Goal: Communication & Community: Answer question/provide support

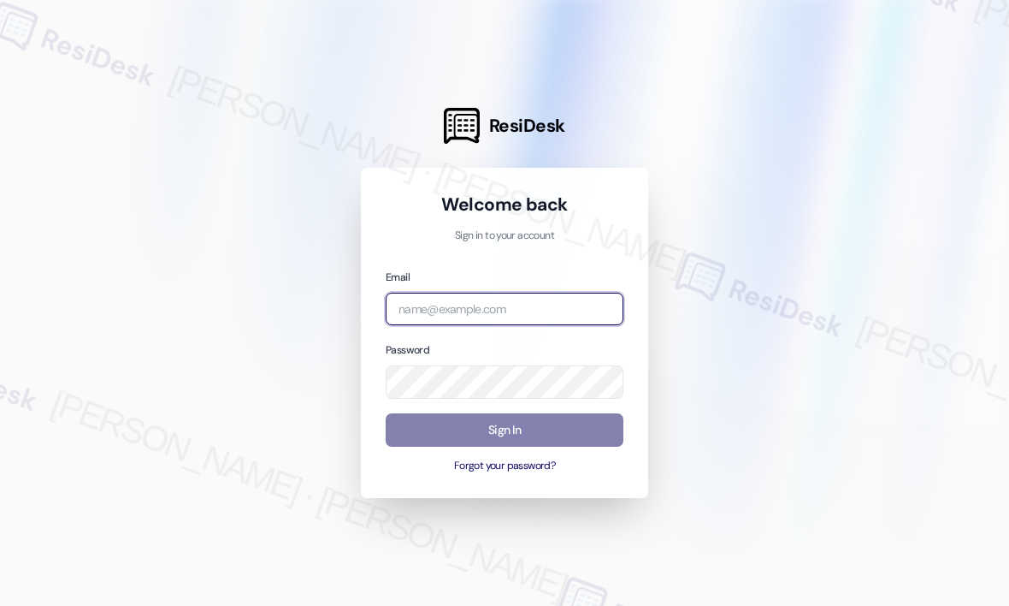
click at [537, 307] on input "email" at bounding box center [505, 309] width 238 height 33
type input "automated-surveys-park_properties-john-roy.roles@park_properties.com"
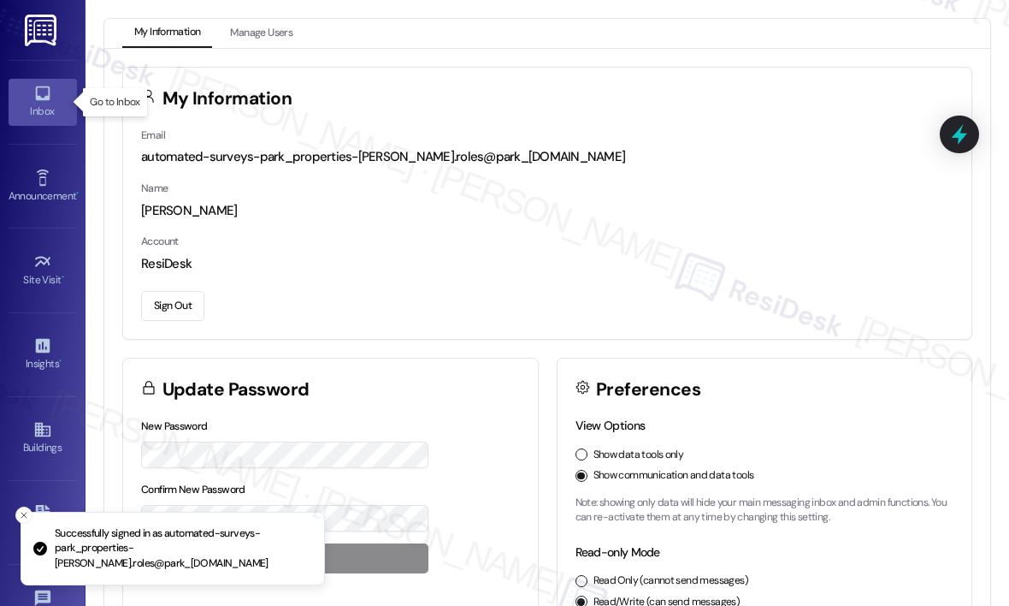
click at [33, 104] on div "Inbox" at bounding box center [43, 111] width 86 height 17
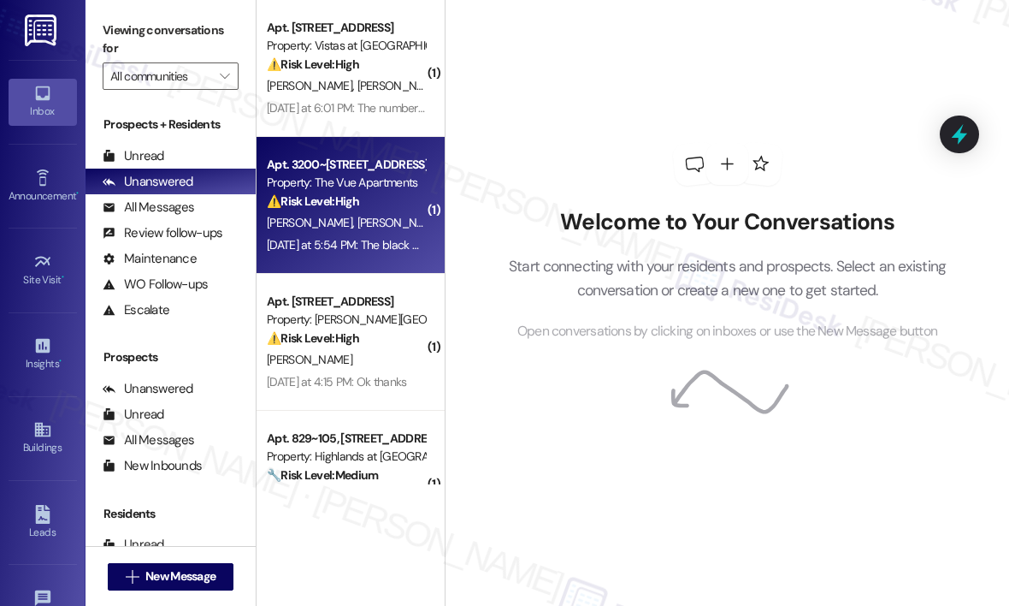
click at [376, 203] on div "⚠️ Risk Level: High The resident reports black mold/bacteria in their water tap…" at bounding box center [346, 201] width 158 height 18
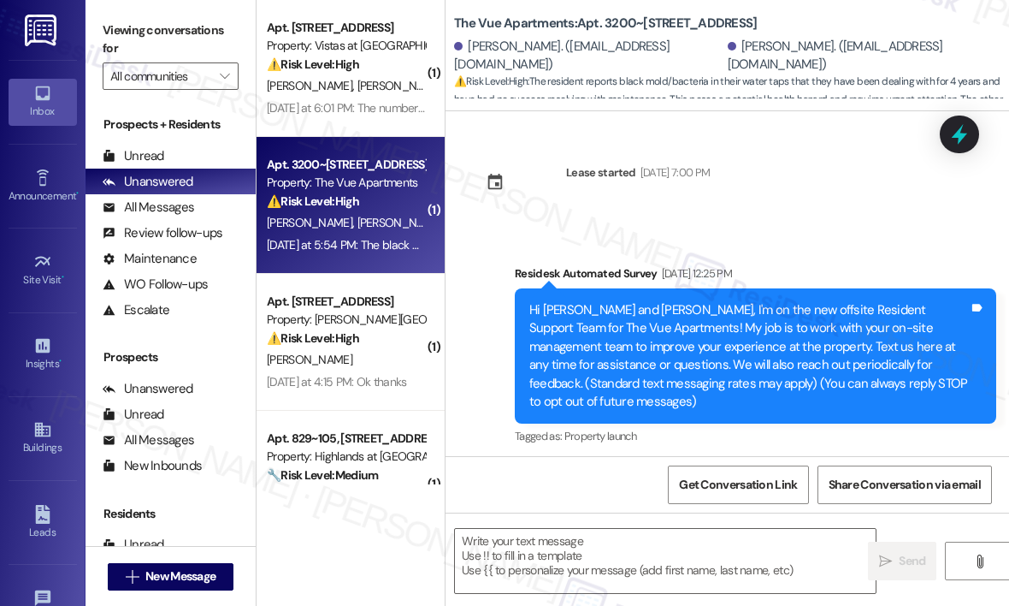
click at [378, 212] on div "W. Wolf P. Wolf" at bounding box center [346, 222] width 162 height 21
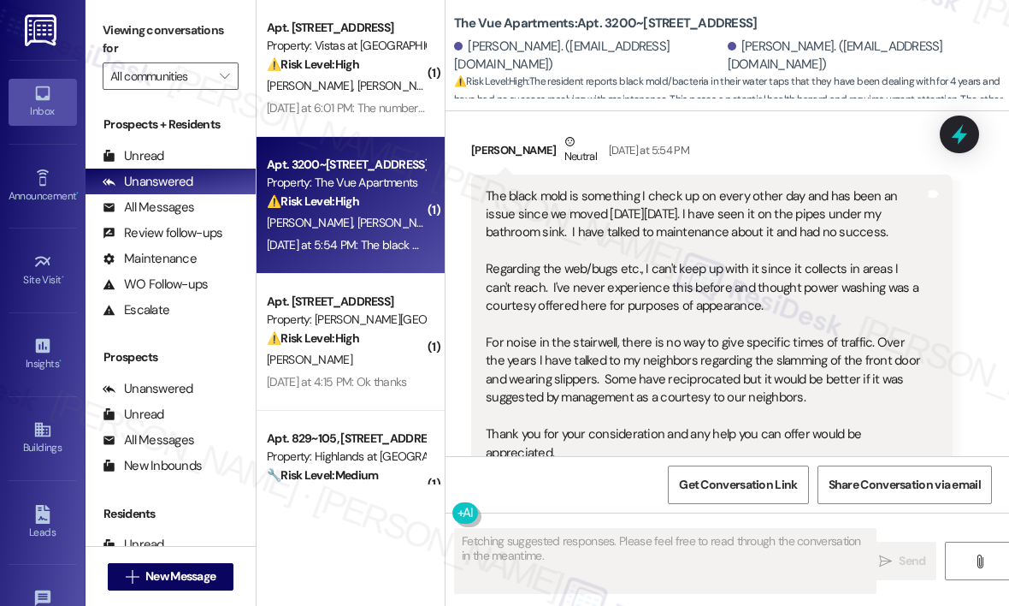
scroll to position [2648, 0]
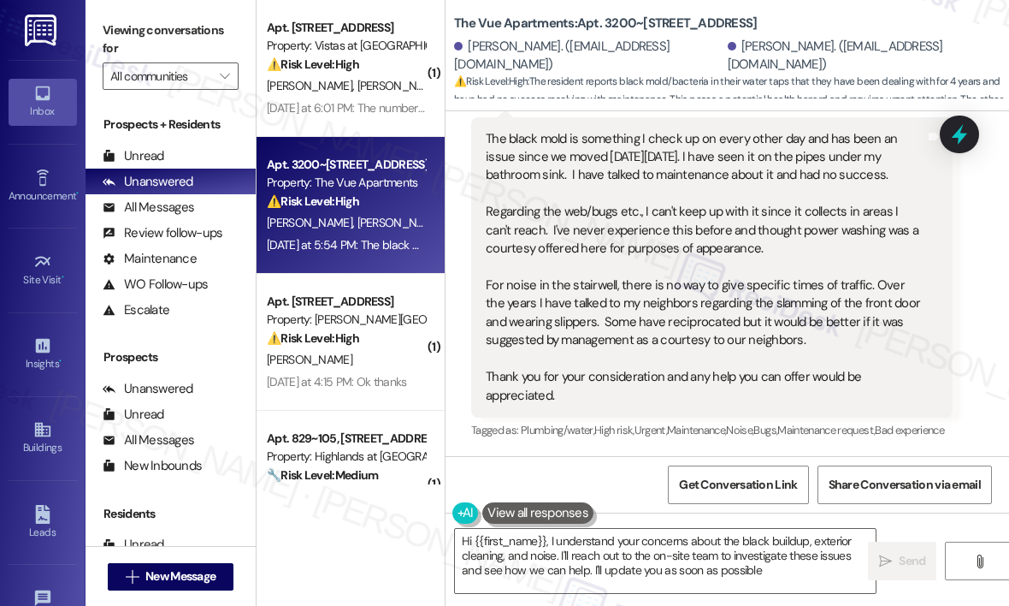
type textarea "Hi {{first_name}}, I understand your concerns about the black buildup, exterior…"
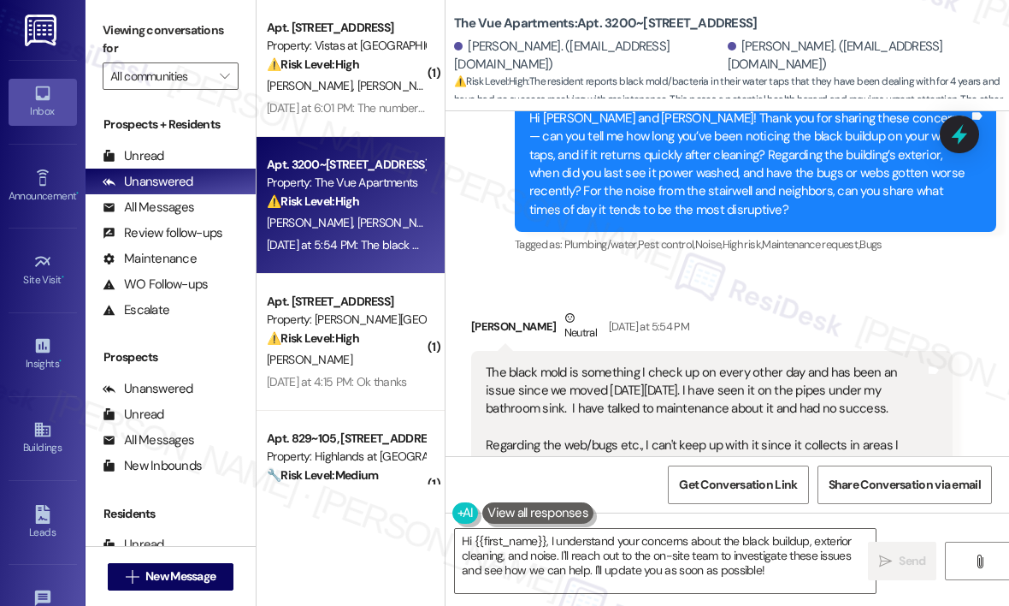
scroll to position [2306, 0]
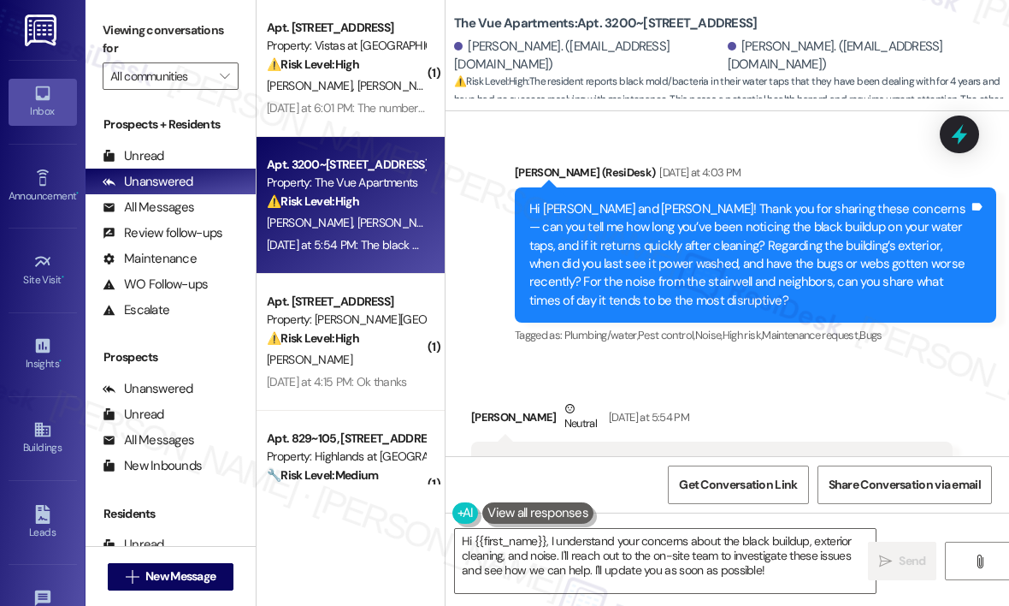
click at [482, 355] on div "Sent via SMS ResiDesk After Hours Assistant Aug 09, 2025 at 10:42 AM Thank you …" at bounding box center [728, 152] width 564 height 417
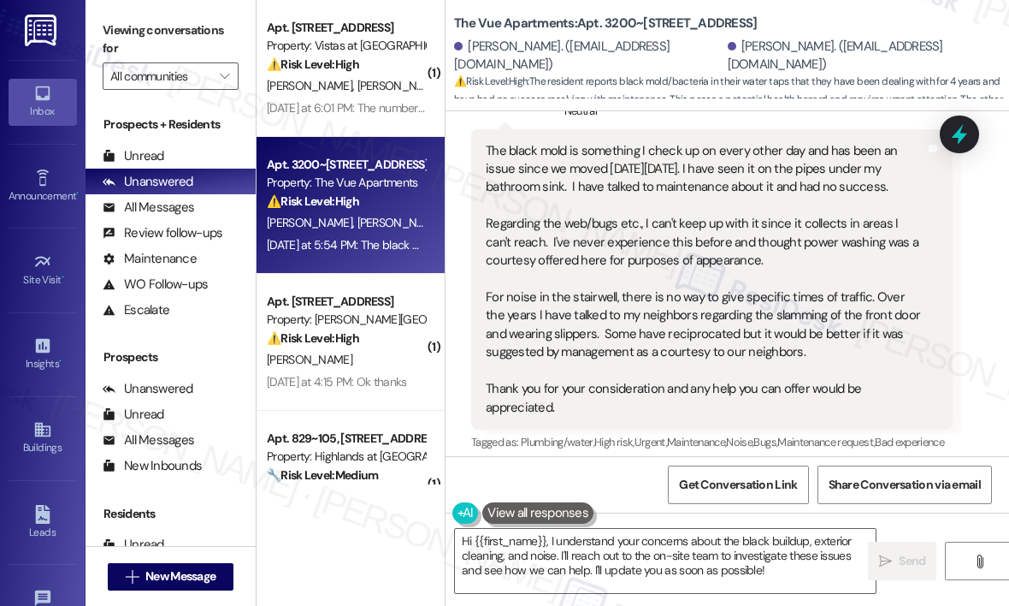
scroll to position [2648, 0]
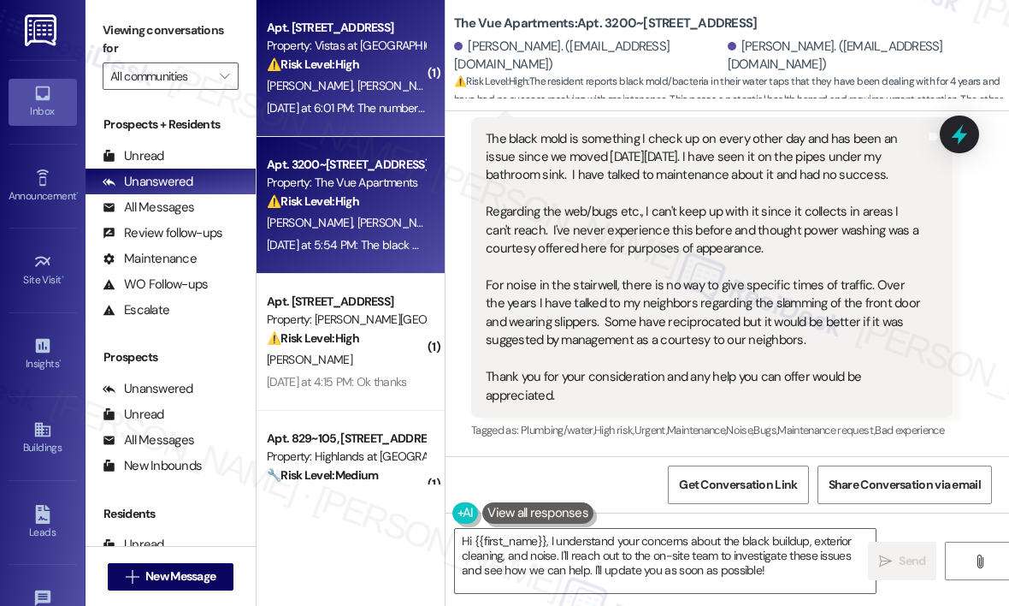
click at [402, 103] on div "Yesterday at 6:01 PM: The number is 375655 I also called today and left a messa…" at bounding box center [511, 107] width 489 height 15
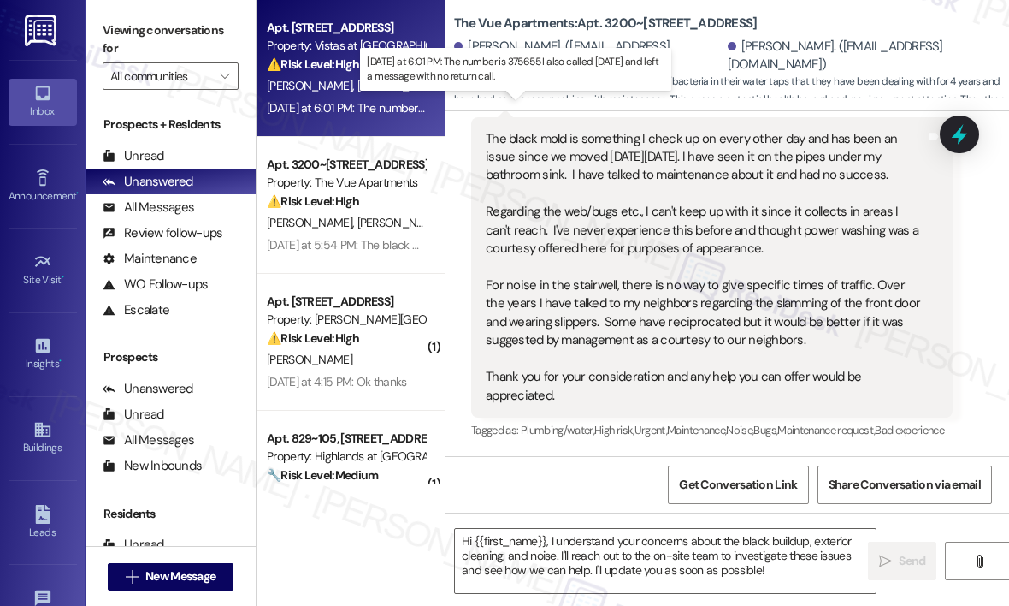
type textarea "Fetching suggested responses. Please feel free to read through the conversation…"
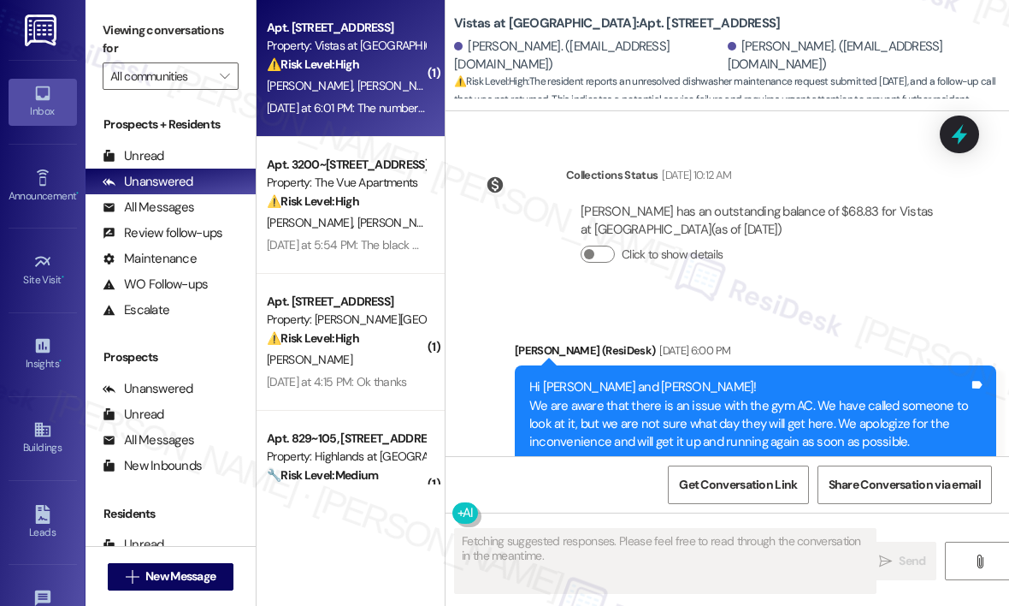
scroll to position [3653, 0]
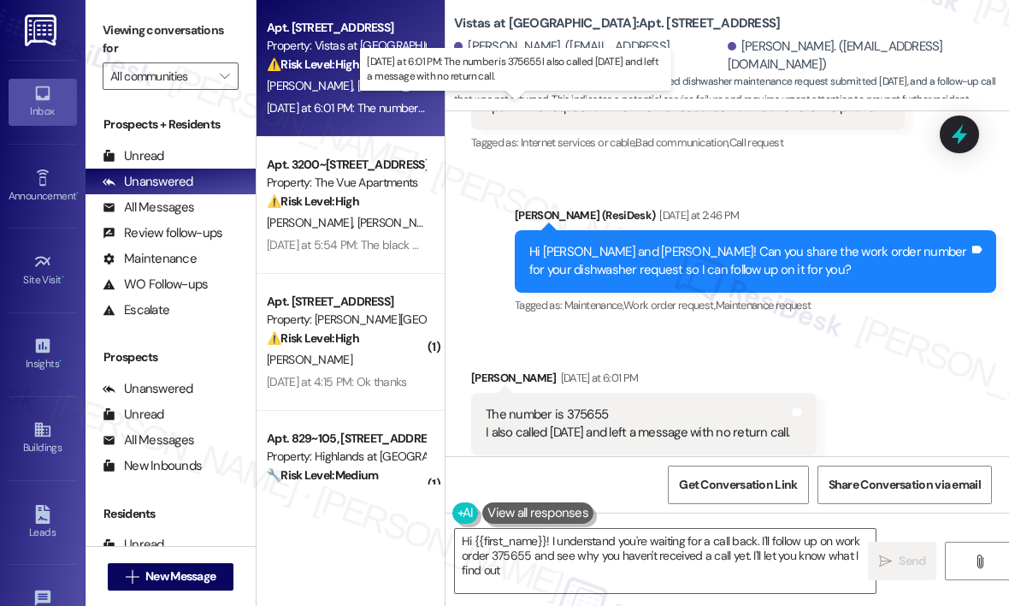
type textarea "Hi {{first_name}}! I understand you're waiting for a call back. I'll follow up …"
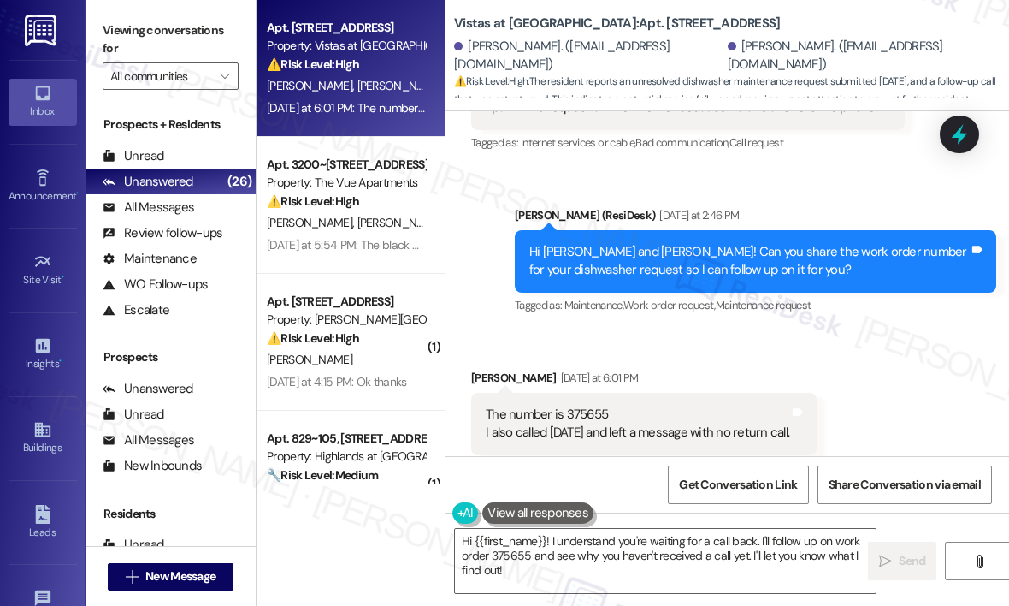
click at [592, 405] on div "The number is 375655 I also called today and left a message with no return call." at bounding box center [638, 423] width 304 height 37
copy div "375655"
click at [961, 135] on icon at bounding box center [959, 134] width 21 height 27
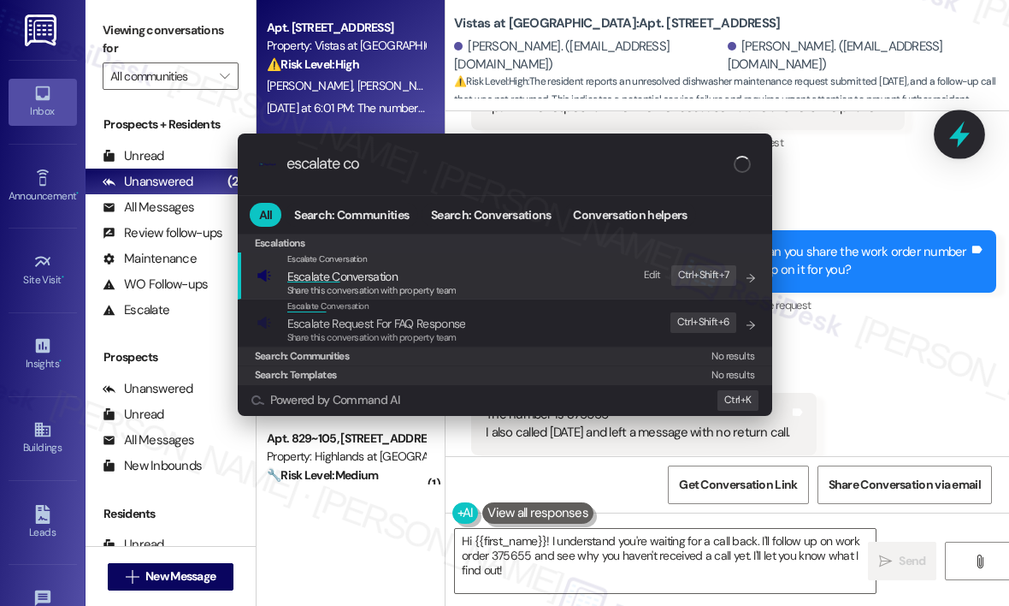
type input "escalate con"
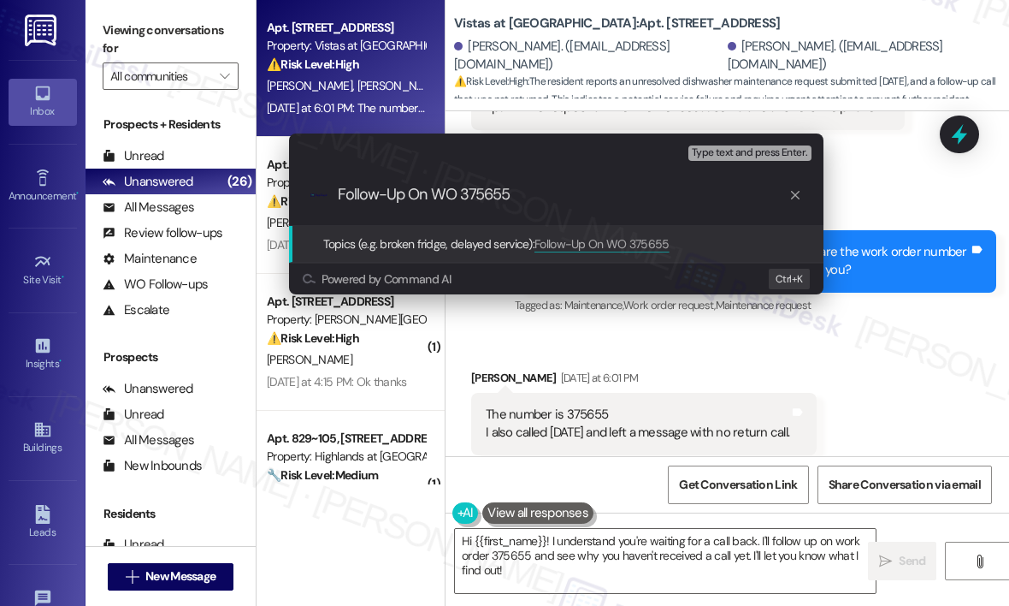
type input "Follow-Up On WO #375655"
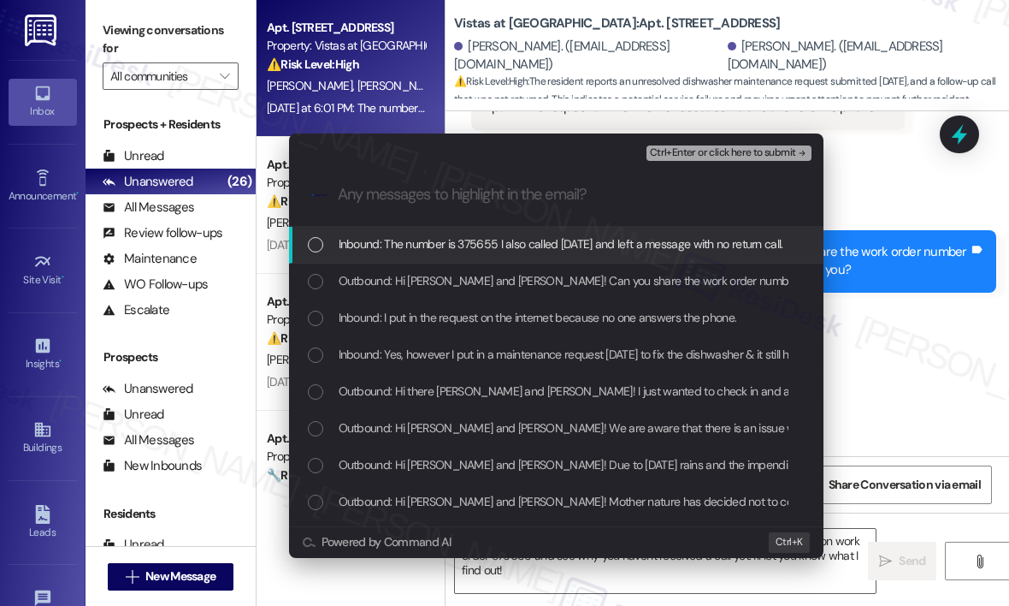
click at [382, 245] on span "Inbound: The number is 375655 I also called today and left a message with no re…" at bounding box center [561, 243] width 445 height 19
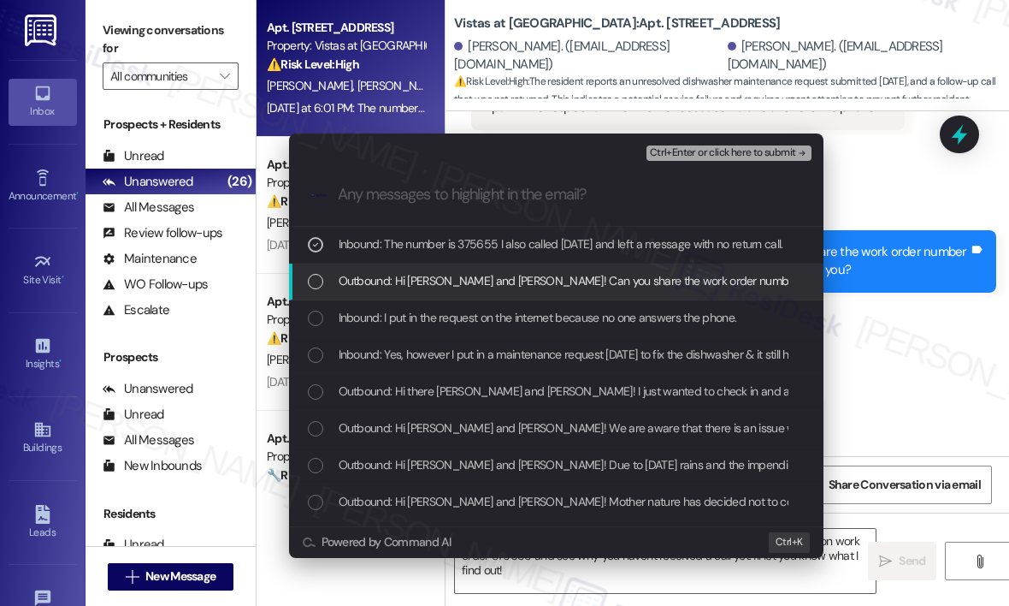
click at [373, 280] on span "Outbound: Hi Cindy and Baddar! Can you share the work order number for your dis…" at bounding box center [718, 280] width 758 height 19
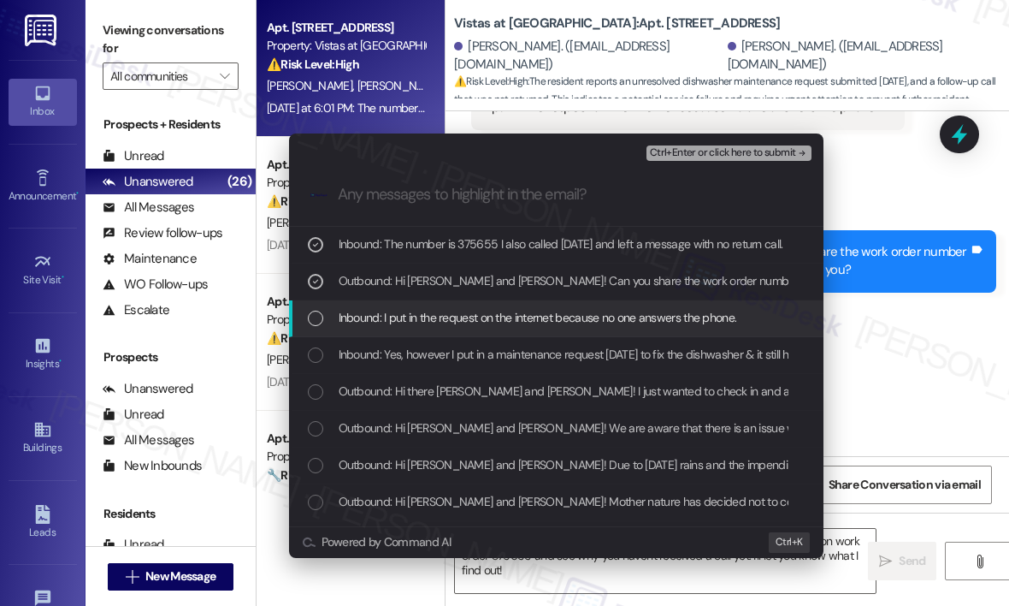
click at [369, 312] on span "Inbound: I put in the request on the internet because no one answers the phone." at bounding box center [538, 317] width 399 height 19
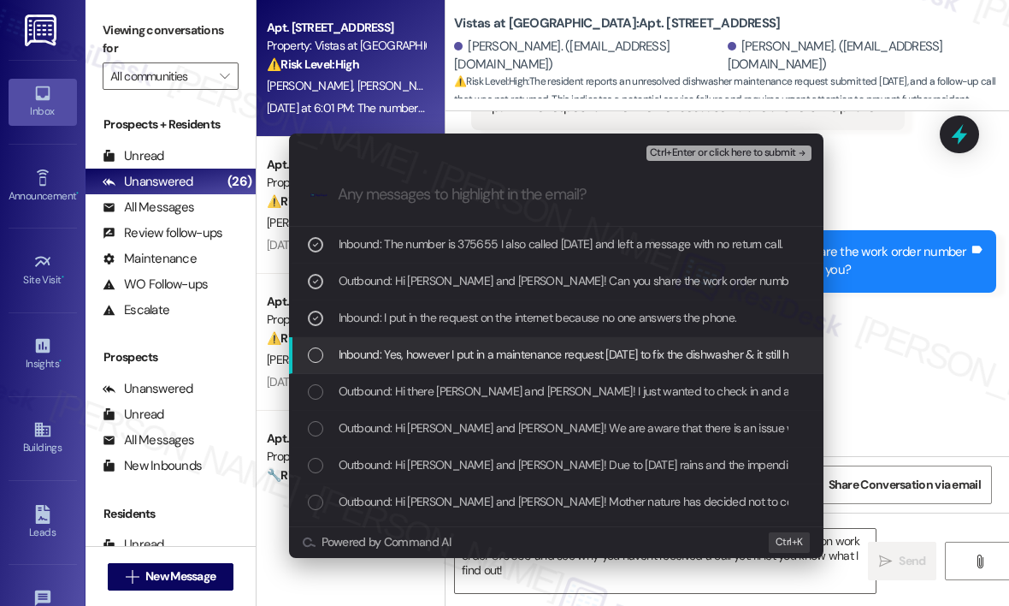
click at [422, 355] on span "Inbound: Yes, however I put in a maintenance request on Tuesday to fix the dish…" at bounding box center [624, 354] width 571 height 19
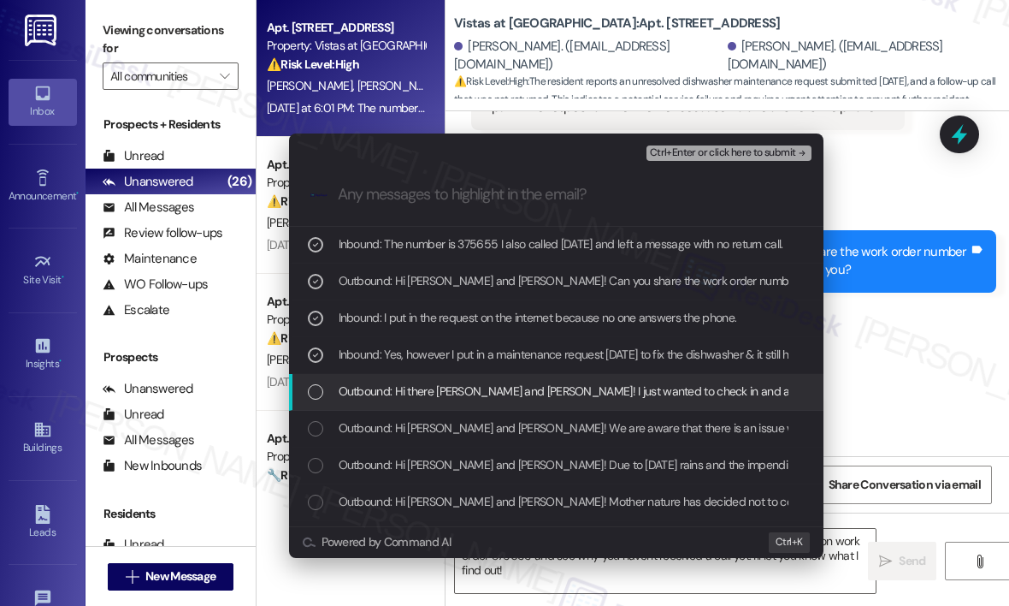
click at [427, 388] on span "Outbound: Hi there Cindy and Baddar! I just wanted to check in and ask if you a…" at bounding box center [745, 390] width 812 height 19
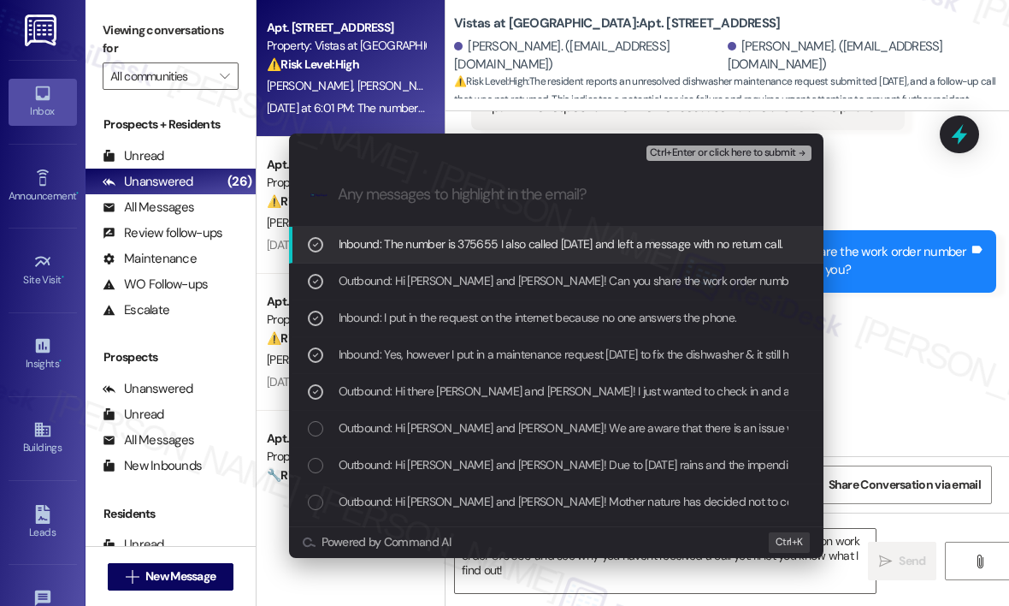
click at [701, 147] on span "Ctrl+Enter or click here to submit" at bounding box center [723, 153] width 146 height 12
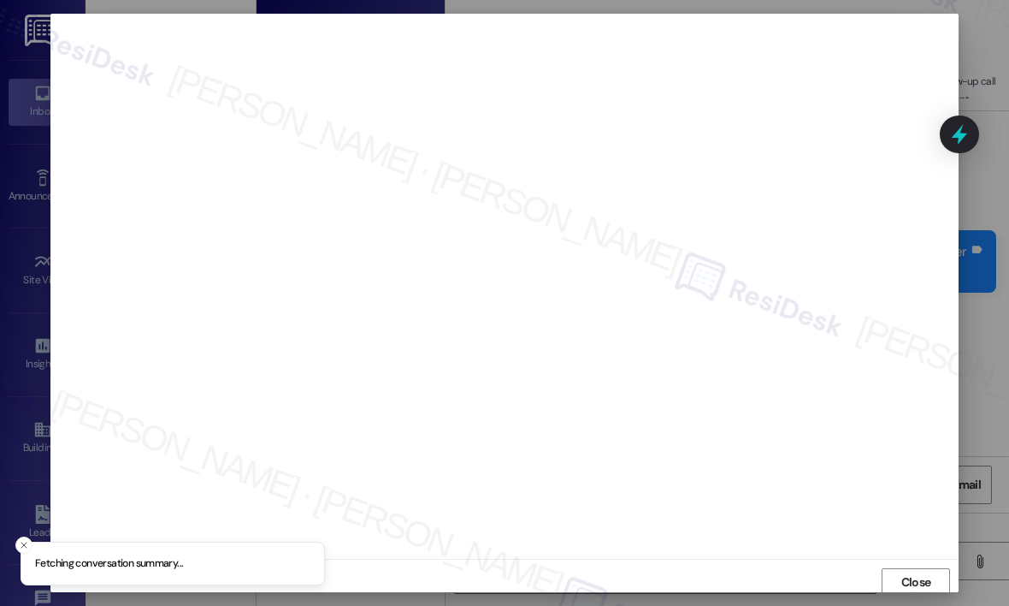
scroll to position [3, 0]
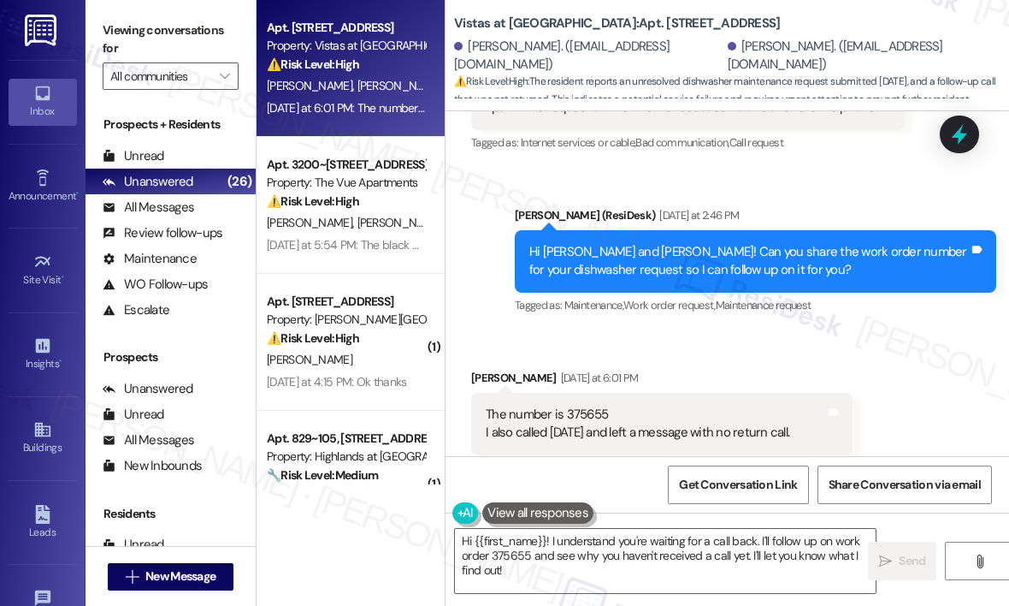
click at [854, 330] on div "Received via SMS Cindy Luckado Yesterday at 6:01 PM The number is 375655 I also…" at bounding box center [728, 411] width 564 height 163
click at [842, 330] on div "Received via SMS Cindy Luckado Yesterday at 6:01 PM The number is 375655 I also…" at bounding box center [728, 411] width 564 height 163
click at [582, 572] on textarea "Hi {{first_name}}! I understand you're waiting for a call back. I'll follow up …" at bounding box center [665, 561] width 421 height 64
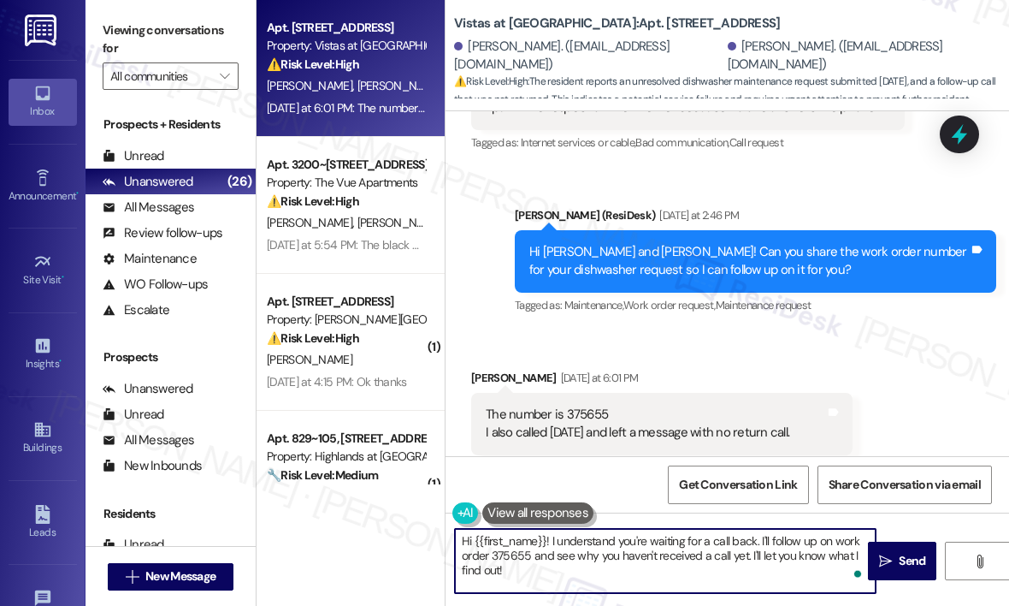
click at [720, 577] on textarea "Hi {{first_name}}! I understand you're waiting for a call back. I'll follow up …" at bounding box center [665, 561] width 421 height 64
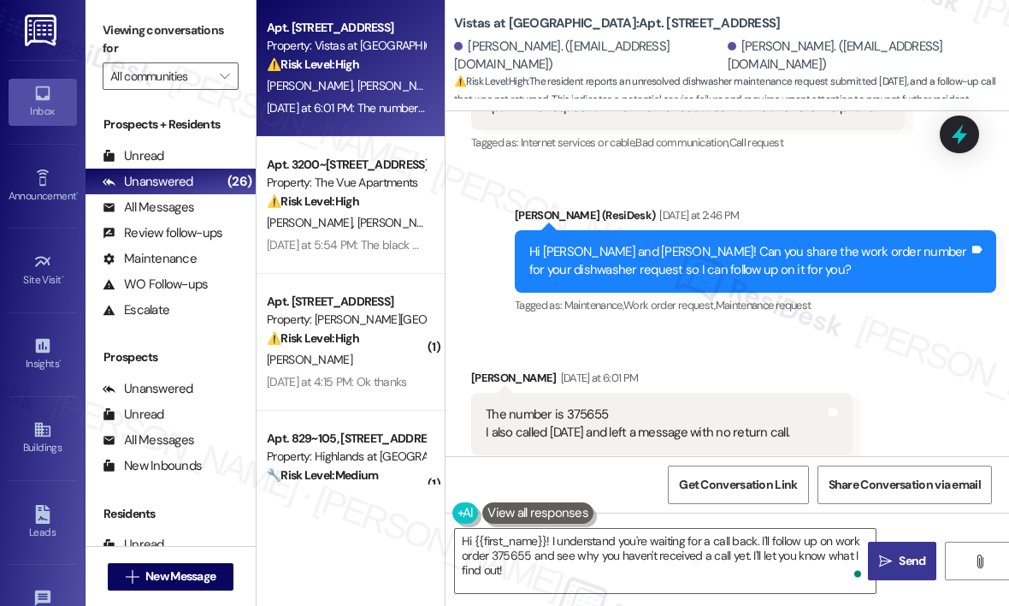
click at [888, 557] on icon "" at bounding box center [885, 561] width 13 height 14
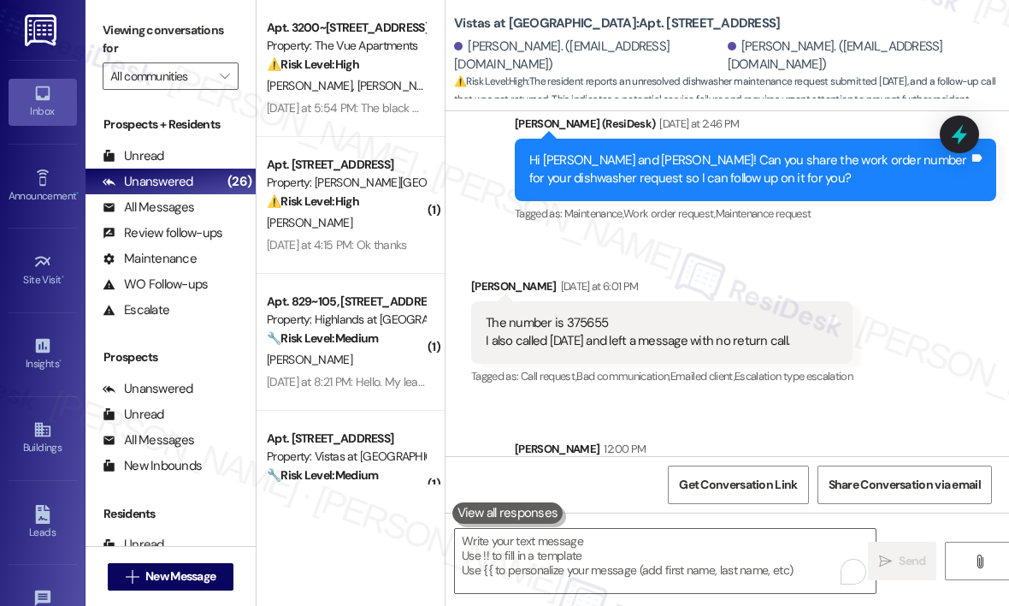
scroll to position [3810, 0]
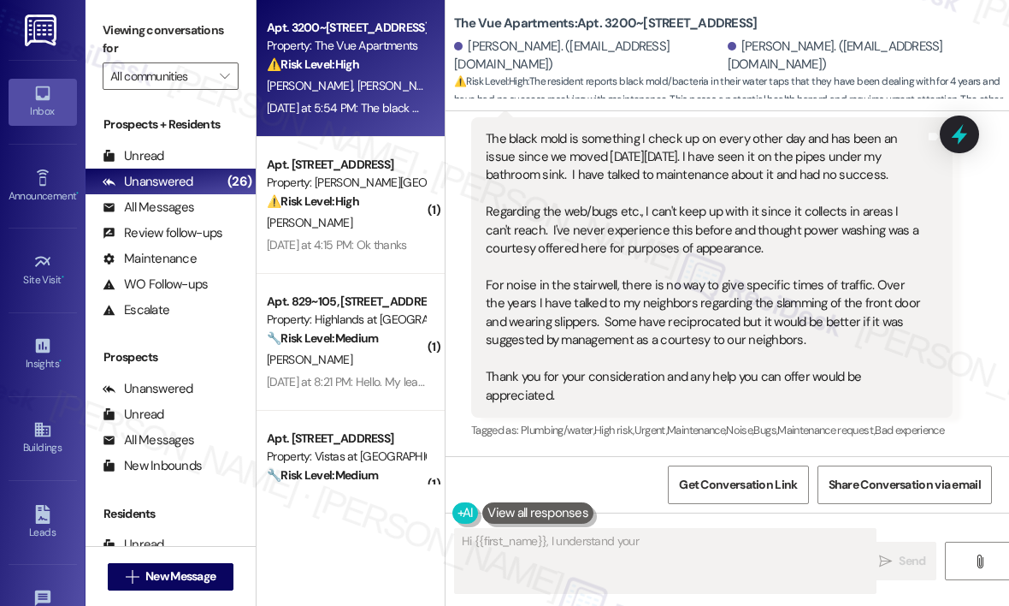
scroll to position [2648, 0]
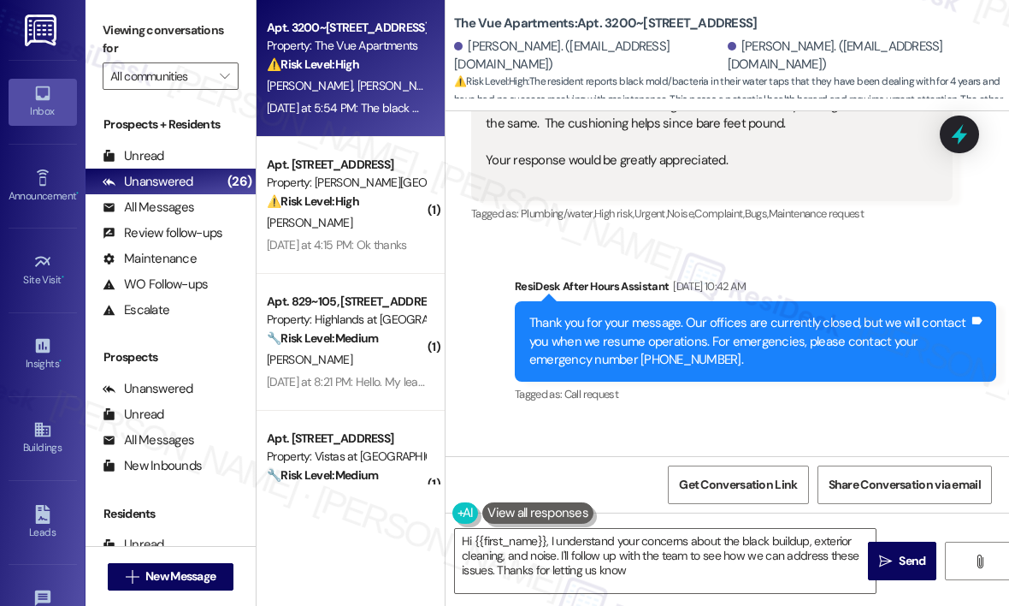
type textarea "Hi {{first_name}}, I understand your concerns about the black buildup, exterior…"
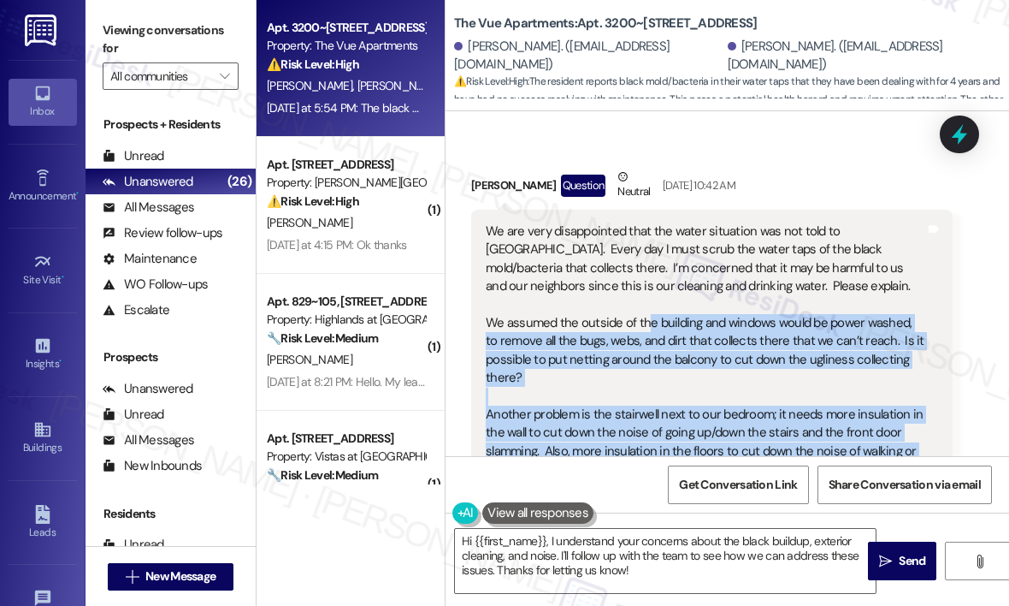
scroll to position [1623, 0]
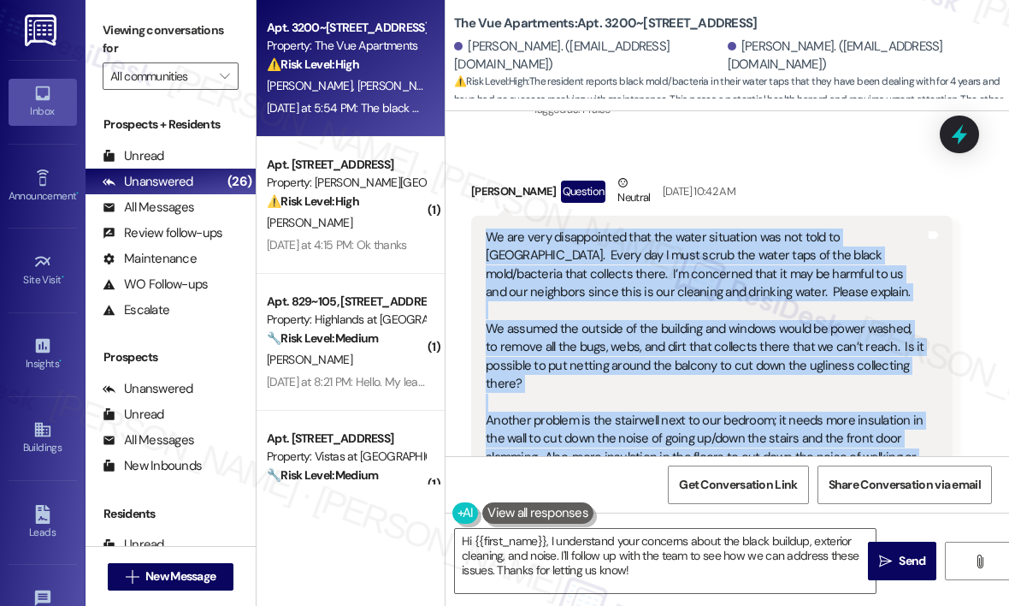
drag, startPoint x: 777, startPoint y: 340, endPoint x: 483, endPoint y: 241, distance: 310.2
click at [484, 241] on div "We are very disappointed that the water situation was not told to us. Every day…" at bounding box center [705, 402] width 443 height 348
copy div "We are very disappointed that the water situation was not told to us. Every day…"
click at [966, 132] on icon at bounding box center [959, 134] width 29 height 29
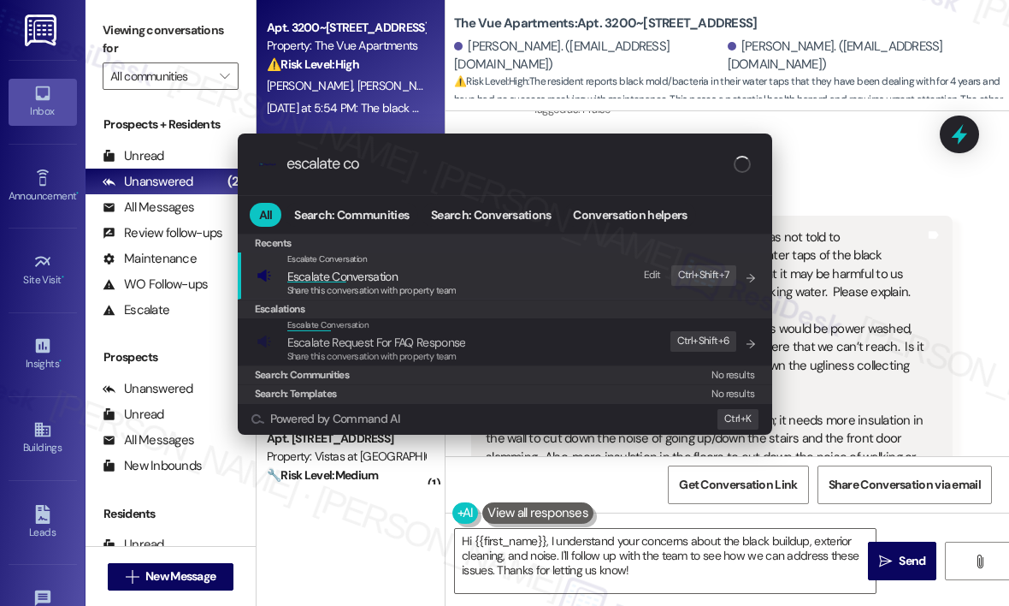
type input "escalate con"
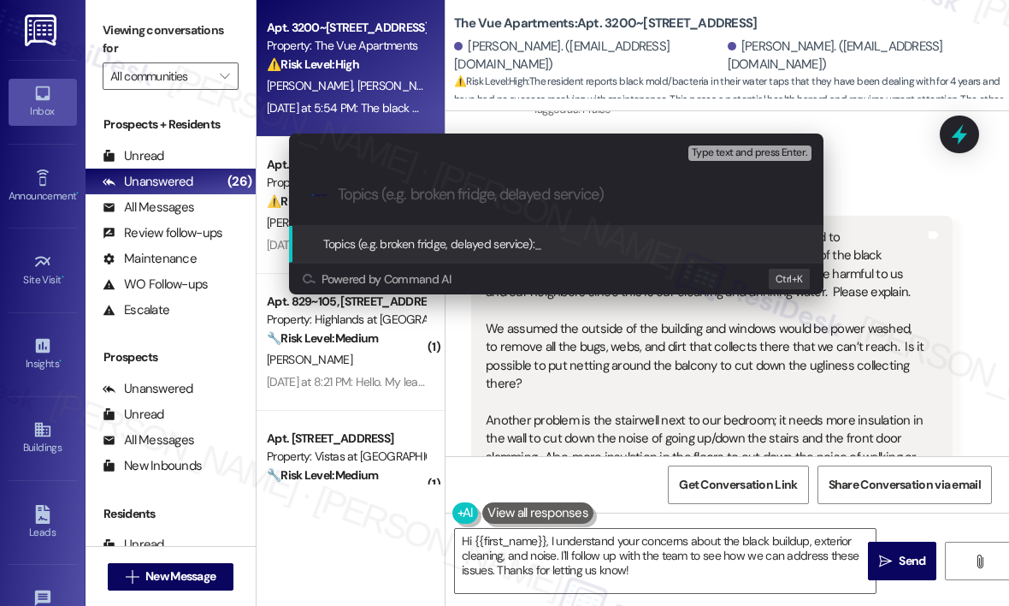
paste input "Concerns Regarding Water Quality, Building Exterior, and Noise Insulation Issues"
type input "Concerns Regarding Water Quality, Building Exterior, and Noise Insulation Issues"
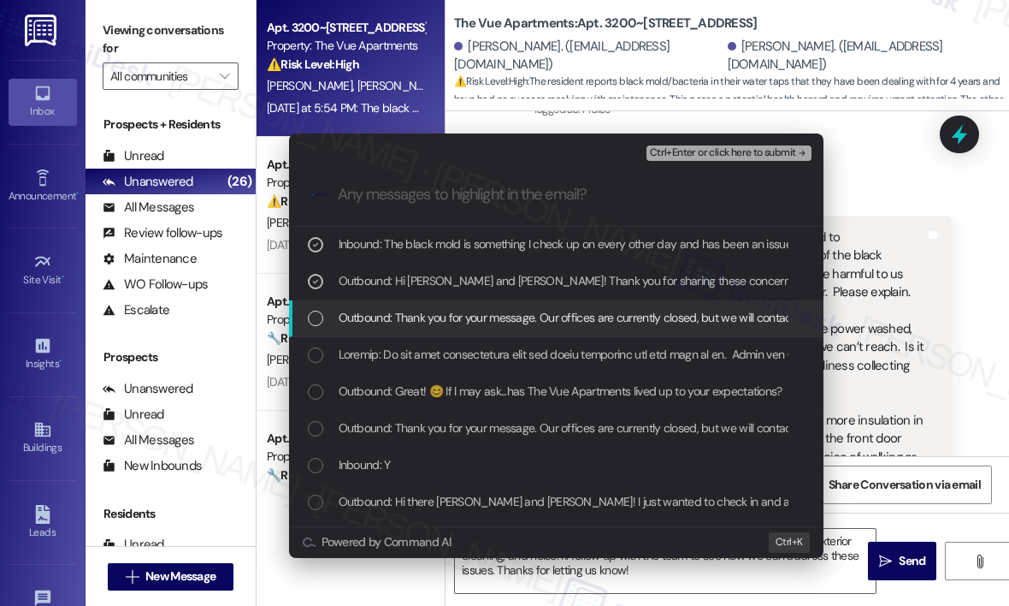
click at [452, 309] on span "Outbound: Thank you for your message. Our offices are currently closed, but we …" at bounding box center [846, 317] width 1014 height 19
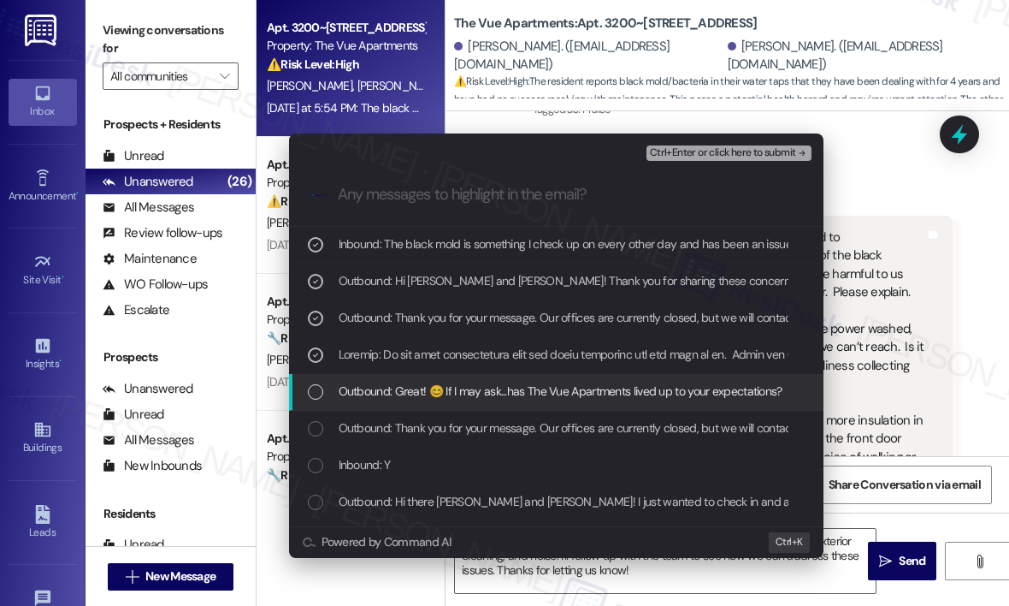
click at [462, 395] on span "Outbound: Great! 😊 If I may ask...has The Vue Apartments lived up to your expec…" at bounding box center [561, 390] width 444 height 19
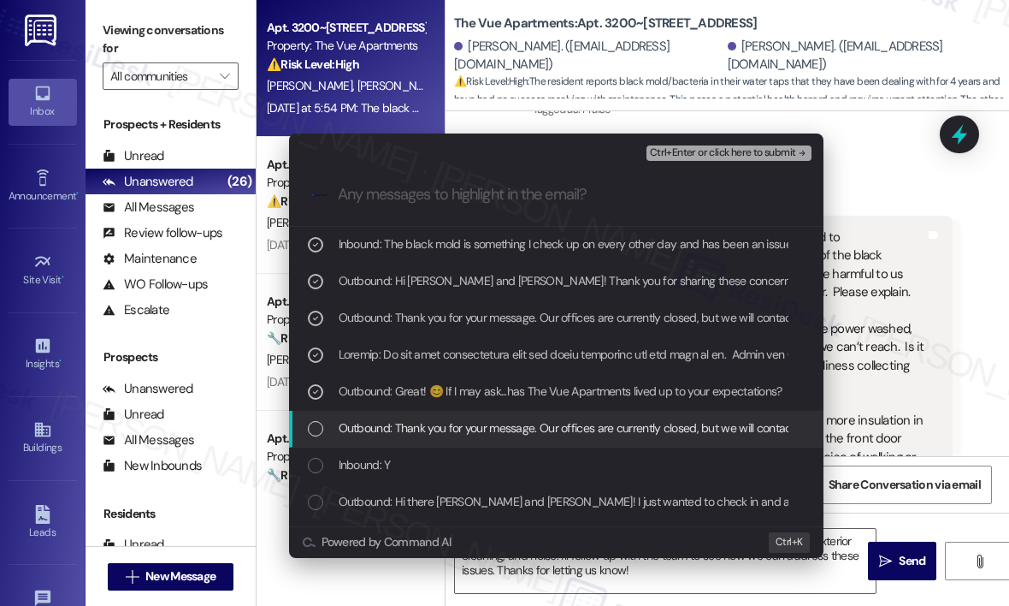
click at [310, 433] on div "List of options" at bounding box center [315, 428] width 15 height 15
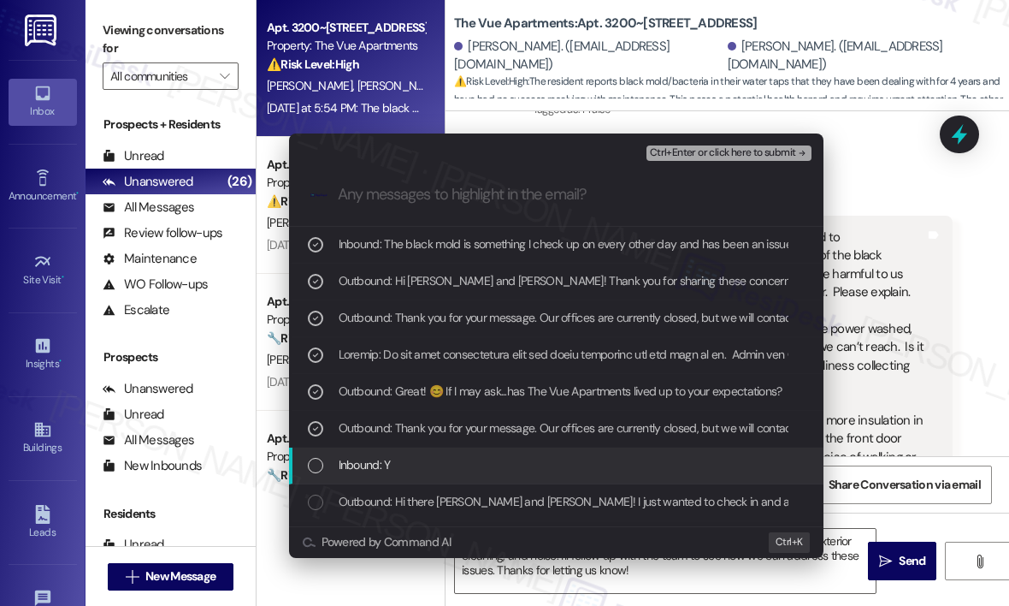
click at [312, 454] on div "Inbound: Y" at bounding box center [556, 465] width 535 height 37
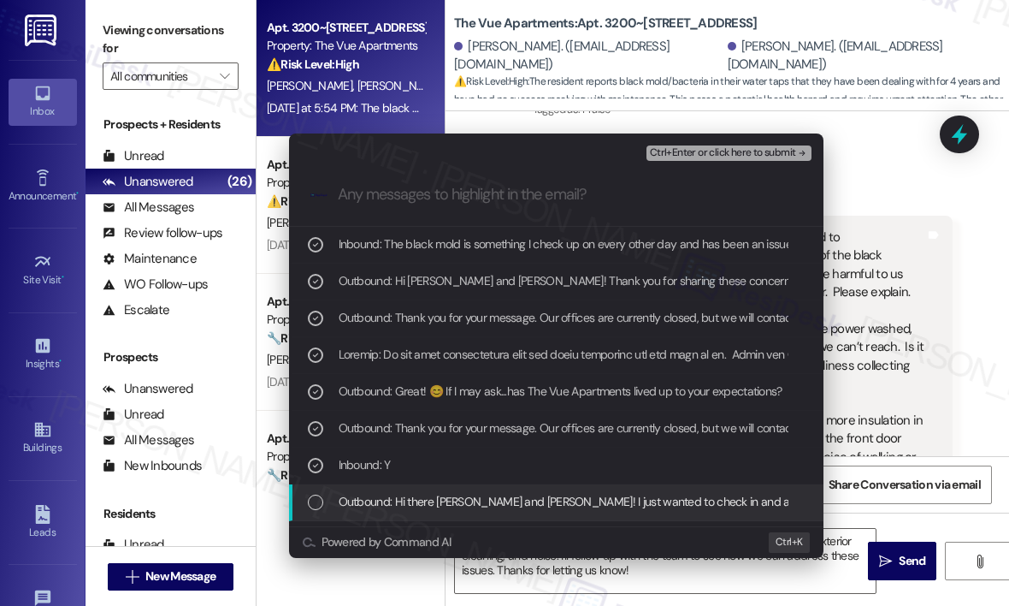
click at [320, 499] on div "List of options" at bounding box center [315, 501] width 15 height 15
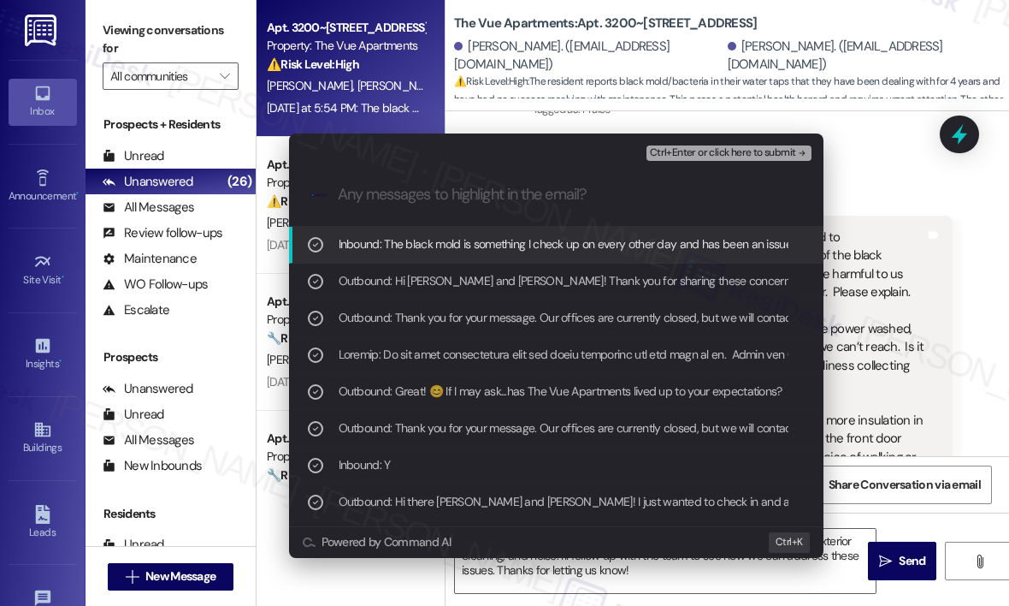
click at [682, 152] on span "Ctrl+Enter or click here to submit" at bounding box center [723, 153] width 146 height 12
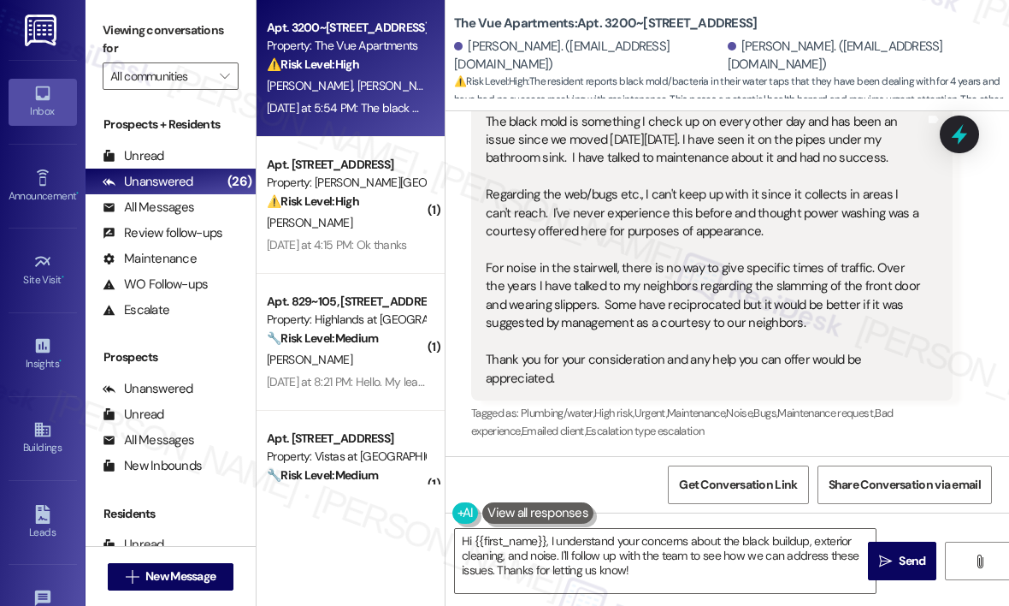
scroll to position [2648, 0]
click at [45, 440] on div "Buildings" at bounding box center [43, 447] width 86 height 17
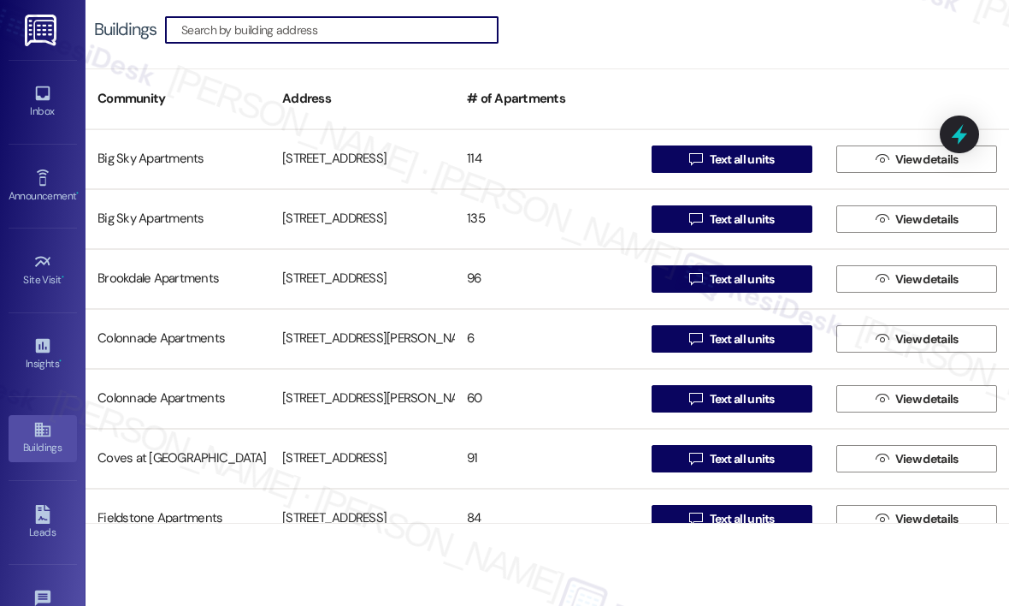
click at [269, 37] on input at bounding box center [339, 30] width 316 height 24
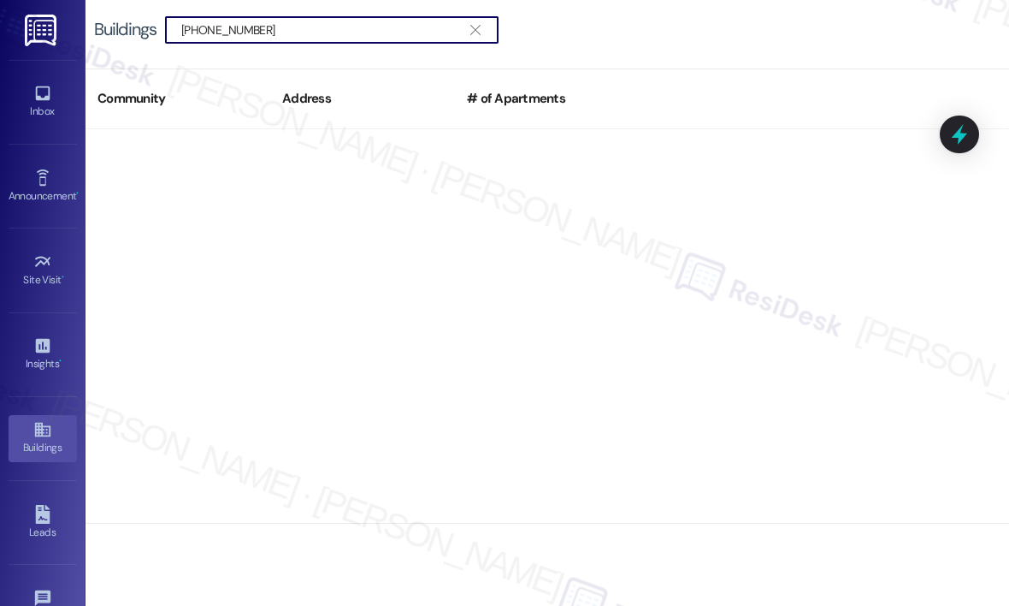
click at [181, 33] on input "(475) 343-1605" at bounding box center [321, 30] width 281 height 24
type input "(475) 343-1605"
click at [478, 29] on icon "" at bounding box center [474, 30] width 9 height 14
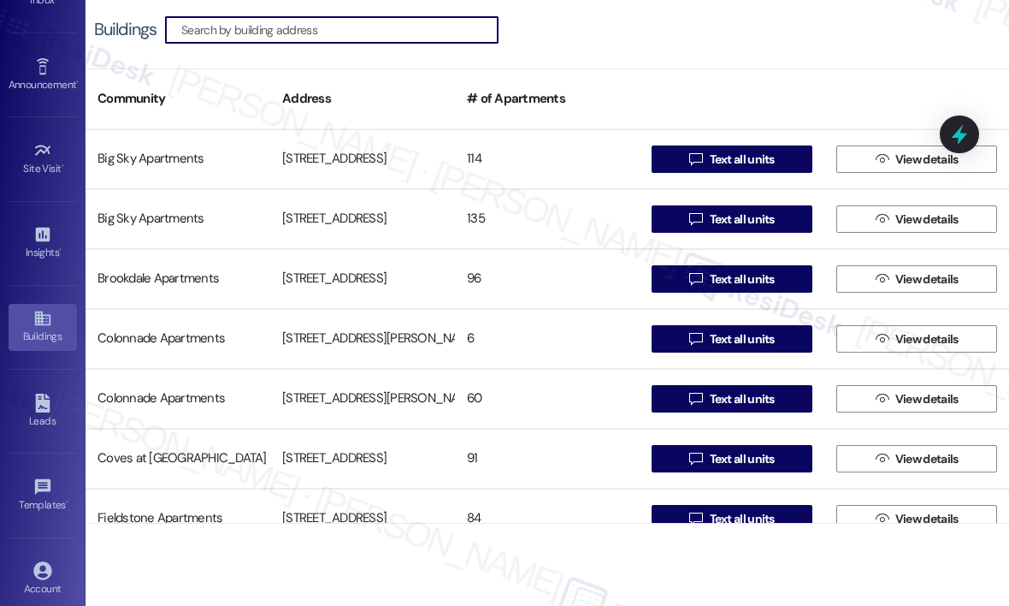
scroll to position [86, 0]
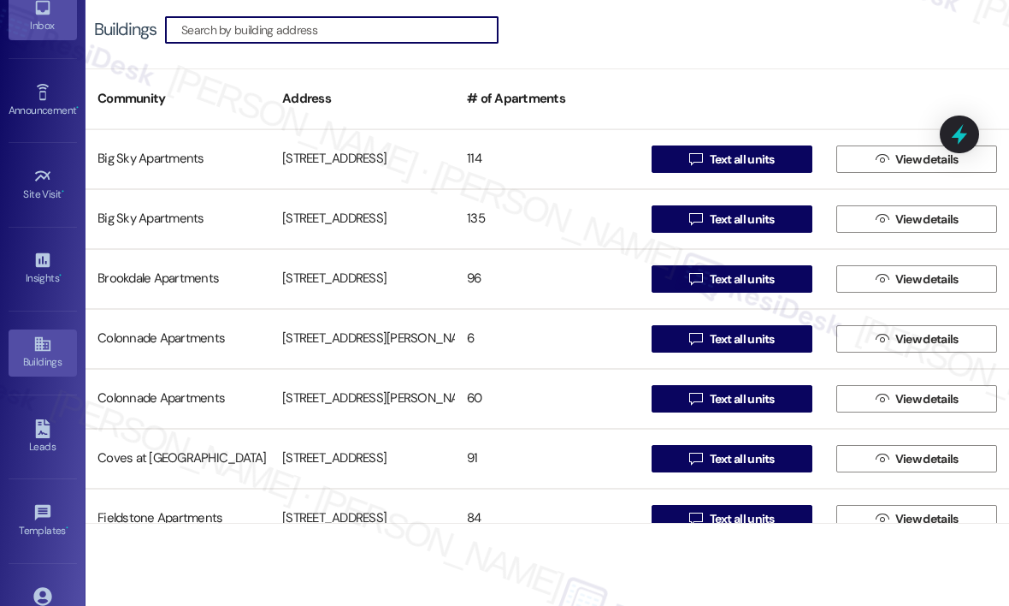
click at [41, 21] on div "Inbox" at bounding box center [43, 25] width 86 height 17
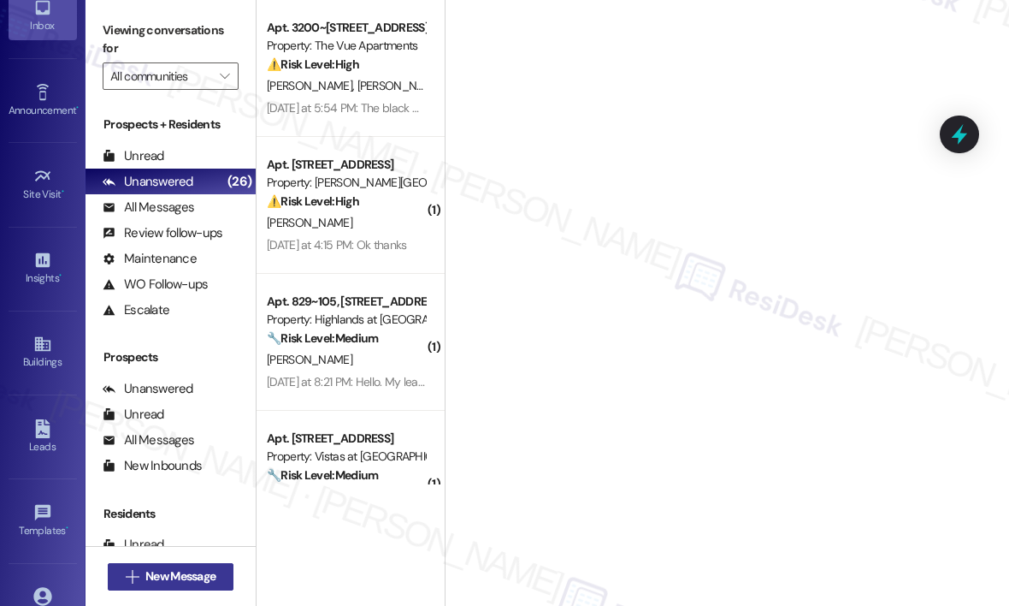
click at [133, 571] on icon "" at bounding box center [132, 577] width 13 height 14
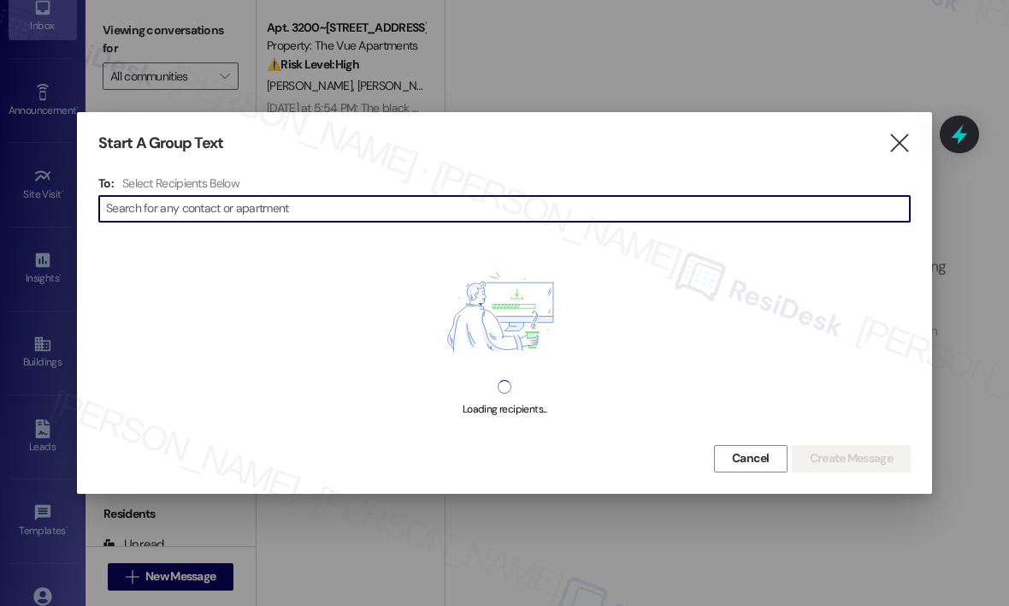
click at [252, 215] on input at bounding box center [508, 209] width 804 height 24
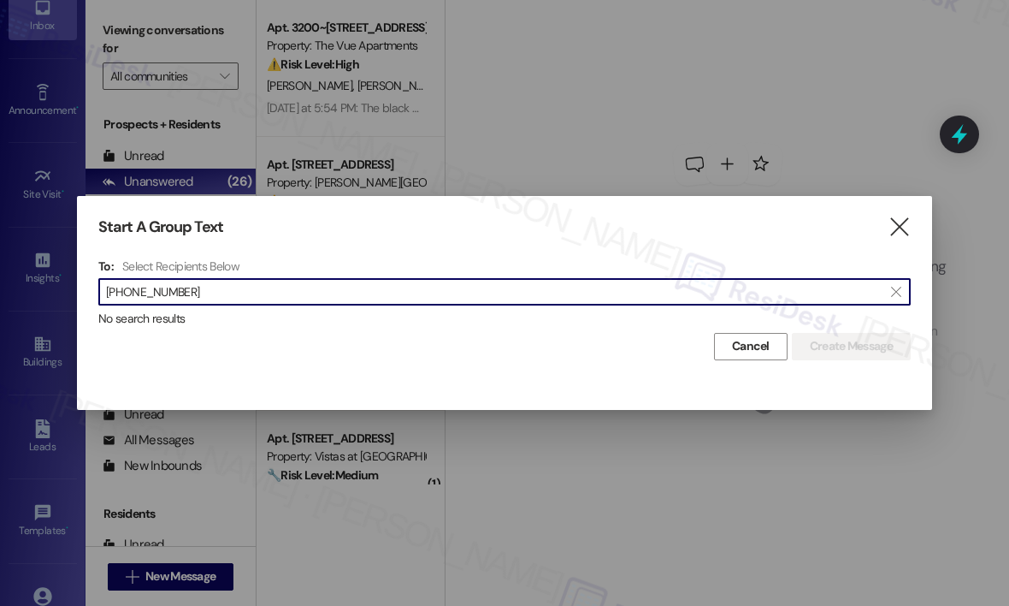
type input "(475) 343-1605"
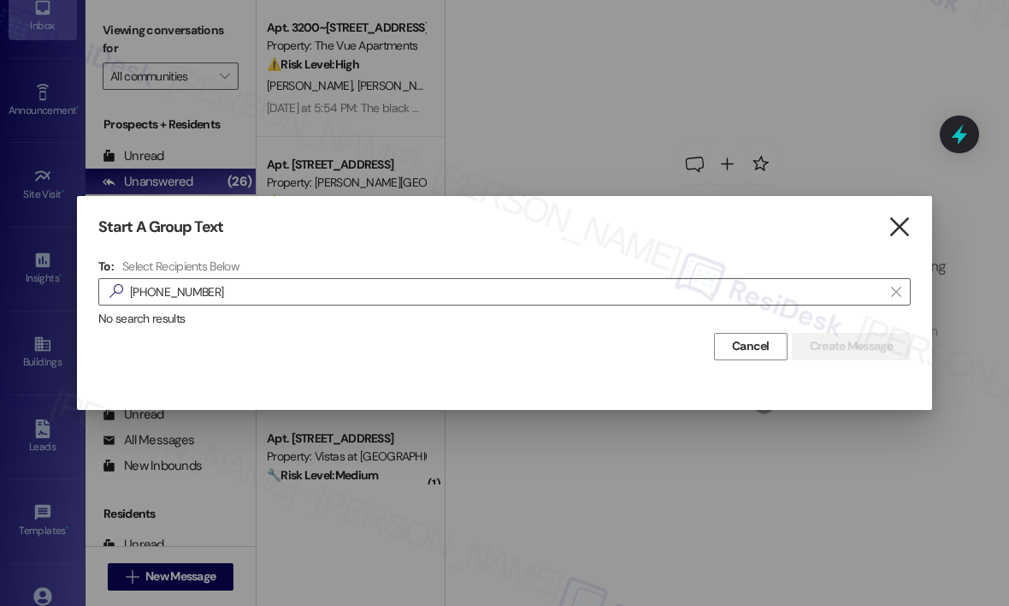
click at [893, 225] on icon "" at bounding box center [899, 227] width 23 height 18
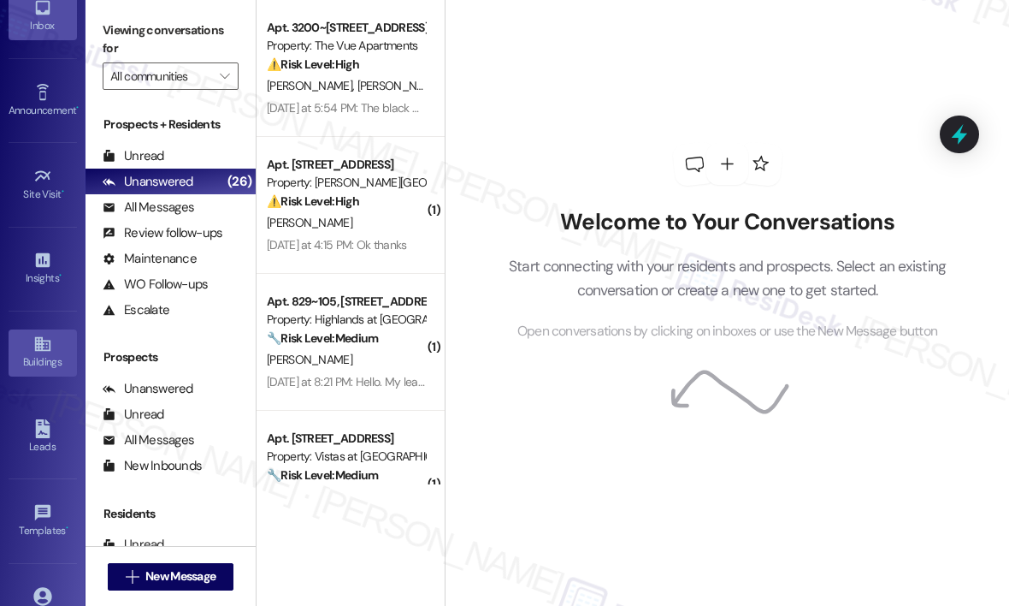
click at [27, 340] on link "Buildings" at bounding box center [43, 352] width 68 height 46
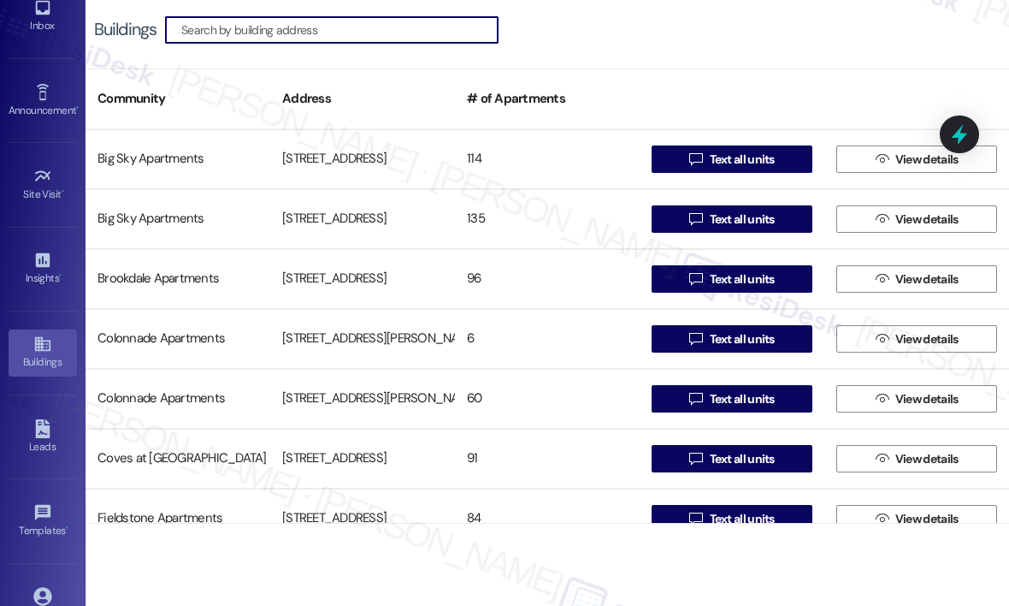
click at [255, 27] on input at bounding box center [339, 30] width 316 height 24
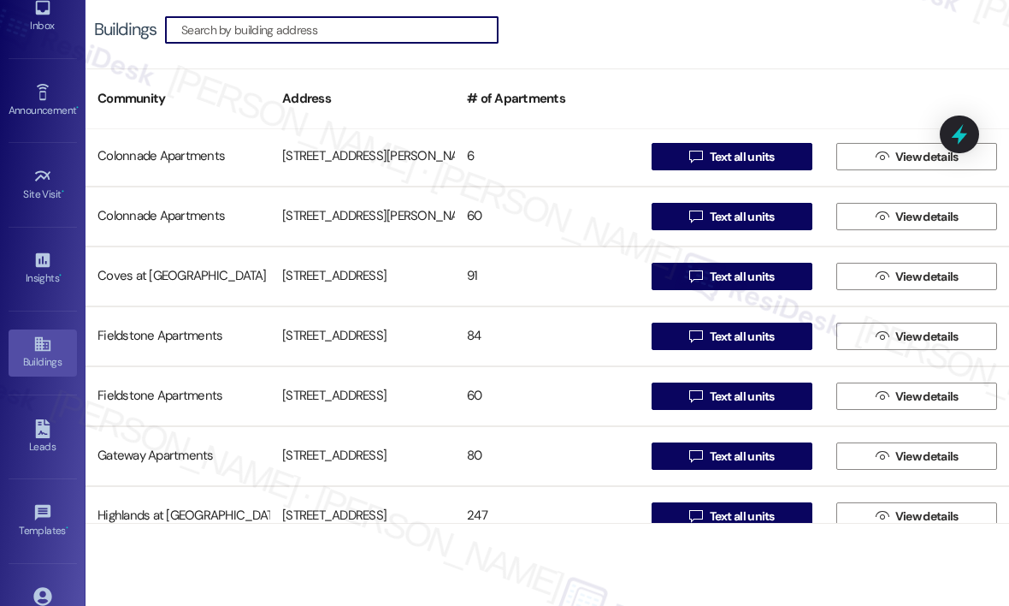
scroll to position [342, 0]
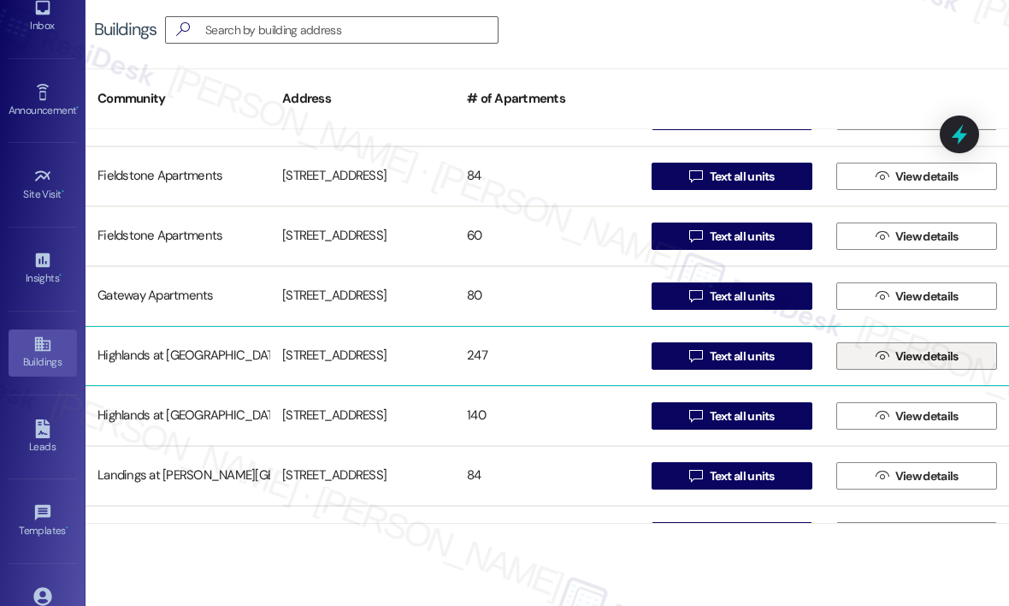
click at [880, 357] on icon "" at bounding box center [882, 356] width 13 height 14
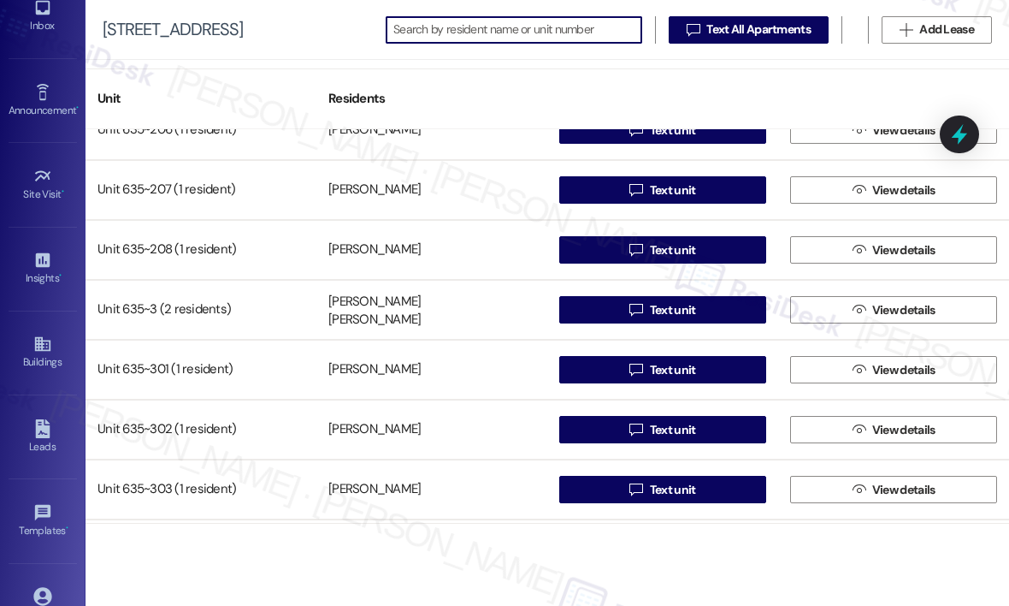
scroll to position [5132, 0]
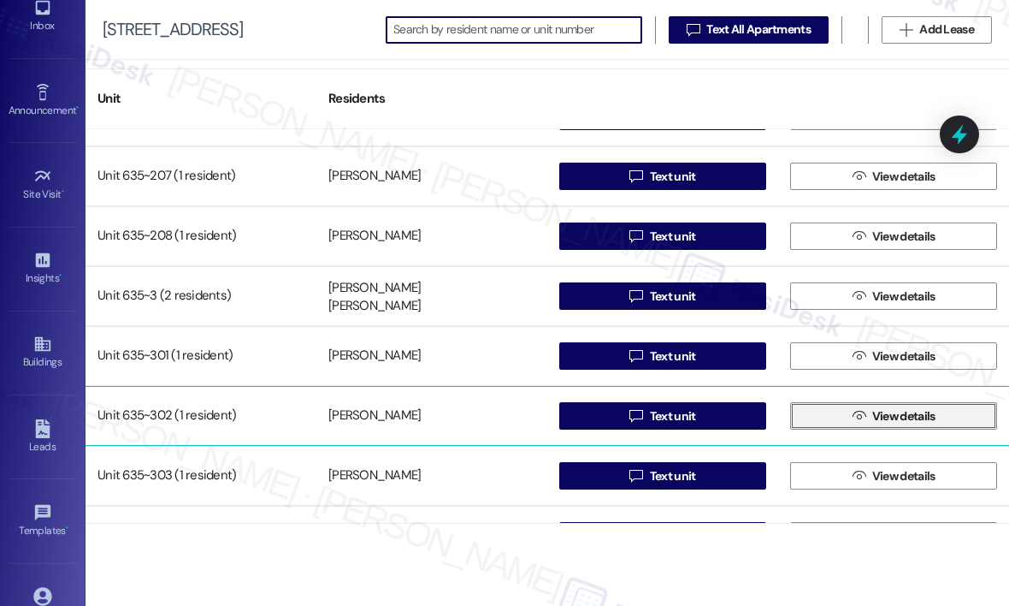
click at [842, 419] on button " View details" at bounding box center [893, 415] width 207 height 27
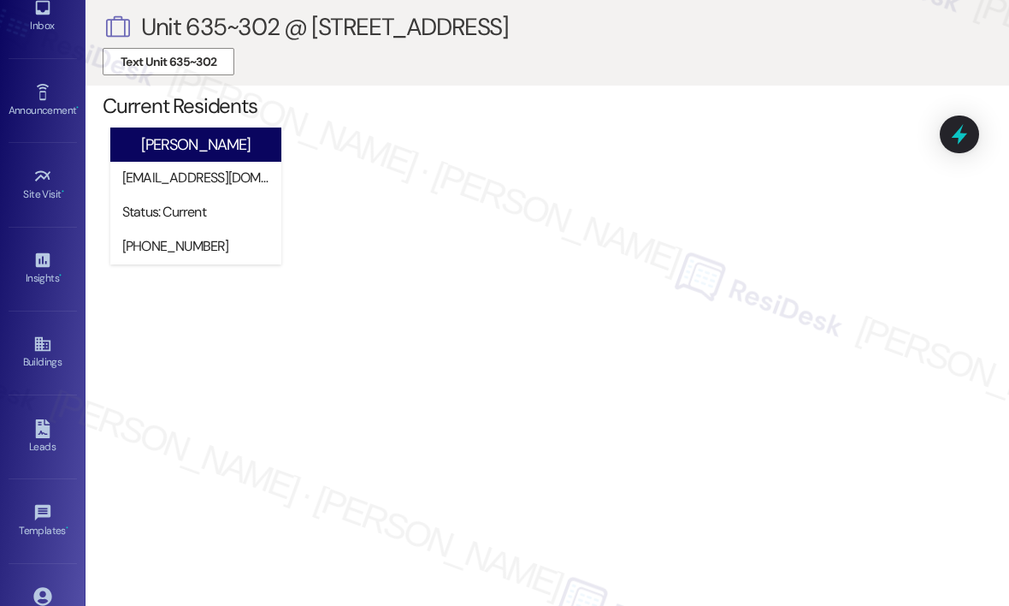
click at [746, 216] on div "Antwone Santiago antwone0802@gmail.com Status: Current (475) 343-1605 Need to e…" at bounding box center [556, 201] width 907 height 157
click at [185, 65] on span "Text Unit 635~302" at bounding box center [169, 62] width 96 height 18
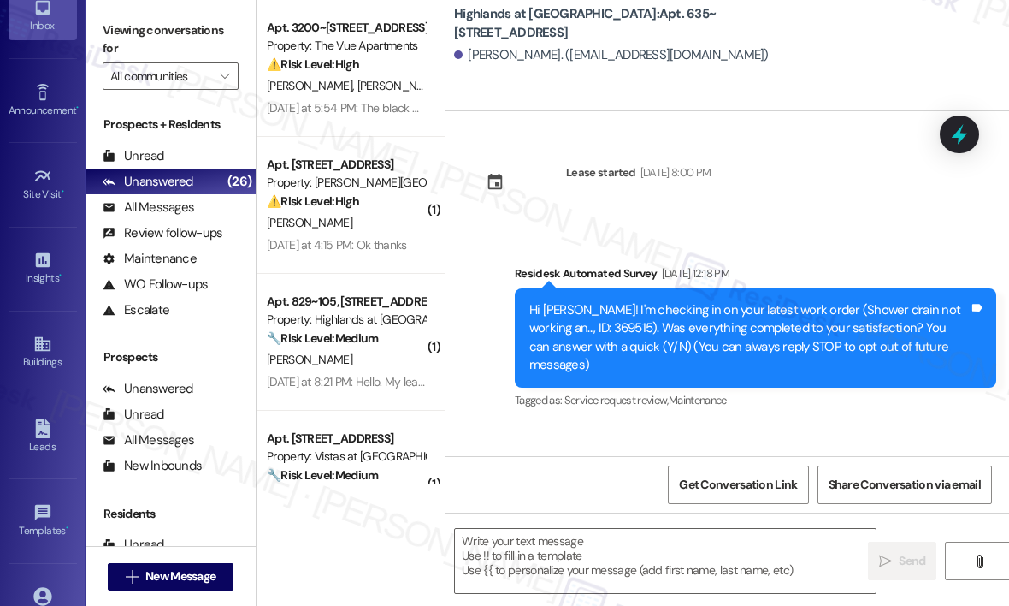
type textarea "Fetching suggested responses. Please feel free to read through the conversation…"
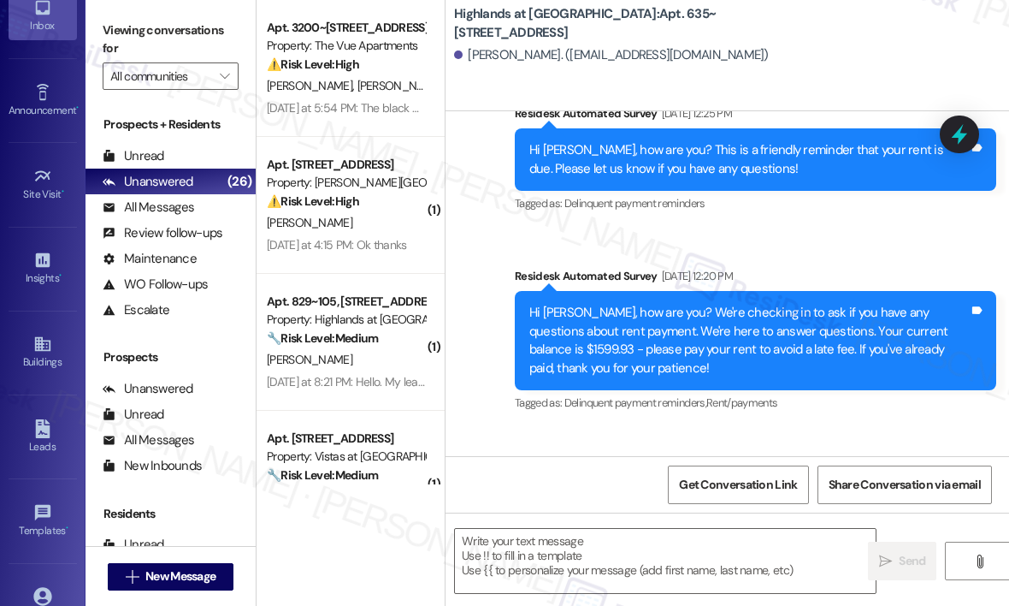
scroll to position [2823, 0]
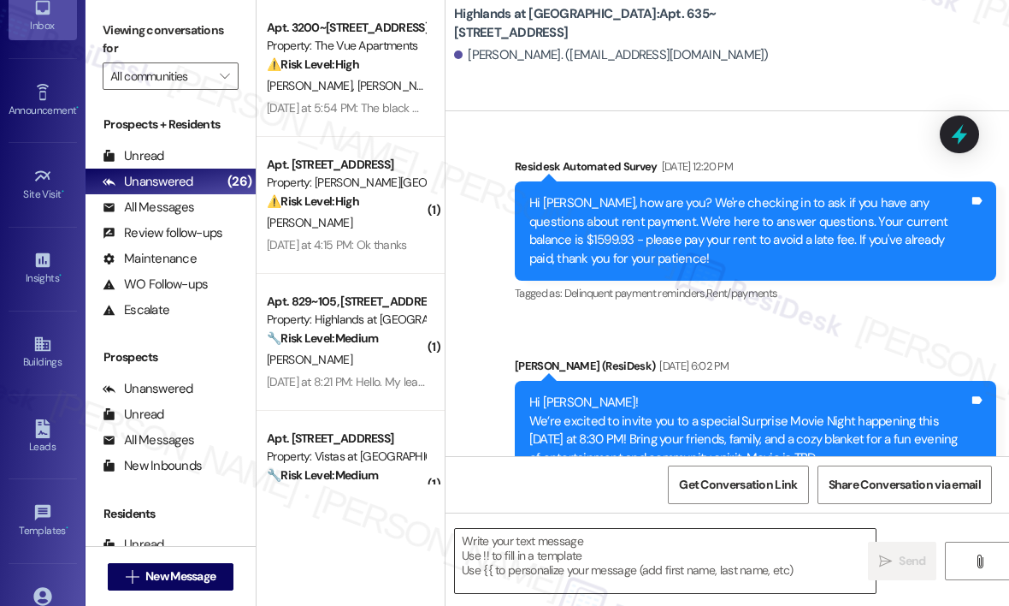
click at [616, 543] on textarea at bounding box center [665, 561] width 421 height 64
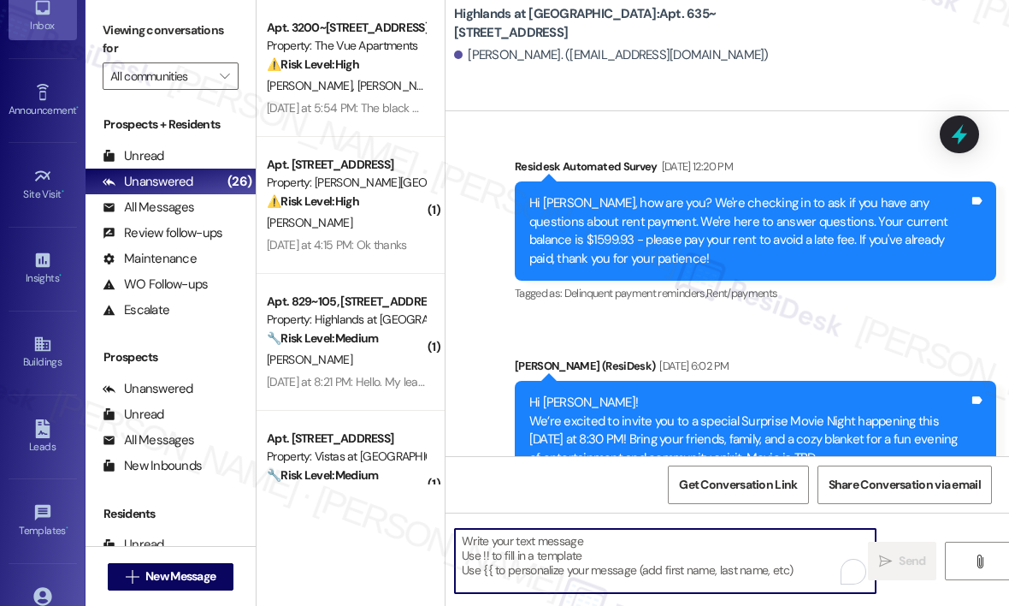
paste textarea "Hi {{first_name}}, It looks like your electricity service hasn’t been set up ye…"
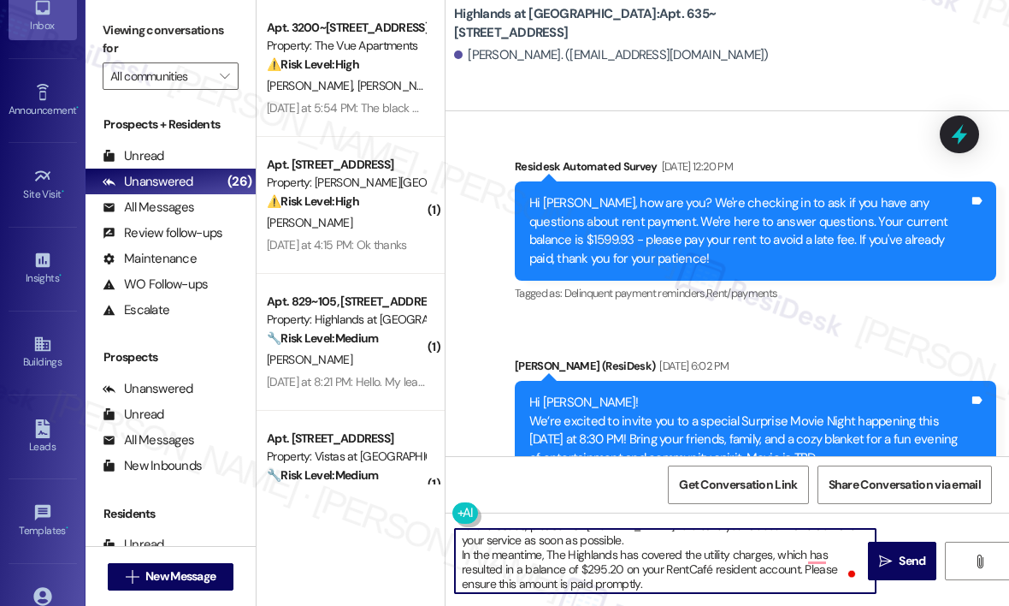
scroll to position [0, 0]
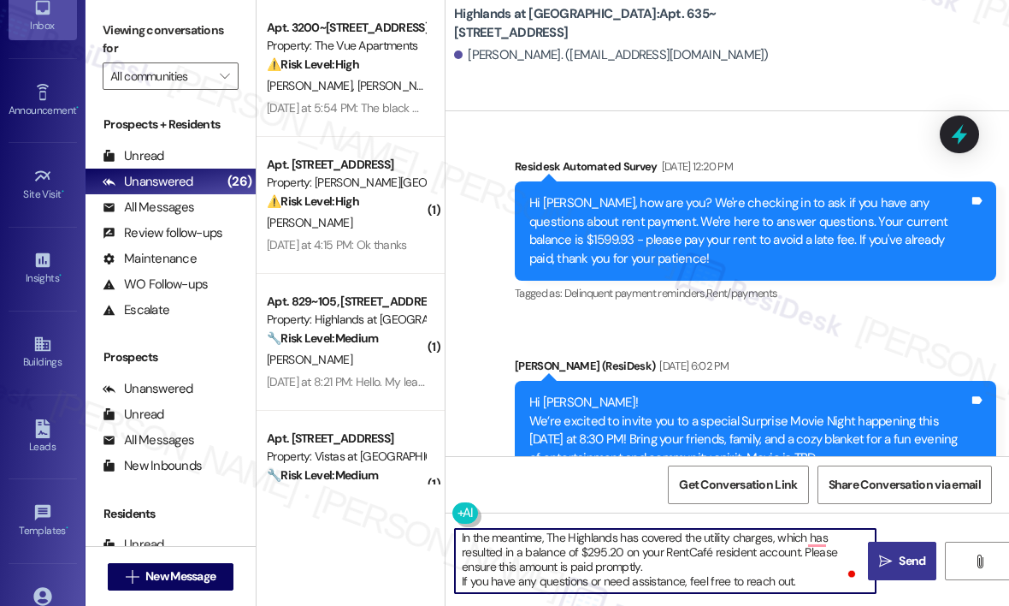
type textarea "Hi {{first_name}}, It looks like your electricity service hasn’t been set up ye…"
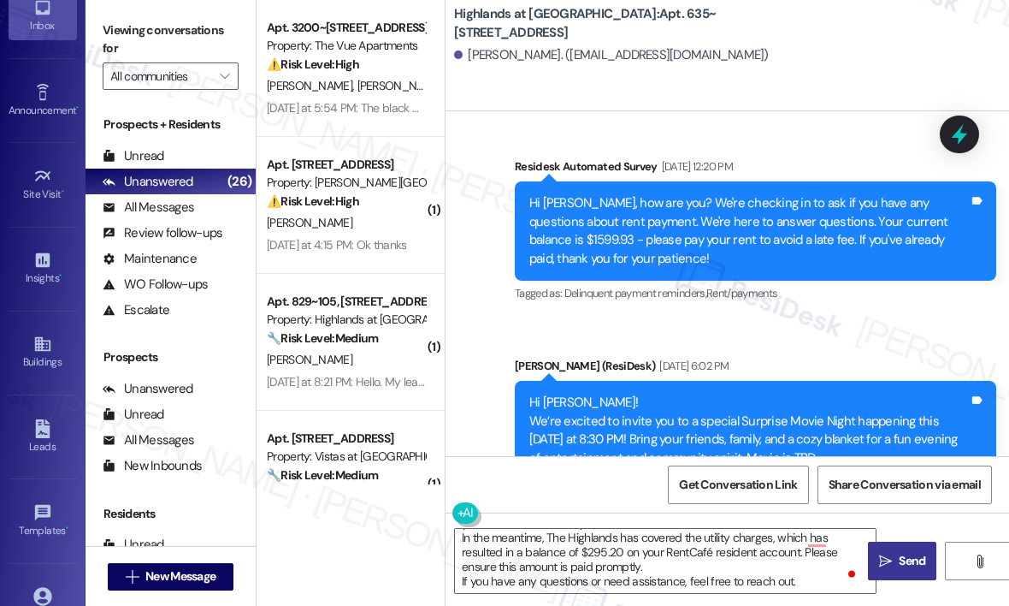
click at [891, 559] on icon "" at bounding box center [885, 561] width 13 height 14
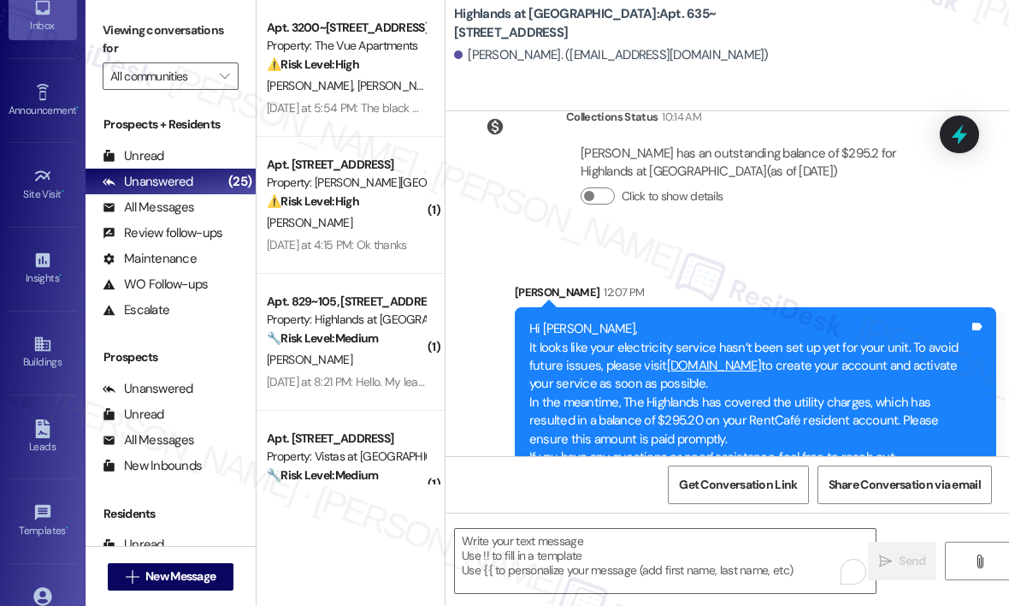
click at [824, 208] on div "Collections Status 10:14 AM Antwone Santiago has an outstanding balance of $295…" at bounding box center [711, 170] width 507 height 150
click at [701, 245] on div "Sent via SMS Sarah 12:07 PM Hi Antwone, It looks like your electricity service …" at bounding box center [728, 368] width 564 height 247
click at [704, 199] on div "Collections Status 10:14 AM Antwone Santiago has an outstanding balance of $295…" at bounding box center [711, 170] width 507 height 150
click at [713, 181] on div "Click to show details" at bounding box center [760, 200] width 358 height 38
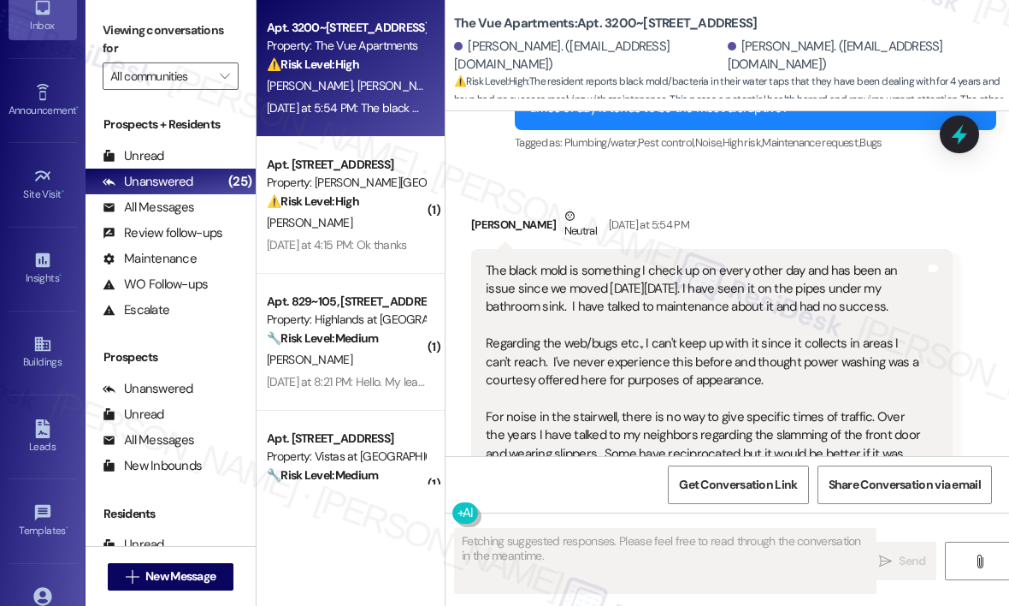
scroll to position [2648, 0]
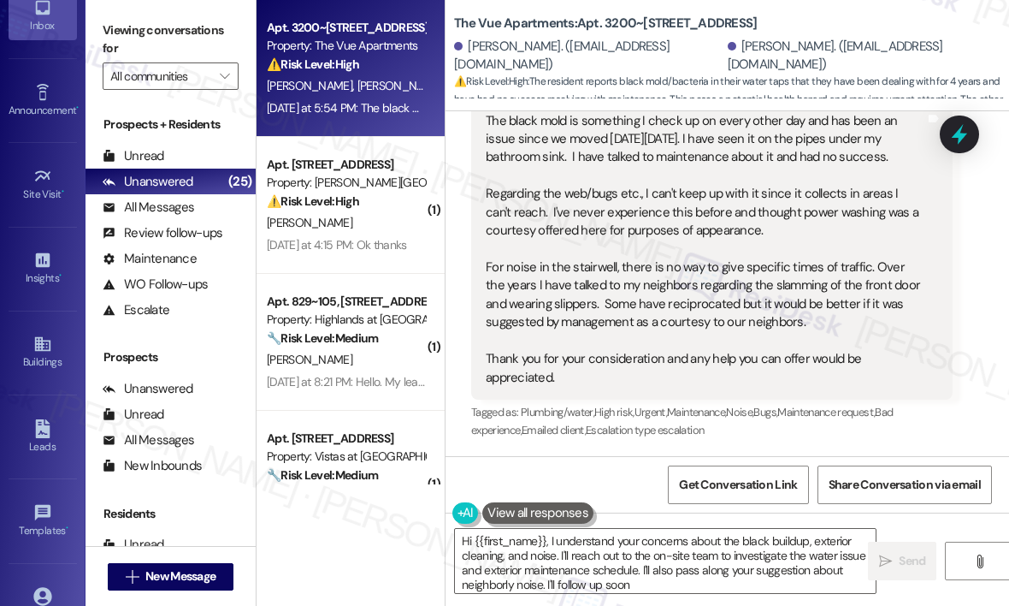
type textarea "Hi {{first_name}}, I understand your concerns about the black buildup, exterior…"
click at [965, 343] on div "Received via SMS William Wolf Neutral Yesterday at 5:54 PM The black mold is so…" at bounding box center [728, 237] width 564 height 437
click at [43, 361] on div "Buildings" at bounding box center [43, 361] width 86 height 17
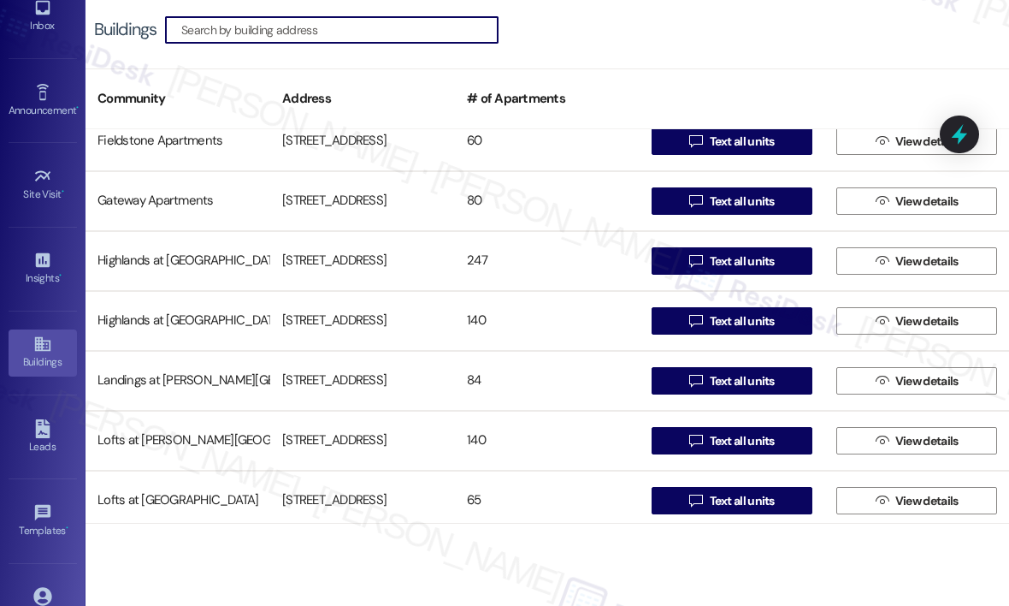
scroll to position [428, 0]
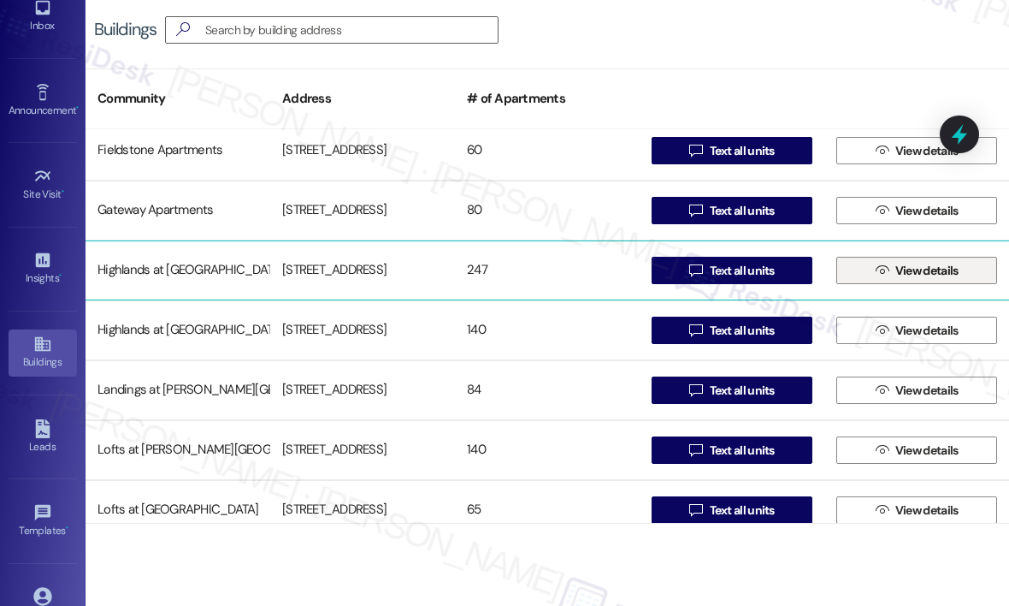
click at [931, 269] on span "View details" at bounding box center [927, 271] width 63 height 18
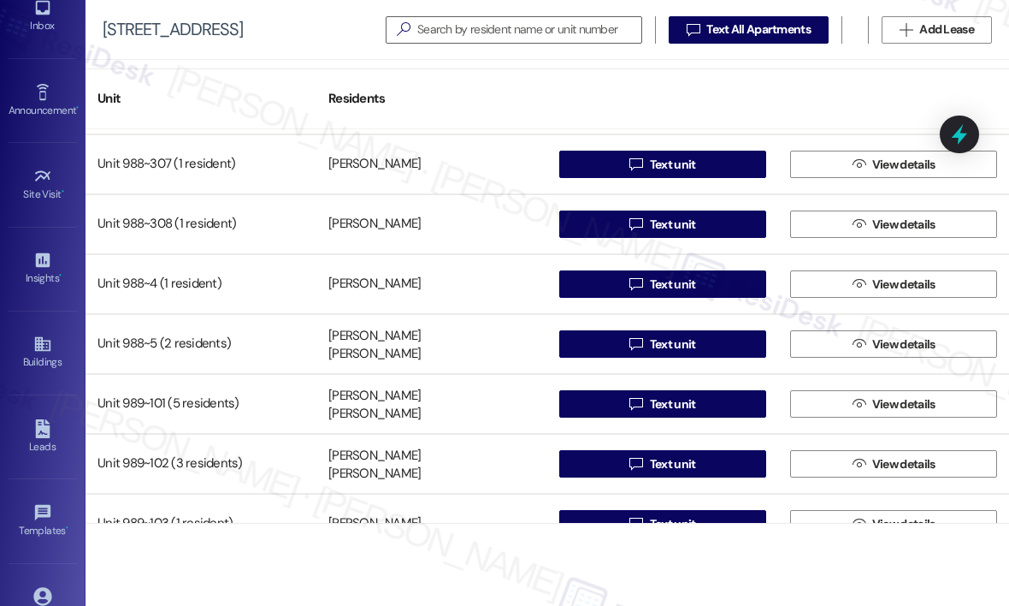
scroll to position [13257, 0]
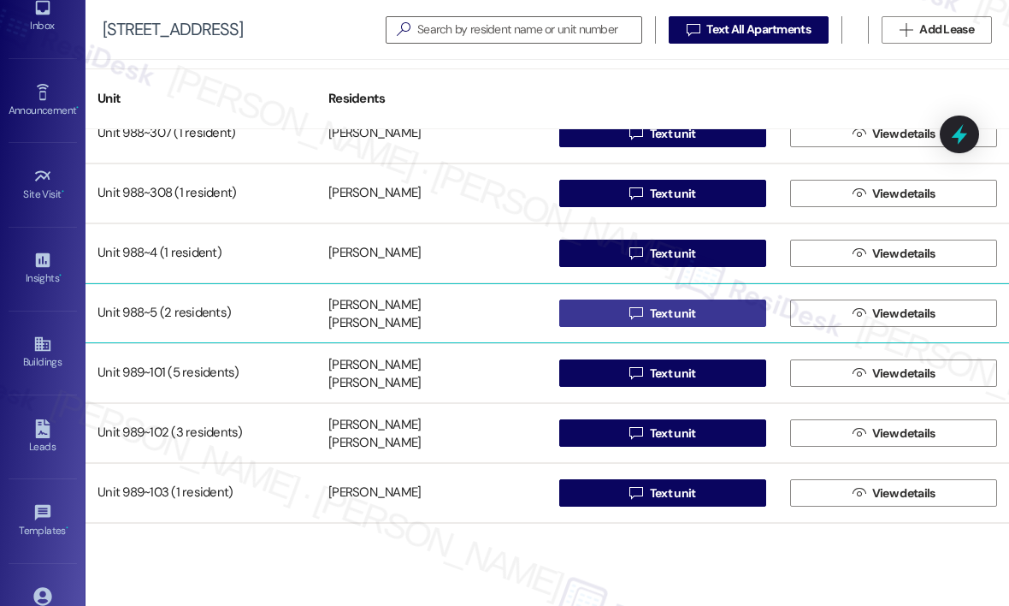
click at [700, 308] on button " Text unit" at bounding box center [662, 312] width 207 height 27
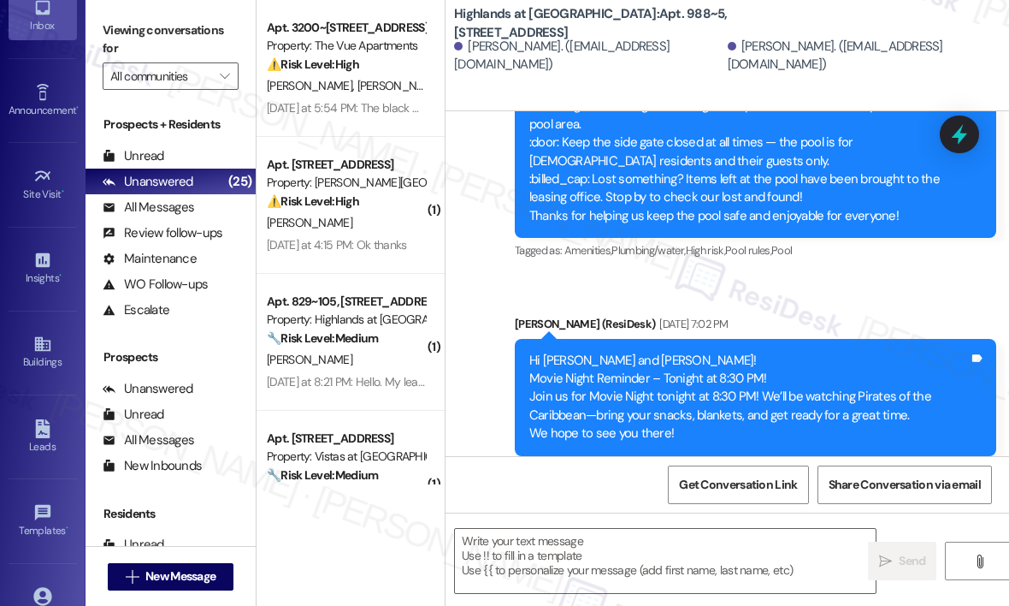
type textarea "Fetching suggested responses. Please feel free to read through the conversation…"
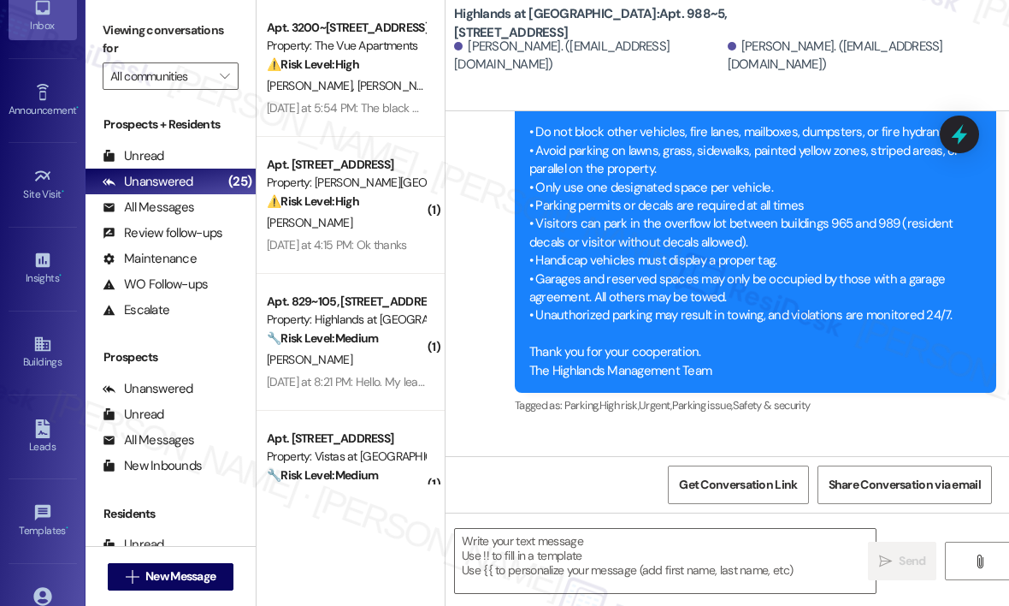
scroll to position [2443, 0]
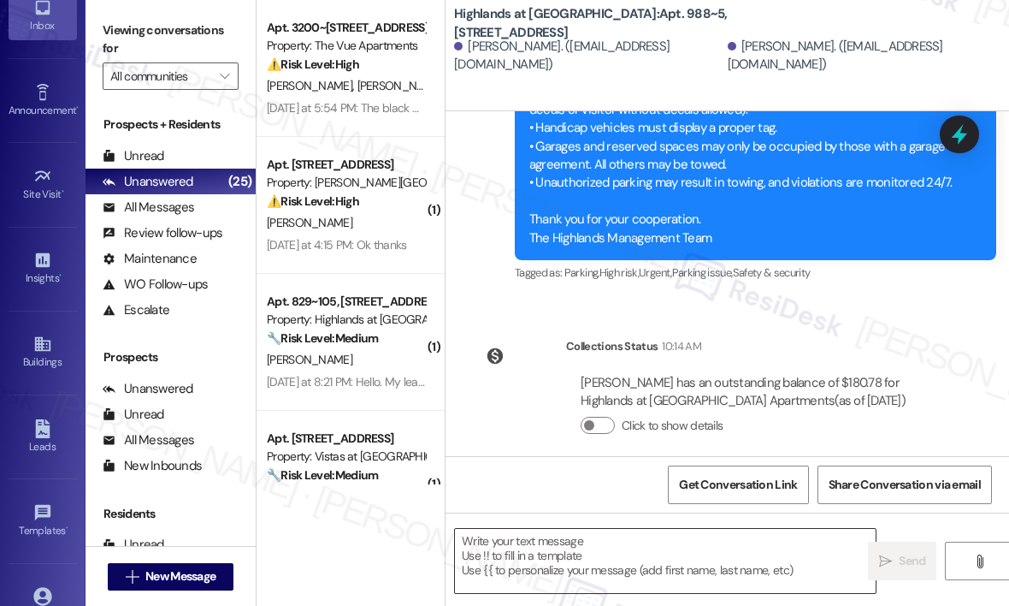
click at [575, 551] on textarea at bounding box center [665, 561] width 421 height 64
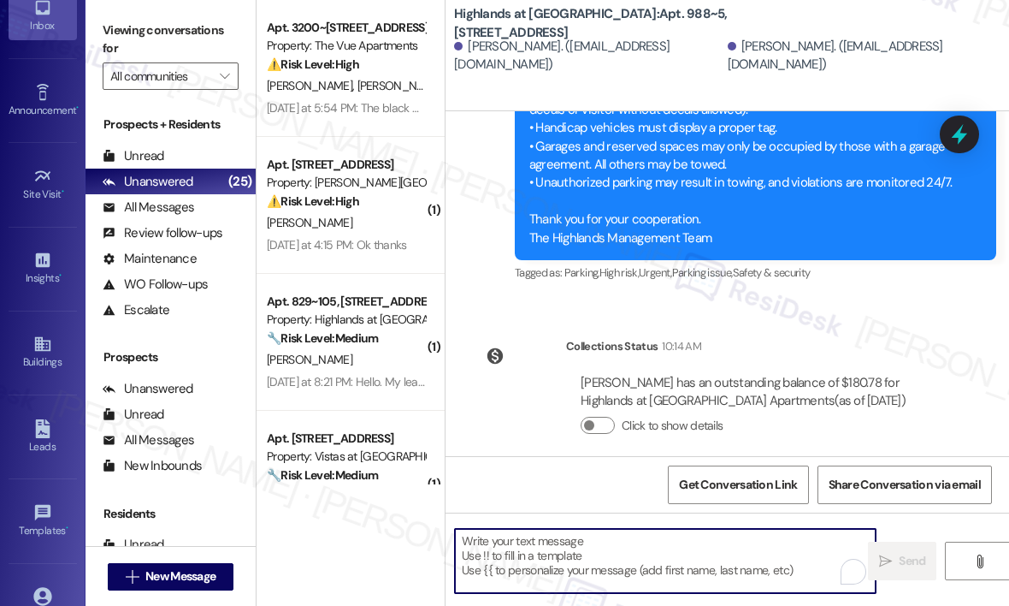
paste textarea "Hi {{first_name}}, Our records show that electricity has not yet been set up fo…"
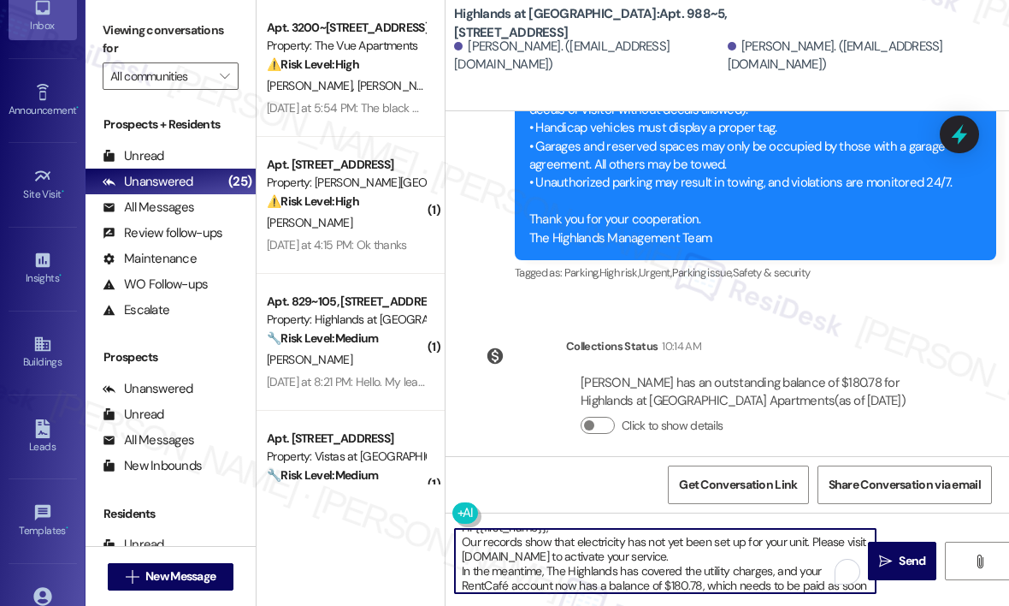
scroll to position [0, 0]
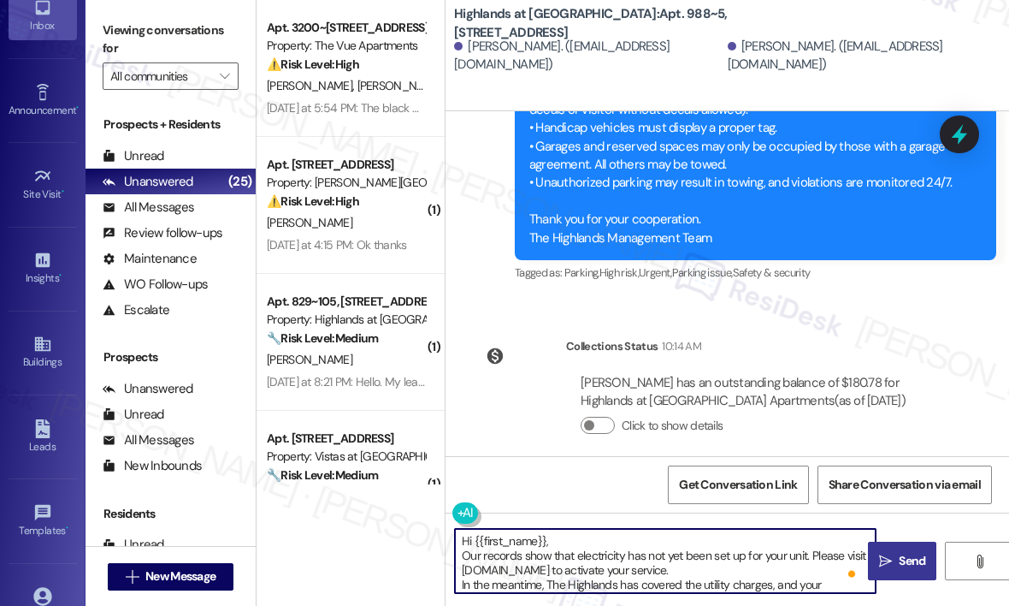
type textarea "Hi {{first_name}}, Our records show that electricity has not yet been set up fo…"
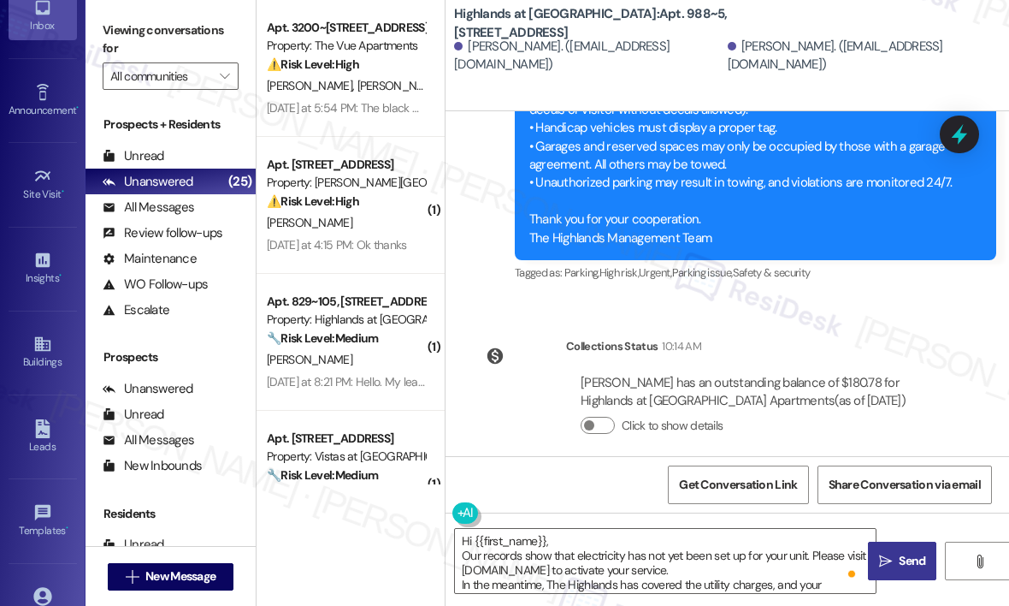
click at [896, 550] on button " Send" at bounding box center [902, 560] width 68 height 38
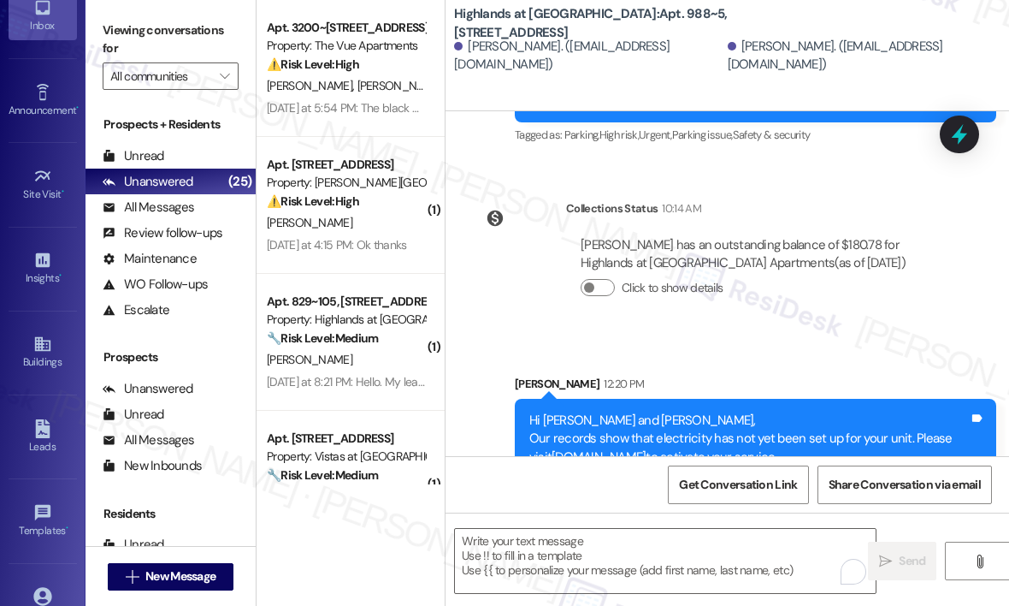
scroll to position [2672, 0]
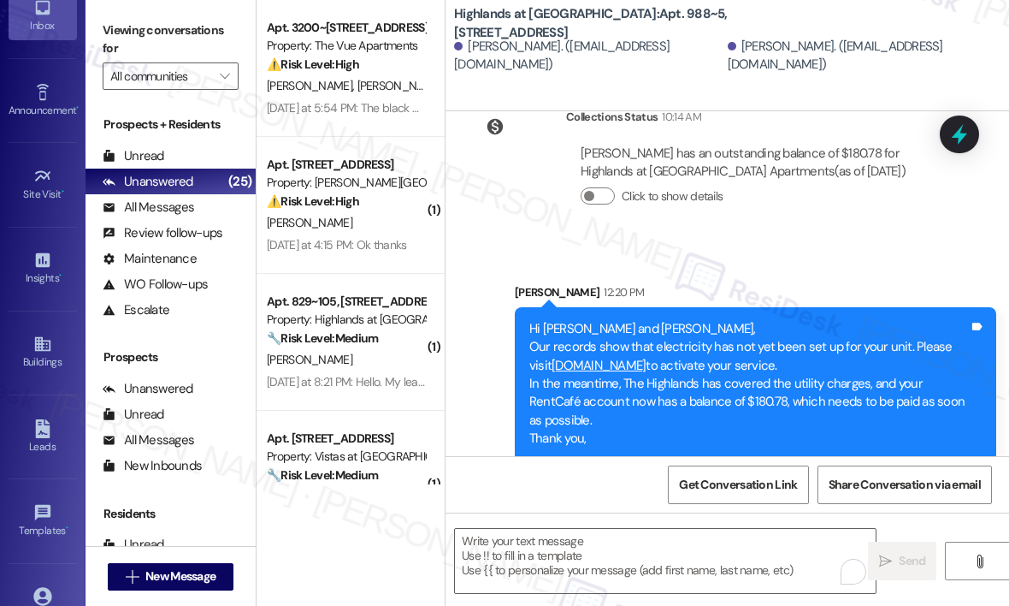
click at [666, 245] on div "Sent via SMS Sarah 12:20 PM Hi Malerie and Hillary, Our records show that elect…" at bounding box center [728, 359] width 564 height 229
click at [721, 245] on div "Sent via SMS Sarah 12:20 PM Hi Malerie and Hillary, Our records show that elect…" at bounding box center [728, 359] width 564 height 229
click at [739, 222] on div "Collections Status 10:14 AM Hillary Hendrick has an outstanding balance of $180…" at bounding box center [711, 170] width 507 height 150
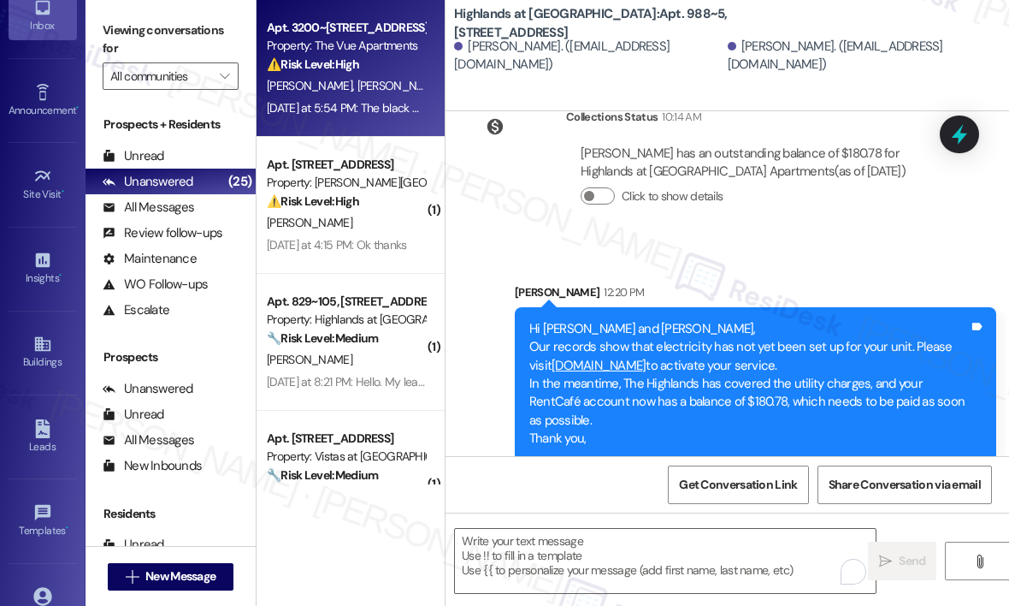
click at [376, 123] on div "Apt. 3200~104, 3000 Vue Avenue Property: The Vue Apartments ⚠️ Risk Level: High…" at bounding box center [351, 68] width 188 height 137
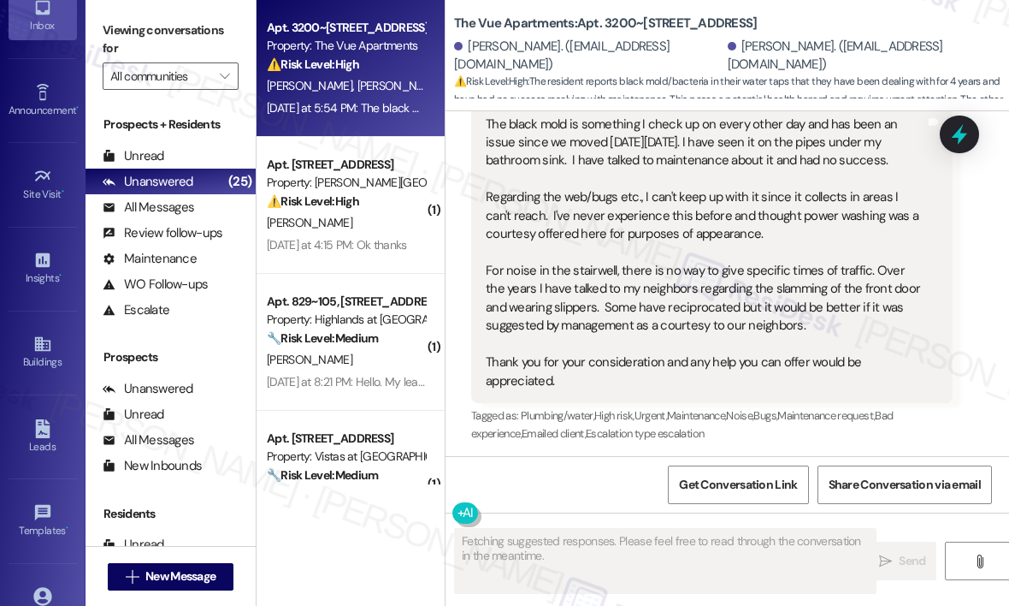
scroll to position [2648, 0]
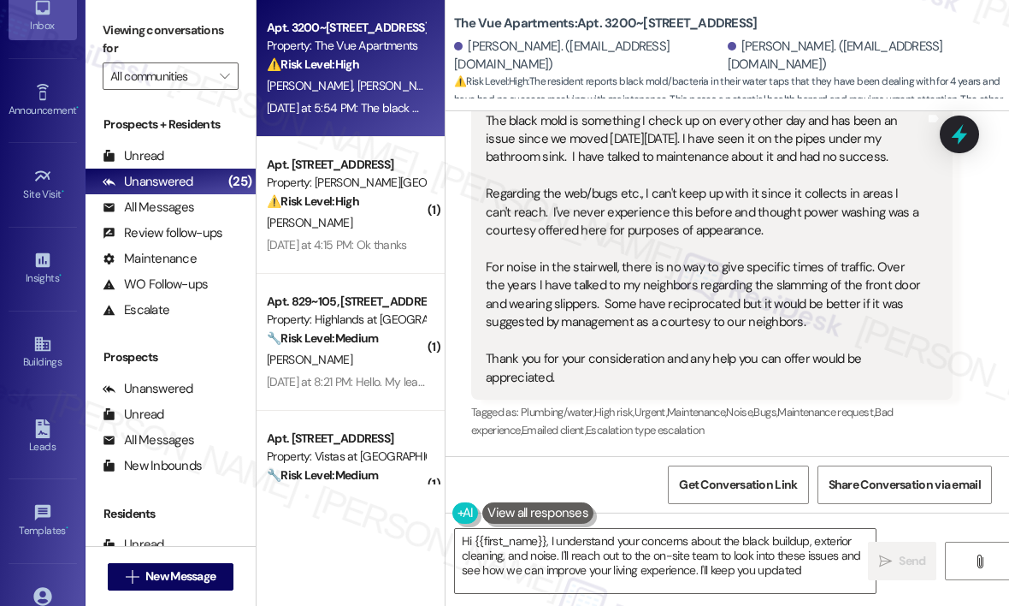
type textarea "Hi {{first_name}}, I understand your concerns about the black buildup, exterior…"
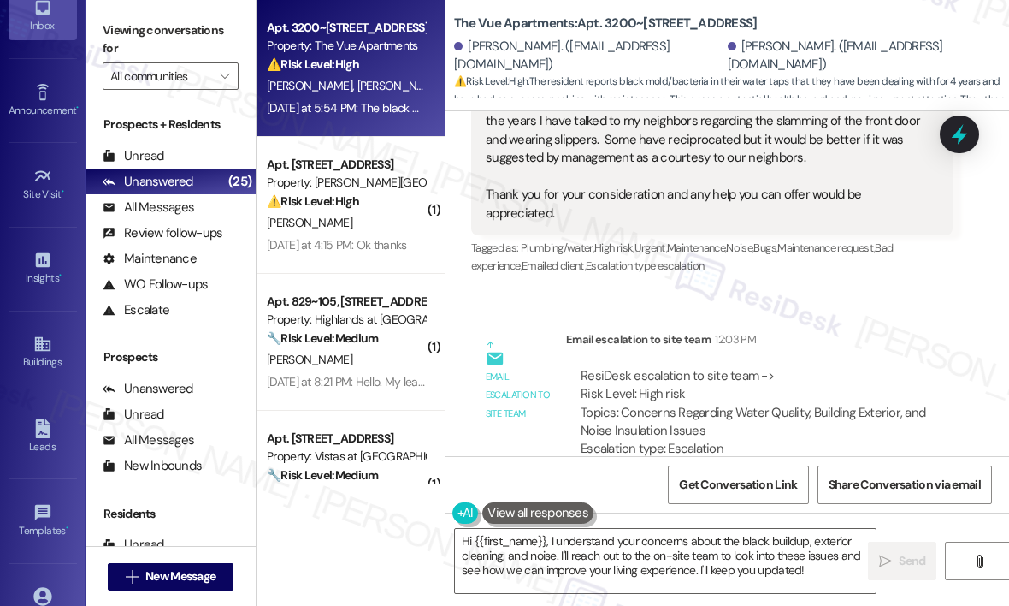
scroll to position [2915, 0]
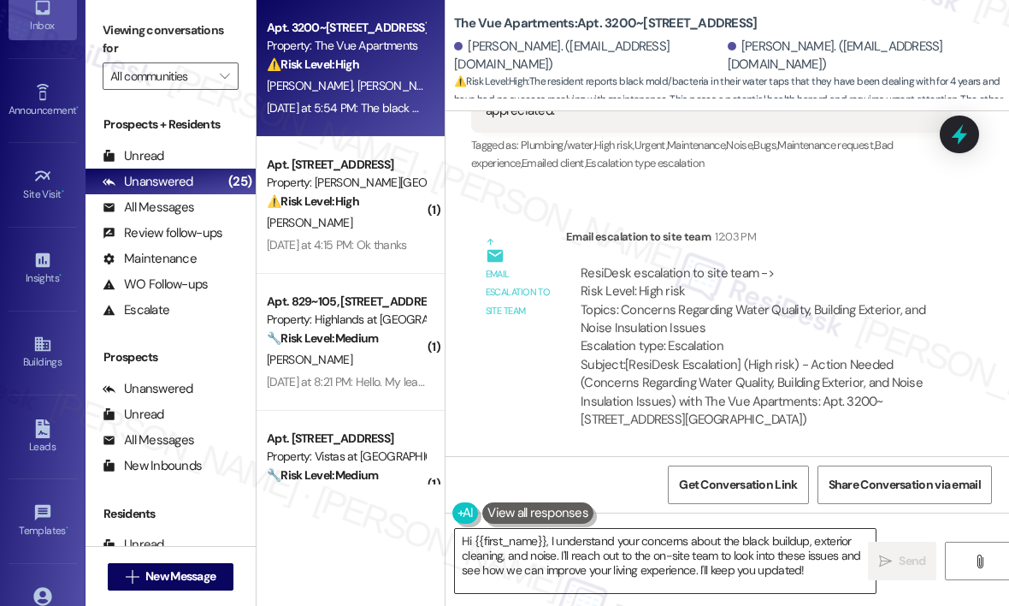
click at [665, 554] on textarea "Hi {{first_name}}, I understand your concerns about the black buildup, exterior…" at bounding box center [665, 561] width 421 height 64
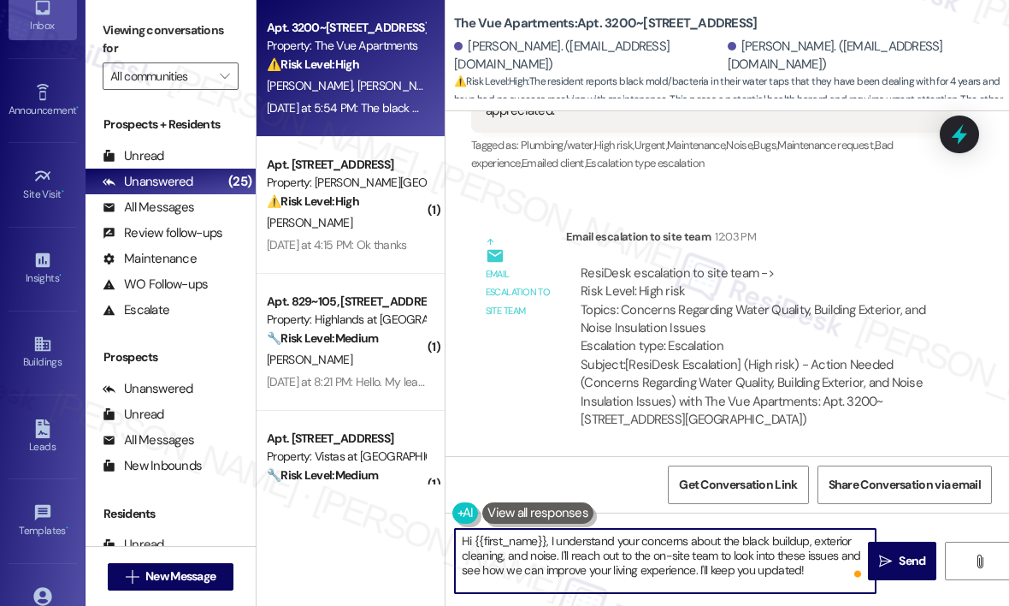
click at [664, 556] on textarea "Hi {{first_name}}, I understand your concerns about the black buildup, exterior…" at bounding box center [665, 561] width 421 height 64
click at [691, 556] on textarea "Hi {{first_name}}, I understand your concerns about the black buildup, exterior…" at bounding box center [665, 561] width 421 height 64
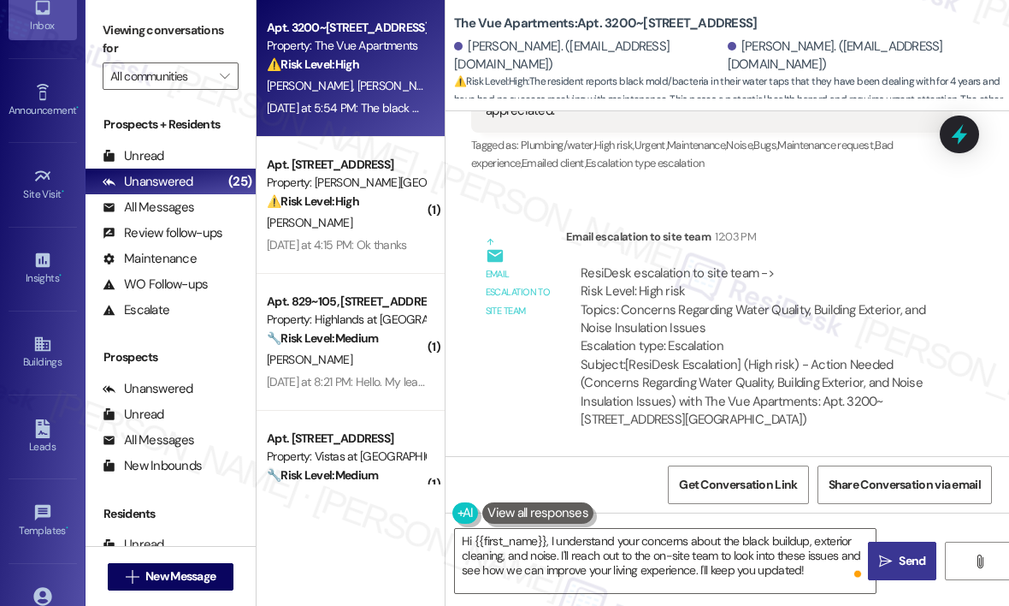
click at [892, 558] on span " Send" at bounding box center [903, 561] width 54 height 18
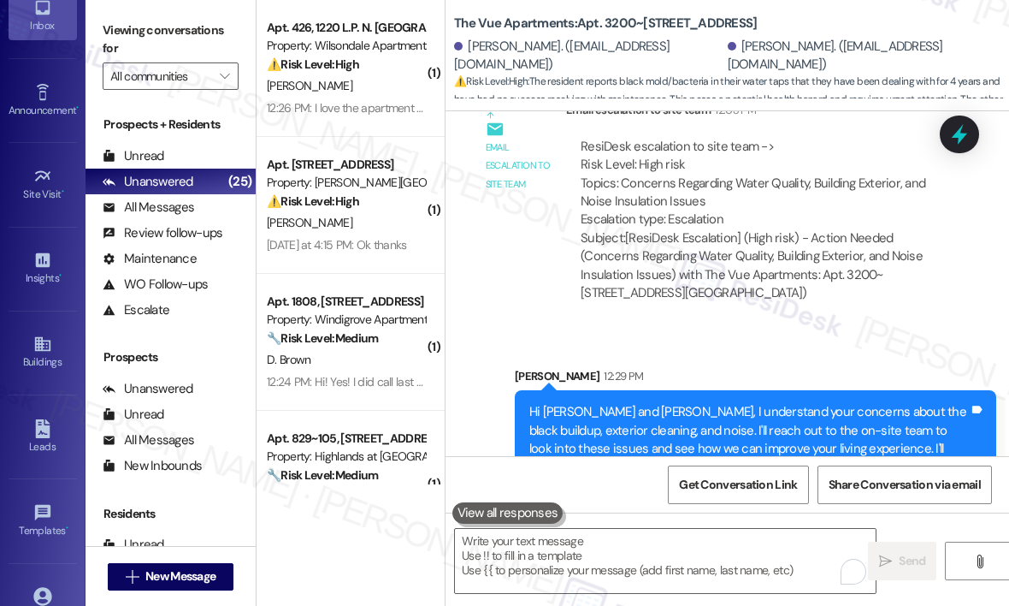
scroll to position [3070, 0]
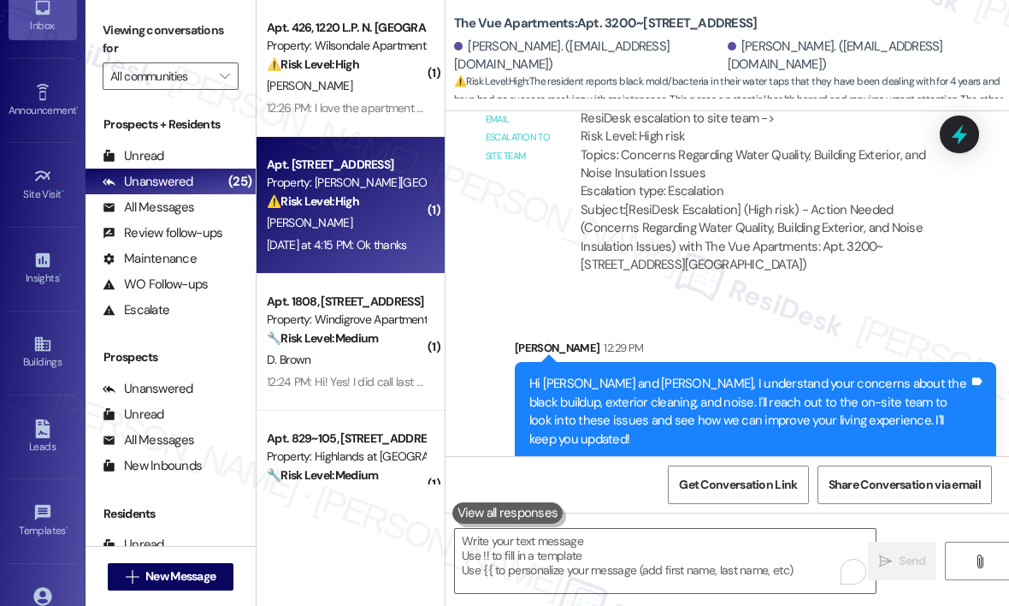
click at [349, 201] on strong "⚠️ Risk Level: High" at bounding box center [313, 200] width 92 height 15
type textarea "Fetching suggested responses. Please feel free to read through the conversation…"
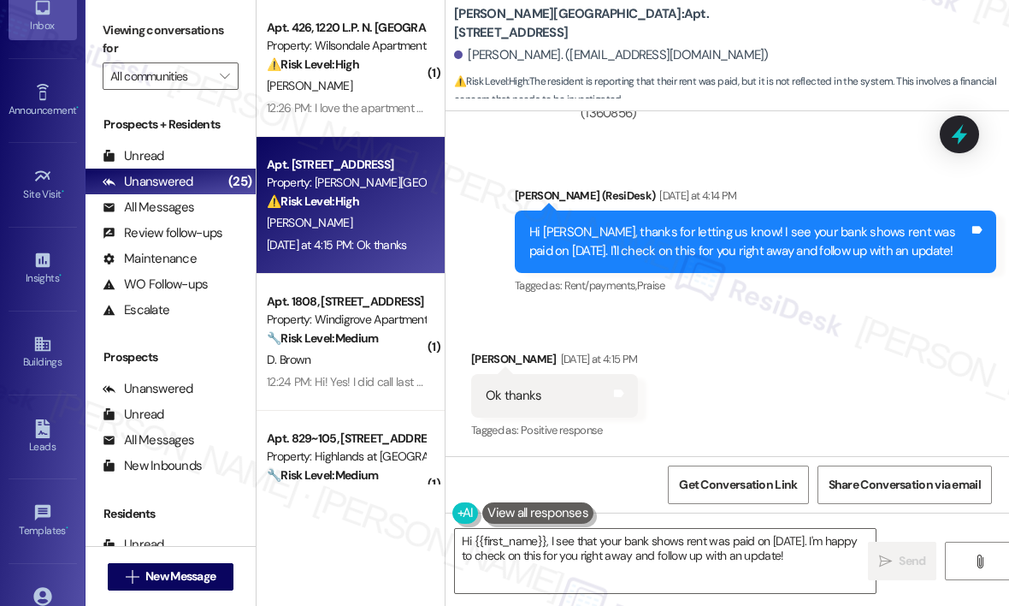
scroll to position [21893, 0]
click at [732, 357] on div "Received via SMS Joseph Pullen Yesterday at 4:15 PM Ok thanks Tags and notes Ta…" at bounding box center [728, 383] width 564 height 145
click at [731, 369] on div "Received via SMS Joseph Pullen Yesterday at 4:15 PM Ok thanks Tags and notes Ta…" at bounding box center [728, 383] width 564 height 145
click at [777, 385] on div "Received via SMS Joseph Pullen Yesterday at 4:15 PM Ok thanks Tags and notes Ta…" at bounding box center [728, 383] width 564 height 145
click at [716, 553] on textarea "Hi {{first_name}}, I see that your bank shows rent was paid on August 4th. I'm …" at bounding box center [665, 561] width 421 height 64
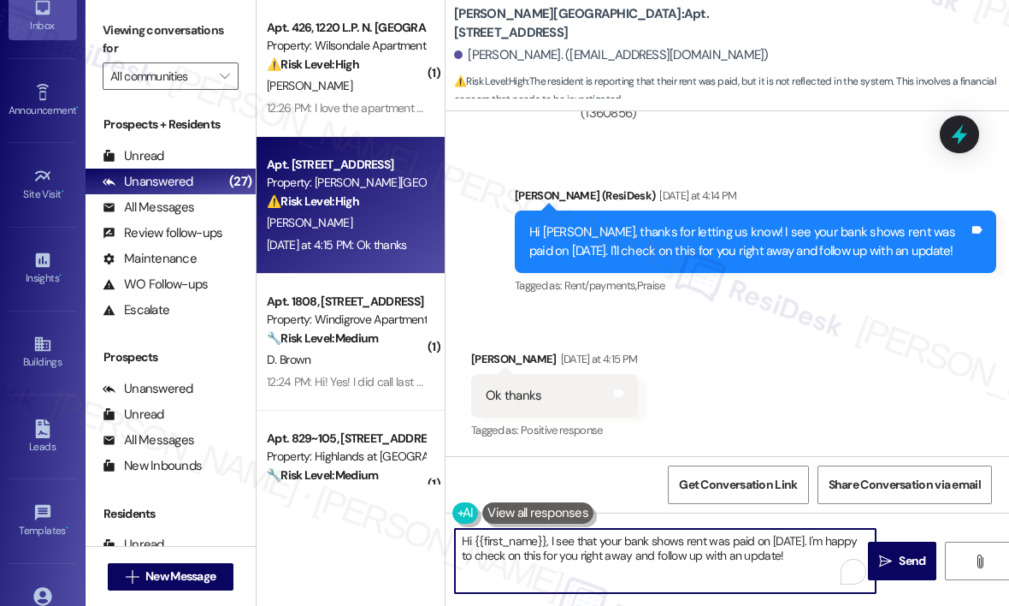
drag, startPoint x: 834, startPoint y: 554, endPoint x: 554, endPoint y: 543, distance: 279.9
click at [554, 543] on textarea "Hi {{first_name}}, I see that your bank shows rent was paid on August 4th. I'm …" at bounding box center [665, 561] width 421 height 64
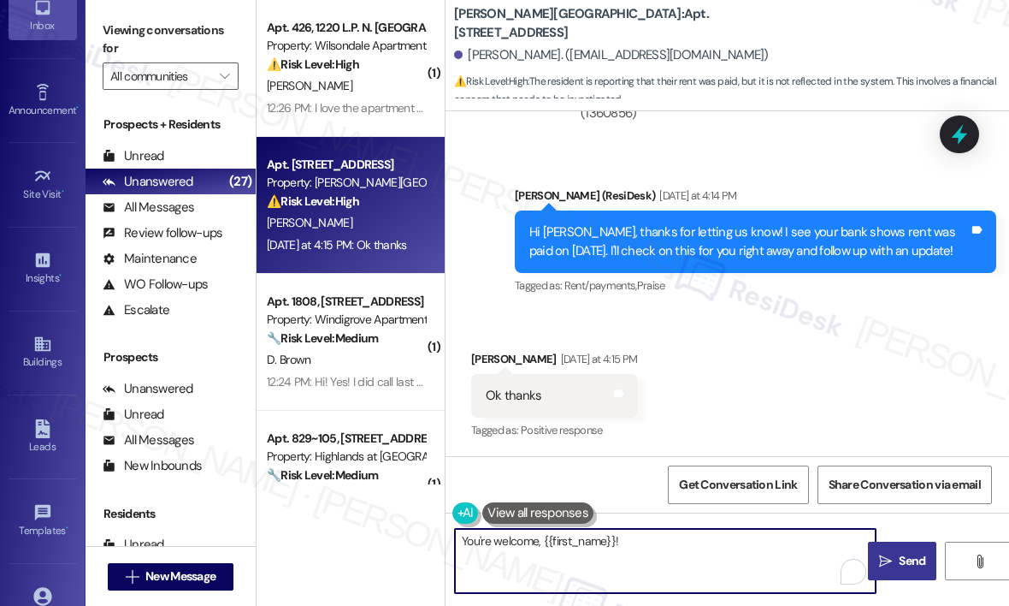
type textarea "You're welcome, {{first_name}}!"
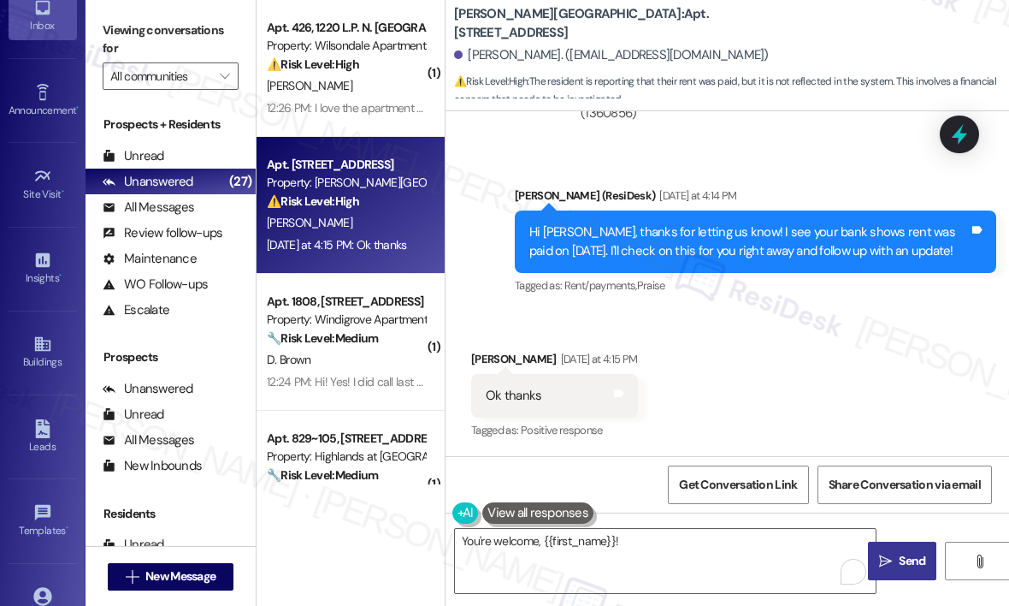
click at [914, 558] on span "Send" at bounding box center [912, 561] width 27 height 18
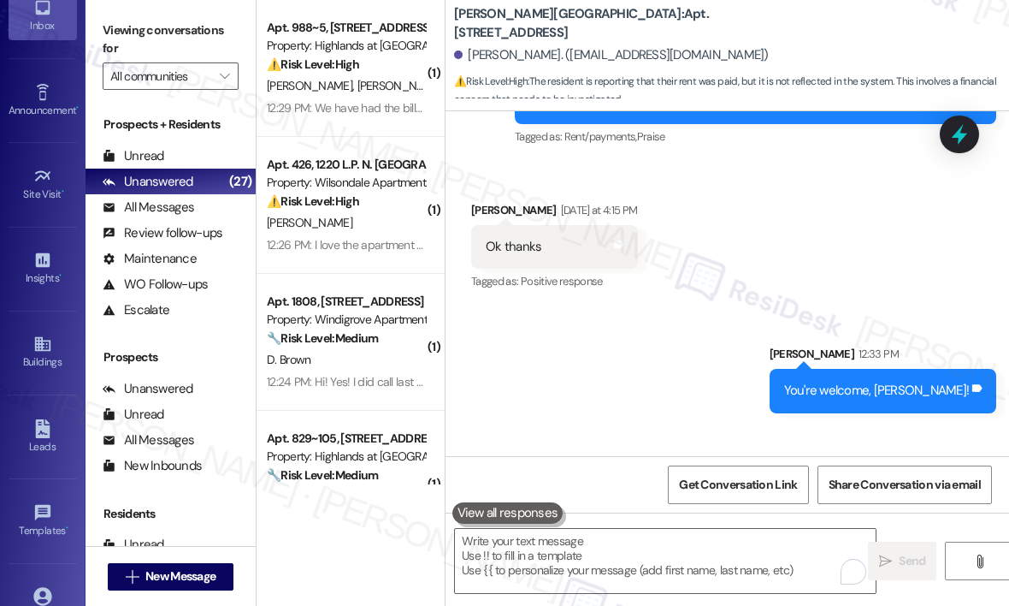
scroll to position [22130, 0]
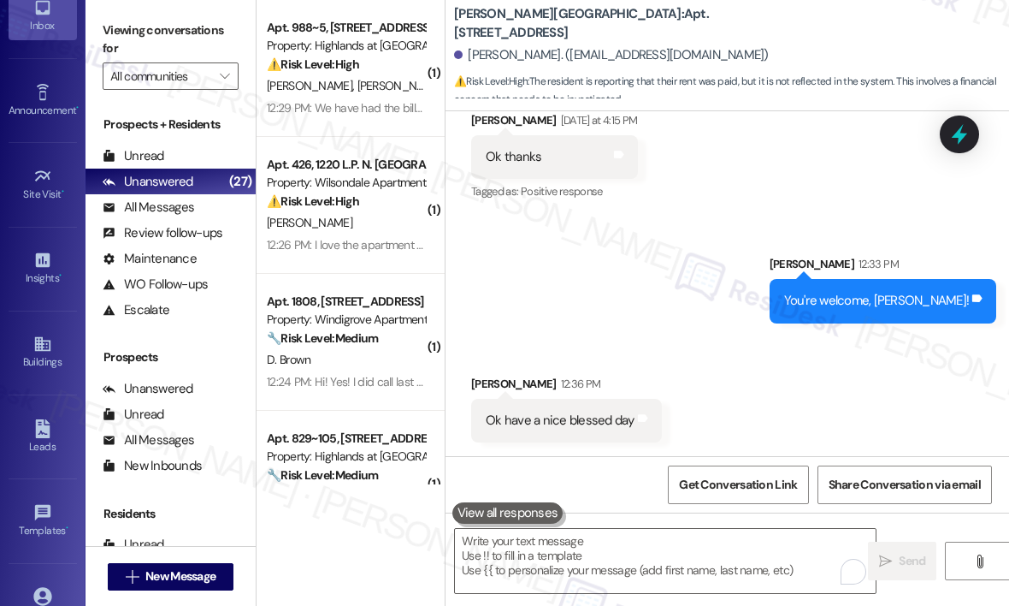
click at [660, 278] on div "Sent via SMS Sarah 12:33 PM You're welcome, Joseph! Tags and notes" at bounding box center [728, 275] width 564 height 119
click at [647, 263] on div "Sent via SMS Sarah 12:33 PM You're welcome, Joseph! Tags and notes" at bounding box center [728, 275] width 564 height 119
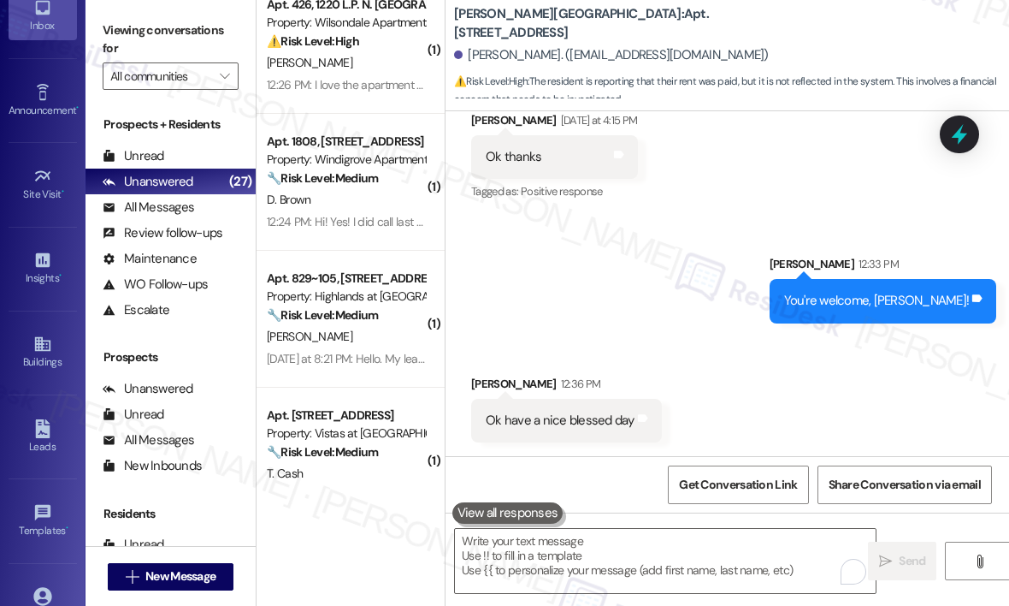
scroll to position [171, 0]
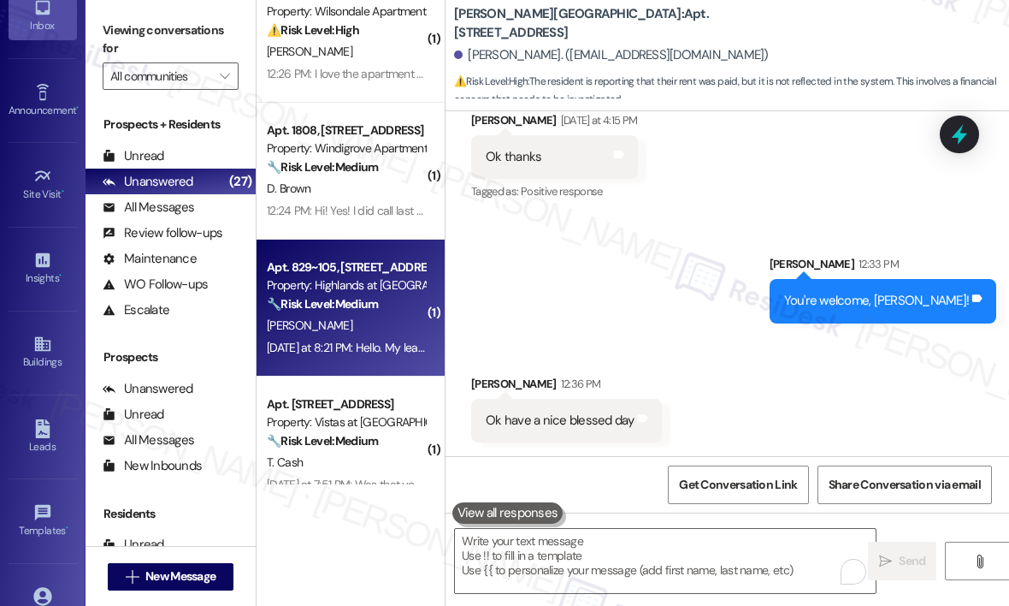
click at [364, 308] on strong "🔧 Risk Level: Medium" at bounding box center [322, 303] width 111 height 15
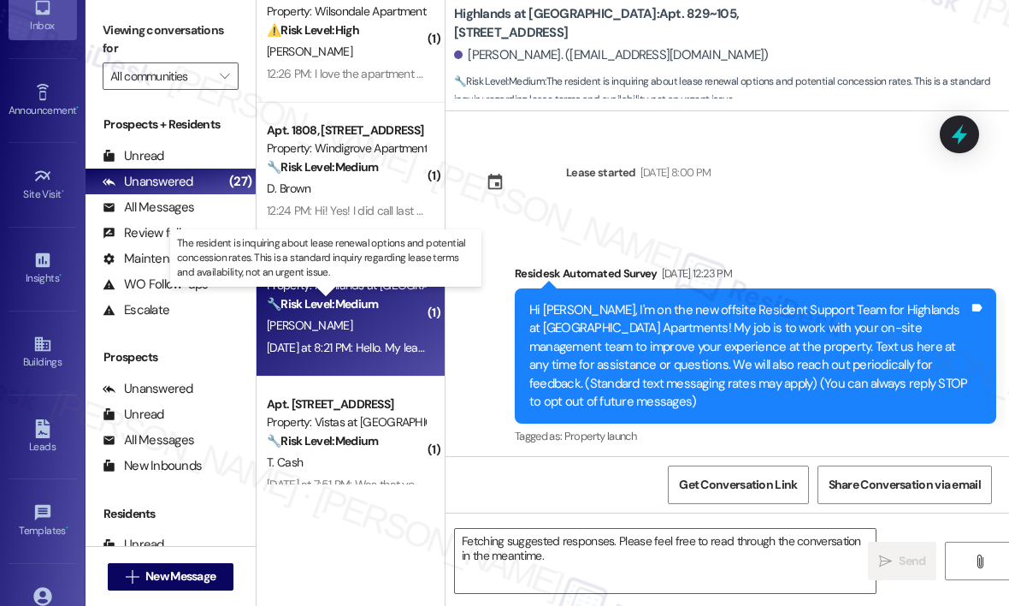
scroll to position [24238, 0]
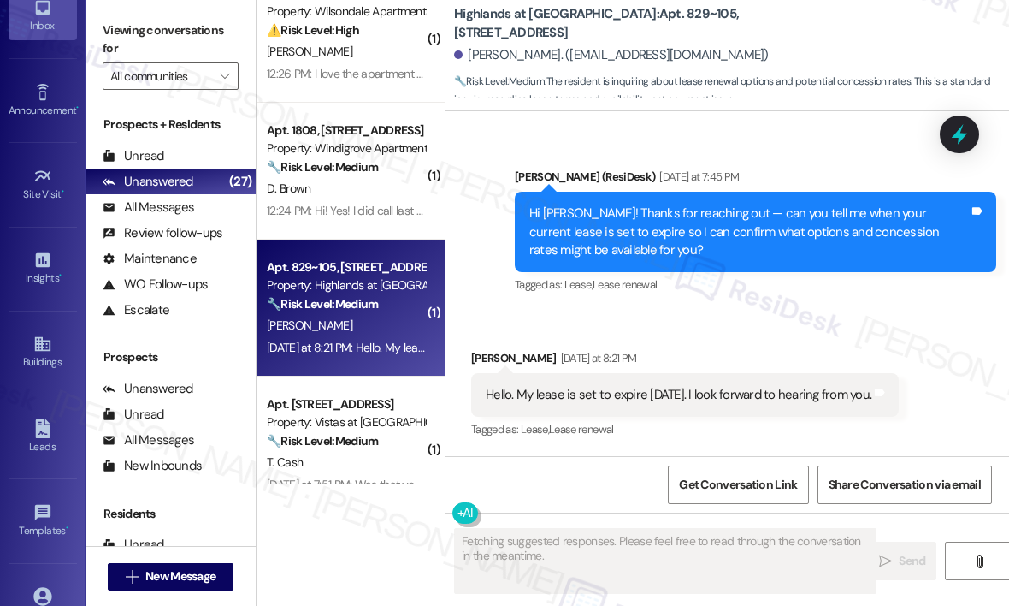
click at [760, 307] on div "Sent via SMS Sarah (ResiDesk) Yesterday at 7:45 PM Hi Christine! Thanks for rea…" at bounding box center [755, 233] width 507 height 156
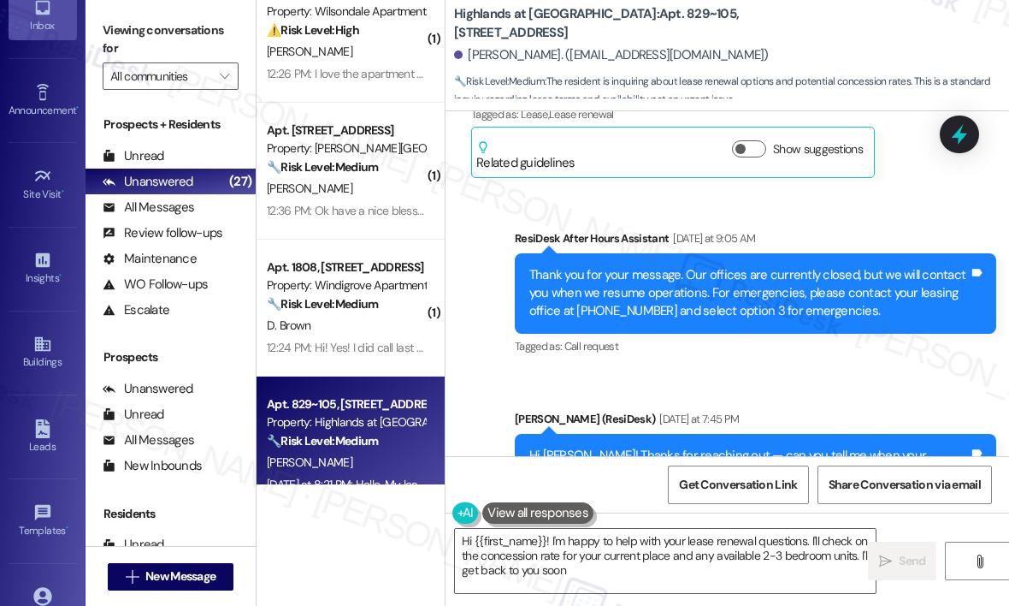
type textarea "Hi {{first_name}}! I'm happy to help with your lease renewal questions. I'll ch…"
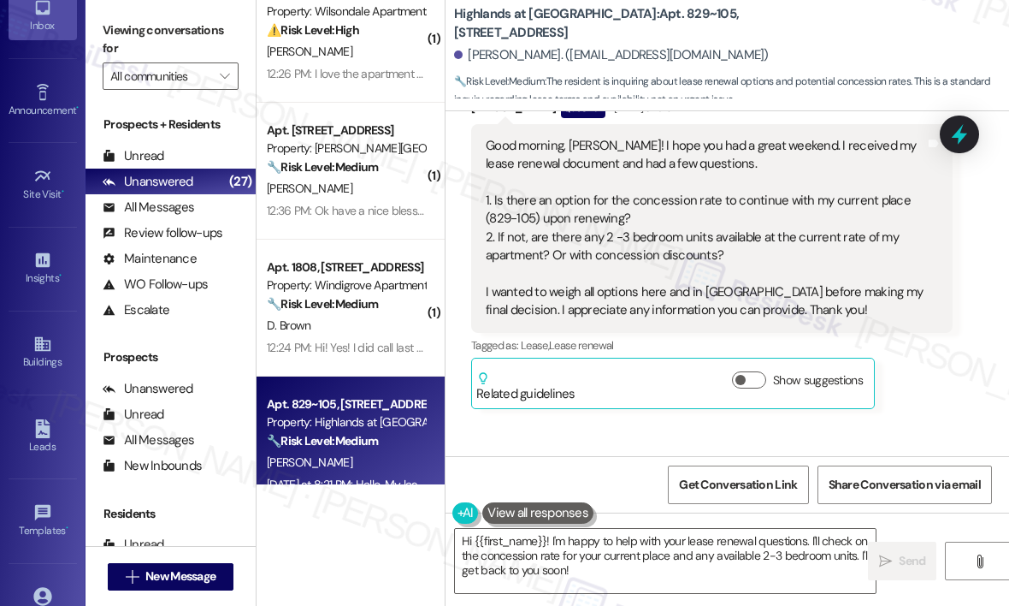
scroll to position [23725, 0]
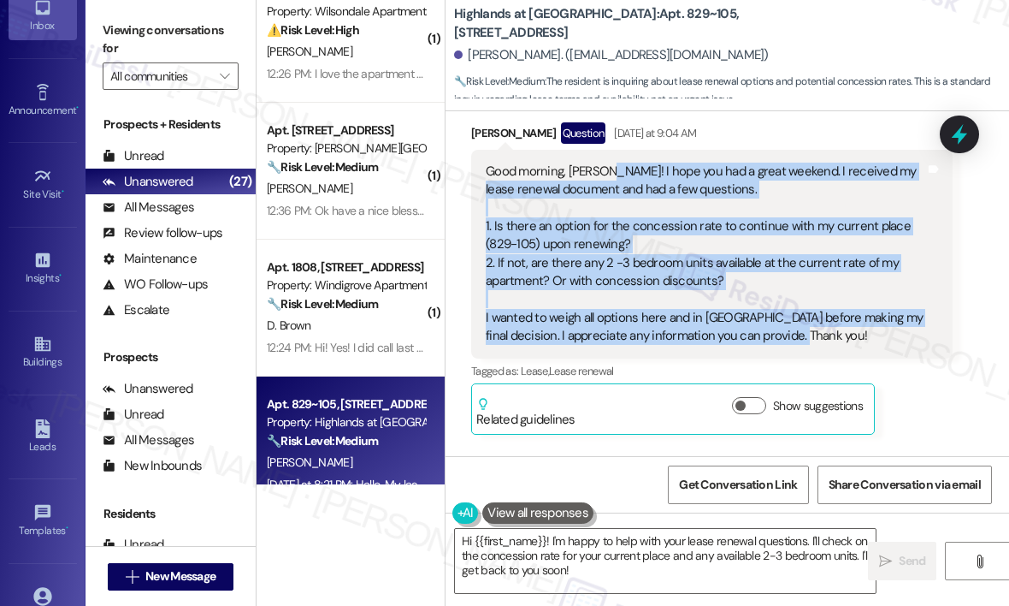
drag, startPoint x: 813, startPoint y: 348, endPoint x: 604, endPoint y: 189, distance: 262.4
click at [603, 187] on div "Good morning, Sarah! I hope you had a great weekend. I received my lease renewa…" at bounding box center [706, 254] width 440 height 183
click at [775, 189] on div "Good morning, Sarah! I hope you had a great weekend. I received my lease renewa…" at bounding box center [706, 254] width 440 height 183
click at [777, 189] on div "Good morning, Sarah! I hope you had a great weekend. I received my lease renewa…" at bounding box center [706, 254] width 440 height 183
copy div "I received my lease renewal document and had a few questions. 1. Is there an op…"
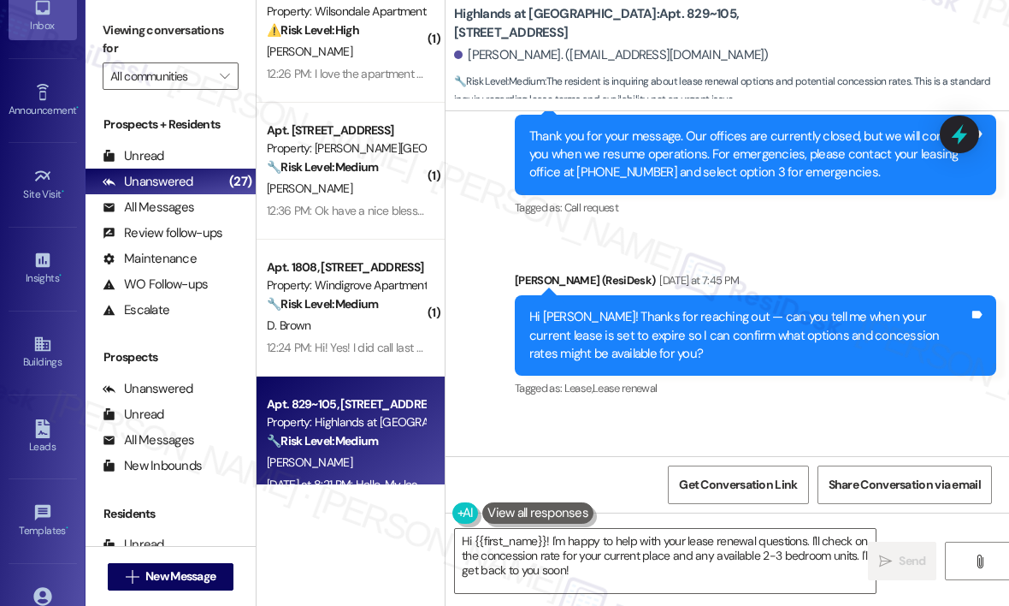
scroll to position [24238, 0]
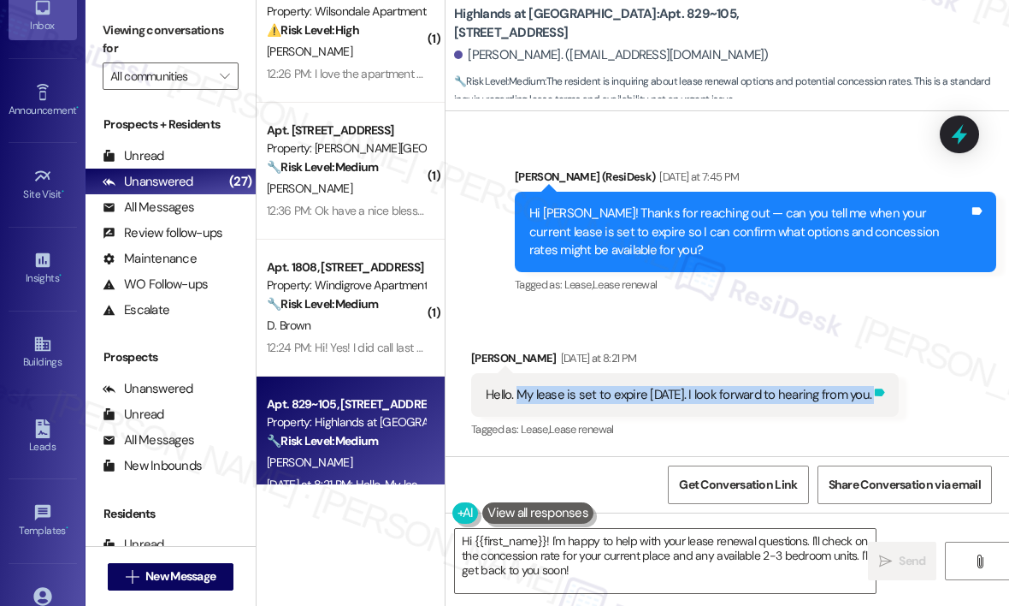
drag, startPoint x: 517, startPoint y: 393, endPoint x: 875, endPoint y: 403, distance: 358.5
click at [875, 403] on div "Hello. My lease is set to expire 11/30/25. I look forward to hearing from you. …" at bounding box center [685, 395] width 428 height 44
copy div "My lease is set to expire 11/30/25. I look forward to hearing from you. Tags an…"
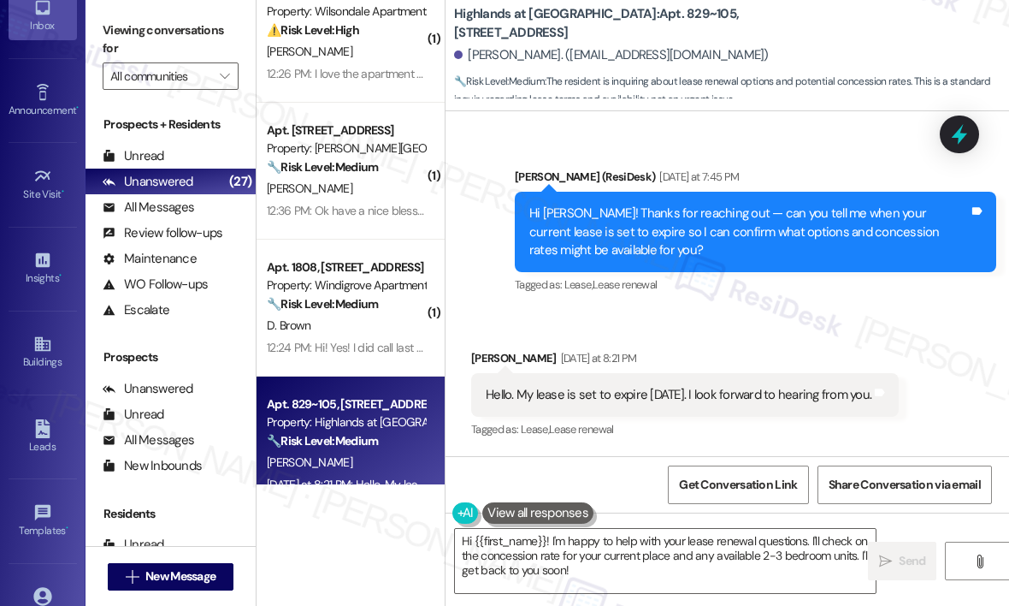
click at [713, 328] on div "Received via SMS Christine Powell Yesterday at 8:21 PM Hello. My lease is set t…" at bounding box center [728, 382] width 564 height 145
click at [806, 328] on div "Received via SMS Christine Powell Yesterday at 8:21 PM Hello. My lease is set t…" at bounding box center [728, 382] width 564 height 145
click at [798, 310] on div "Sent via SMS Sarah (ResiDesk) Yesterday at 7:45 PM Hi Christine! Thanks for rea…" at bounding box center [755, 233] width 507 height 156
click at [813, 144] on div "Sent via SMS ResiDesk After Hours Assistant Yesterday at 9:05 AM Thank you for …" at bounding box center [728, 130] width 564 height 362
click at [809, 304] on div "Sent via SMS Sarah (ResiDesk) Yesterday at 7:45 PM Hi Christine! Thanks for rea…" at bounding box center [755, 233] width 507 height 156
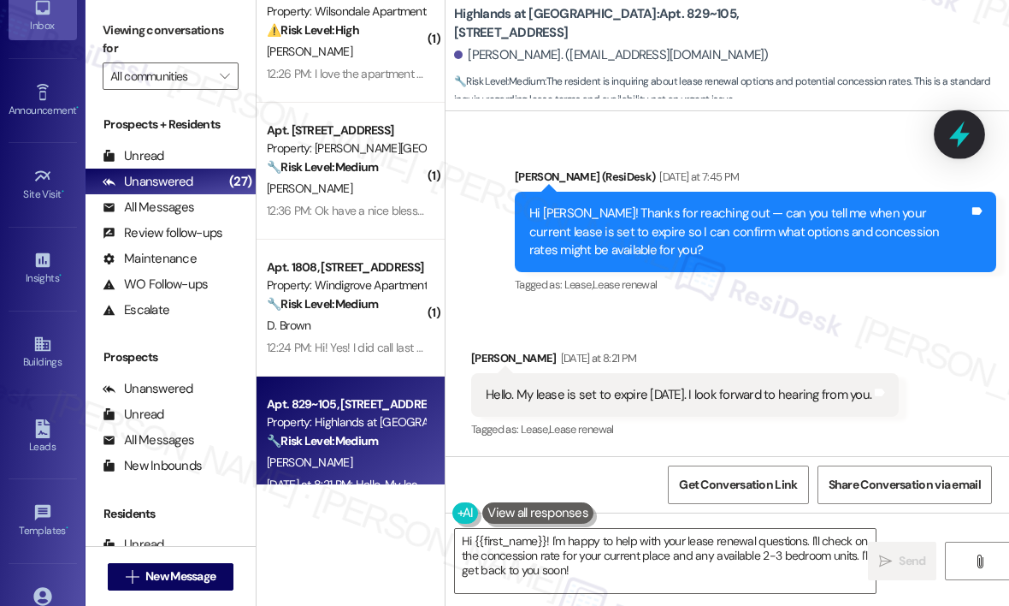
click at [961, 129] on icon at bounding box center [959, 134] width 21 height 27
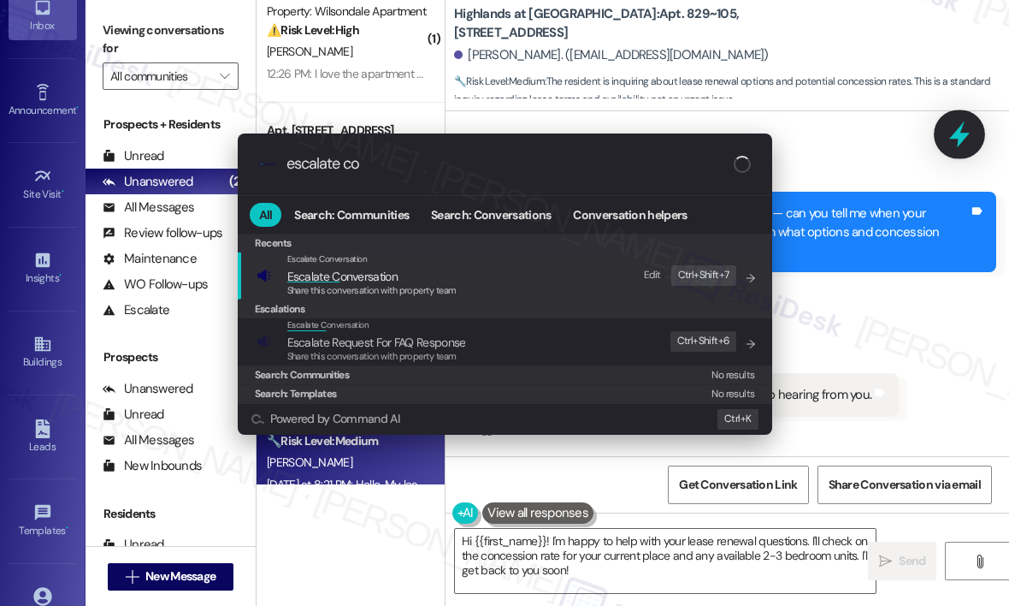
type input "escalate con"
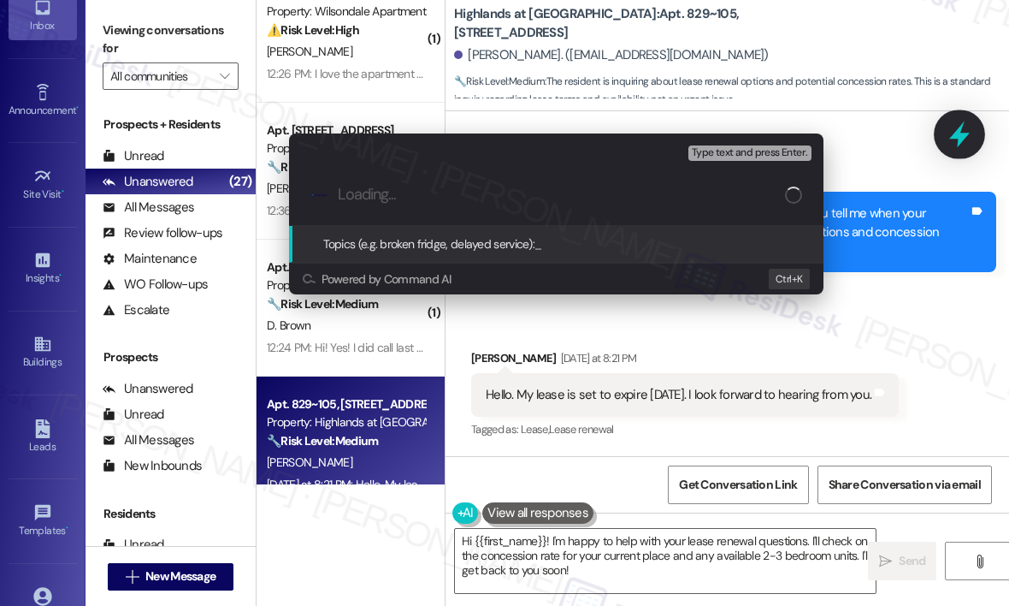
paste input "Questions About Lease Renewal Options, Concession Rates, and Unit Availability …"
type input "Questions About Lease Renewal Options, Concession Rates, and Unit Availability …"
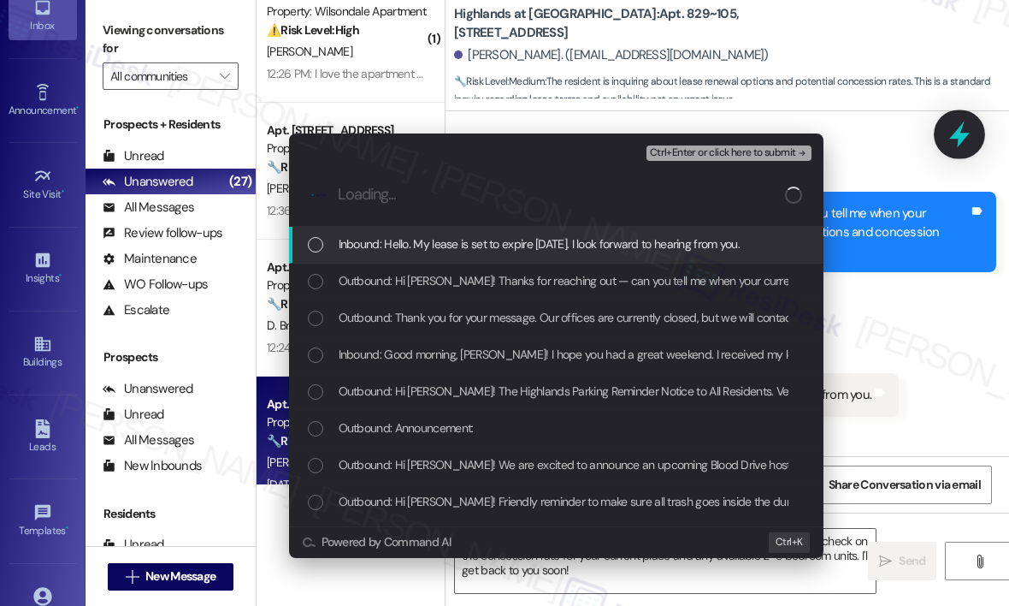
scroll to position [0, 0]
click at [671, 243] on span "Inbound: Hello. My lease is set to expire 11/30/25. I look forward to hearing f…" at bounding box center [540, 243] width 402 height 19
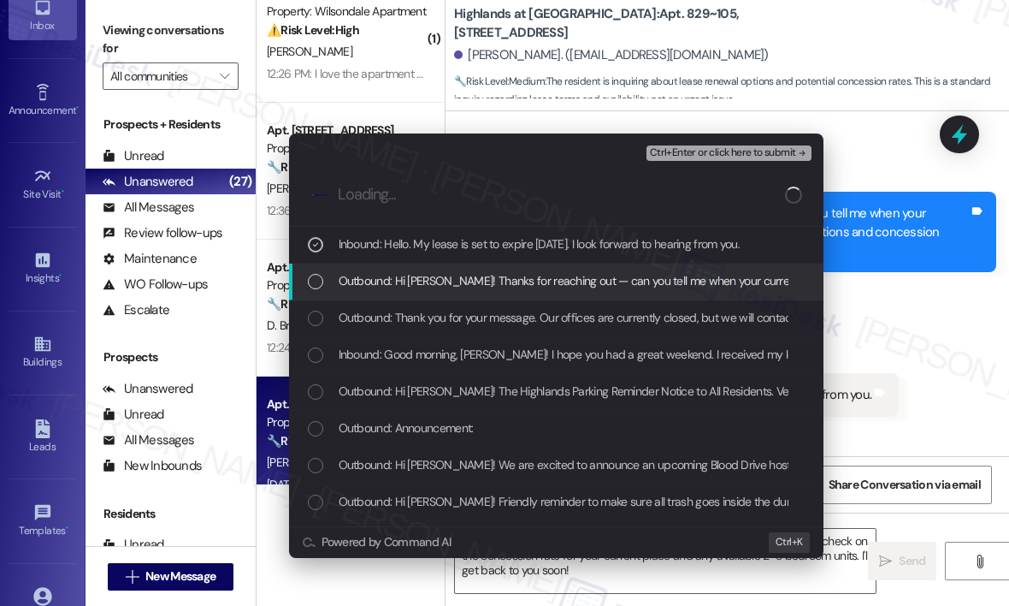
click at [670, 273] on span "Outbound: Hi Christine! Thanks for reaching out — can you tell me when your cur…" at bounding box center [818, 280] width 959 height 19
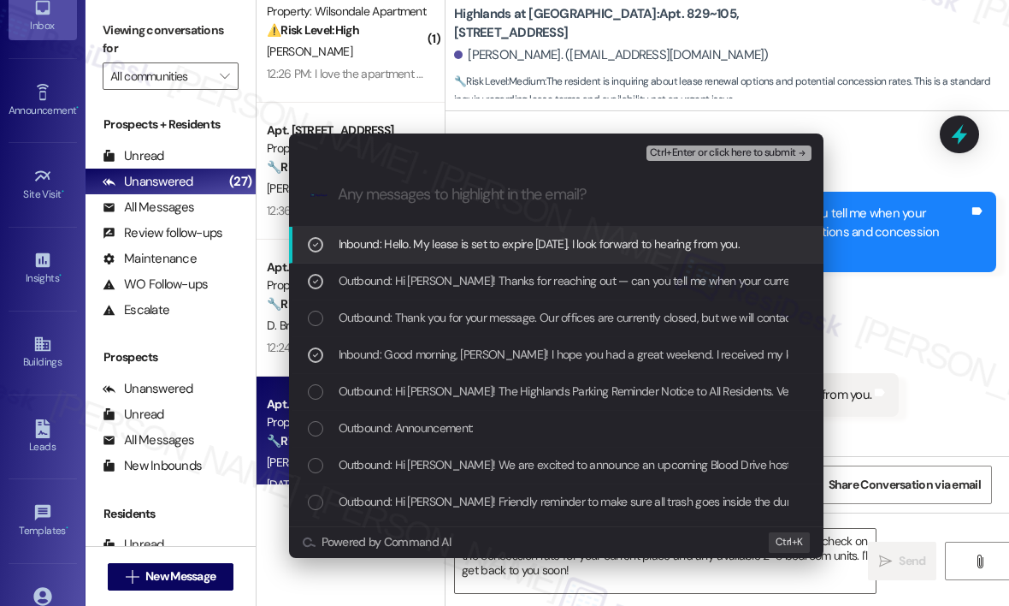
click at [718, 154] on span "Ctrl+Enter or click here to submit" at bounding box center [723, 153] width 146 height 12
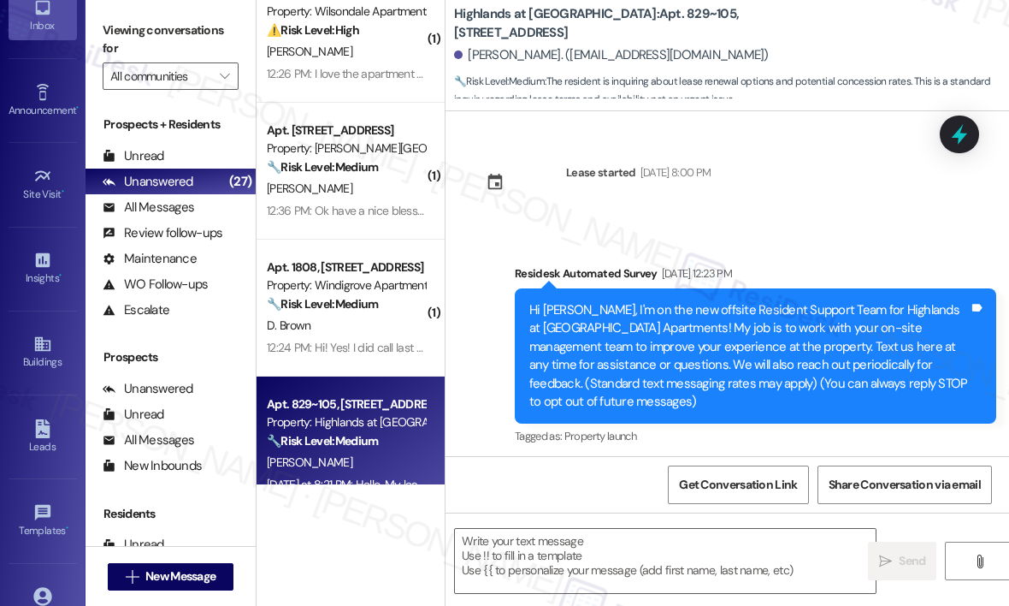
scroll to position [24237, 0]
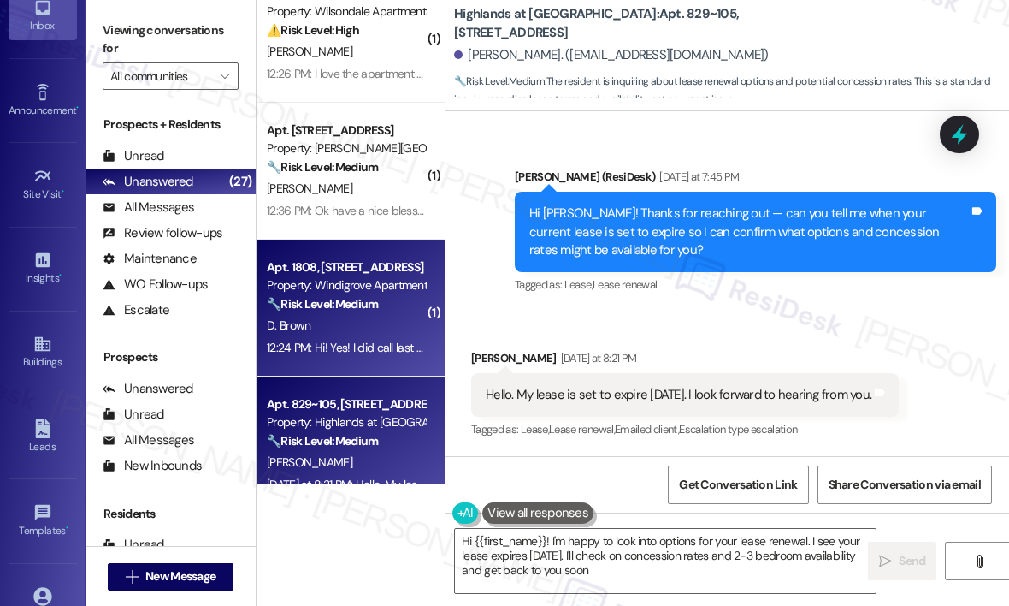
type textarea "Hi {{first_name}}! I'm happy to look into options for your lease renewal. I see…"
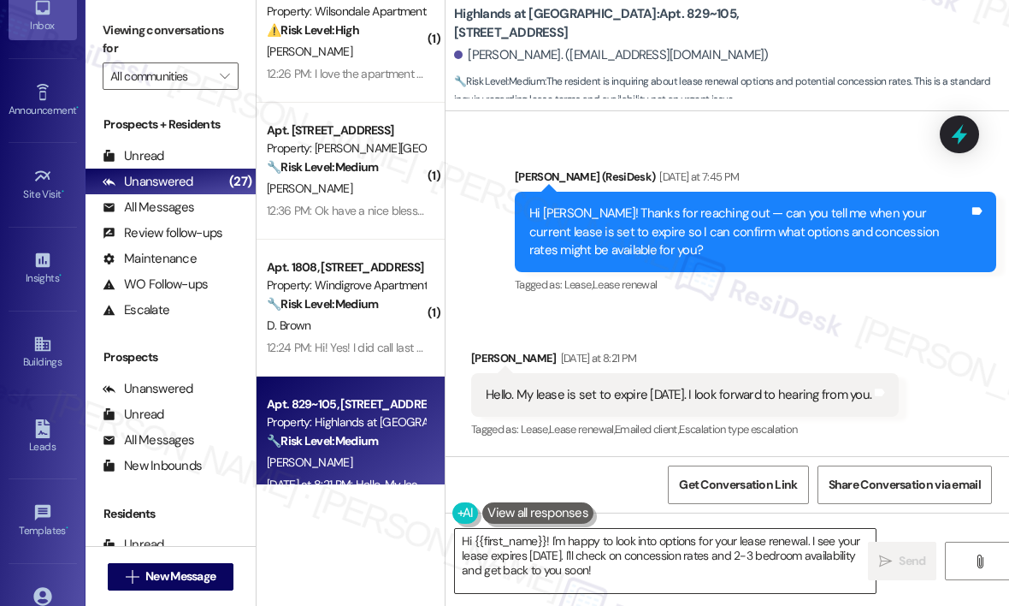
click at [782, 558] on textarea "Hi {{first_name}}! I'm happy to look into options for your lease renewal. I see…" at bounding box center [665, 561] width 421 height 64
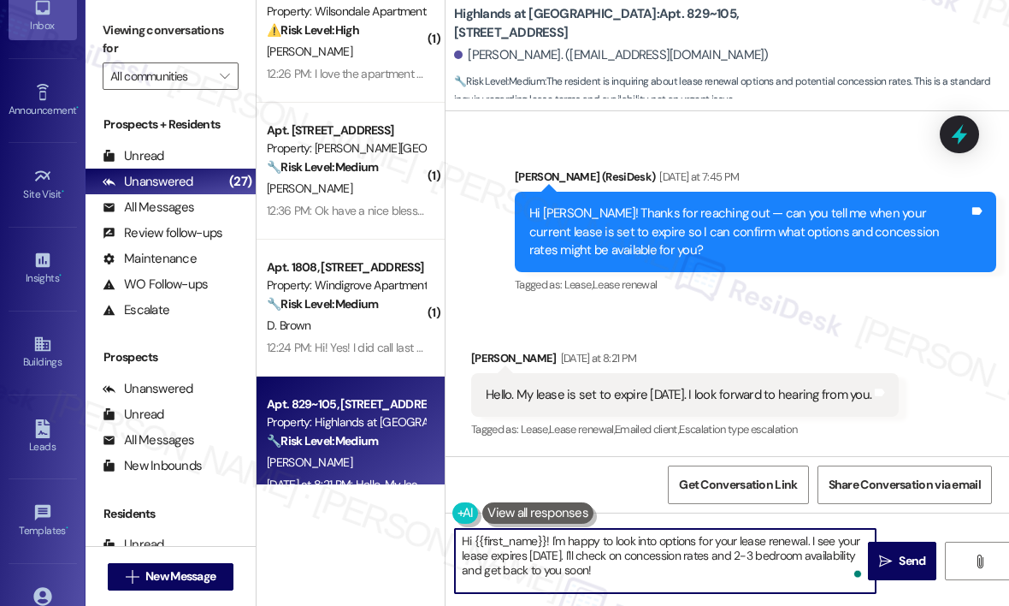
click at [774, 565] on textarea "Hi {{first_name}}! I'm happy to look into options for your lease renewal. I see…" at bounding box center [665, 561] width 421 height 64
click at [905, 560] on span "Send" at bounding box center [912, 561] width 27 height 18
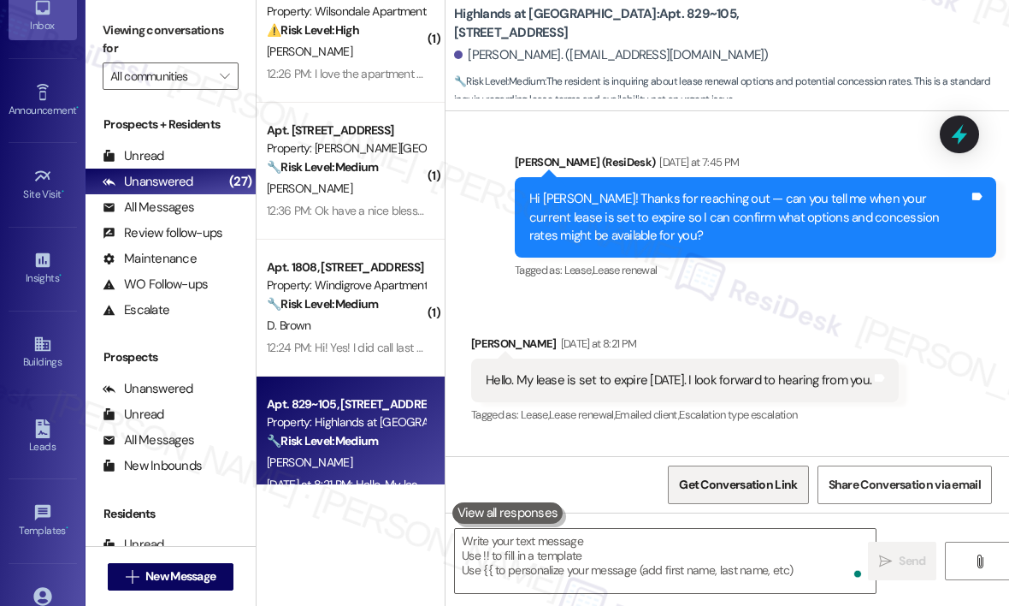
scroll to position [24237, 0]
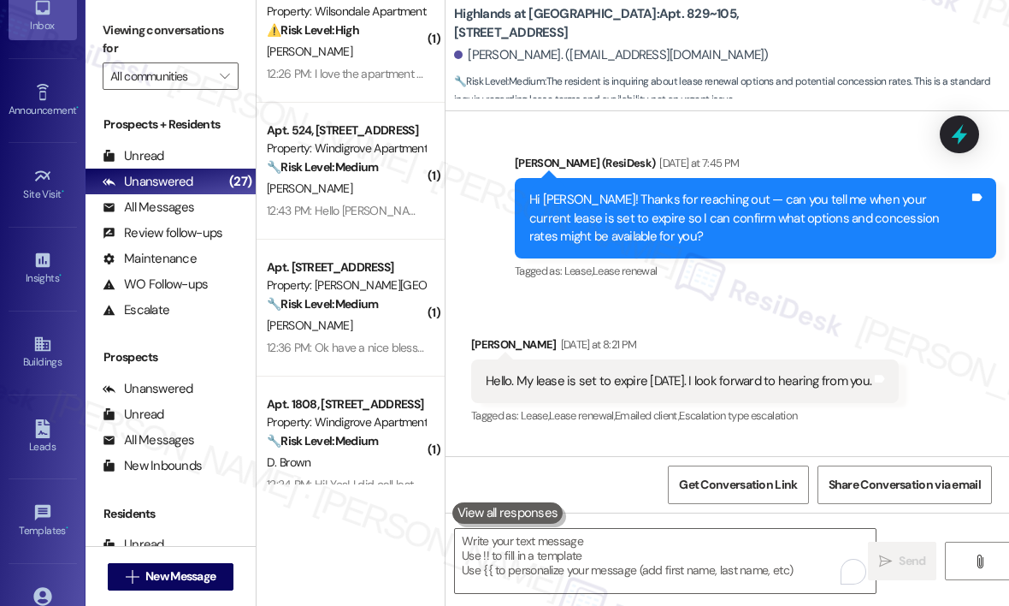
click at [728, 297] on div "Sent via SMS Sarah (ResiDesk) Yesterday at 7:45 PM Hi Christine! Thanks for rea…" at bounding box center [755, 219] width 507 height 156
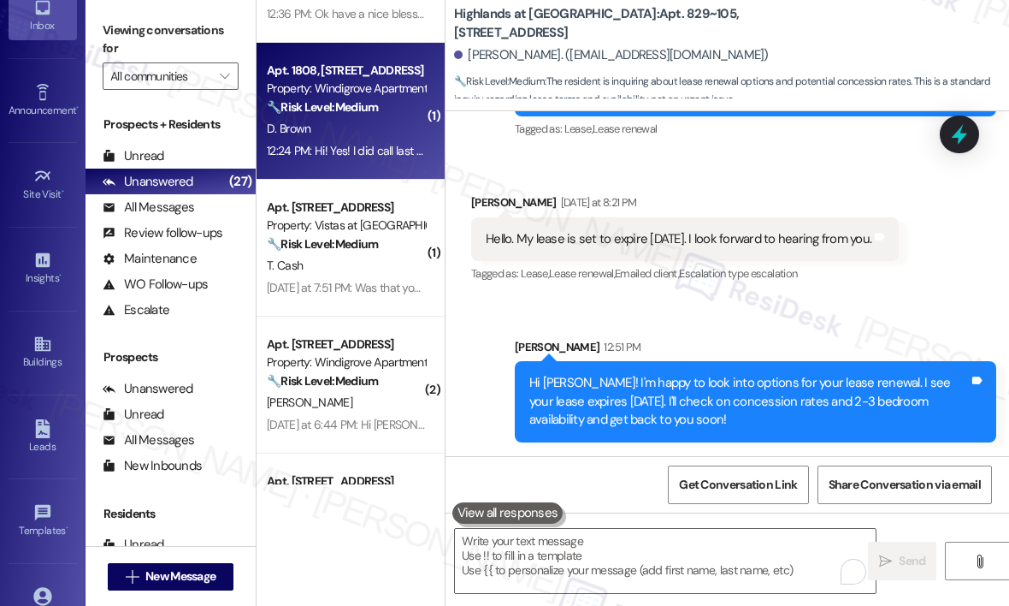
scroll to position [513, 0]
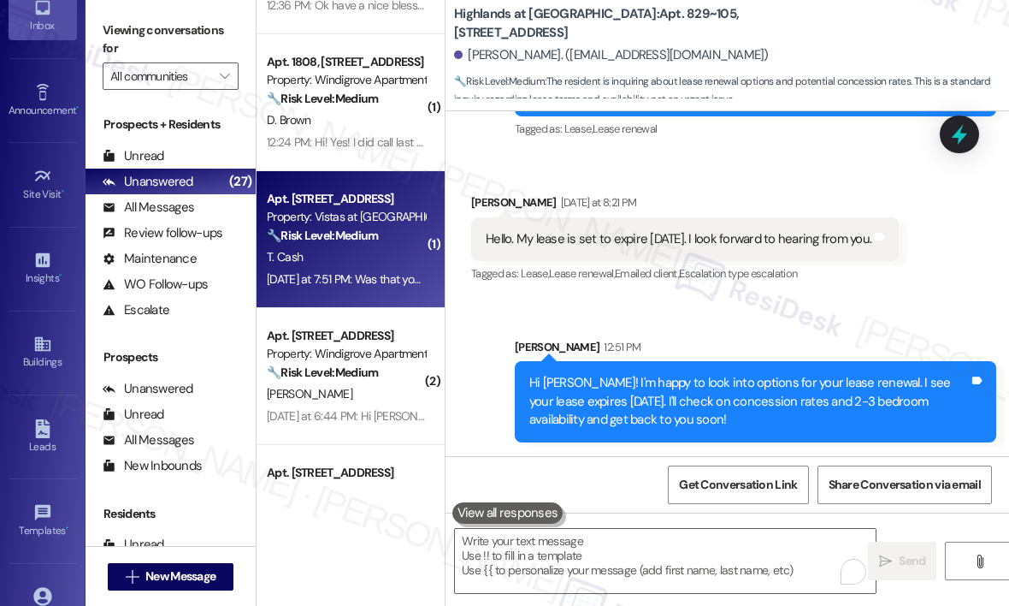
click at [364, 246] on div "T. Cash" at bounding box center [346, 256] width 162 height 21
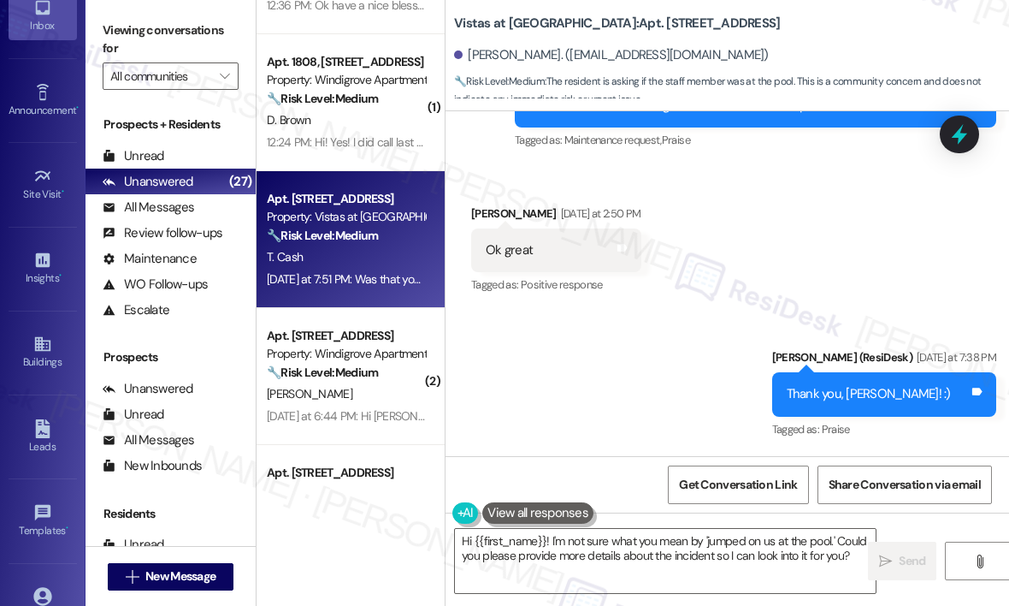
scroll to position [12272, 0]
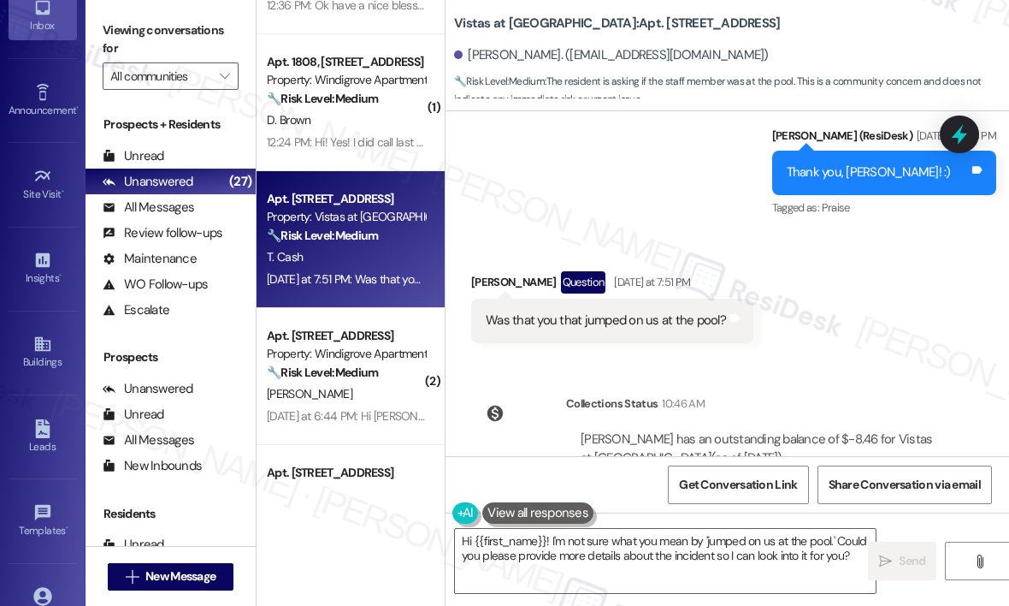
click at [565, 311] on div "Was that you that jumped on us at the pool?" at bounding box center [606, 320] width 240 height 18
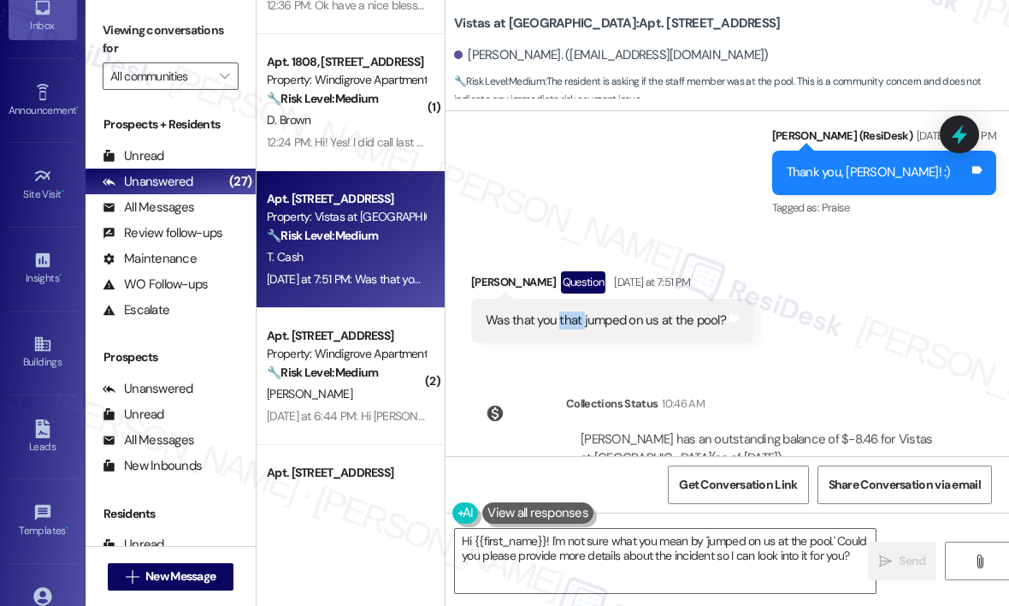
click at [565, 311] on div "Was that you that jumped on us at the pool?" at bounding box center [606, 320] width 240 height 18
click at [566, 311] on div "Was that you that jumped on us at the pool?" at bounding box center [606, 320] width 240 height 18
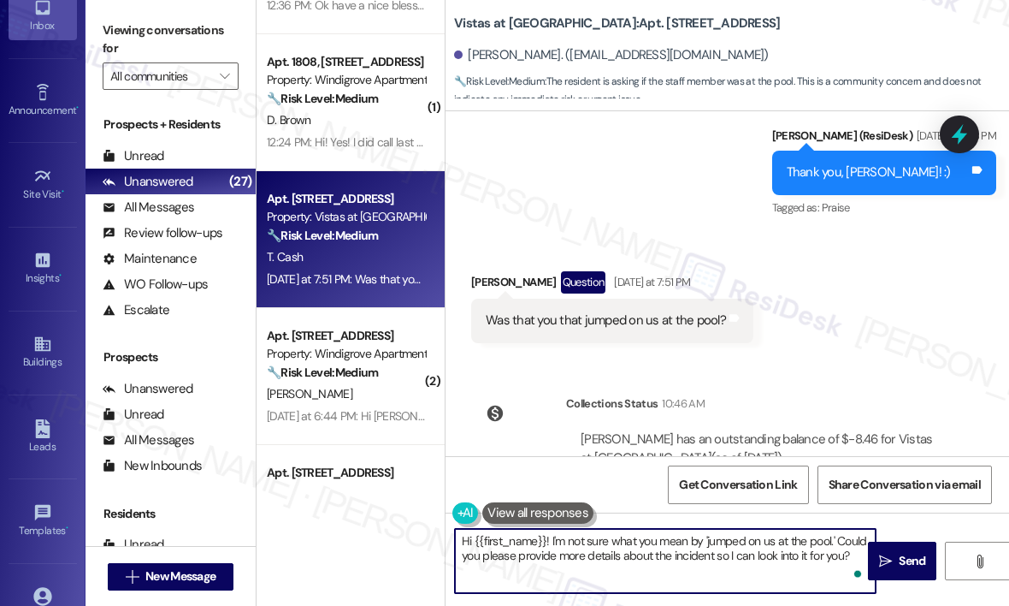
drag, startPoint x: 552, startPoint y: 536, endPoint x: 864, endPoint y: 569, distance: 313.9
click at [864, 569] on div "Hi {{first_name}}! I'm not sure what you mean by 'jumped on us at the pool.' Co…" at bounding box center [665, 561] width 423 height 66
paste textarea "Could you clarify what you mean by “jumped on us at the pool” so I can better u…"
click at [604, 541] on textarea "Hi {{first_name}}! Could you clarify what you mean by “jumped on us at the pool…" at bounding box center [665, 561] width 421 height 64
type textarea "Hi {{first_name}}! Could you please clarify what you mean by “jumped on us at t…"
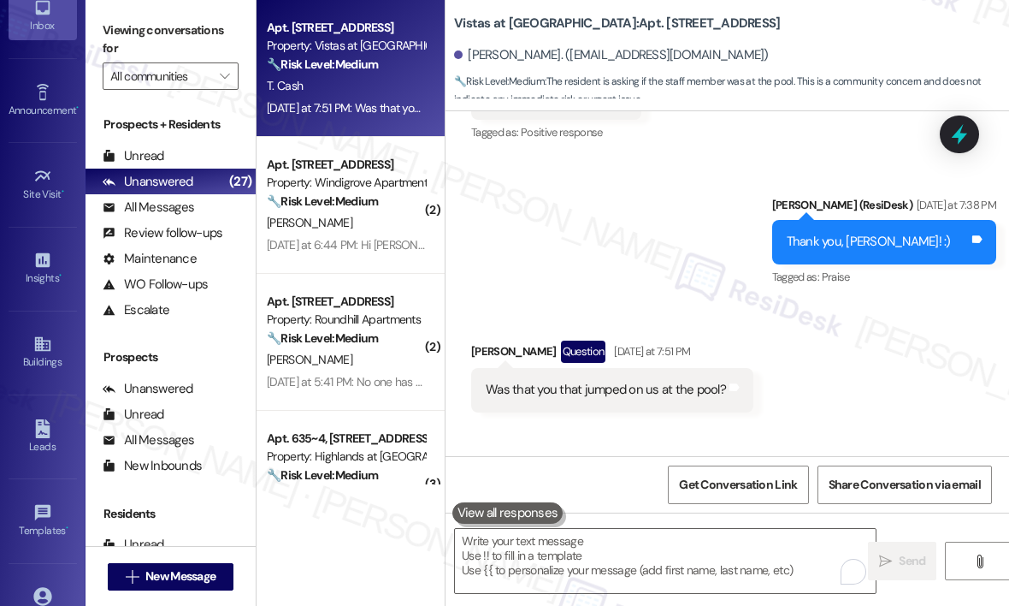
scroll to position [12095, 0]
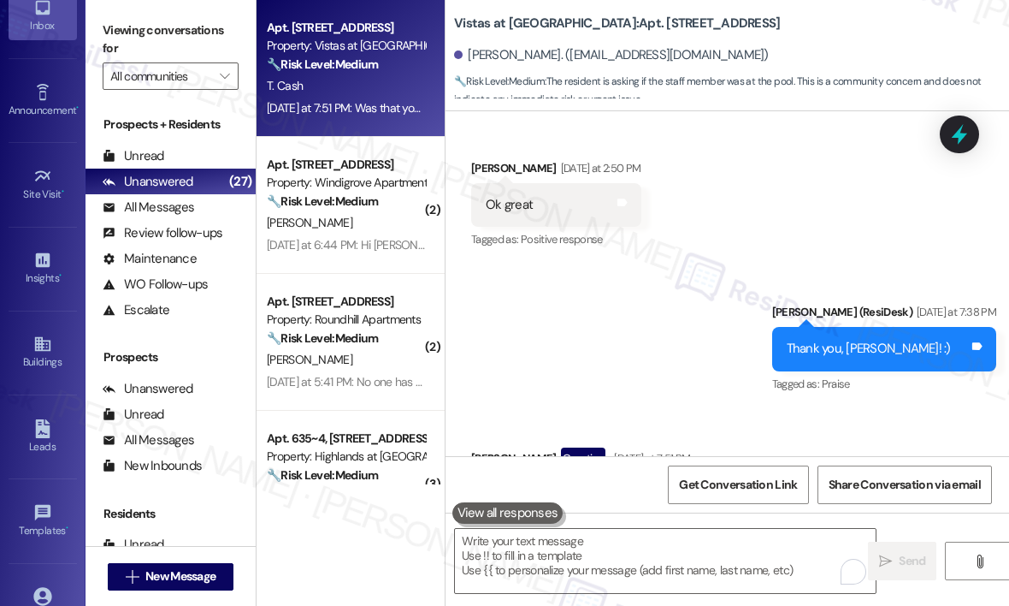
click at [369, 229] on div "P. Morris" at bounding box center [346, 222] width 162 height 21
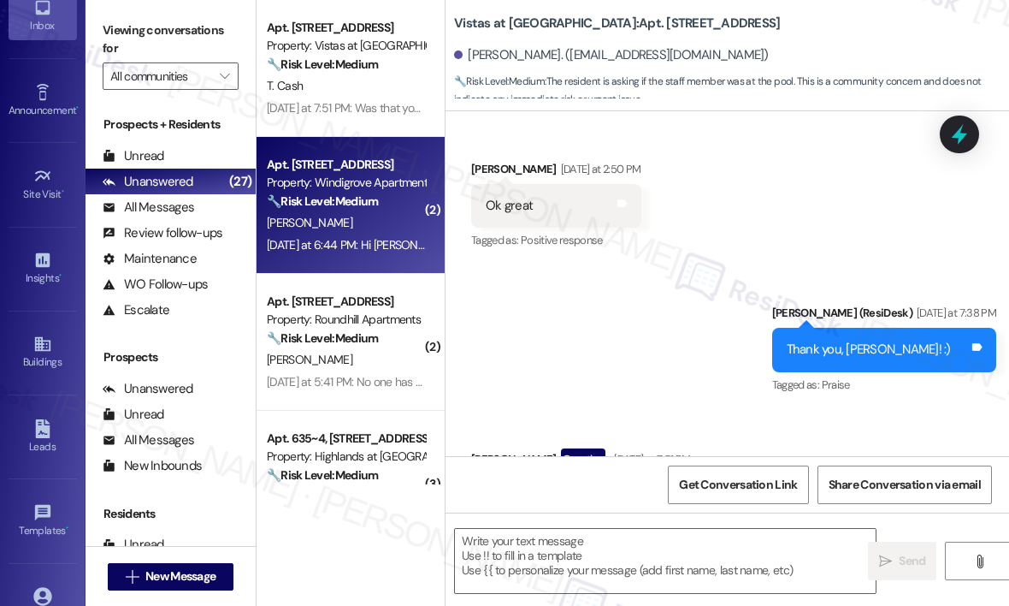
type textarea "Fetching suggested responses. Please feel free to read through the conversation…"
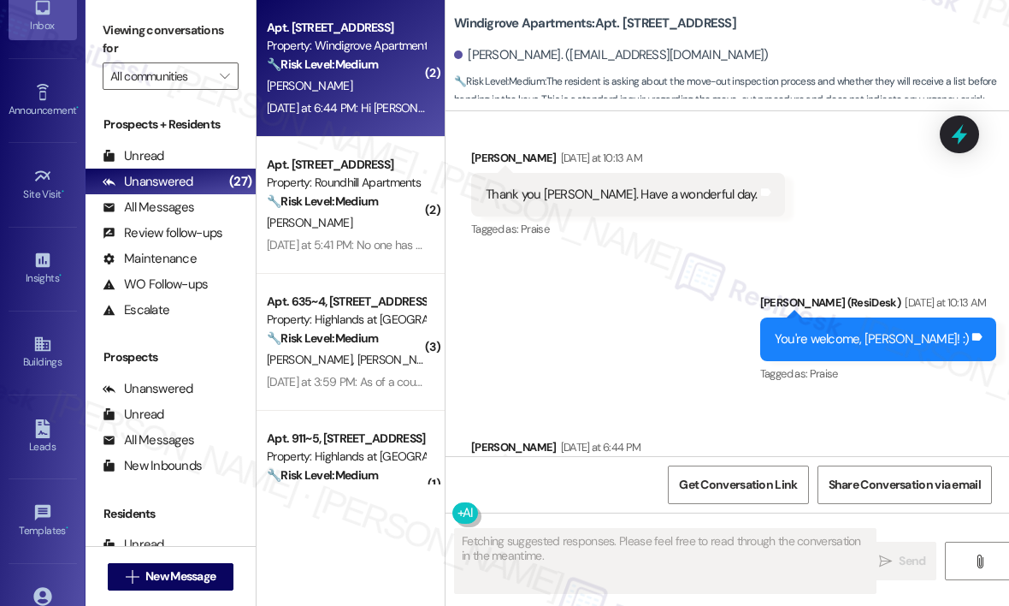
scroll to position [2799, 0]
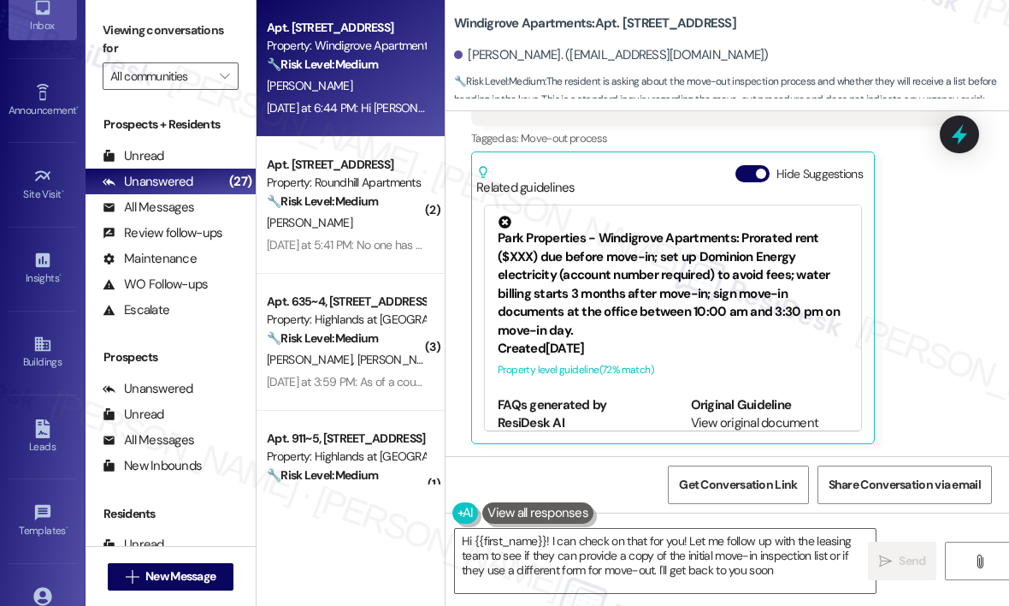
type textarea "Hi {{first_name}}! I can check on that for you! Let me follow up with the leasi…"
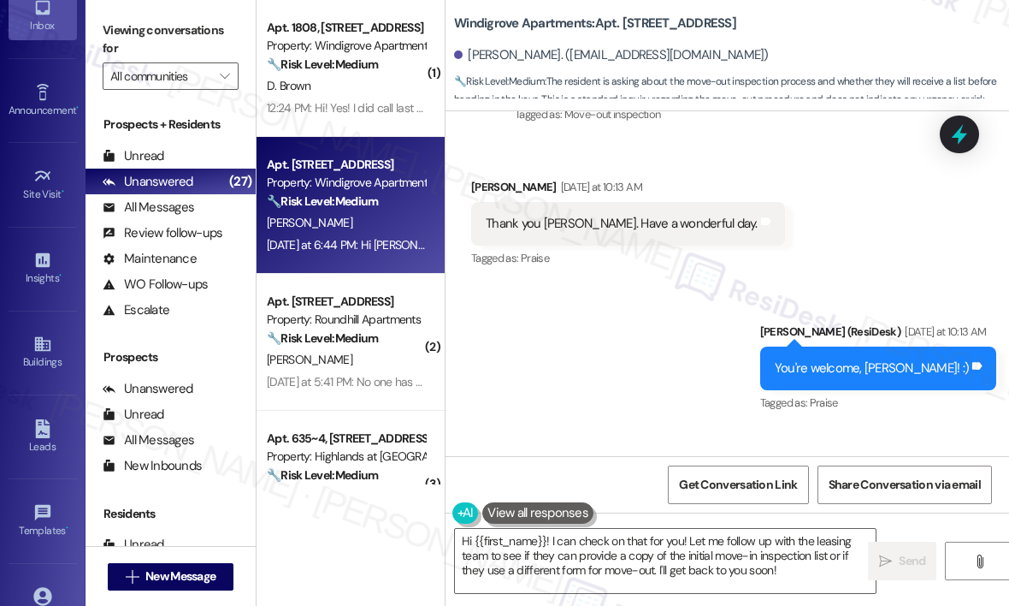
scroll to position [2628, 0]
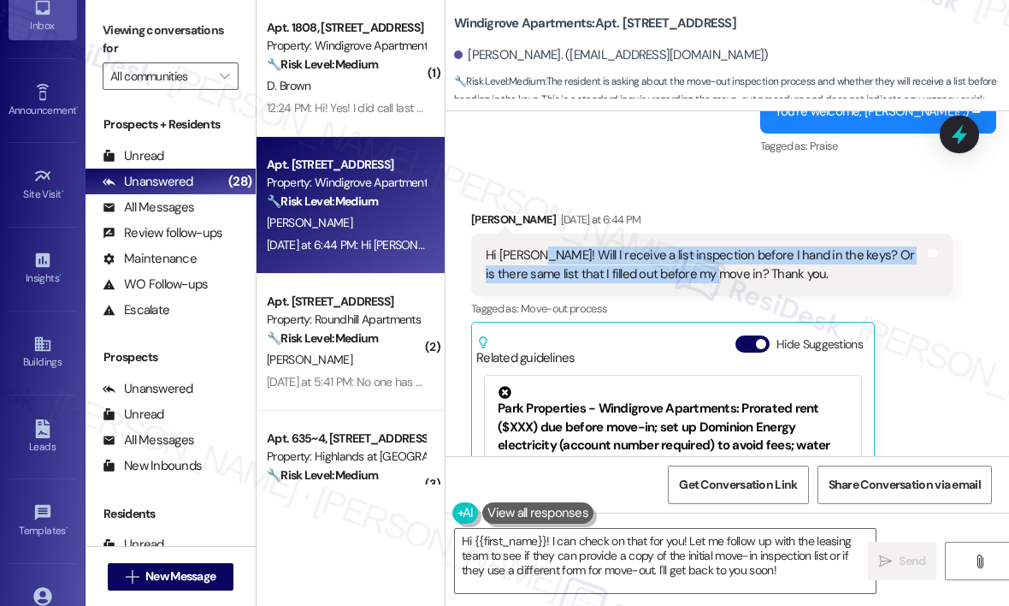
drag, startPoint x: 685, startPoint y: 270, endPoint x: 537, endPoint y: 252, distance: 149.1
click at [537, 252] on div "Hi Sarah! Will I receive a list inspection before I hand in the keys? Or is the…" at bounding box center [706, 264] width 440 height 37
copy div "Will I receive a list inspection before I hand in the keys? Or is there same li…"
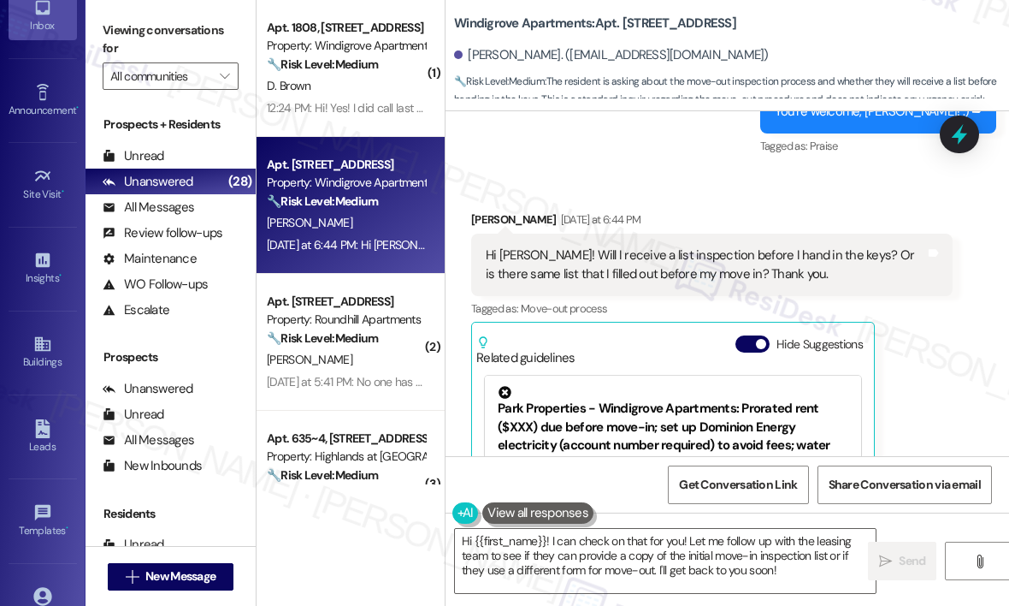
click at [752, 169] on div "Sent via SMS Sarah (ResiDesk) Yesterday at 10:13 AM You're welcome, Patrice! :)…" at bounding box center [728, 99] width 564 height 145
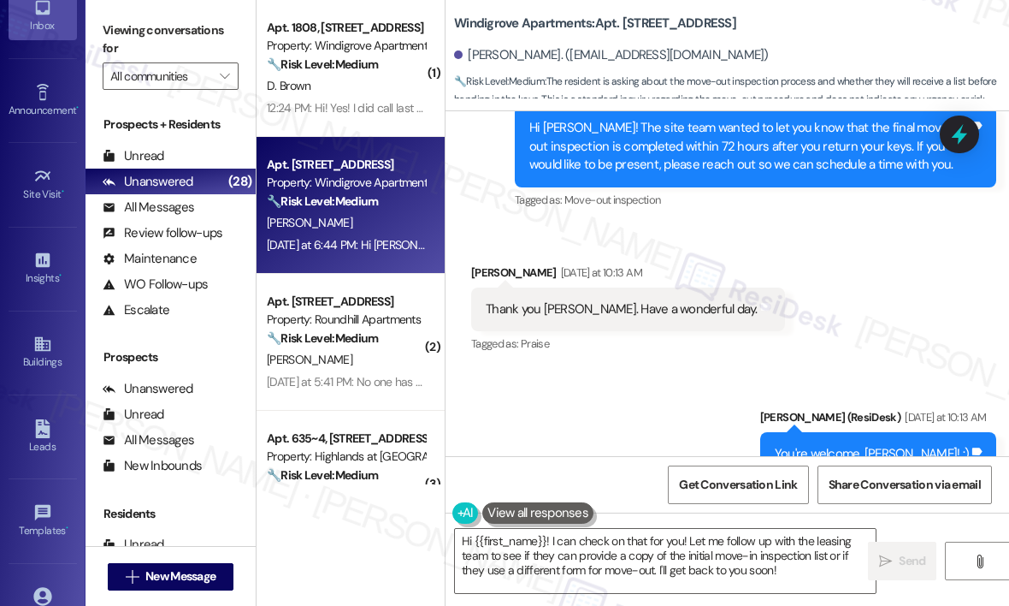
scroll to position [2543, 0]
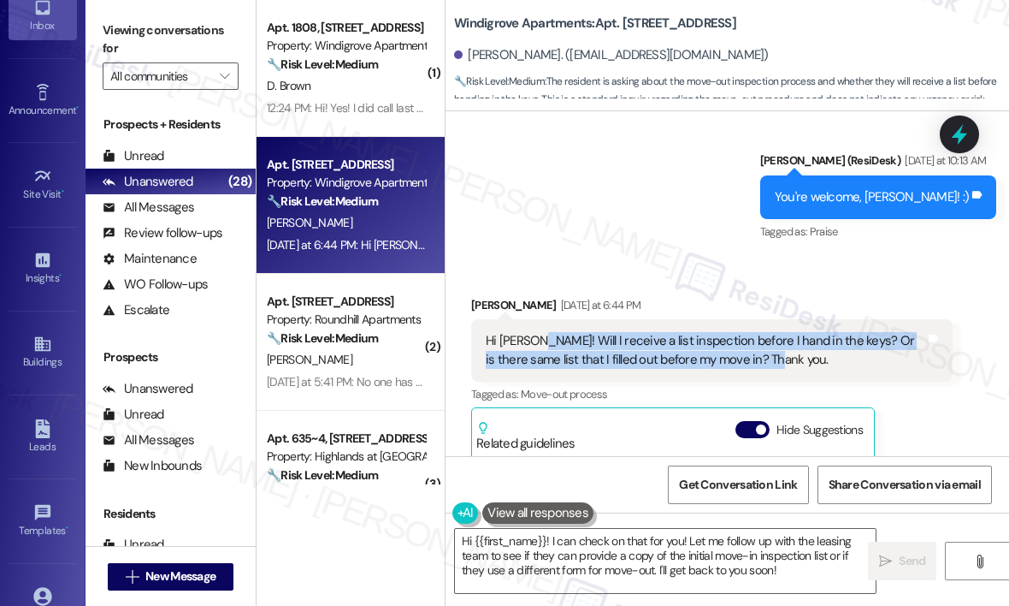
drag, startPoint x: 757, startPoint y: 358, endPoint x: 537, endPoint y: 339, distance: 220.7
click at [537, 339] on div "Hi Sarah! Will I receive a list inspection before I hand in the keys? Or is the…" at bounding box center [706, 350] width 440 height 37
copy div "Will I receive a list inspection before I hand in the keys? Or is there same li…"
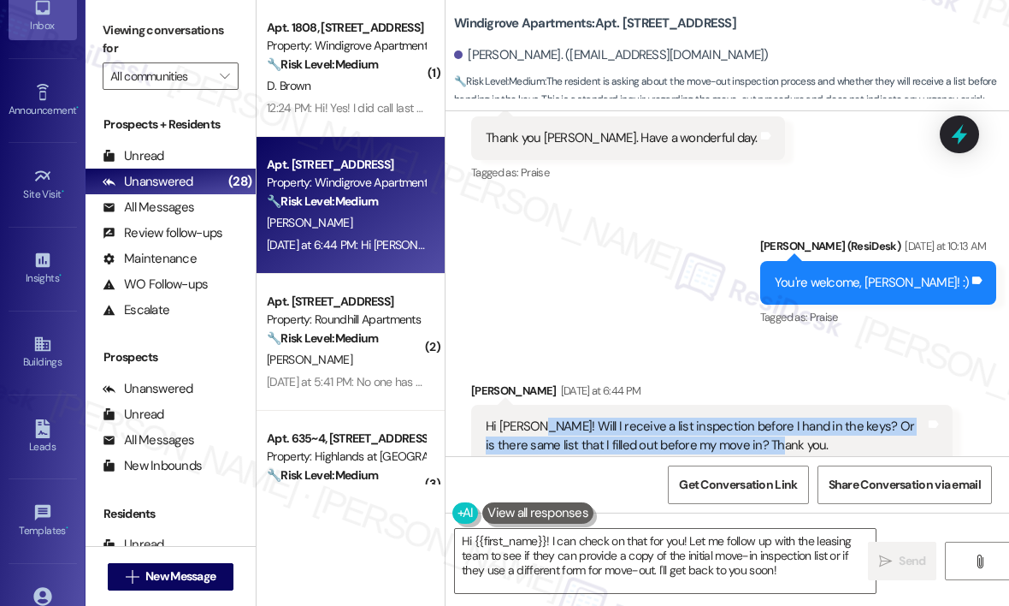
scroll to position [2628, 0]
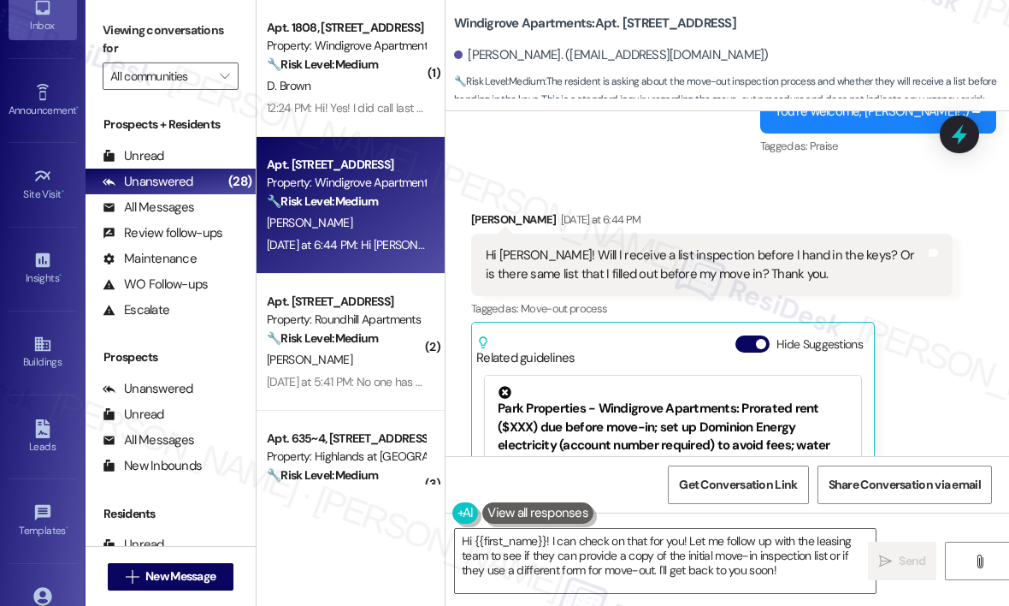
click at [968, 317] on div "Received via SMS Patrice Morris Yesterday at 6:44 PM Hi Sarah! Will I receive a…" at bounding box center [728, 400] width 564 height 456
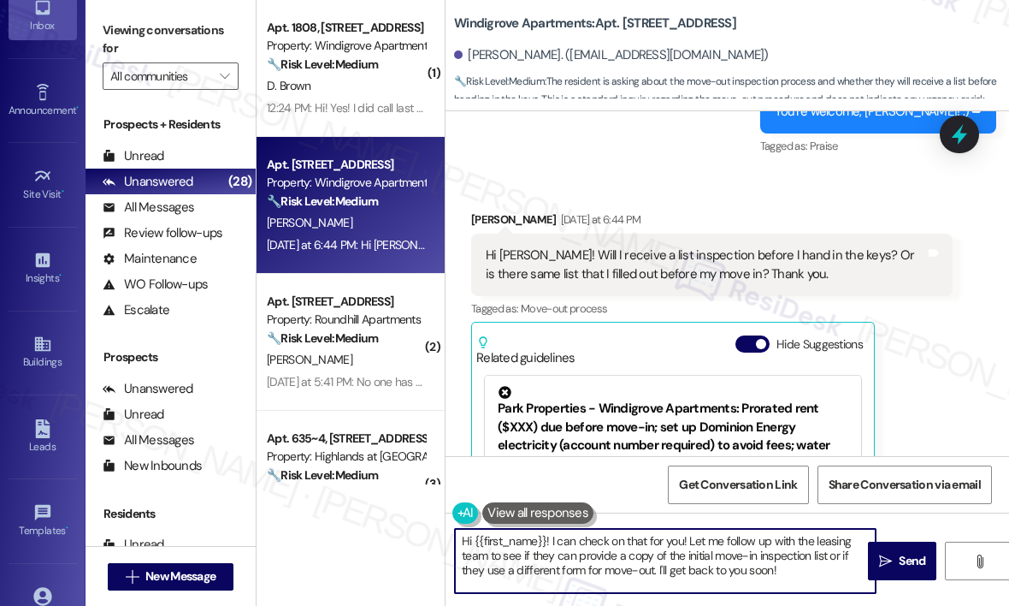
click at [813, 570] on textarea "Hi {{first_name}}! I can check on that for you! Let me follow up with the leasi…" at bounding box center [665, 561] width 421 height 64
click at [813, 575] on textarea "Hi {{first_name}}! I can check on that for you! Let me follow up with the leasi…" at bounding box center [665, 561] width 421 height 64
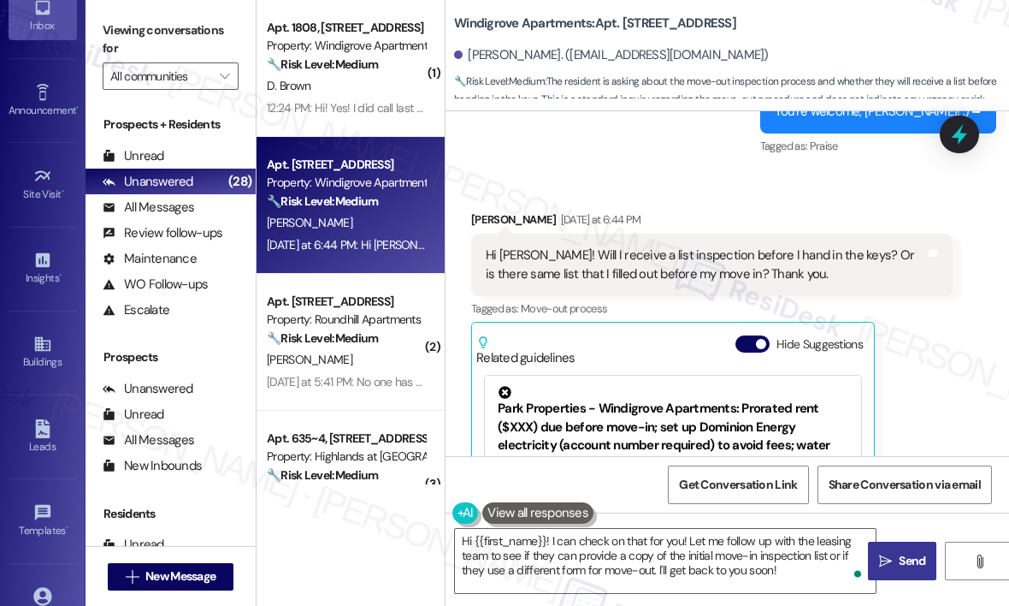
click at [883, 557] on icon "" at bounding box center [885, 561] width 13 height 14
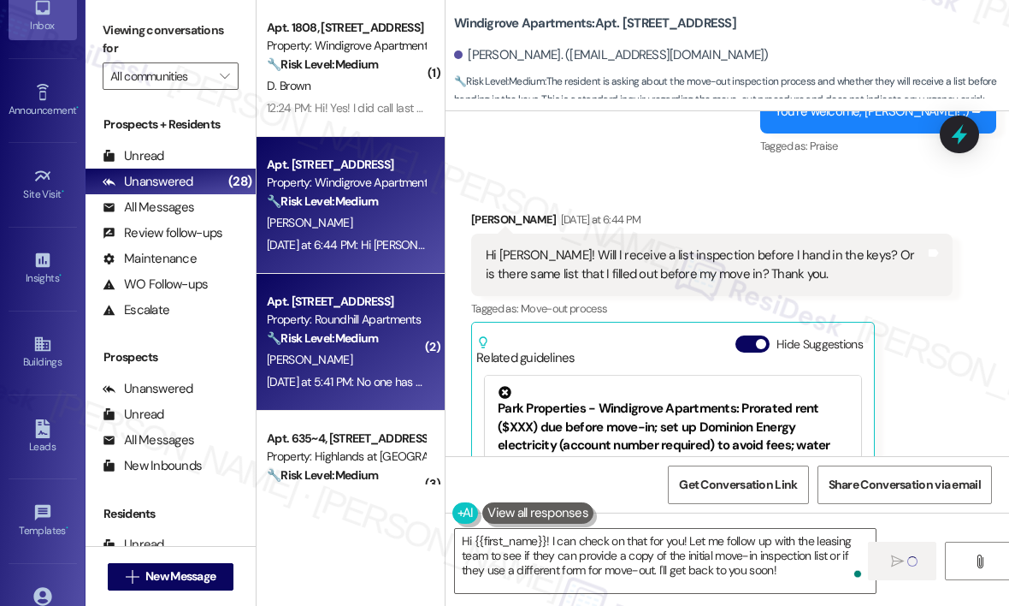
click at [319, 312] on div "Property: Roundhill Apartments" at bounding box center [346, 319] width 158 height 18
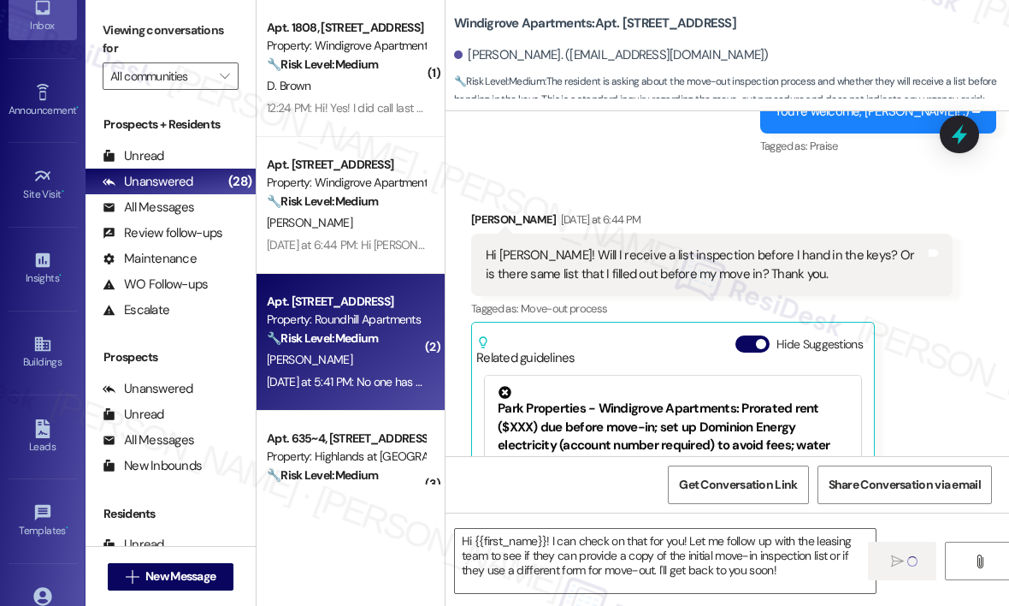
type textarea "Fetching suggested responses. Please feel free to read through the conversation…"
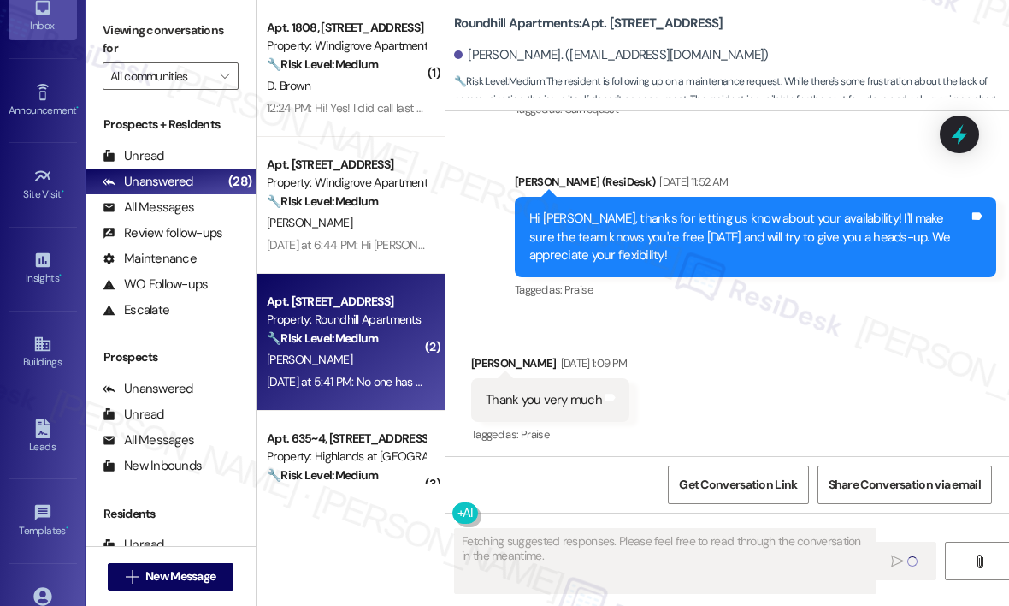
scroll to position [2799, 0]
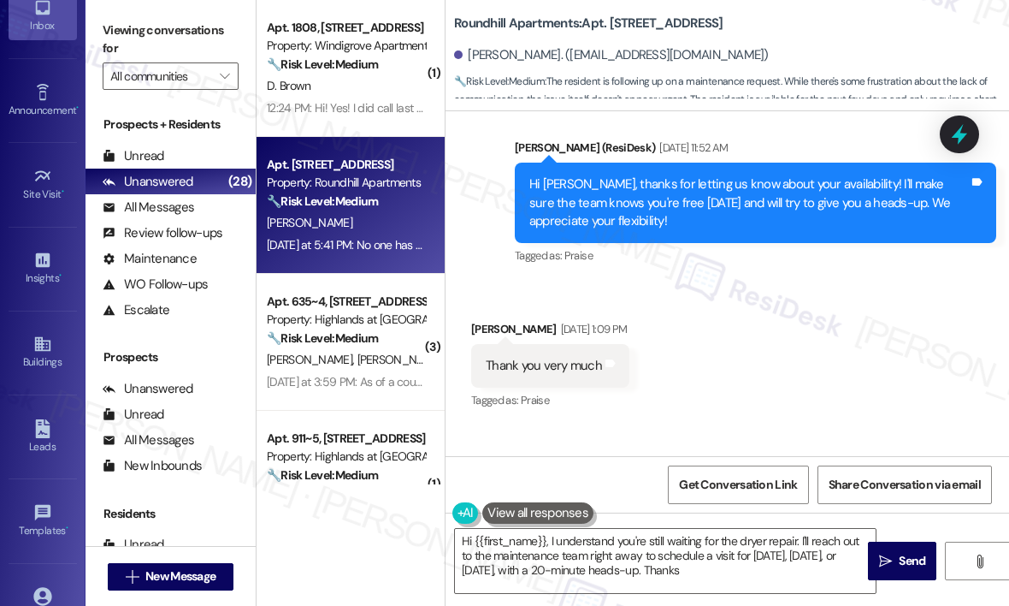
type textarea "Hi {{first_name}}, I understand you're still waiting for the dryer repair. I'll…"
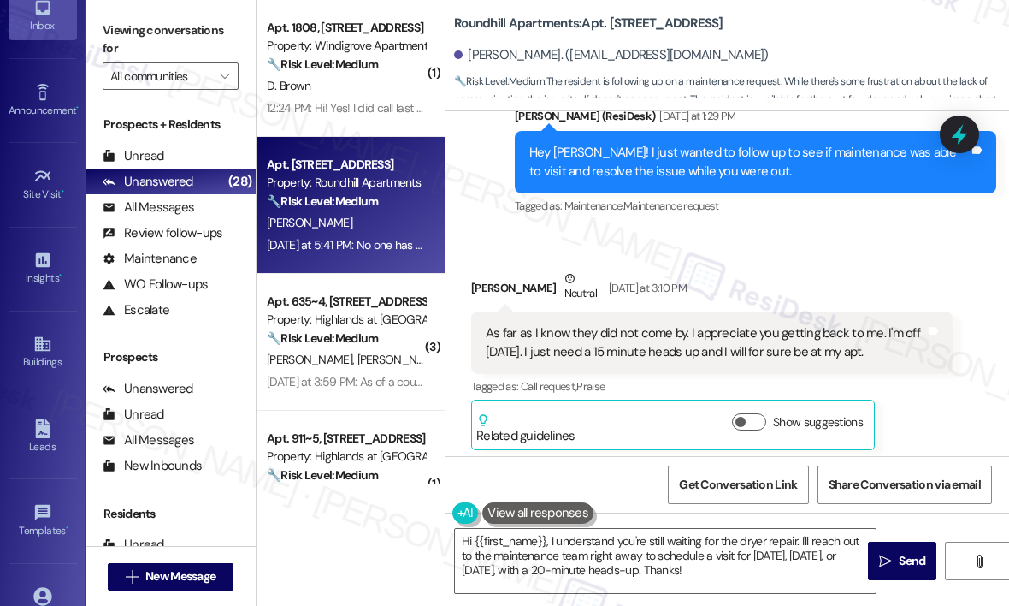
scroll to position [3359, 0]
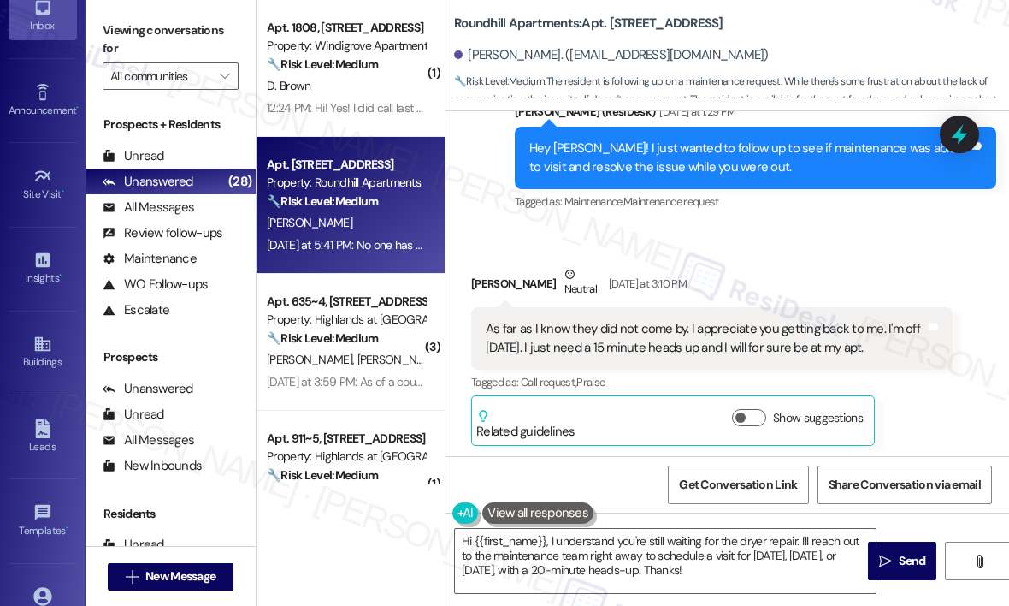
click at [766, 265] on div "Sherri Farley Neutral Yesterday at 3:10 PM" at bounding box center [712, 286] width 482 height 42
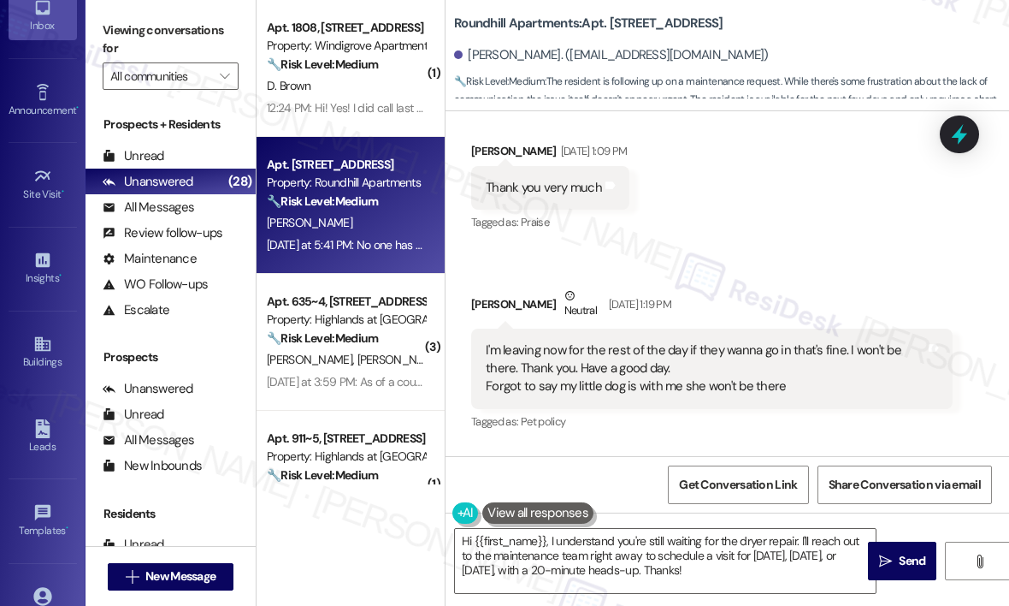
scroll to position [3017, 0]
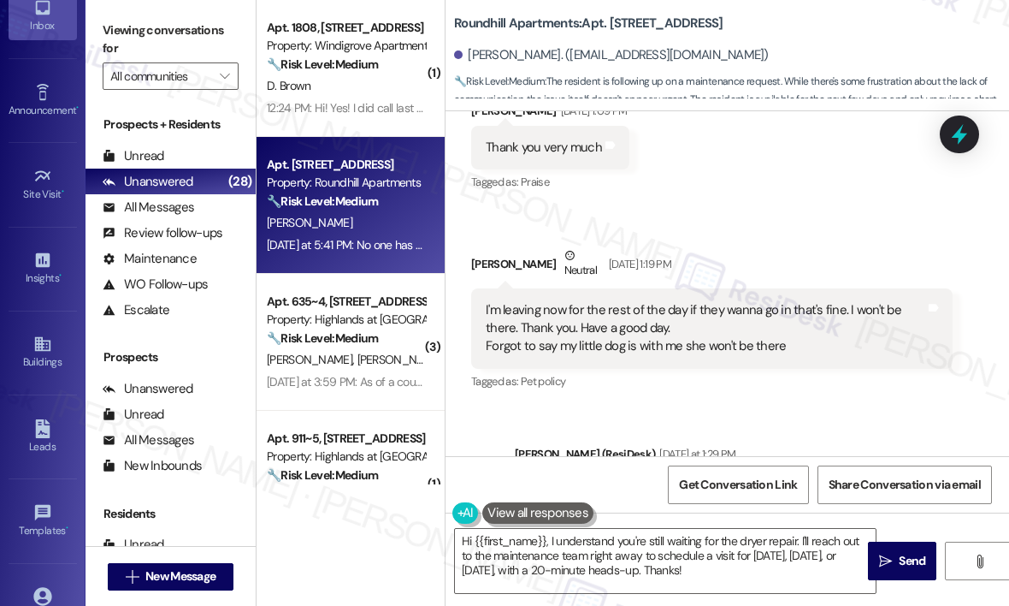
click at [801, 228] on div "Received via SMS Sherri Farley Aug 07, 2025 at 1:09 PM Thank you very much Tags…" at bounding box center [728, 234] width 564 height 343
click at [804, 225] on div "Received via SMS Sherri Farley Aug 07, 2025 at 1:09 PM Thank you very much Tags…" at bounding box center [728, 234] width 564 height 343
click at [959, 133] on icon at bounding box center [959, 134] width 21 height 27
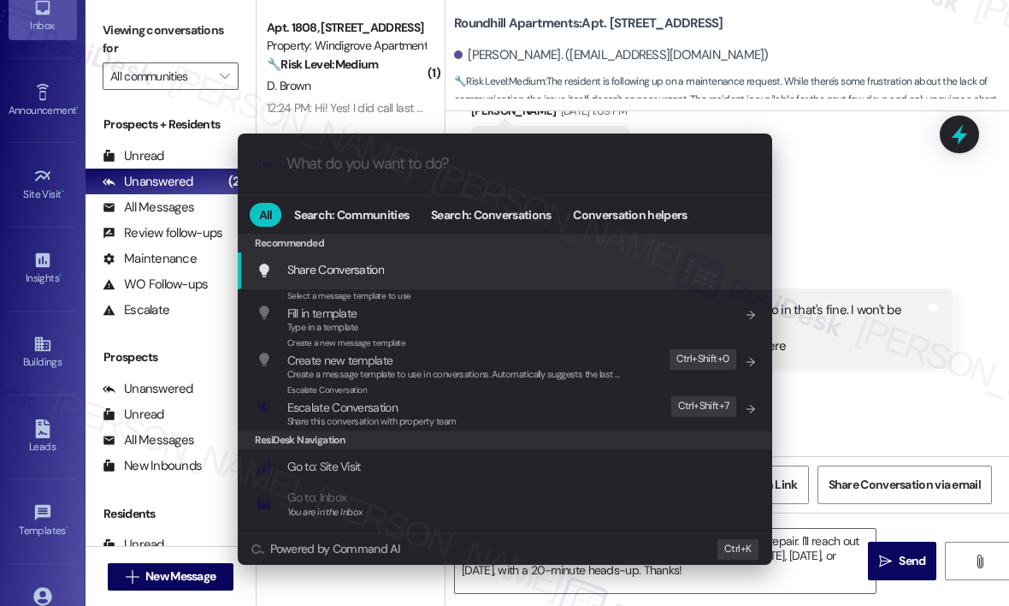
click at [375, 165] on input "What do you want to do?" at bounding box center [519, 164] width 464 height 18
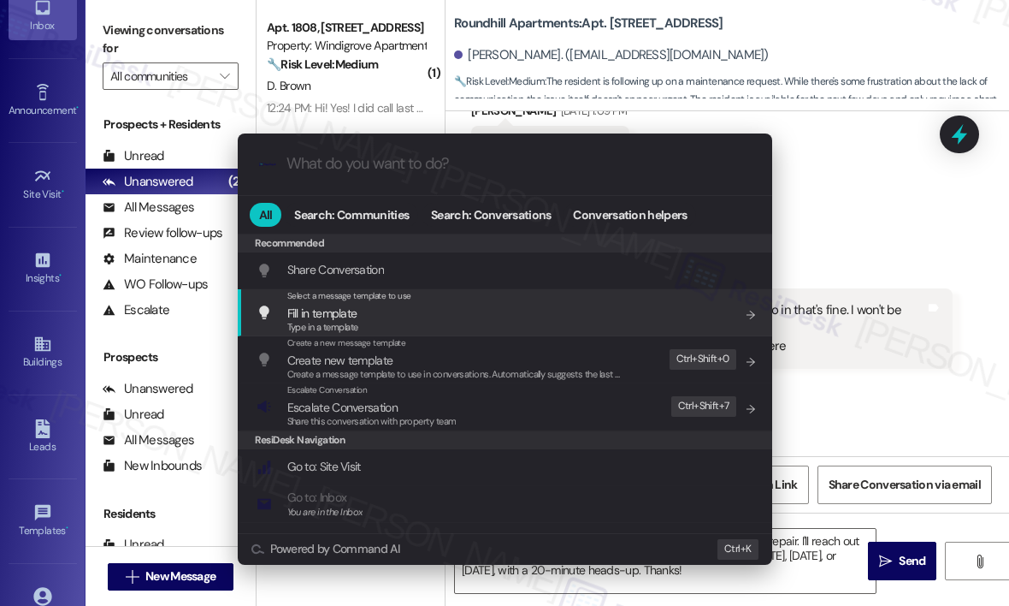
click at [364, 166] on input "What do you want to do?" at bounding box center [519, 164] width 464 height 18
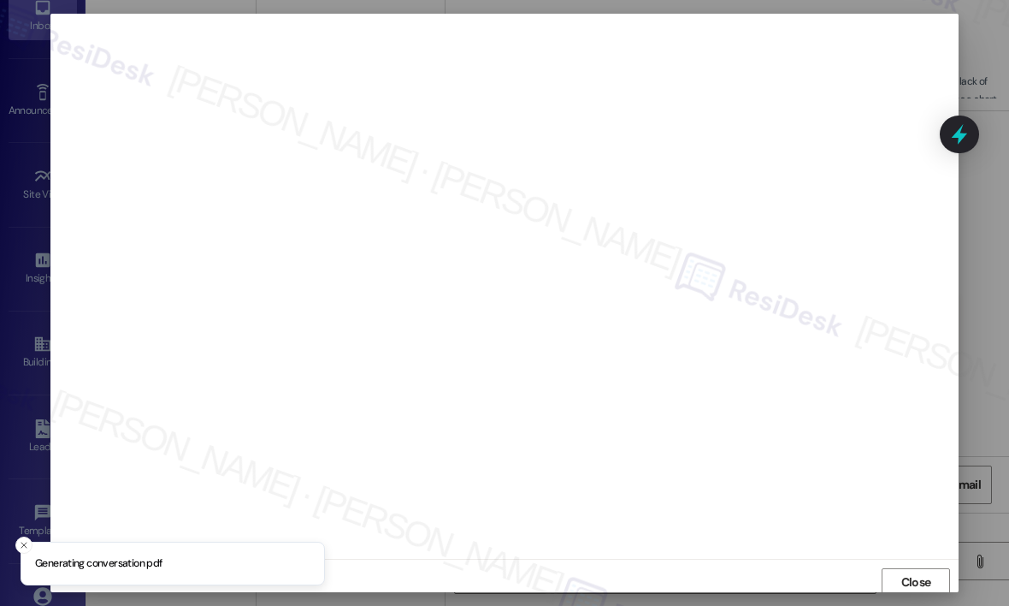
scroll to position [3, 0]
click at [929, 570] on span "Close" at bounding box center [916, 579] width 37 height 18
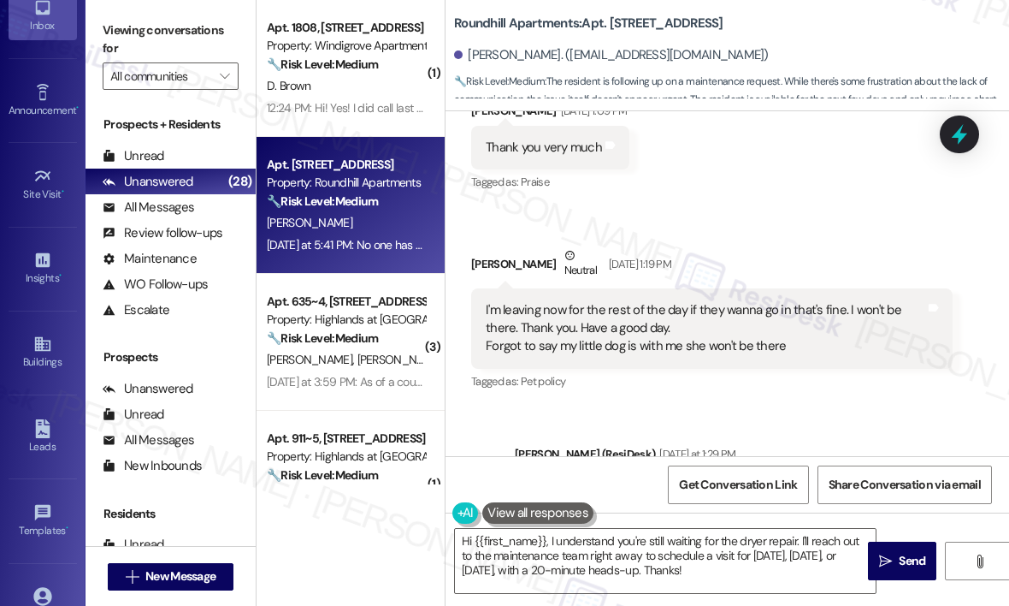
click at [965, 141] on icon at bounding box center [960, 134] width 22 height 22
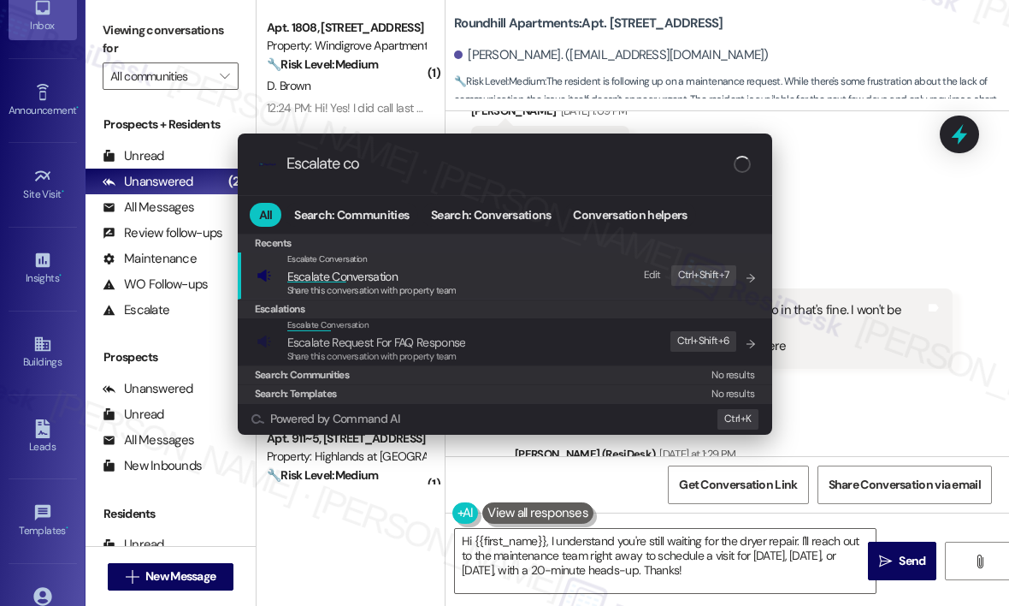
type input "Escalate con"
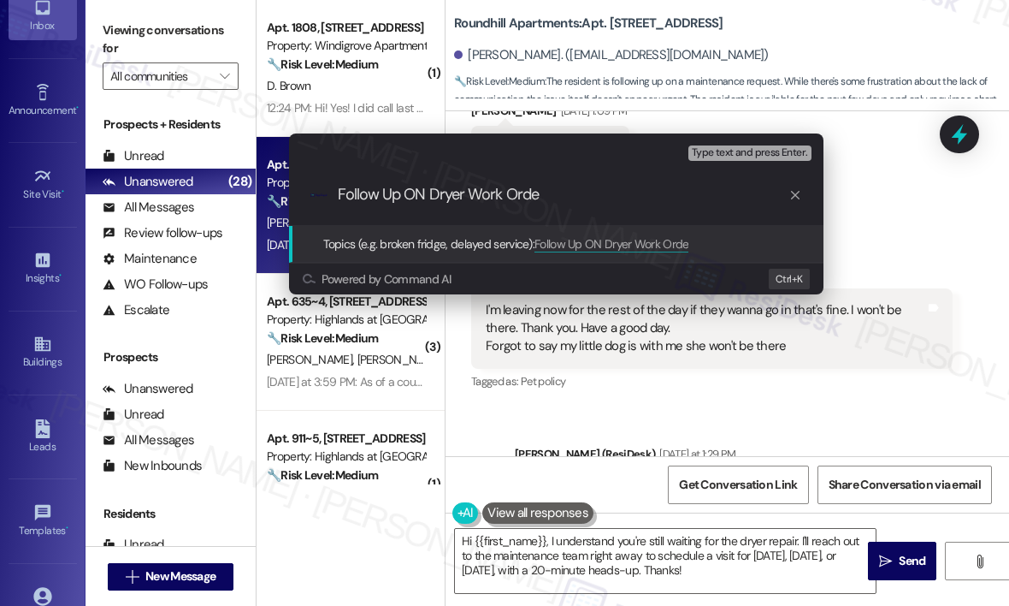
type input "Follow Up ON Dryer Work Order"
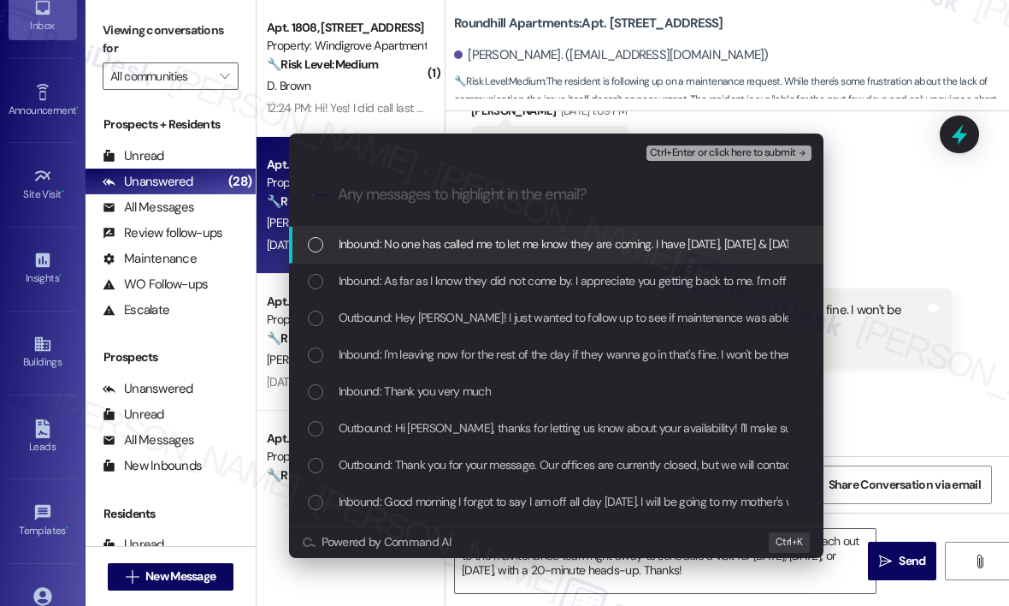
click at [638, 190] on input "Any messages to highlight in the email?" at bounding box center [570, 195] width 464 height 18
paste input "Follow Up ON Dryer Work Order"
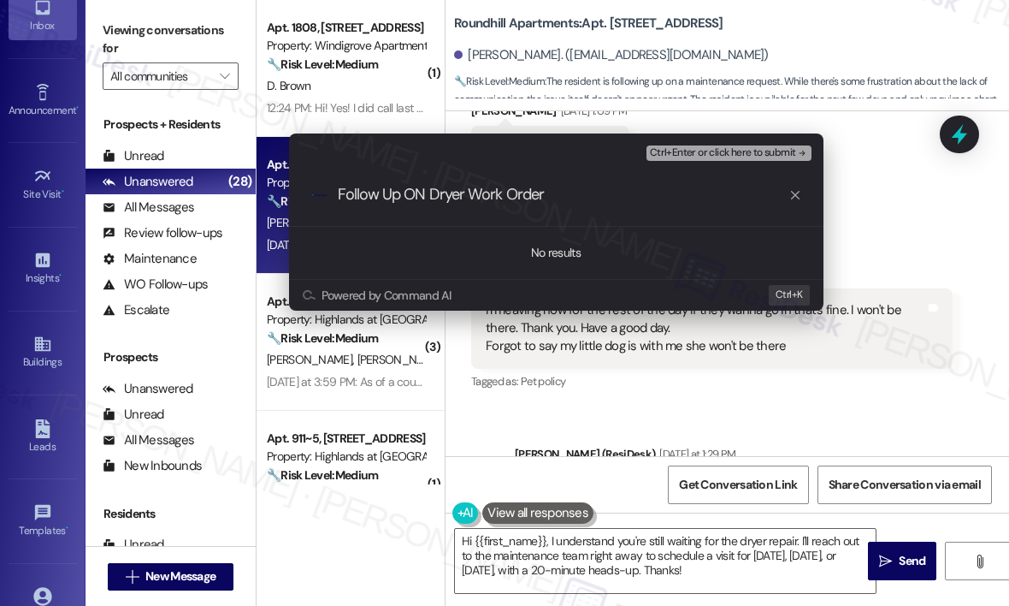
type input "Follow Up ON Dryer Work Order"
click at [795, 201] on icon "progress bar" at bounding box center [796, 195] width 14 height 14
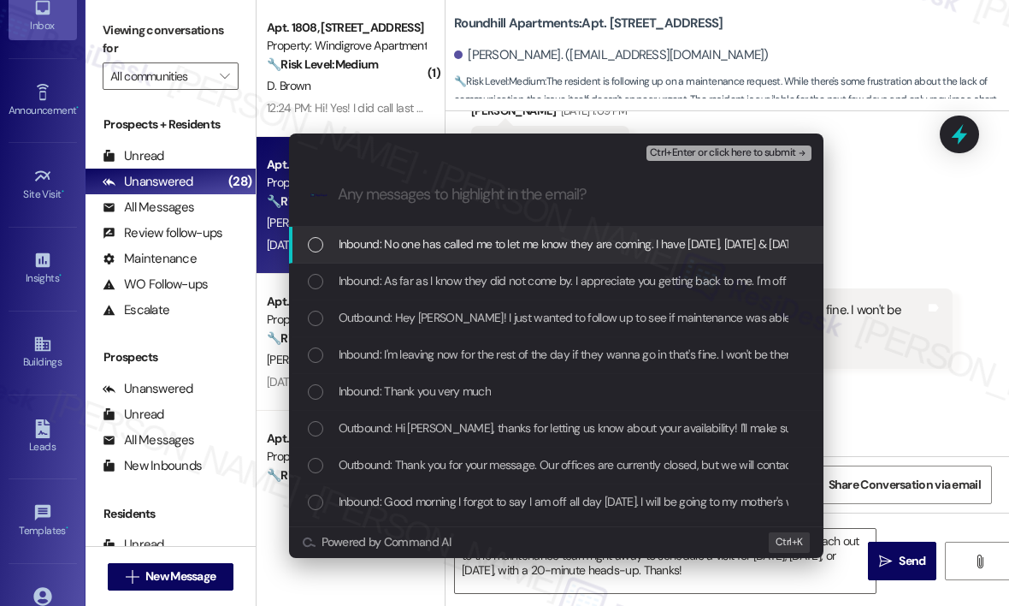
click at [366, 242] on span "Inbound: No one has called me to let me know they are coming. I have Tuesday, W…" at bounding box center [852, 243] width 1026 height 19
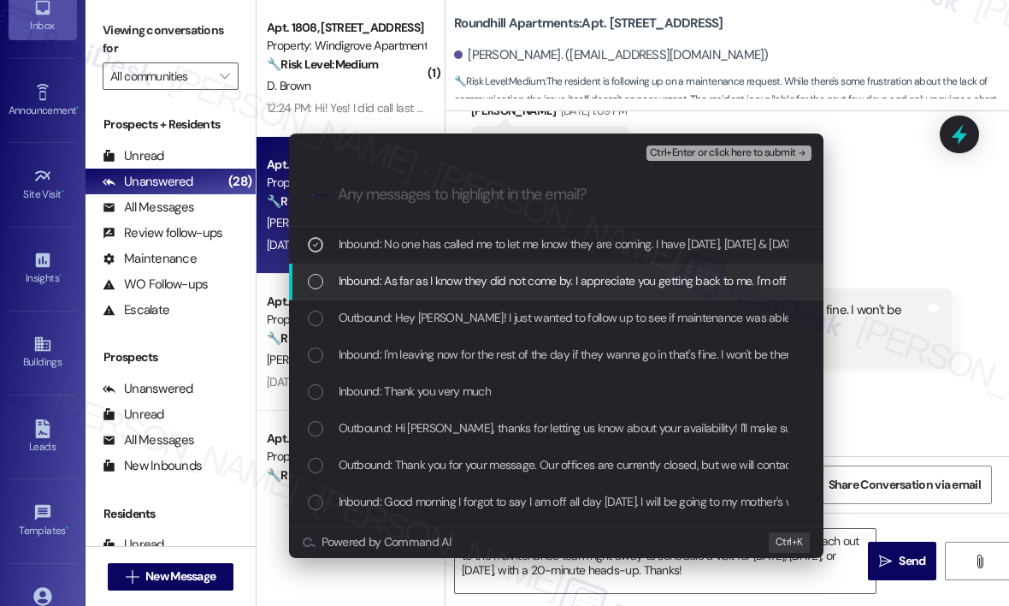
click at [369, 283] on span "Inbound: As far as I know they did not come by. I appreciate you getting back t…" at bounding box center [739, 280] width 801 height 19
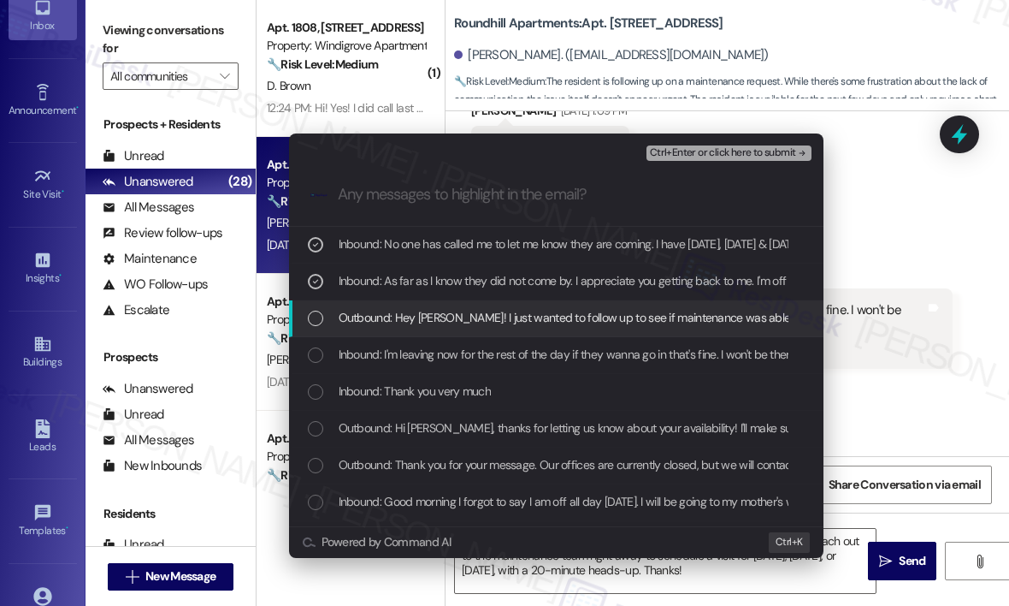
drag, startPoint x: 376, startPoint y: 314, endPoint x: 376, endPoint y: 324, distance: 10.3
click at [376, 314] on span "Outbound: Hey Sherri! I just wanted to follow up to see if maintenance was able…" at bounding box center [684, 317] width 691 height 19
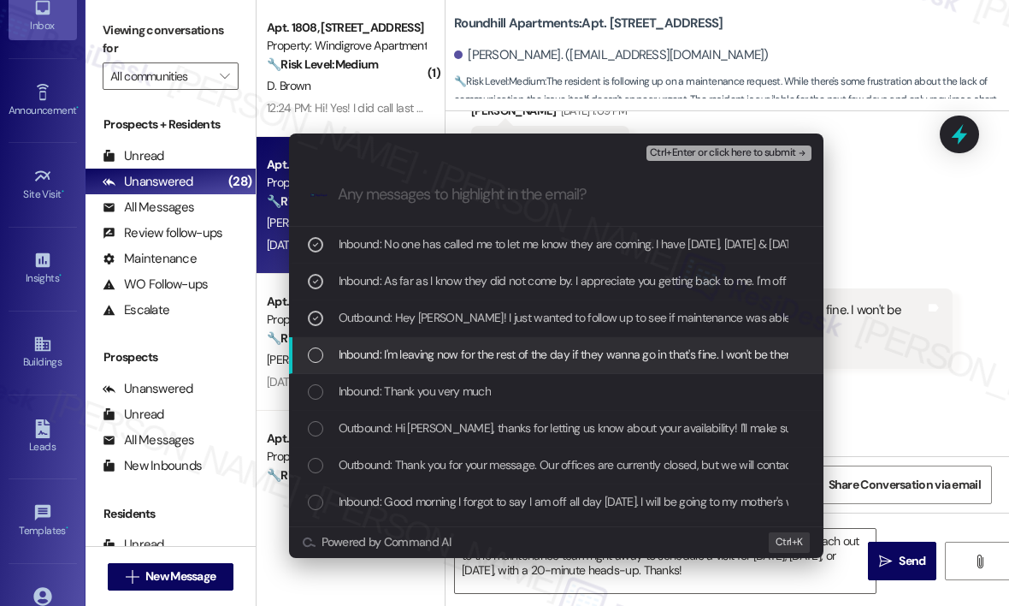
click at [389, 358] on span "Inbound: I'm leaving now for the rest of the day if they wanna go in that's fin…" at bounding box center [781, 354] width 884 height 19
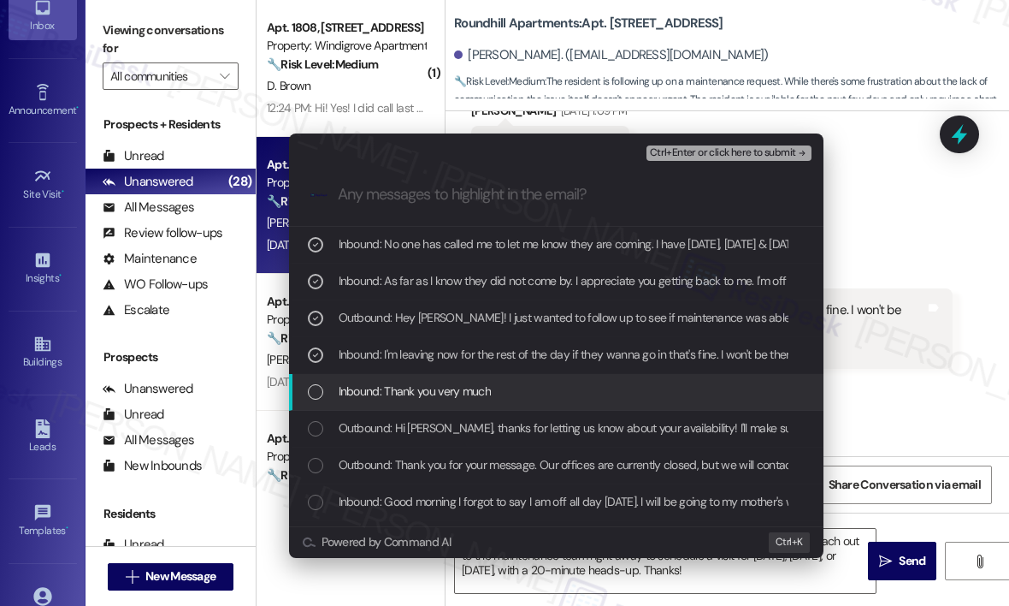
click at [390, 397] on span "Inbound: Thank you very much" at bounding box center [415, 390] width 152 height 19
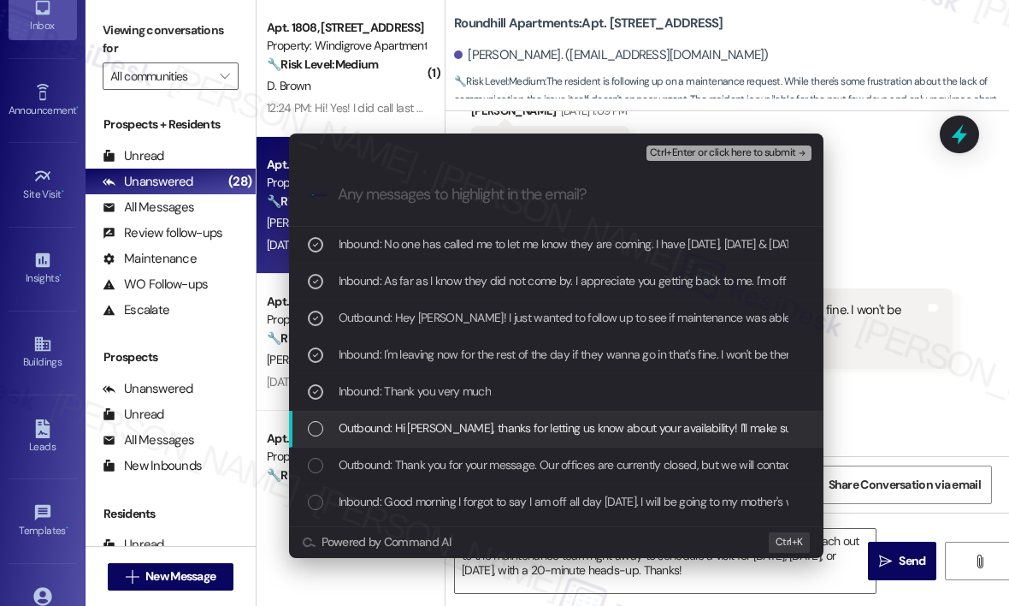
click at [393, 434] on span "Outbound: Hi Sherri, thanks for letting us know about your availability! I'll m…" at bounding box center [819, 427] width 961 height 19
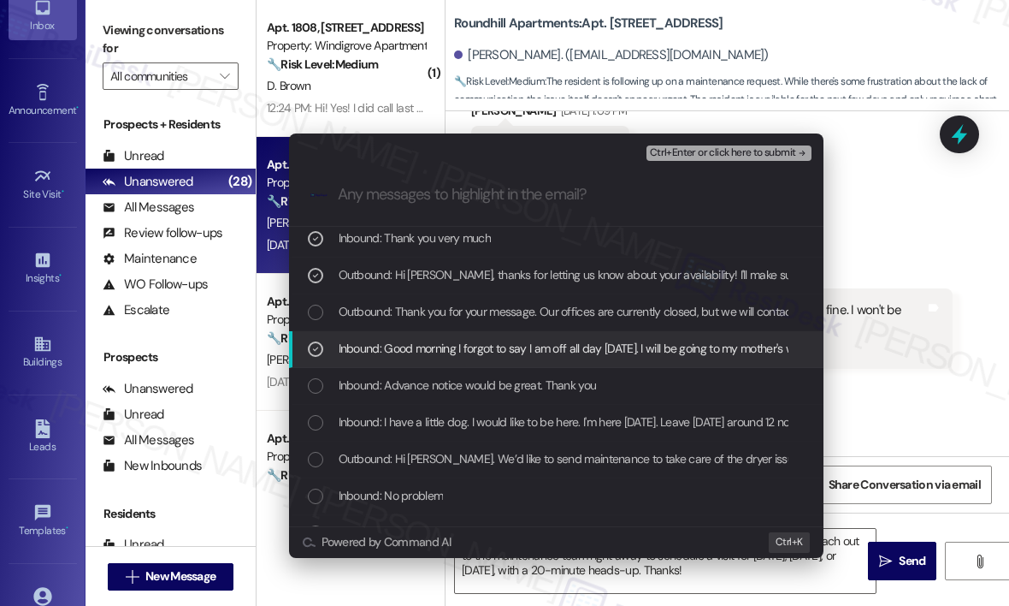
scroll to position [171, 0]
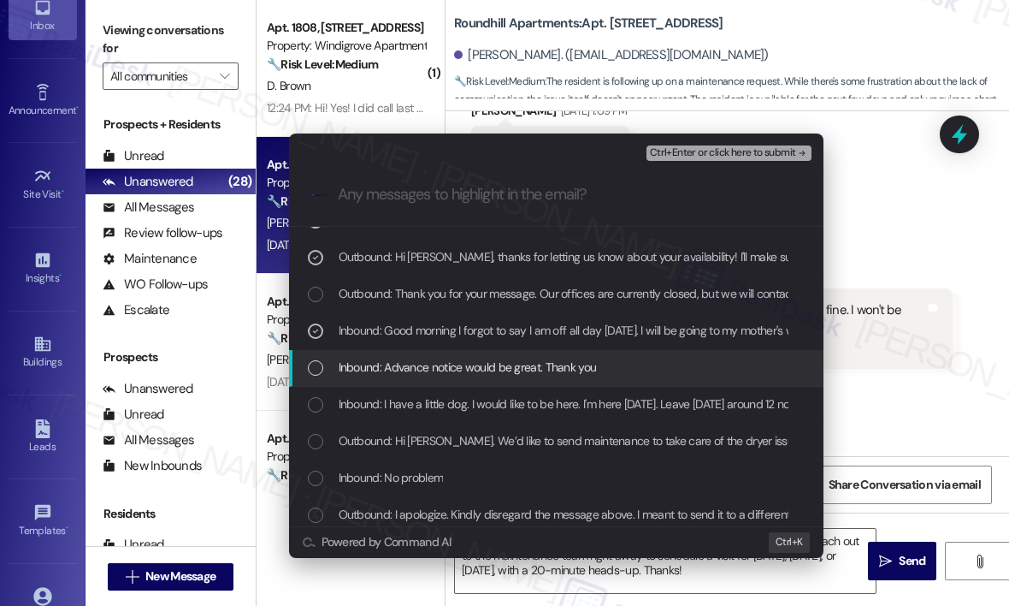
click at [364, 365] on span "Inbound: Advance notice would be great. Thank you" at bounding box center [468, 367] width 258 height 19
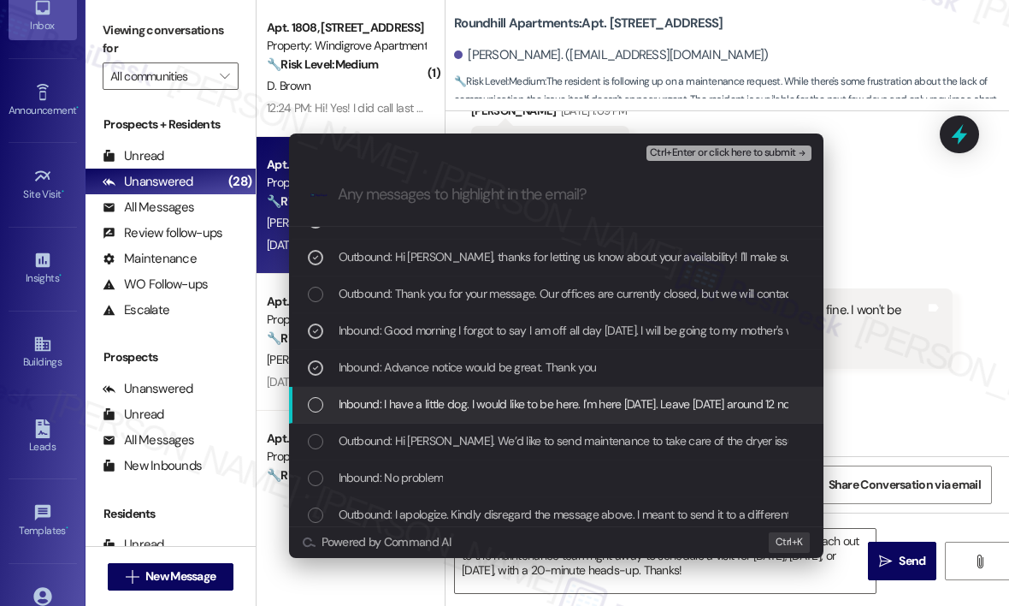
click at [364, 396] on span "Inbound: I have a little dog. I would like to be here. I'm here today. Leave tm…" at bounding box center [666, 403] width 655 height 19
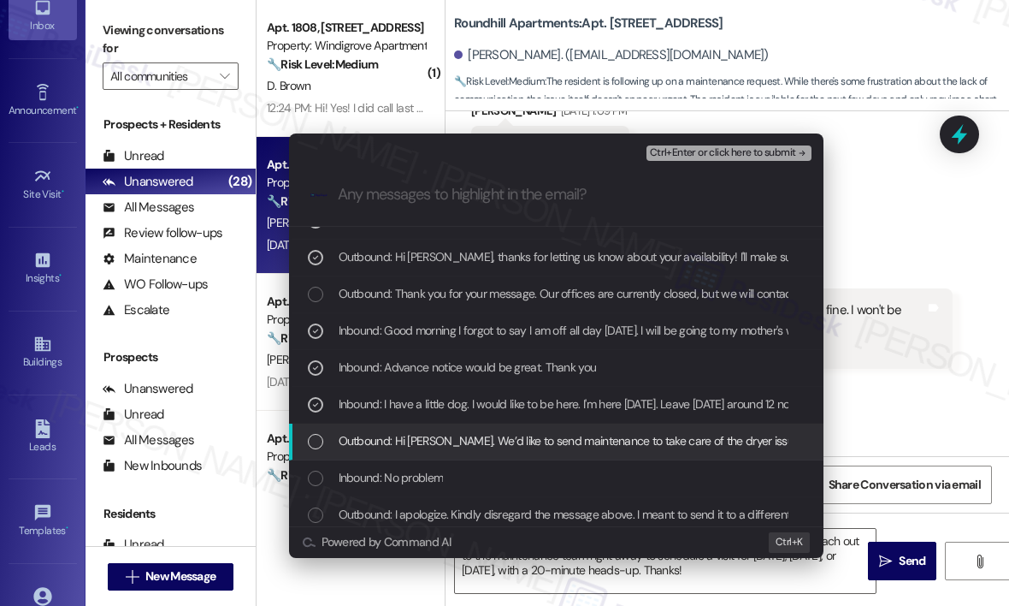
click at [373, 451] on div "Outbound: Hi Sherri. We’d like to send maintenance to take care of the dryer is…" at bounding box center [556, 441] width 535 height 37
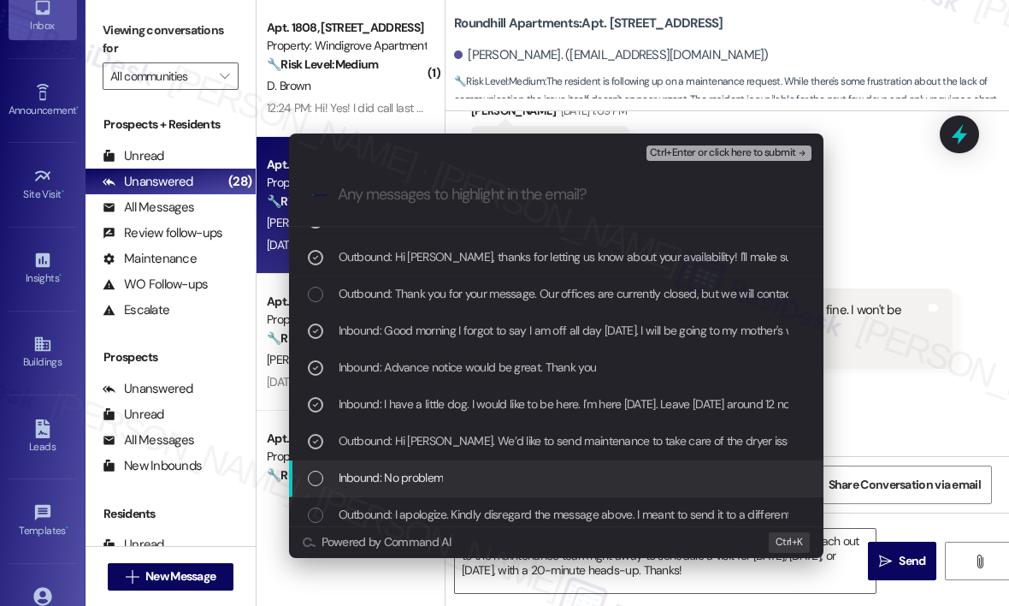
click at [376, 482] on span "Inbound: No problem" at bounding box center [391, 477] width 105 height 19
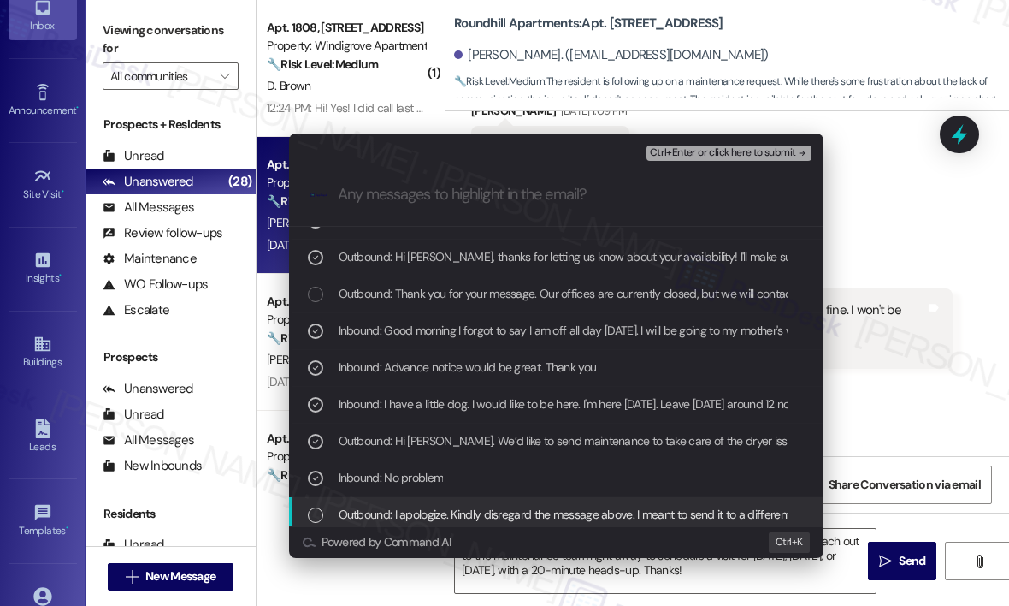
click at [387, 511] on span "Outbound: I apologize. Kindly disregard the message above. I meant to send it t…" at bounding box center [588, 514] width 498 height 19
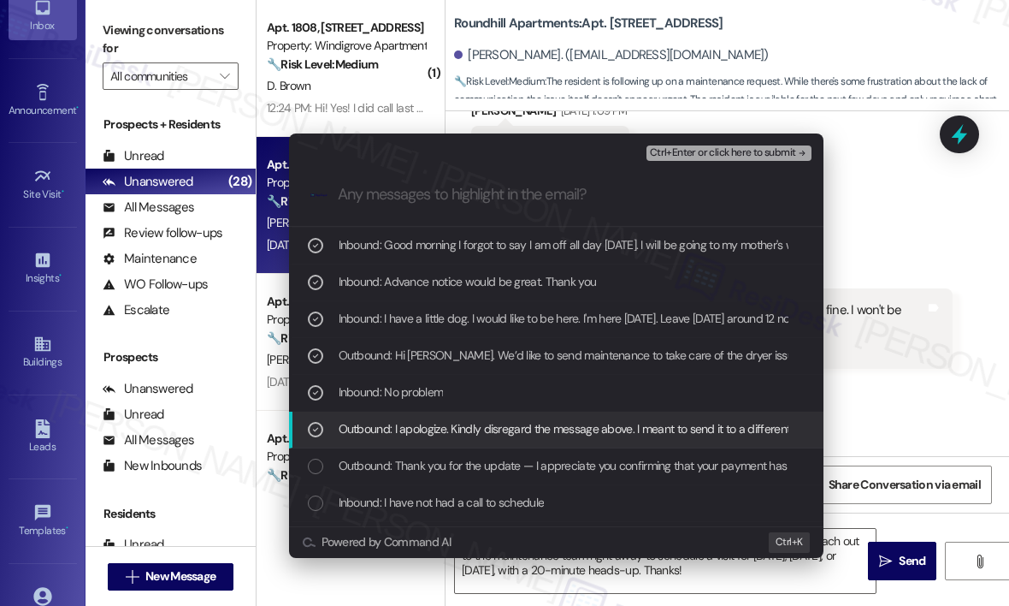
click at [328, 433] on div "Outbound: I apologize. Kindly disregard the message above. I meant to send it t…" at bounding box center [558, 428] width 500 height 19
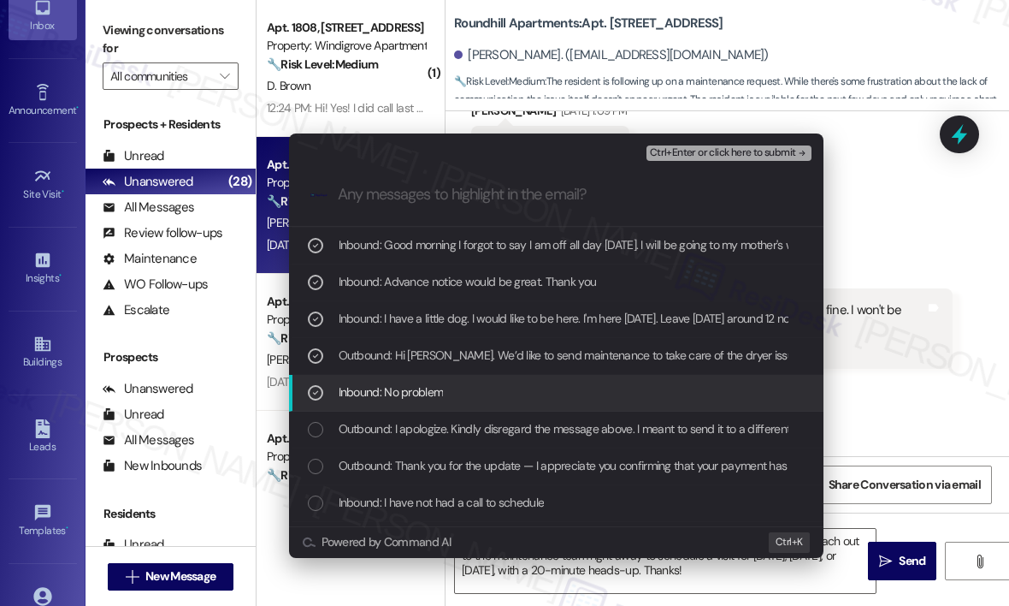
click at [375, 393] on span "Inbound: No problem" at bounding box center [391, 391] width 105 height 19
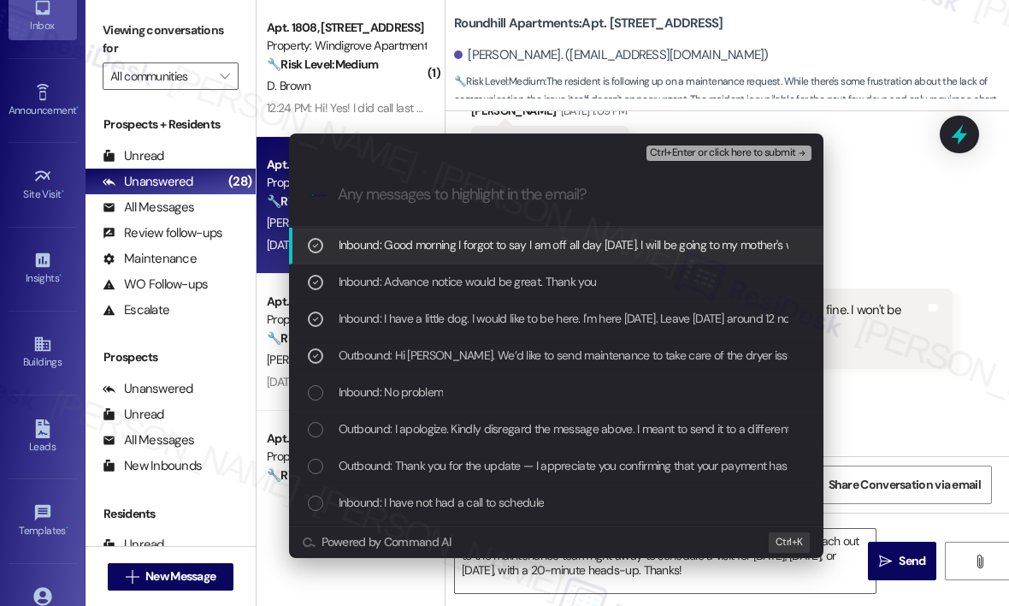
click at [730, 153] on span "Ctrl+Enter or click here to submit" at bounding box center [723, 153] width 146 height 12
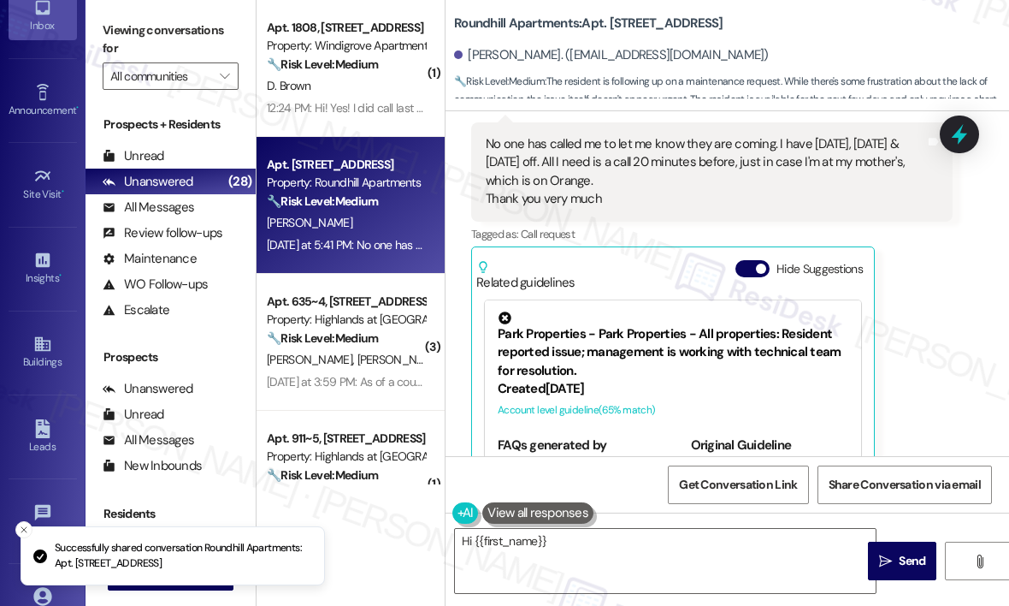
scroll to position [3870, 0]
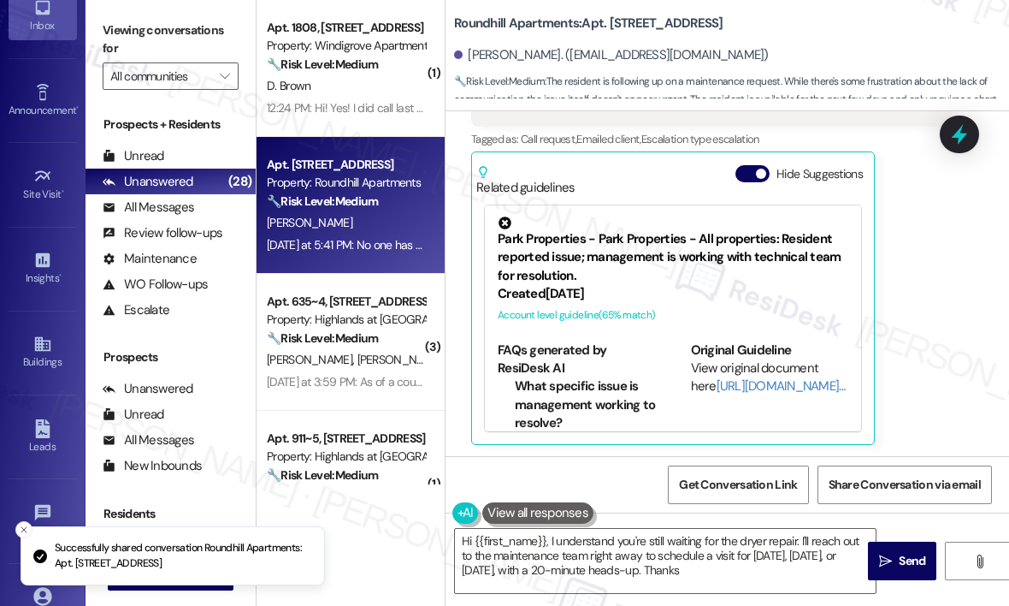
type textarea "Hi {{first_name}}, I understand you're still waiting for the dryer repair. I'll…"
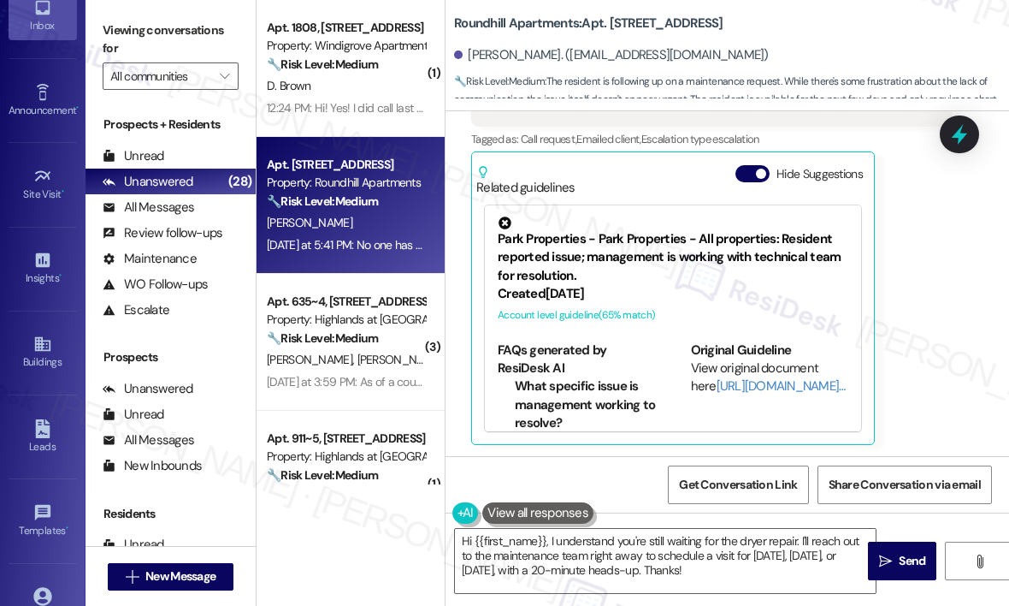
scroll to position [3871, 0]
click at [762, 566] on textarea "Hi {{first_name}}, I understand you're still waiting for the dryer repair. I'll…" at bounding box center [665, 561] width 421 height 64
click at [813, 20] on div "Roundhill Apartments: Apt. 4212, 7102 II North Street Sherri Farley. (farleyshe…" at bounding box center [731, 51] width 555 height 94
click at [33, 362] on div "Buildings" at bounding box center [43, 361] width 86 height 17
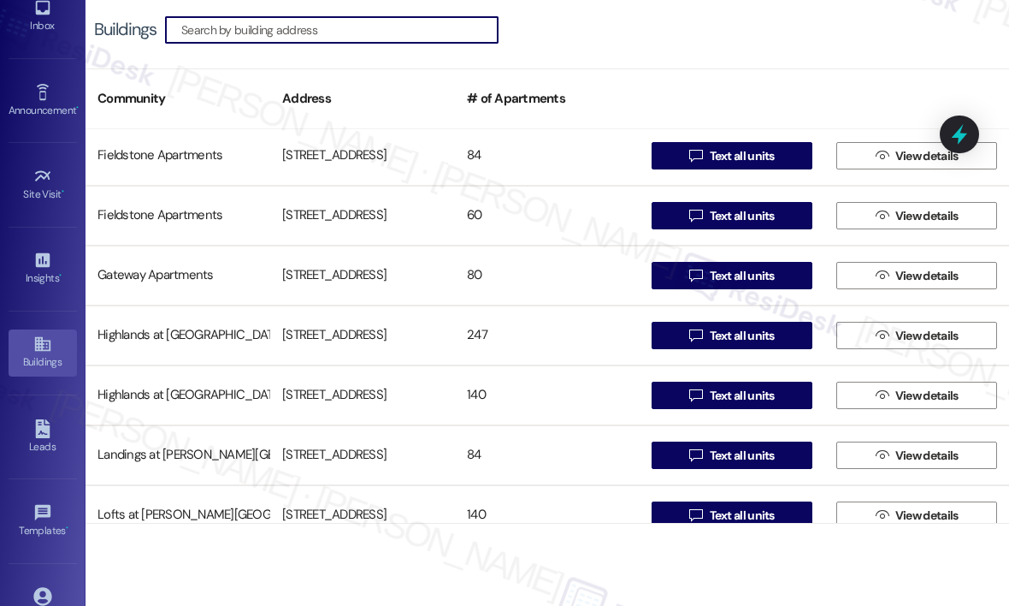
scroll to position [342, 0]
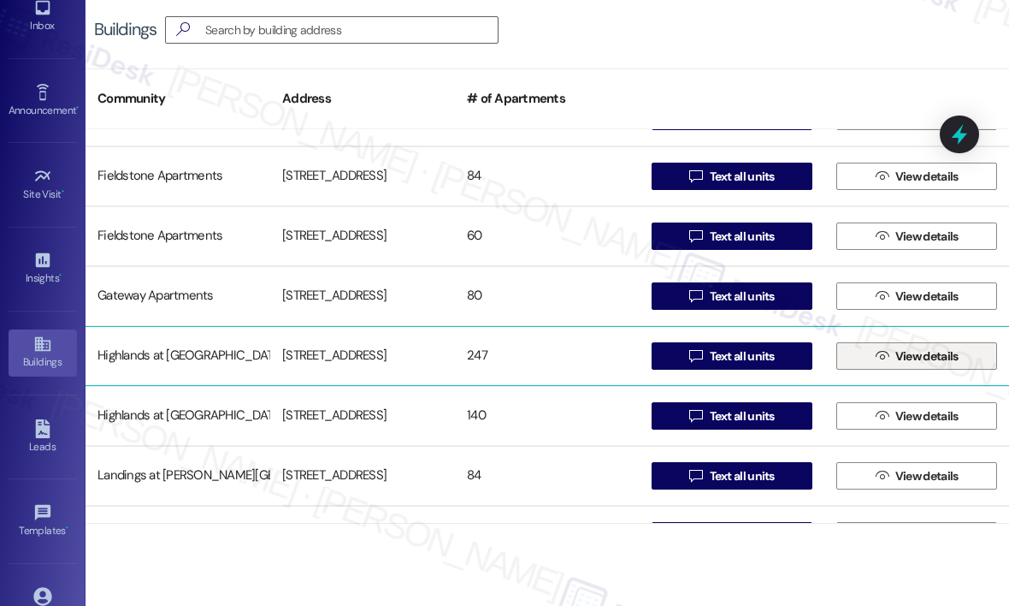
click at [892, 358] on span "View details" at bounding box center [927, 356] width 70 height 18
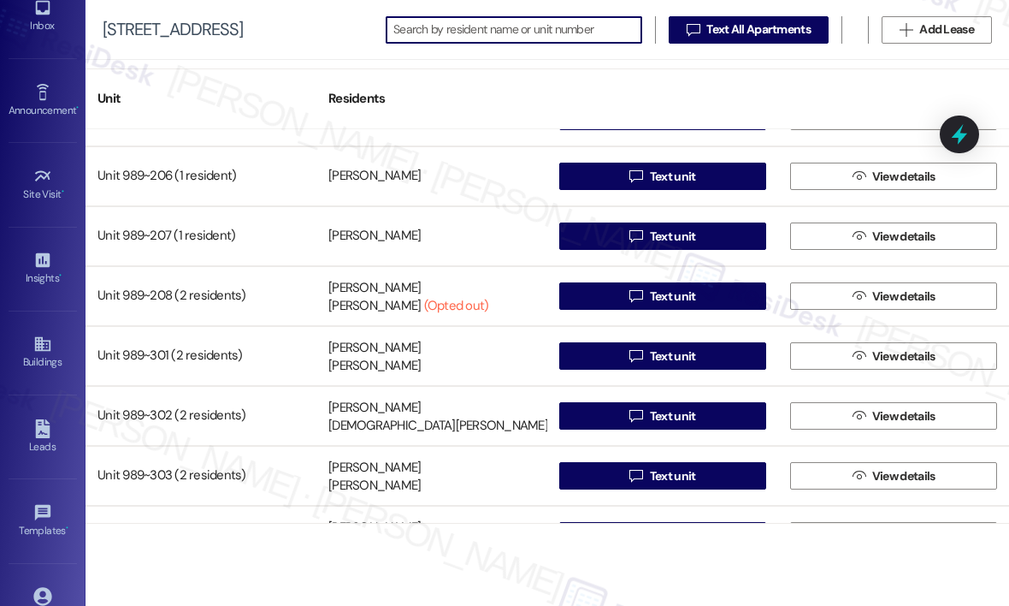
scroll to position [14395, 0]
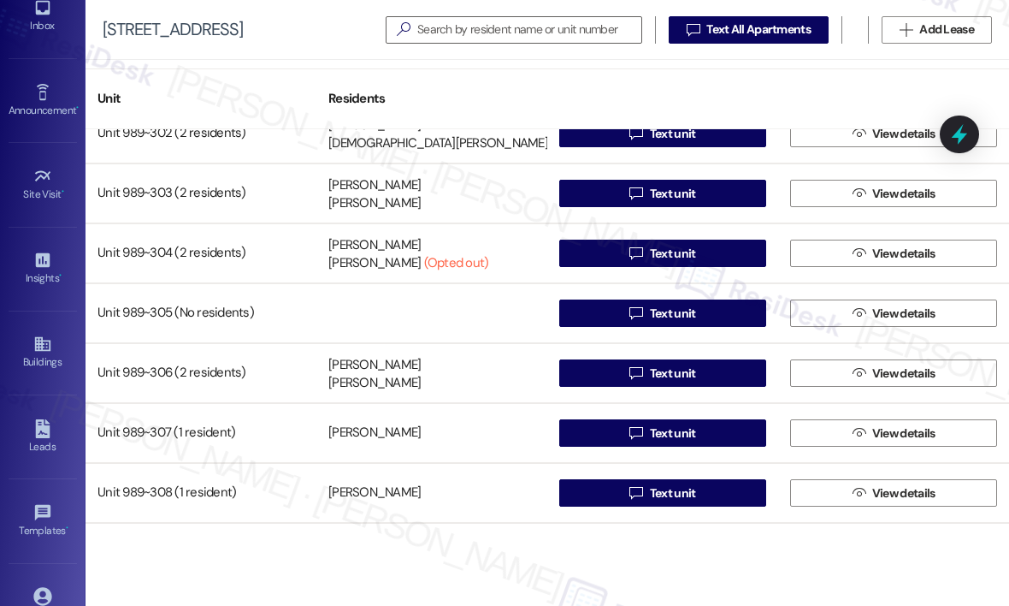
click at [620, 96] on div at bounding box center [662, 90] width 231 height 24
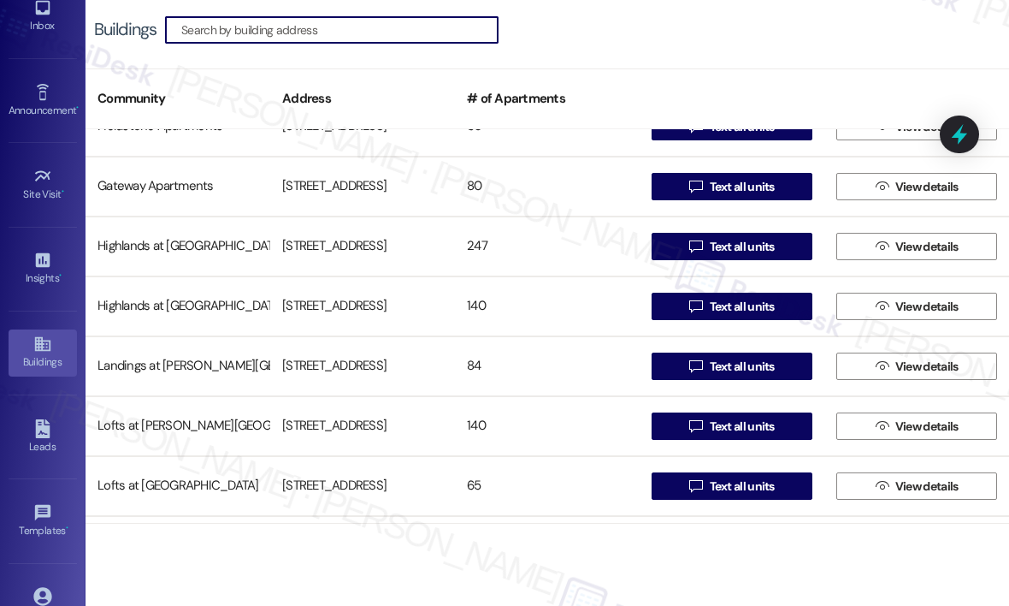
scroll to position [428, 0]
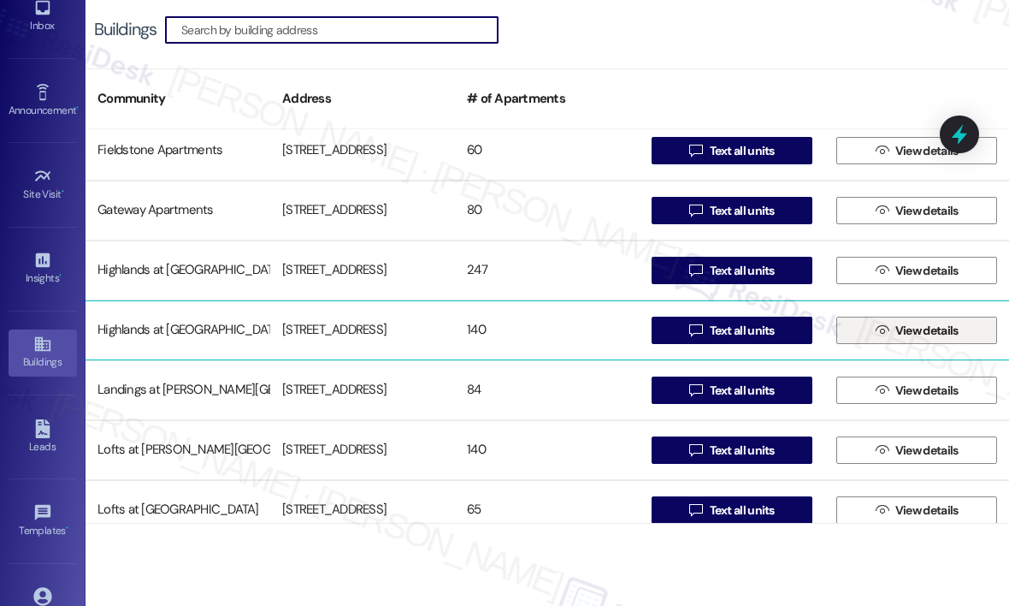
click at [880, 325] on icon "" at bounding box center [882, 330] width 13 height 14
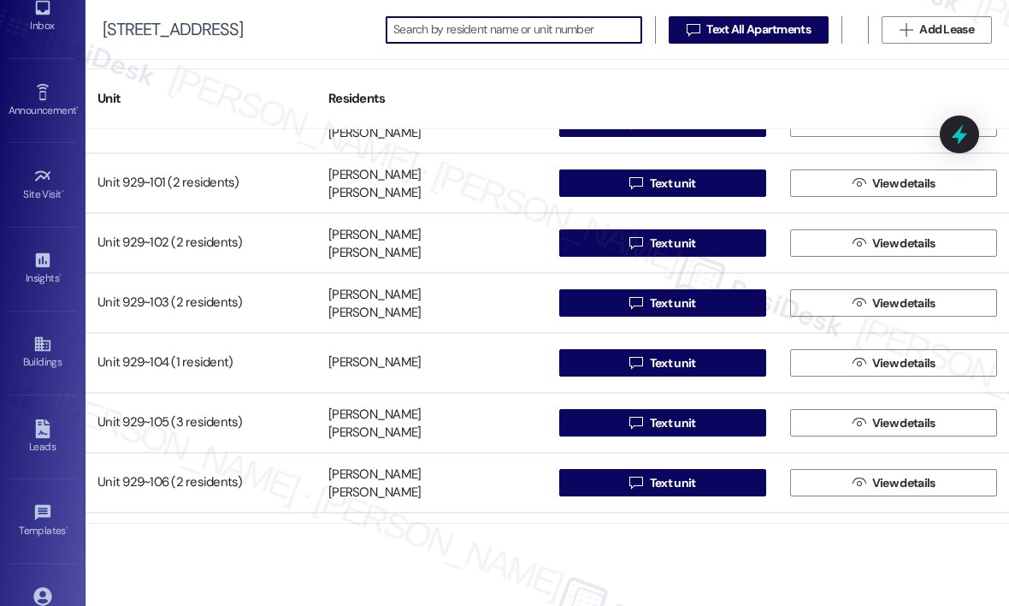
scroll to position [5474, 0]
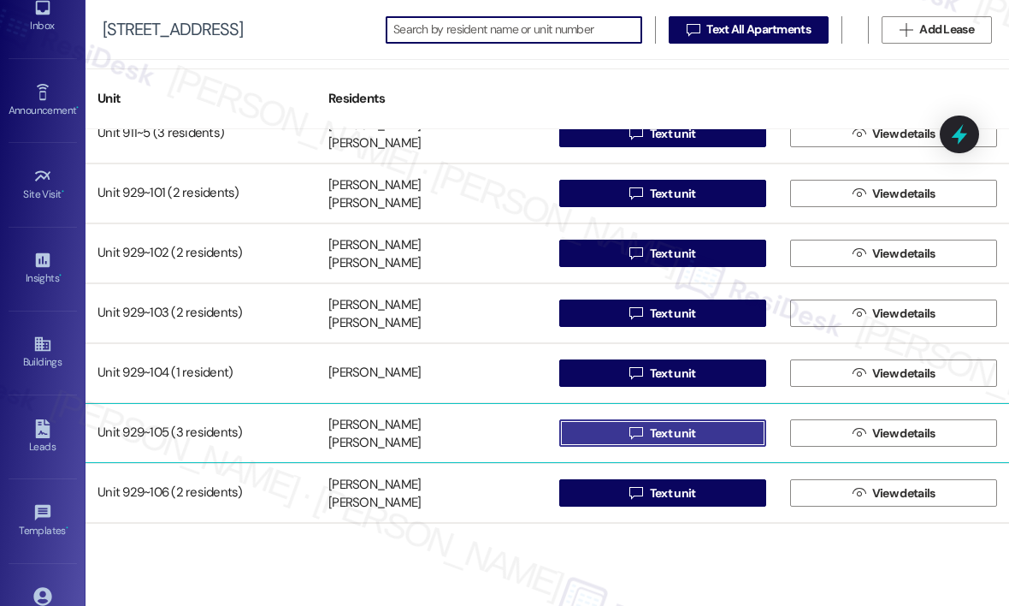
click at [689, 430] on span "Text unit" at bounding box center [673, 433] width 46 height 18
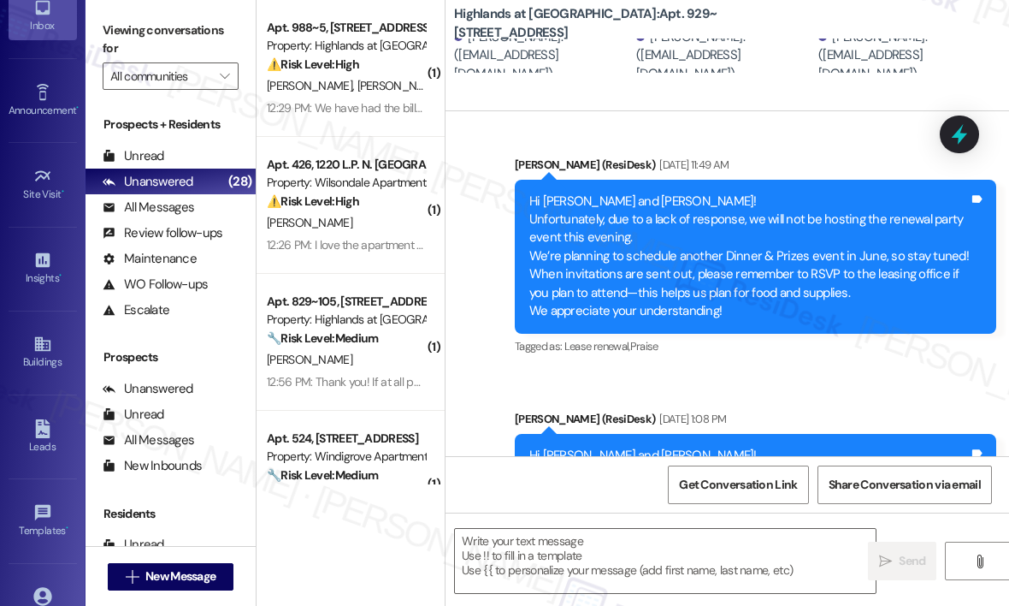
type textarea "Fetching suggested responses. Please feel free to read through the conversation…"
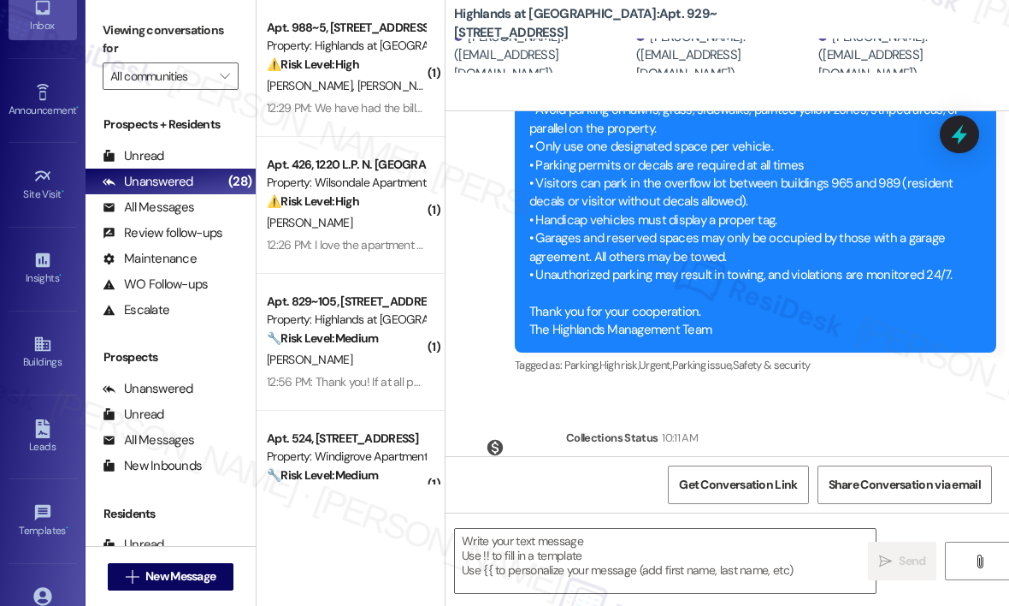
scroll to position [9065, 0]
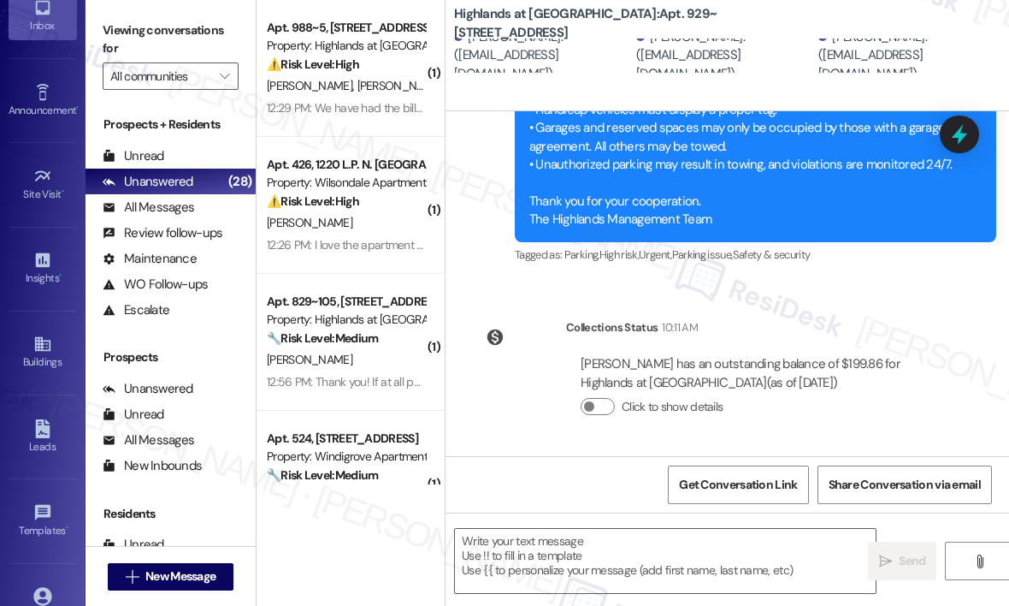
drag, startPoint x: 909, startPoint y: 429, endPoint x: 900, endPoint y: 429, distance: 9.4
click at [908, 429] on div "Click to show details" at bounding box center [760, 411] width 358 height 38
click at [599, 541] on textarea at bounding box center [665, 561] width 421 height 64
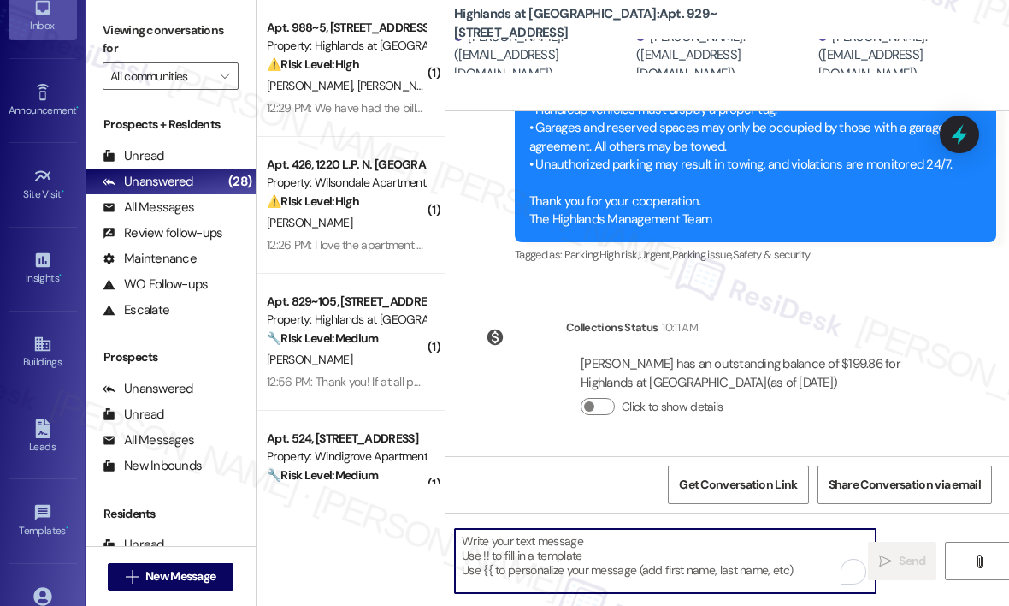
paste textarea "Hi {{first_name}}, Our records show that electricity has not yet been set up fo…"
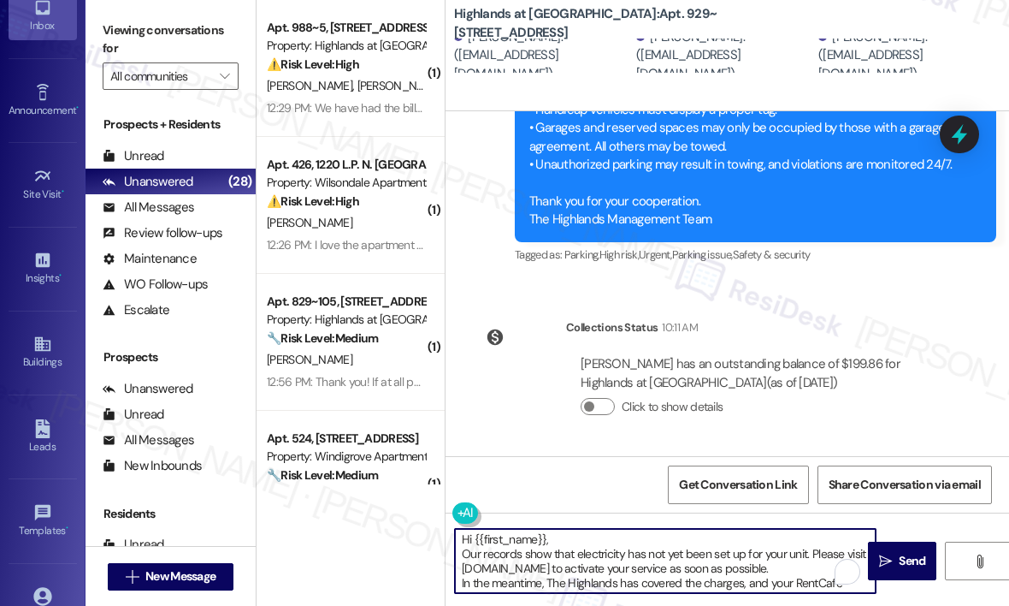
scroll to position [0, 0]
type textarea "Hi {{first_name}}, Our records show that electricity has not yet been set up fo…"
click at [900, 553] on span "Send" at bounding box center [912, 561] width 27 height 18
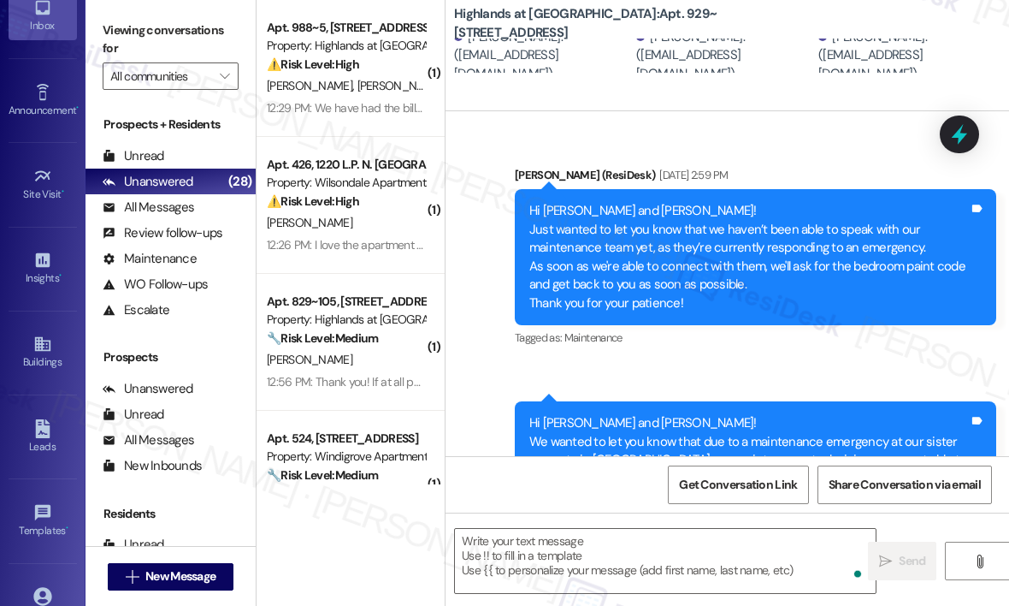
scroll to position [4205, 0]
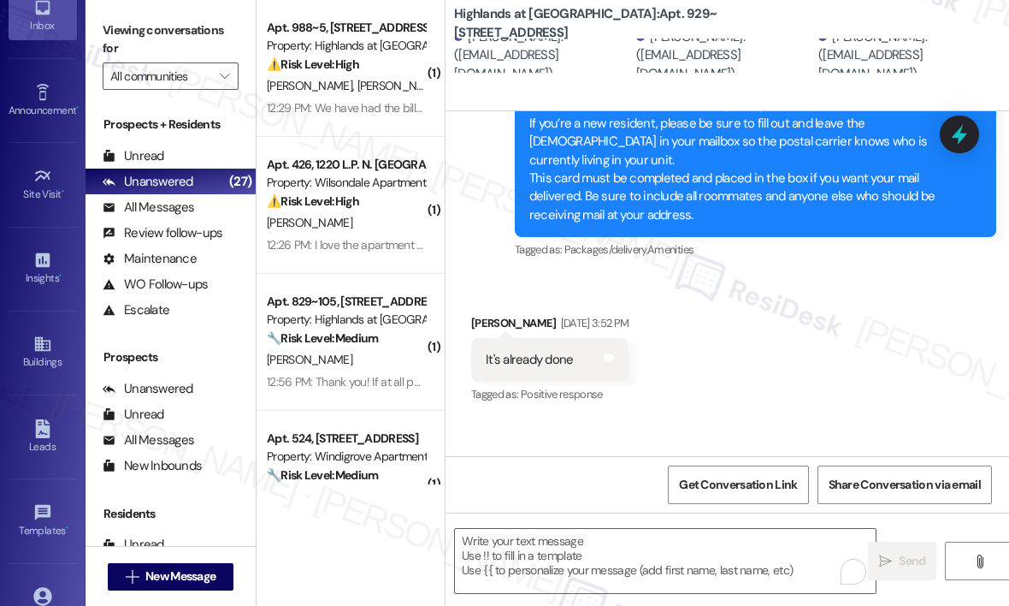
click at [754, 381] on div "Received via SMS Zeke Chinwike Jun 10, 2025 at 3:52 PM It's already done Tags a…" at bounding box center [728, 347] width 564 height 145
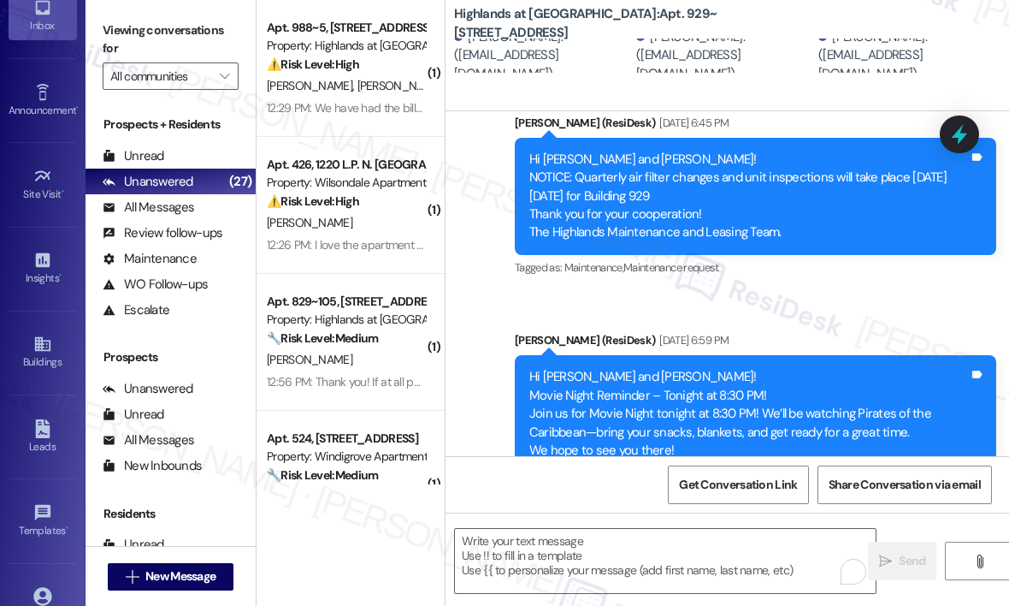
scroll to position [7540, 0]
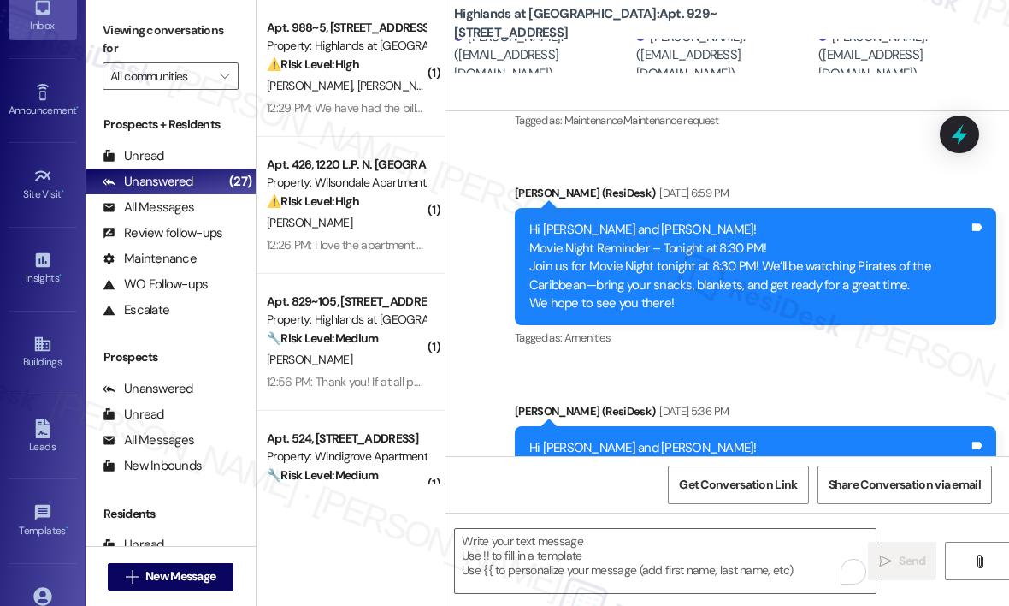
click at [782, 350] on div "Tagged as: Amenities Click to highlight conversations about Amenities" at bounding box center [756, 337] width 482 height 25
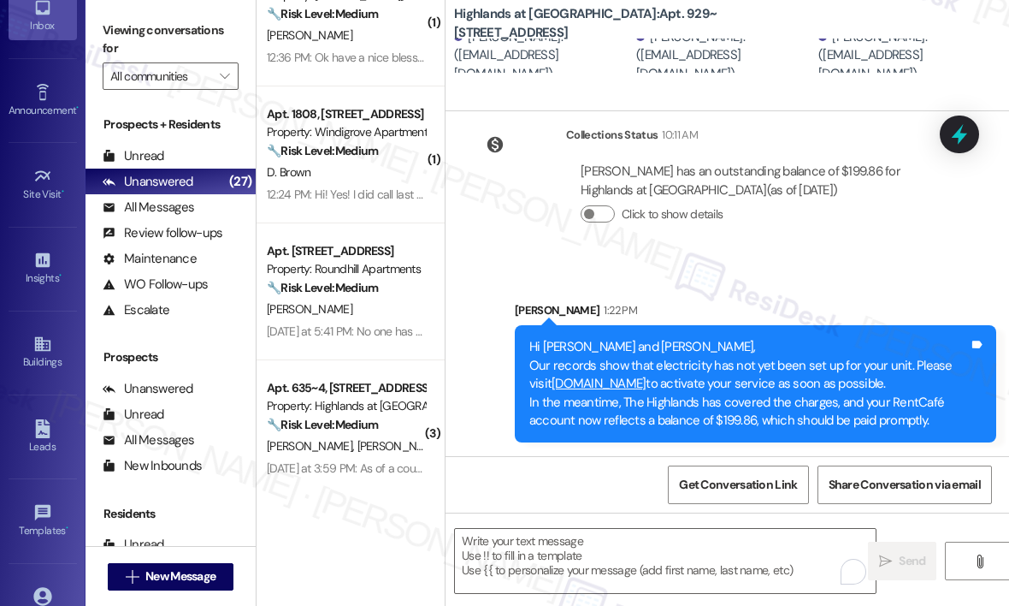
scroll to position [599, 0]
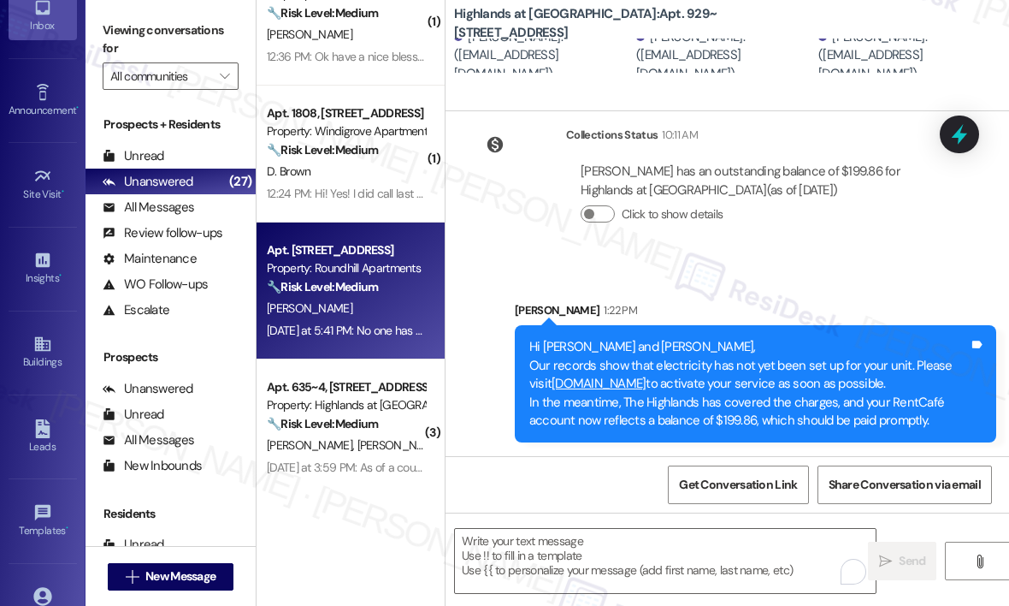
click at [381, 300] on div "S. Farley" at bounding box center [346, 308] width 162 height 21
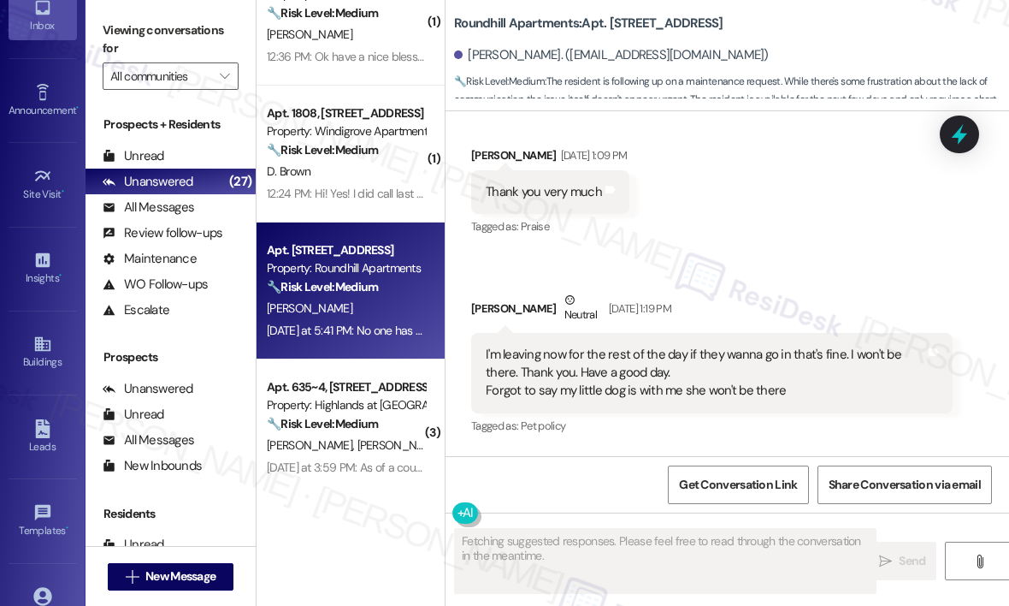
scroll to position [3870, 0]
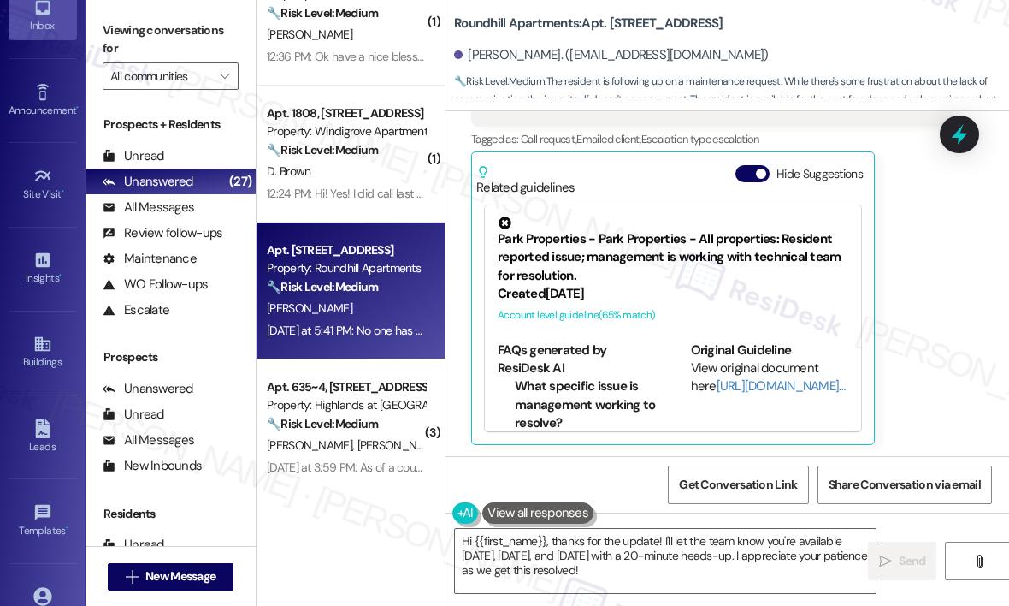
click at [903, 353] on div "Sherri Farley Neutral Yesterday at 5:41 PM No one has called me to let me know …" at bounding box center [712, 214] width 482 height 459
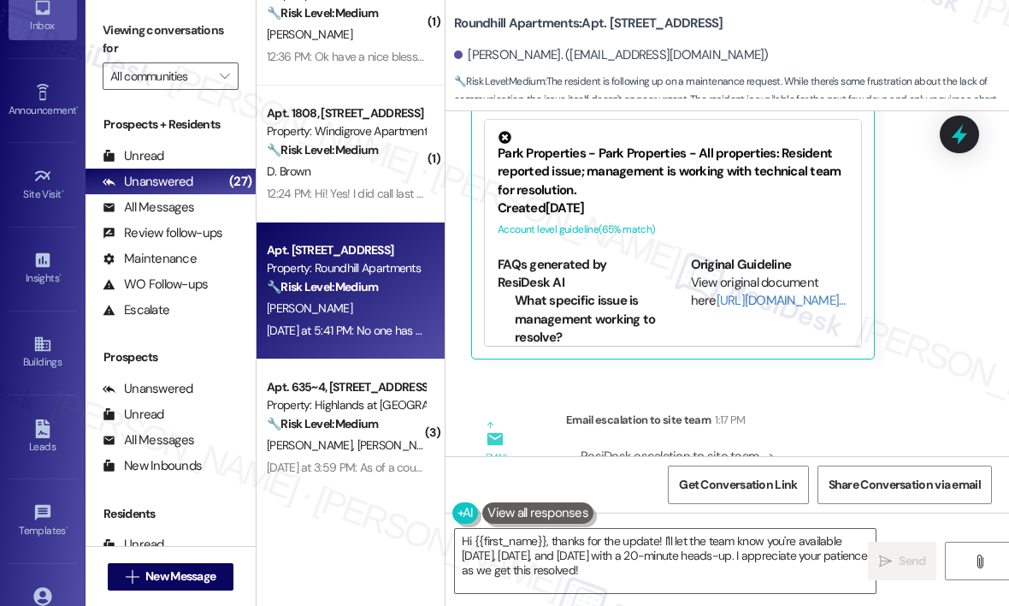
scroll to position [4100, 0]
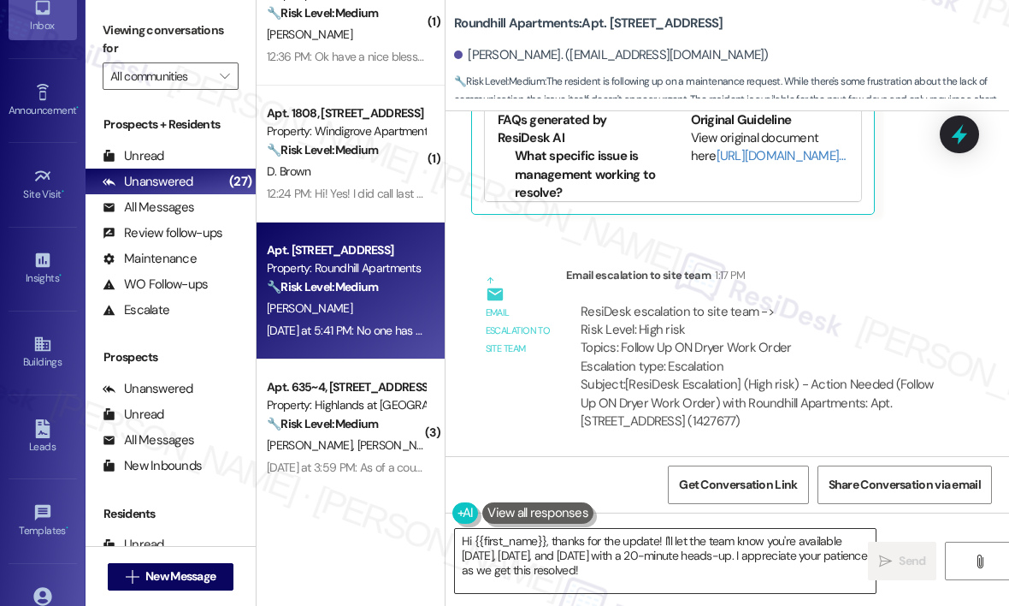
click at [708, 573] on textarea "Hi {{first_name}}, thanks for the update! I'll let the team know you're availab…" at bounding box center [665, 561] width 421 height 64
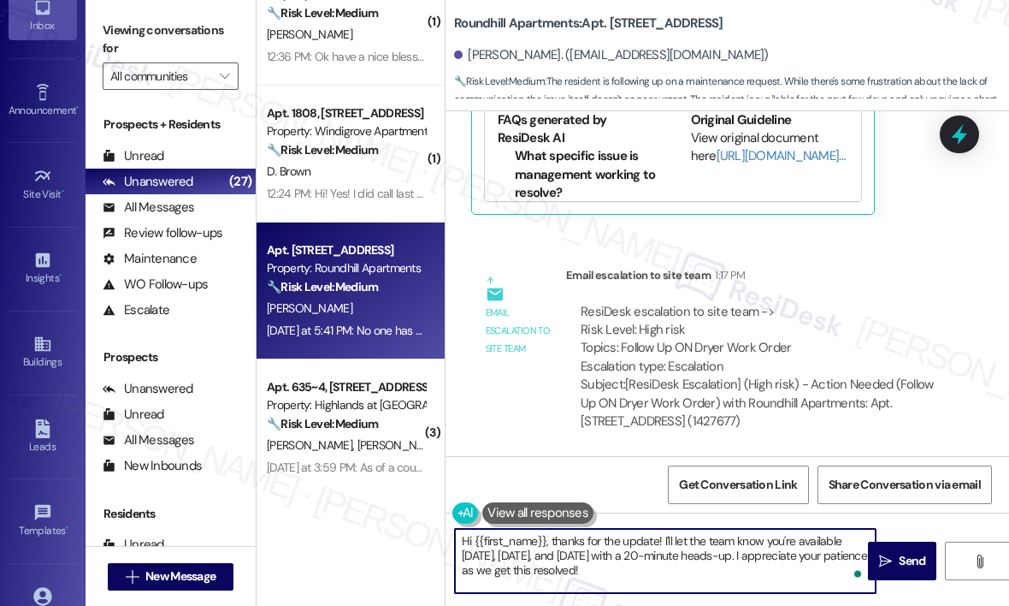
click at [504, 379] on div "Email escalation to site team Email escalation to site team 1:17 PM ResiDesk es…" at bounding box center [711, 355] width 507 height 204
drag, startPoint x: 691, startPoint y: 570, endPoint x: 663, endPoint y: 538, distance: 43.0
click at [663, 538] on textarea "Hi {{first_name}}, thanks for the update! I'll let the team know you're availab…" at bounding box center [665, 561] width 421 height 64
type textarea "Hi {{first_name}}, thanks for the update! I have made a follow-up with our main…"
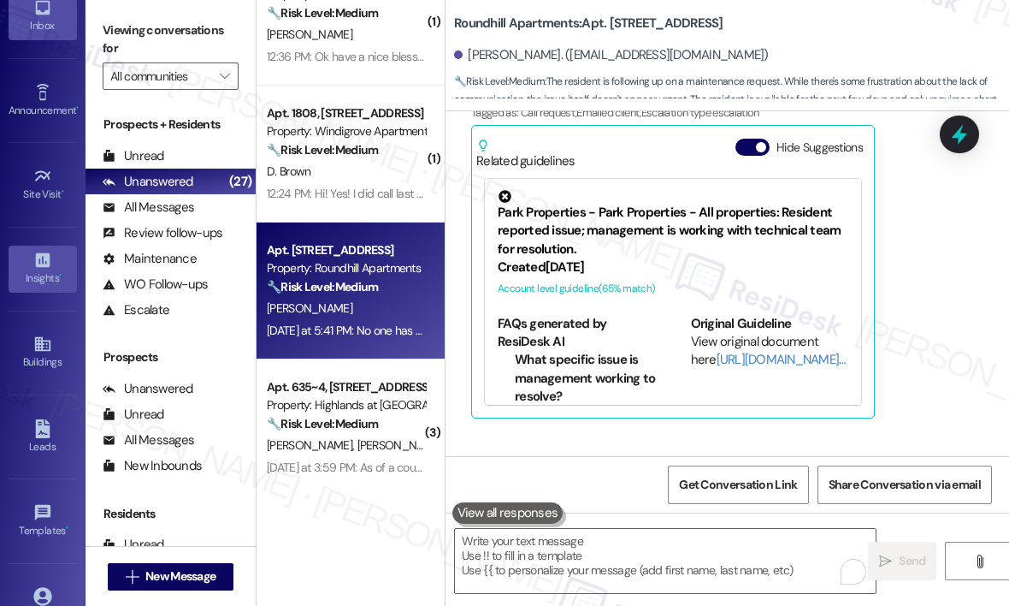
scroll to position [3870, 0]
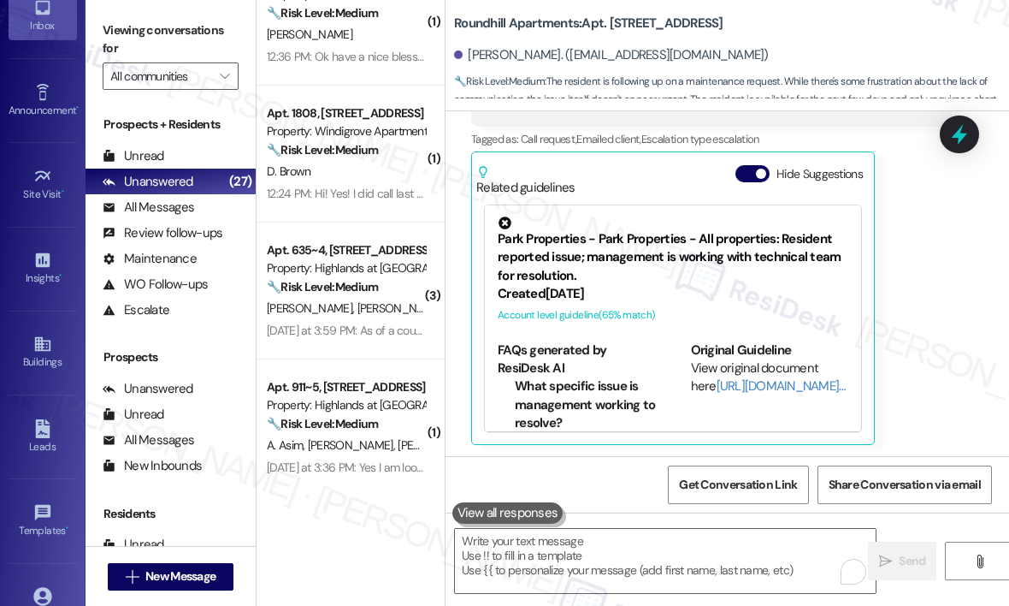
click at [955, 290] on div "Received via SMS Sherri Farley Neutral Yesterday at 5:41 PM No one has called m…" at bounding box center [711, 215] width 507 height 485
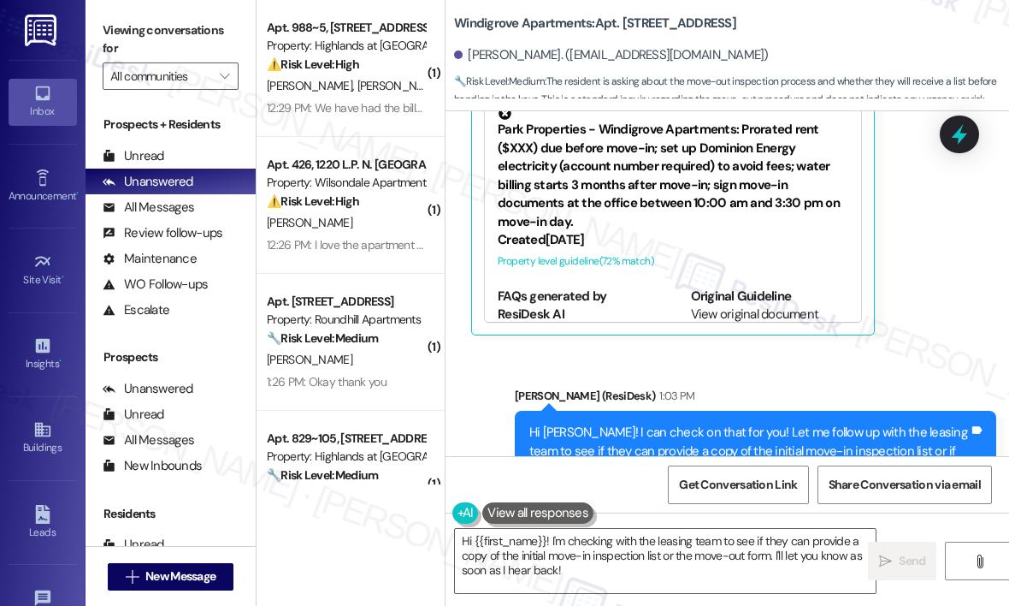
scroll to position [3172, 0]
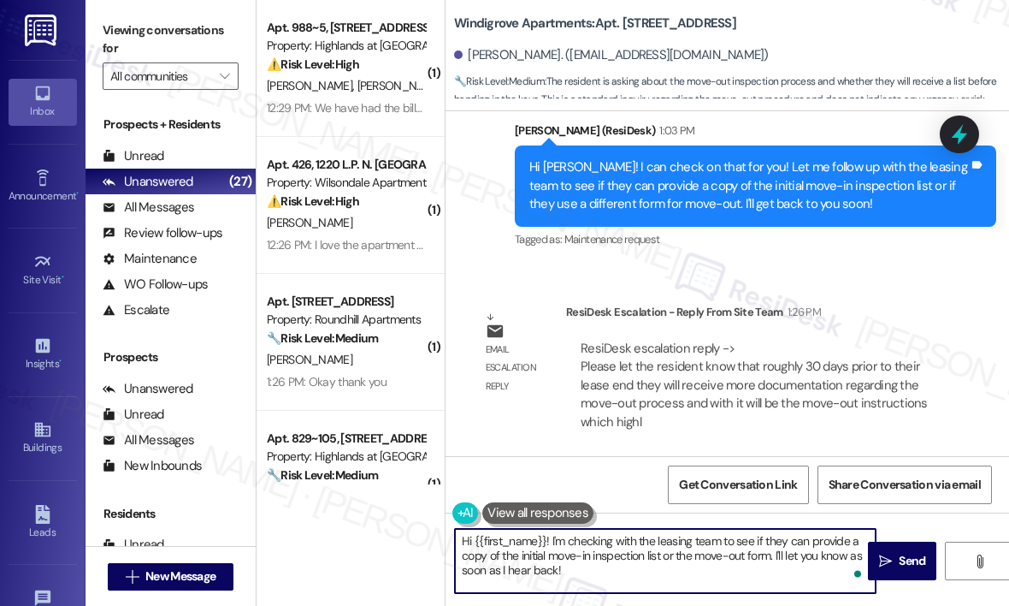
drag, startPoint x: 589, startPoint y: 567, endPoint x: 551, endPoint y: 543, distance: 45.3
click at [551, 543] on textarea "Hi {{first_name}}! I'm checking with the leasing team to see if they can provid…" at bounding box center [665, 561] width 421 height 64
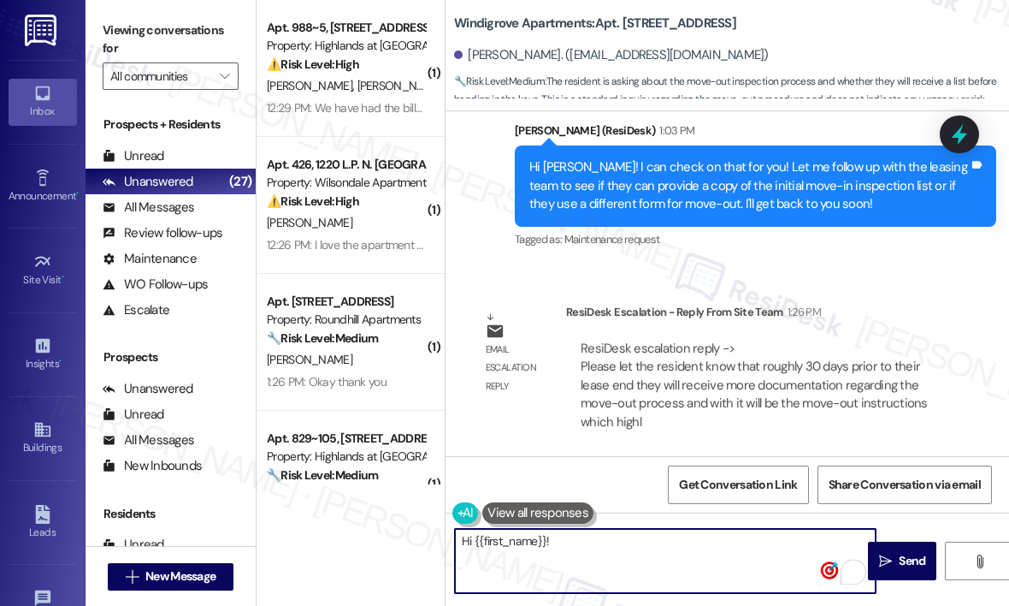
paste textarea "The site team wanted to let you know that about 30 days before your lease ends,…"
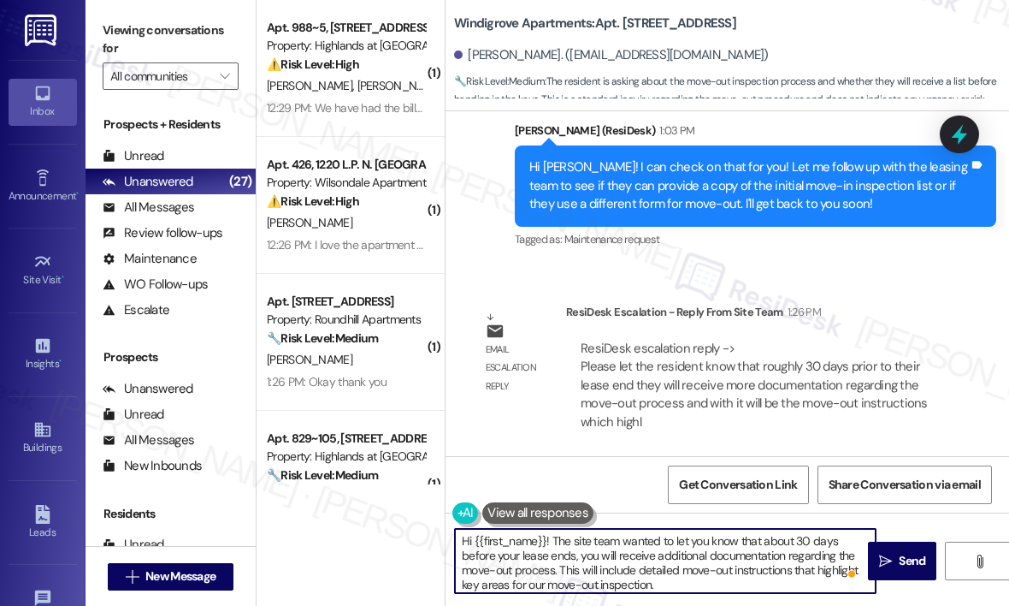
click at [723, 570] on textarea "Hi {{first_name}}! The site team wanted to let you know that about 30 days befo…" at bounding box center [665, 561] width 421 height 64
type textarea "Hi {{first_name}}! The site team wanted to let you know that about 30 days befo…"
click at [892, 566] on span " Send" at bounding box center [903, 561] width 54 height 18
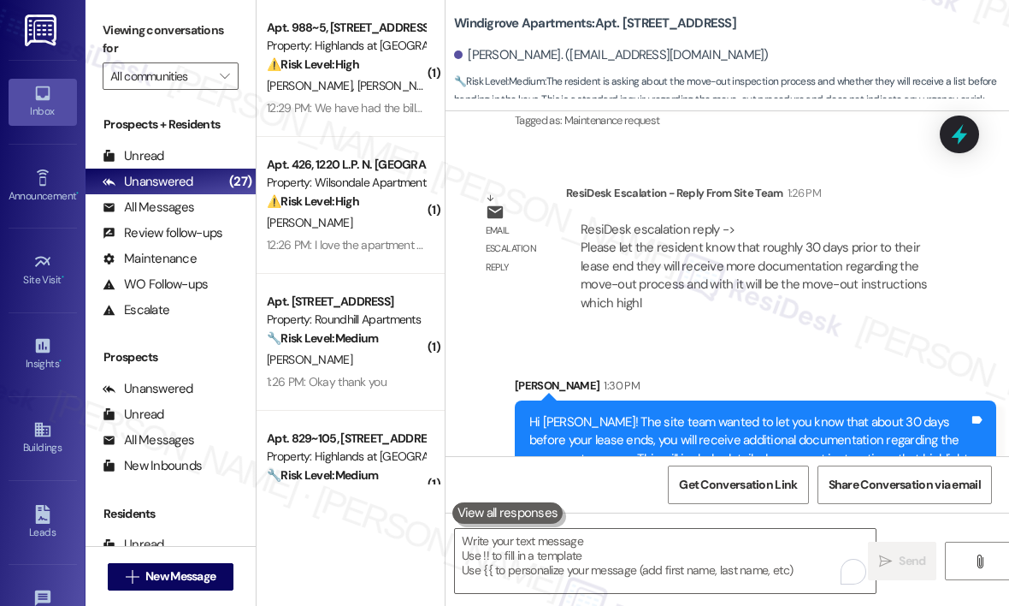
scroll to position [3347, 0]
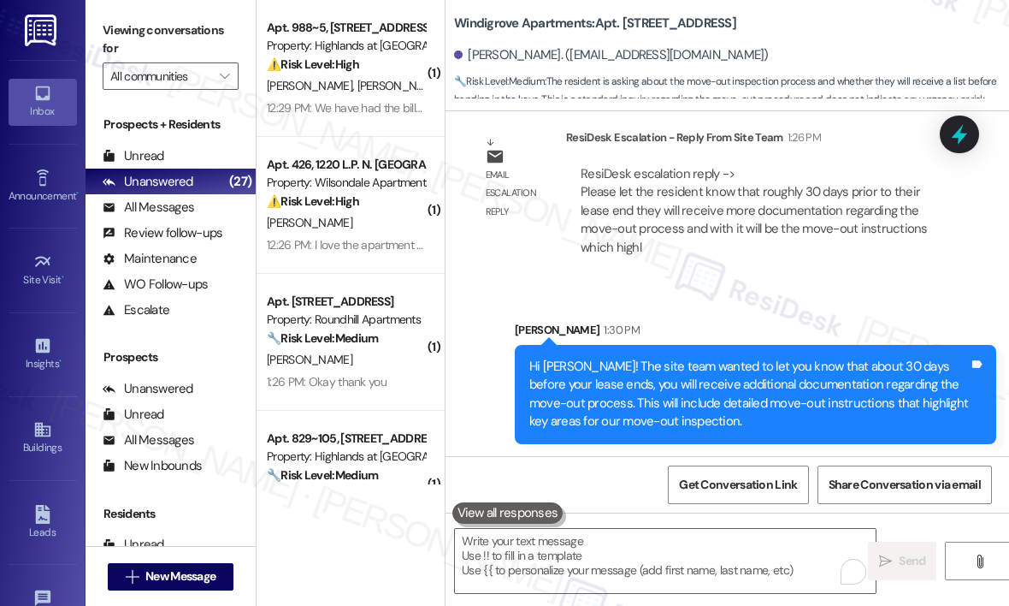
click at [731, 280] on div "Email escalation reply ResiDesk Escalation - Reply From Site Team 1:26 PM ResiD…" at bounding box center [711, 198] width 507 height 167
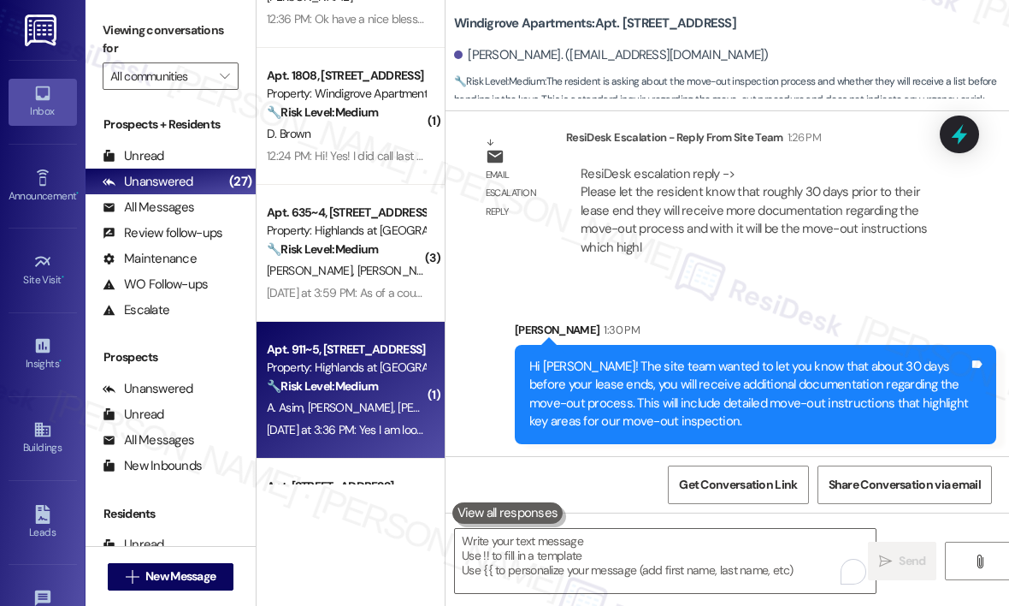
scroll to position [684, 0]
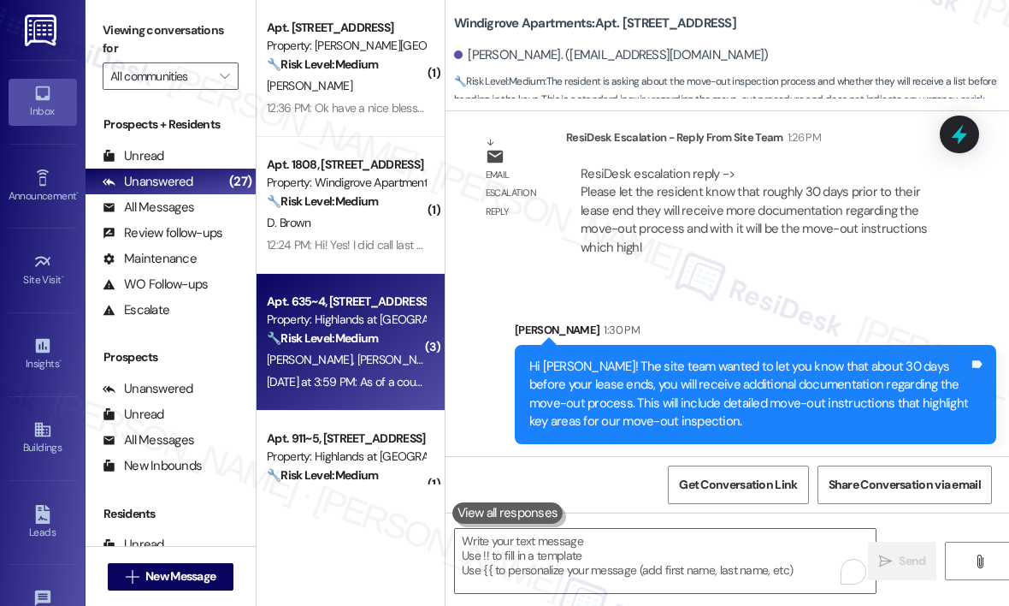
click at [346, 310] on div "Property: Highlands at [GEOGRAPHIC_DATA] Apartments" at bounding box center [346, 319] width 158 height 18
type textarea "Fetching suggested responses. Please feel free to read through the conversation…"
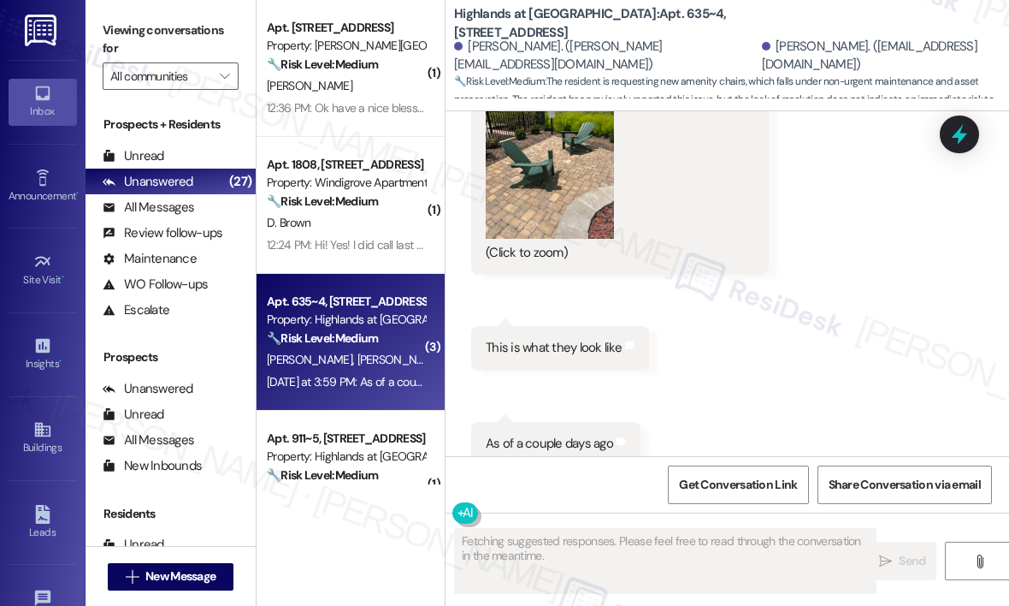
scroll to position [20871, 0]
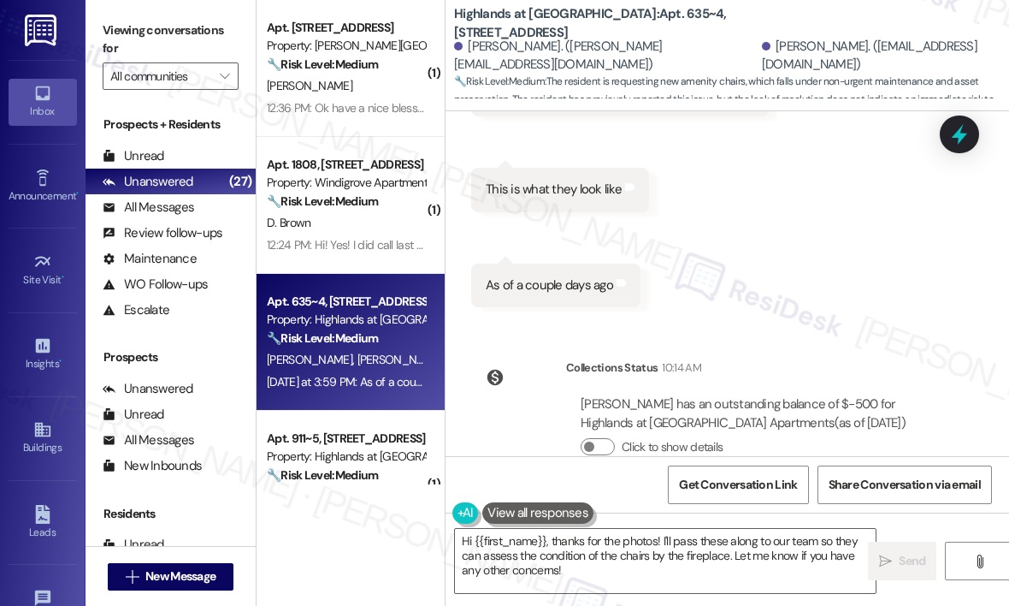
click at [835, 256] on div "Received via SMS Kevin Couch Yesterday at 3:59 PM JPG attachment ResiDesk recog…" at bounding box center [728, 2] width 564 height 636
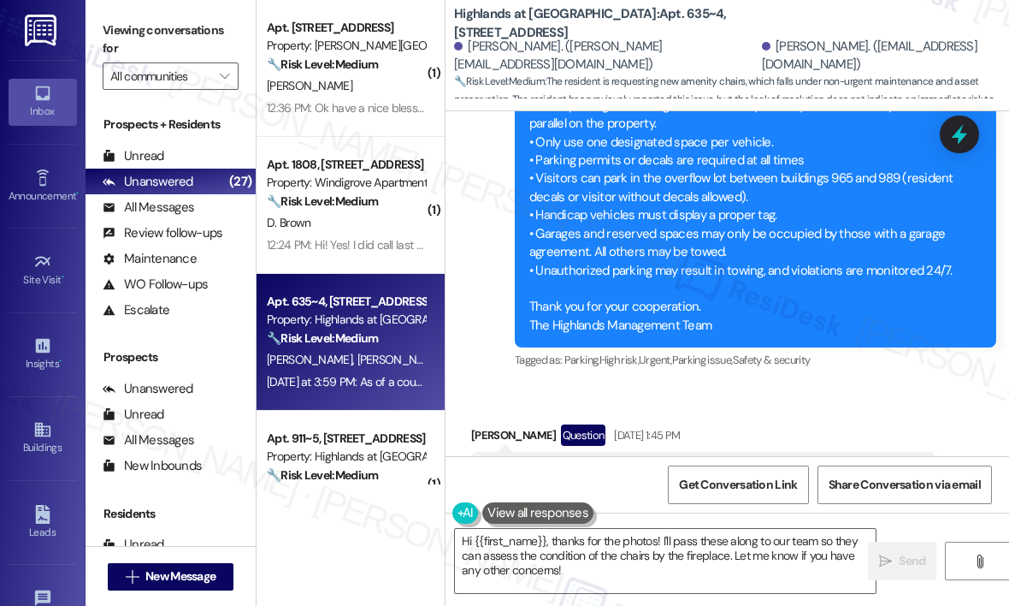
scroll to position [18990, 0]
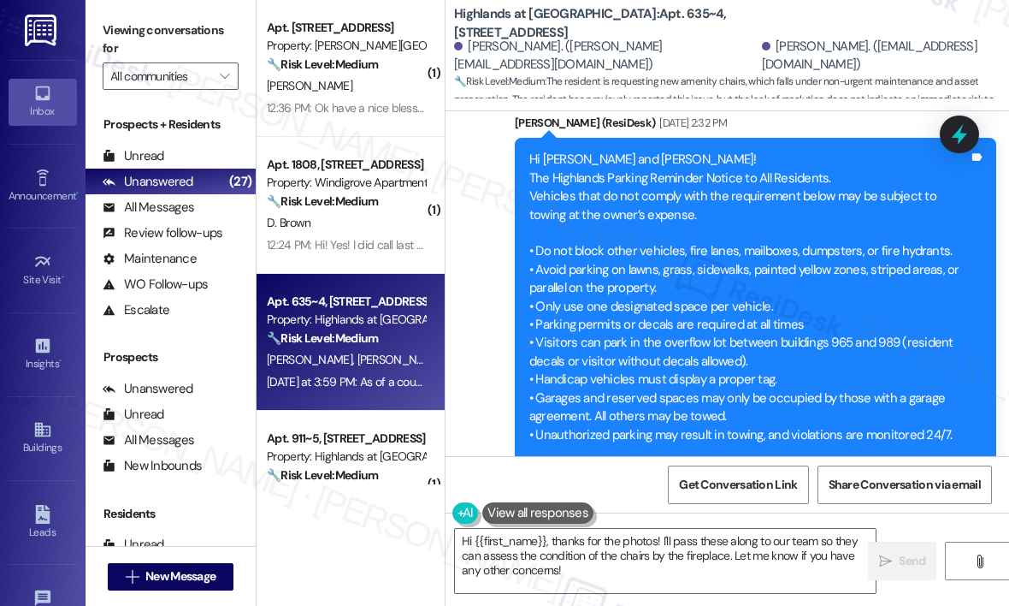
drag, startPoint x: 624, startPoint y: 494, endPoint x: 624, endPoint y: 434, distance: 59.9
click at [622, 494] on div "Get Conversation Link Share Conversation via email" at bounding box center [728, 484] width 564 height 56
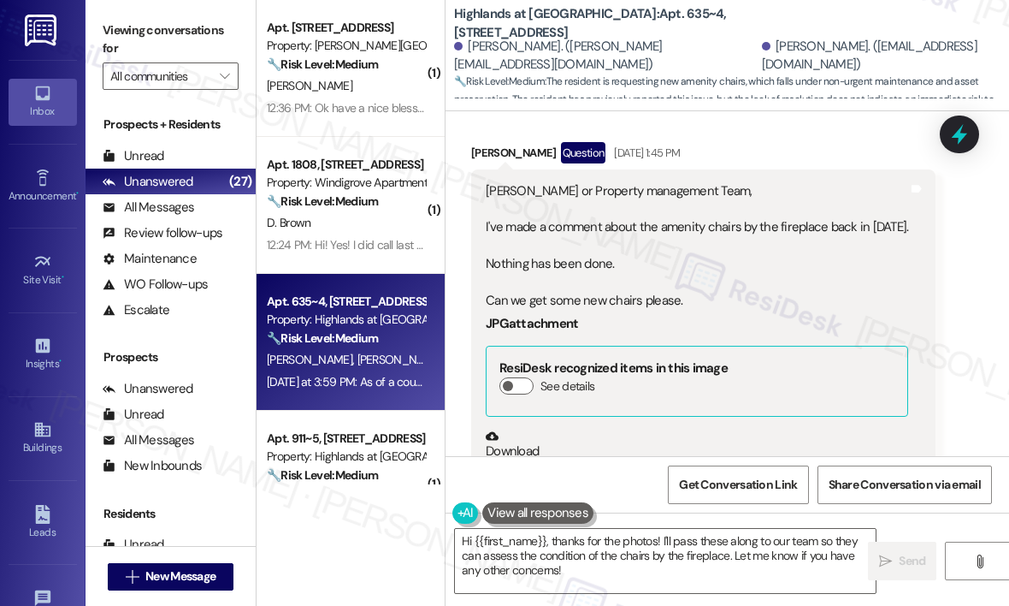
scroll to position [19417, 0]
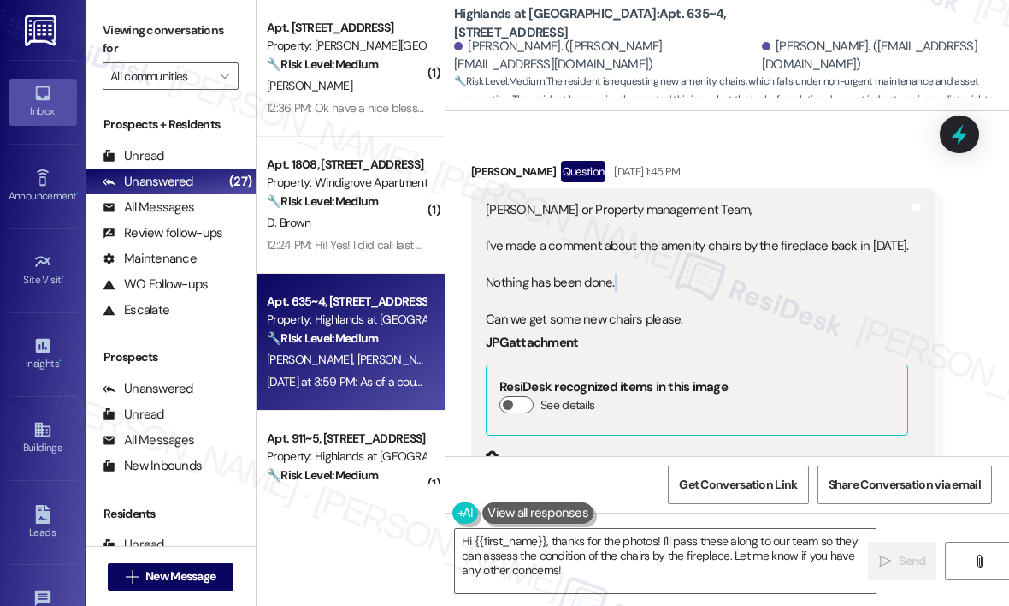
drag, startPoint x: 701, startPoint y: 270, endPoint x: 634, endPoint y: 248, distance: 71.1
click at [634, 248] on div "Sarah or Property management Team, I've made a comment about the amenity chairs…" at bounding box center [697, 265] width 423 height 128
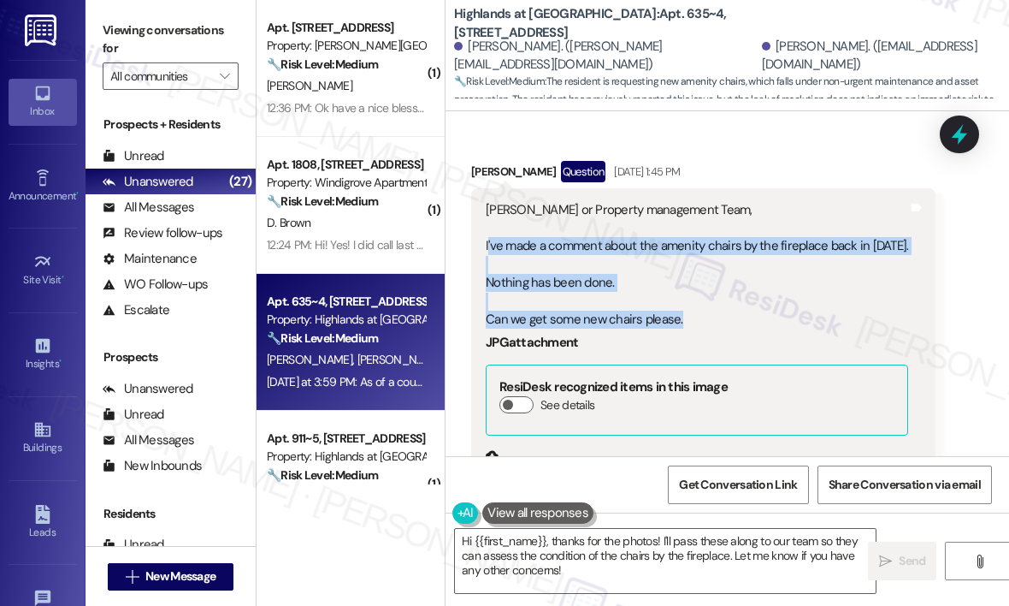
drag, startPoint x: 697, startPoint y: 280, endPoint x: 487, endPoint y: 208, distance: 222.3
click at [487, 208] on div "Sarah or Property management Team, I've made a comment about the amenity chairs…" at bounding box center [697, 265] width 423 height 128
copy div "'ve made a comment about the amenity chairs by the fireplace back in March 12. …"
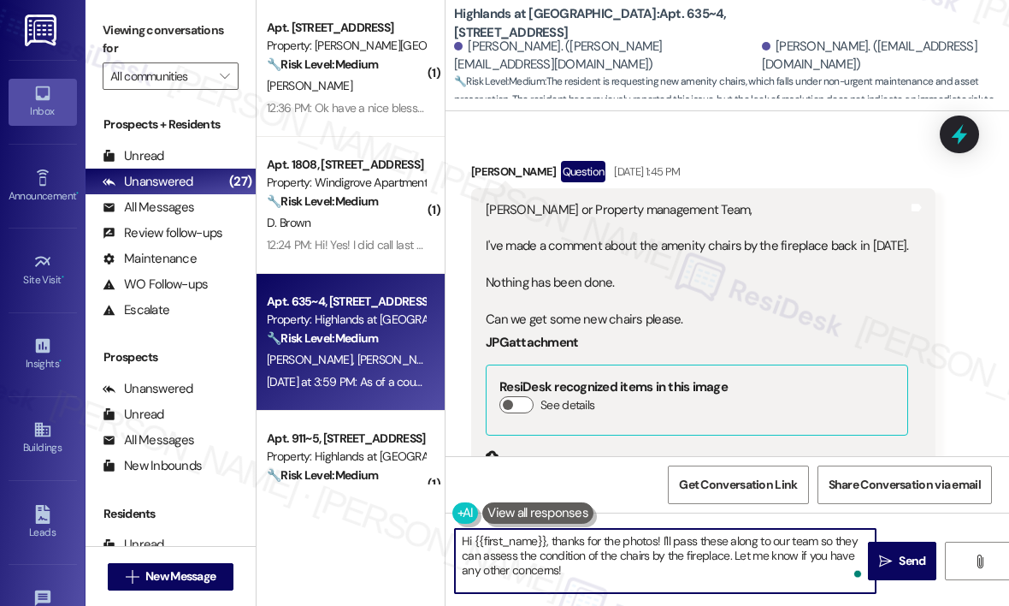
drag, startPoint x: 616, startPoint y: 576, endPoint x: 553, endPoint y: 544, distance: 70.8
click at [552, 543] on textarea "Hi {{first_name}}, thanks for the photos! I'll pass these along to our team so …" at bounding box center [665, 561] width 421 height 64
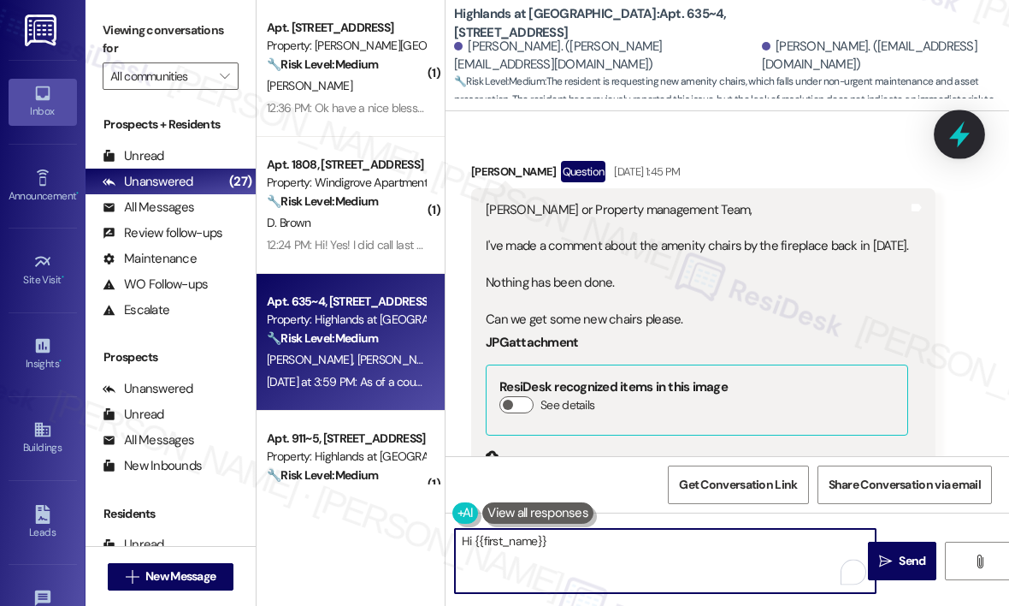
type textarea "Hi {{first_name}}"
click at [958, 142] on icon at bounding box center [959, 134] width 29 height 29
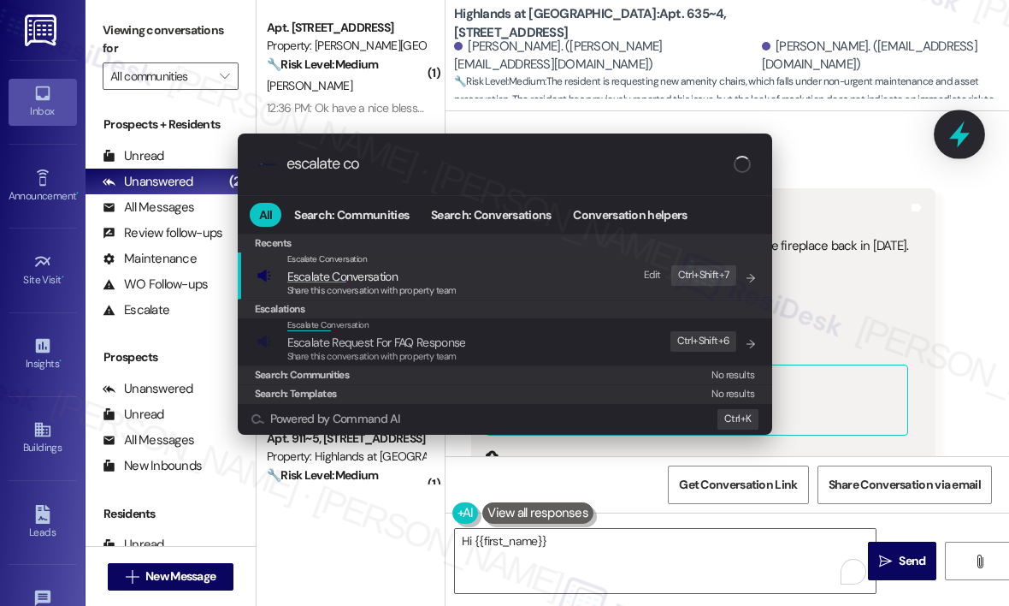
type input "escalate con"
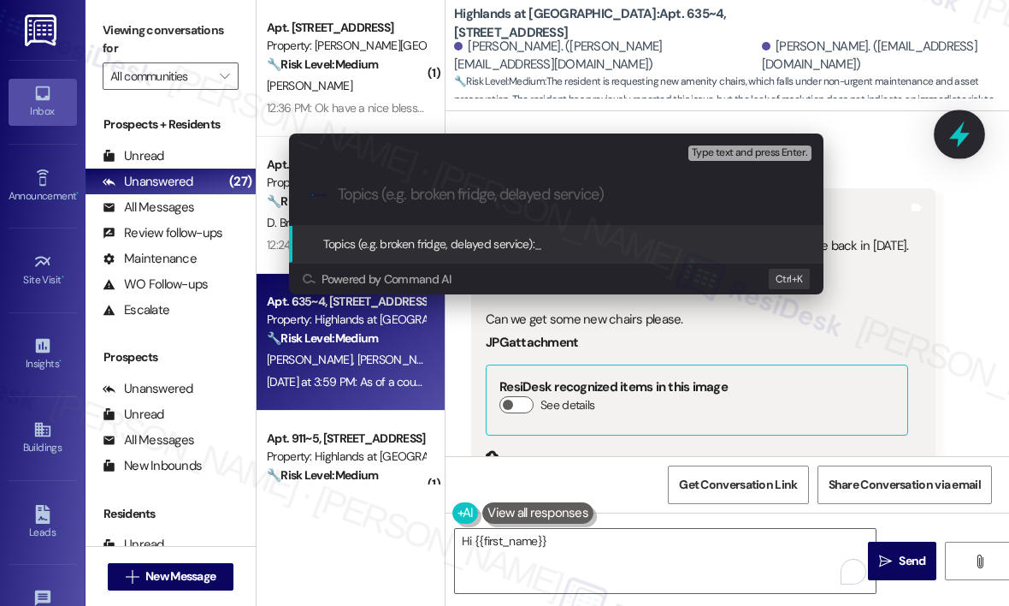
type input "Follow-Up on Request for New Amenity Chairs by the Fireplace"
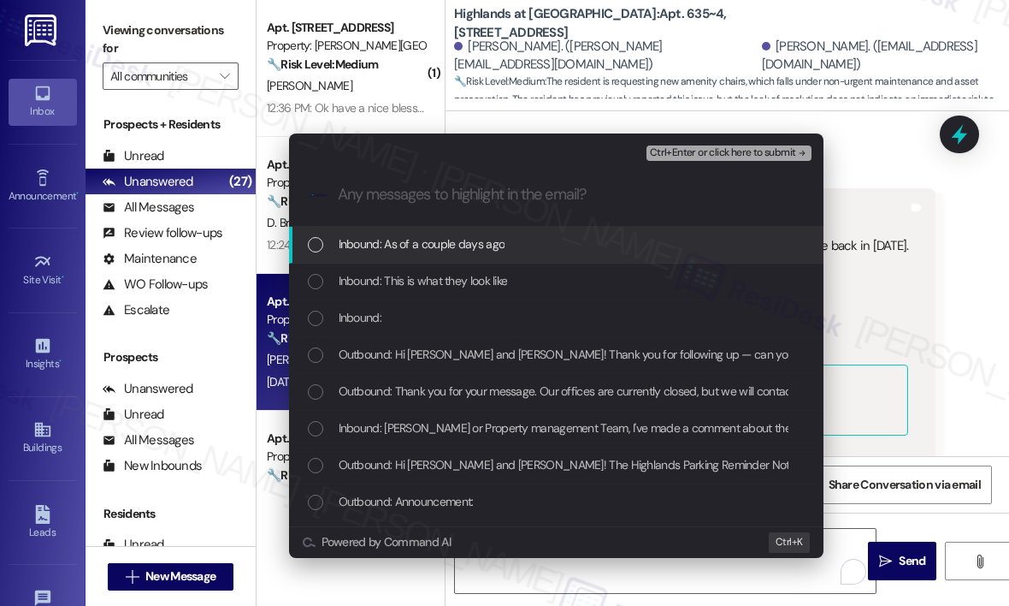
click at [618, 244] on div "Inbound: As of a couple days ago" at bounding box center [558, 243] width 500 height 19
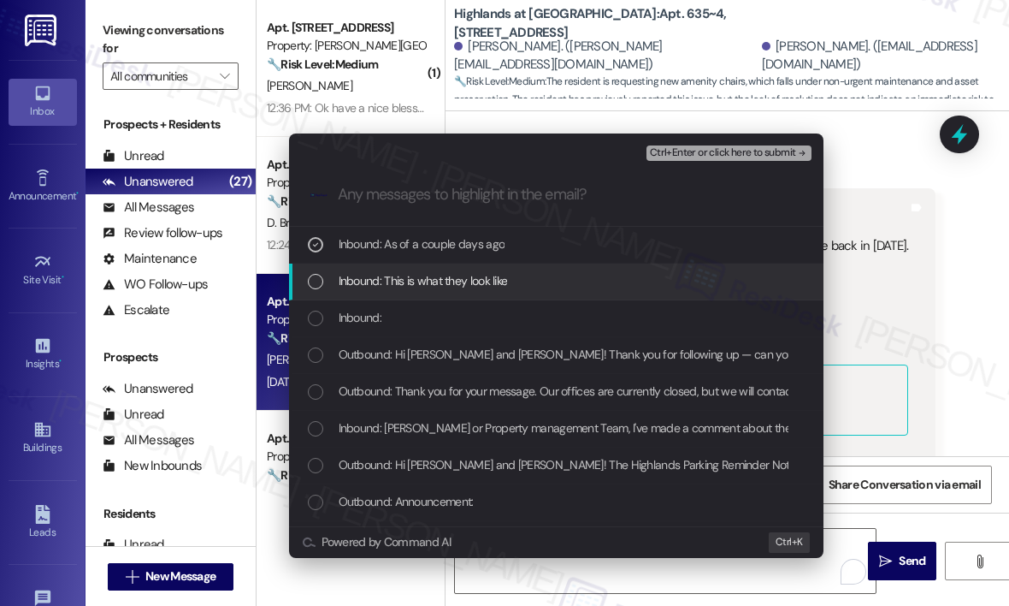
click at [616, 276] on div "Inbound: This is what they look like" at bounding box center [558, 280] width 500 height 19
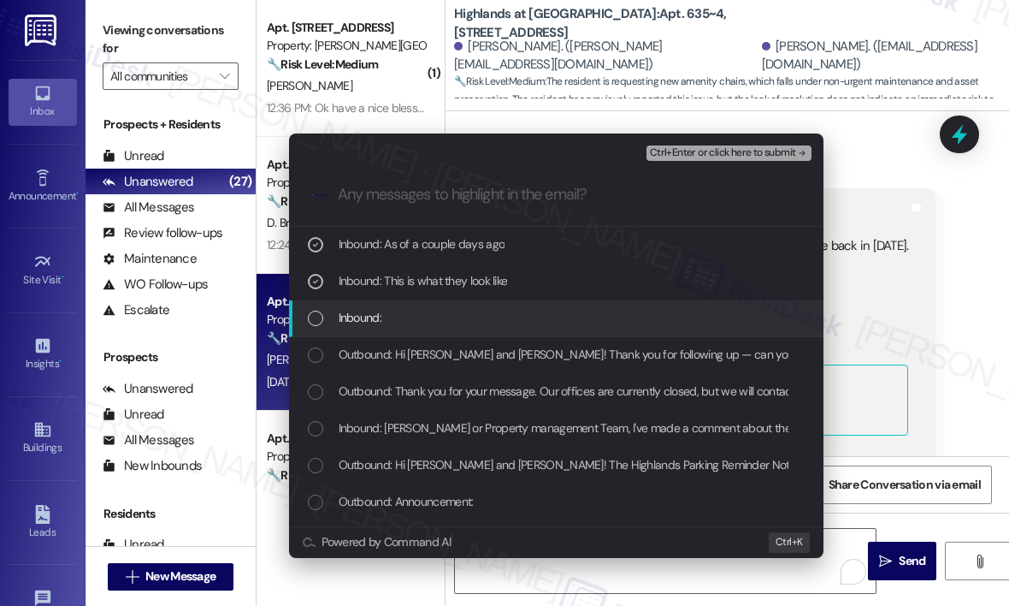
click at [602, 318] on div "Inbound:" at bounding box center [558, 317] width 500 height 19
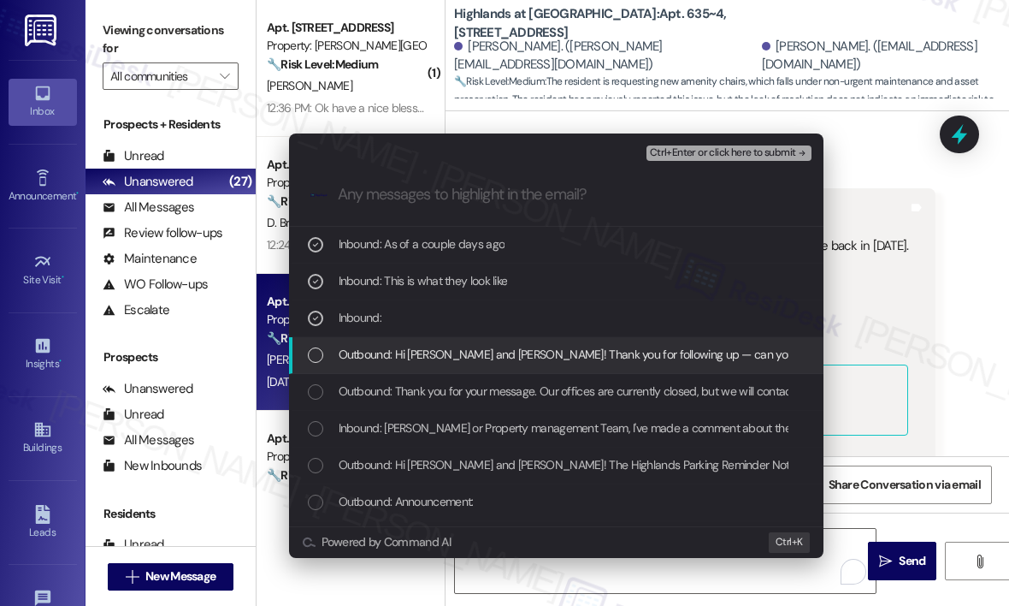
click at [612, 358] on span "Outbound: Hi Jessica and Kevin! Thank you for following up — can you share more…" at bounding box center [900, 354] width 1123 height 19
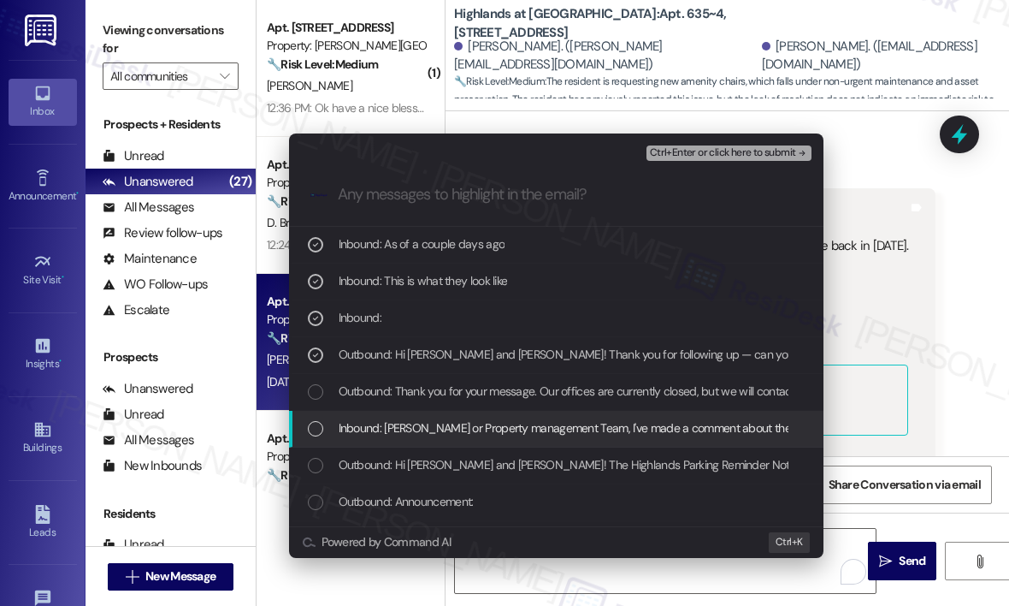
click at [619, 424] on span "Inbound: Sarah or Property management Team, I've made a comment about the ameni…" at bounding box center [834, 427] width 990 height 19
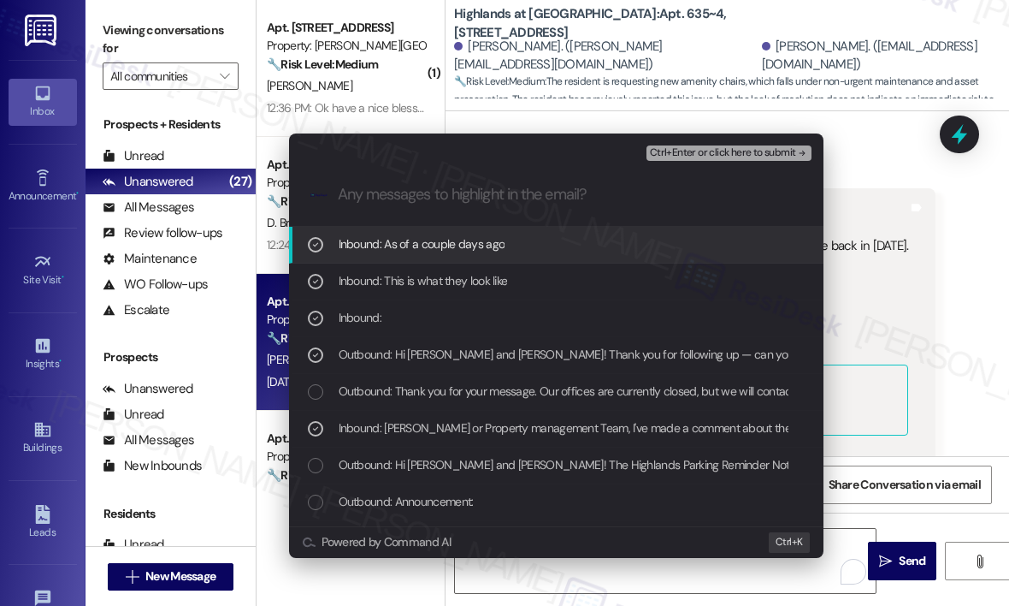
click at [725, 150] on span "Ctrl+Enter or click here to submit" at bounding box center [723, 153] width 146 height 12
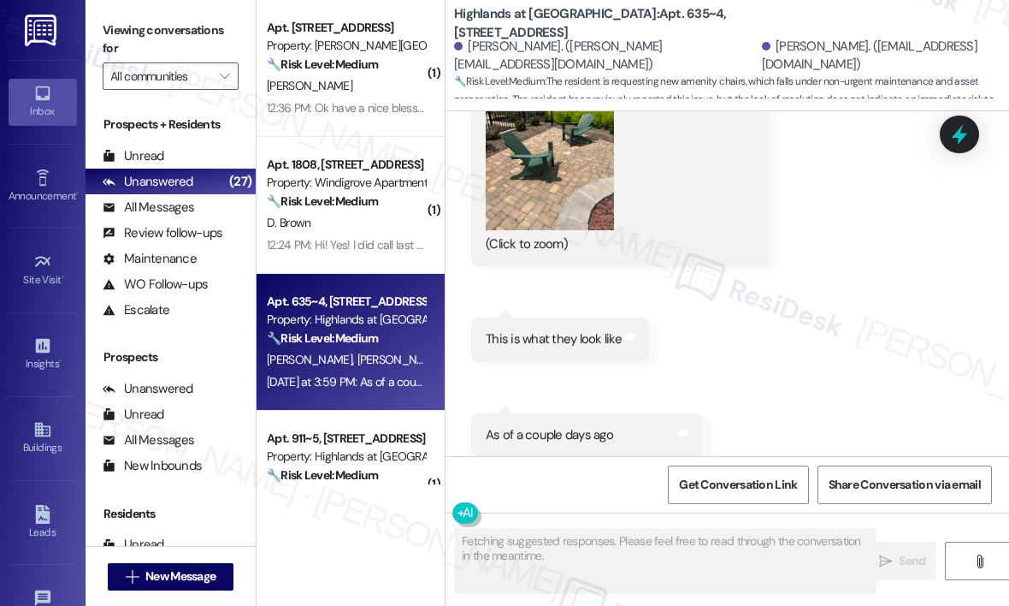
scroll to position [20720, 0]
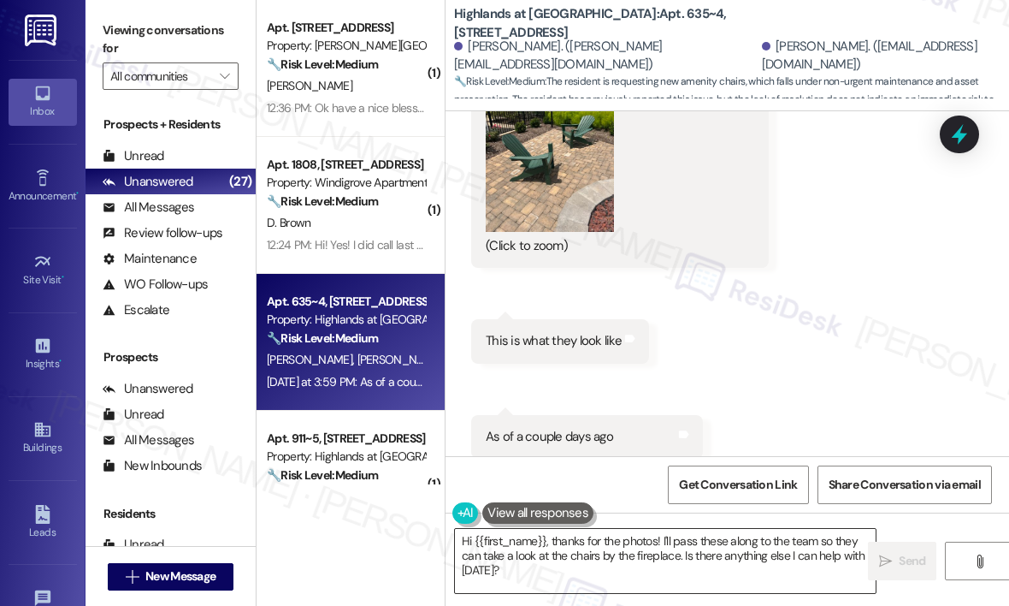
click at [783, 563] on textarea "Hi {{first_name}}, thanks for the photos! I'll pass these along to the team so …" at bounding box center [665, 561] width 421 height 64
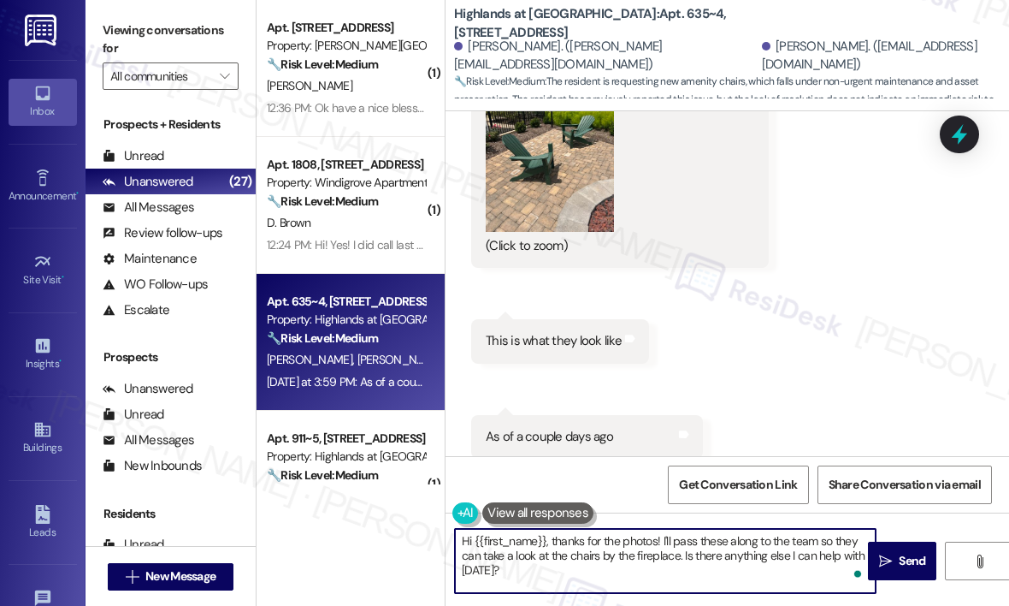
click at [763, 570] on textarea "Hi {{first_name}}, thanks for the photos! I'll pass these along to the team so …" at bounding box center [665, 561] width 421 height 64
drag, startPoint x: 682, startPoint y: 553, endPoint x: 694, endPoint y: 574, distance: 23.8
click at [694, 574] on textarea "Hi {{first_name}}, thanks for the photos! I'll pass these along to the team so …" at bounding box center [665, 561] width 421 height 64
type textarea "Hi {{first_name}}, thanks for the photos! I'll pass these along to the team so …"
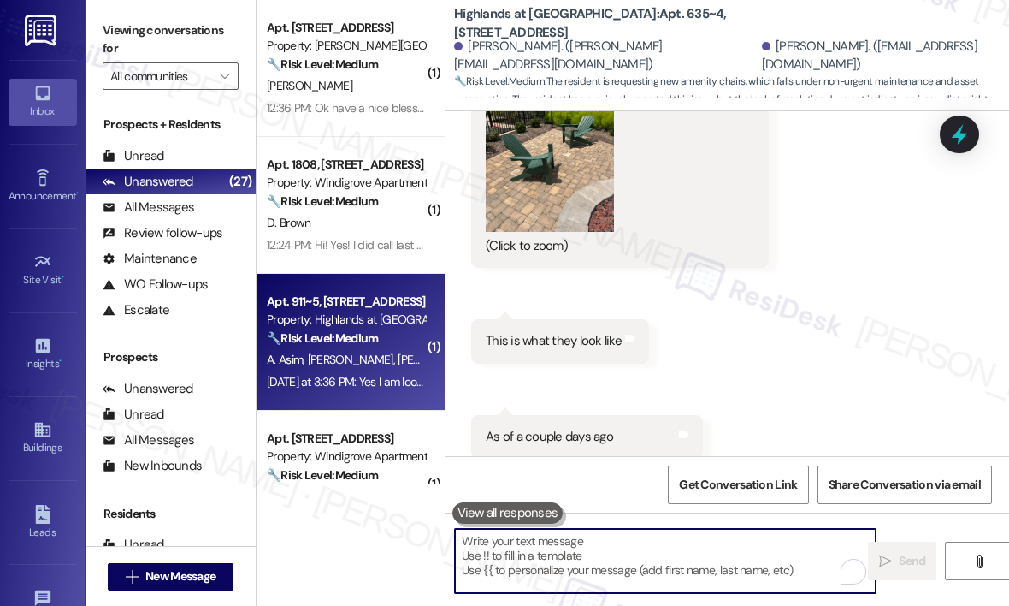
click at [340, 371] on div "Yesterday at 3:36 PM: Yes I am looking to adopt the cat Yesterday at 3:36 PM: Y…" at bounding box center [346, 381] width 162 height 21
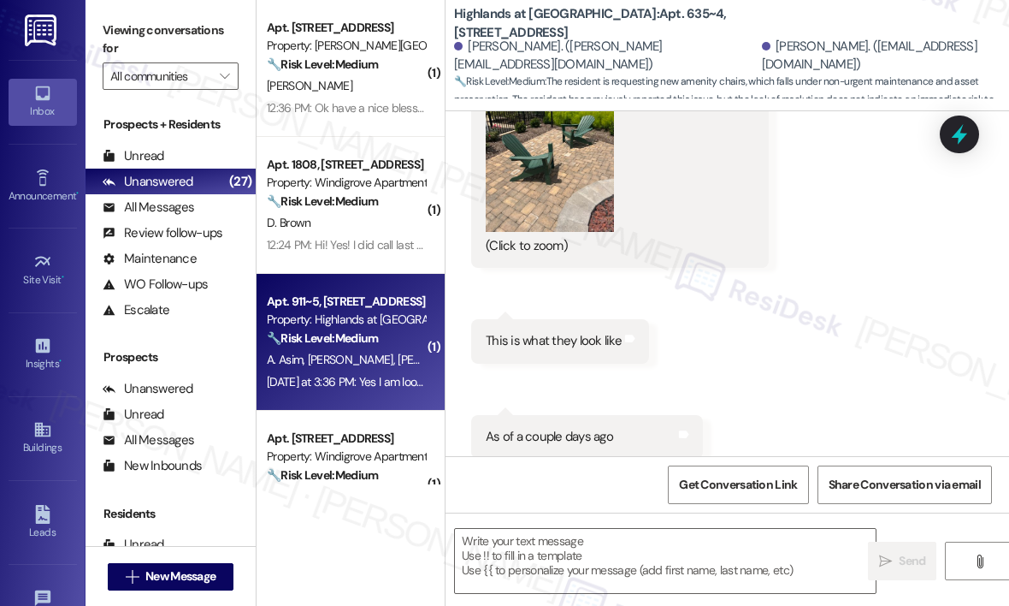
type textarea "Fetching suggested responses. Please feel free to read through the conversation…"
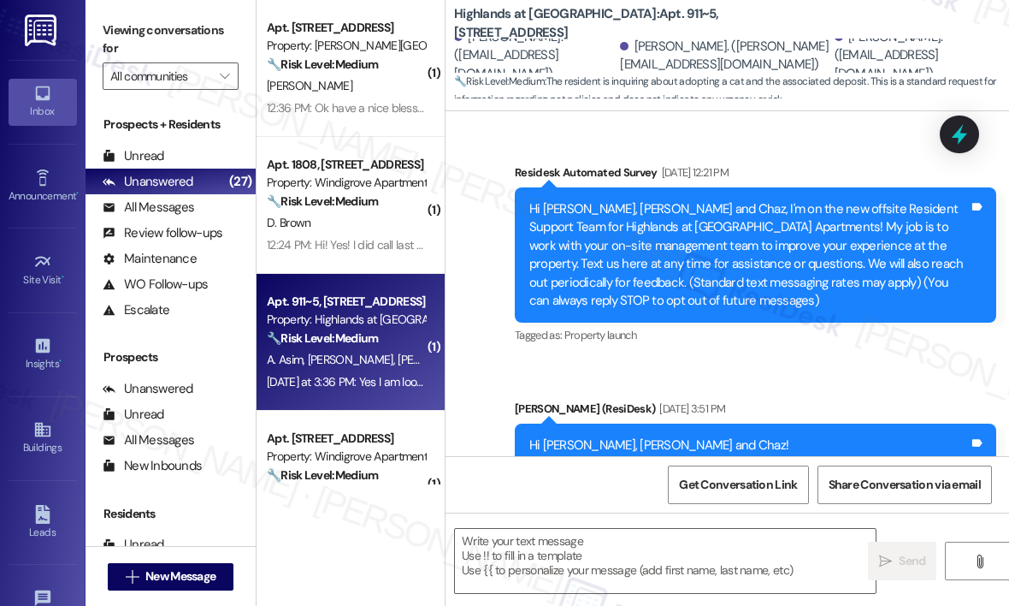
scroll to position [16146, 0]
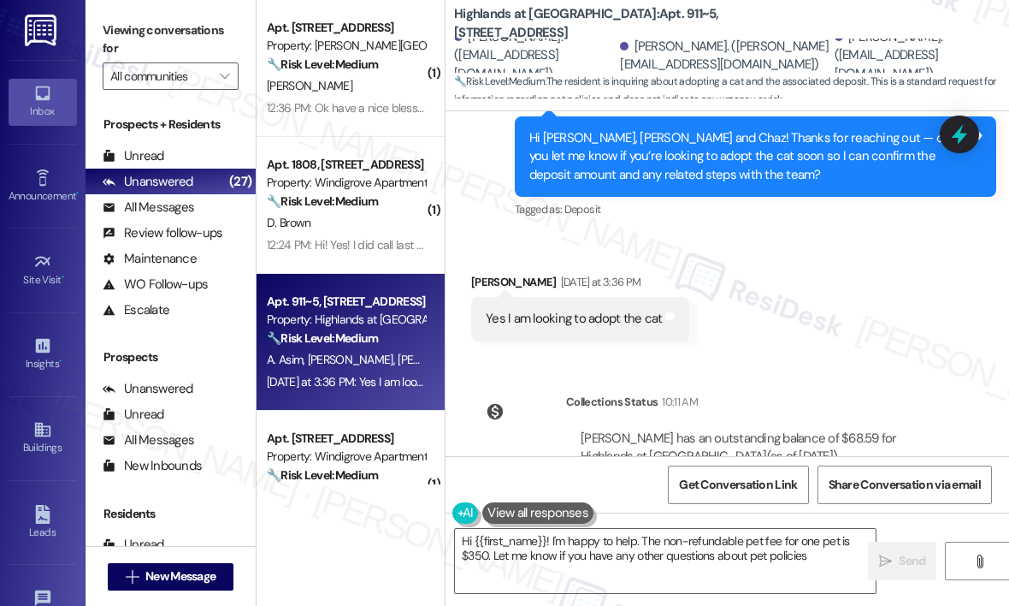
type textarea "Hi {{first_name}}! I'm happy to help. The non-refundable pet fee for one pet is…"
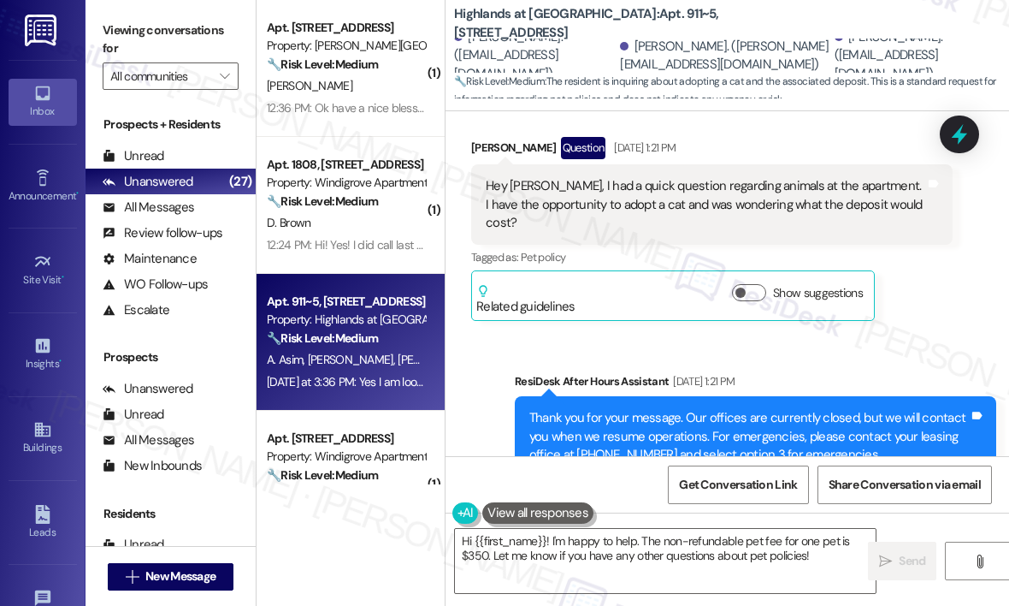
scroll to position [15633, 0]
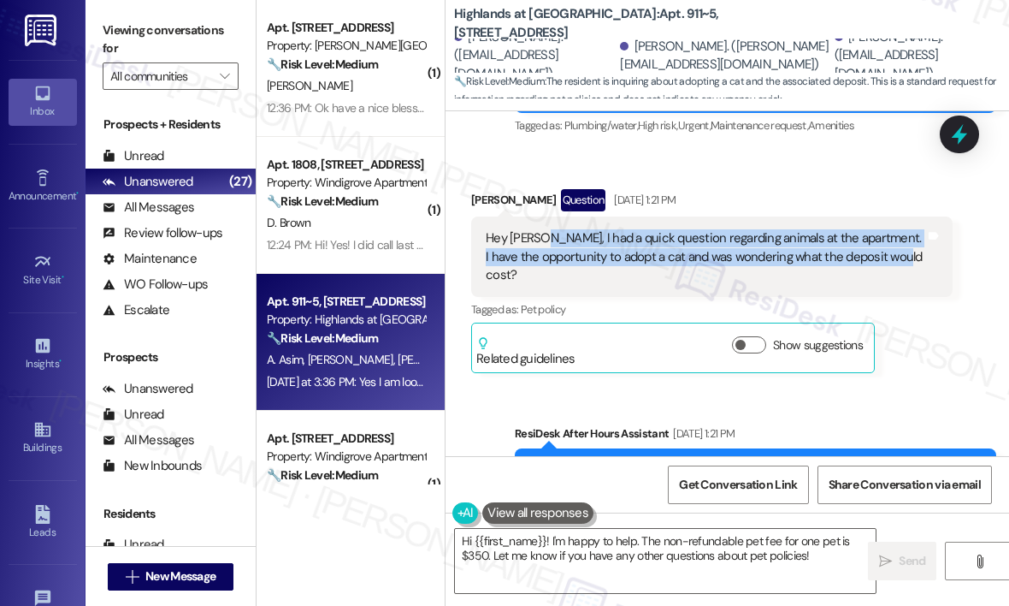
drag, startPoint x: 542, startPoint y: 180, endPoint x: 897, endPoint y: 204, distance: 355.8
click at [897, 229] on div "Hey Sarah, I had a quick question regarding animals at the apartment. I have th…" at bounding box center [706, 256] width 440 height 55
copy div "I had a quick question regarding animals at the apartment. I have the opportuni…"
click at [958, 130] on icon at bounding box center [959, 134] width 21 height 27
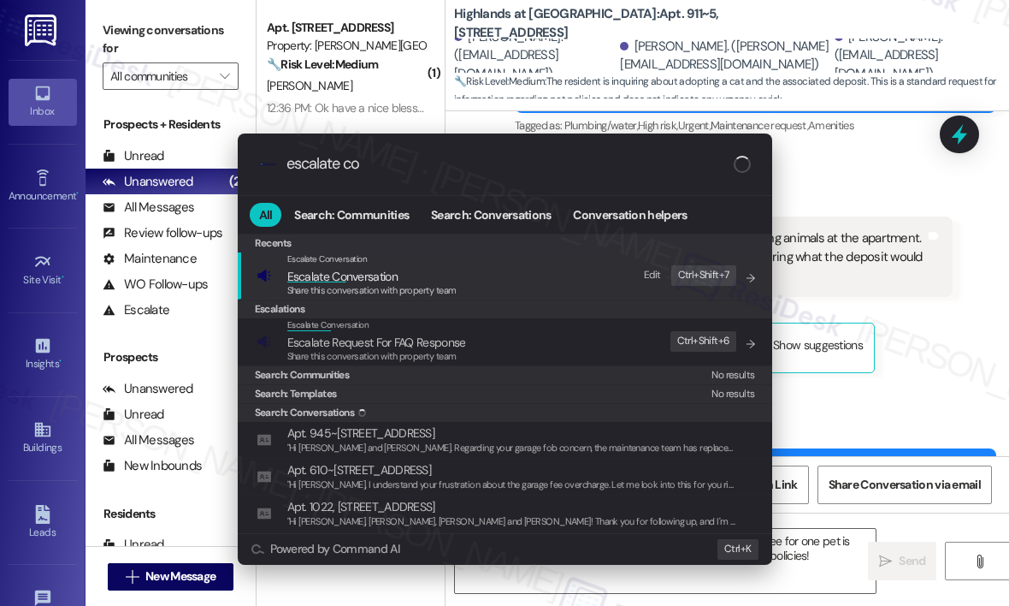
type input "escalate con"
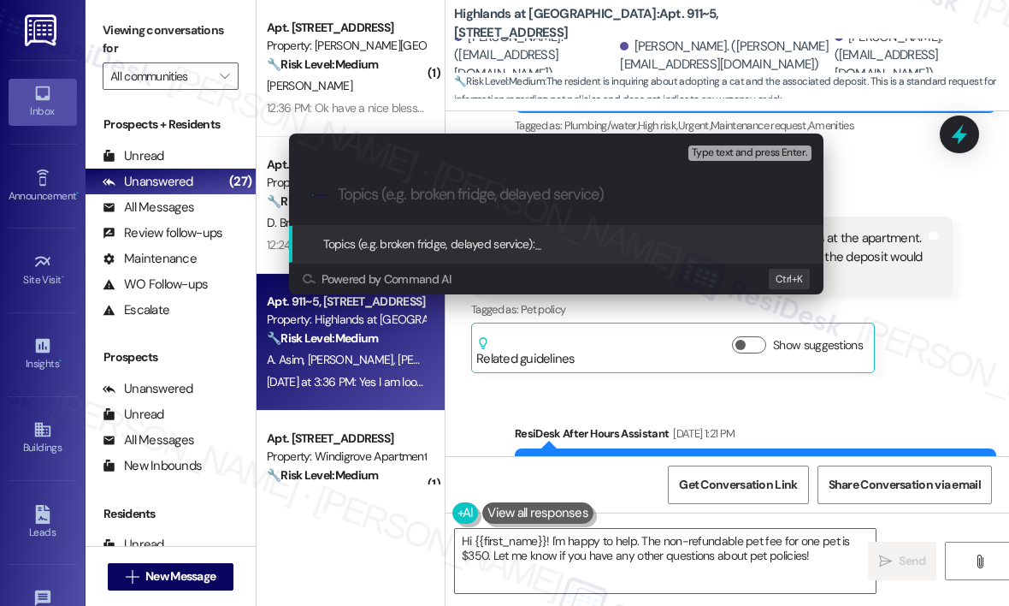
click at [959, 133] on div "Escalate Conversation High risk Topics (e.g. broken fridge, delayed service) An…" at bounding box center [504, 303] width 1009 height 606
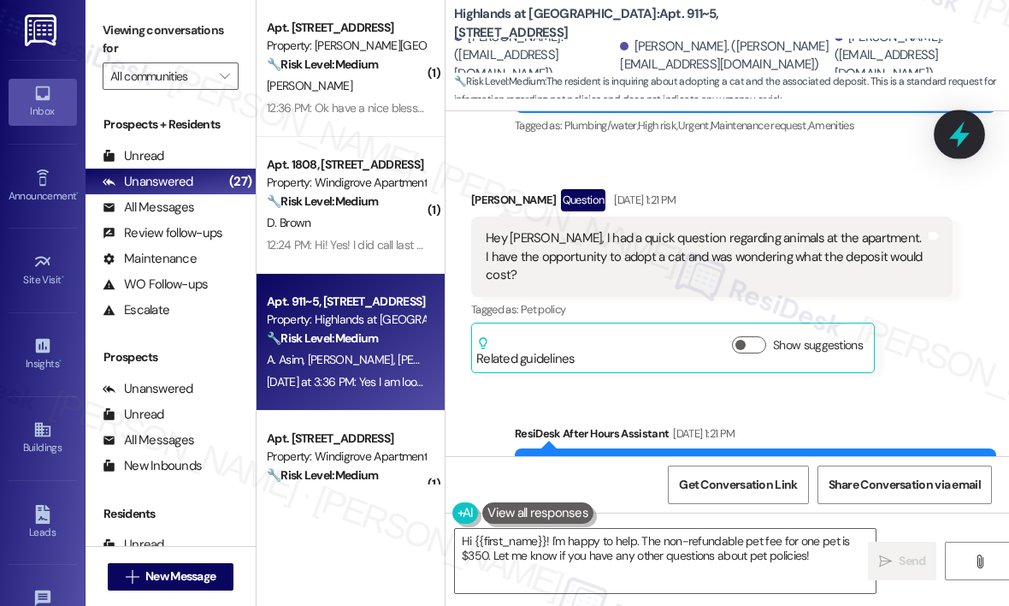
click at [954, 128] on icon at bounding box center [959, 134] width 29 height 29
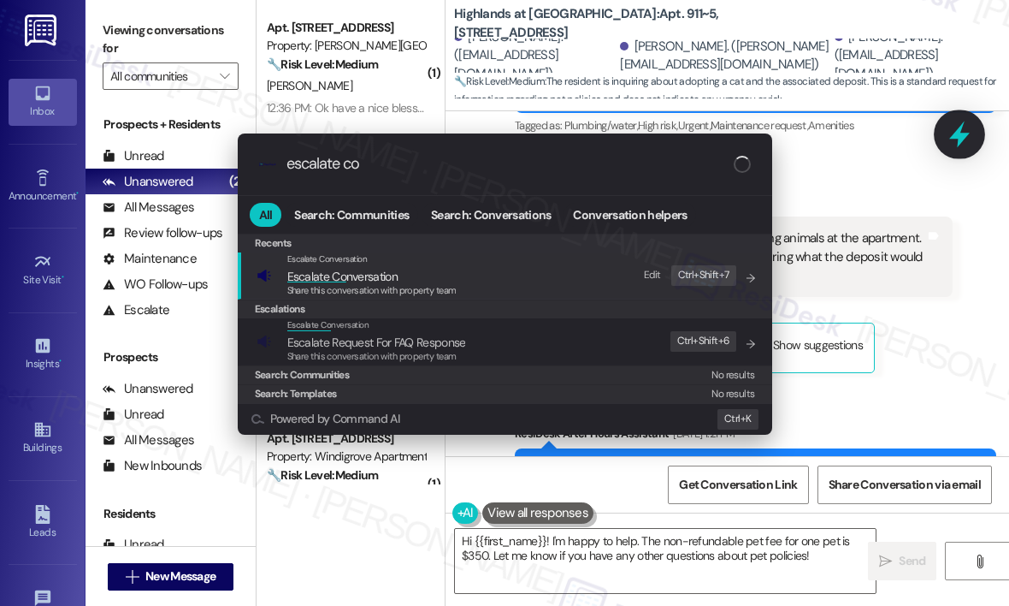
type input "escalate con"
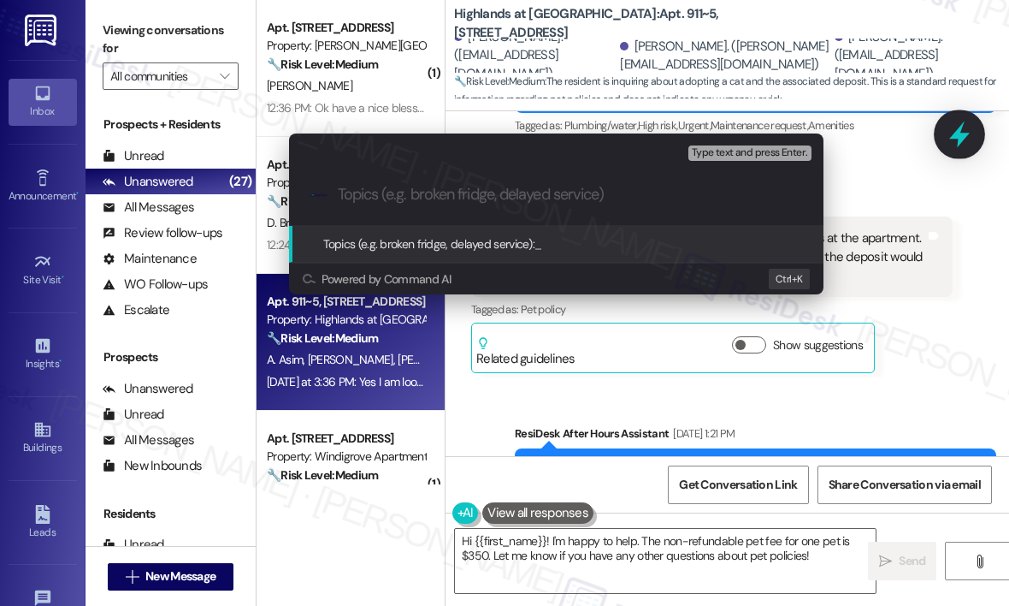
paste input "Inquiry About Pet Deposit for Adopting a Cat"
type input "Inquiry About Pet Deposit for Adopting a Cat"
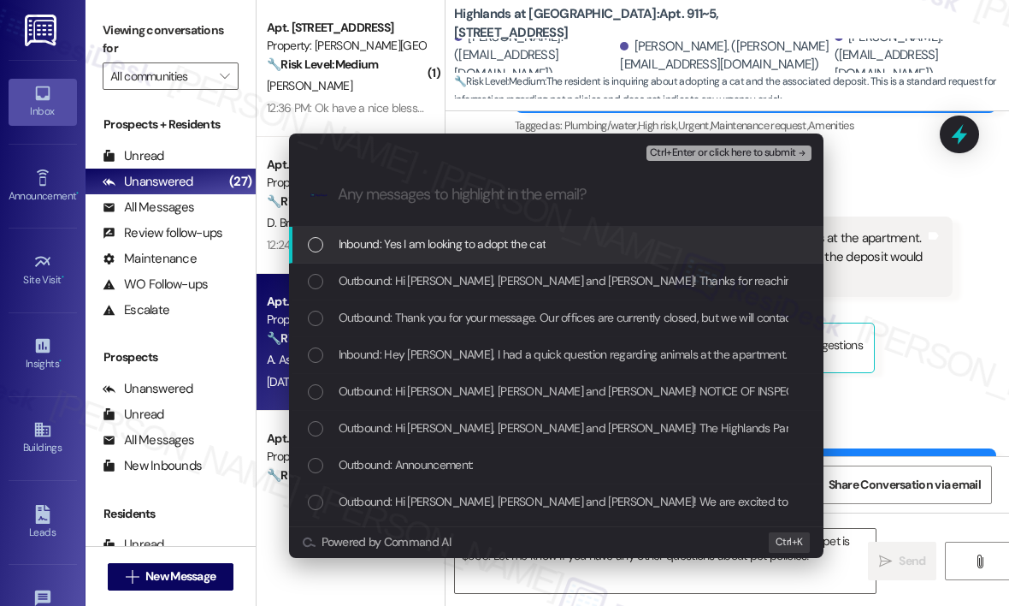
click at [593, 243] on div "Inbound: Yes I am looking to adopt the cat" at bounding box center [558, 243] width 500 height 19
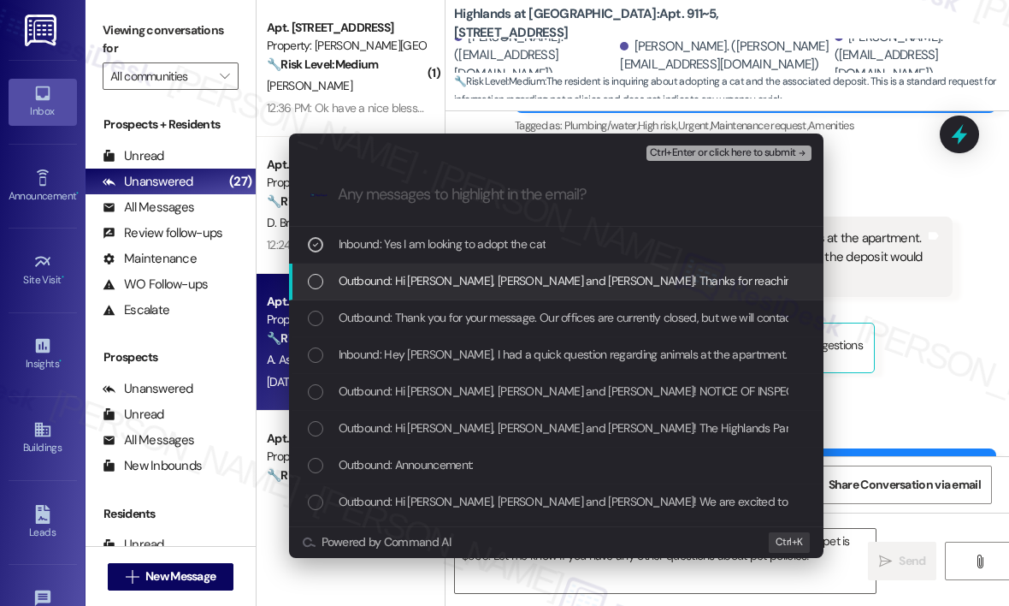
click at [596, 285] on span "Outbound: Hi Adam, Emerson and Chaz! Thanks for reaching out — can you let me k…" at bounding box center [917, 280] width 1156 height 19
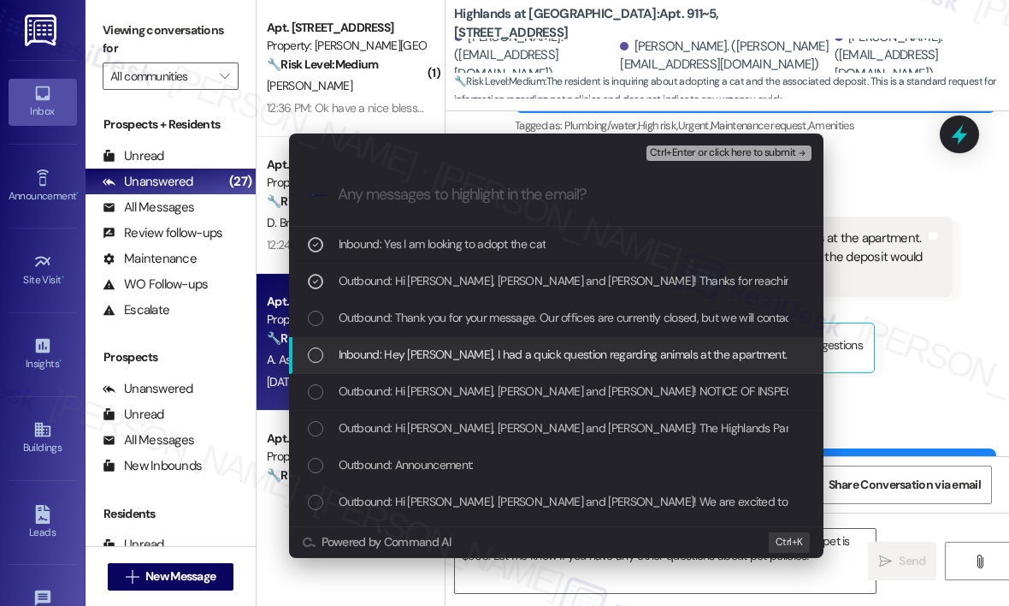
click at [605, 356] on span "Inbound: Hey Sarah, I had a quick question regarding animals at the apartment. …" at bounding box center [782, 354] width 886 height 19
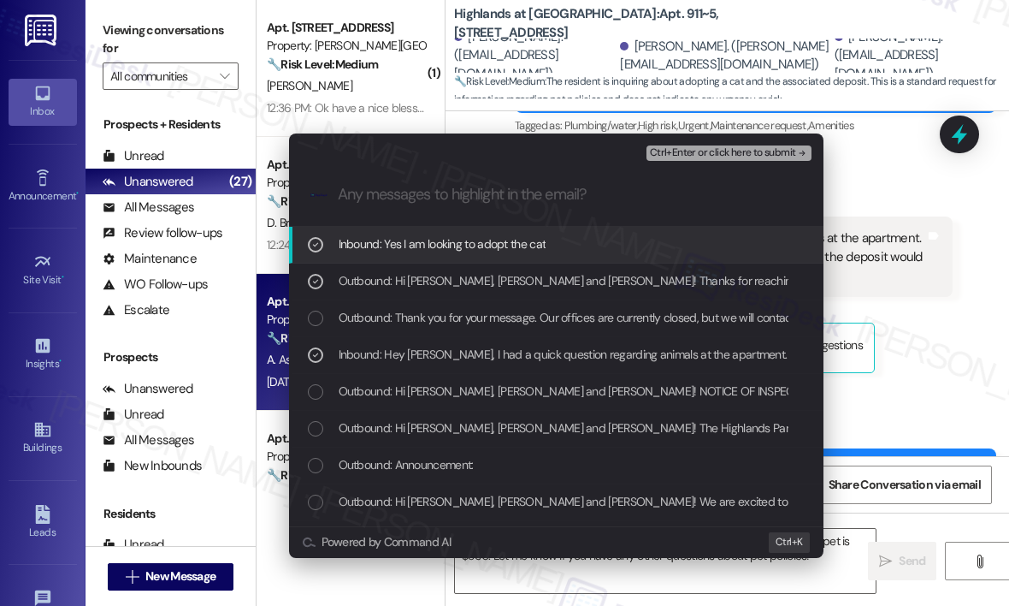
click at [700, 143] on div "Ctrl+Enter or click here to submit" at bounding box center [731, 153] width 168 height 22
click at [705, 153] on span "Ctrl+Enter or click here to submit" at bounding box center [723, 153] width 146 height 12
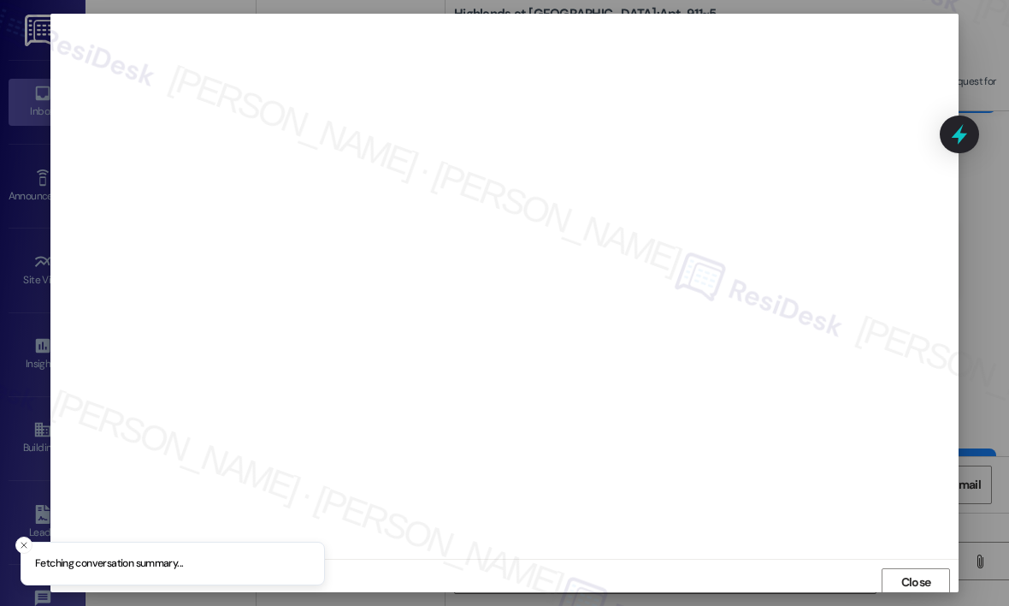
scroll to position [3, 0]
click at [937, 572] on button "Close" at bounding box center [916, 578] width 68 height 27
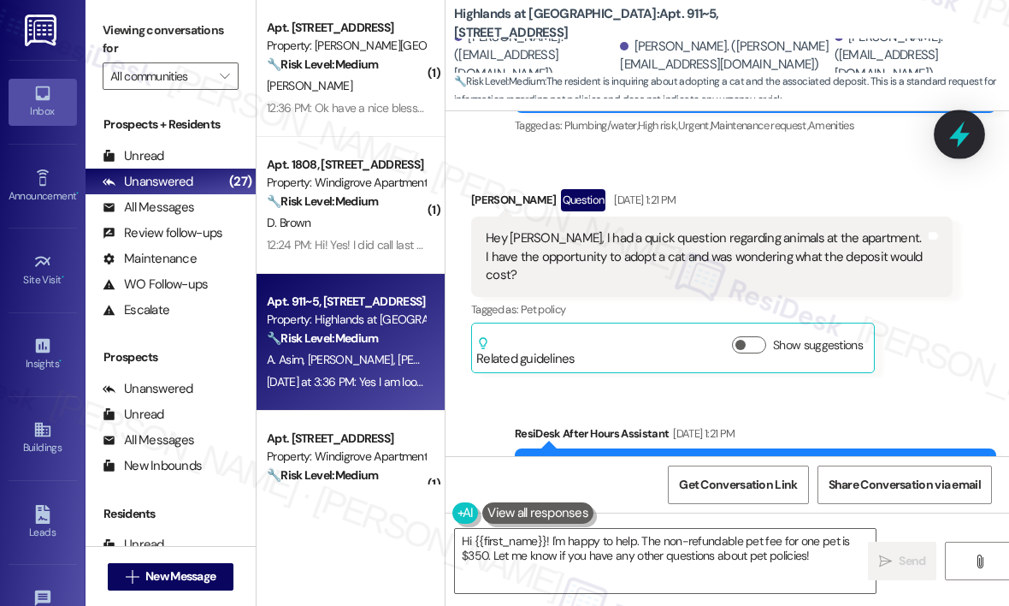
click at [955, 136] on icon at bounding box center [959, 134] width 21 height 27
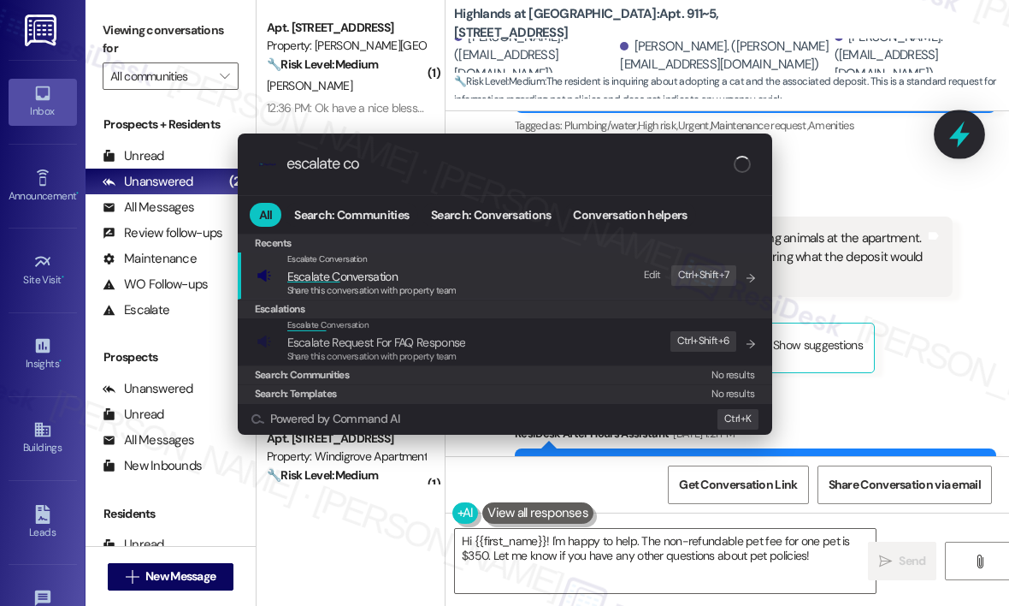
type input "escalate con"
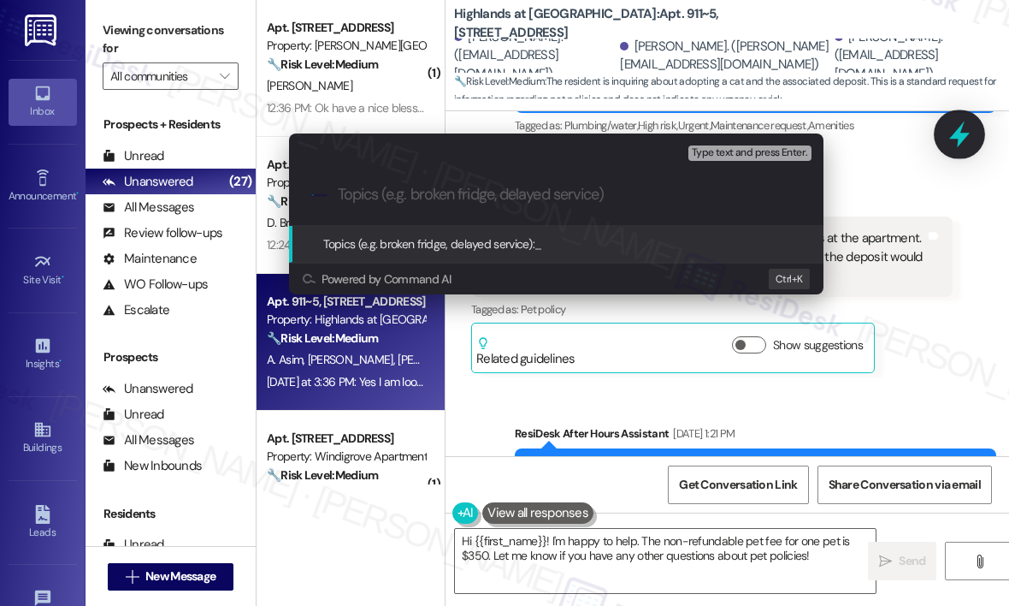
paste input "Inquiry About Pet Deposit for Adopting a Cat"
type input "Inquiry About Pet Deposit for Adopting a Cat"
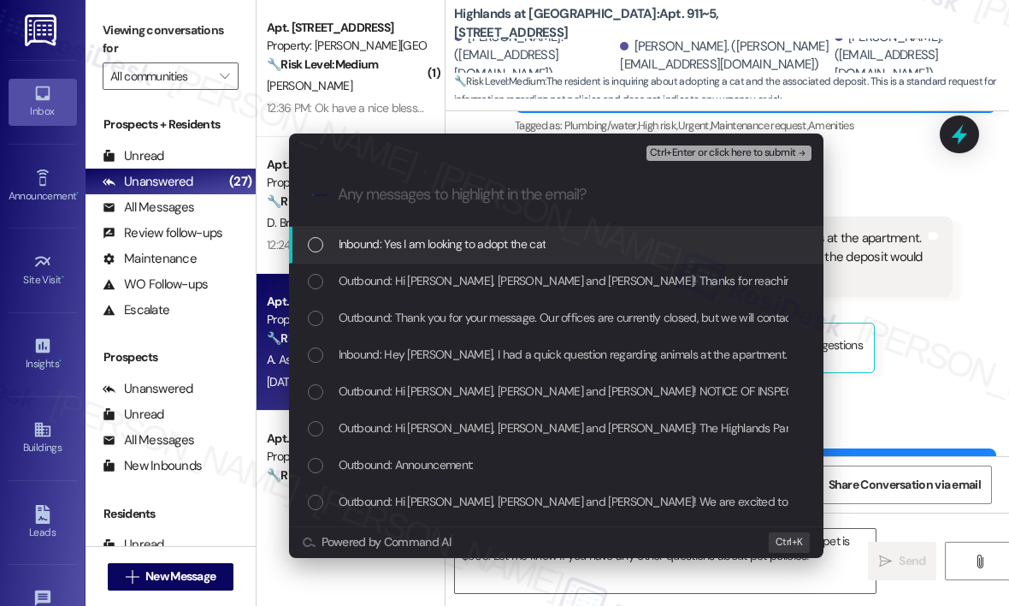
click at [579, 250] on div "Inbound: Yes I am looking to adopt the cat" at bounding box center [558, 243] width 500 height 19
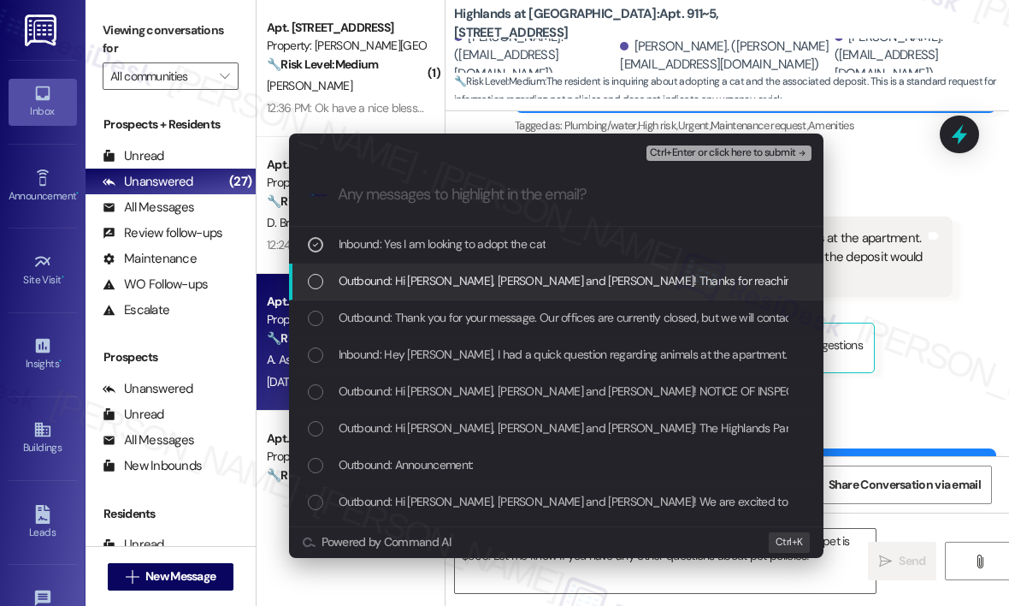
click at [563, 275] on span "Outbound: Hi Adam, Emerson and Chaz! Thanks for reaching out — can you let me k…" at bounding box center [917, 280] width 1156 height 19
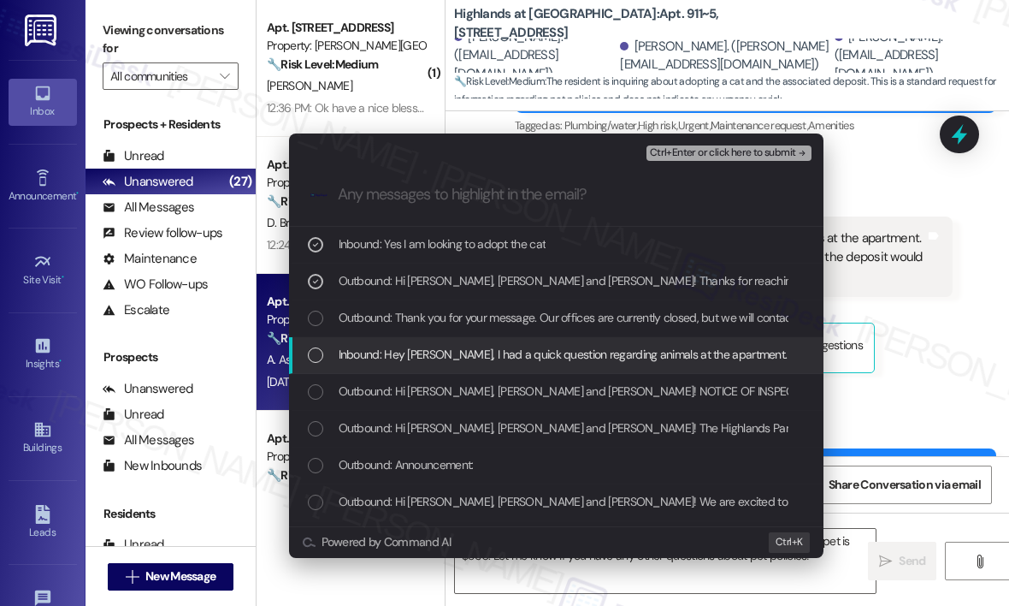
click at [575, 346] on span "Inbound: Hey Sarah, I had a quick question regarding animals at the apartment. …" at bounding box center [782, 354] width 886 height 19
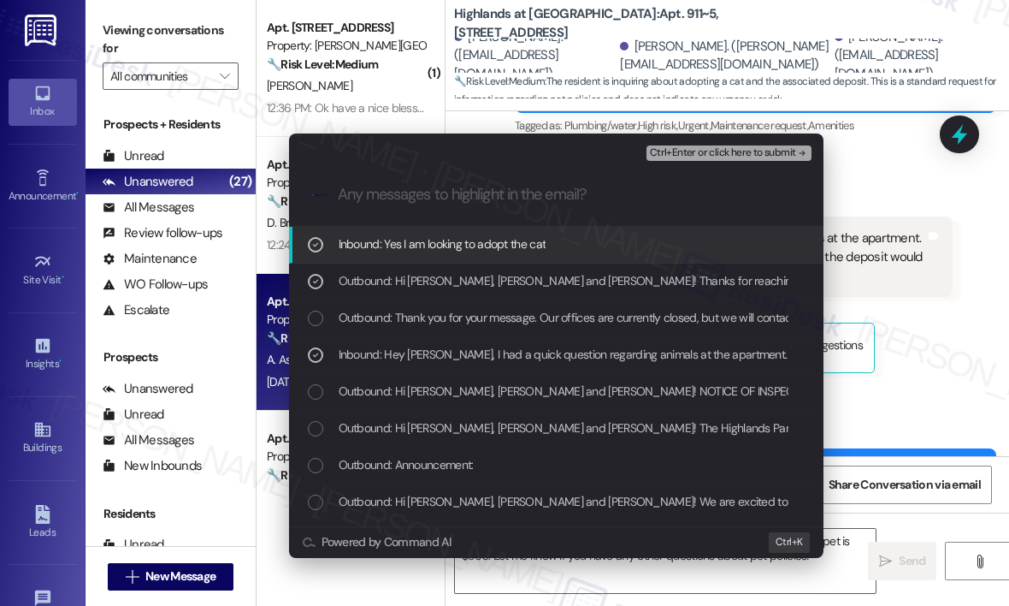
click at [677, 159] on span "Ctrl+Enter or click here to submit" at bounding box center [723, 153] width 146 height 12
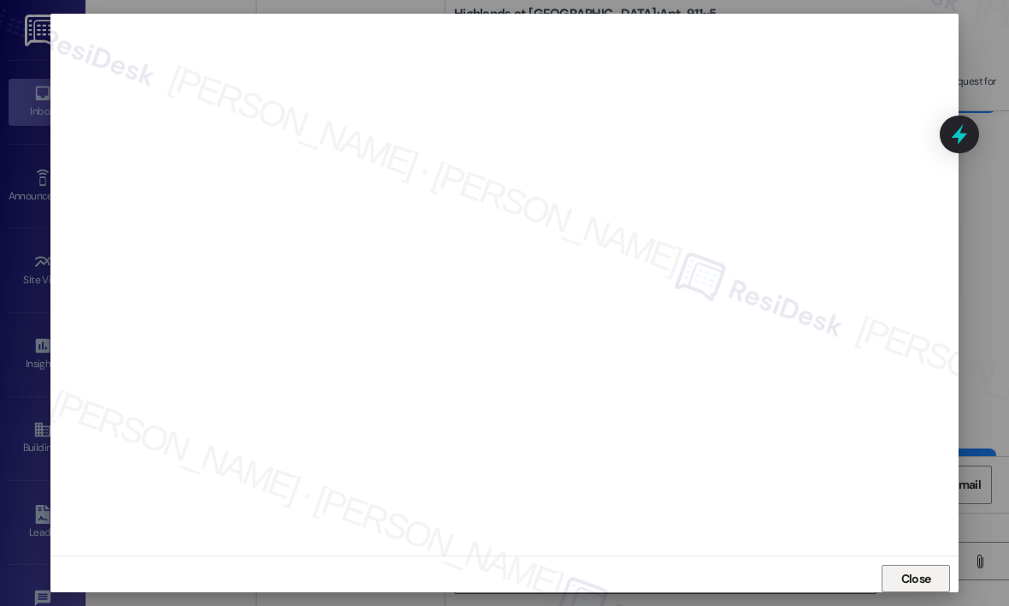
click at [911, 577] on span "Close" at bounding box center [916, 579] width 30 height 18
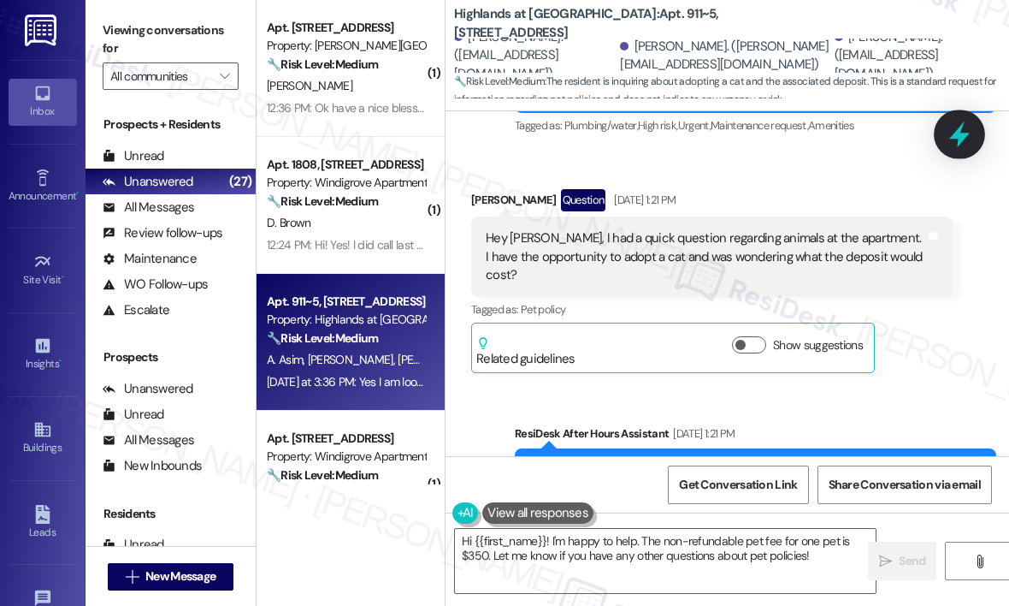
click at [958, 139] on icon at bounding box center [959, 134] width 21 height 27
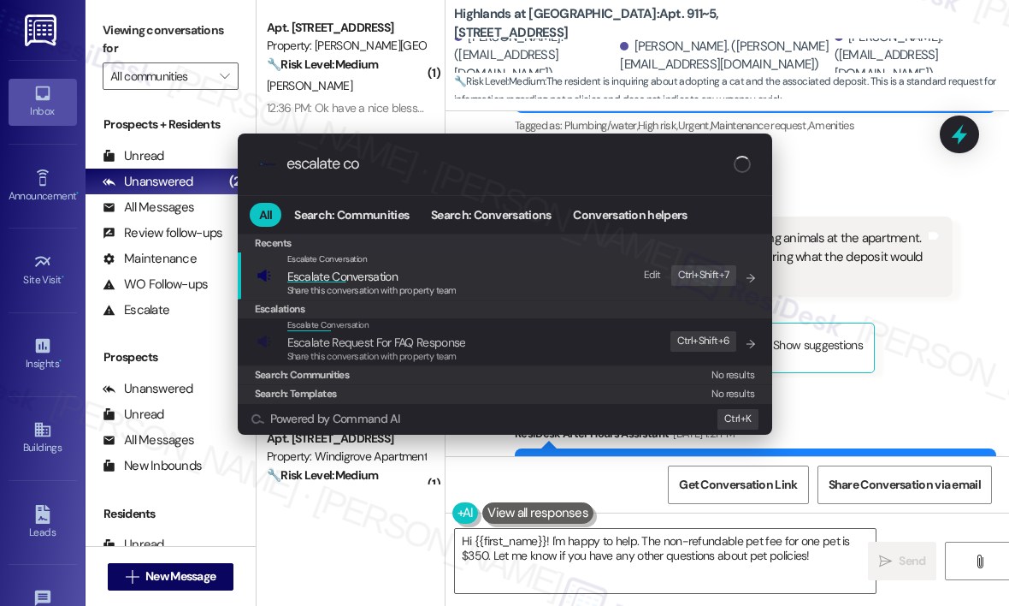
type input "escalate con"
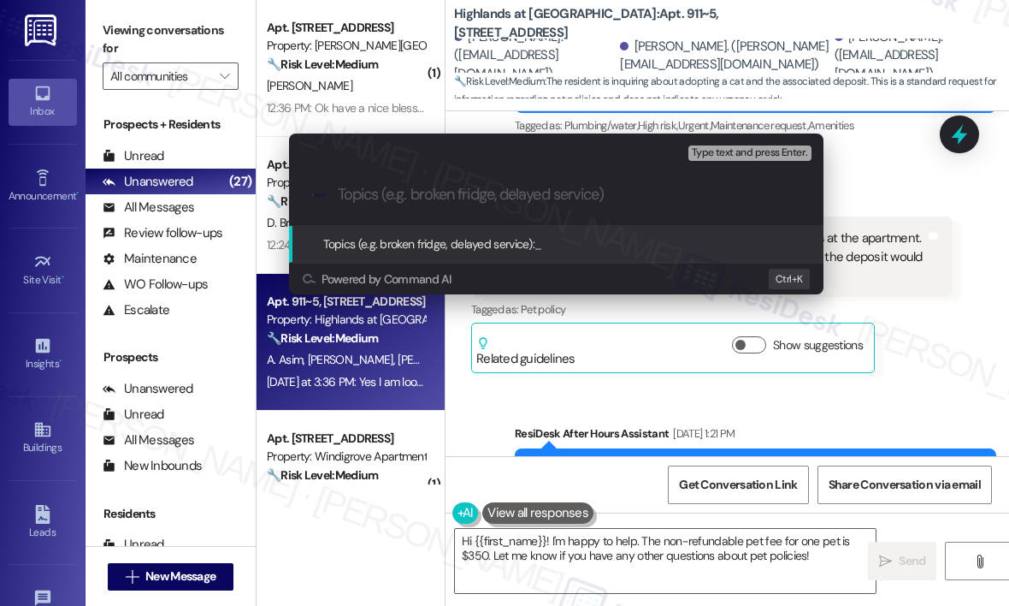
paste input "Inquiry About Pet Deposit for Adopting a Cat"
type input "Inquiry About Pet Deposit for Adopting a Cat"
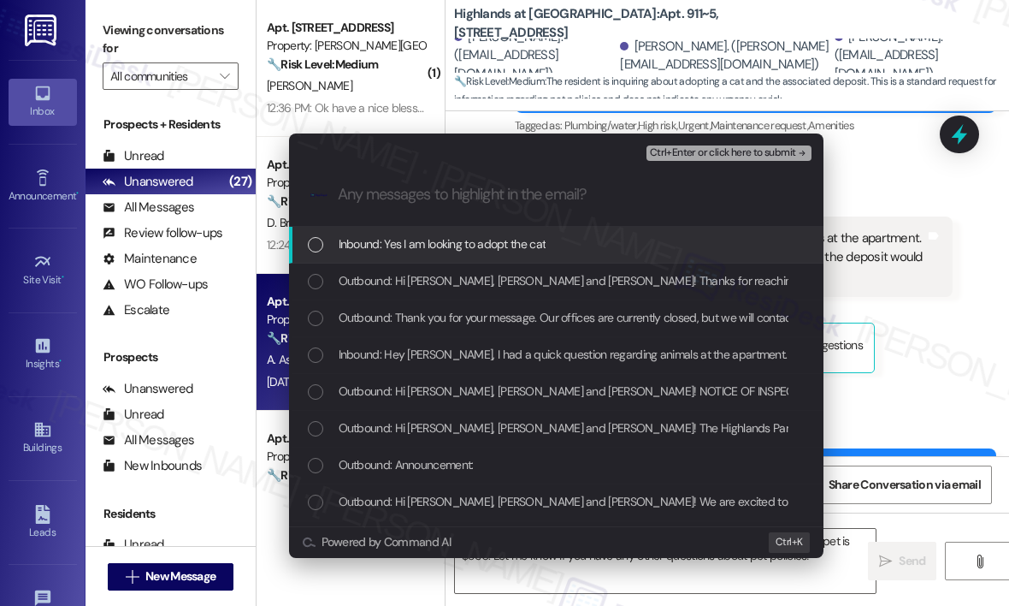
click at [561, 245] on div "Inbound: Yes I am looking to adopt the cat" at bounding box center [558, 243] width 500 height 19
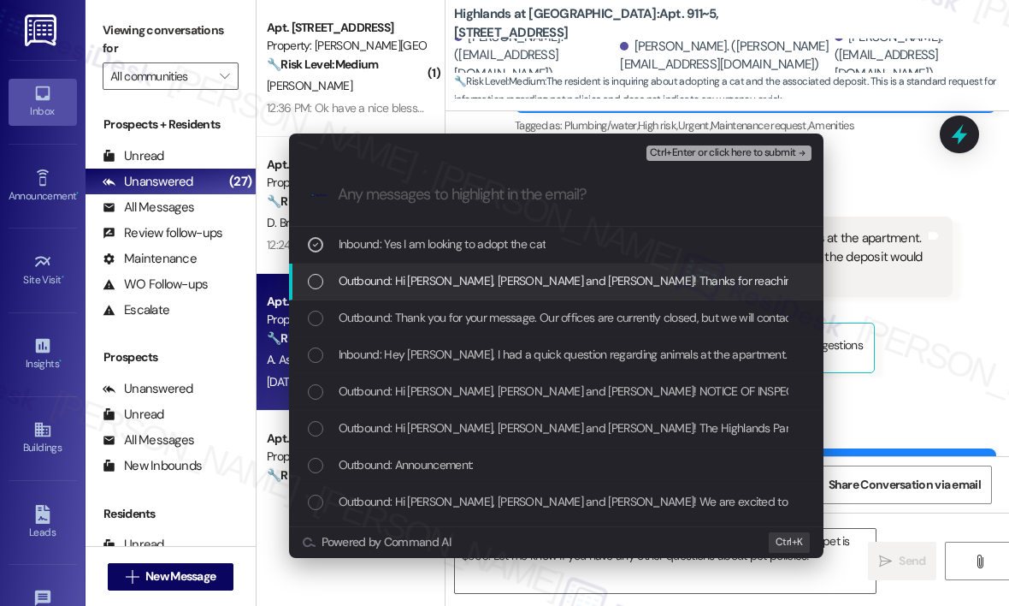
click at [561, 276] on span "Outbound: Hi Adam, Emerson and Chaz! Thanks for reaching out — can you let me k…" at bounding box center [917, 280] width 1156 height 19
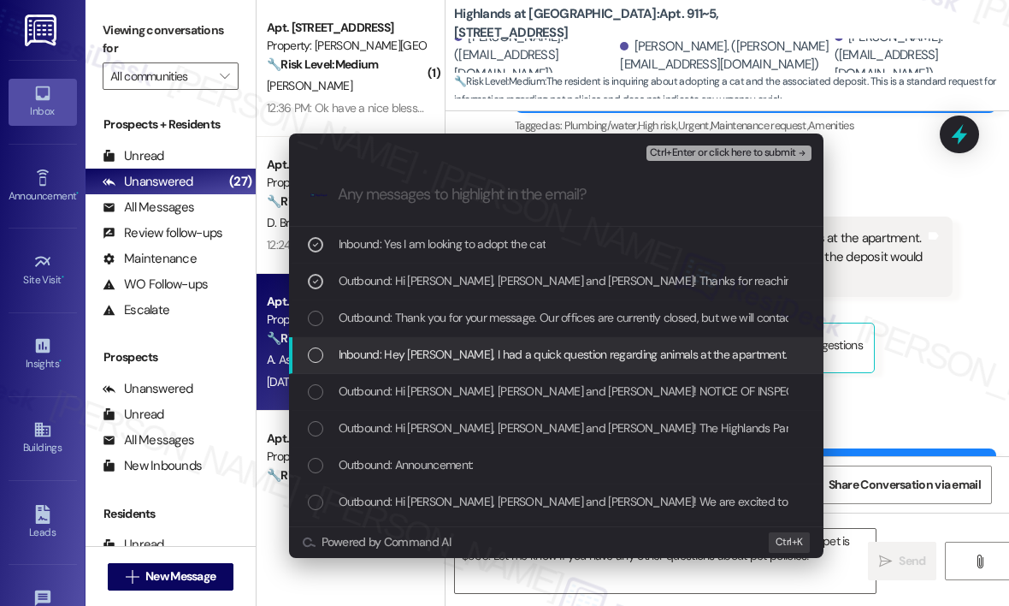
click at [577, 357] on span "Inbound: Hey Sarah, I had a quick question regarding animals at the apartment. …" at bounding box center [782, 354] width 886 height 19
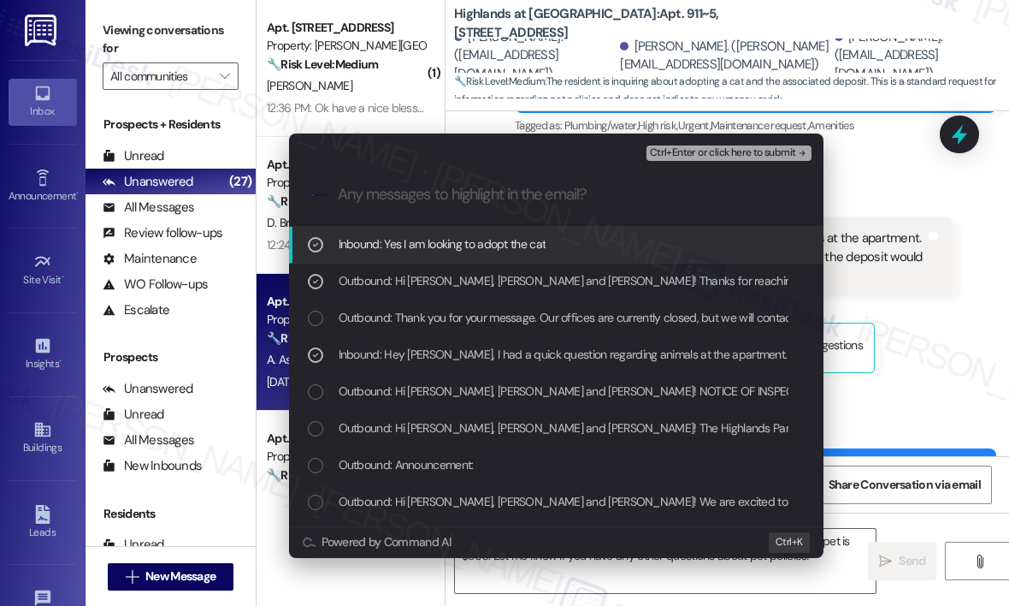
click at [729, 160] on button "Ctrl+Enter or click here to submit" at bounding box center [729, 152] width 165 height 15
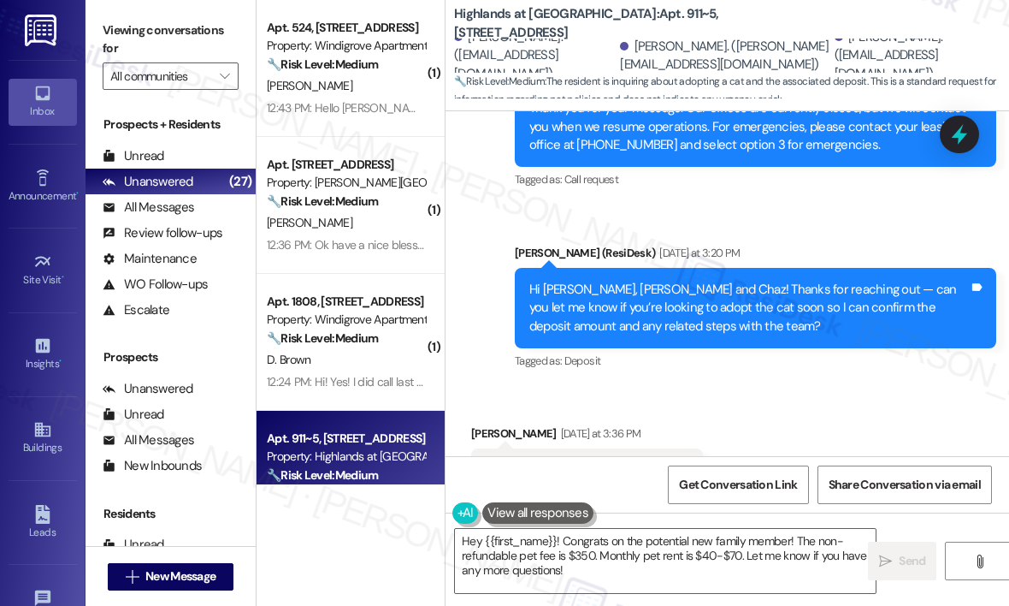
scroll to position [16170, 0]
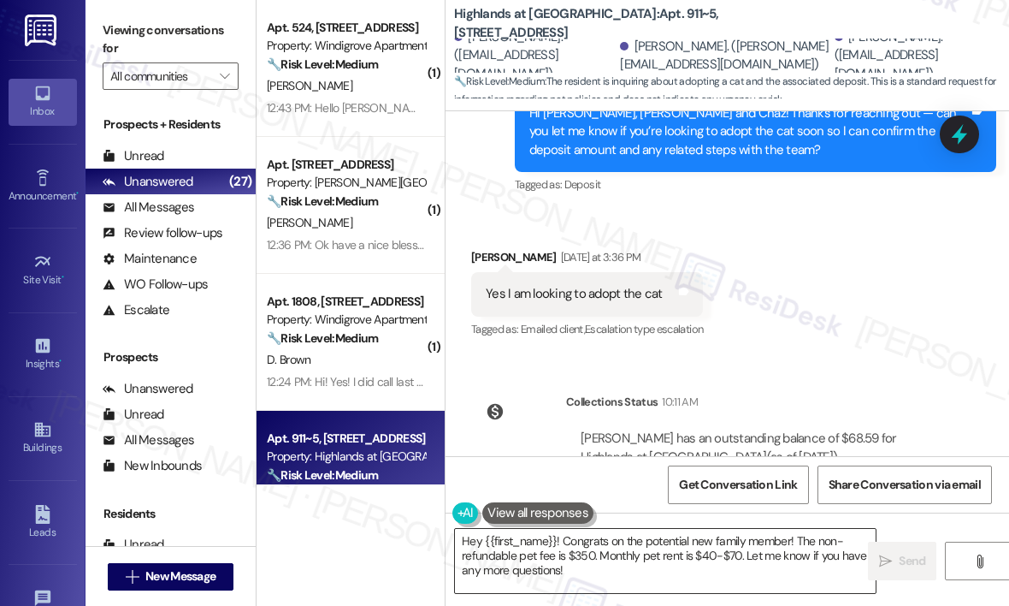
click at [663, 572] on textarea "Hey {{first_name}}! Congrats on the potential new family member! The non-refund…" at bounding box center [665, 561] width 421 height 64
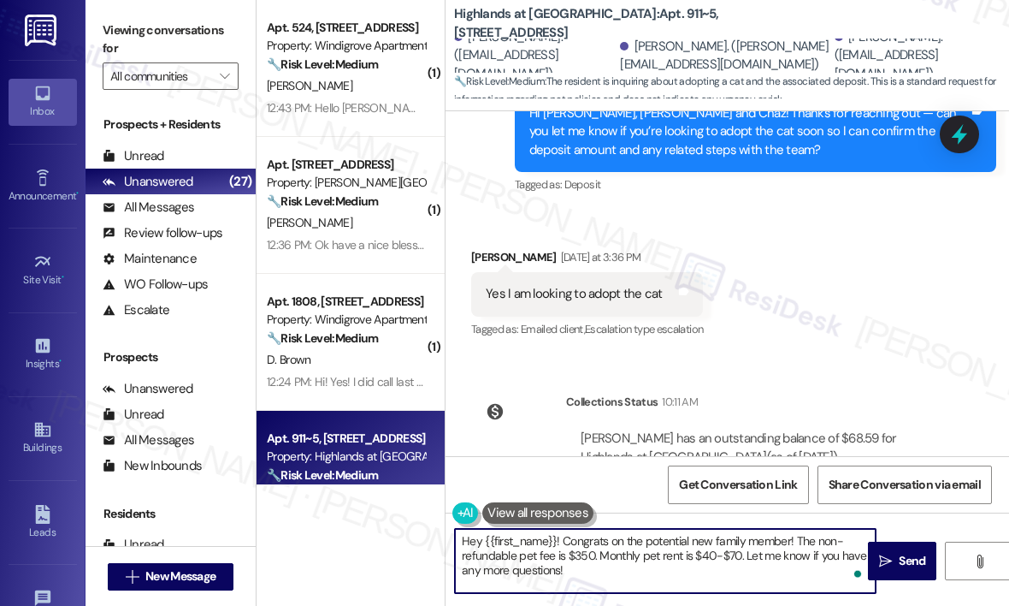
drag, startPoint x: 796, startPoint y: 539, endPoint x: 802, endPoint y: 570, distance: 32.2
click at [802, 570] on textarea "Hey {{first_name}}! Congrats on the potential new family member! The non-refund…" at bounding box center [665, 561] width 421 height 64
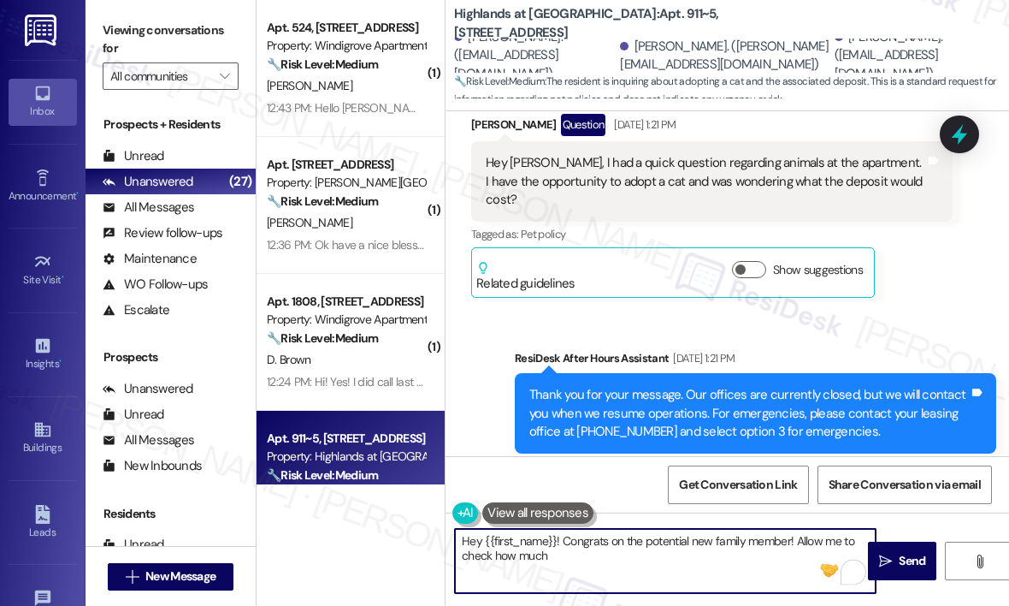
scroll to position [15657, 0]
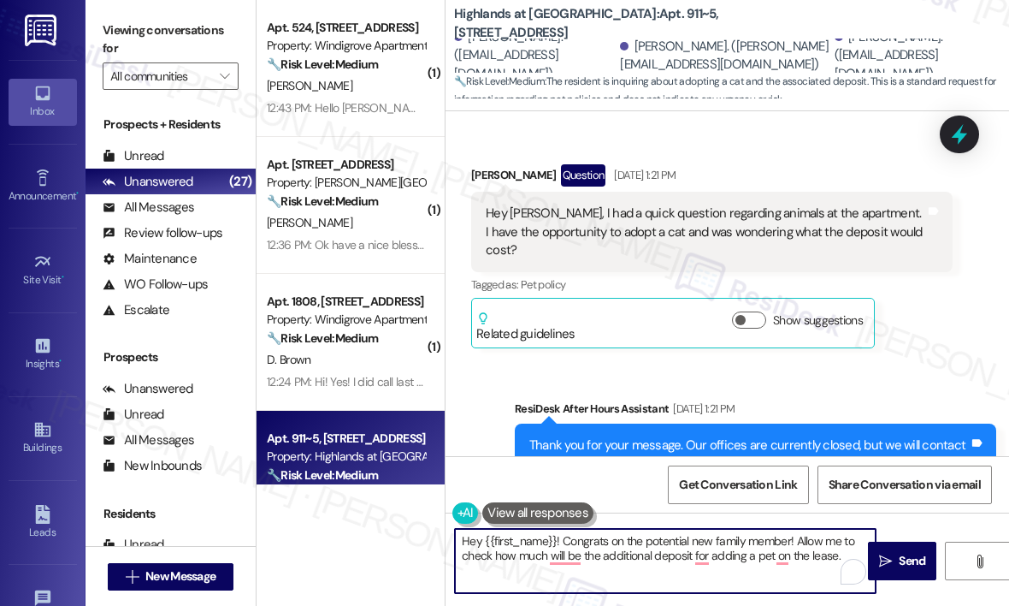
paste textarea "Let me check the additional deposit amount for adding a pet to your"
click at [811, 557] on textarea "Hey {{first_name}}! Congrats on the potential new family member! Let me check t…" at bounding box center [665, 561] width 421 height 64
type textarea "Hey {{first_name}}! Congrats on the potential new family member! Let me check t…"
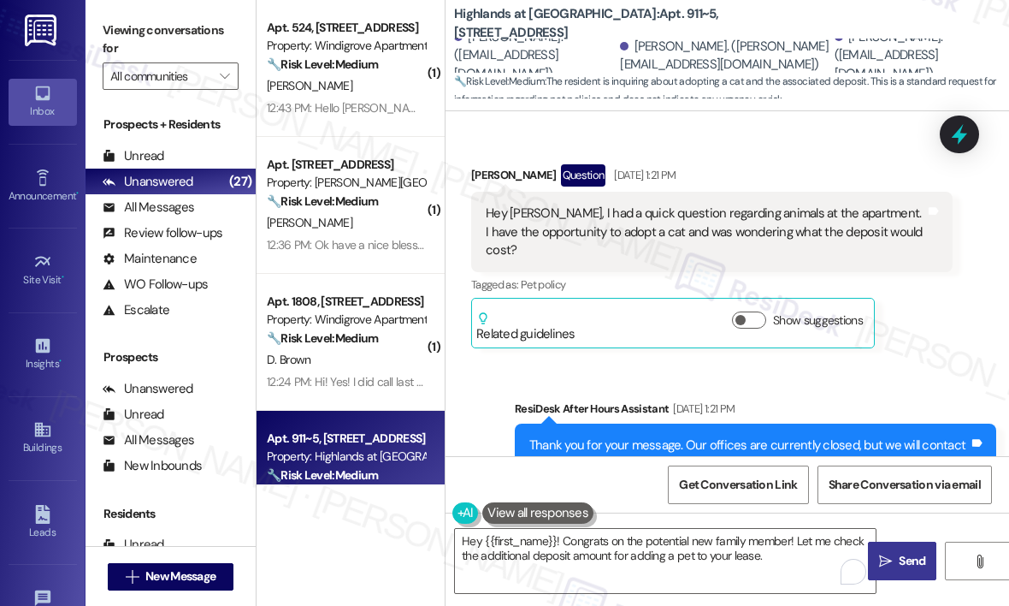
drag, startPoint x: 896, startPoint y: 557, endPoint x: 887, endPoint y: 557, distance: 9.4
click at [897, 557] on span "Send" at bounding box center [912, 561] width 33 height 18
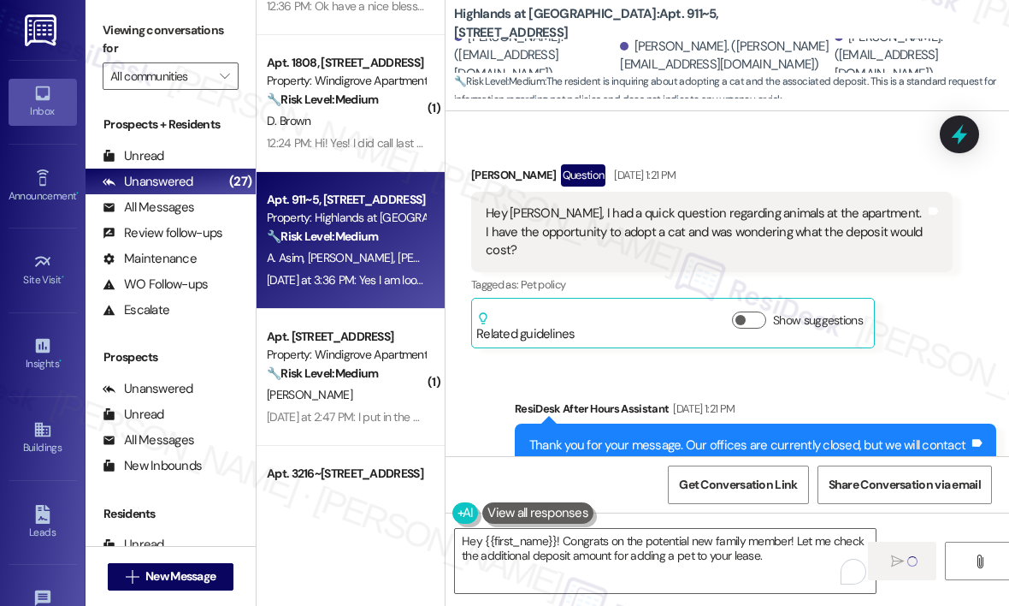
scroll to position [941, 0]
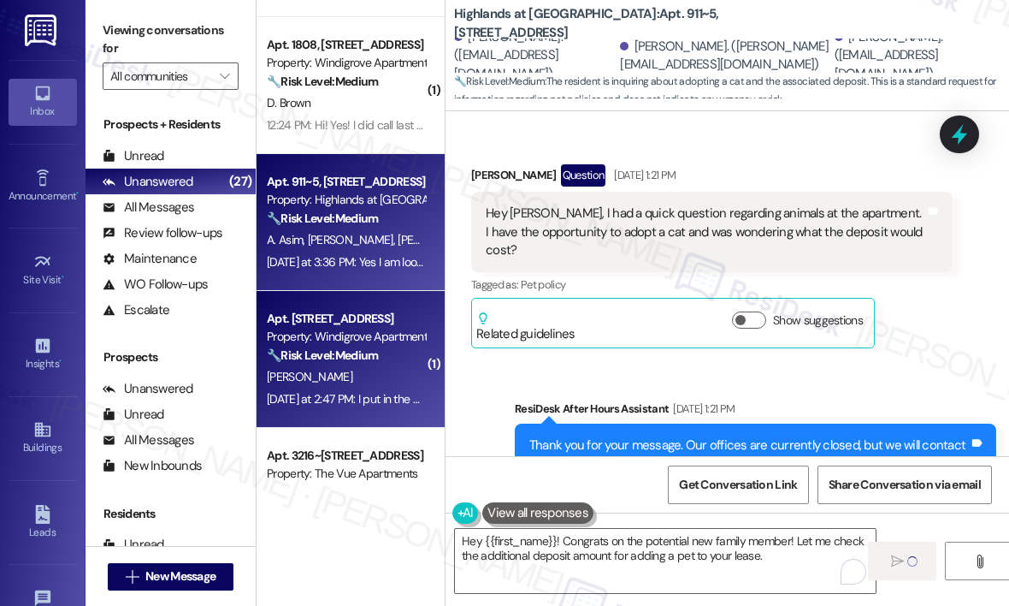
click at [377, 382] on div "D. Hancock" at bounding box center [346, 376] width 162 height 21
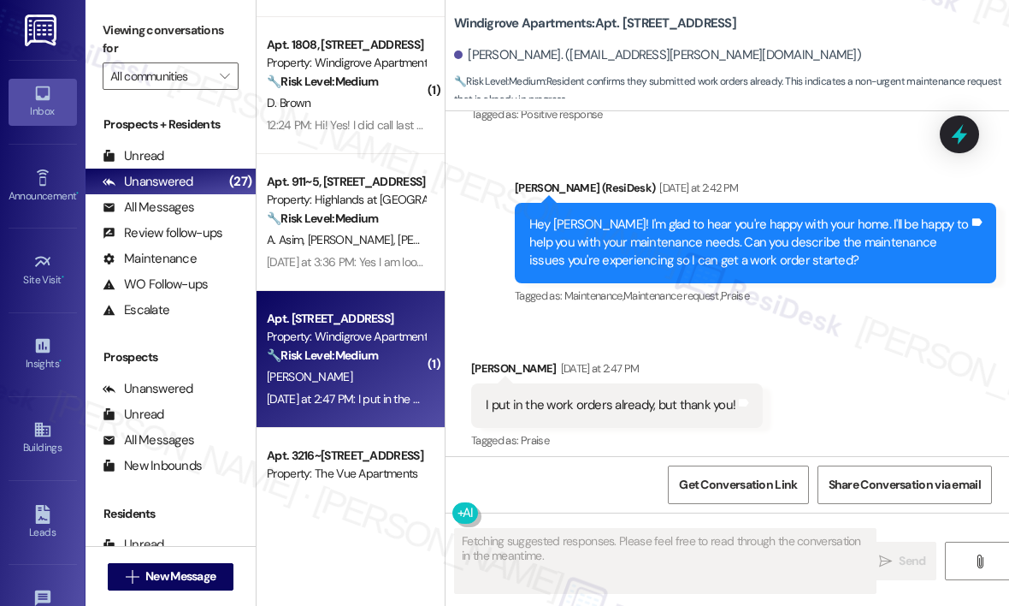
scroll to position [2008, 0]
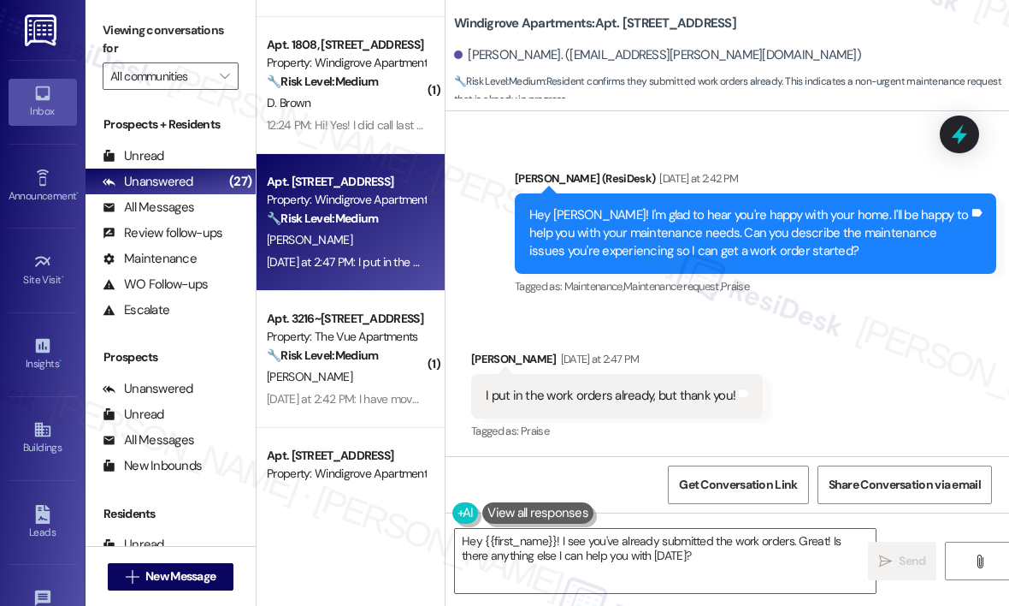
click at [790, 330] on div "Received via SMS Donna Hancock Yesterday at 2:47 PM I put in the work orders al…" at bounding box center [728, 383] width 564 height 145
click at [650, 393] on div "I put in the work orders already, but thank you!" at bounding box center [611, 396] width 250 height 18
copy div "I put in the work orders already, but thank you! Tags and notes"
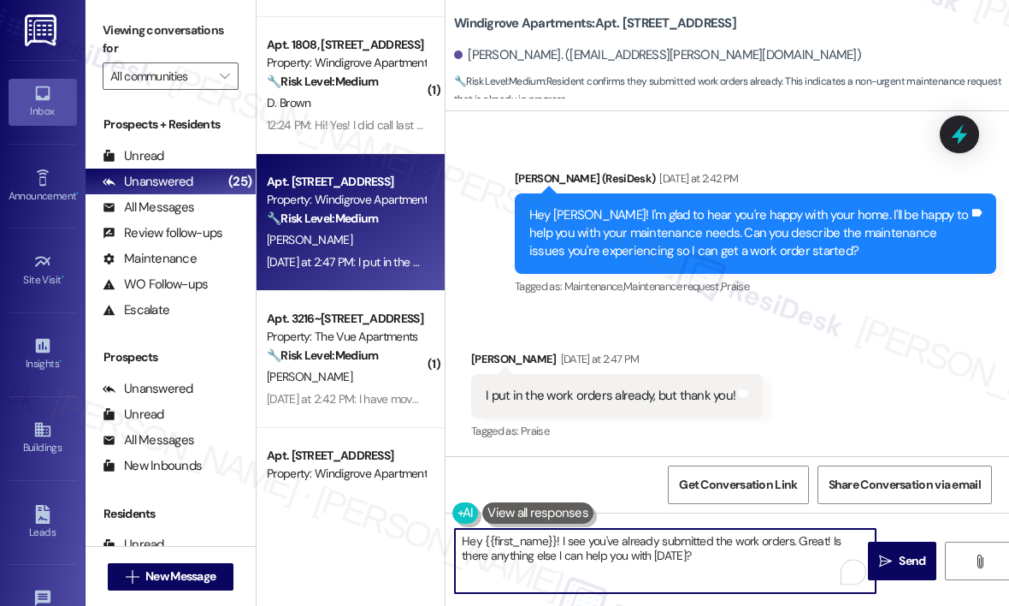
drag, startPoint x: 679, startPoint y: 560, endPoint x: 567, endPoint y: 549, distance: 112.6
click at [562, 542] on textarea "Hey {{first_name}}! I see you've already submitted the work orders. Great! Is t…" at bounding box center [665, 561] width 421 height 64
click at [730, 562] on textarea "Hey {{first_name}}! I see you've already submitted the work orders. Great! Is t…" at bounding box center [665, 561] width 421 height 64
click at [561, 540] on textarea "Hey {{first_name}}! I see you've already submitted the work orders. Great! Is t…" at bounding box center [665, 561] width 421 height 64
paste textarea "Can you share the work order numbers with me so I can follow up on them for you"
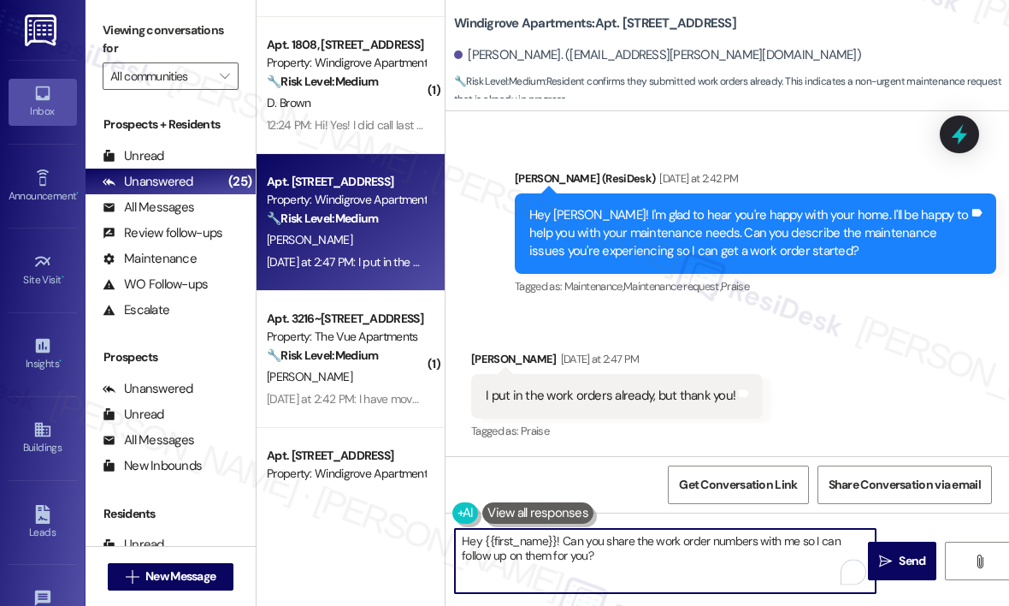
click at [639, 565] on textarea "Hey {{first_name}}! Can you share the work order numbers with me so I can follo…" at bounding box center [665, 561] width 421 height 64
click at [671, 554] on textarea "Hey {{first_name}}! Can you share the work order numbers with me so I can follo…" at bounding box center [665, 561] width 421 height 64
type textarea "Hey {{first_name}}! Can you share the work order numbers with me so I can follo…"
click at [888, 560] on icon "" at bounding box center [885, 561] width 13 height 14
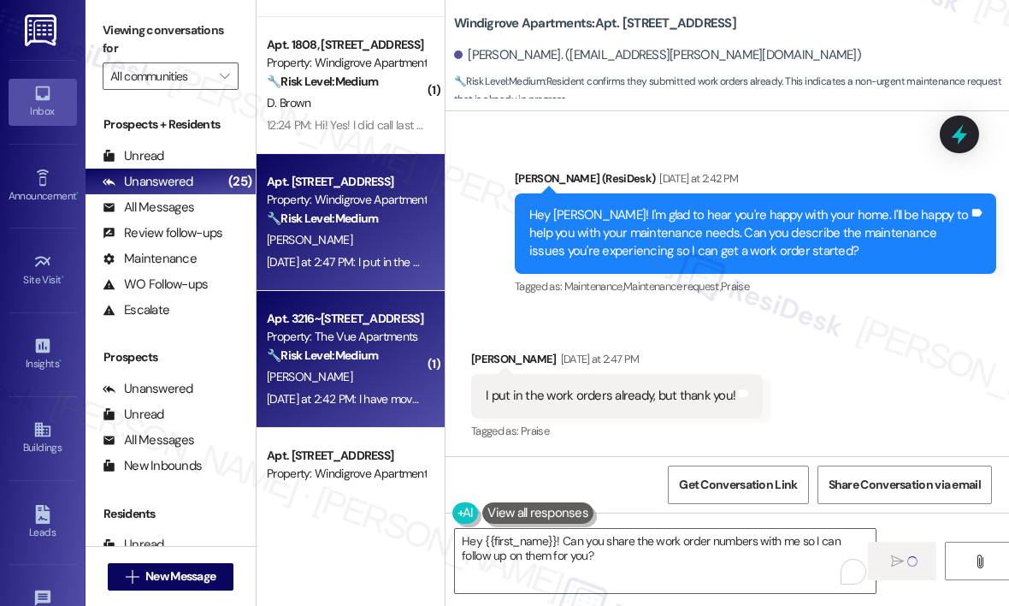
click at [404, 408] on div "Yesterday at 2:42 PM: I have moved. I don't need help Yesterday at 2:42 PM: I h…" at bounding box center [346, 398] width 162 height 21
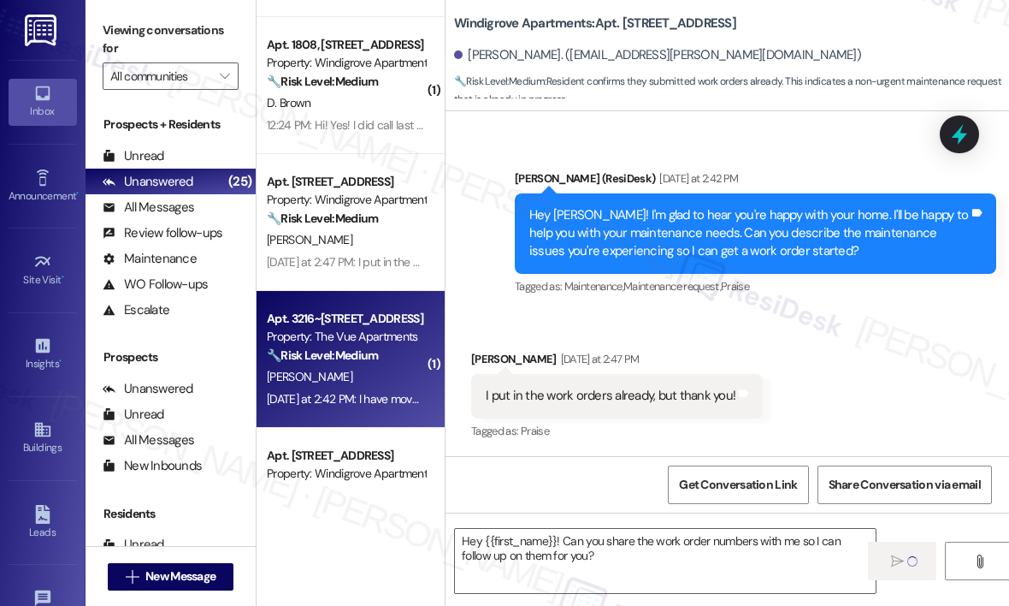
type textarea "Fetching suggested responses. Please feel free to read through the conversation…"
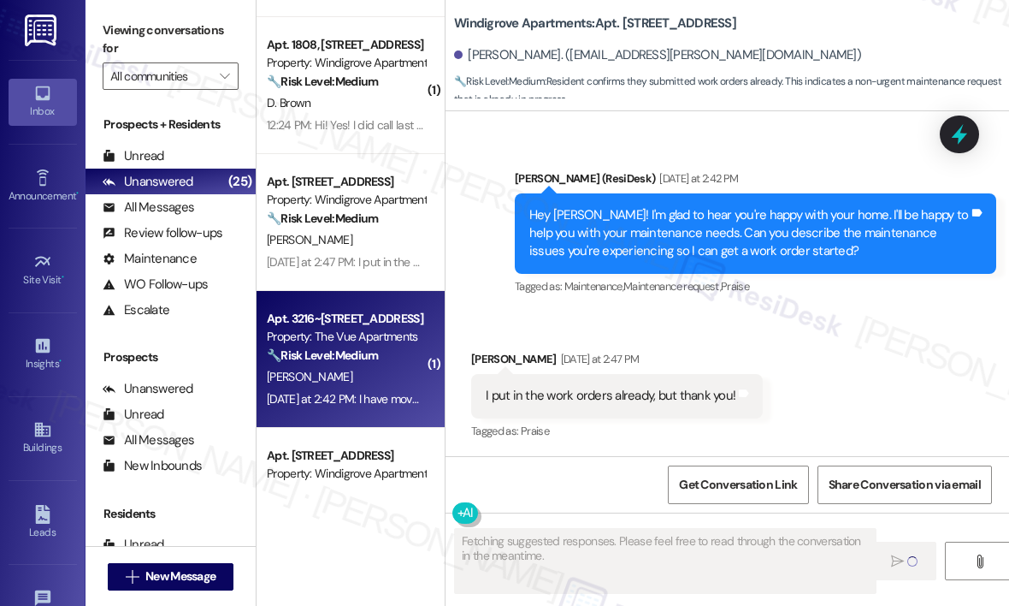
scroll to position [1663, 0]
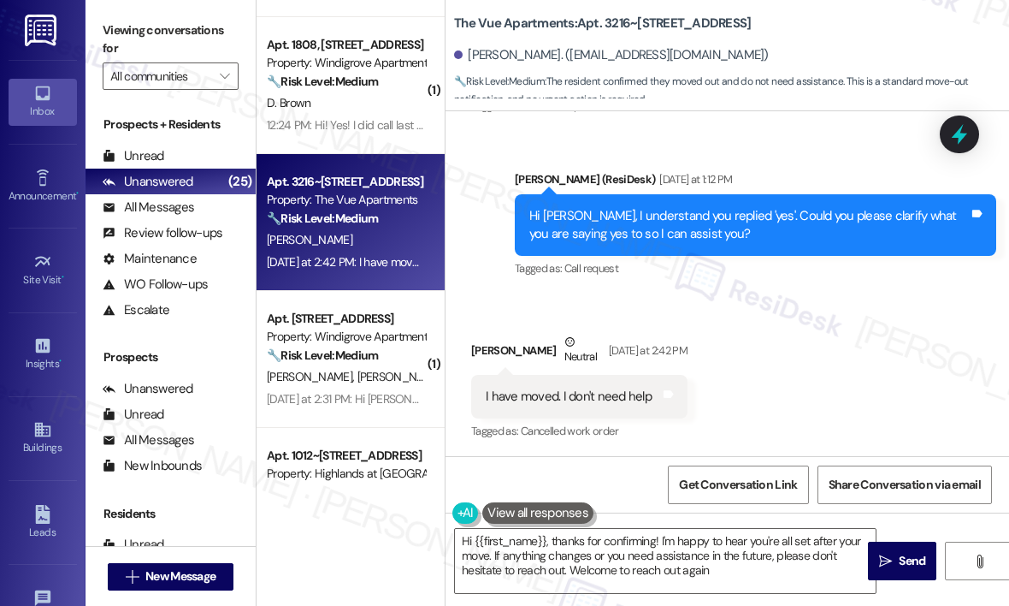
type textarea "Hi {{first_name}}, thanks for confirming! I'm happy to hear you're all set afte…"
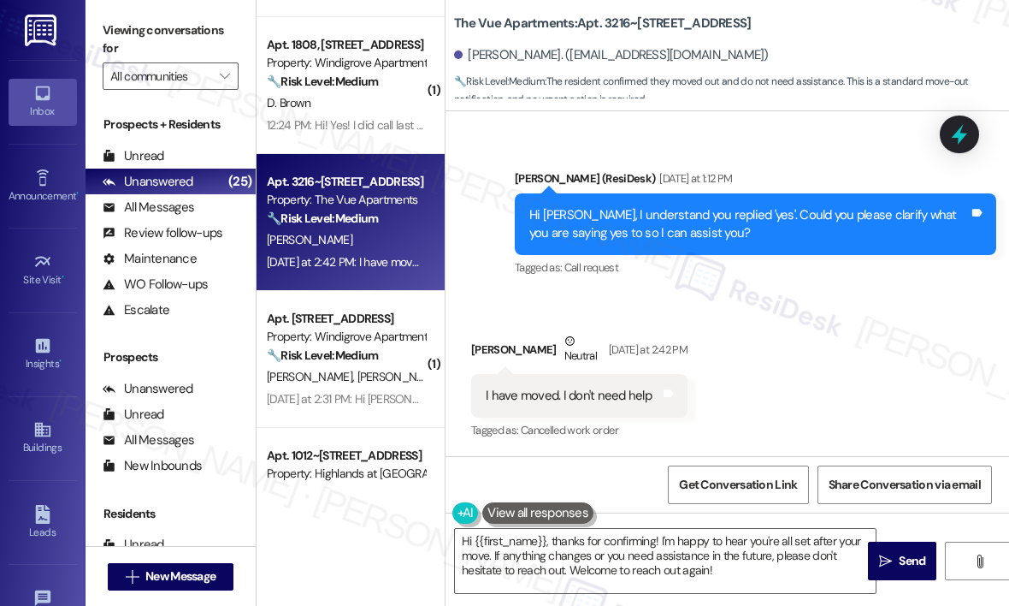
click at [779, 403] on div "Received via SMS Judy Morris Neutral Yesterday at 2:42 PM I have moved. I don't…" at bounding box center [728, 374] width 564 height 163
click at [486, 164] on div "Sent via SMS Sarah (ResiDesk) Yesterday at 1:12 PM Hi Judy, I understand you re…" at bounding box center [728, 212] width 564 height 163
click at [627, 557] on textarea "Hi {{first_name}}, thanks for confirming! I'm happy to hear you're all set afte…" at bounding box center [665, 561] width 421 height 64
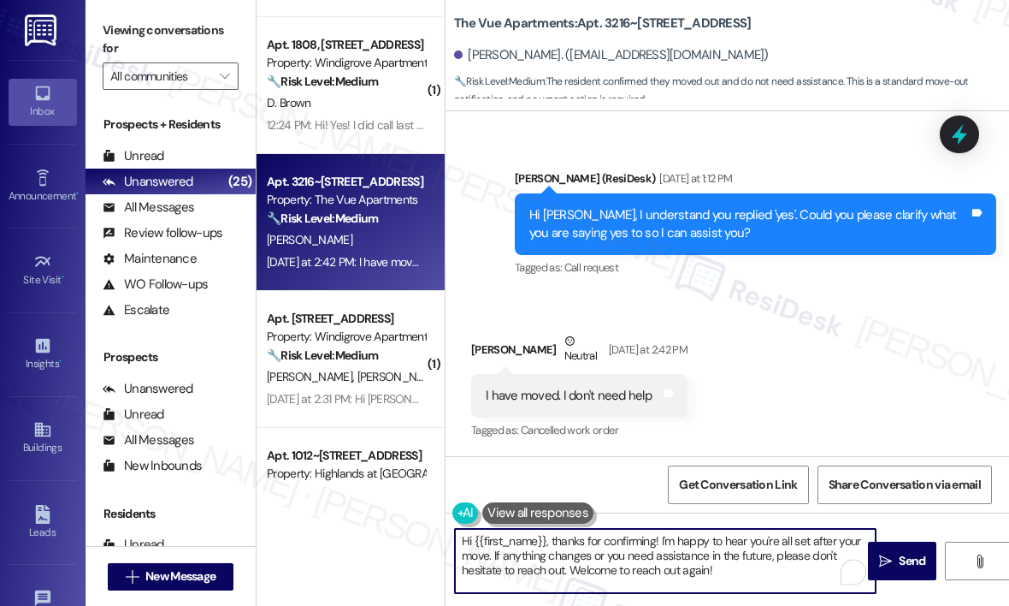
click at [773, 567] on textarea "Hi {{first_name}}, thanks for confirming! I'm happy to hear you're all set afte…" at bounding box center [665, 561] width 421 height 64
click at [886, 556] on icon "" at bounding box center [885, 561] width 13 height 14
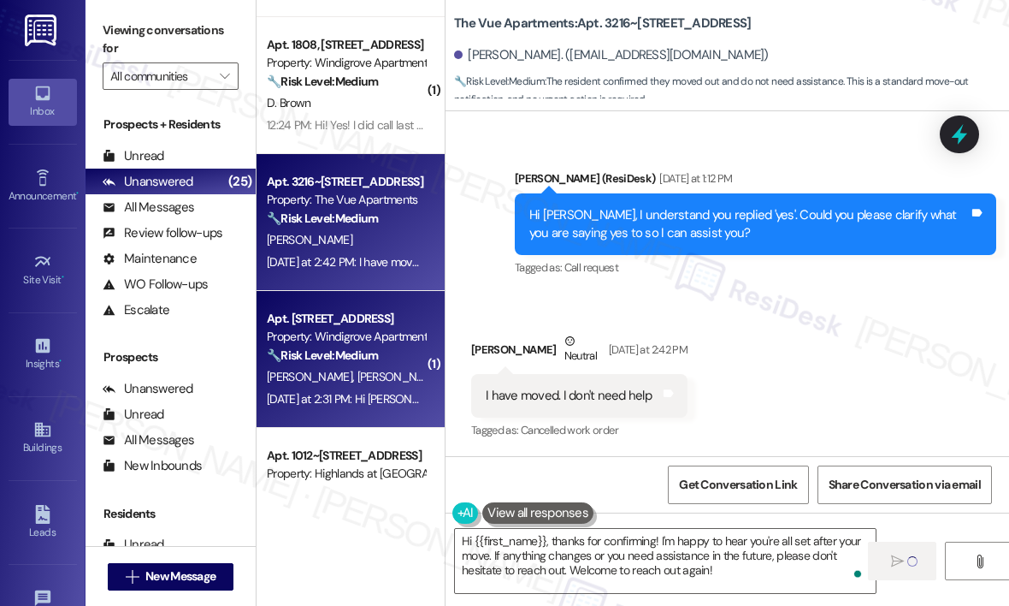
click at [384, 388] on div "Yesterday at 2:31 PM: Hi Sarah, I think we figured out the issue on our side fo…" at bounding box center [346, 398] width 162 height 21
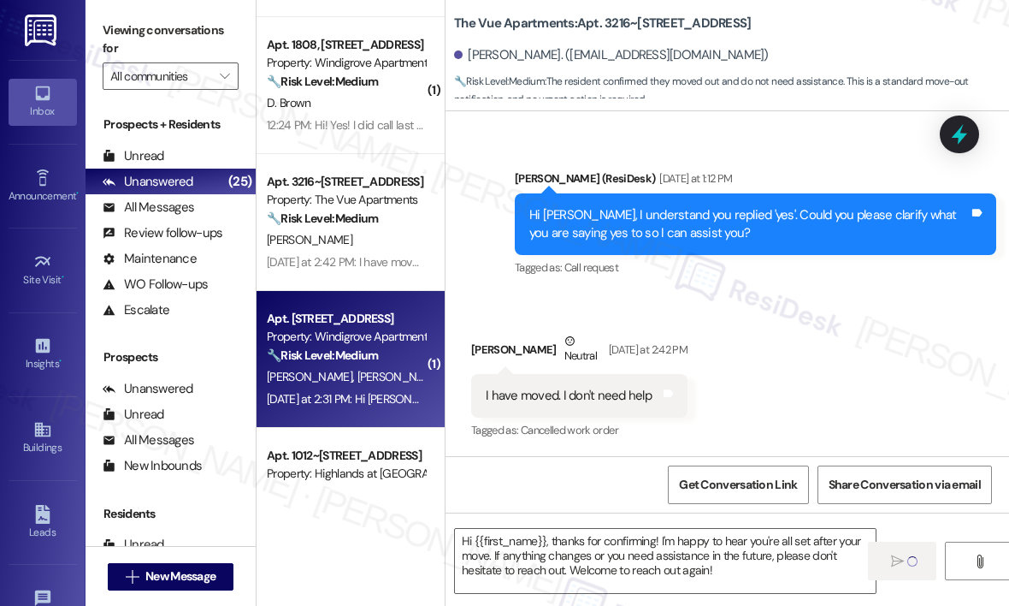
type textarea "Fetching suggested responses. Please feel free to read through the conversation…"
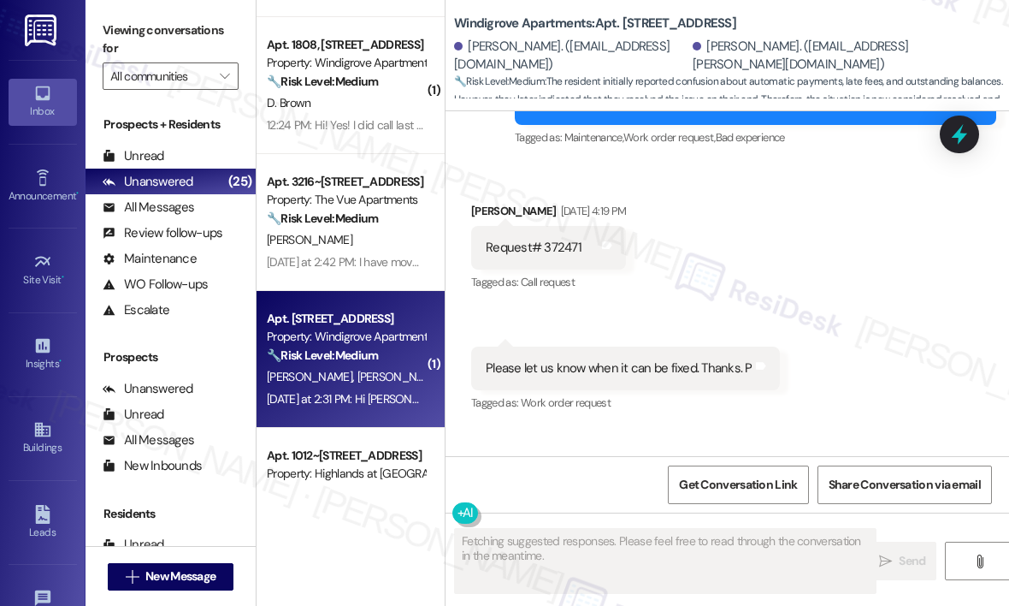
scroll to position [9997, 0]
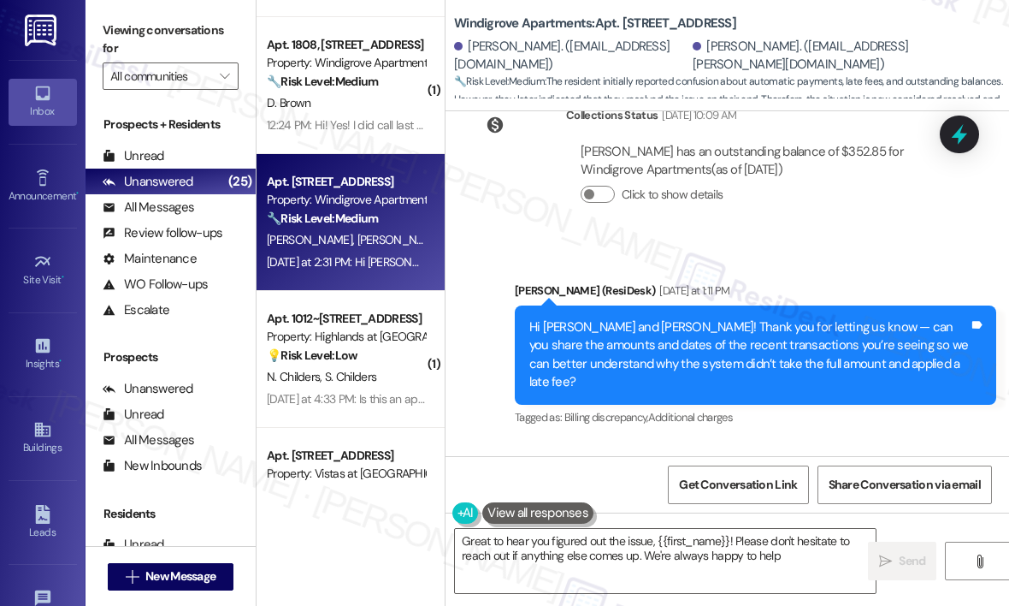
type textarea "Great to hear you figured out the issue, {{first_name}}! Please don't hesitate …"
click at [659, 560] on textarea "Great to hear you figured out the issue, {{first_name}}! Please don't hesitate …" at bounding box center [665, 561] width 421 height 64
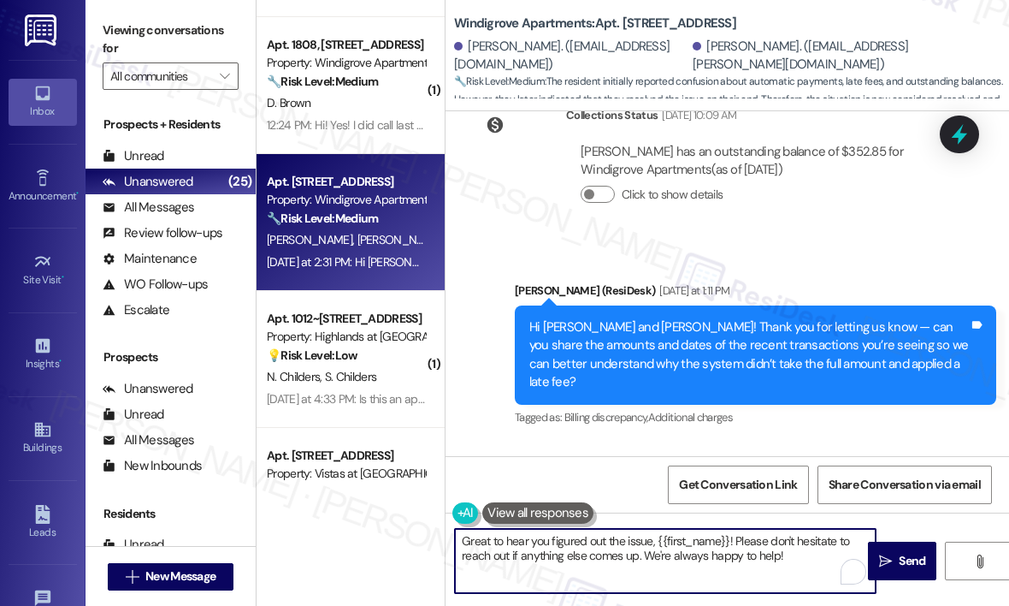
click at [671, 553] on textarea "Great to hear you figured out the issue, {{first_name}}! Please don't hesitate …" at bounding box center [665, 561] width 421 height 64
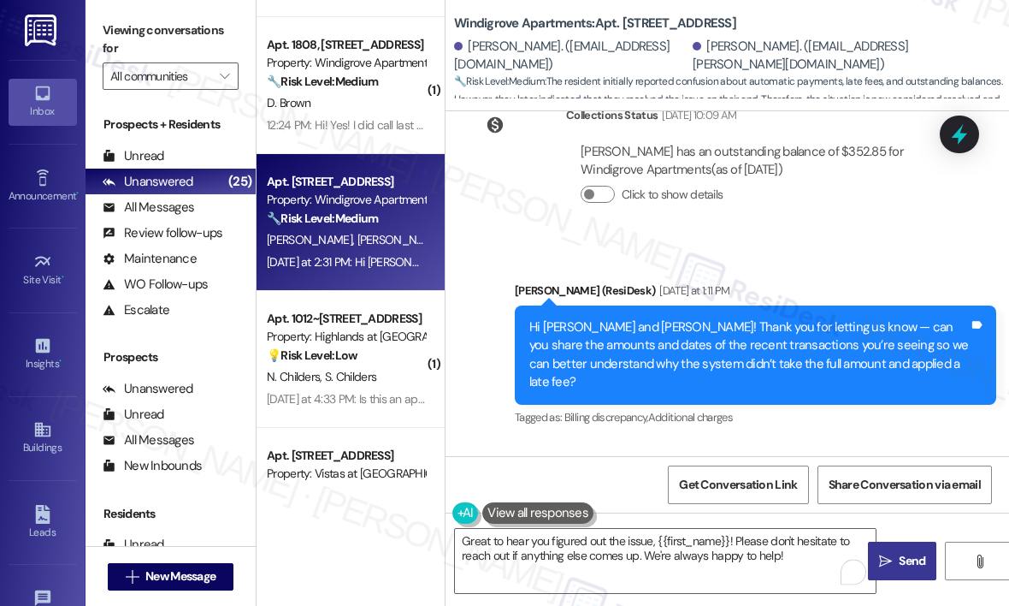
click at [894, 566] on span " Send" at bounding box center [903, 561] width 54 height 18
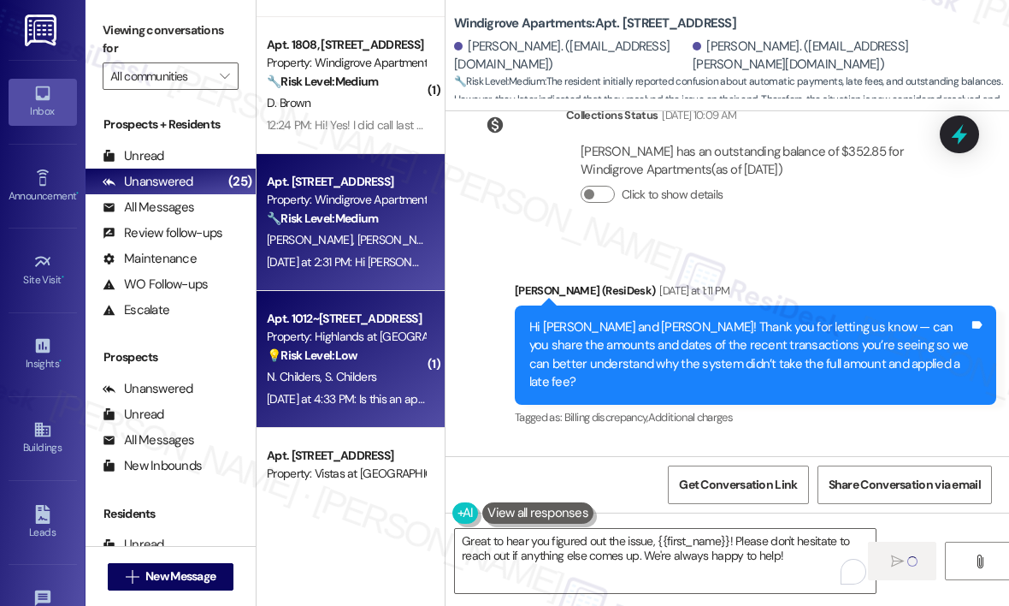
click at [390, 372] on div "N. Childers S. Childers" at bounding box center [346, 376] width 162 height 21
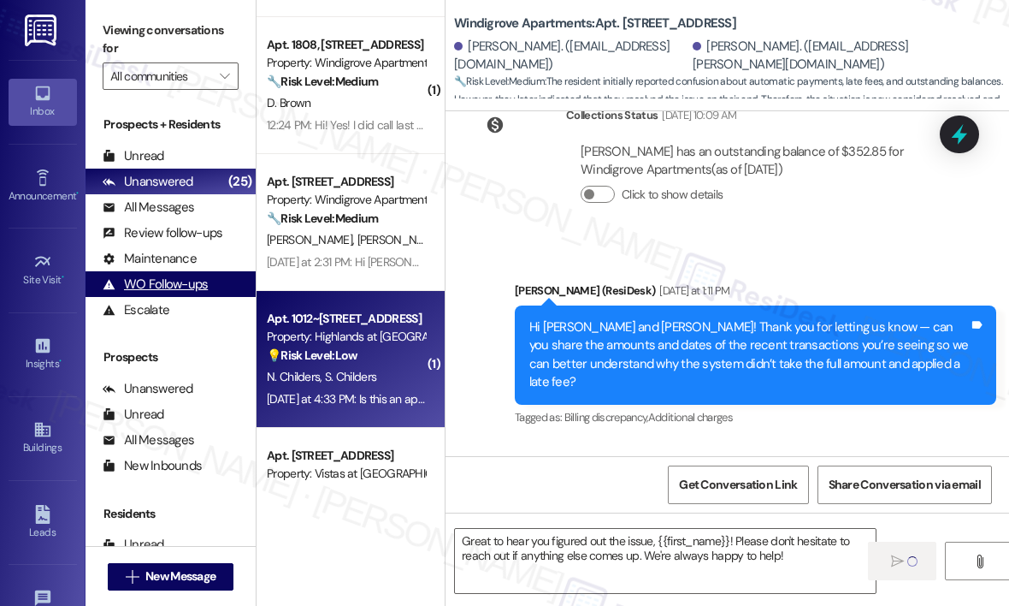
type textarea "Fetching suggested responses. Please feel free to read through the conversation…"
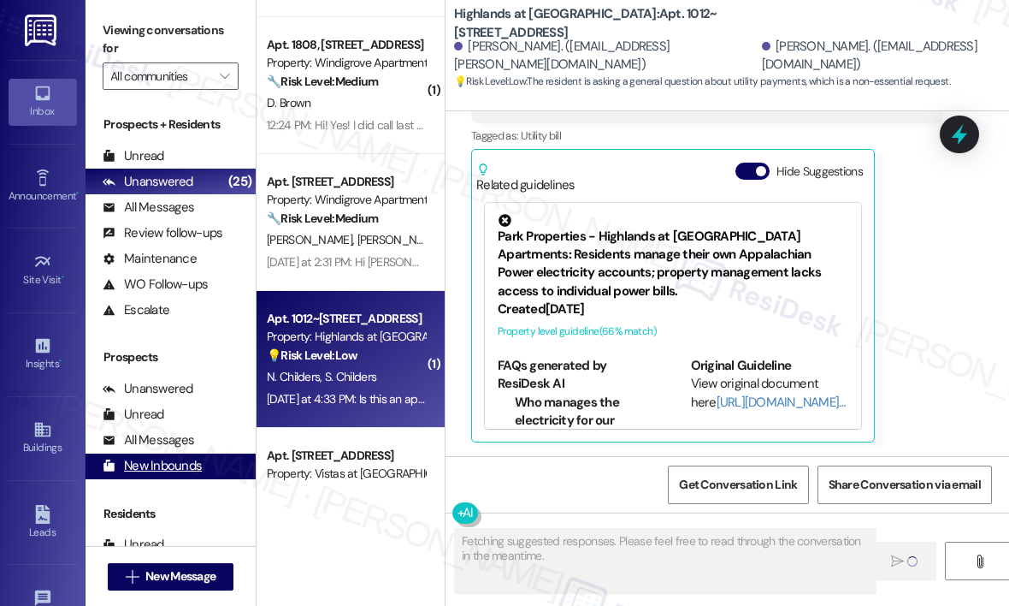
scroll to position [5818, 0]
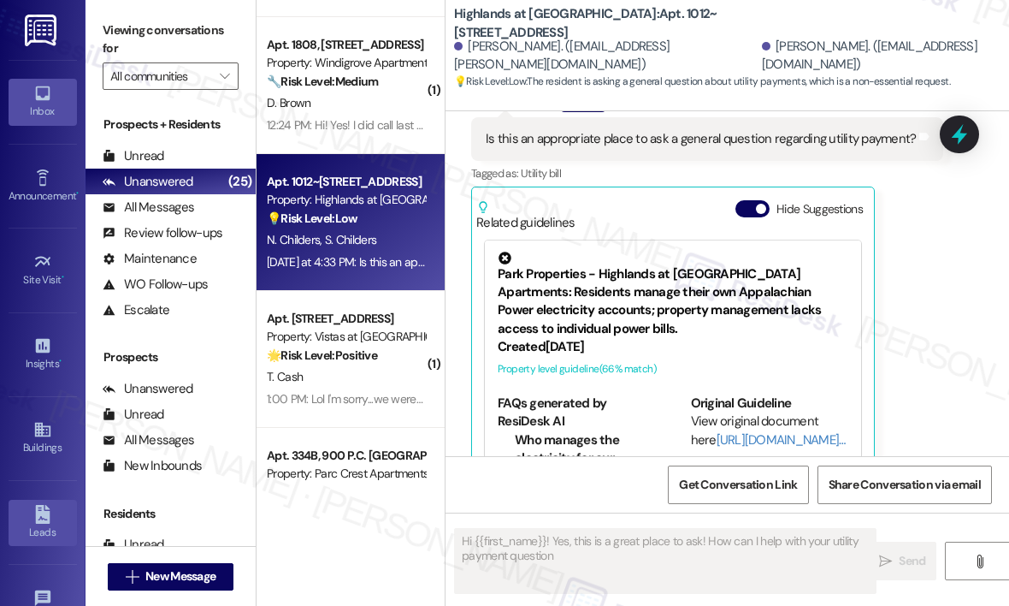
type textarea "Hi {{first_name}}! Yes, this is a great place to ask! How can I help with your …"
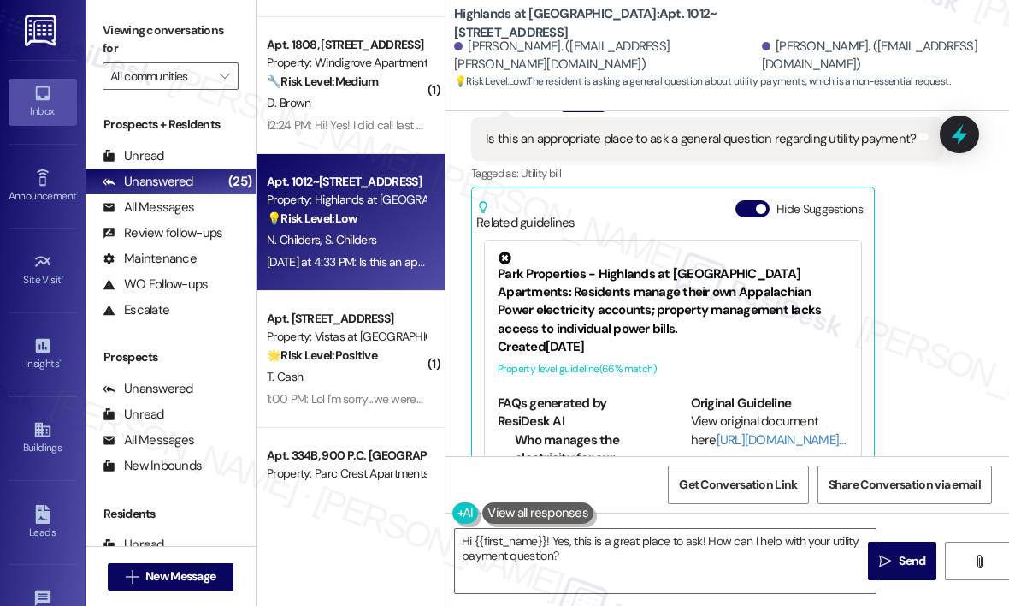
click at [903, 400] on div "Nicholas Childers Question Yesterday at 4:33 PM Is this an appropriate place to…" at bounding box center [707, 284] width 472 height 389
click at [943, 315] on div "Received via SMS Nicholas Childers Question Yesterday at 4:33 PM Is this an app…" at bounding box center [707, 284] width 498 height 415
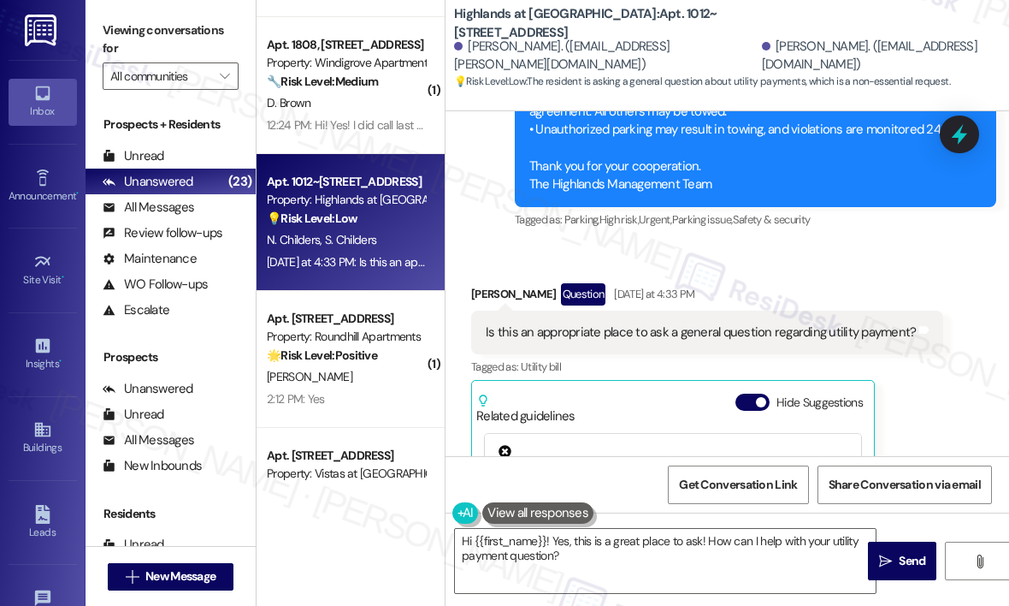
scroll to position [5561, 0]
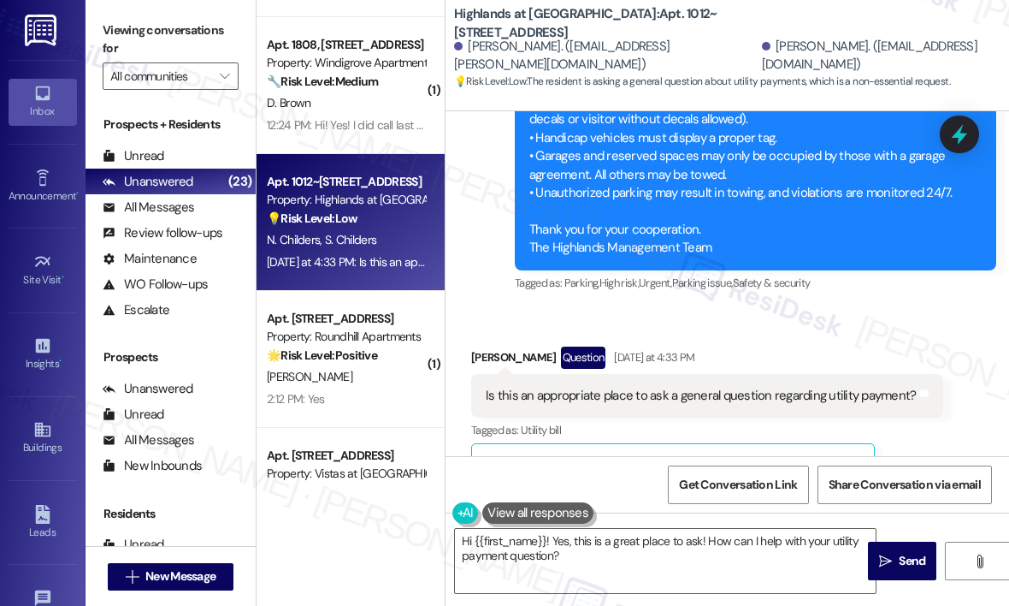
click at [896, 308] on div "Received via SMS Nicholas Childers Question Yesterday at 4:33 PM Is this an app…" at bounding box center [728, 528] width 564 height 440
click at [690, 555] on textarea "Hi {{first_name}}! Yes, this is a great place to ask! How can I help with your …" at bounding box center [665, 561] width 421 height 64
click at [896, 554] on span "Send" at bounding box center [912, 561] width 33 height 18
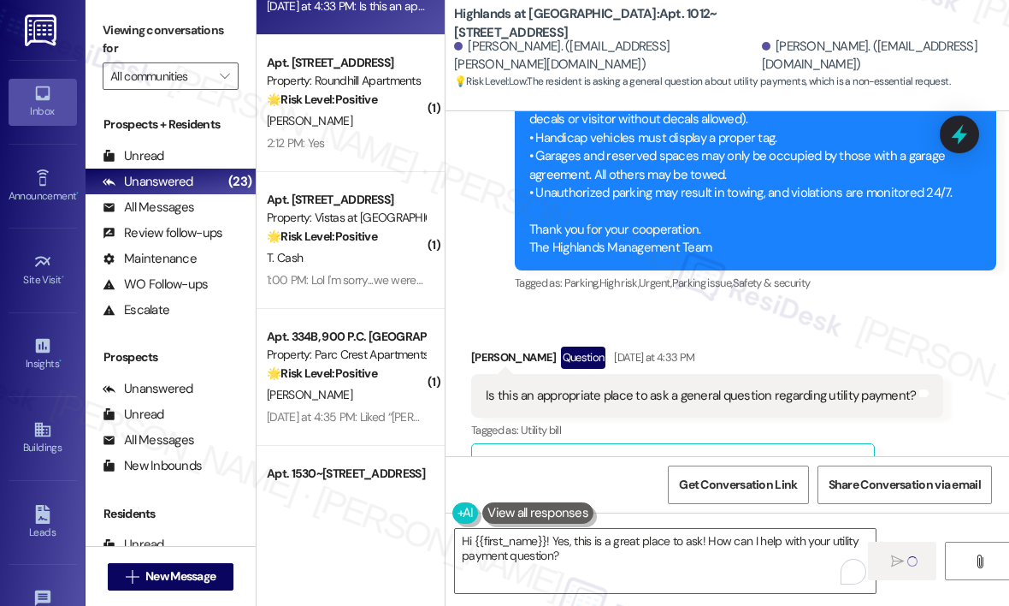
scroll to position [1197, 0]
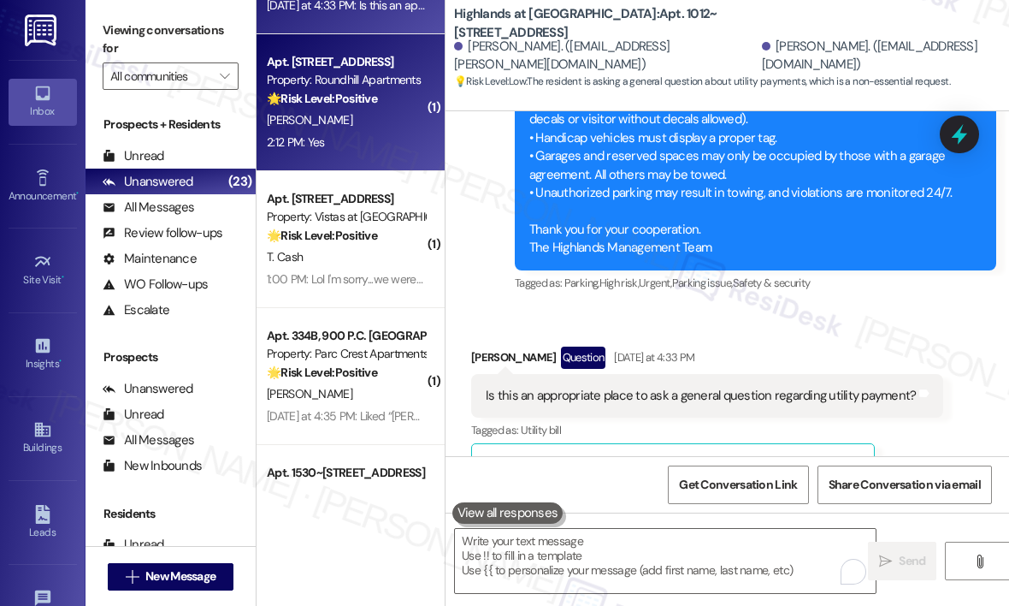
click at [374, 132] on div "2:12 PM: Yes 2:12 PM: Yes" at bounding box center [346, 142] width 162 height 21
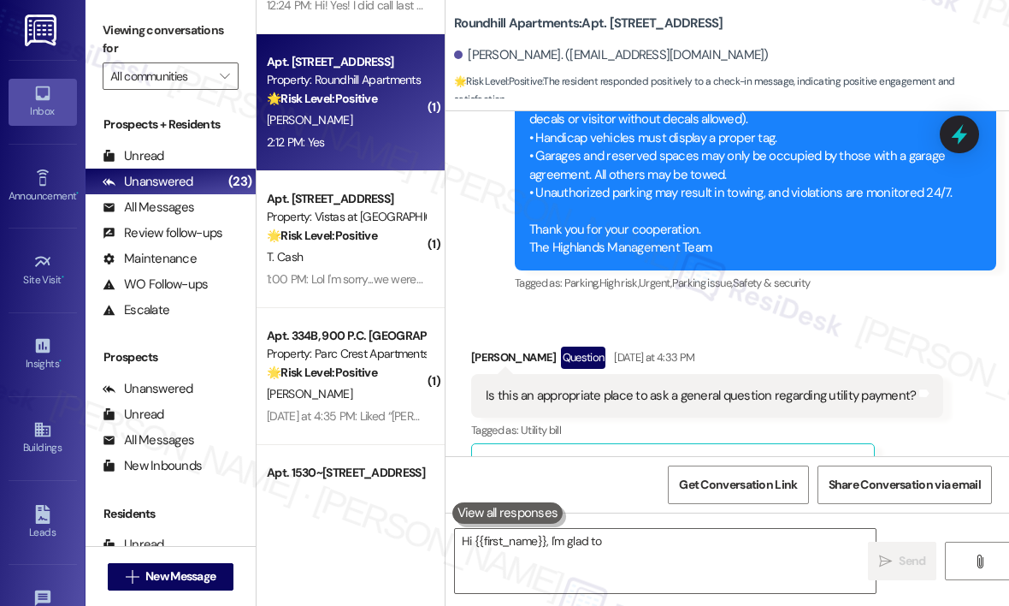
scroll to position [470, 0]
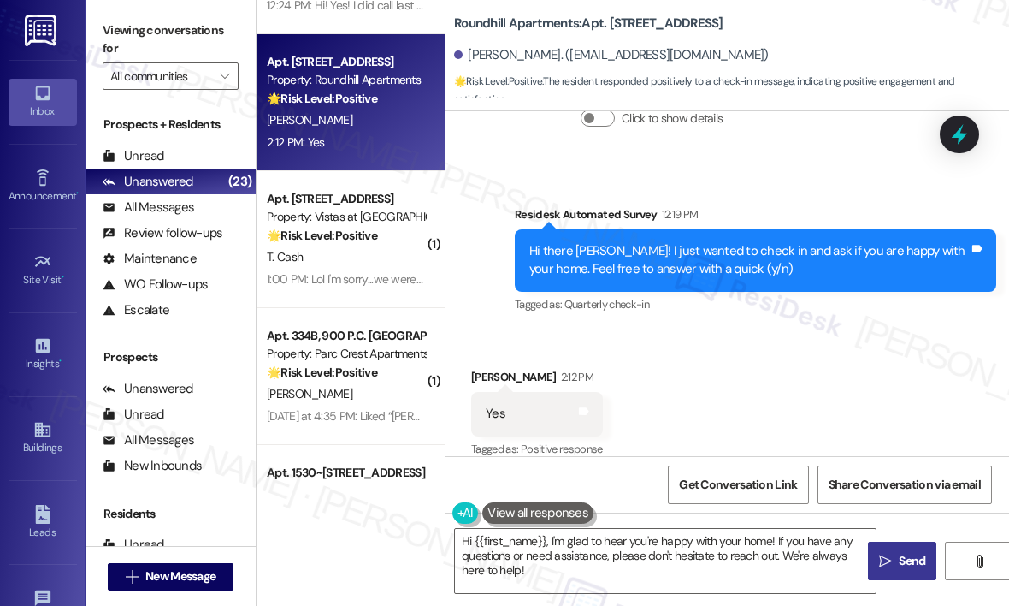
click at [555, 329] on div "Received via SMS Paul Ellis 2:12 PM Yes Tags and notes Tagged as: Positive resp…" at bounding box center [728, 401] width 564 height 145
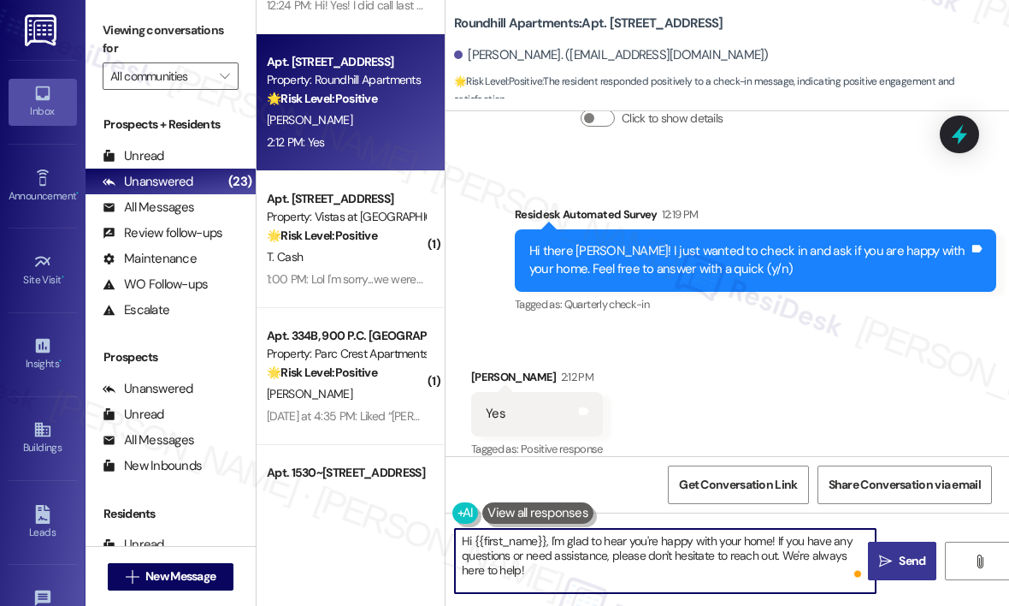
drag, startPoint x: 663, startPoint y: 570, endPoint x: 777, endPoint y: 541, distance: 117.4
click at [777, 541] on textarea "Hi {{first_name}}, I'm glad to hear you're happy with your home! If you have an…" at bounding box center [665, 561] width 421 height 64
paste textarea "😊 If I may ask...has {{property}} lived up to your expectations?"
type textarea "Hi {{first_name}}, I'm glad to hear you're happy with your home! 😊 If I may ask…"
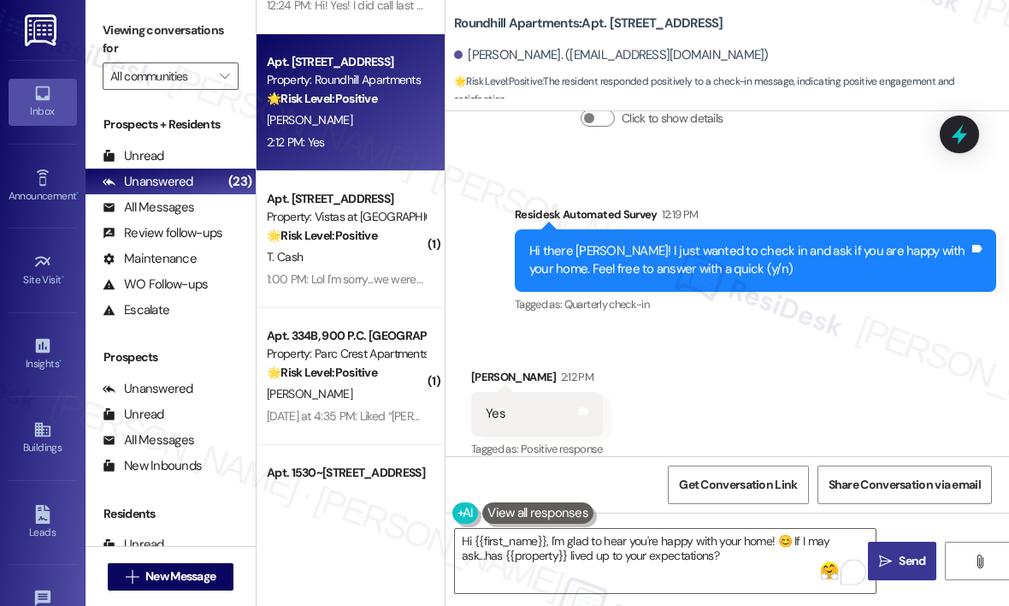
click at [903, 555] on span "Send" at bounding box center [912, 561] width 27 height 18
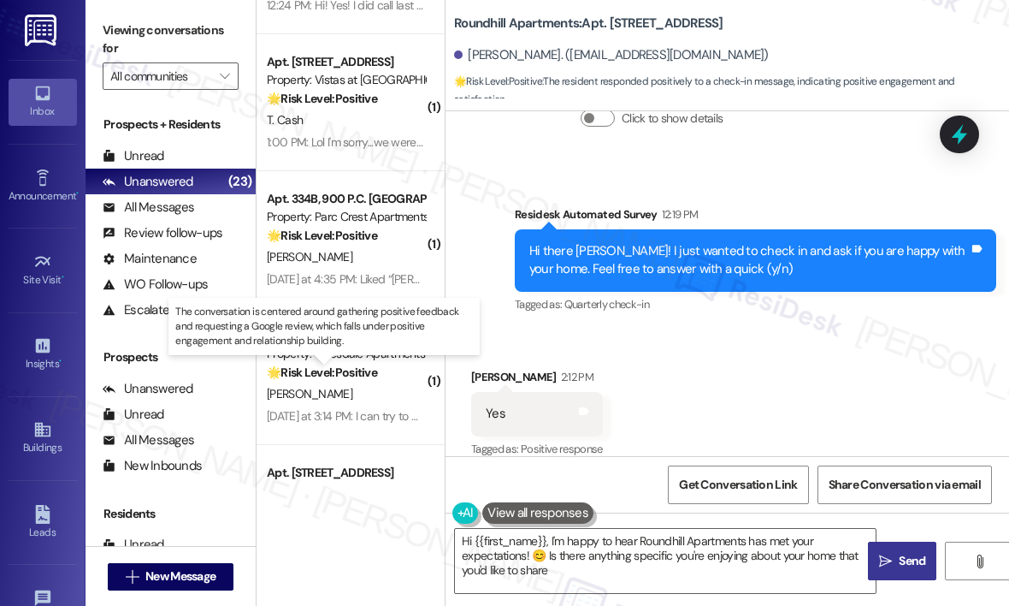
type textarea "Hi {{first_name}}, I'm happy to hear Roundhill Apartments has met your expectat…"
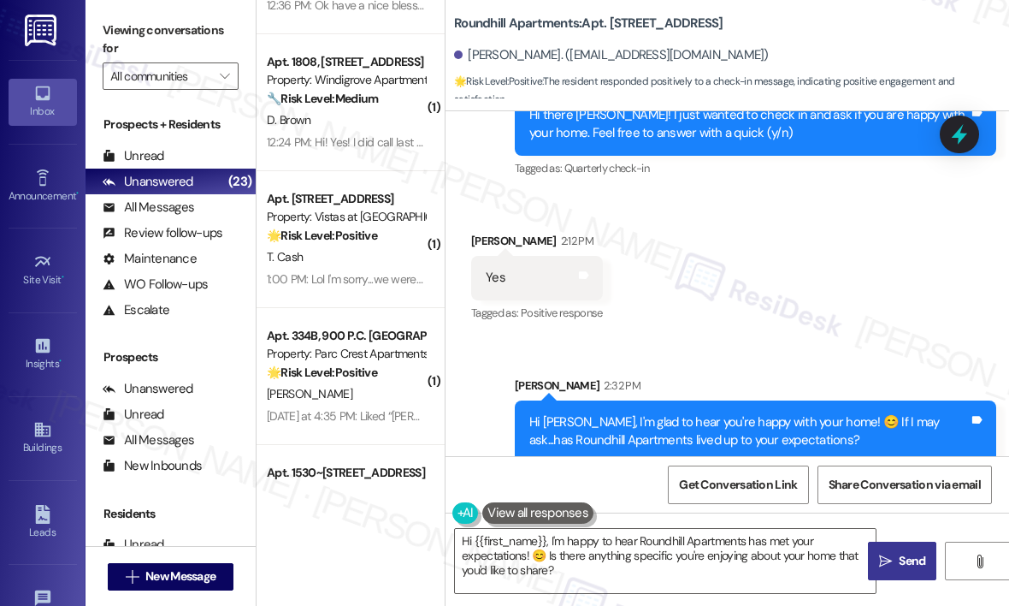
scroll to position [608, 0]
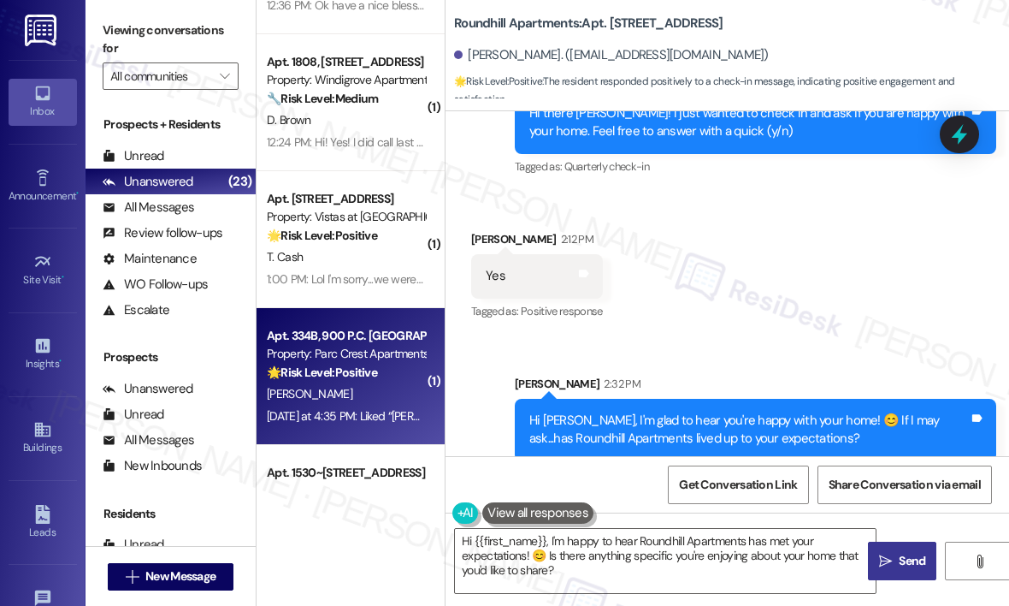
click at [359, 370] on strong "🌟 Risk Level: Positive" at bounding box center [322, 371] width 110 height 15
type textarea "Fetching suggested responses. Please feel free to read through the conversation…"
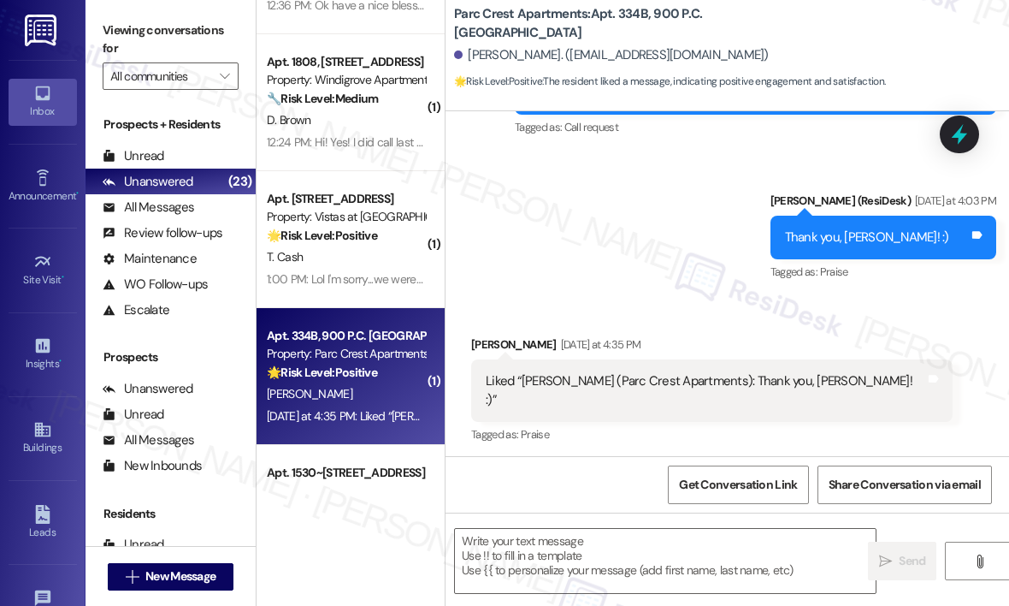
scroll to position [2784, 0]
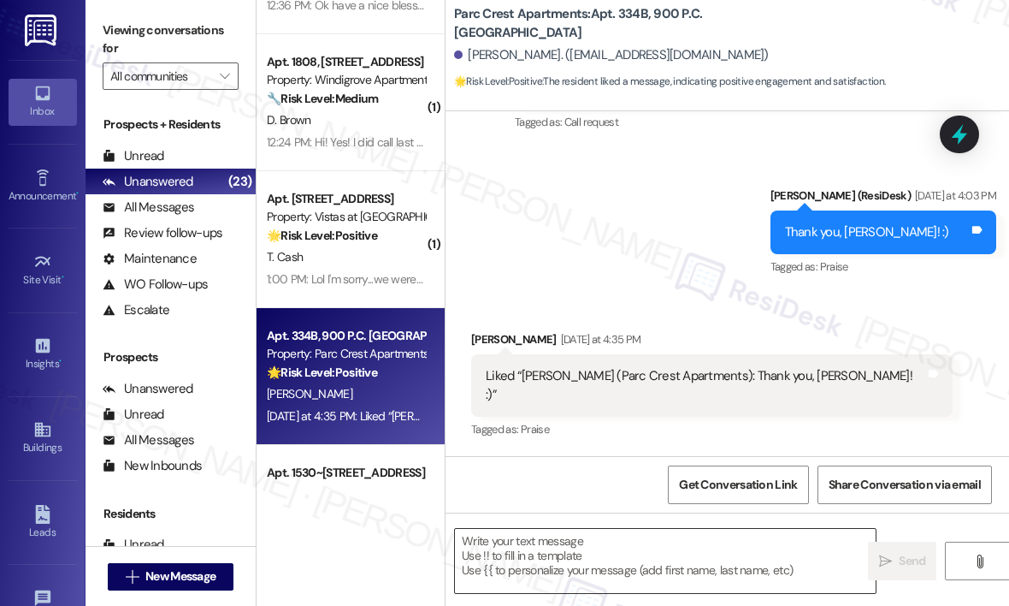
click at [520, 551] on textarea at bounding box center [665, 561] width 421 height 64
click at [549, 316] on div "Received via SMS Susan Dowdy Yesterday at 4:35 PM Liked “Sarah (Parc Crest Apar…" at bounding box center [728, 373] width 564 height 163
click at [561, 550] on textarea "To enrich screen reader interactions, please activate Accessibility in Grammarl…" at bounding box center [665, 561] width 421 height 64
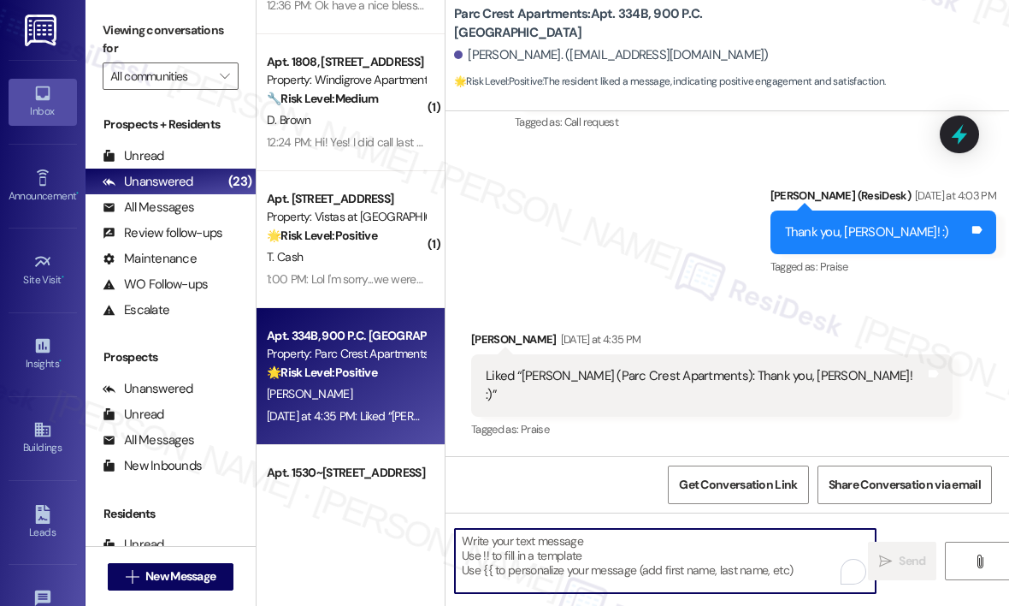
paste textarea "👍​"
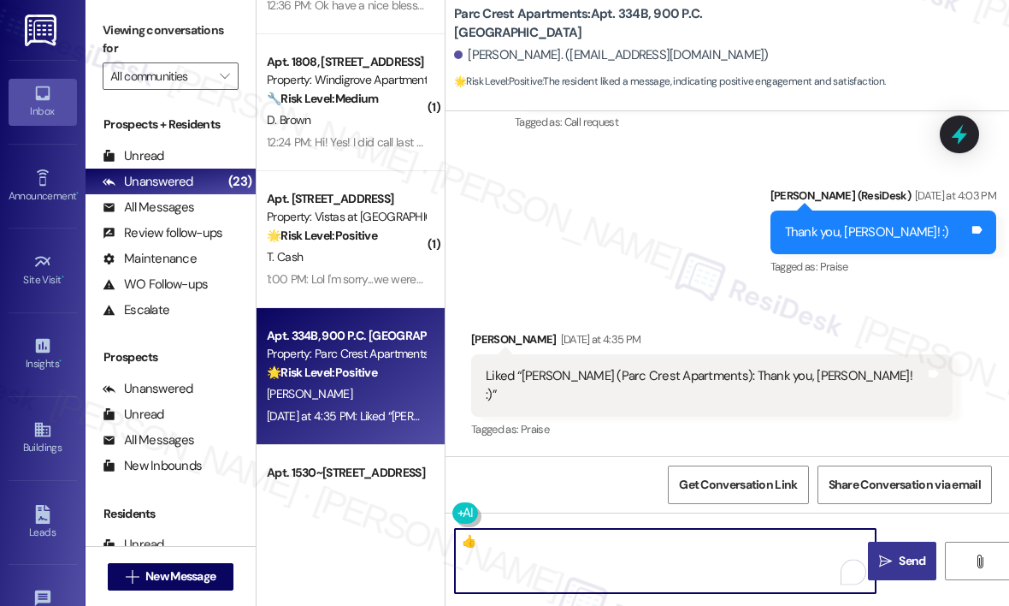
type textarea "👍​"
click at [896, 560] on span "Send" at bounding box center [912, 561] width 33 height 18
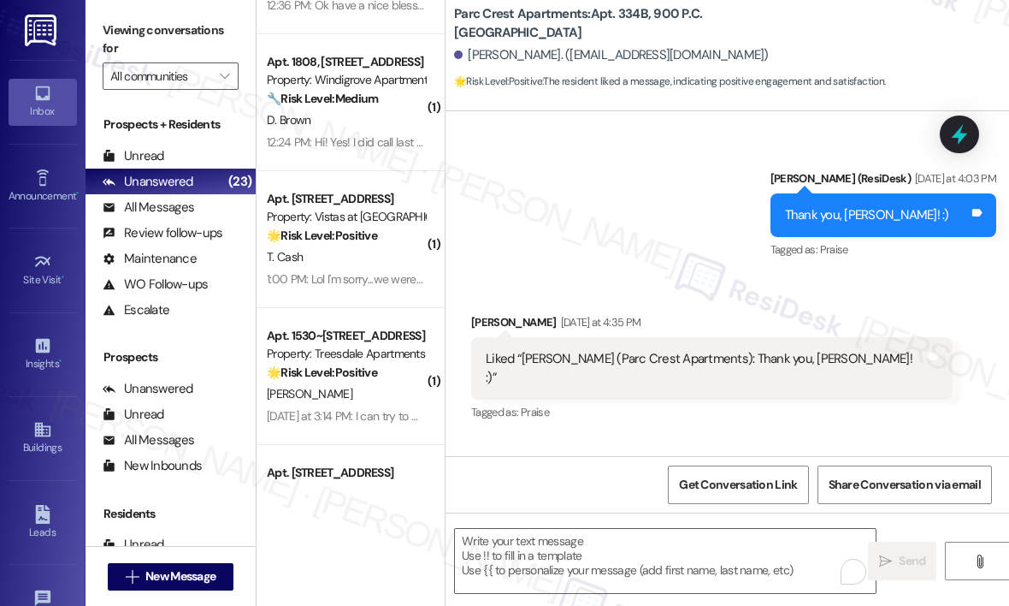
click at [689, 184] on div "Sent via SMS ResiDesk After Hours Assistant Aug 08, 2025 at 9:40 PM Thank you f…" at bounding box center [728, 112] width 564 height 325
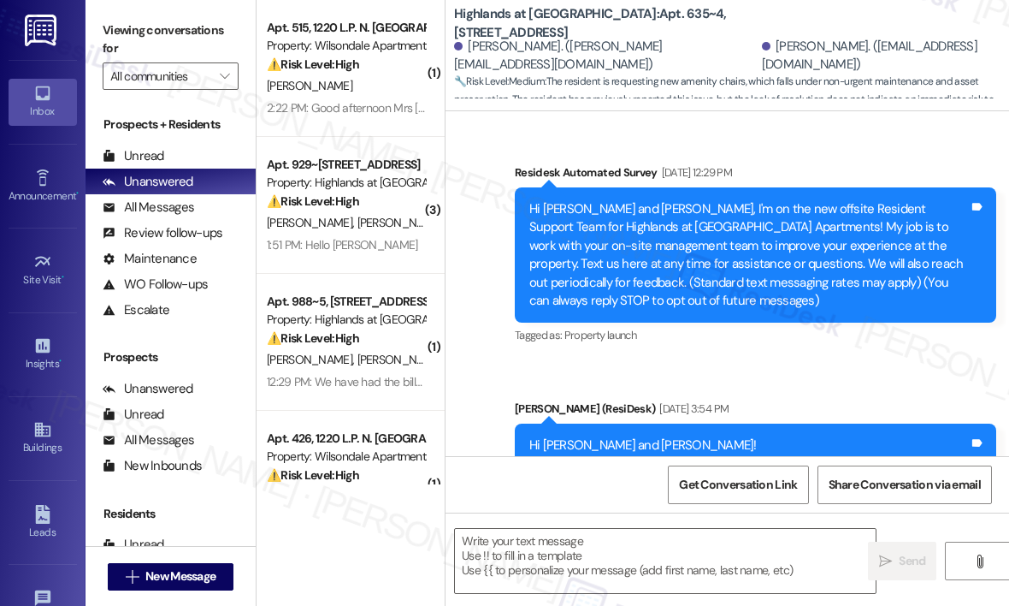
scroll to position [21517, 0]
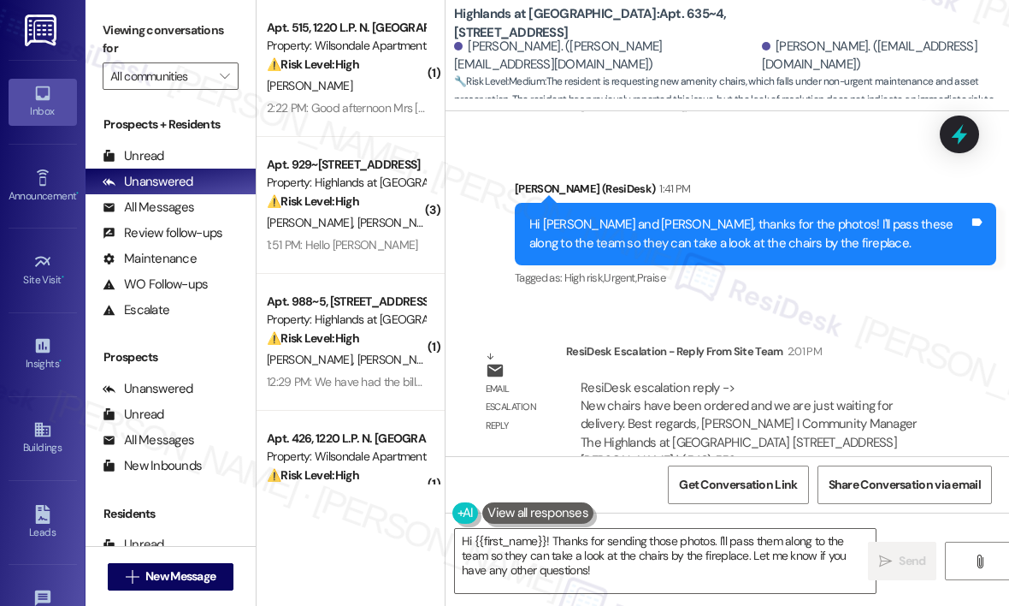
click at [753, 255] on div "Sent via SMS Sarah (ResiDesk) 1:41 PM Hi Jessica and Kevin, thanks for the phot…" at bounding box center [755, 235] width 507 height 137
click at [869, 167] on div "Sent via SMS Sarah (ResiDesk) 1:41 PM Hi Jessica and Kevin, thanks for the phot…" at bounding box center [755, 235] width 507 height 137
click at [844, 259] on div "Sent via SMS Sarah (ResiDesk) 1:41 PM Hi Jessica and Kevin, thanks for the phot…" at bounding box center [755, 235] width 507 height 137
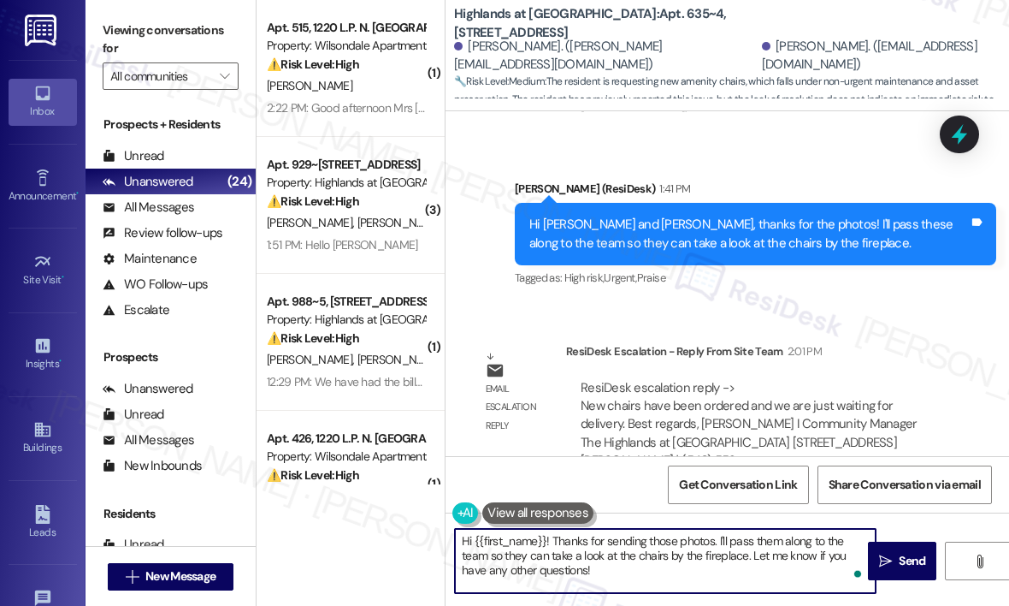
drag, startPoint x: 617, startPoint y: 574, endPoint x: 552, endPoint y: 541, distance: 72.7
click at [552, 541] on textarea "Hi {{first_name}}! Thanks for sending those photos. I'll pass them along to the…" at bounding box center [665, 561] width 421 height 64
paste textarea "e site team wanted to let you know that new chairs have been ordered, and we ar…"
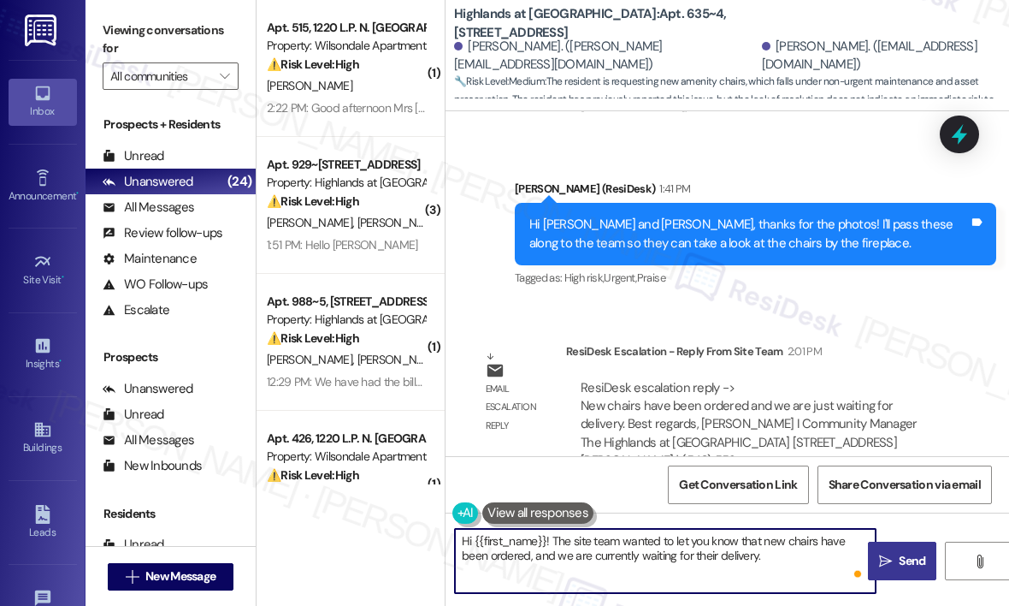
type textarea "Hi {{first_name}}! The site team wanted to let you know that new chairs have be…"
click at [896, 555] on span "Send" at bounding box center [912, 561] width 33 height 18
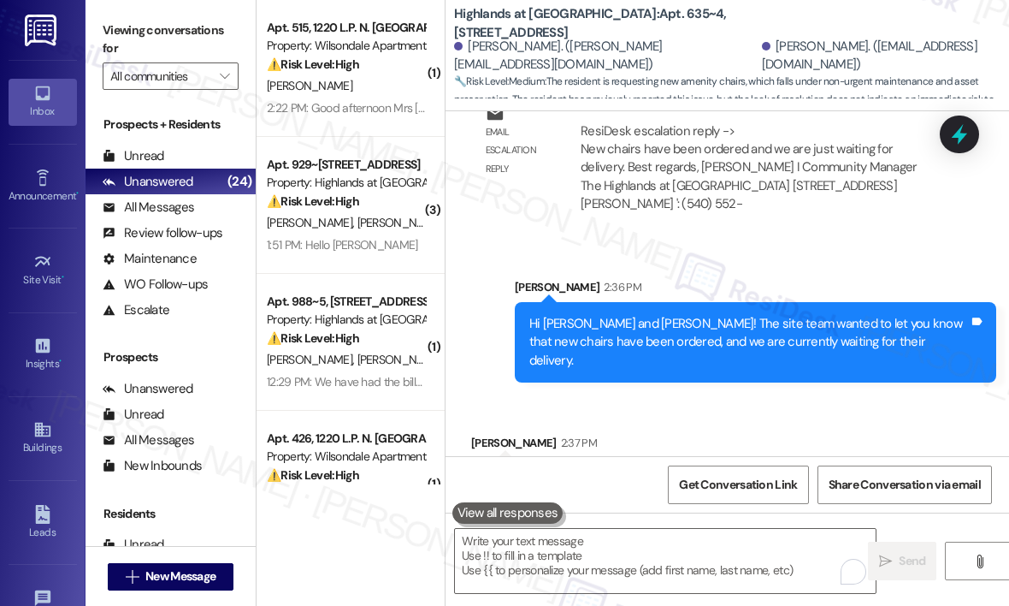
scroll to position [21774, 0]
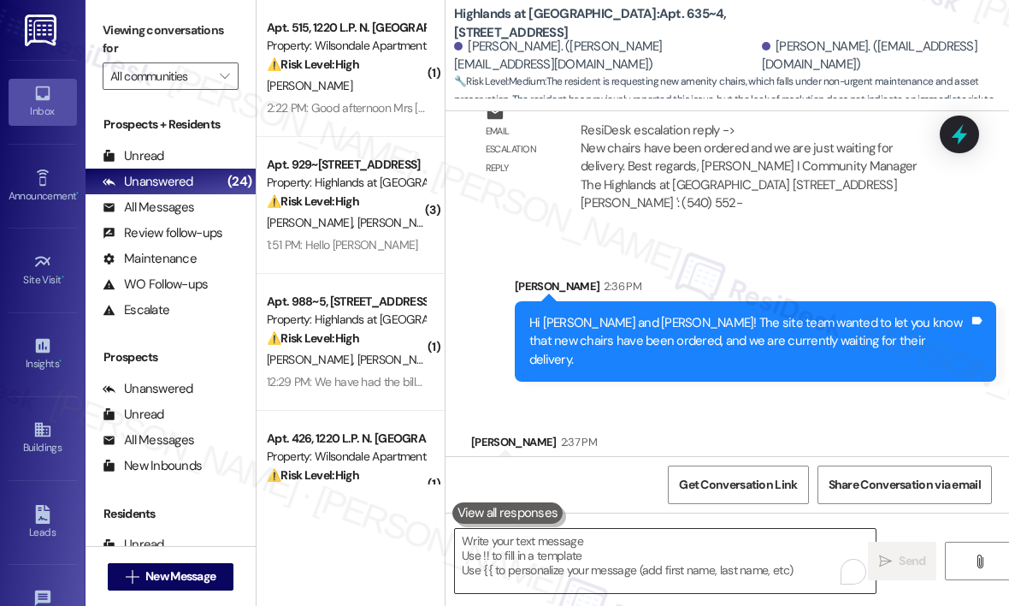
click at [609, 551] on textarea "To enrich screen reader interactions, please activate Accessibility in Grammarl…" at bounding box center [665, 561] width 421 height 64
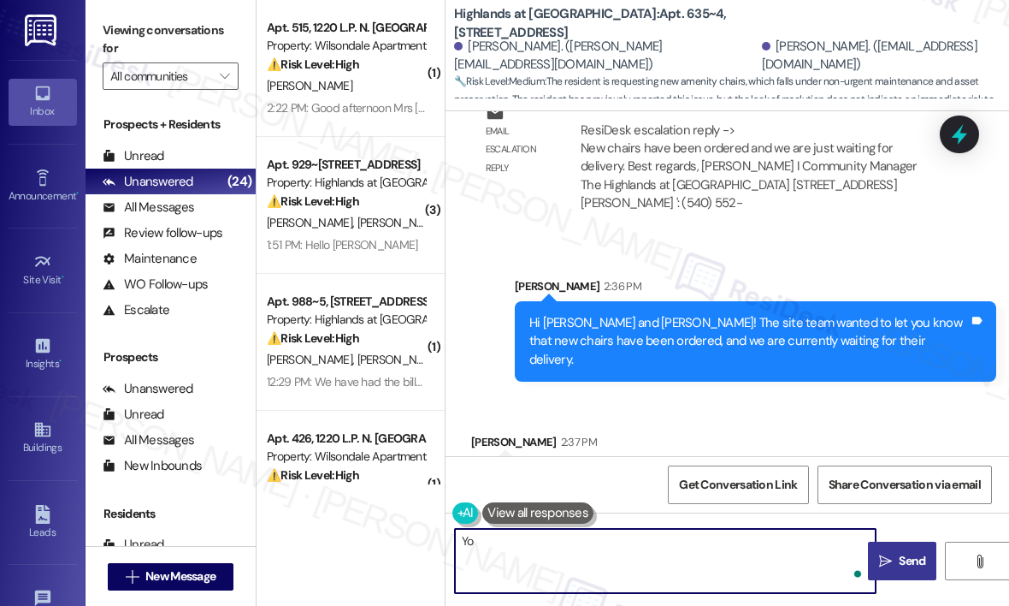
type textarea "Y"
type textarea "Happy to help! :)"
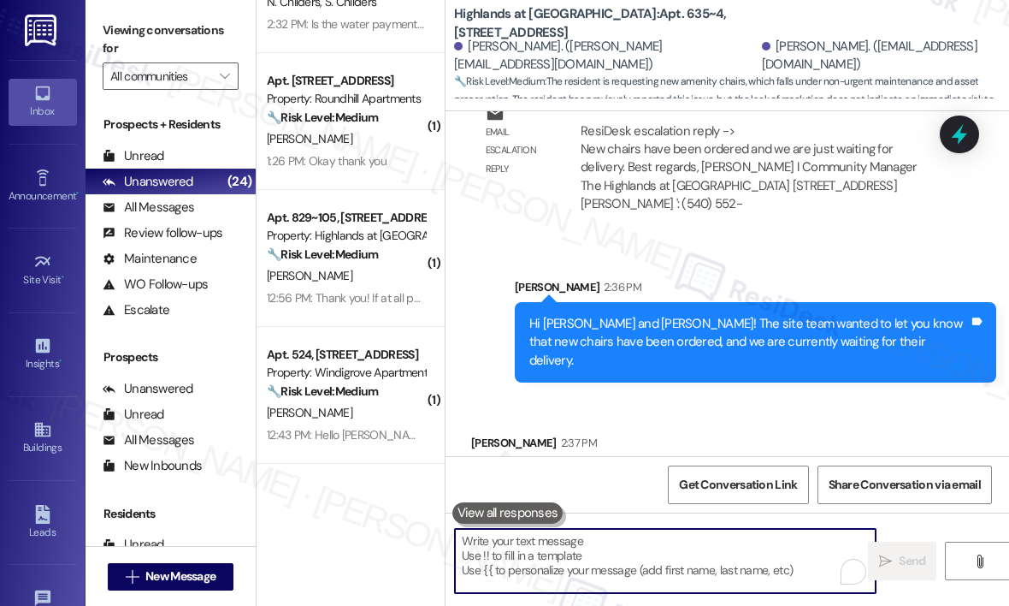
scroll to position [770, 0]
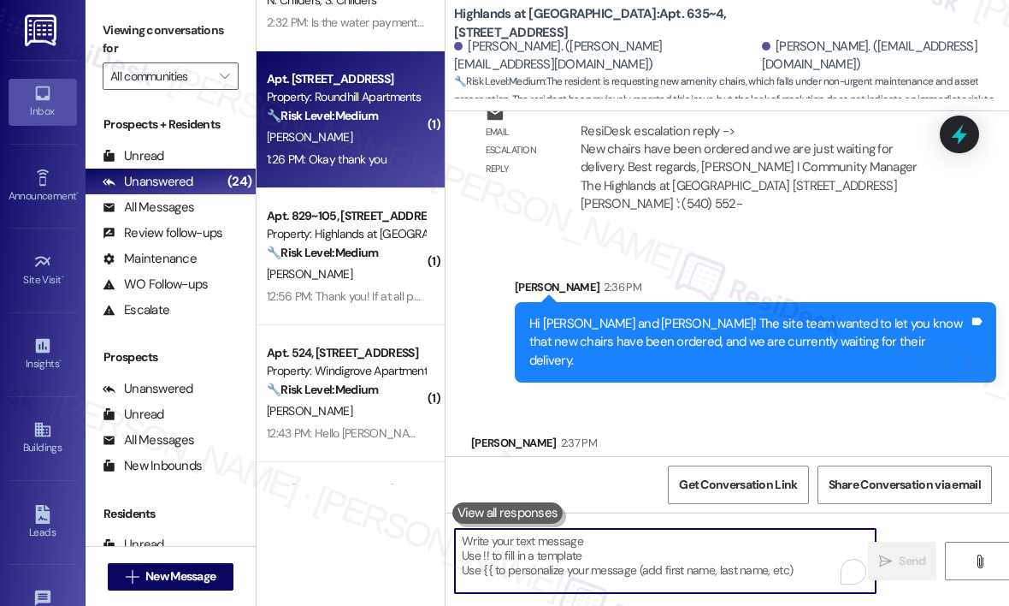
click at [382, 161] on div "1:26 PM: Okay thank you 1:26 PM: Okay thank you" at bounding box center [327, 158] width 120 height 15
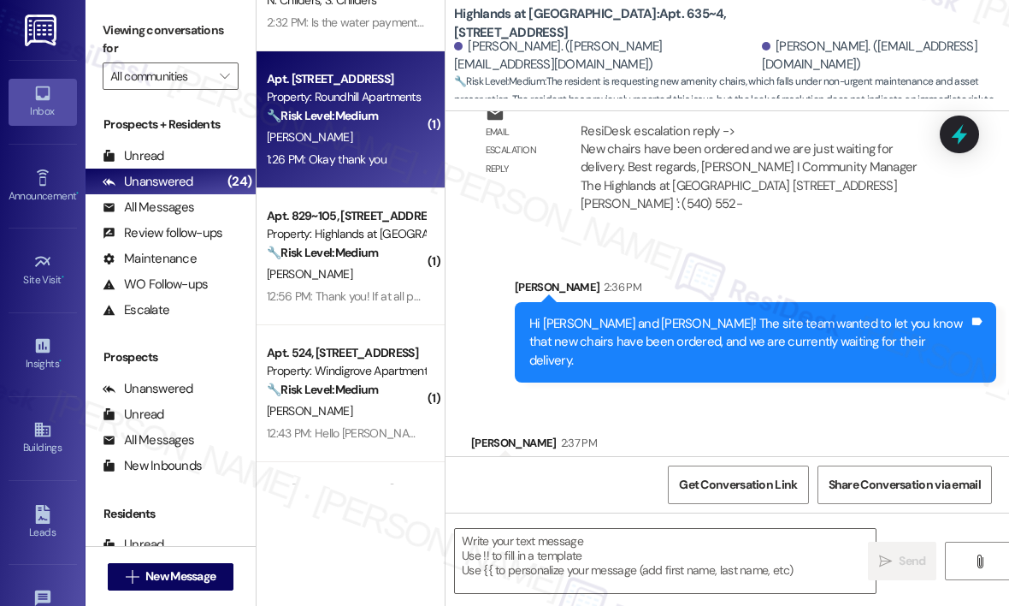
type textarea "Fetching suggested responses. Please feel free to read through the conversation…"
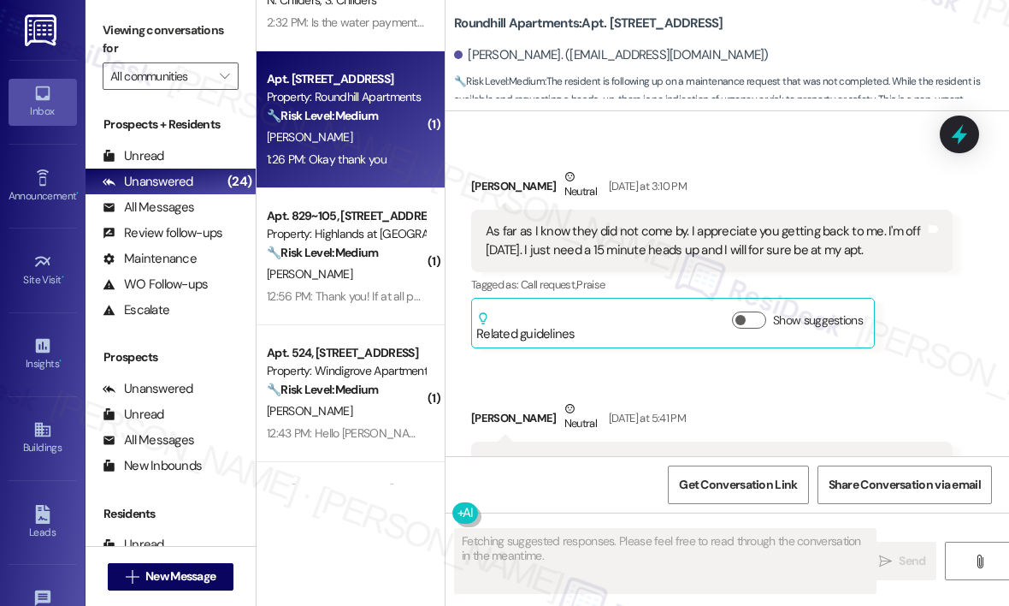
scroll to position [4165, 0]
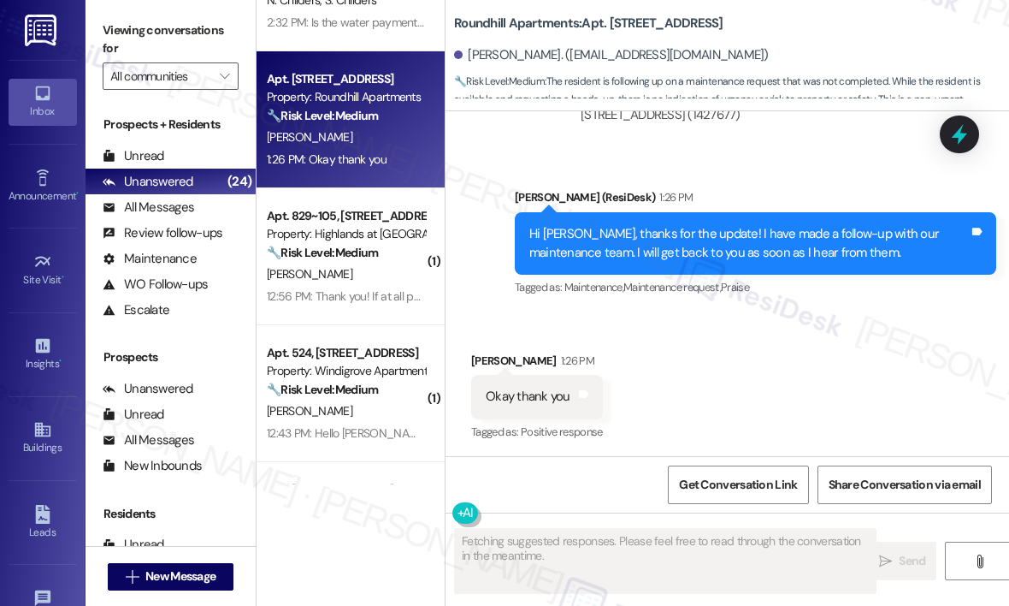
click at [813, 406] on div "Received via SMS Sherri Farley 1:26 PM Okay thank you Tags and notes Tagged as:…" at bounding box center [728, 385] width 564 height 145
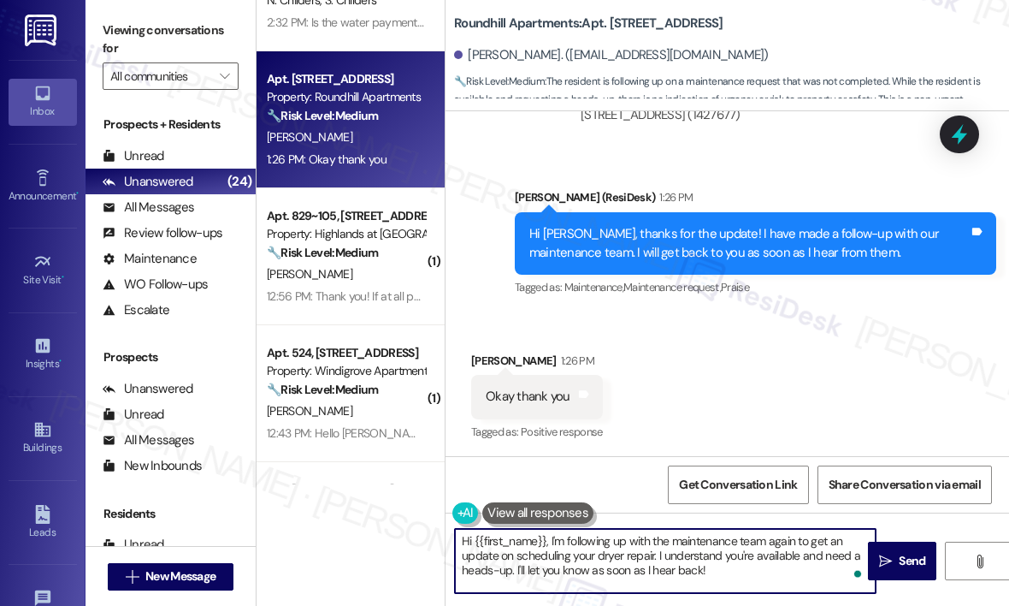
drag, startPoint x: 783, startPoint y: 574, endPoint x: 439, endPoint y: 529, distance: 347.5
click at [439, 529] on div "( 1 ) Apt. 426, 1220 L.P. N. King Street Property: Wilsondale Apartments ⚠️ Ris…" at bounding box center [633, 303] width 753 height 606
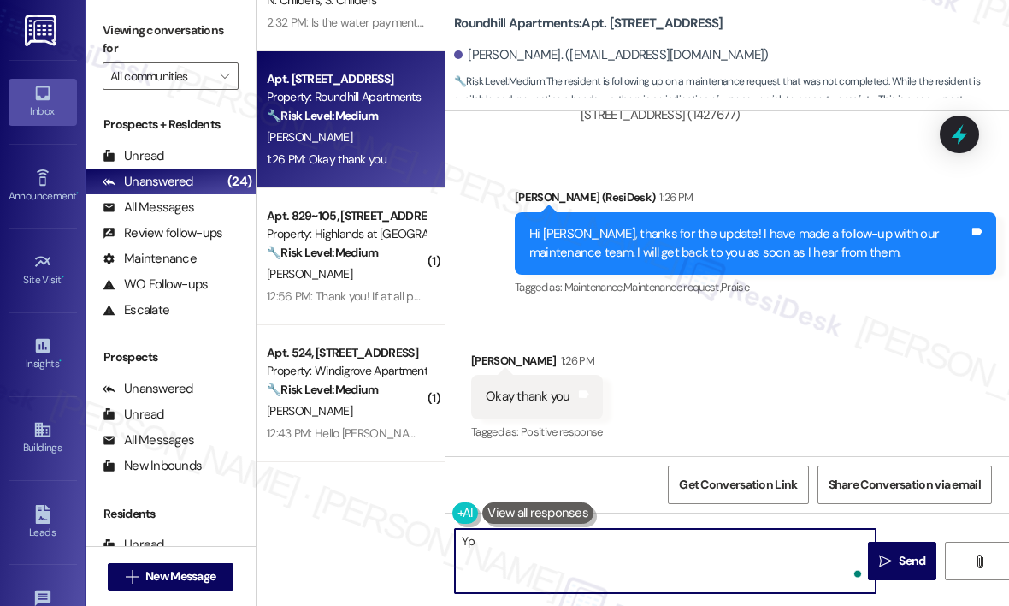
type textarea "Y"
type textarea "You're welcome! :)"
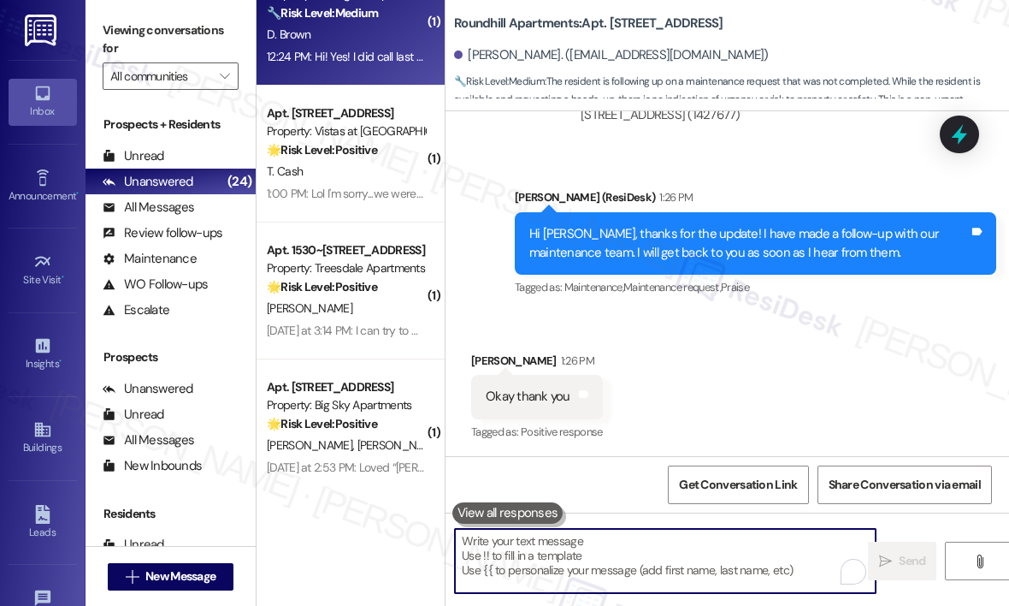
scroll to position [1368, 0]
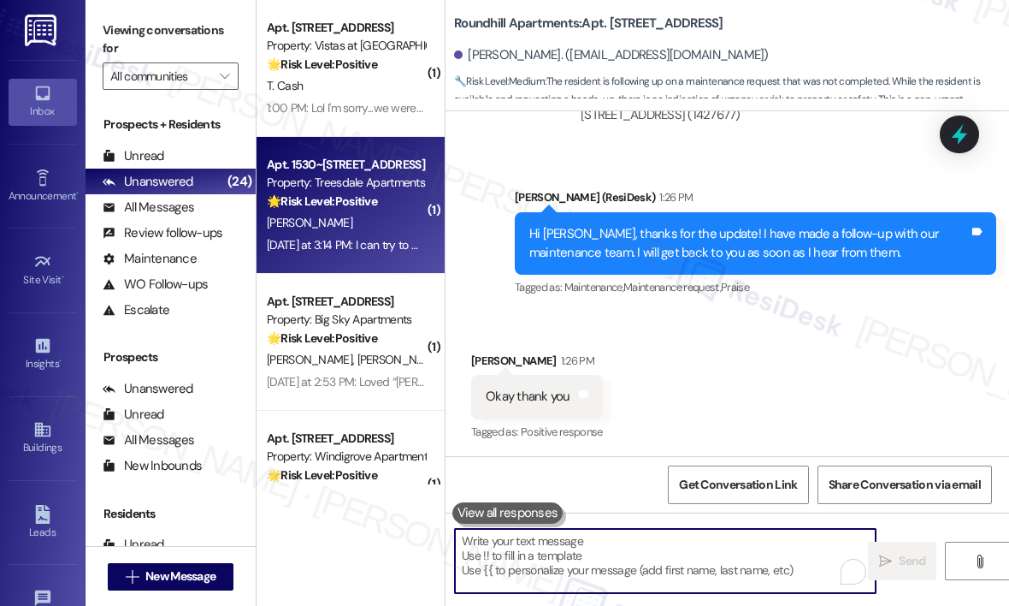
click at [371, 238] on div "Yesterday at 3:14 PM: I can try to write a google review later. I need to get m…" at bounding box center [478, 244] width 422 height 15
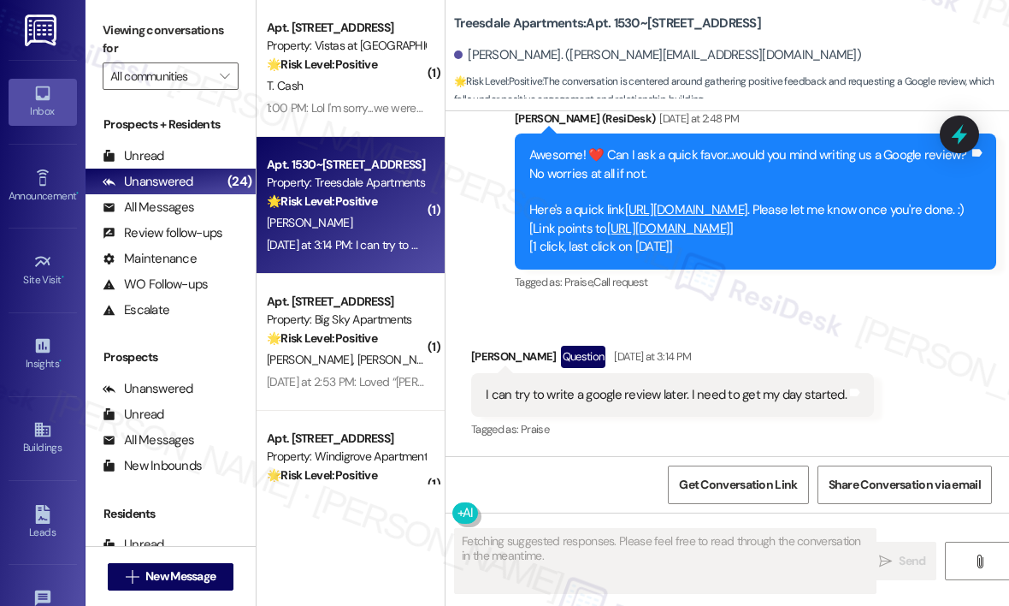
scroll to position [1143, 0]
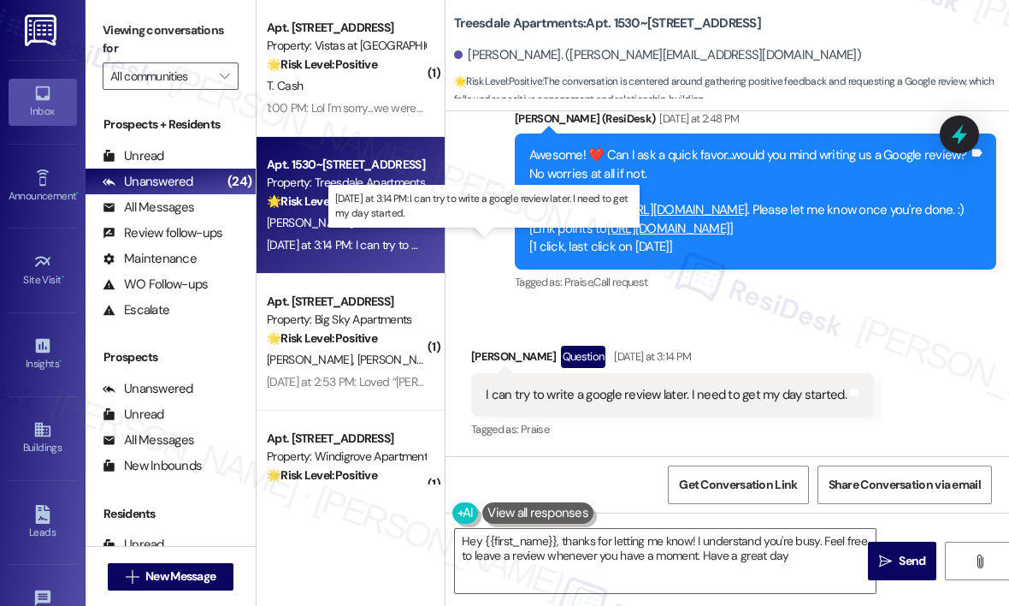
type textarea "Hey {{first_name}}, thanks for letting me know! I understand you're busy. Feel …"
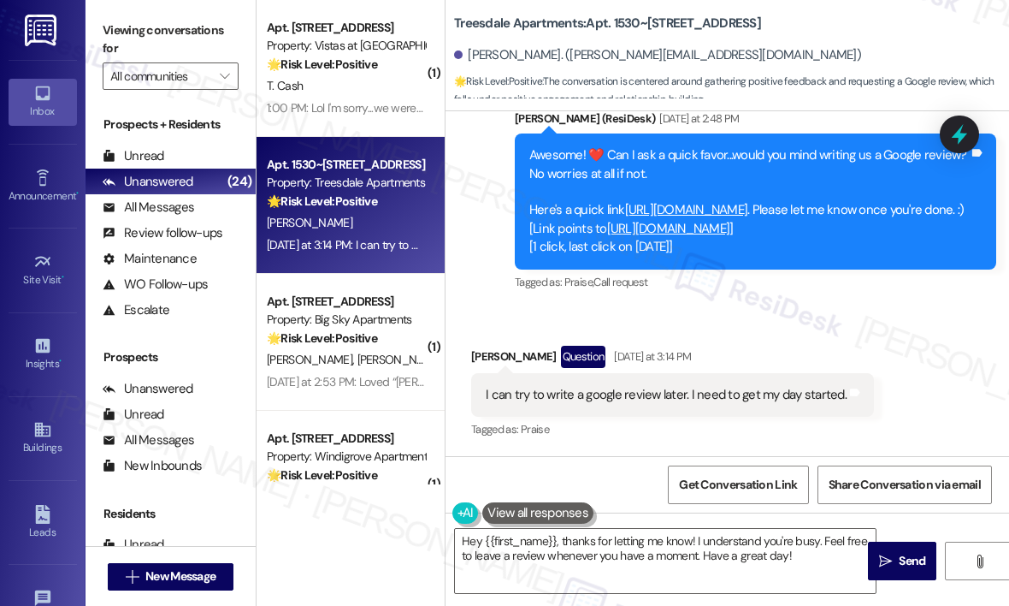
click at [789, 314] on div "Received via SMS Michael Youngkin Question Yesterday at 3:14 PM I can try to wr…" at bounding box center [728, 381] width 564 height 148
click at [789, 319] on div "Received via SMS Michael Youngkin Question Yesterday at 3:14 PM I can try to wr…" at bounding box center [728, 381] width 564 height 148
click at [664, 567] on textarea "Hey {{first_name}}, thanks for letting me know! I understand you're busy. Feel …" at bounding box center [665, 561] width 421 height 64
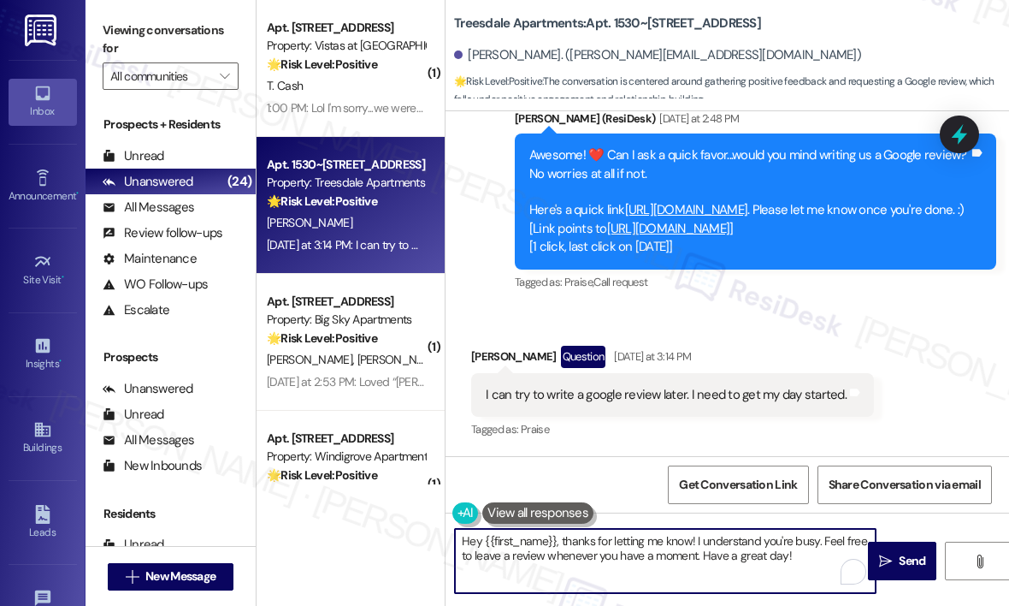
click at [731, 553] on textarea "Hey {{first_name}}, thanks for letting me know! I understand you're busy. Feel …" at bounding box center [665, 561] width 421 height 64
click at [753, 548] on textarea "Hey {{first_name}}, thanks for letting me know! I understand you're busy. Feel …" at bounding box center [665, 561] width 421 height 64
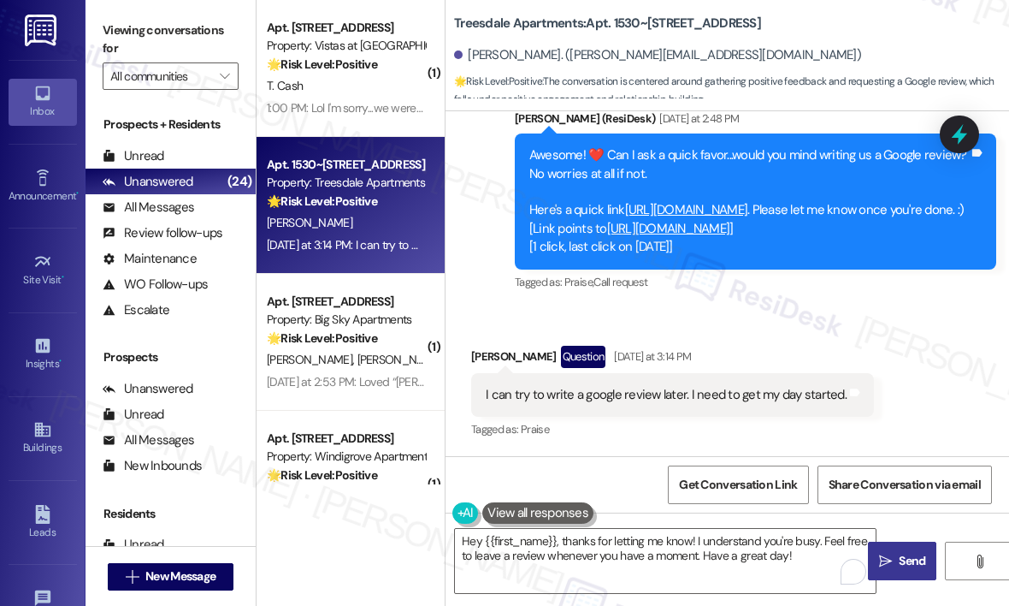
click at [902, 555] on span "Send" at bounding box center [912, 561] width 27 height 18
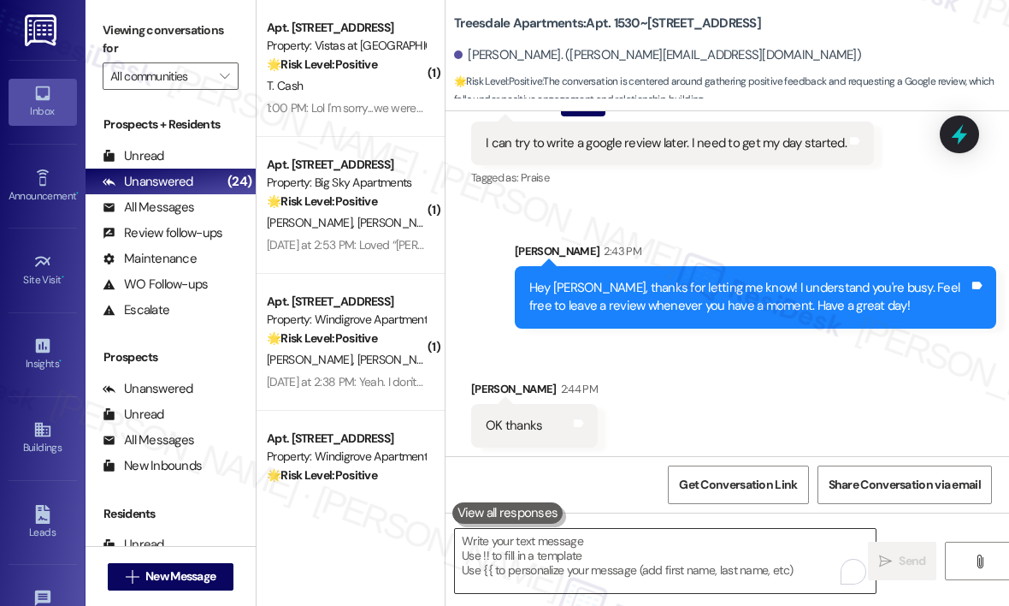
scroll to position [1399, 0]
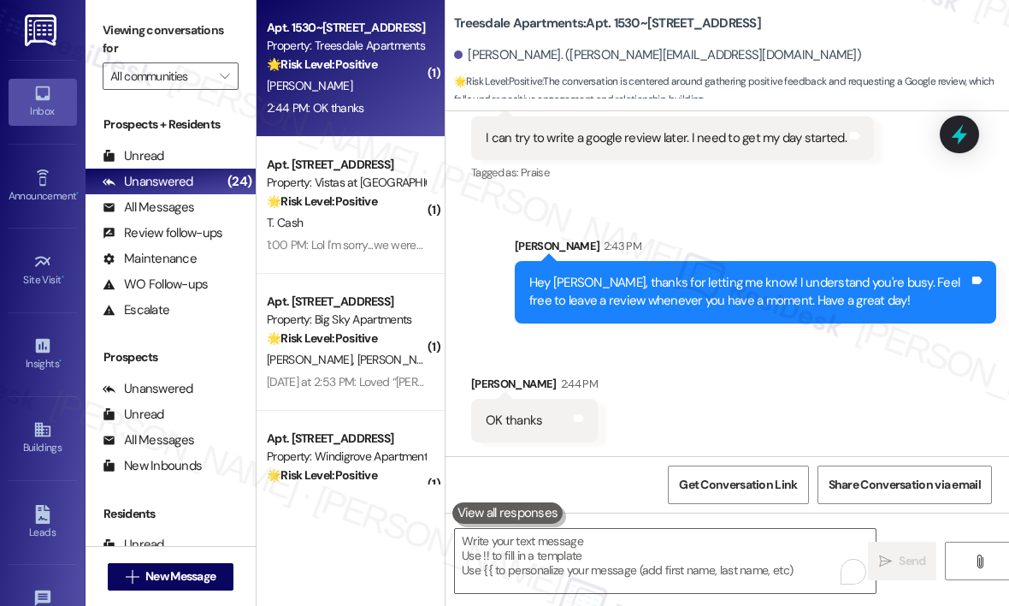
click at [797, 365] on div "Received via SMS Michael Youngkin 2:44 PM OK thanks Tags and notes" at bounding box center [728, 395] width 564 height 119
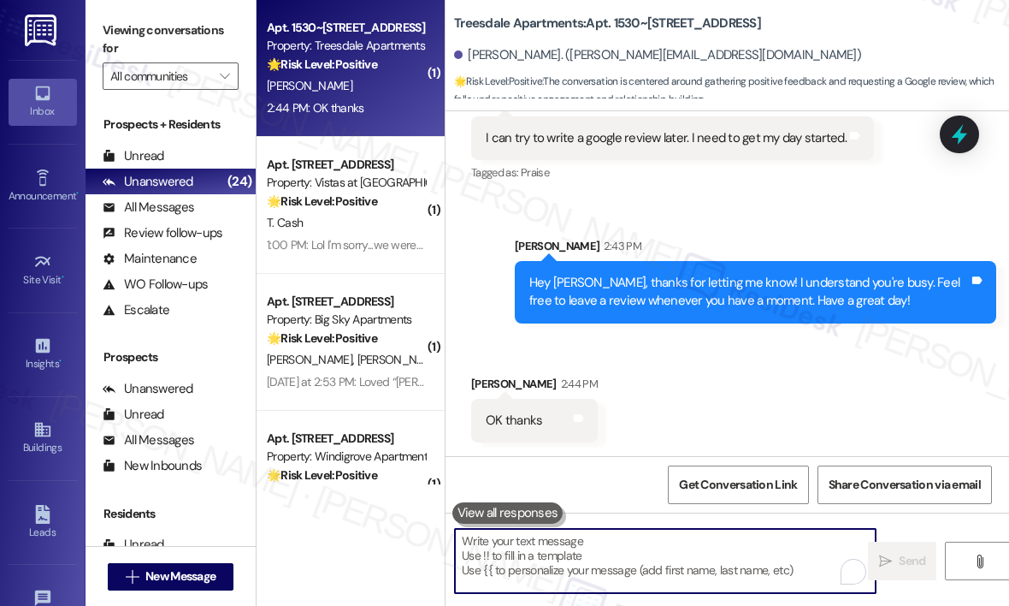
click at [648, 549] on textarea "To enrich screen reader interactions, please activate Accessibility in Grammarl…" at bounding box center [665, 561] width 421 height 64
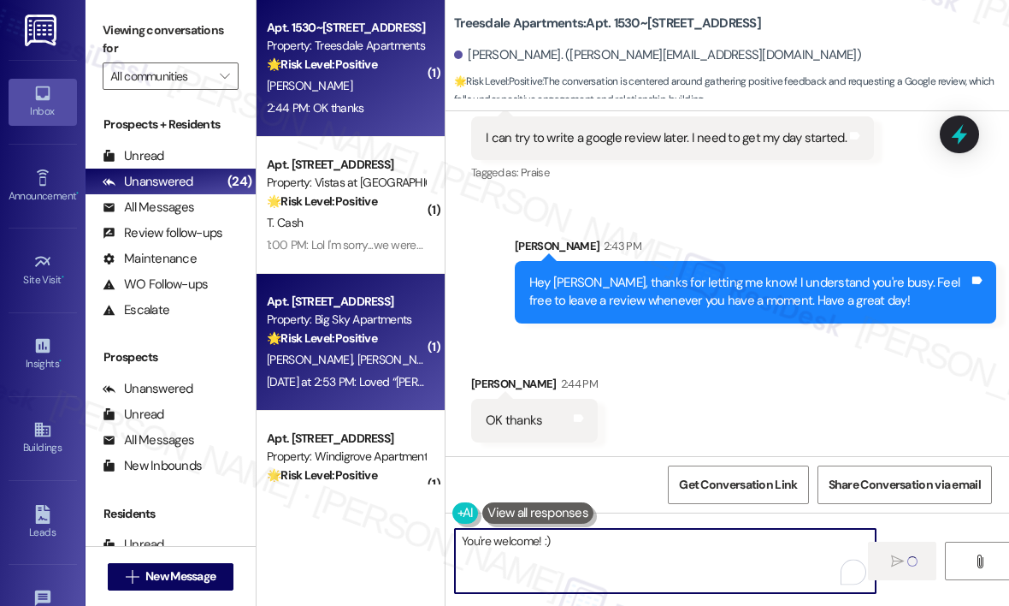
type textarea "You're welcome! :)"
click at [405, 369] on div "C. Saini D. Zinn" at bounding box center [346, 359] width 162 height 21
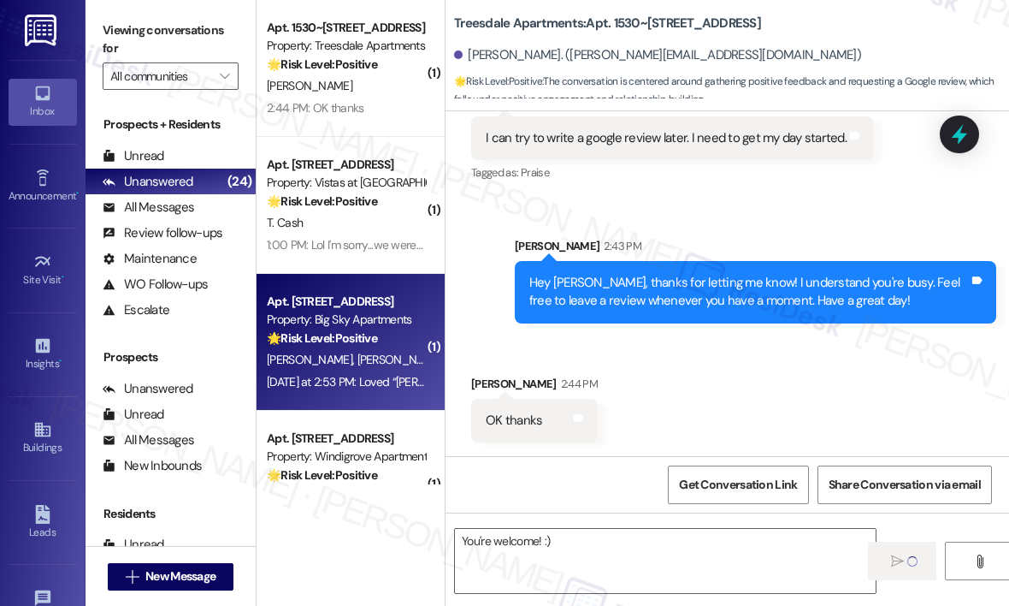
type textarea "Fetching suggested responses. Please feel free to read through the conversation…"
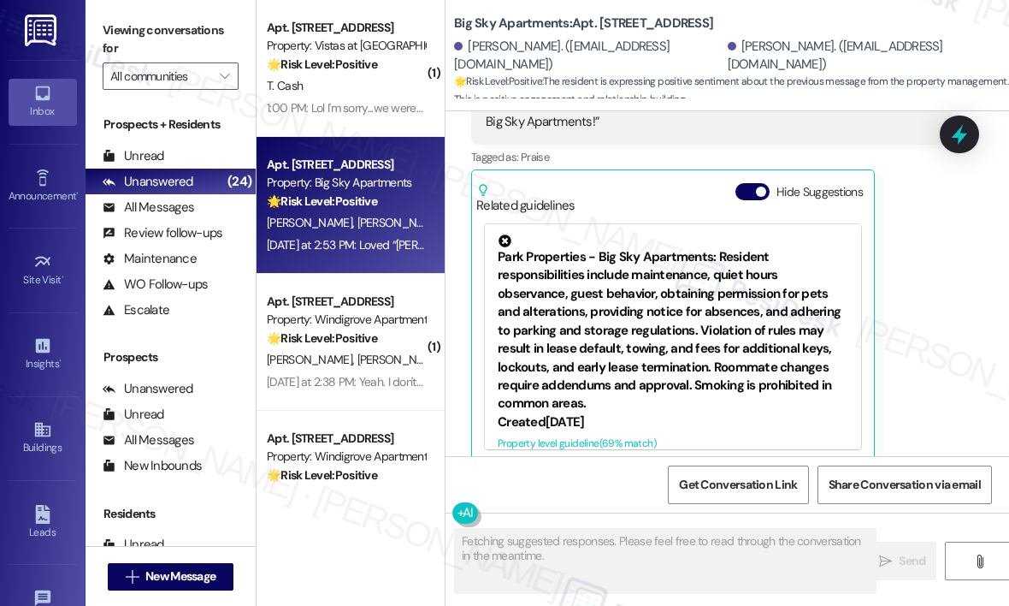
scroll to position [1812, 0]
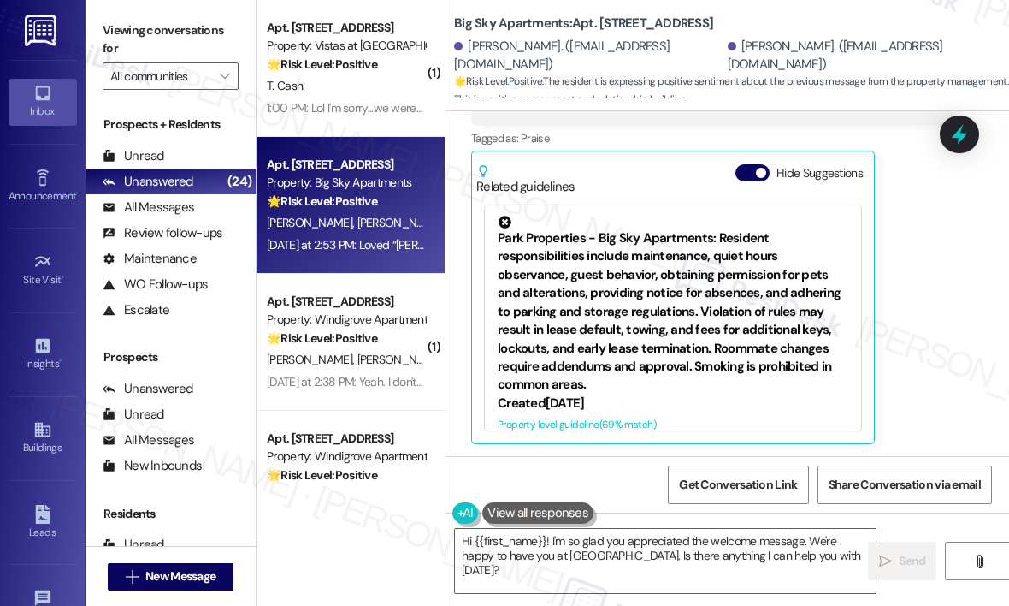
click at [939, 350] on div "Dirk Zinn Yesterday at 2:53 PM Loved “Sarah (Big Sky Apartments): Thank you for…" at bounding box center [712, 232] width 482 height 423
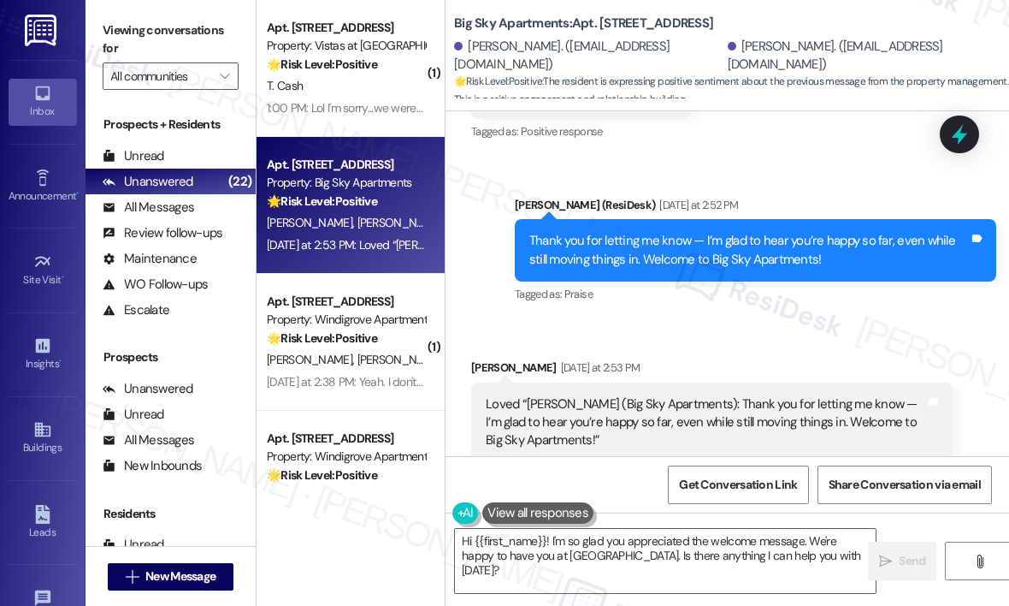
scroll to position [1469, 0]
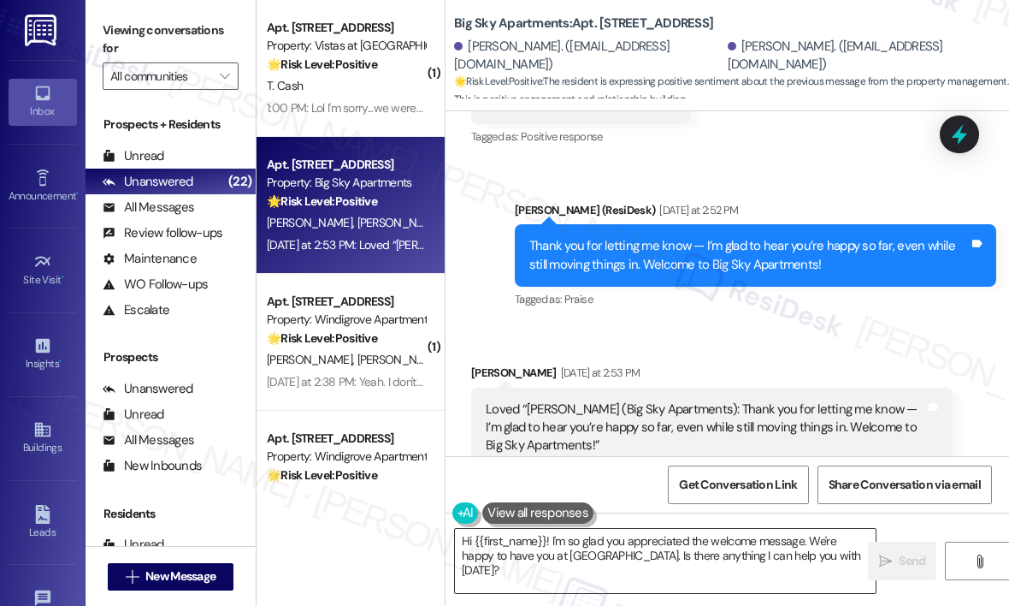
click at [533, 560] on textarea "Hi {{first_name}}! I'm so glad you appreciated the welcome message. We're happy…" at bounding box center [665, 561] width 421 height 64
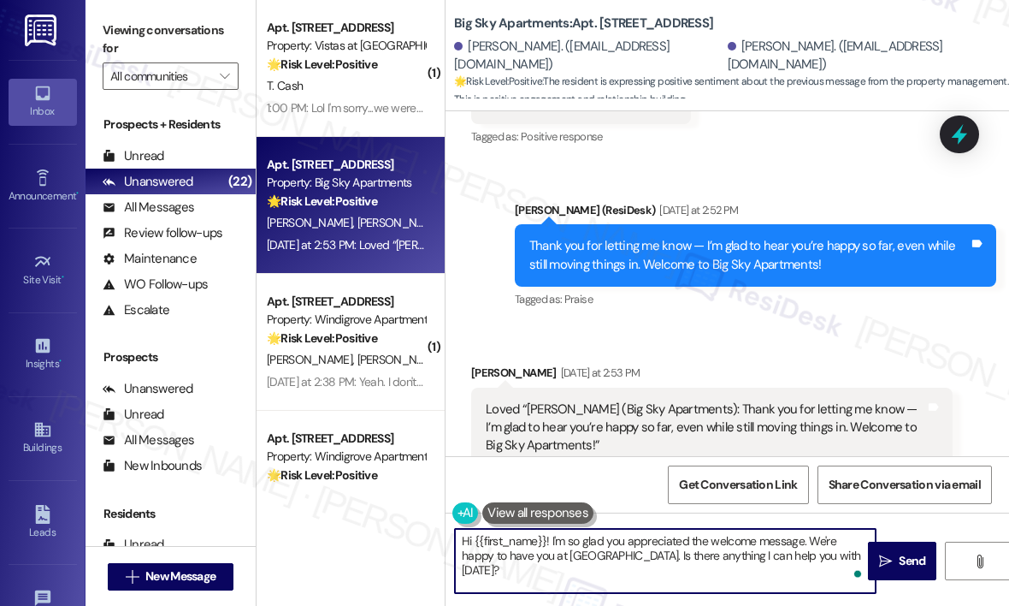
paste textarea "Awesome! ❤️"
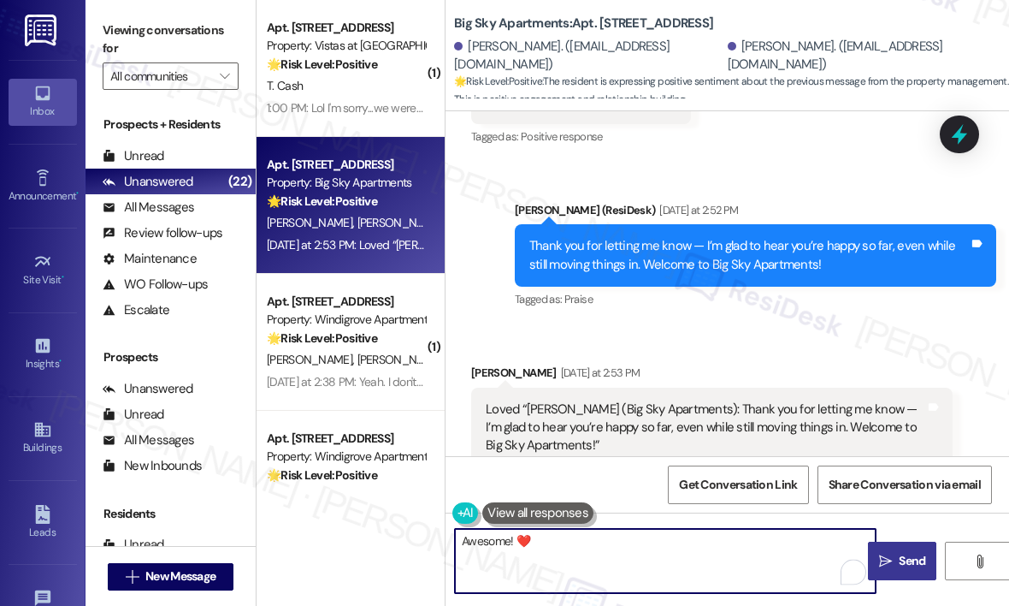
type textarea "Awesome! ❤️"
click at [894, 558] on span " Send" at bounding box center [903, 561] width 54 height 18
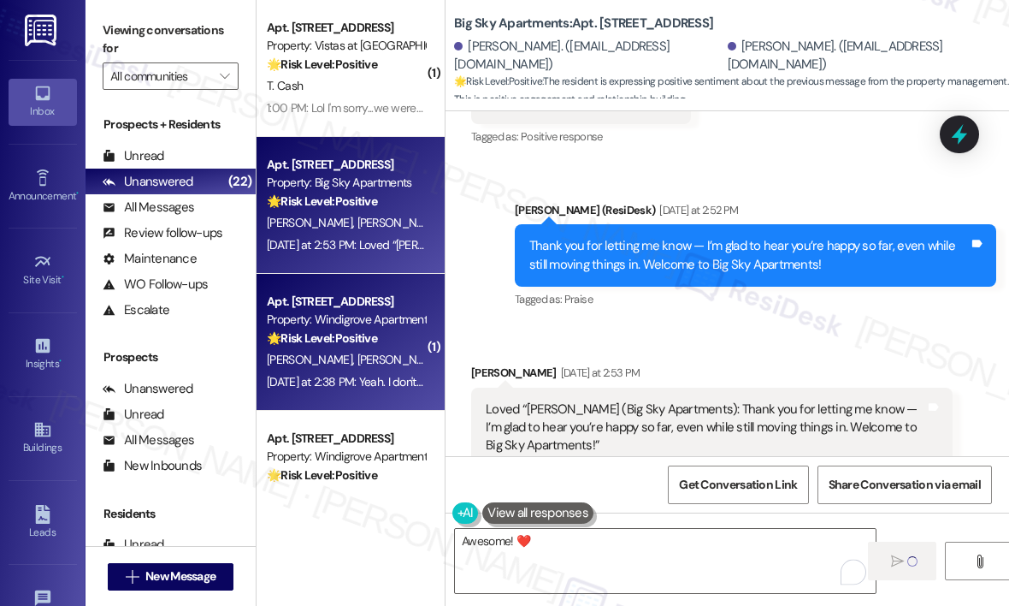
click at [314, 358] on span "H. Gibson" at bounding box center [312, 359] width 91 height 15
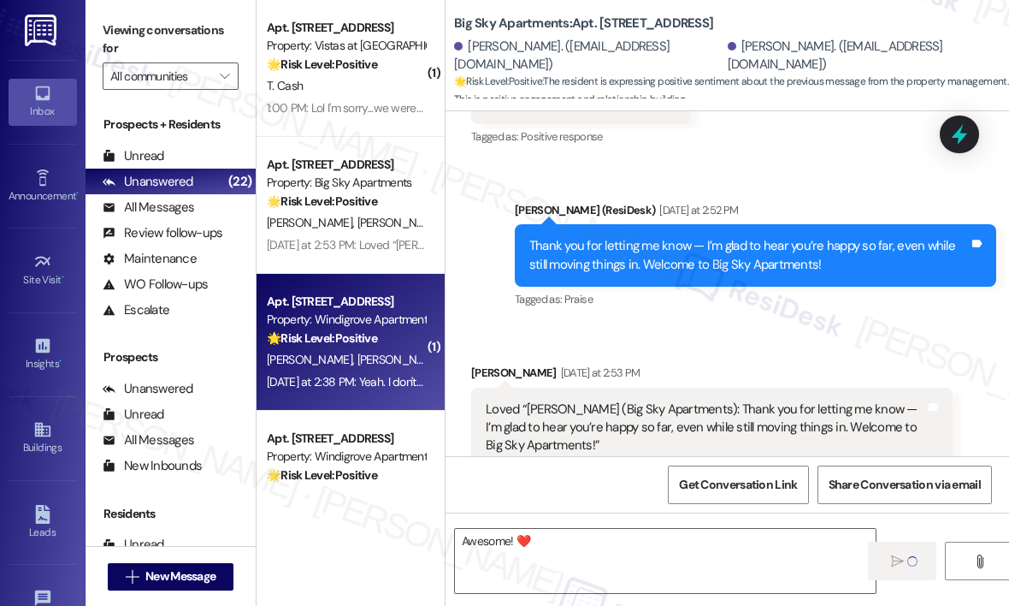
type textarea "Fetching suggested responses. Please feel free to read through the conversation…"
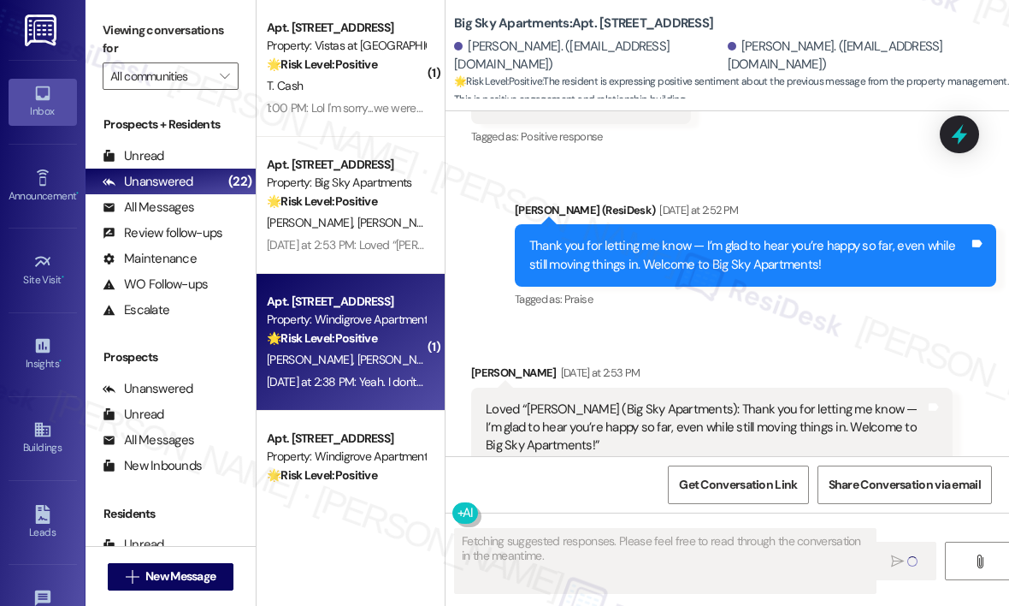
scroll to position [488, 0]
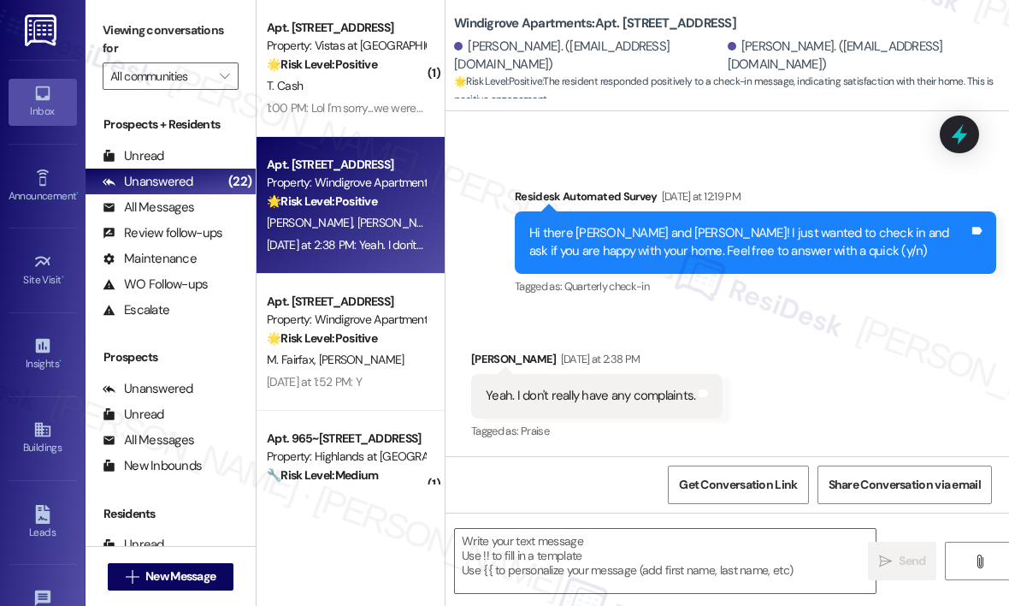
click at [819, 396] on div "Received via SMS Brandon Mcguire Yesterday at 2:38 PM Yeah. I don't really have…" at bounding box center [728, 383] width 564 height 145
click at [554, 543] on textarea at bounding box center [665, 561] width 421 height 64
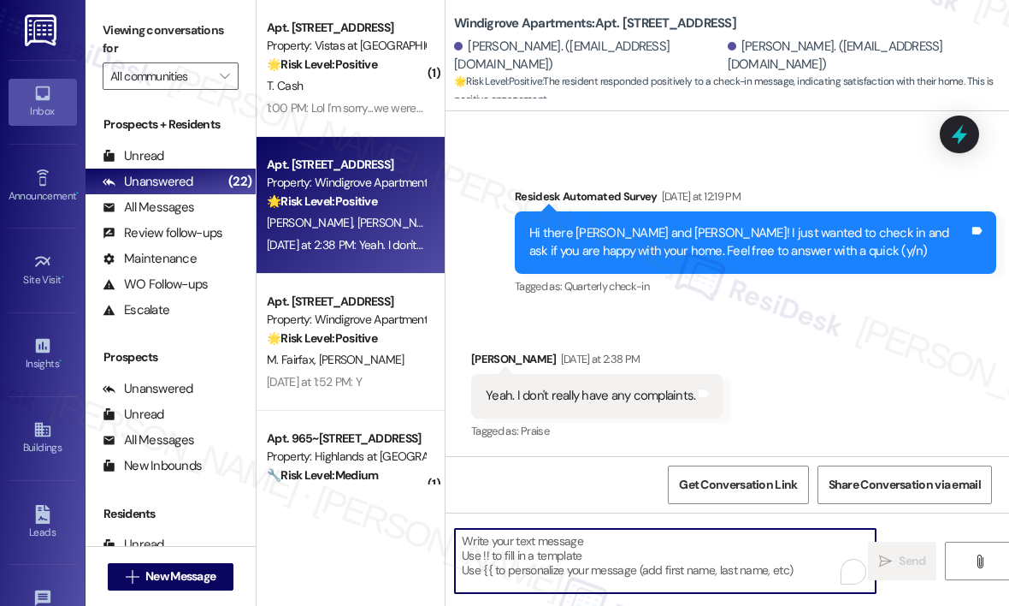
paste textarea "Awesome! ❤️ Can I ask a quick favor...would you mind writing us a Google review…"
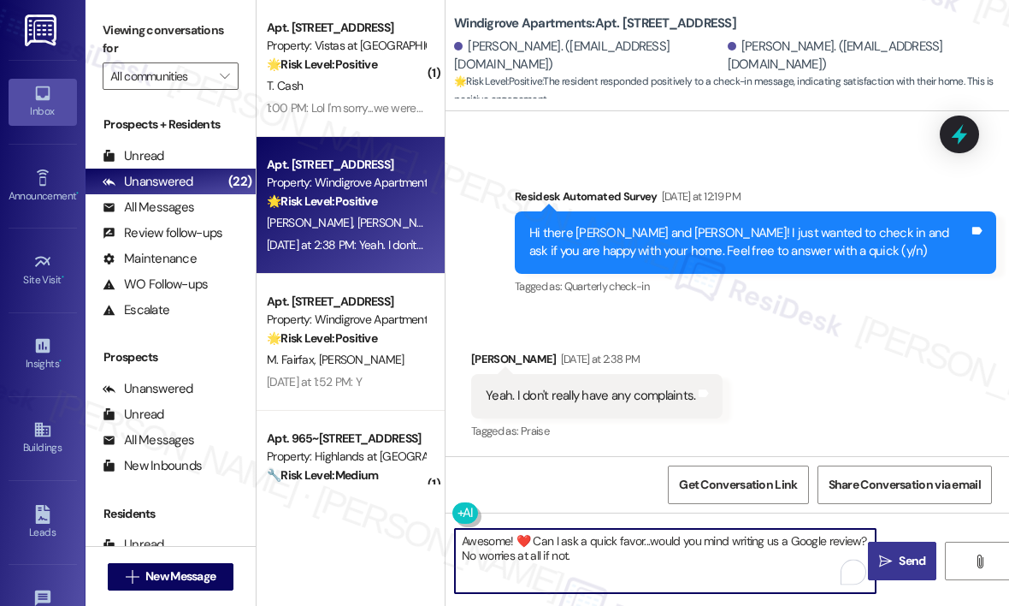
type textarea "Awesome! ❤️ Can I ask a quick favor...would you mind writing us a Google review…"
click at [908, 558] on span "Send" at bounding box center [912, 561] width 27 height 18
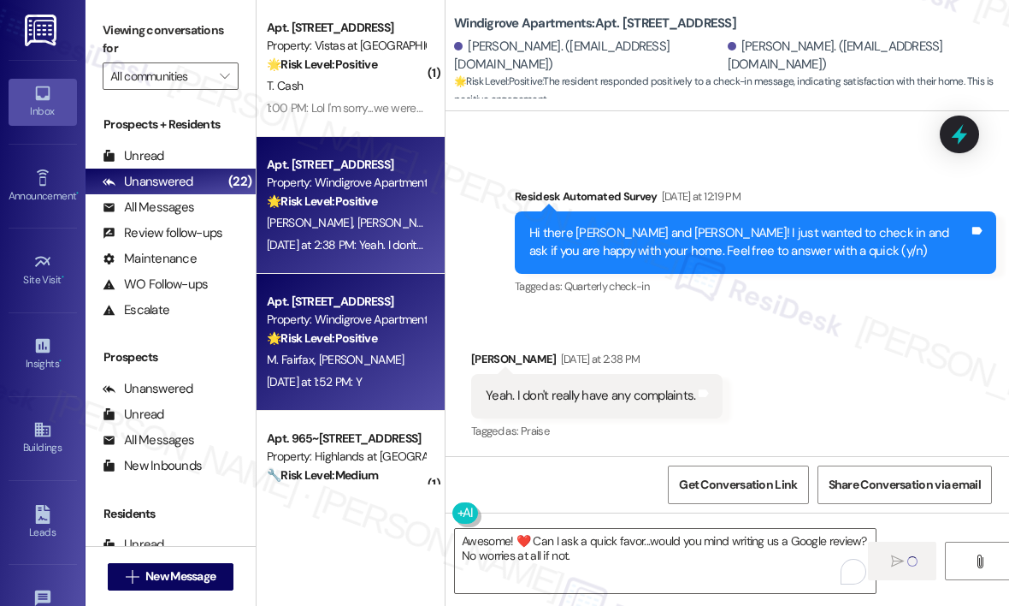
click at [362, 380] on div "Yesterday at 1:52 PM: Y Yesterday at 1:52 PM: Y" at bounding box center [314, 381] width 95 height 15
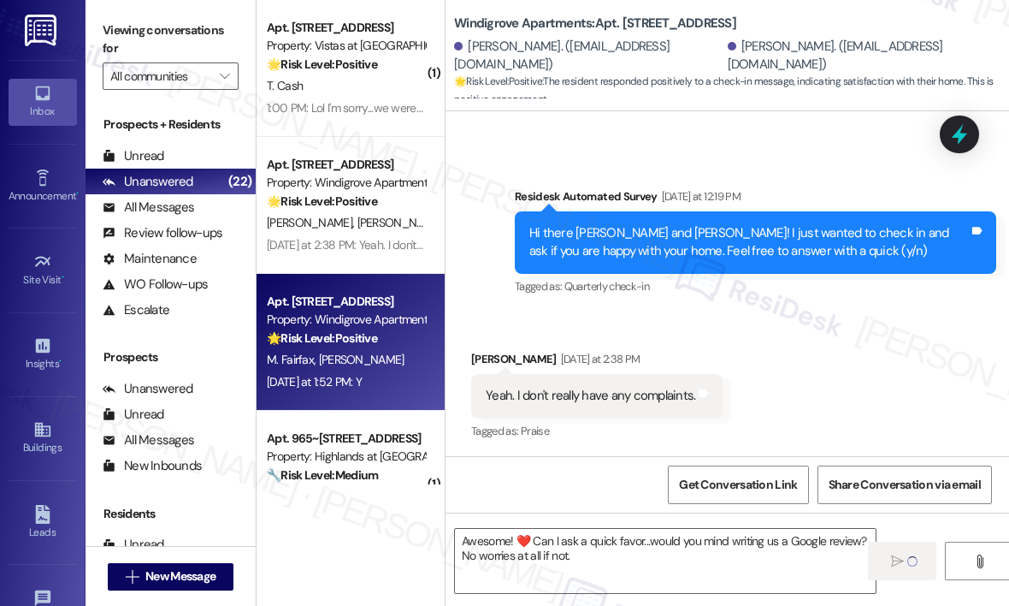
type textarea "Fetching suggested responses. Please feel free to read through the conversation…"
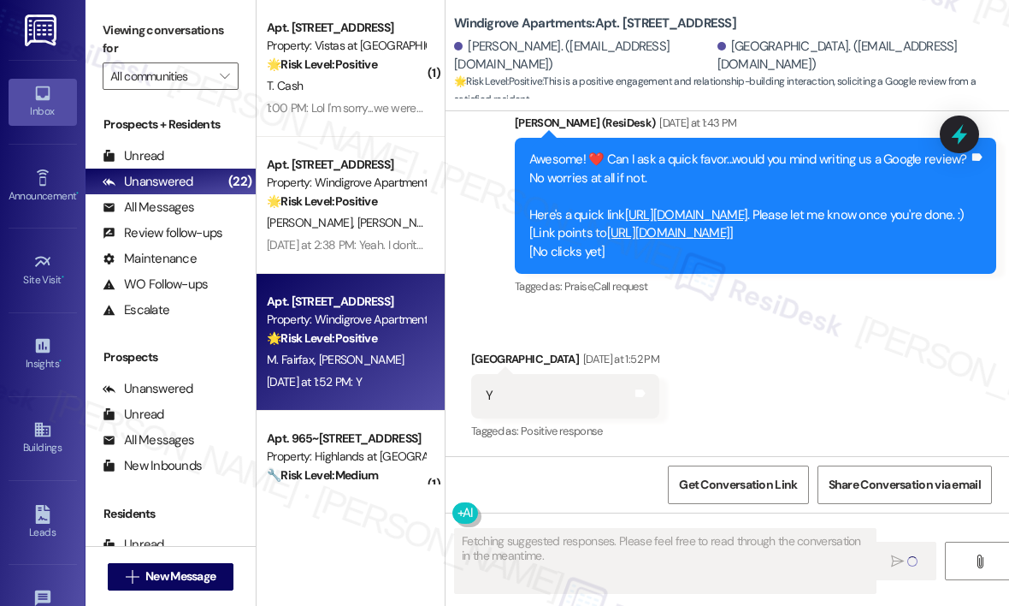
scroll to position [1194, 0]
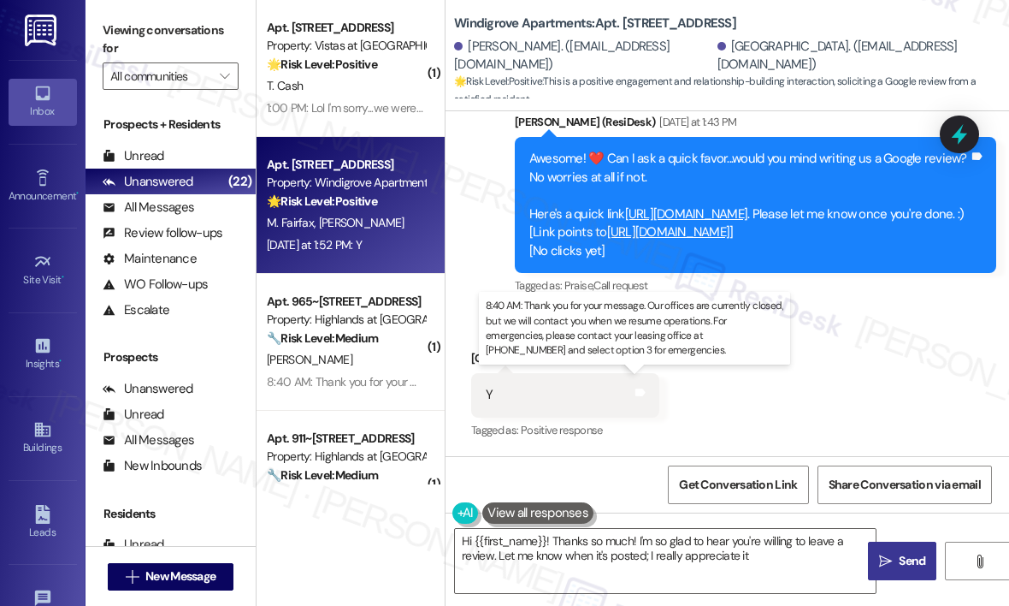
type textarea "Hi {{first_name}}! Thanks so much! I'm so glad to hear you're willing to leave …"
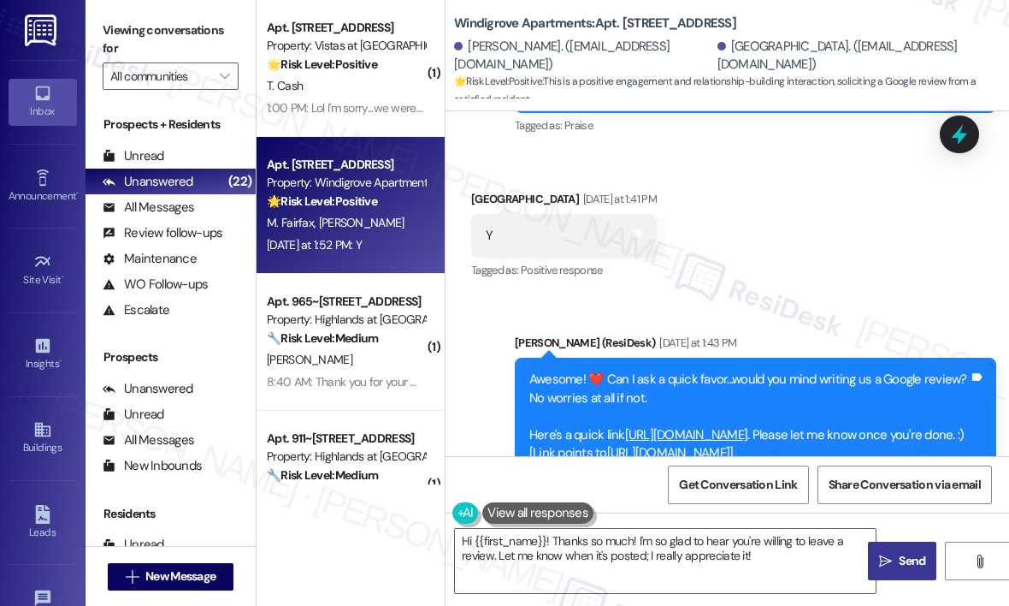
scroll to position [938, 0]
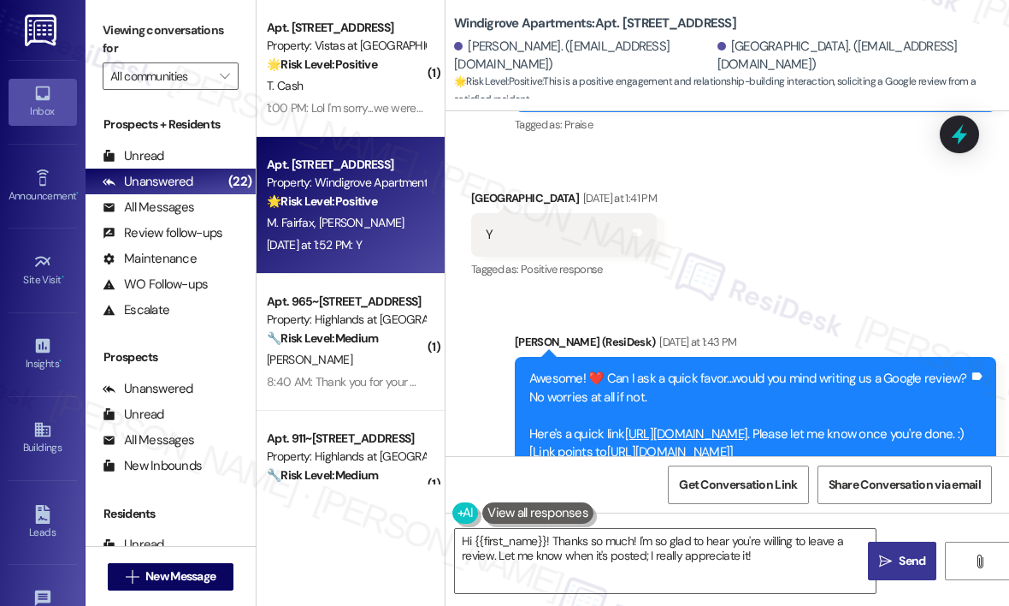
click at [901, 553] on span "Send" at bounding box center [912, 561] width 27 height 18
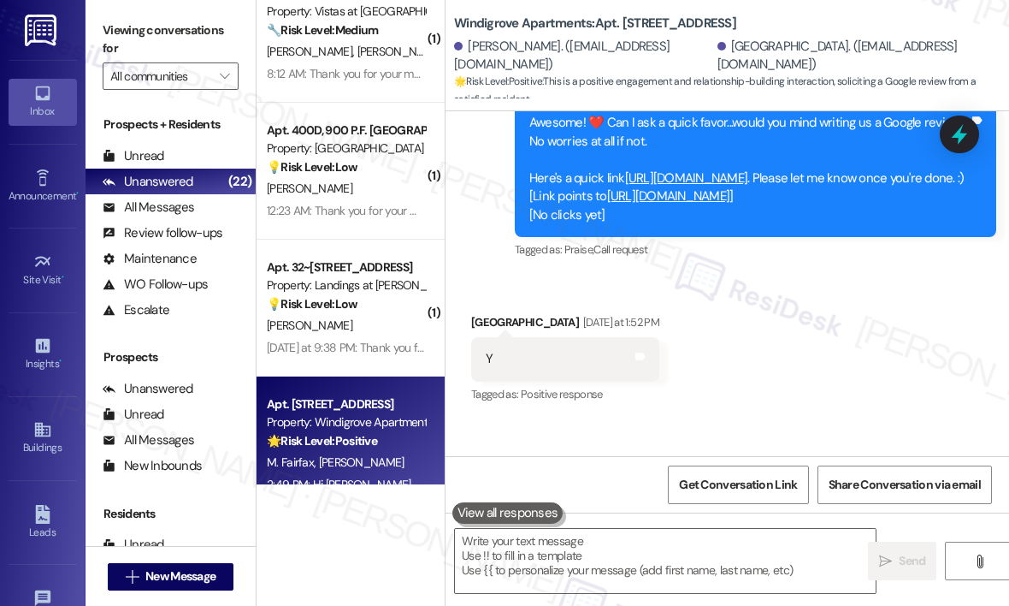
scroll to position [2138, 0]
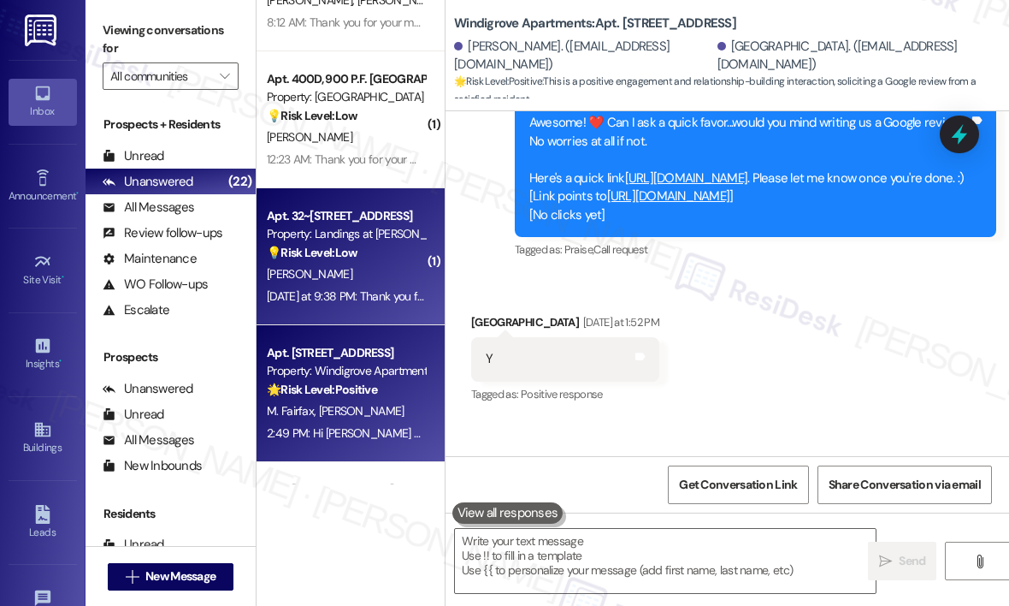
click at [381, 236] on div "Property: Landings at Weyers Cave" at bounding box center [346, 234] width 158 height 18
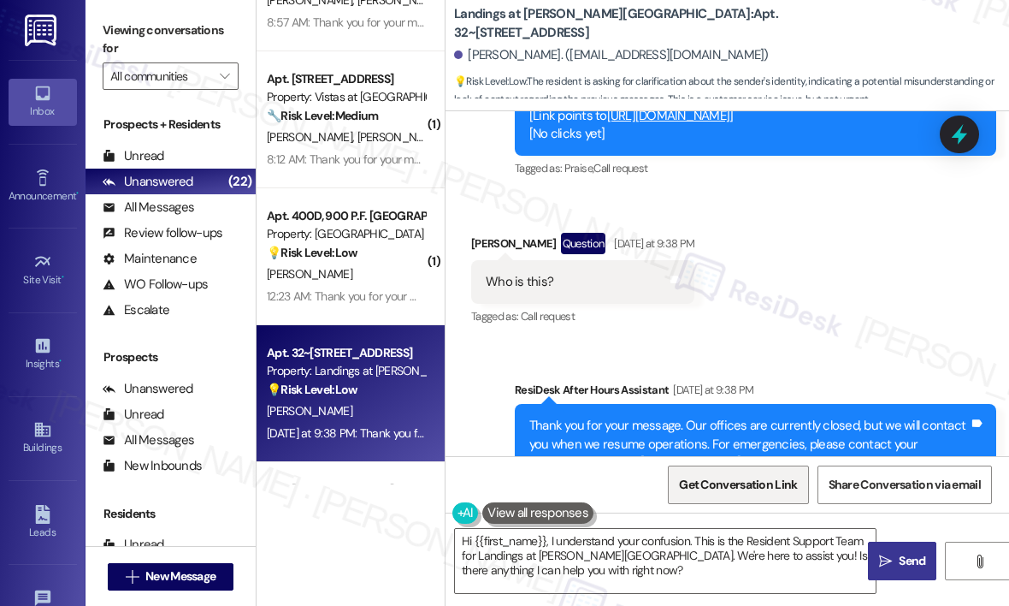
scroll to position [1293, 0]
click at [747, 540] on textarea "Hi {{first_name}}, I understand your confusion. This is the Resident Support Te…" at bounding box center [665, 561] width 421 height 64
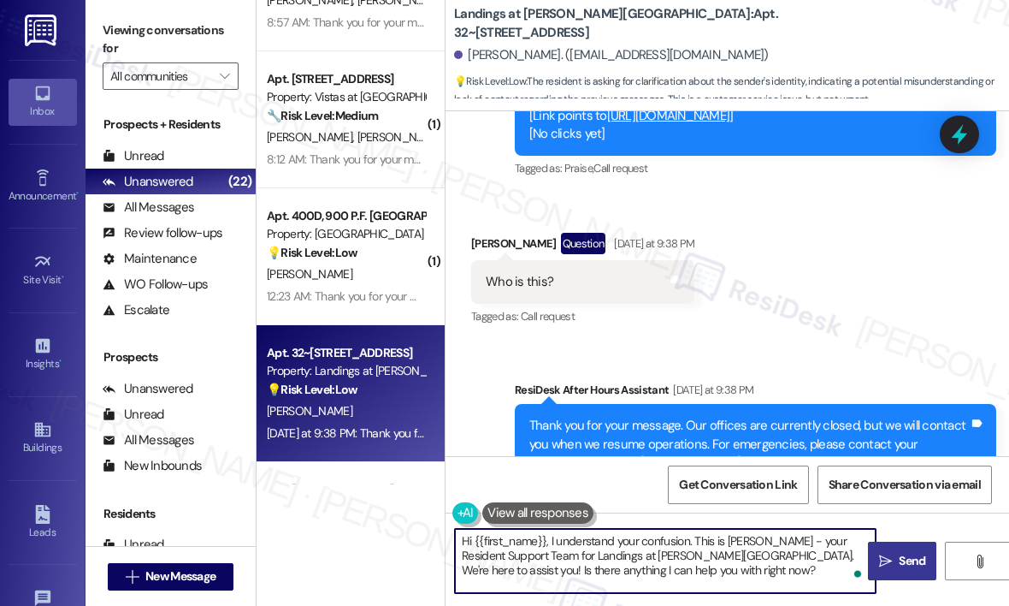
click at [531, 561] on textarea "Hi {{first_name}}, I understand your confusion. This is Sarah - your Resident S…" at bounding box center [665, 561] width 421 height 64
click at [681, 571] on textarea "Hi {{first_name}}, I understand your confusion. This is Sarah - your Resident S…" at bounding box center [665, 561] width 421 height 64
click at [677, 555] on textarea "Hi {{first_name}}, I understand your confusion. This is Sarah - your Resident S…" at bounding box center [665, 561] width 421 height 64
click at [766, 555] on textarea "Hi {{first_name}}, I understand your confusion. This is Sarah - your Resident S…" at bounding box center [665, 561] width 421 height 64
type textarea "Hi {{first_name}}, I understand your confusion. This is Sarah - your Resident S…"
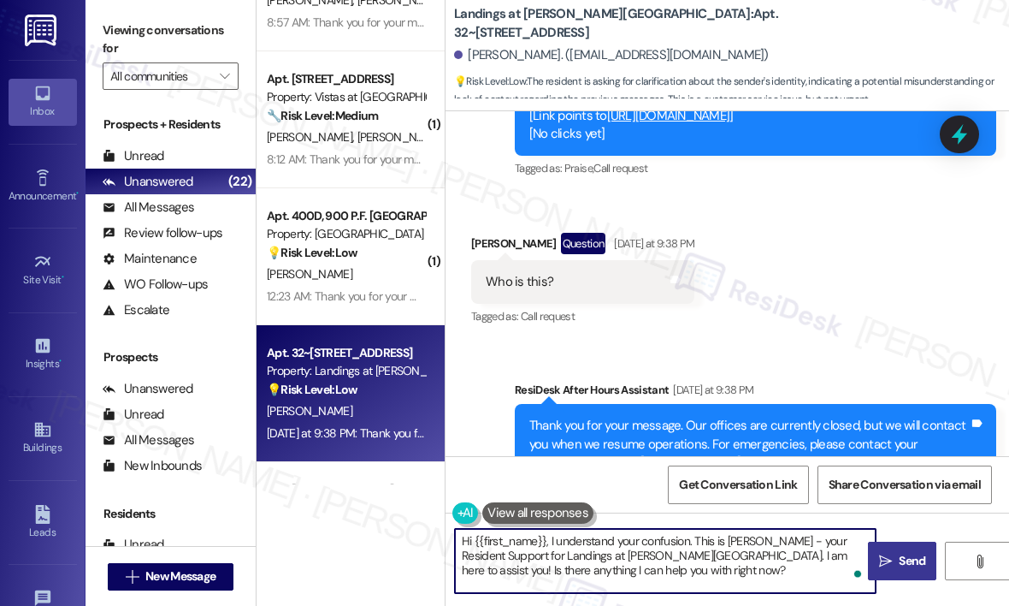
click at [905, 561] on span "Send" at bounding box center [912, 561] width 27 height 18
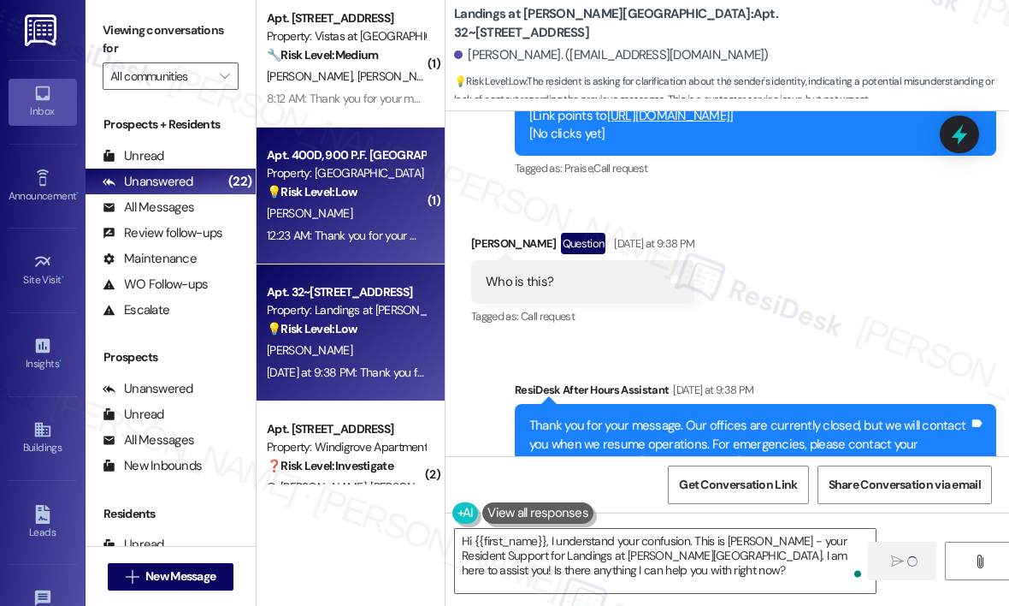
scroll to position [2252, 0]
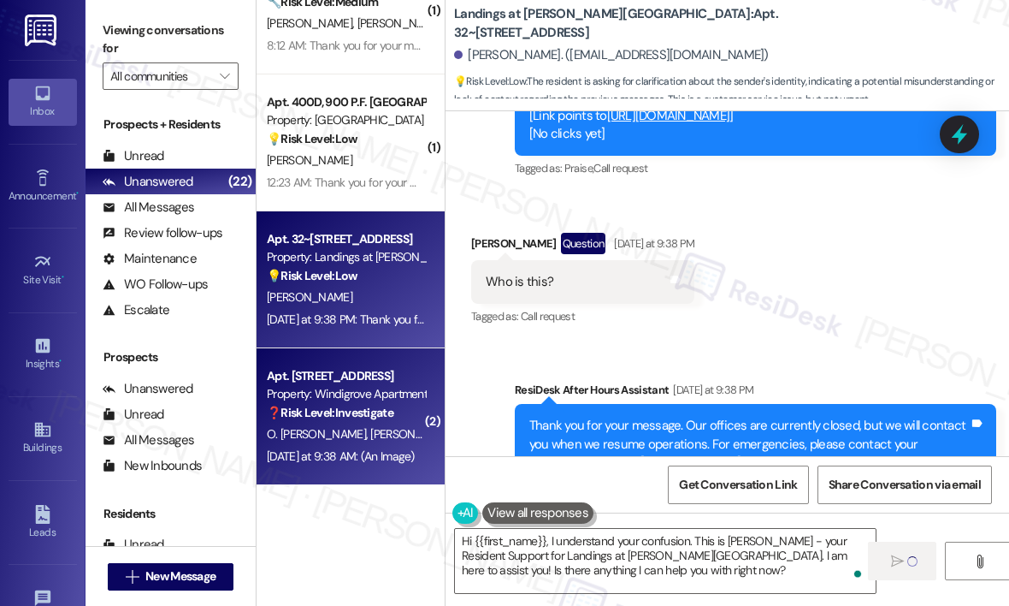
click at [354, 405] on strong "❓ Risk Level: Investigate" at bounding box center [330, 412] width 127 height 15
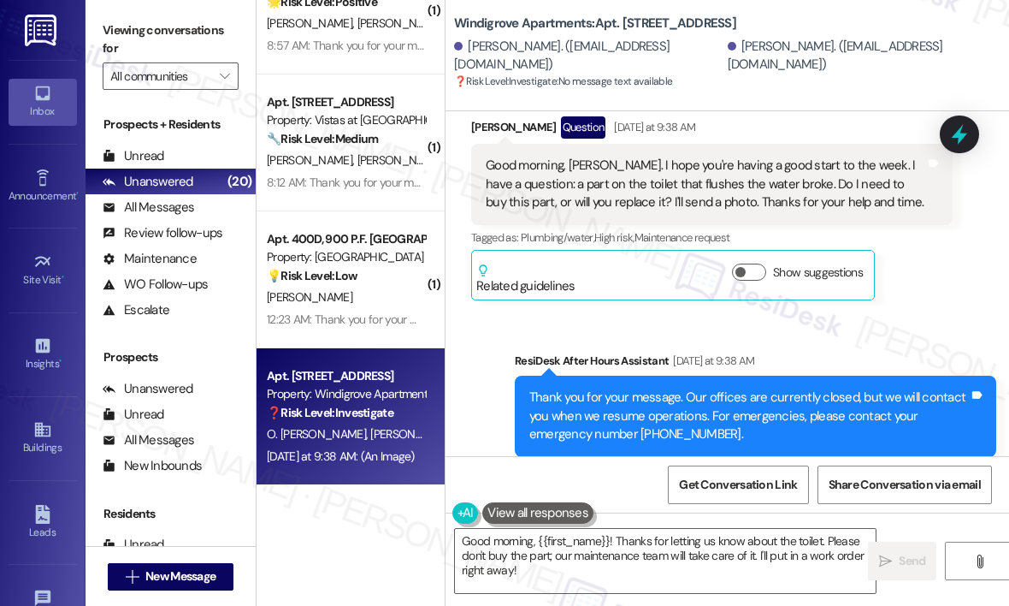
scroll to position [10578, 0]
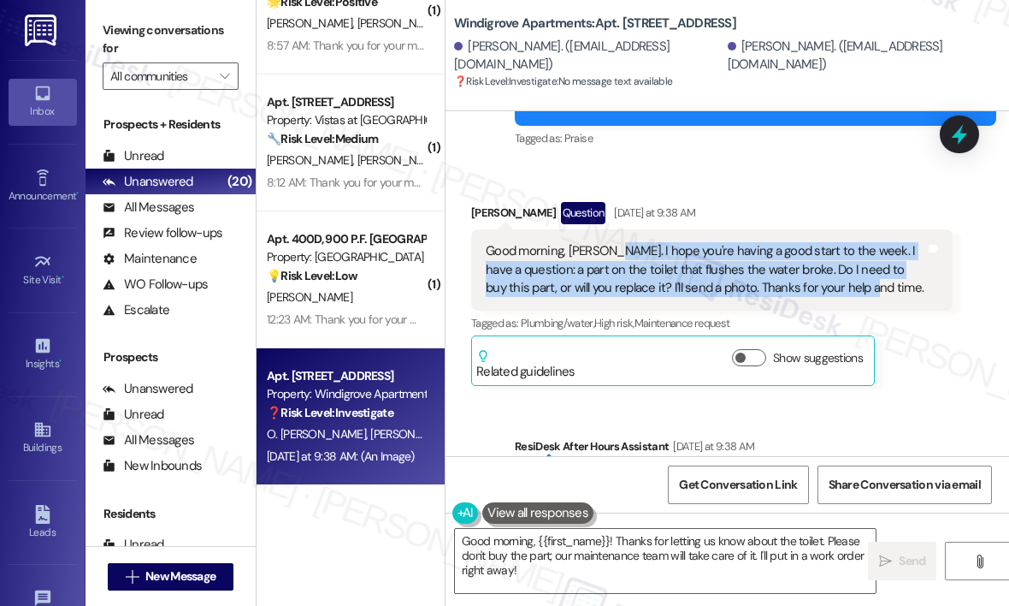
drag, startPoint x: 883, startPoint y: 206, endPoint x: 606, endPoint y: 174, distance: 278.9
click at [606, 242] on div "Good morning, Sarah. I hope you're having a good start to the week. I have a qu…" at bounding box center [706, 269] width 440 height 55
click at [603, 242] on div "Good morning, Sarah. I hope you're having a good start to the week. I have a qu…" at bounding box center [706, 269] width 440 height 55
copy div "I hope you're having a good start to the week. I have a question: a part on the…"
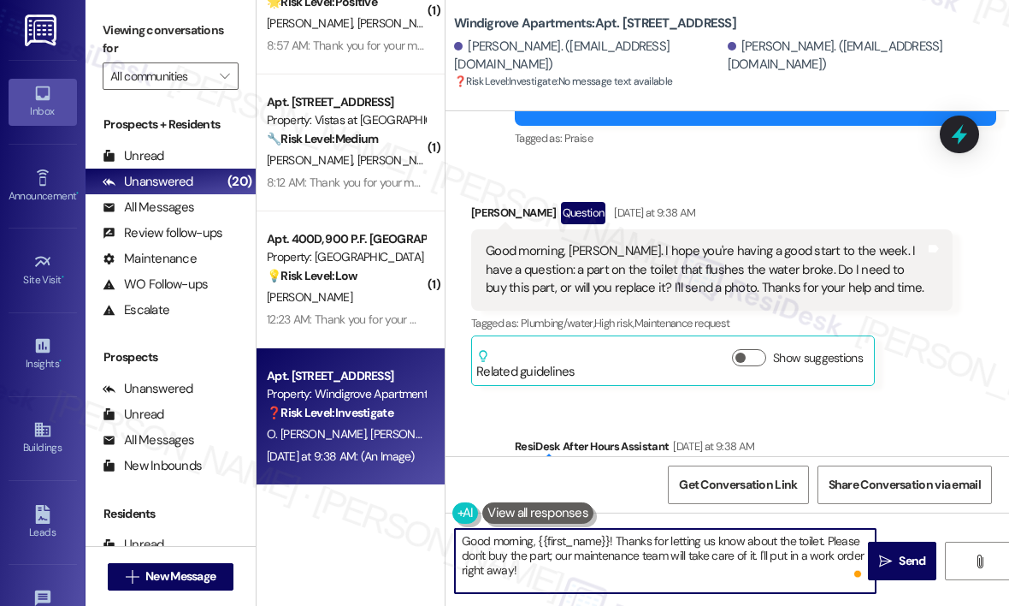
drag, startPoint x: 600, startPoint y: 574, endPoint x: 463, endPoint y: 543, distance: 140.3
click at [463, 543] on textarea "Good morning, {{first_name}}! Thanks for letting us know about the toilet. Plea…" at bounding box center [665, 561] width 421 height 64
paste textarea "I’ll submit a work order to the maintenance team, and they will determine wheth…"
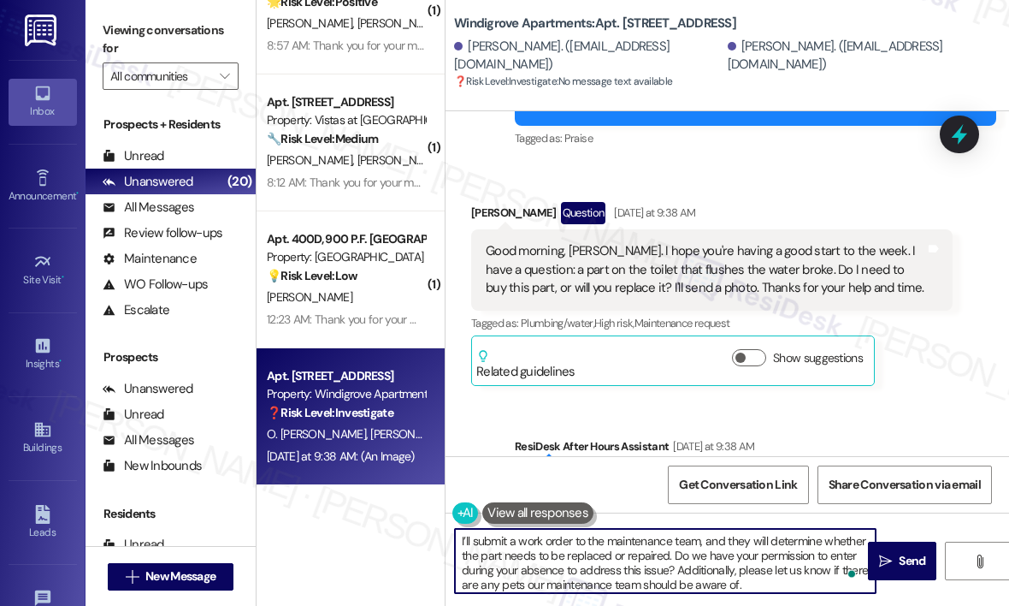
click at [462, 545] on textarea "I’ll submit a work order to the maintenance team, and they will determine wheth…" at bounding box center [665, 561] width 421 height 64
type textarea "Good afternoon, Omar! I’ll submit a work order to the maintenance team, and the…"
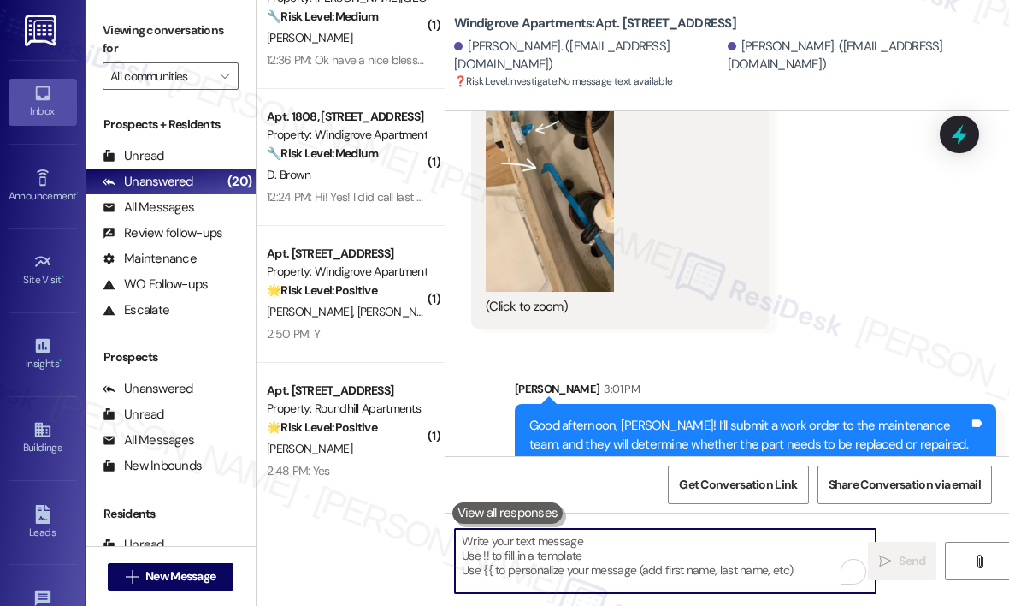
scroll to position [1414, 0]
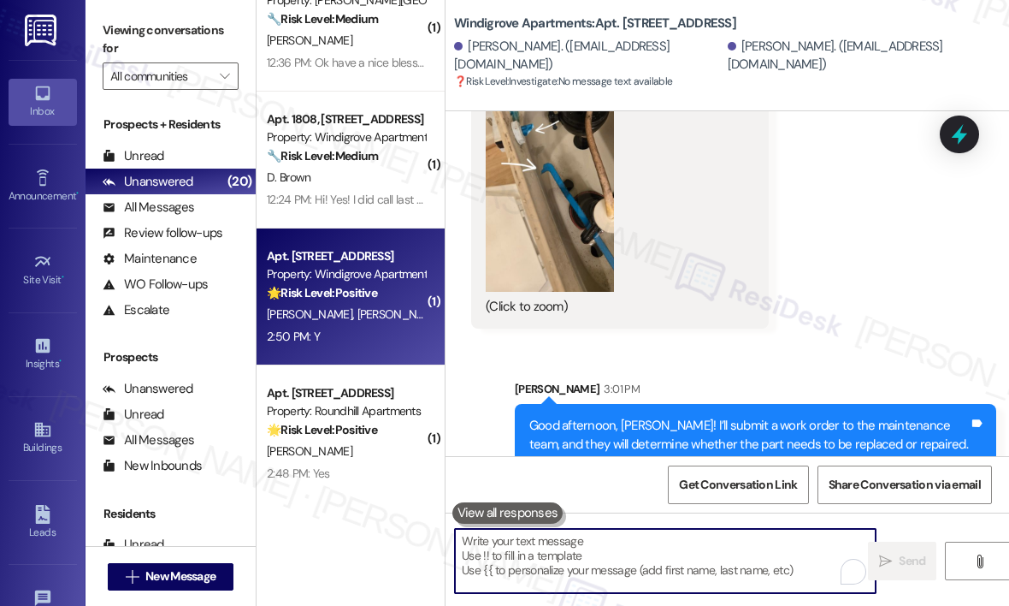
click at [347, 334] on div "2:50 PM: Y 2:50 PM: Y" at bounding box center [346, 336] width 162 height 21
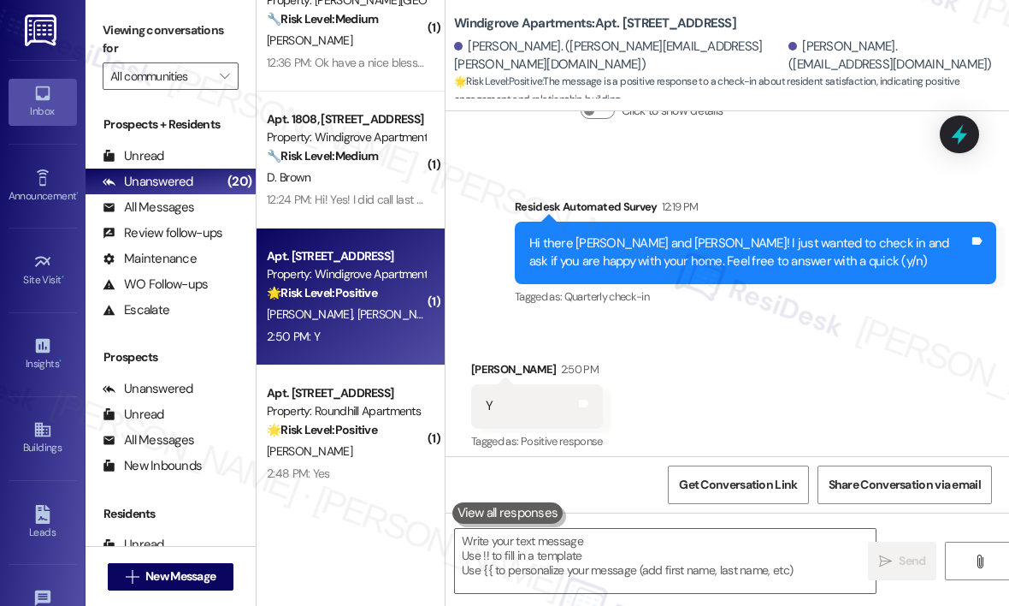
scroll to position [488, 0]
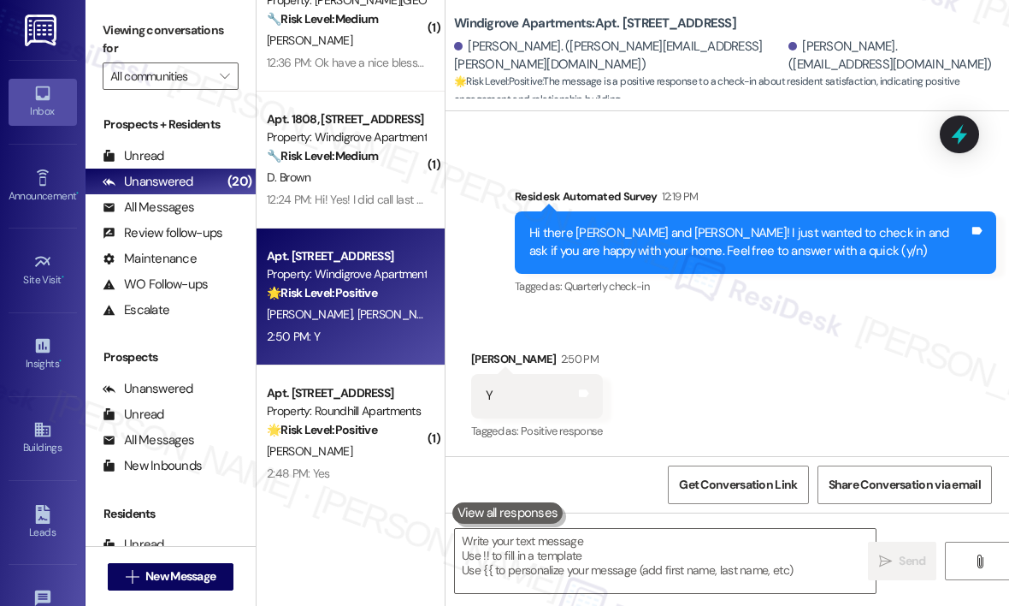
click at [814, 352] on div "Received via SMS Kristine Dancy 2:50 PM Y Tags and notes Tagged as: Positive re…" at bounding box center [728, 383] width 564 height 145
click at [563, 324] on div "Received via SMS Kristine Dancy 2:50 PM Y Tags and notes Tagged as: Positive re…" at bounding box center [728, 383] width 564 height 145
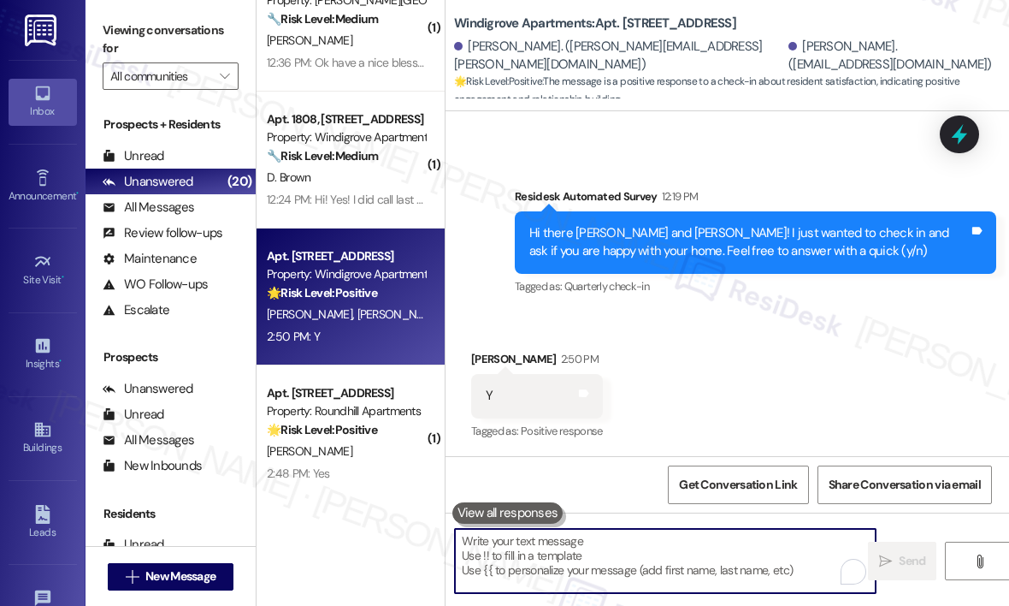
click at [522, 547] on textarea "To enrich screen reader interactions, please activate Accessibility in Grammarl…" at bounding box center [665, 561] width 421 height 64
paste textarea "Great! 😊 If I may ask...has {{property}} lived up to your expectations?"
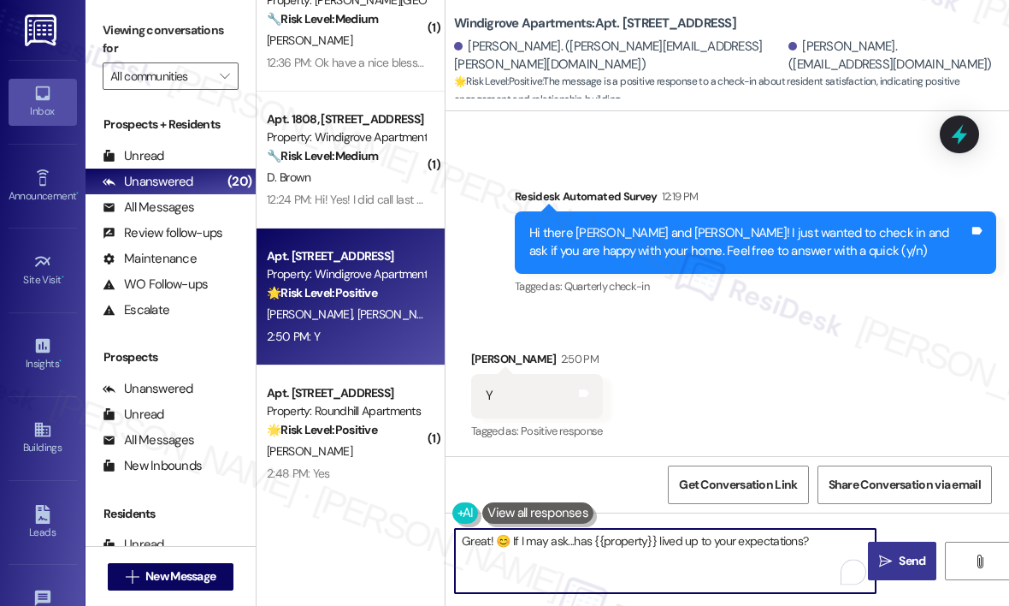
type textarea "Great! 😊 If I may ask...has {{property}} lived up to your expectations?"
click at [894, 561] on span " Send" at bounding box center [903, 561] width 54 height 18
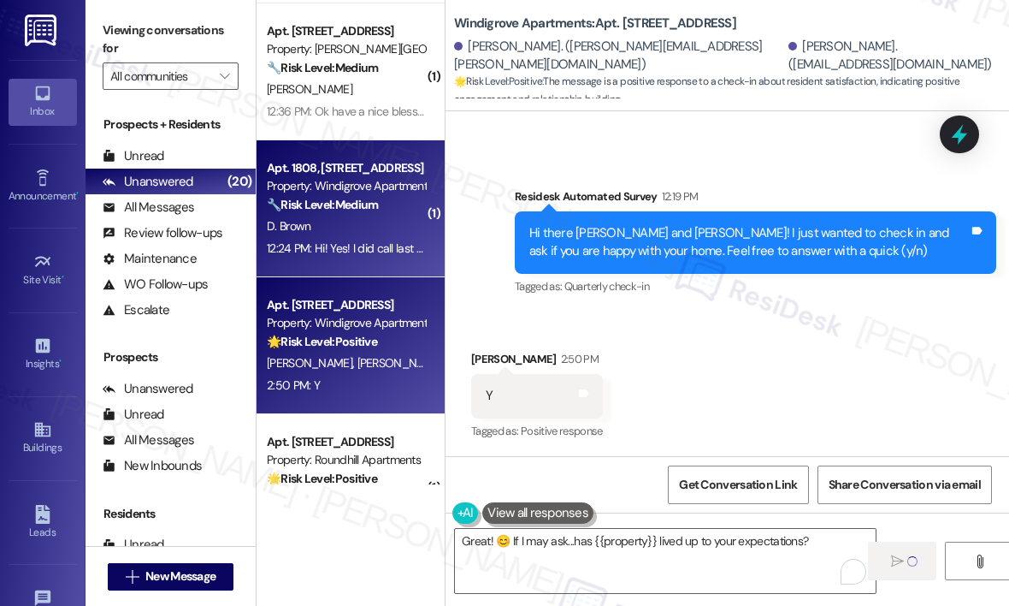
scroll to position [1328, 0]
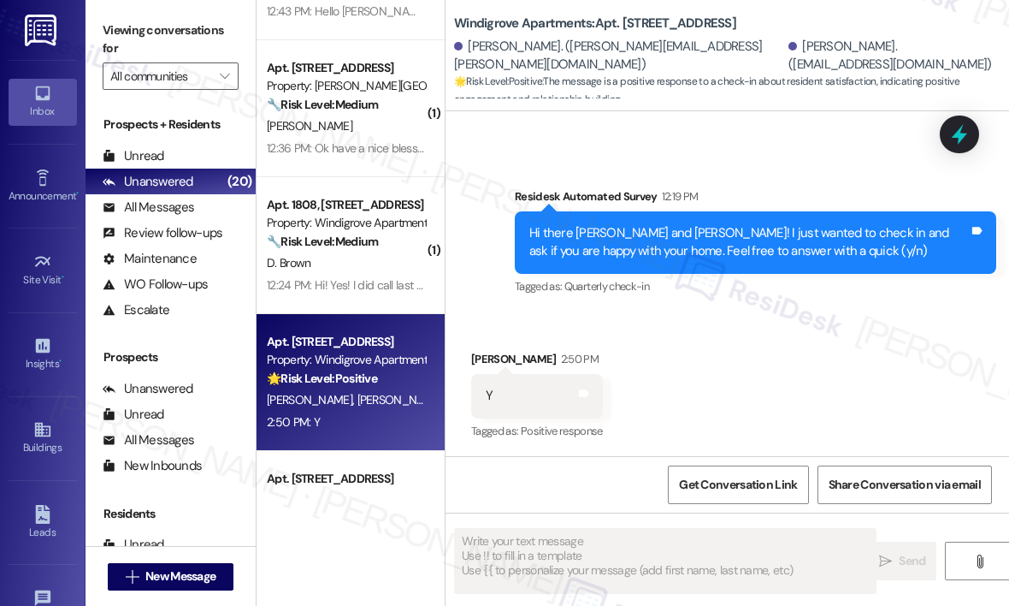
click at [373, 150] on div "12:36 PM: Ok have a nice blessed day 12:36 PM: Ok have a nice blessed day" at bounding box center [360, 147] width 186 height 15
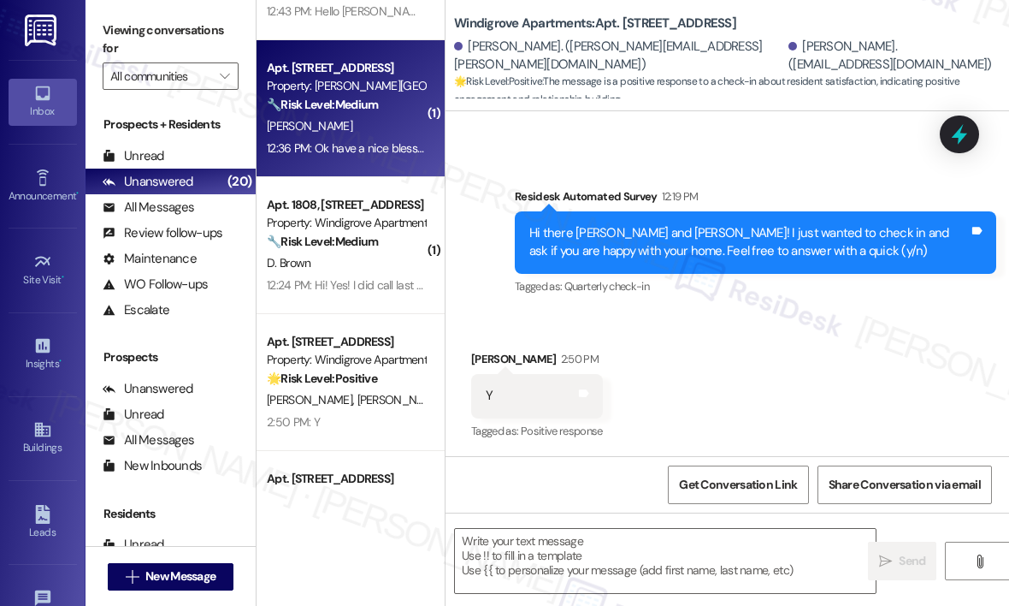
type textarea "Fetching suggested responses. Please feel free to read through the conversation…"
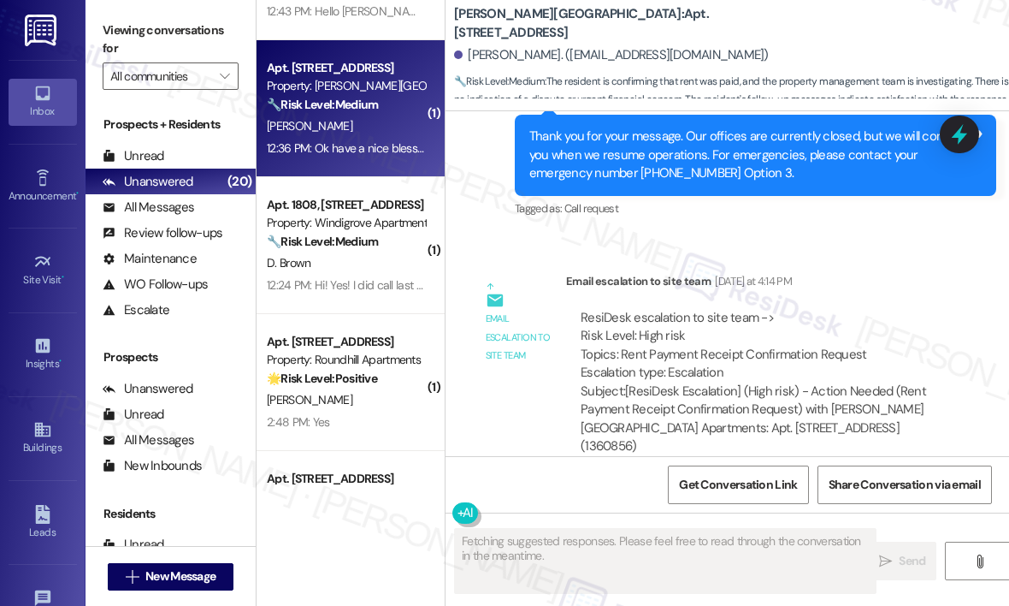
scroll to position [22156, 0]
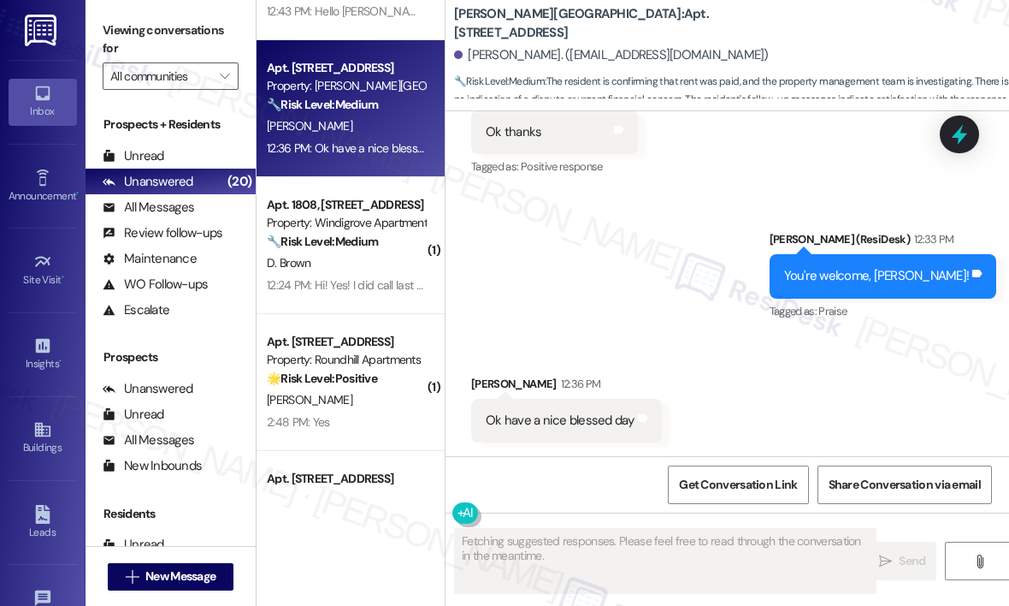
click at [664, 291] on div "Sent via SMS [PERSON_NAME] (ResiDesk) 12:33 PM You're welcome, [PERSON_NAME]! T…" at bounding box center [728, 264] width 564 height 145
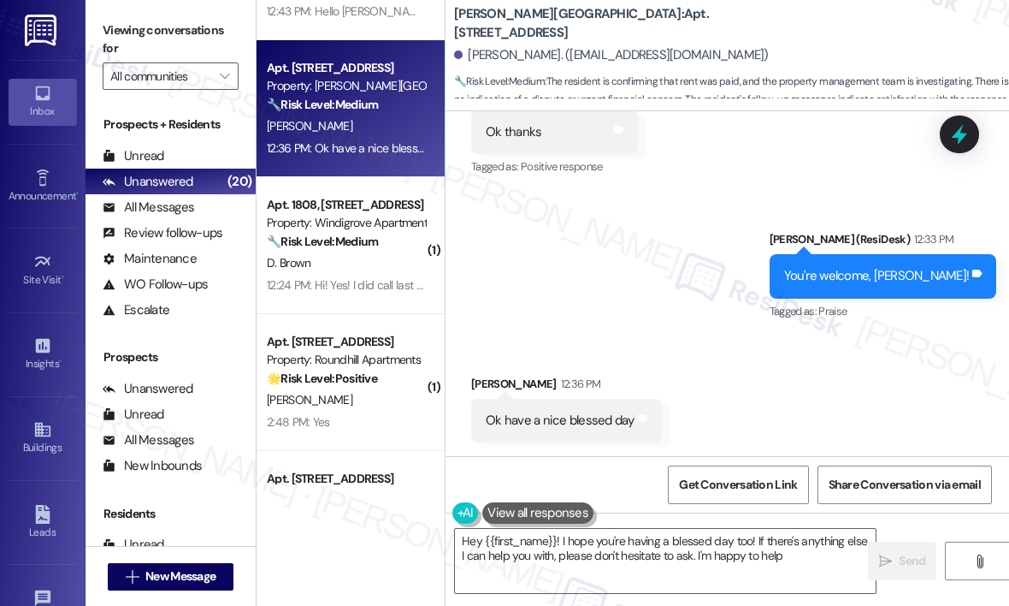
type textarea "Hey {{first_name}}! I hope you're having a blessed day too! If there's anything…"
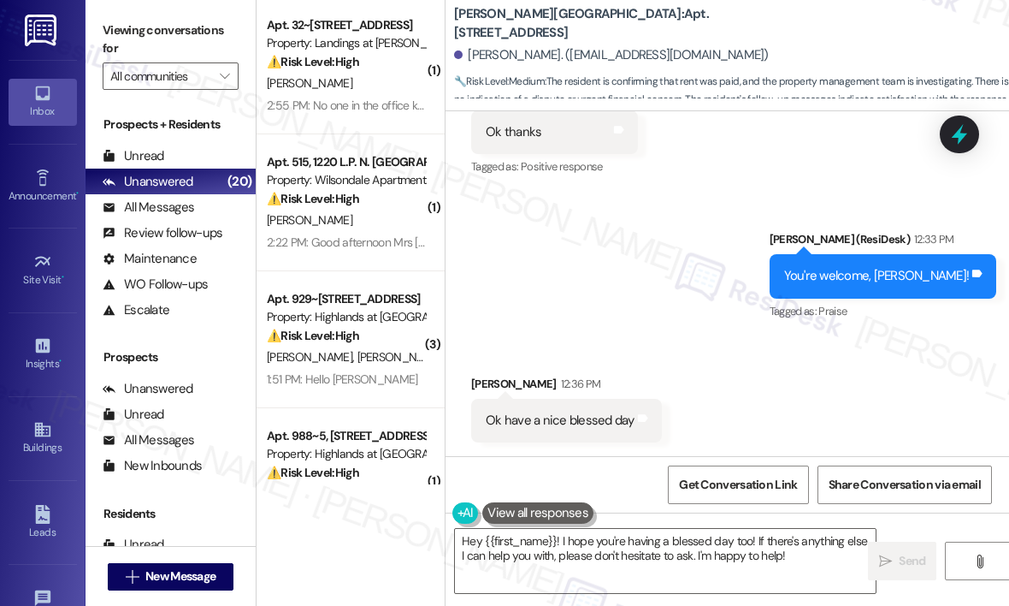
scroll to position [0, 0]
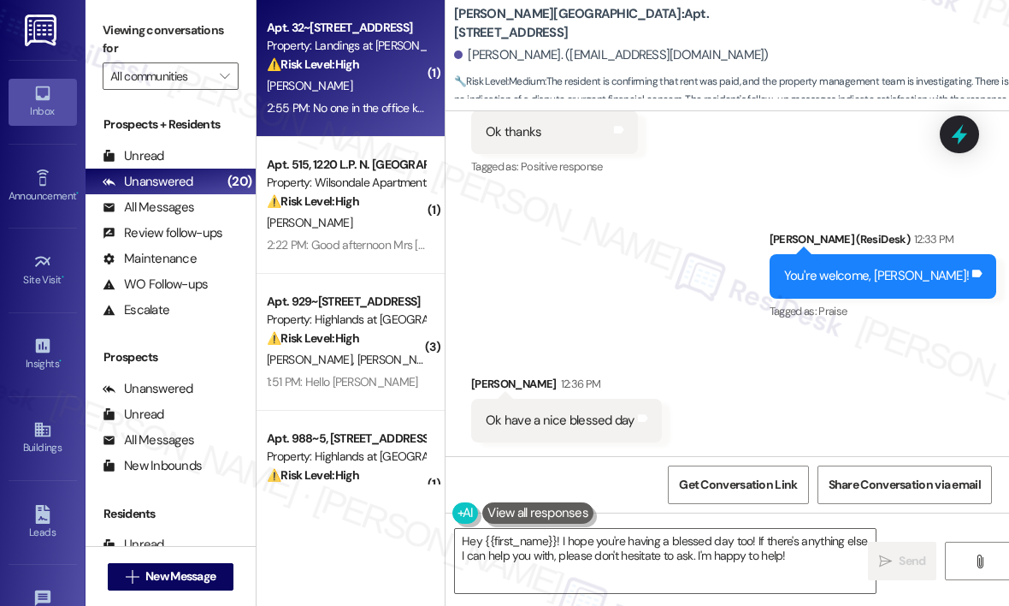
click at [364, 109] on div "2:55 PM: No one in the office knows you So stop texting me whoever you are 2:55…" at bounding box center [456, 107] width 379 height 15
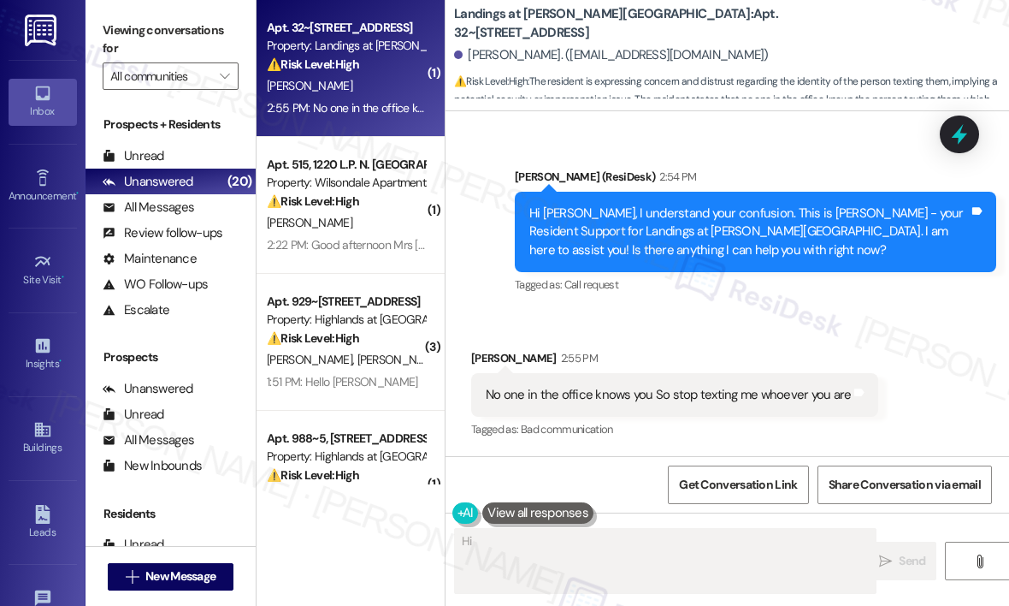
scroll to position [1704, 0]
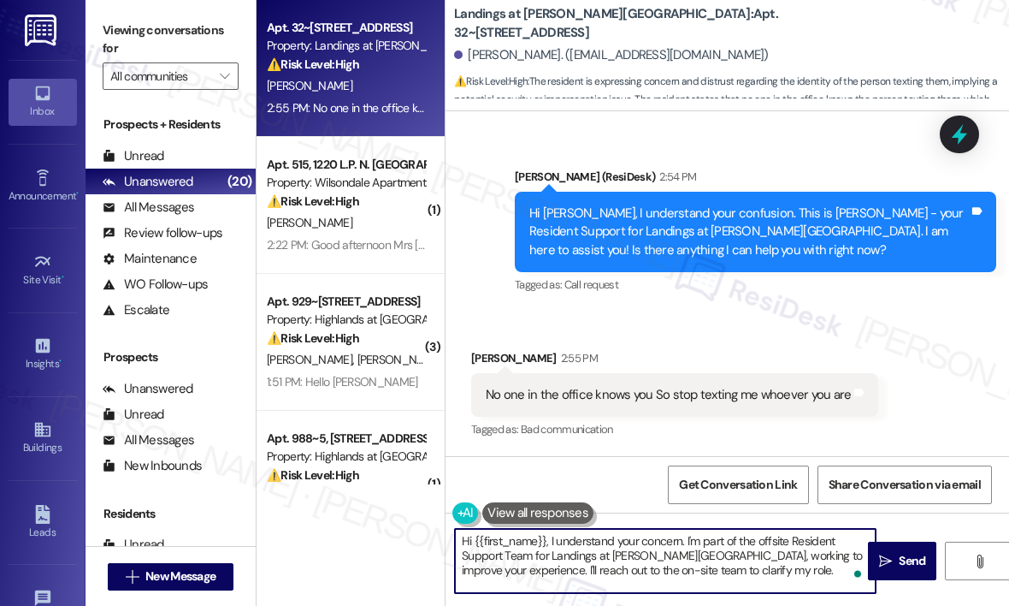
drag, startPoint x: 725, startPoint y: 572, endPoint x: 458, endPoint y: 576, distance: 266.9
click at [458, 576] on textarea "Hi {{first_name}}, I understand your concern. I'm part of the offsite Resident …" at bounding box center [665, 561] width 421 height 64
type textarea "Hi {{first_name}}, I understand your concern. I'm part of the offsite Resident …"
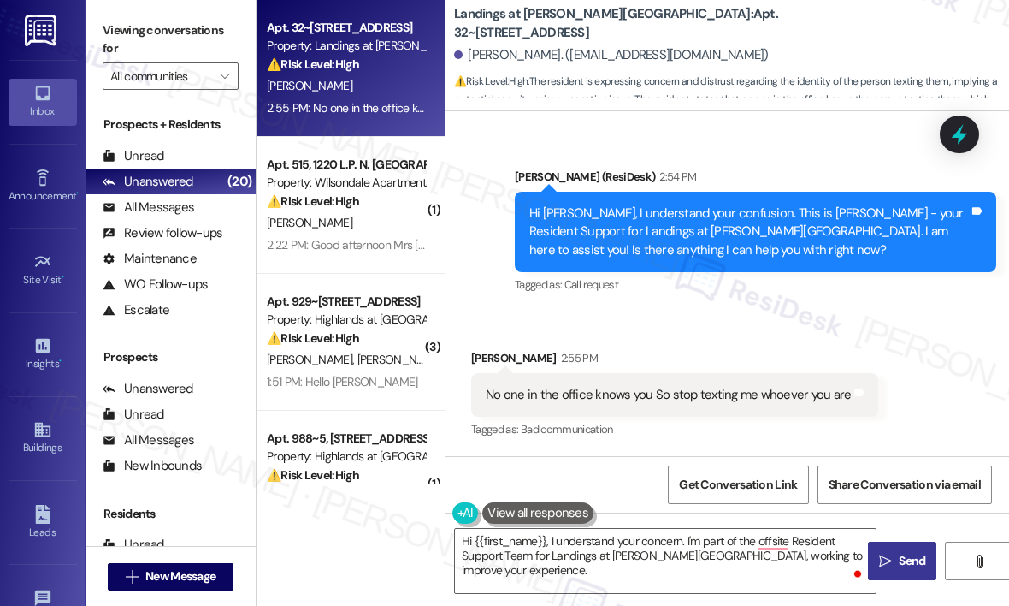
click at [881, 552] on span " Send" at bounding box center [903, 561] width 54 height 18
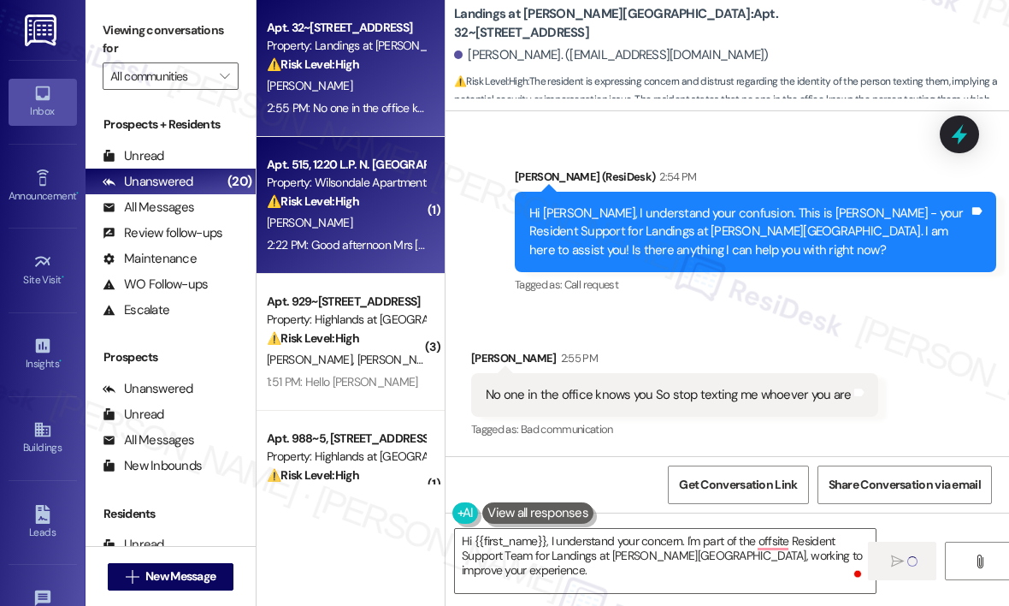
click at [347, 237] on div "2:22 PM: Good afternoon Mrs Sarah, this message is in regards to a maintenance …" at bounding box center [792, 244] width 1050 height 15
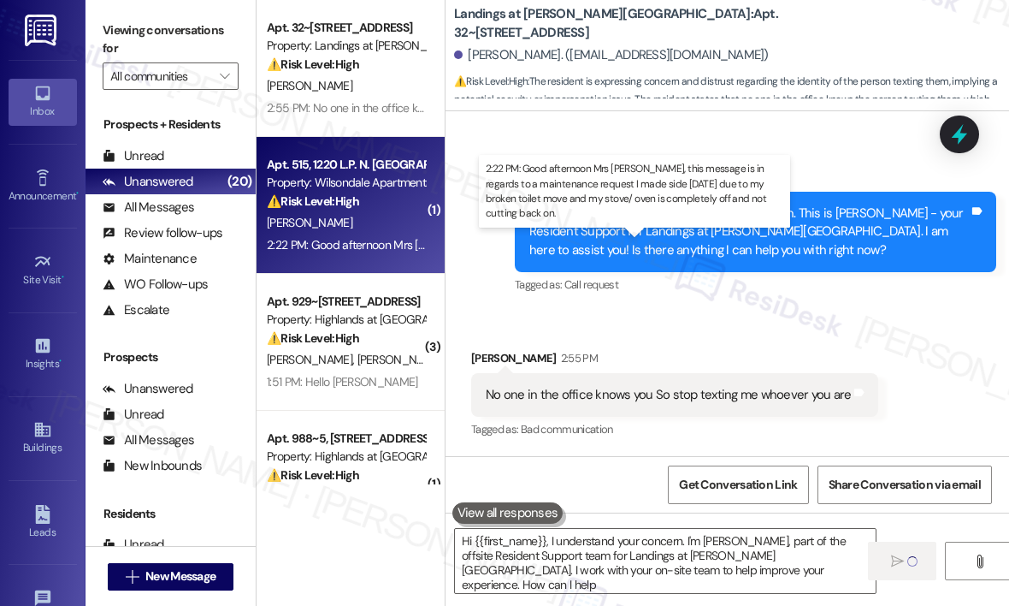
type textarea "Hi {{first_name}}, I understand your concern. I'm Sarah, part of the offsite Re…"
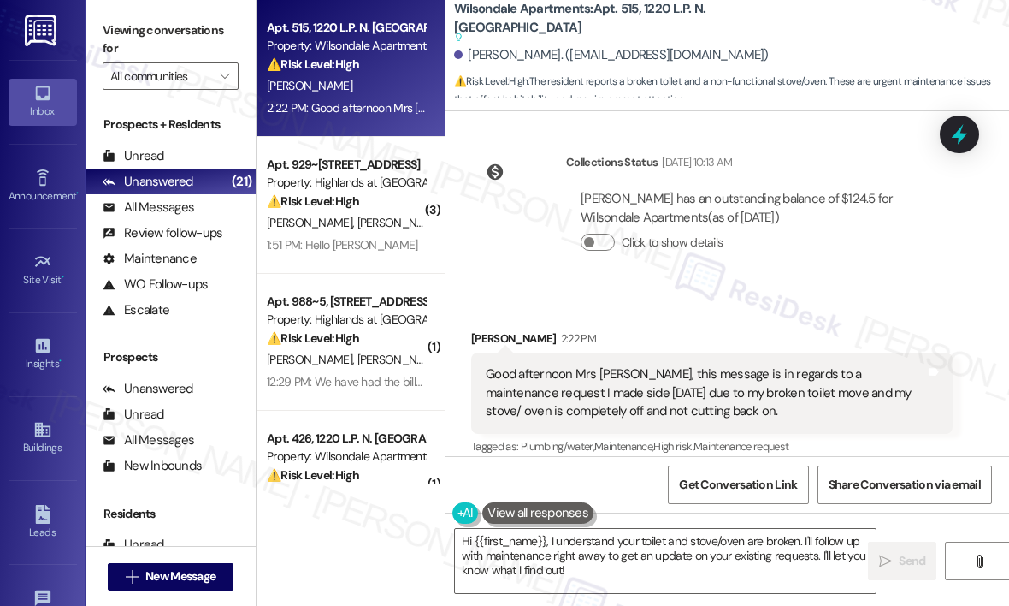
scroll to position [30005, 0]
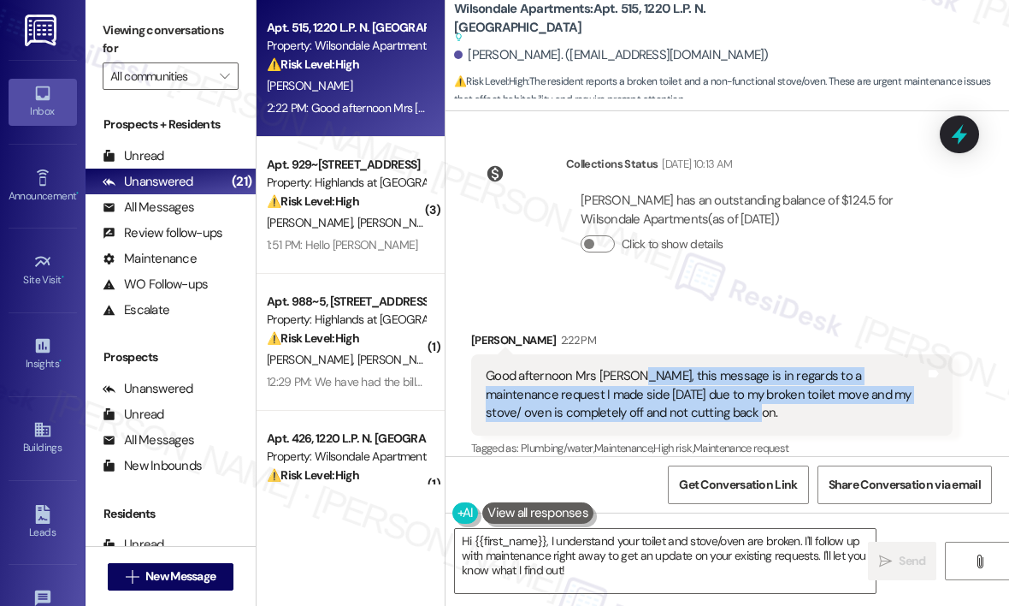
drag, startPoint x: 754, startPoint y: 273, endPoint x: 631, endPoint y: 242, distance: 127.0
click at [631, 367] on div "Good afternoon Mrs Sarah, this message is in regards to a maintenance request I…" at bounding box center [706, 394] width 440 height 55
copy div "this message is in regards to a maintenance request I made side last Friday due…"
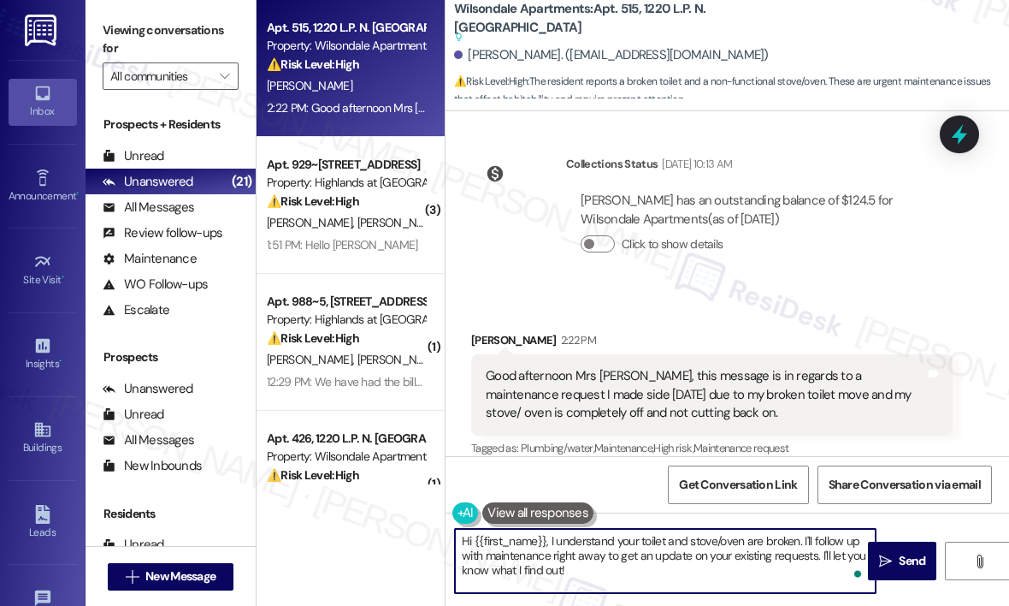
drag, startPoint x: 607, startPoint y: 568, endPoint x: 551, endPoint y: 545, distance: 61.0
click at [551, 545] on textarea "Hi {{first_name}}, I understand your toilet and stove/oven are broken. I'll fol…" at bounding box center [665, 561] width 421 height 64
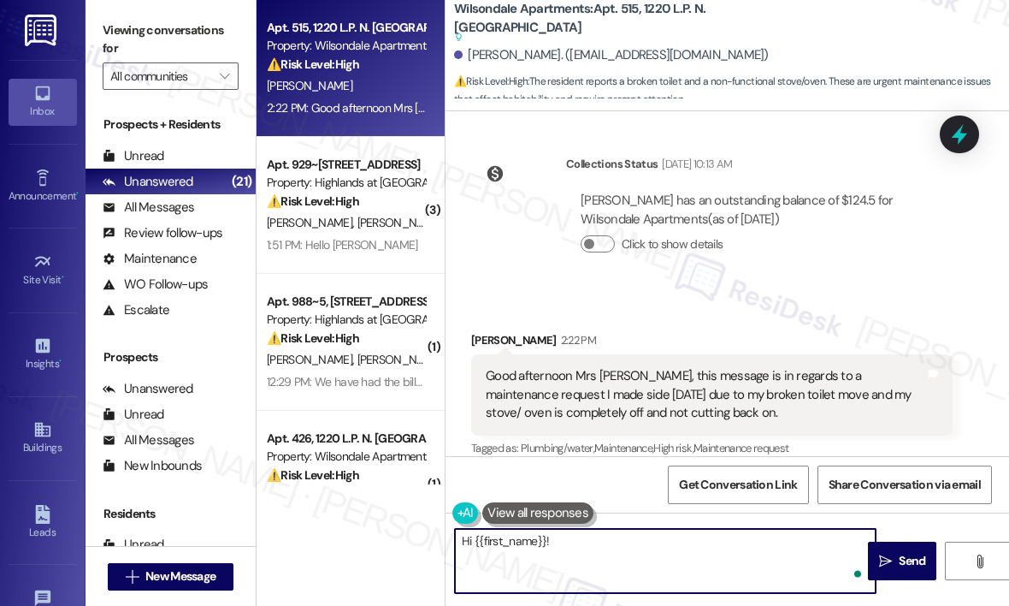
paste textarea "Can you share the work order number for your maintenance request so I can follo…"
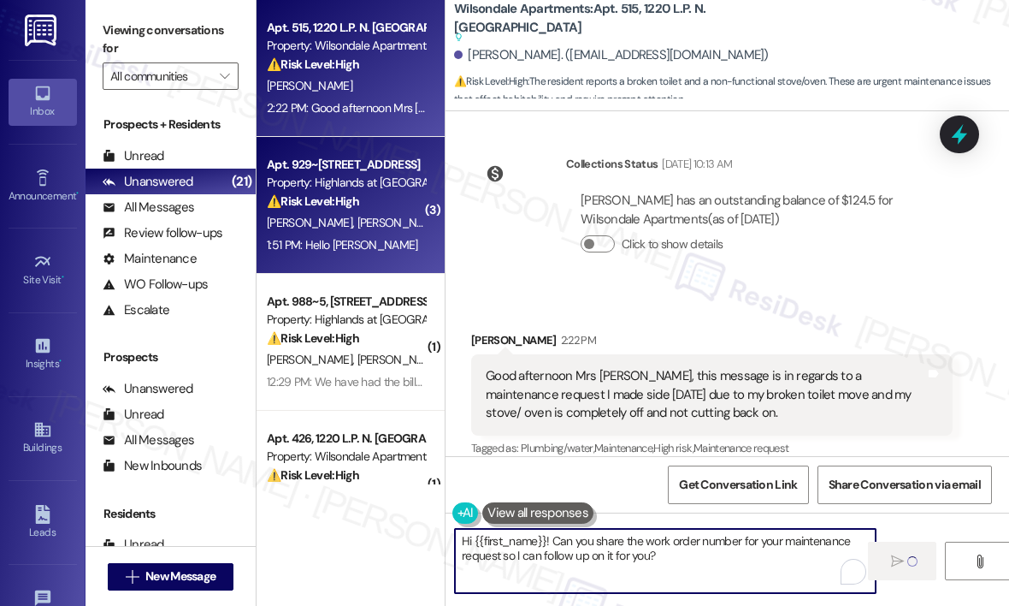
type textarea "Hi {{first_name}}! Can you share the work order number for your maintenance req…"
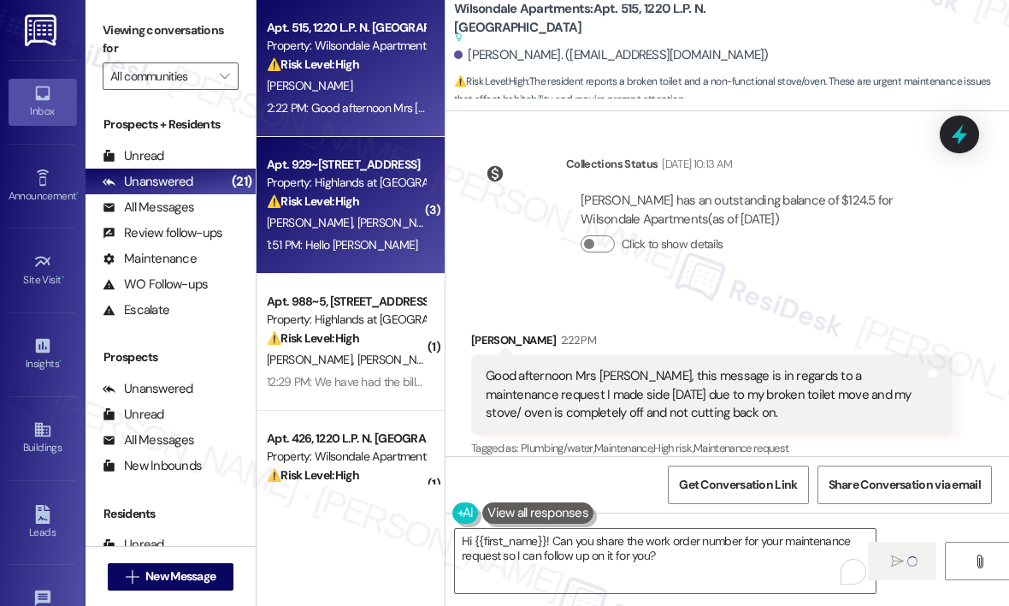
click at [386, 238] on div "1:51 PM: Hello Sarah 1:51 PM: Hello Sarah" at bounding box center [346, 244] width 162 height 21
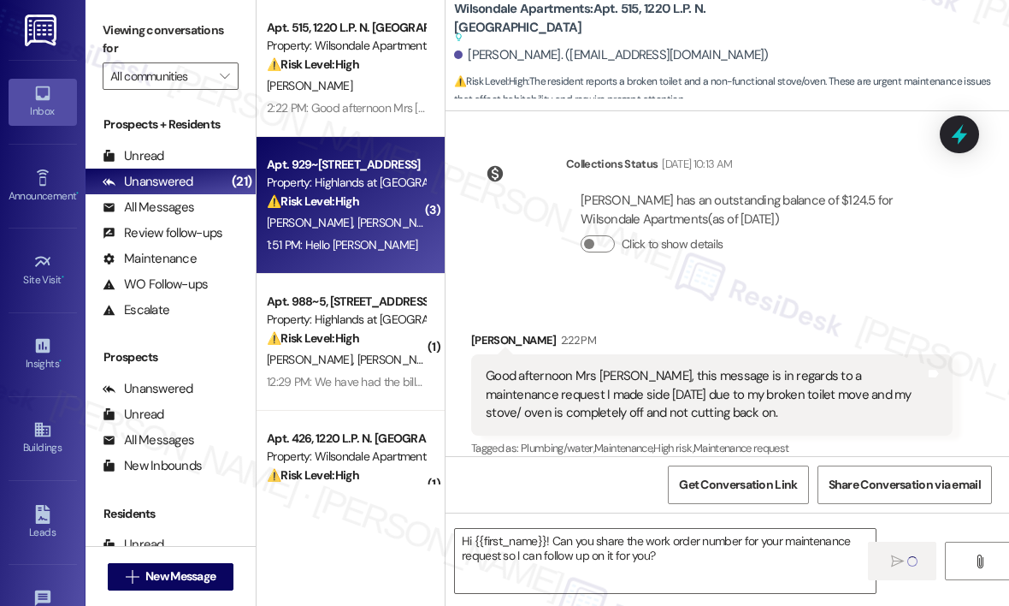
type textarea "Fetching suggested responses. Please feel free to read through the conversation…"
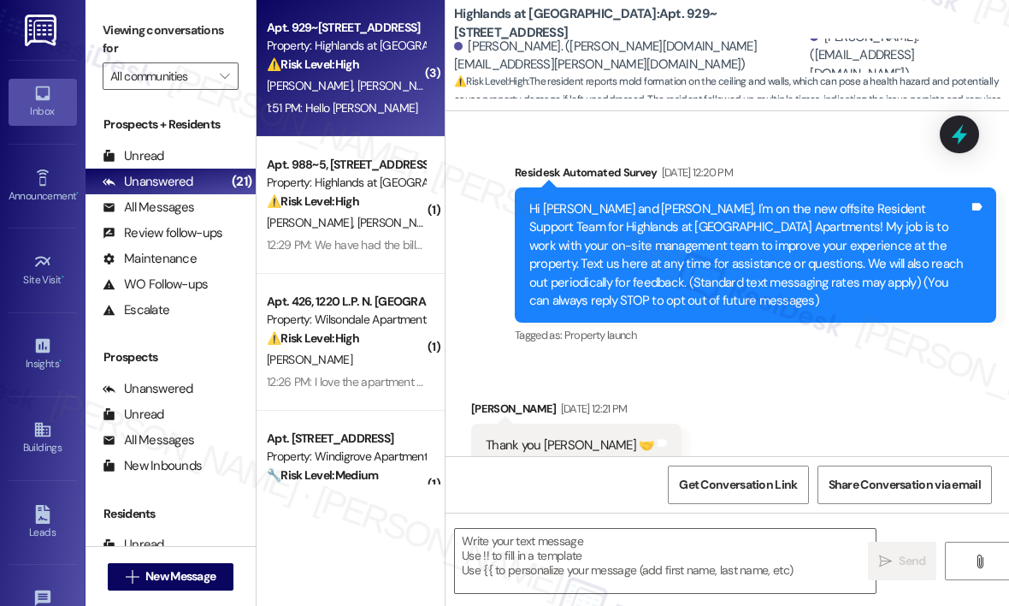
scroll to position [25262, 0]
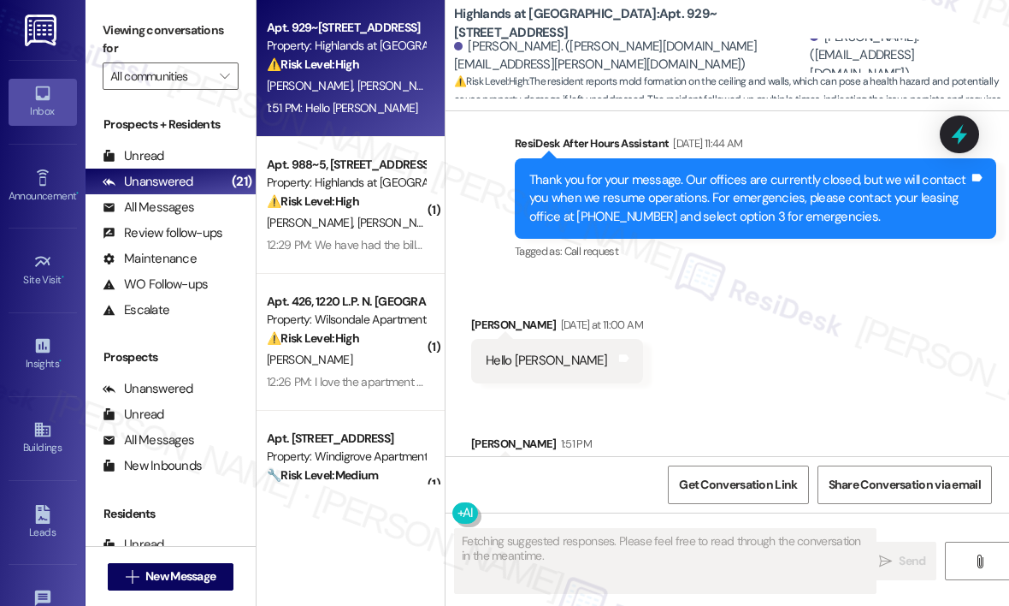
click at [855, 318] on div "Received via SMS Bibin George Yesterday at 11:00 AM Hello Sarah Tags and notes …" at bounding box center [728, 396] width 564 height 239
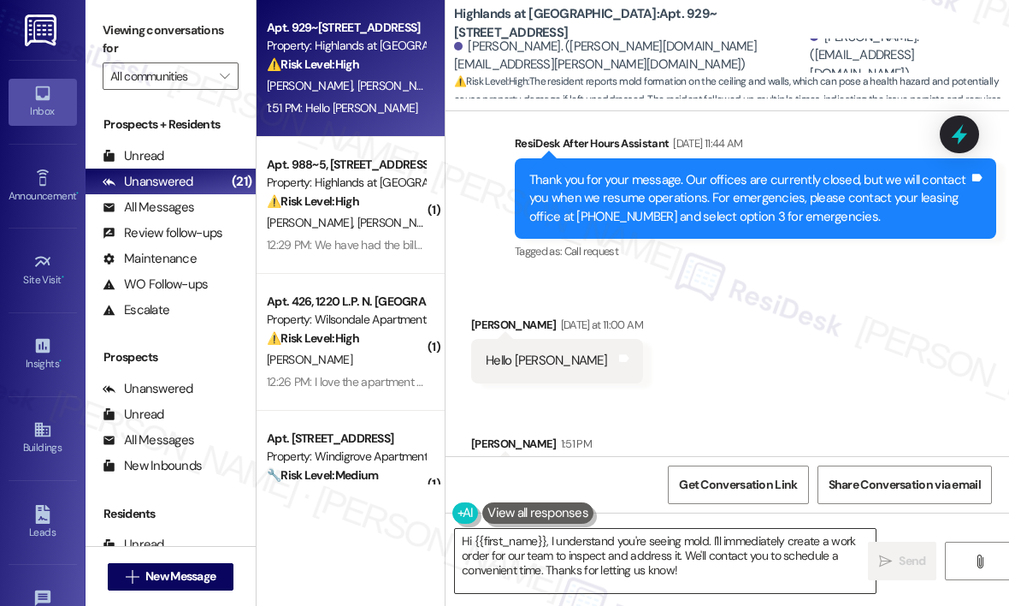
click at [555, 560] on textarea "Hi {{first_name}}, I understand you're seeing mold. I'll immediately create a w…" at bounding box center [665, 561] width 421 height 64
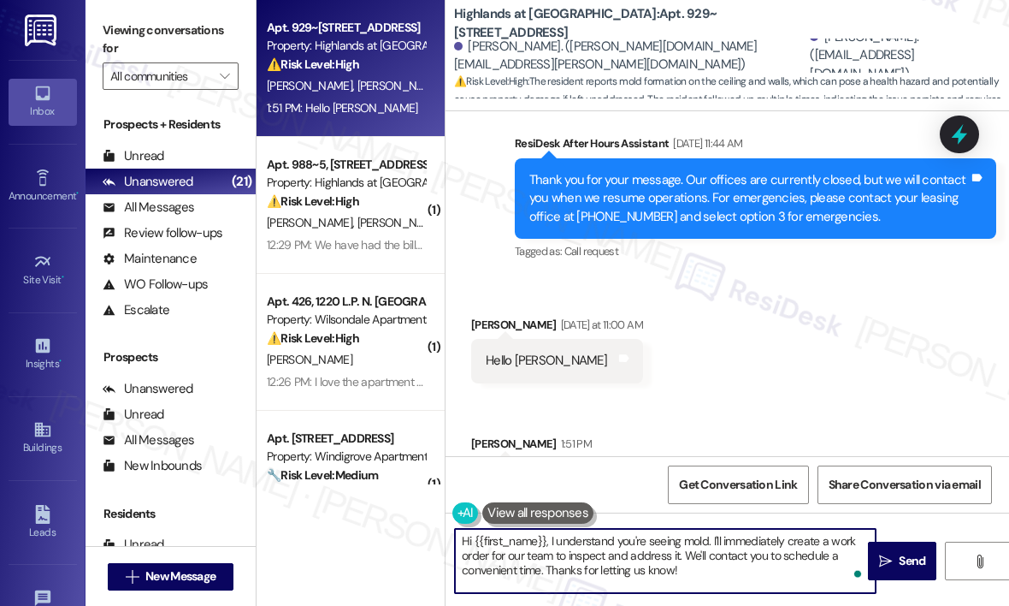
click at [546, 543] on textarea "Hi {{first_name}}, I understand you're seeing mold. I'll immediately create a w…" at bounding box center [665, 561] width 421 height 64
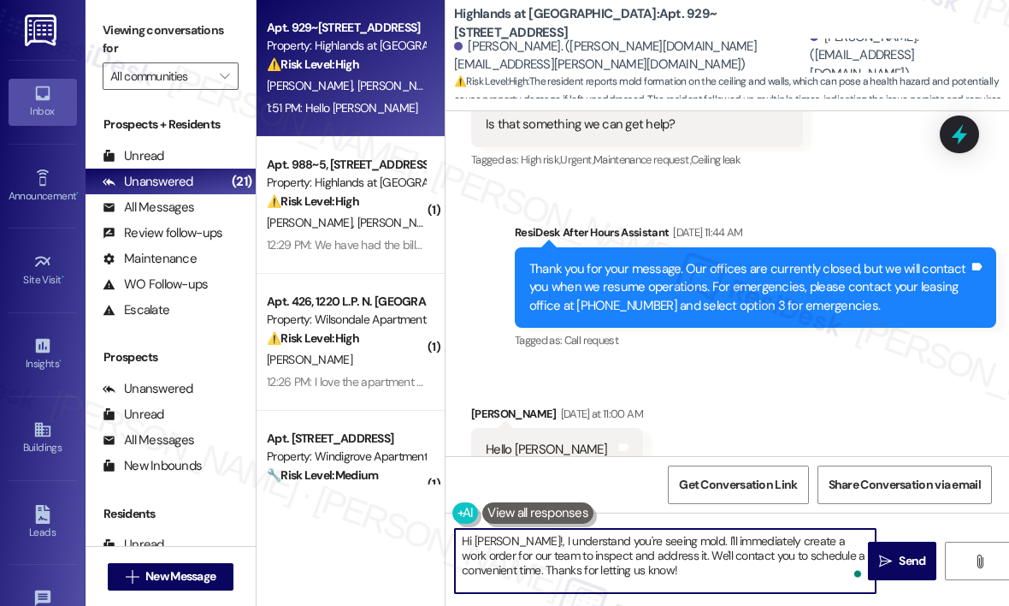
scroll to position [24920, 0]
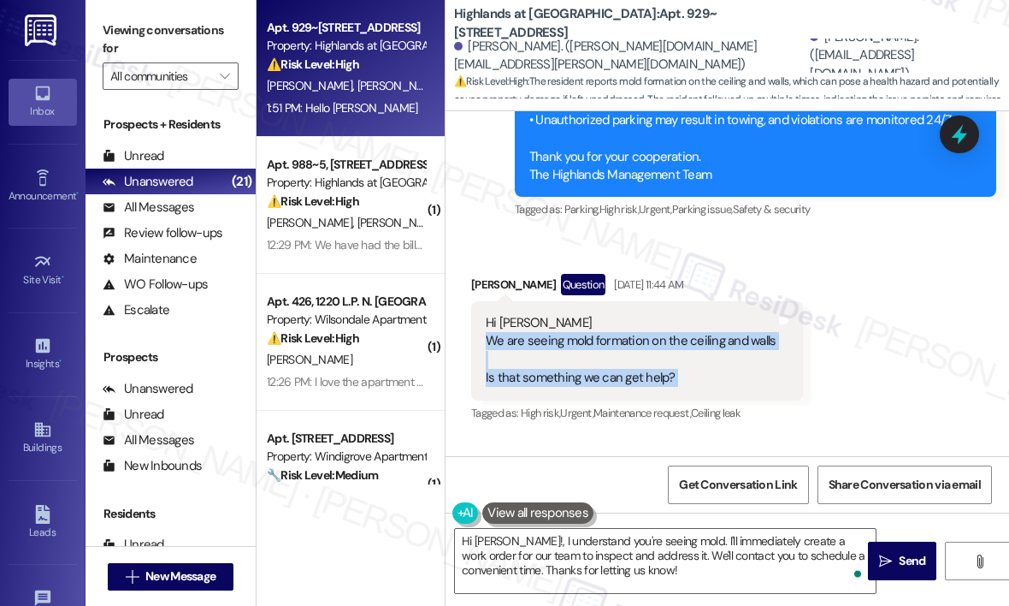
drag, startPoint x: 776, startPoint y: 281, endPoint x: 488, endPoint y: 281, distance: 287.4
click at [488, 301] on div "Hi Sarah We are seeing mold formation on the ceiling and walls Is that somethin…" at bounding box center [637, 350] width 332 height 99
copy div "We are seeing mold formation on the ceiling and walls Is that something we can …"
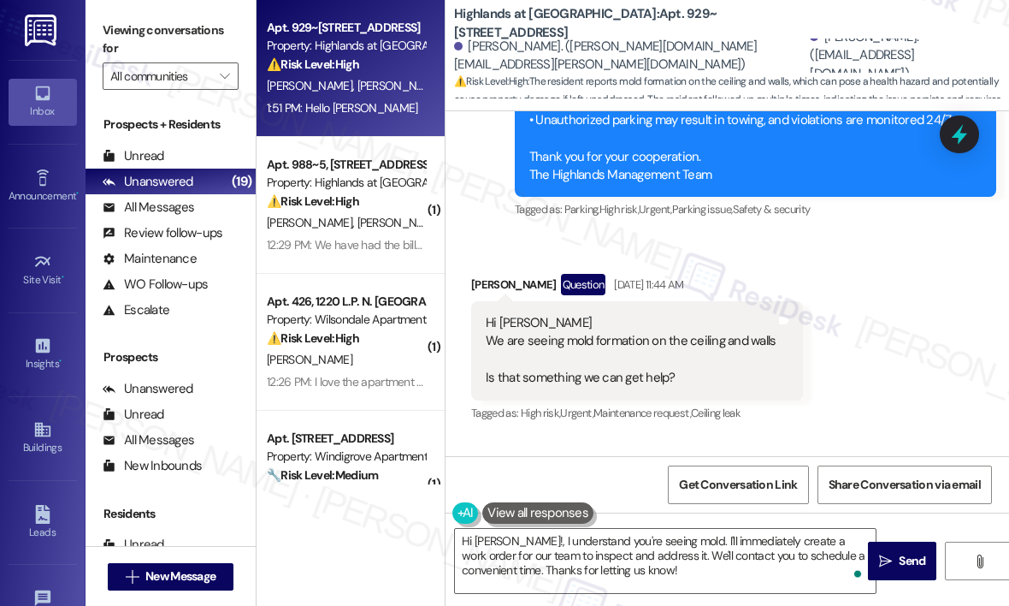
click at [835, 367] on div "Received via SMS Bibin George Question Aug 09, 2025 at 11:44 AM Hi Sarah We are…" at bounding box center [728, 336] width 564 height 203
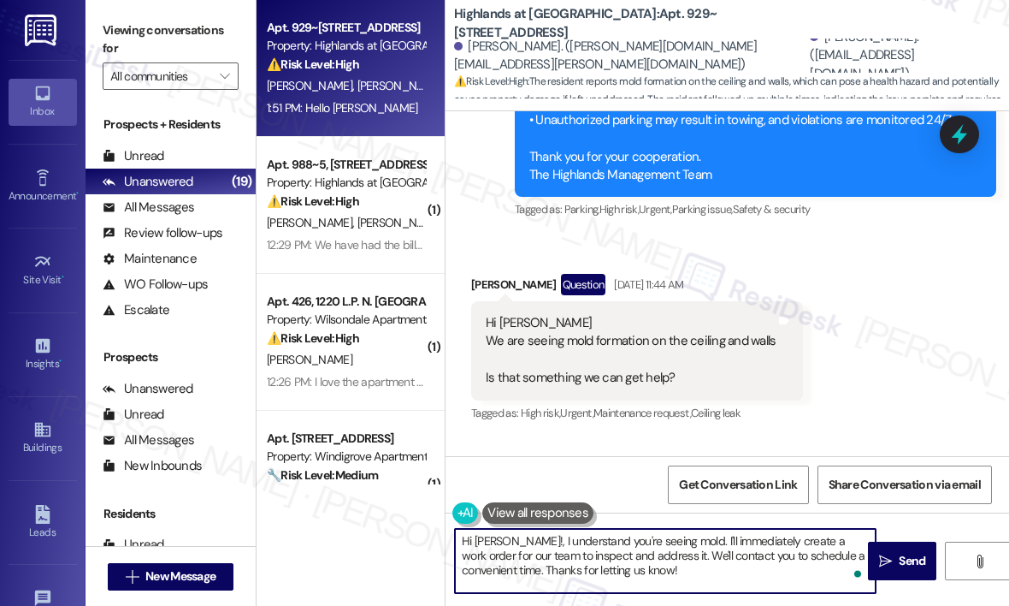
drag, startPoint x: 698, startPoint y: 570, endPoint x: 501, endPoint y: 542, distance: 198.6
click at [501, 542] on textarea "Hi Bibin!, I understand you're seeing mold. I'll immediately create a work orde…" at bounding box center [665, 561] width 421 height 64
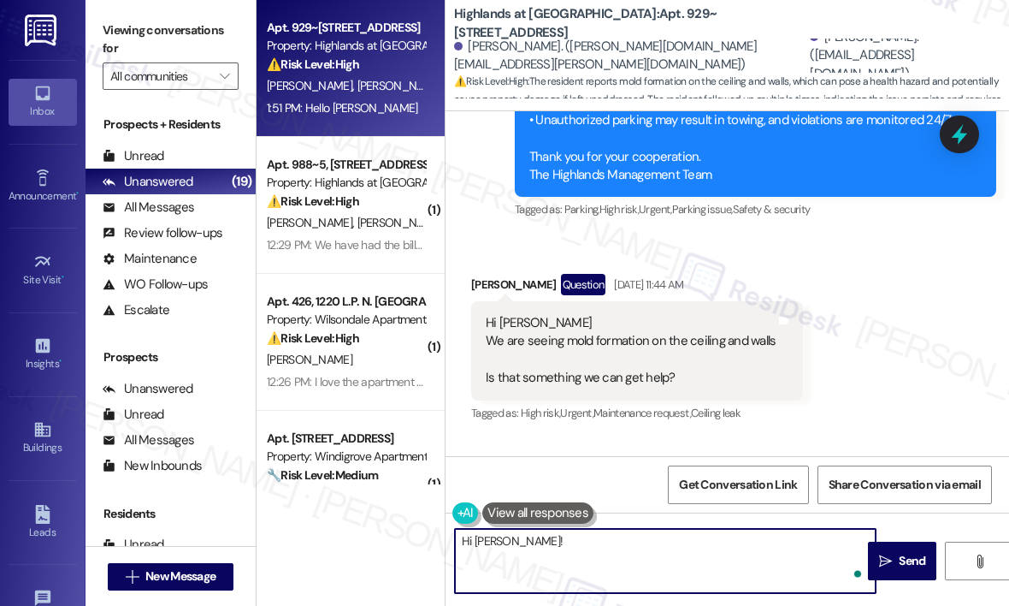
paste textarea "Thanks for letting us know — can you describe the spots you’re seeing on the ce…"
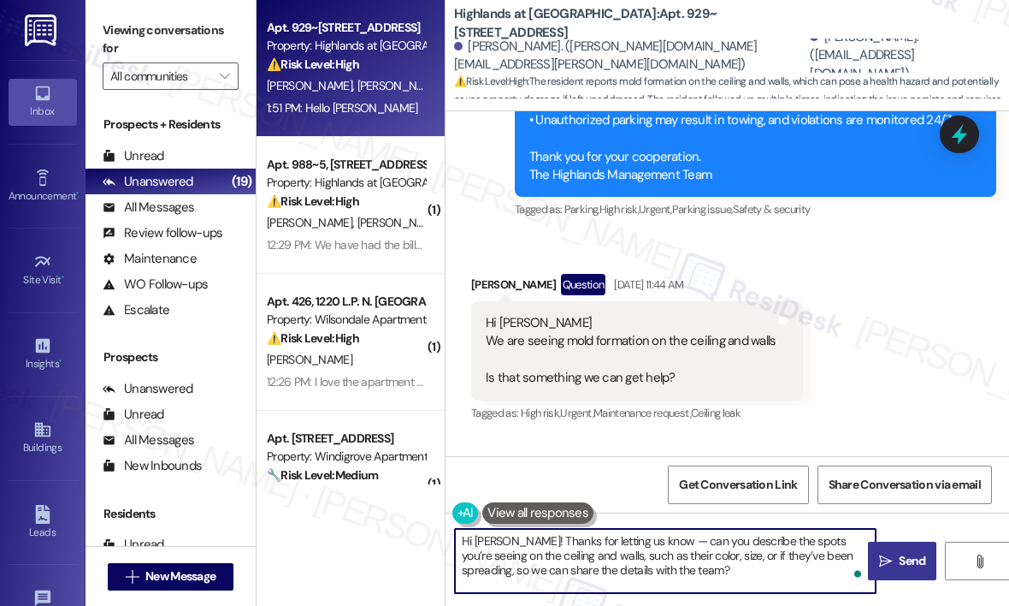
type textarea "Hi Bibin! Thanks for letting us know — can you describe the spots you’re seeing…"
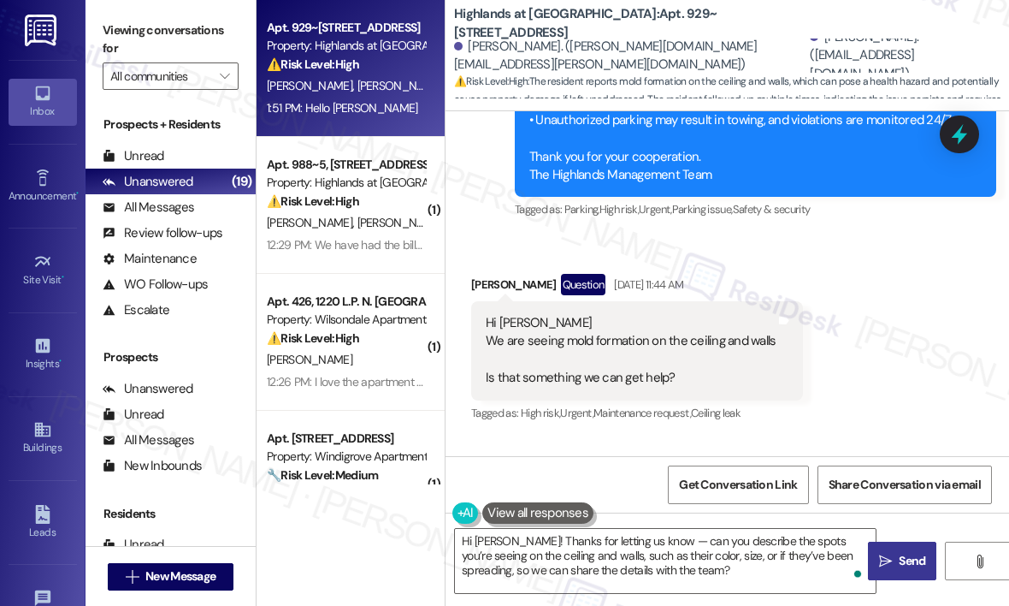
click at [896, 556] on span "Send" at bounding box center [912, 561] width 33 height 18
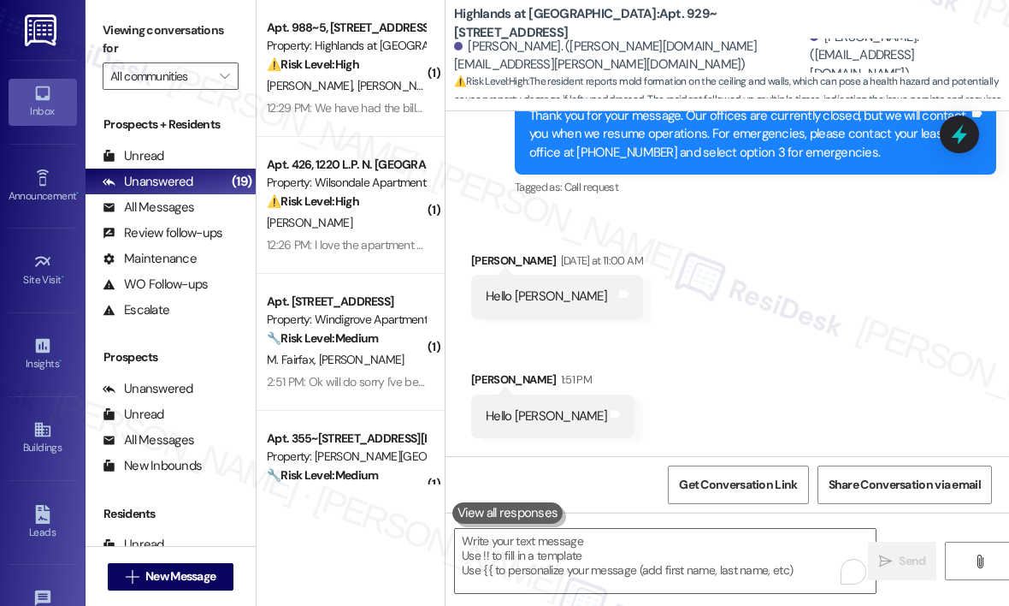
scroll to position [25418, 0]
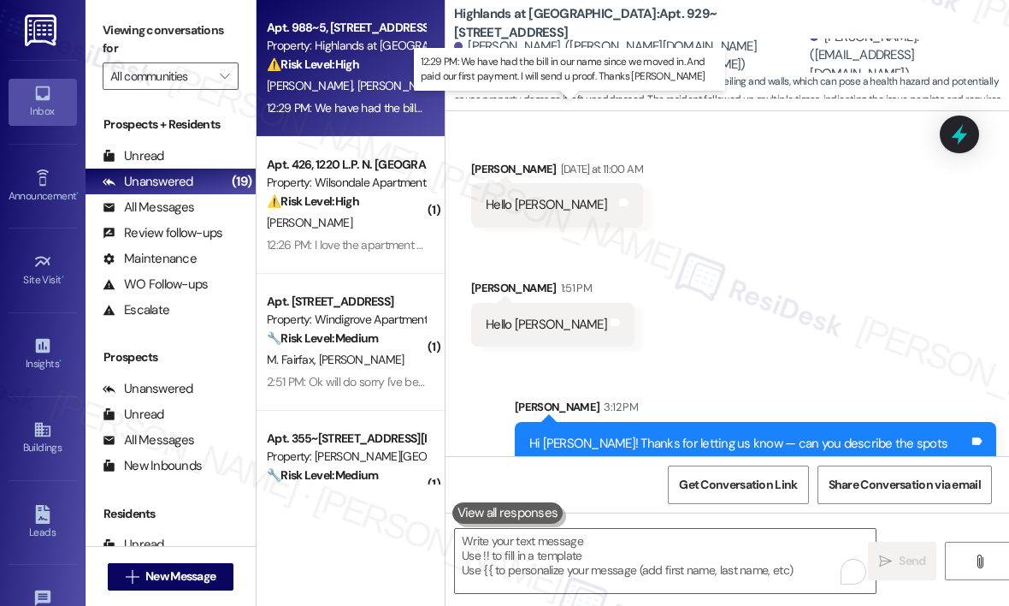
click at [369, 104] on div "12:29 PM: We have had the bill in our name since we moved in. And paid our firs…" at bounding box center [599, 107] width 664 height 15
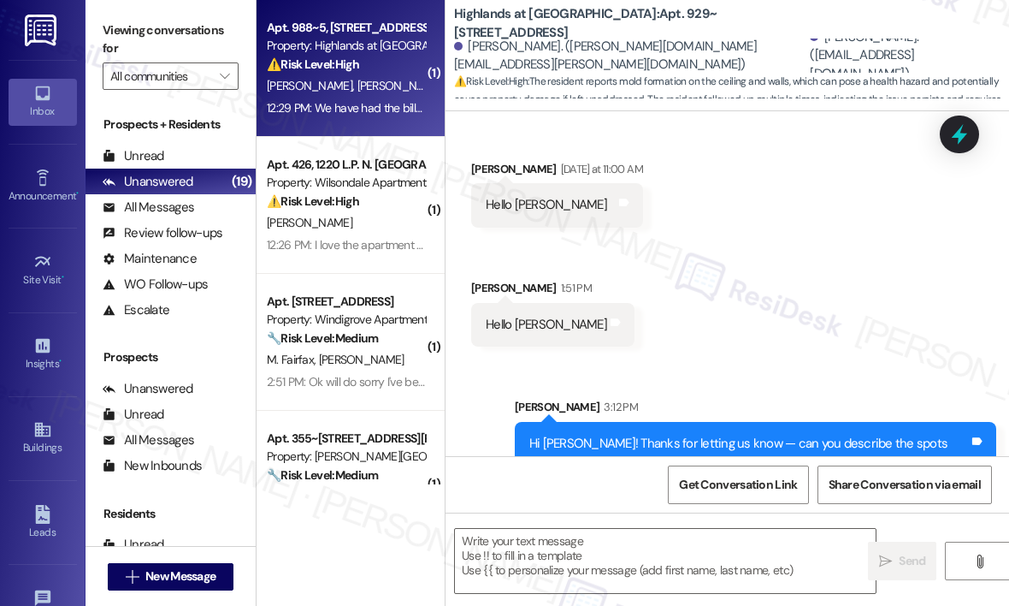
type textarea "Fetching suggested responses. Please feel free to read through the conversation…"
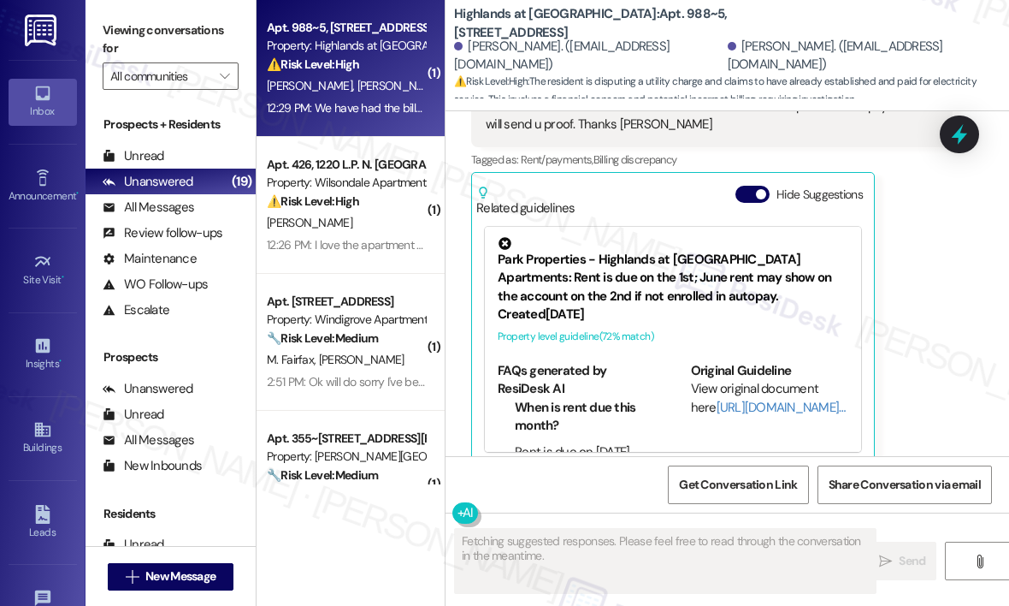
scroll to position [3152, 0]
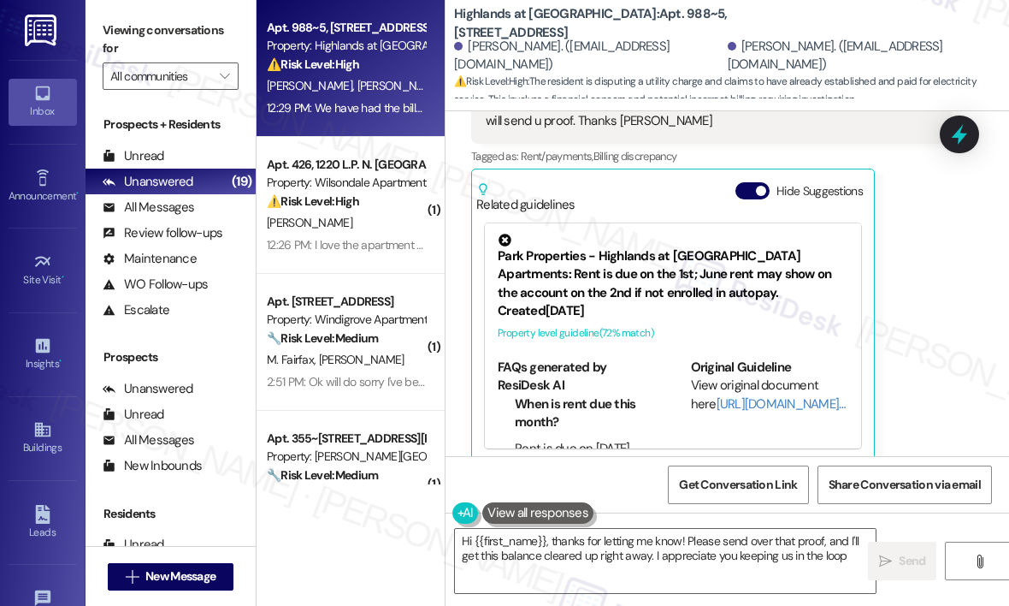
type textarea "Hi {{first_name}}, thanks for letting me know! Please send over that proof, and…"
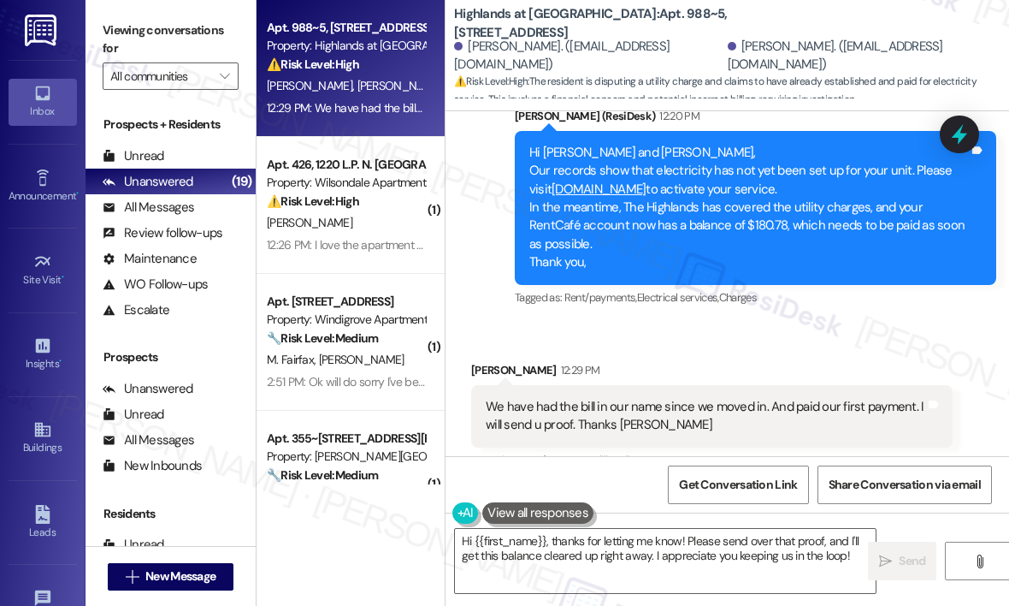
scroll to position [2811, 0]
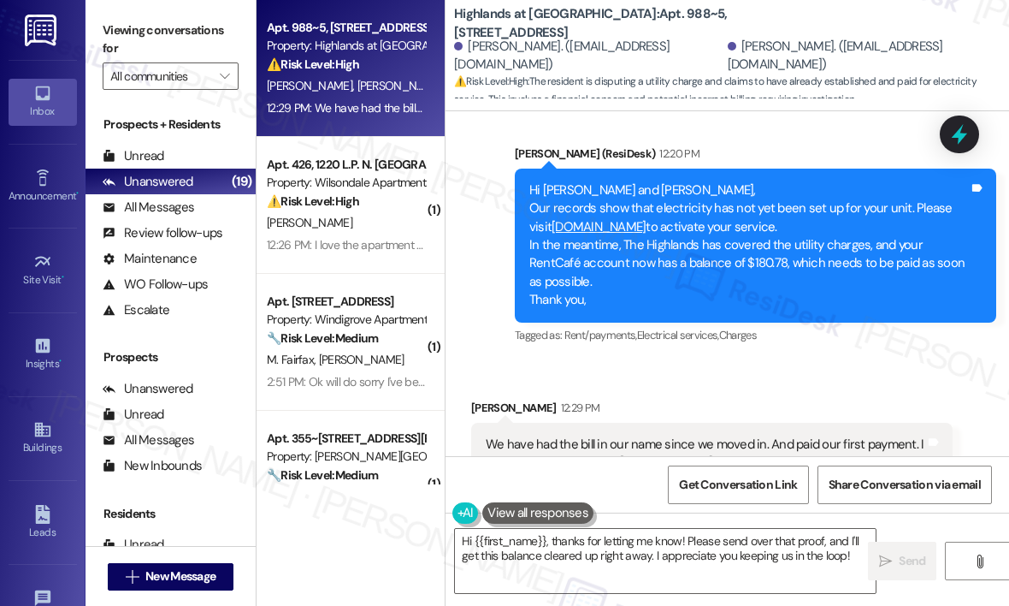
click at [715, 360] on div "Received via SMS Hillary Hendrick 12:29 PM We have had the bill in our name sin…" at bounding box center [728, 588] width 564 height 456
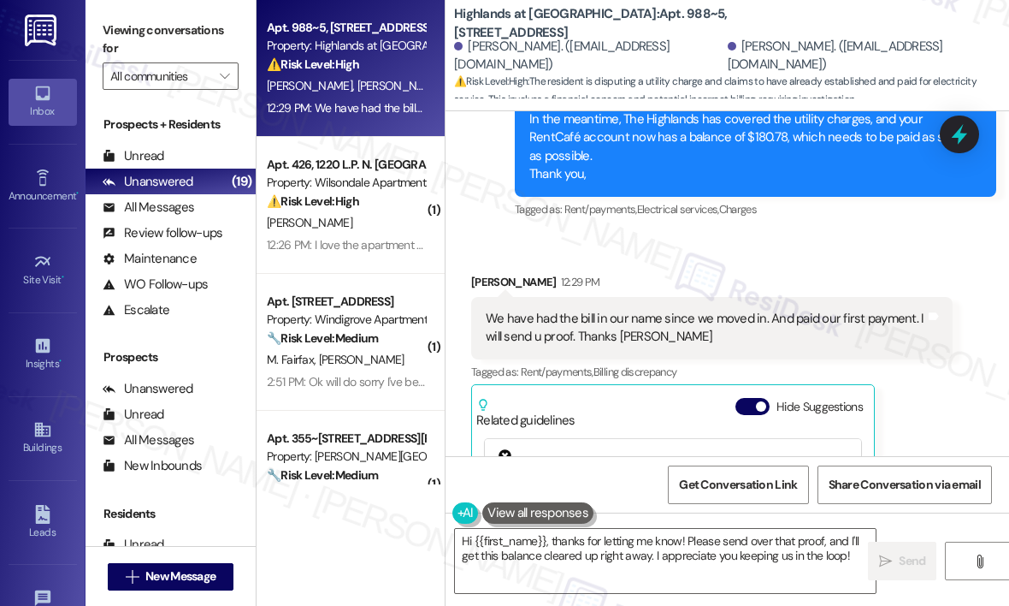
scroll to position [2982, 0]
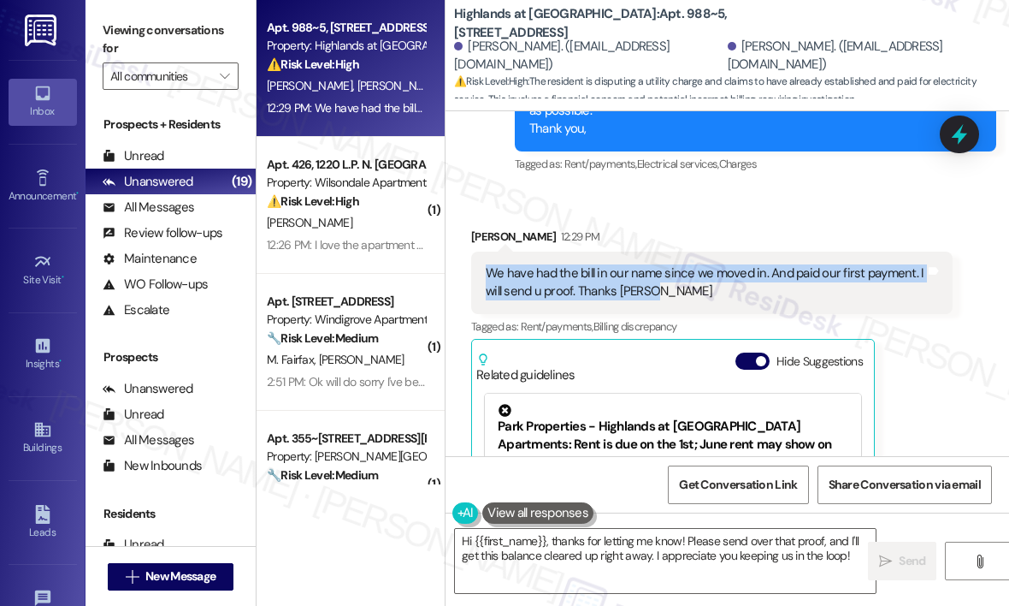
drag, startPoint x: 689, startPoint y: 274, endPoint x: 480, endPoint y: 251, distance: 209.9
click at [480, 251] on div "We have had the bill in our name since we moved in. And paid our first payment.…" at bounding box center [712, 282] width 482 height 62
copy div "We have had the bill in our name since we moved in. And paid our first payment.…"
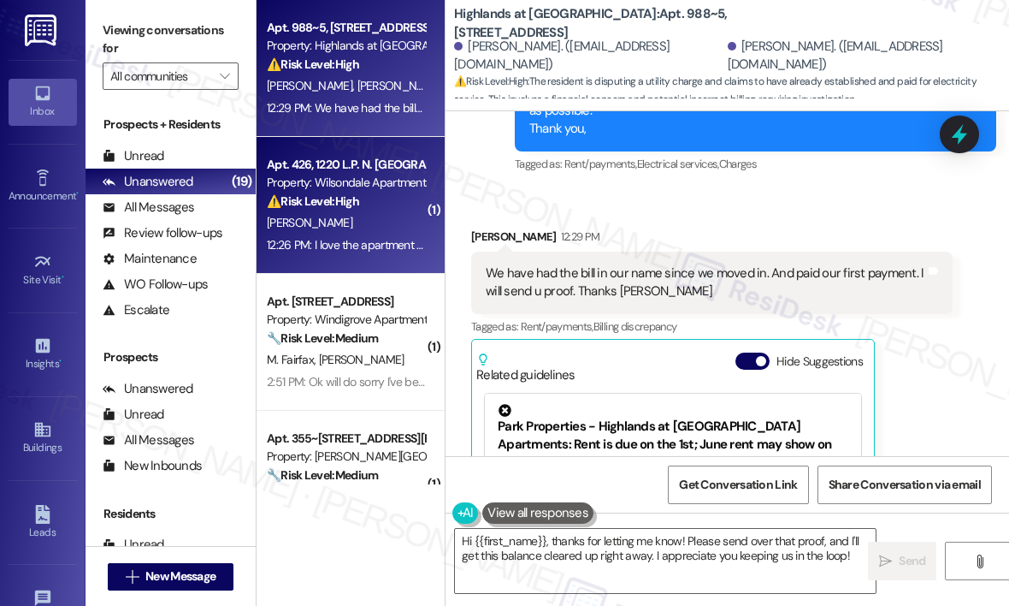
click at [342, 192] on div "⚠️ Risk Level: High The resident reports a malfunctioning kitchen sink and wash…" at bounding box center [346, 201] width 158 height 18
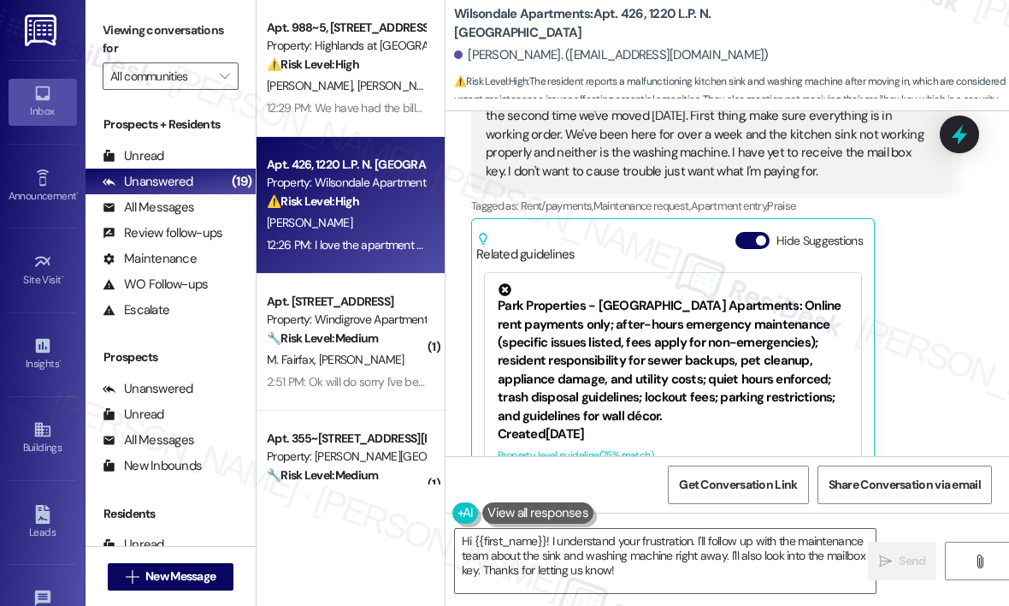
scroll to position [311, 0]
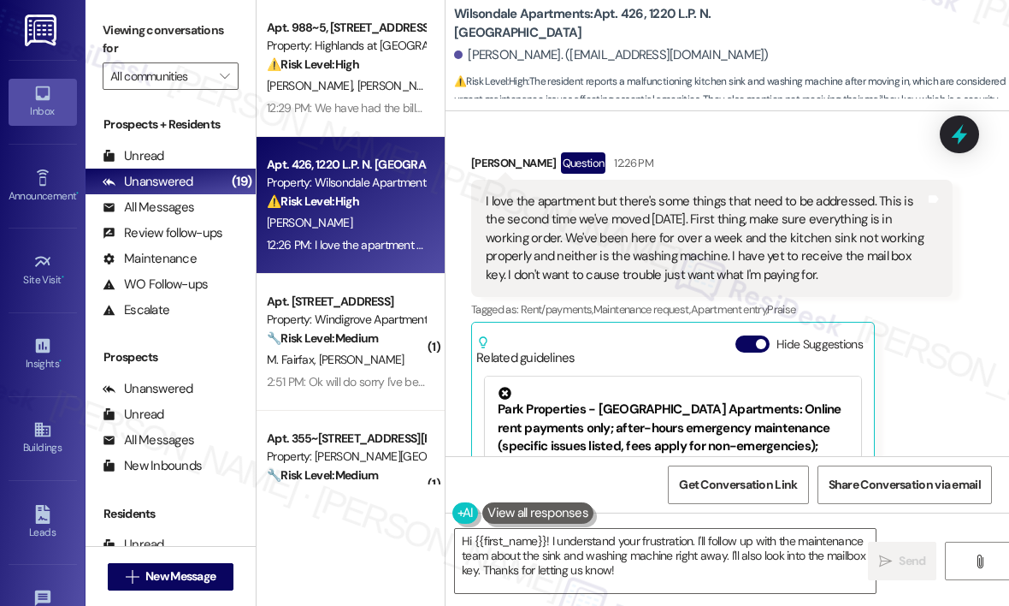
drag, startPoint x: 884, startPoint y: 269, endPoint x: 830, endPoint y: 261, distance: 55.3
click at [830, 261] on div "I love the apartment but there's some things that need to be addressed. This is…" at bounding box center [706, 238] width 440 height 92
drag, startPoint x: 878, startPoint y: 269, endPoint x: 488, endPoint y: 201, distance: 396.0
click at [486, 196] on div "I love the apartment but there's some things that need to be addressed. This is…" at bounding box center [706, 238] width 440 height 92
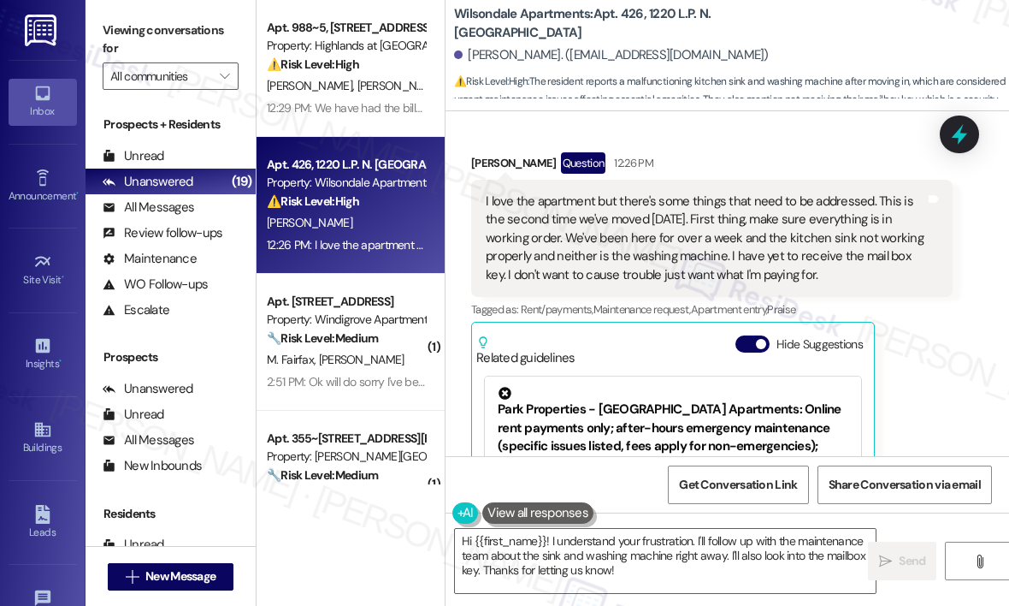
copy div "I love the apartment but there's some things that need to be addressed. This is…"
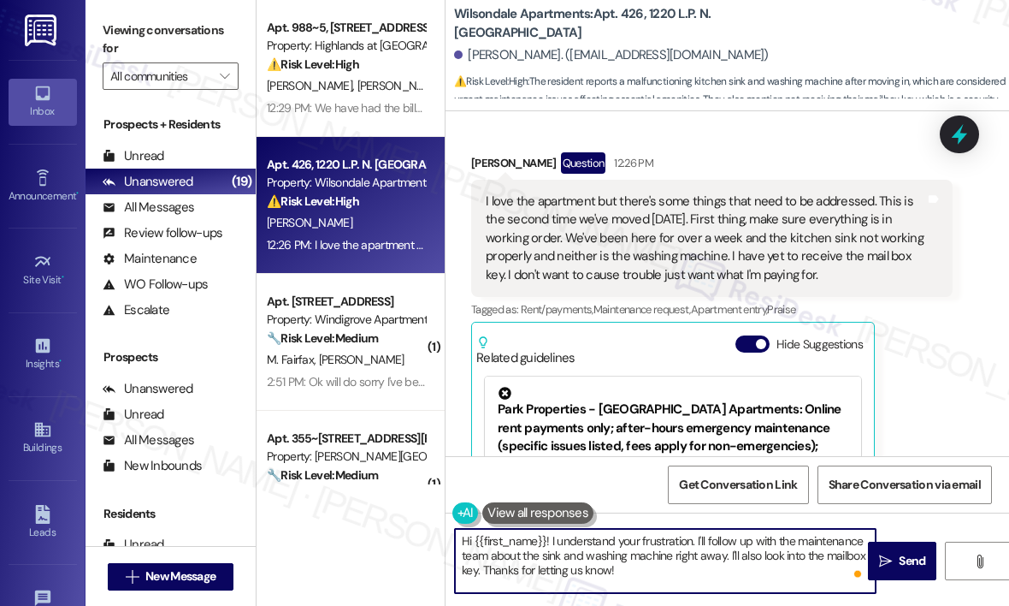
drag, startPoint x: 645, startPoint y: 574, endPoint x: 554, endPoint y: 538, distance: 97.5
click at [554, 538] on textarea "Hi {{first_name}}! I understand your frustration. I'll follow up with the maint…" at bounding box center [665, 561] width 421 height 64
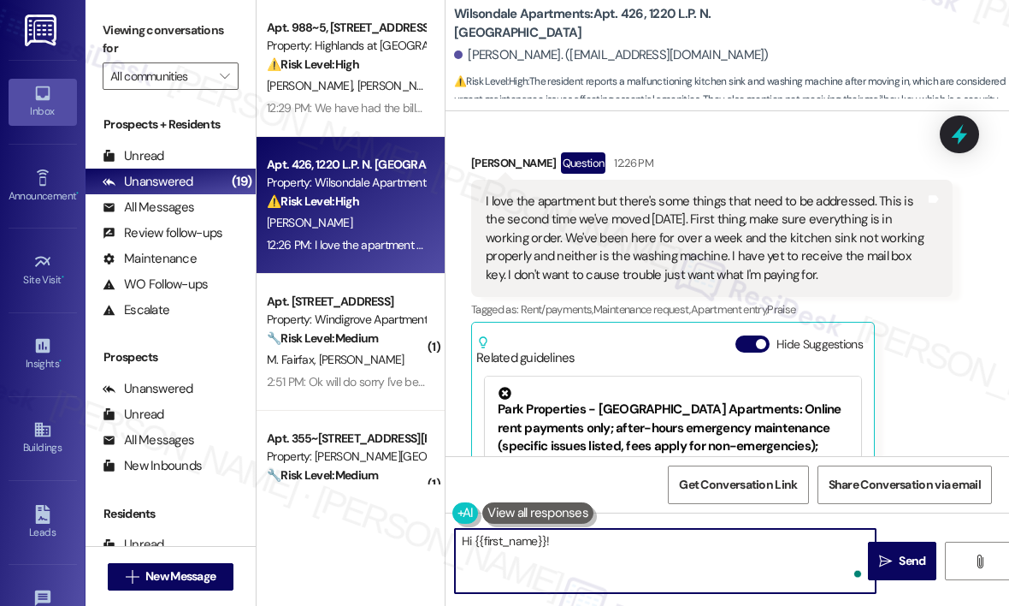
paste textarea "Thanks for sharing your concerns — can you tell me more about what’s not workin…"
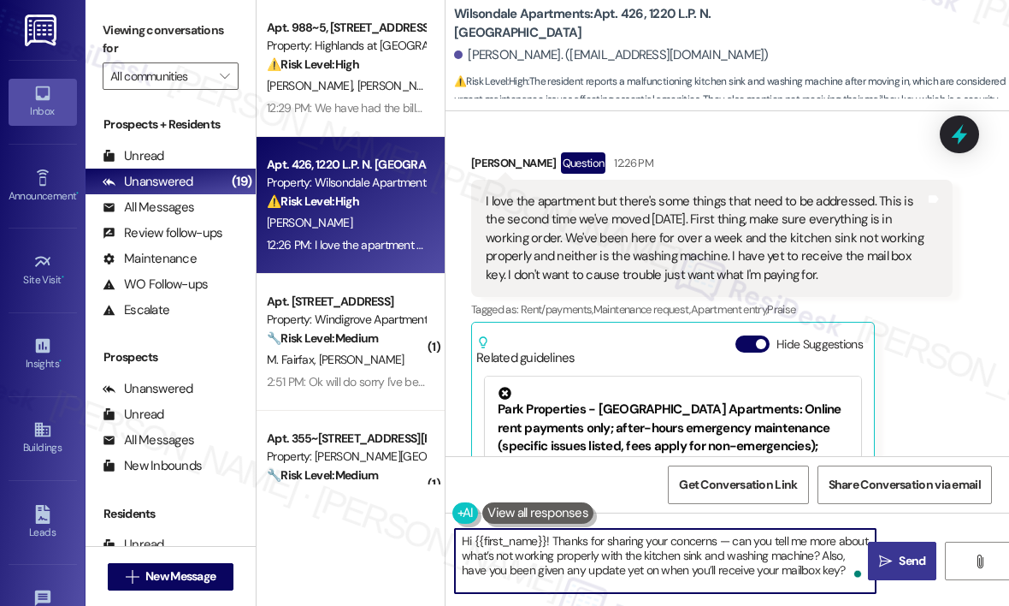
type textarea "Hi {{first_name}}! Thanks for sharing your concerns — can you tell me more abou…"
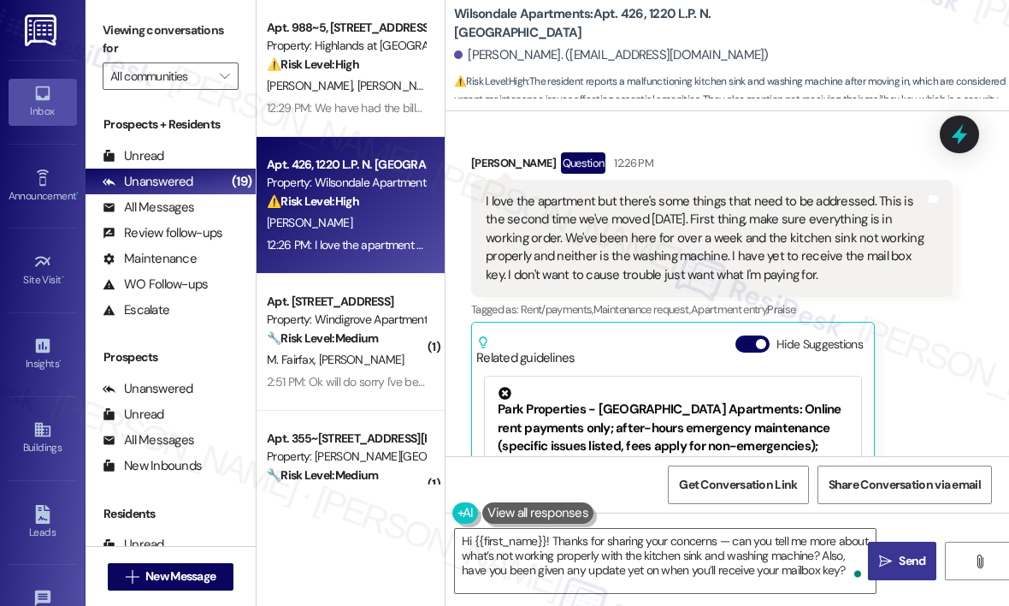
click at [889, 562] on icon "" at bounding box center [885, 561] width 13 height 14
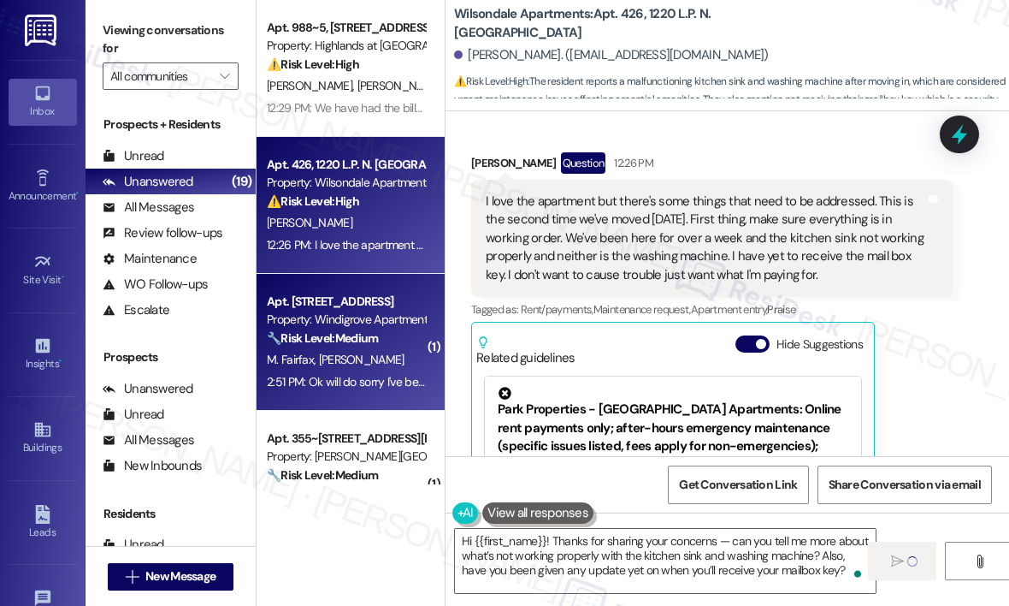
click at [374, 345] on strong "🔧 Risk Level: Medium" at bounding box center [322, 337] width 111 height 15
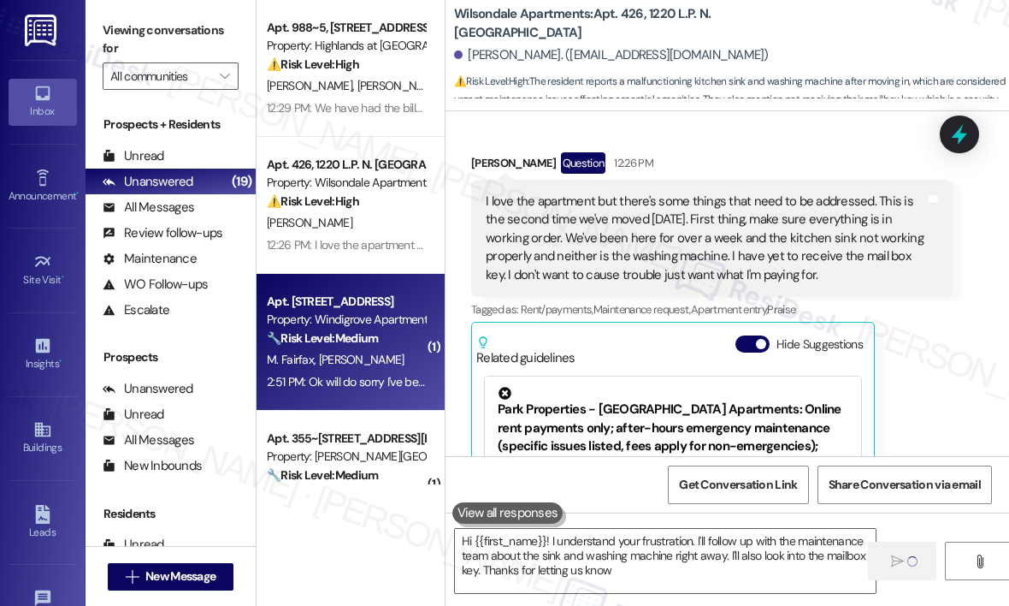
type textarea "Hi {{first_name}}! I understand your frustration. I'll follow up with the maint…"
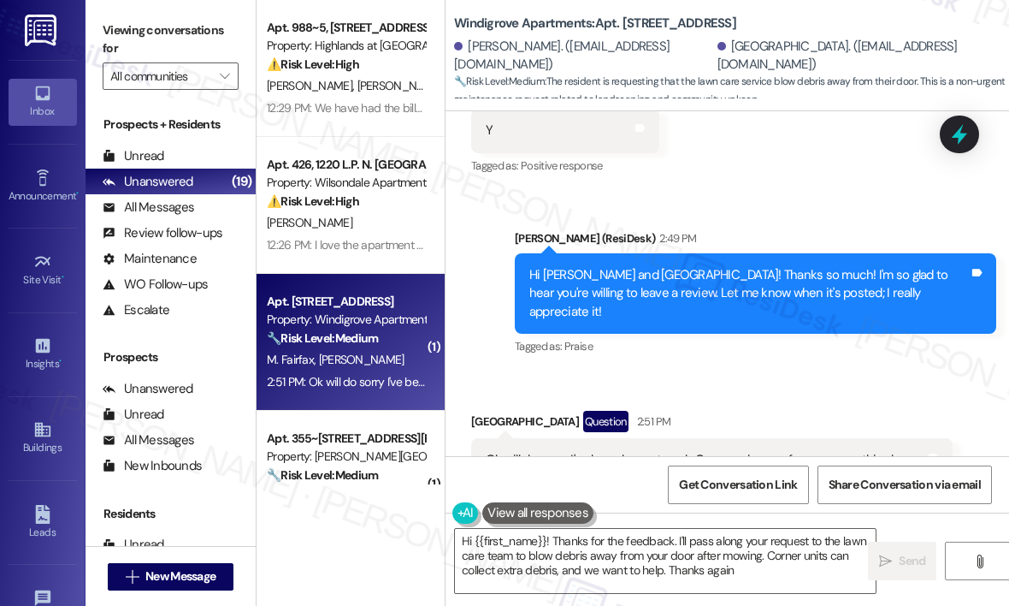
type textarea "Hi {{first_name}}! Thanks for the feedback. I'll pass along your request to the…"
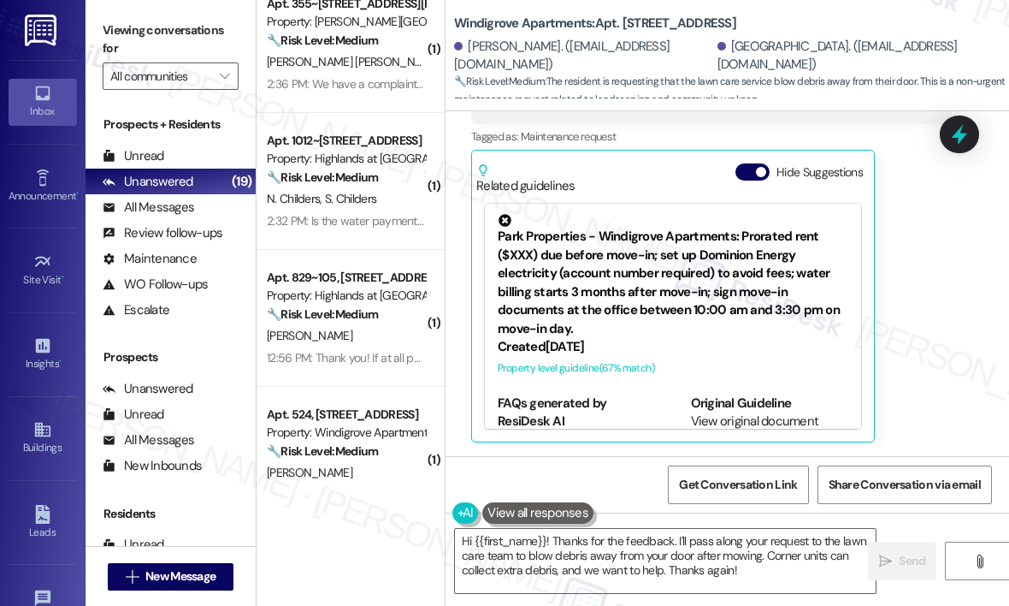
scroll to position [257, 0]
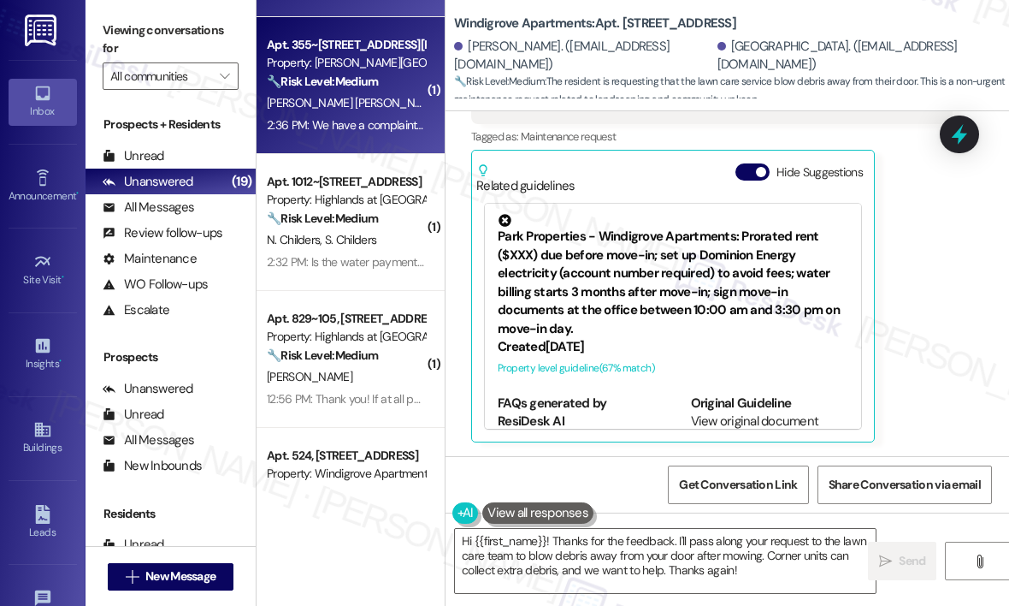
click at [360, 132] on div "2:36 PM: We have a complaint for a Mercedes Benz white sedan this morning. They…" at bounding box center [782, 124] width 1030 height 15
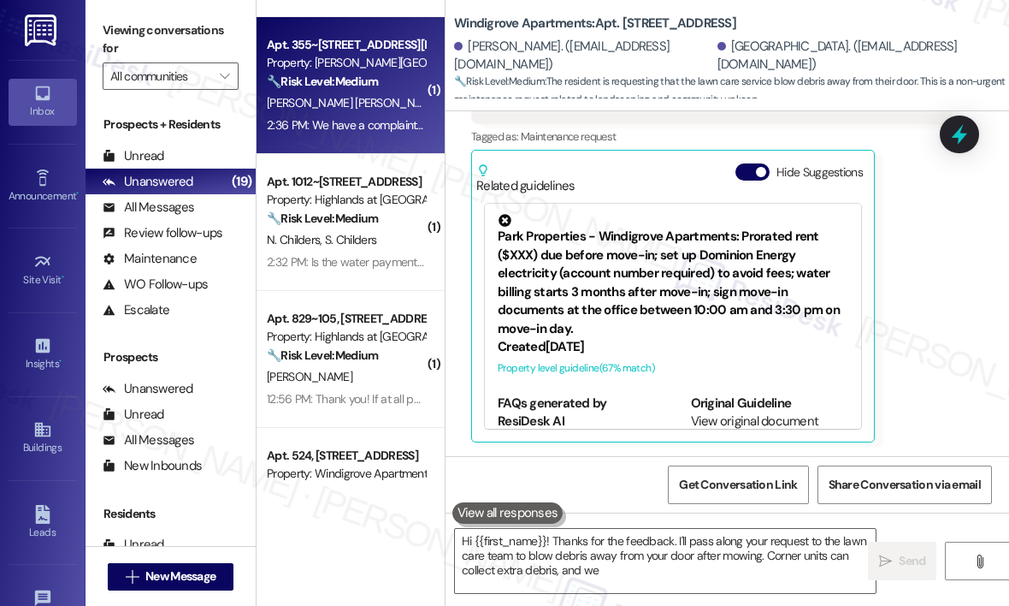
type textarea "Hi {{first_name}}! Thanks for the feedback. I'll pass along your request to the…"
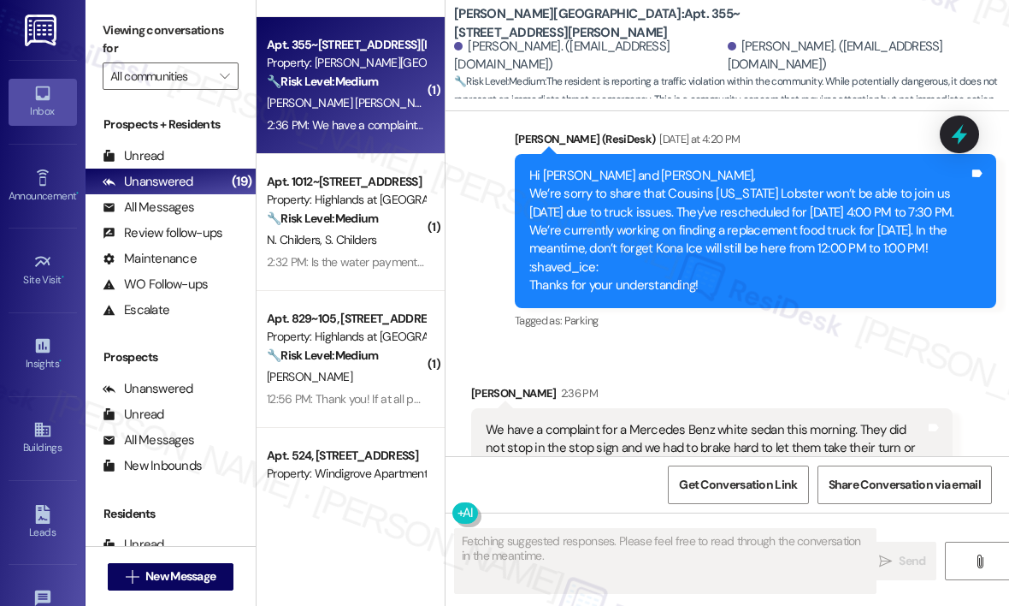
scroll to position [3492, 0]
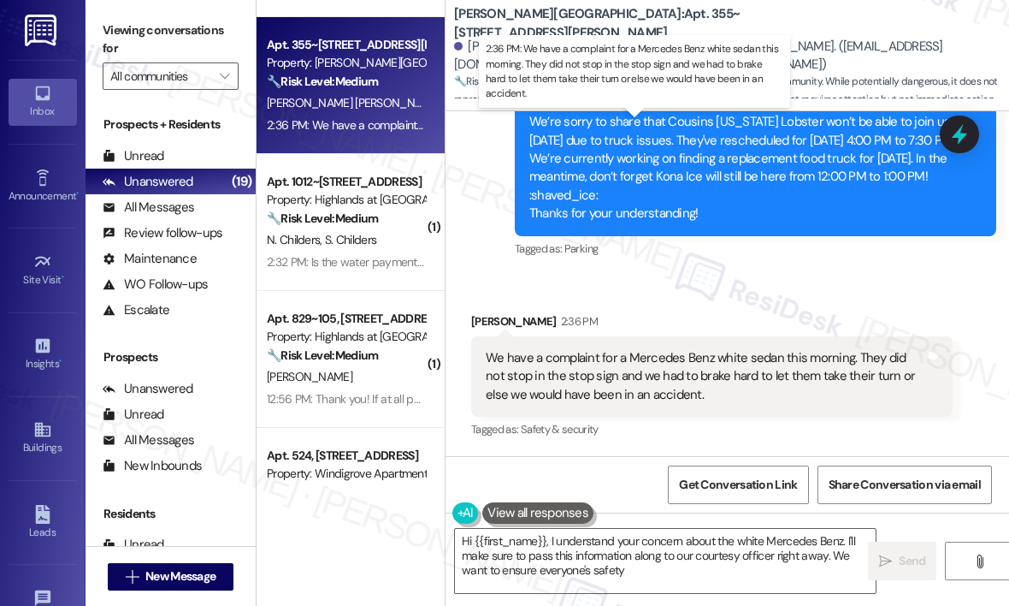
type textarea "Hi {{first_name}}, I understand your concern about the white Mercedes Benz. I'l…"
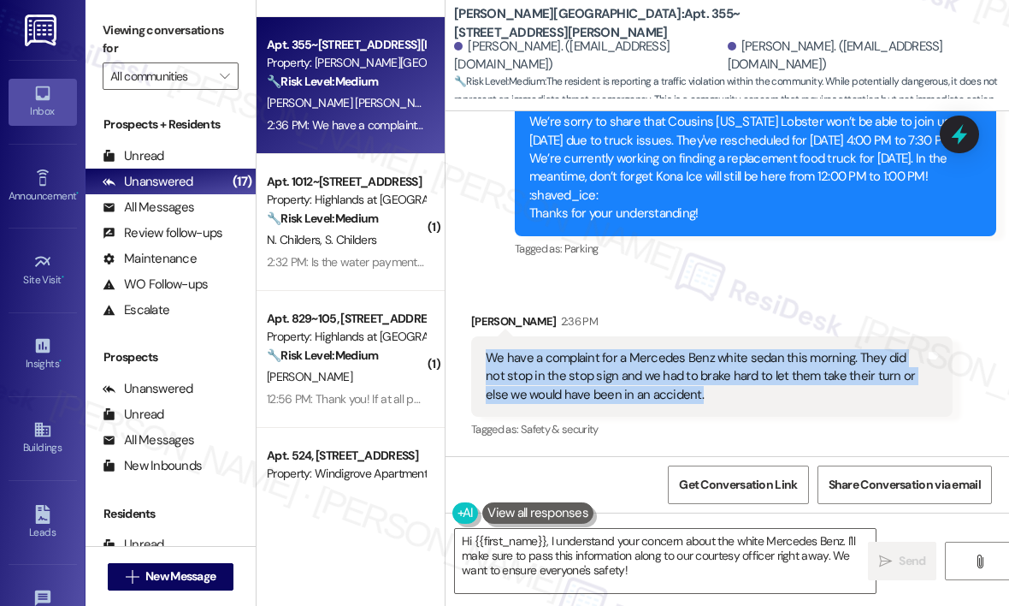
drag, startPoint x: 723, startPoint y: 404, endPoint x: 489, endPoint y: 358, distance: 237.9
click at [489, 358] on div "We have a complaint for a Mercedes Benz white sedan this morning. They did not …" at bounding box center [706, 376] width 440 height 55
copy div "We have a complaint for a Mercedes Benz white sedan this morning. They did not …"
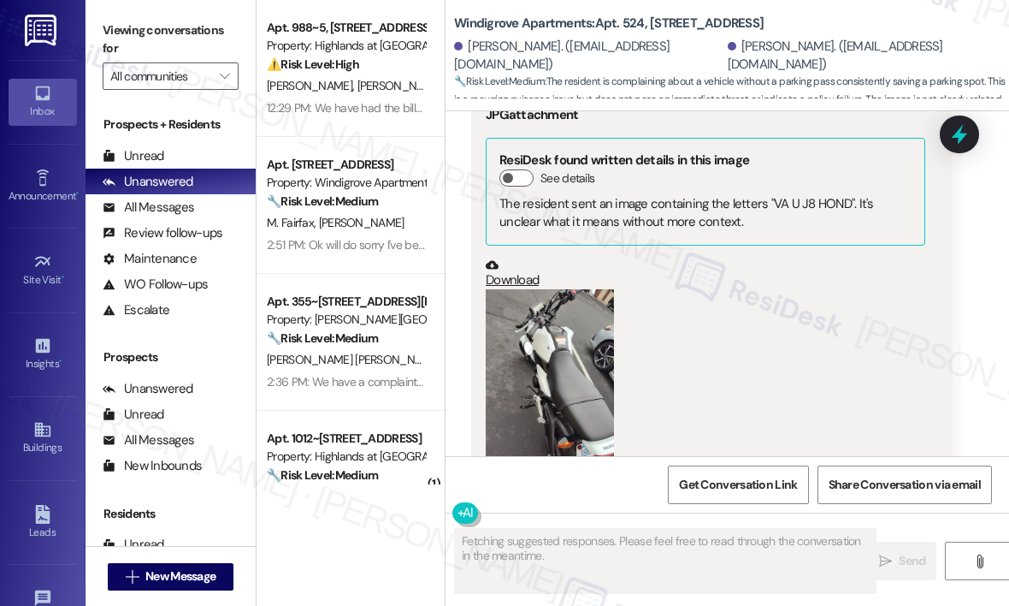
scroll to position [5831, 0]
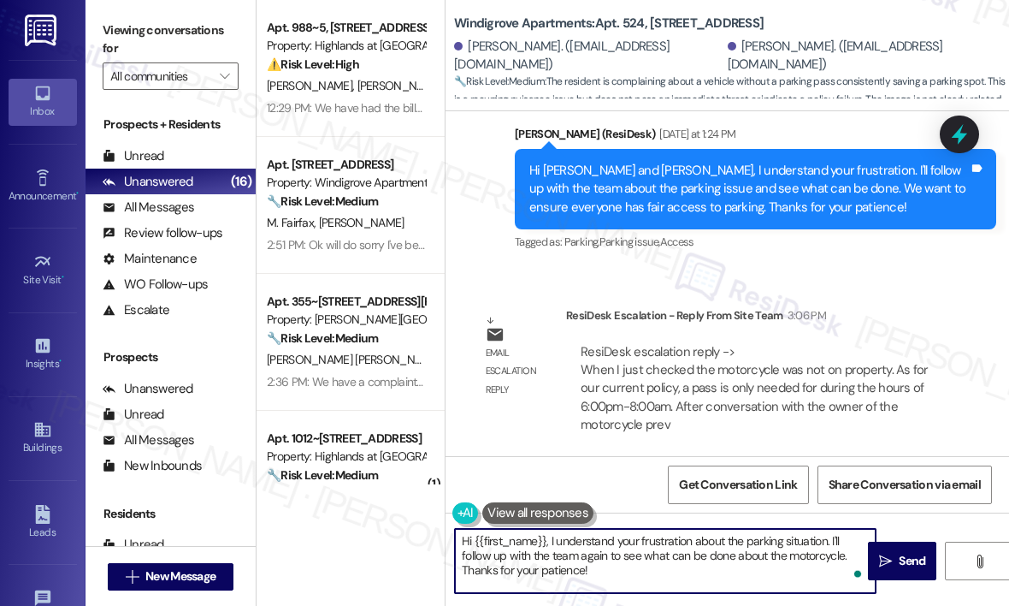
drag, startPoint x: 616, startPoint y: 570, endPoint x: 546, endPoint y: 543, distance: 75.3
click at [546, 543] on textarea "Hi {{first_name}}, I understand your frustration about the parking situation. I…" at bounding box center [665, 561] width 421 height 64
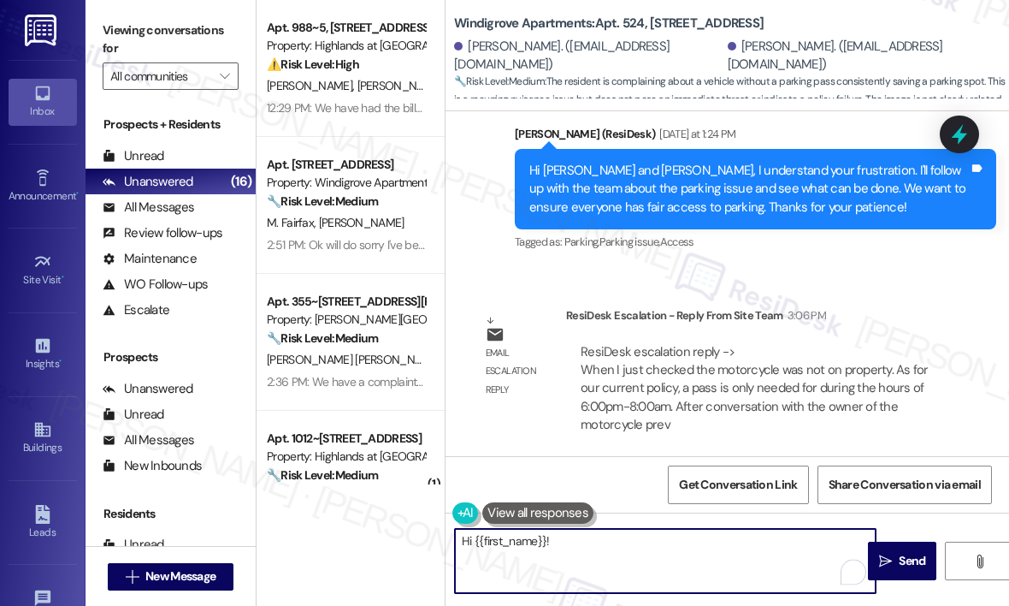
paste textarea "The site team wanted to let you know that when they checked, the motorcycle was…"
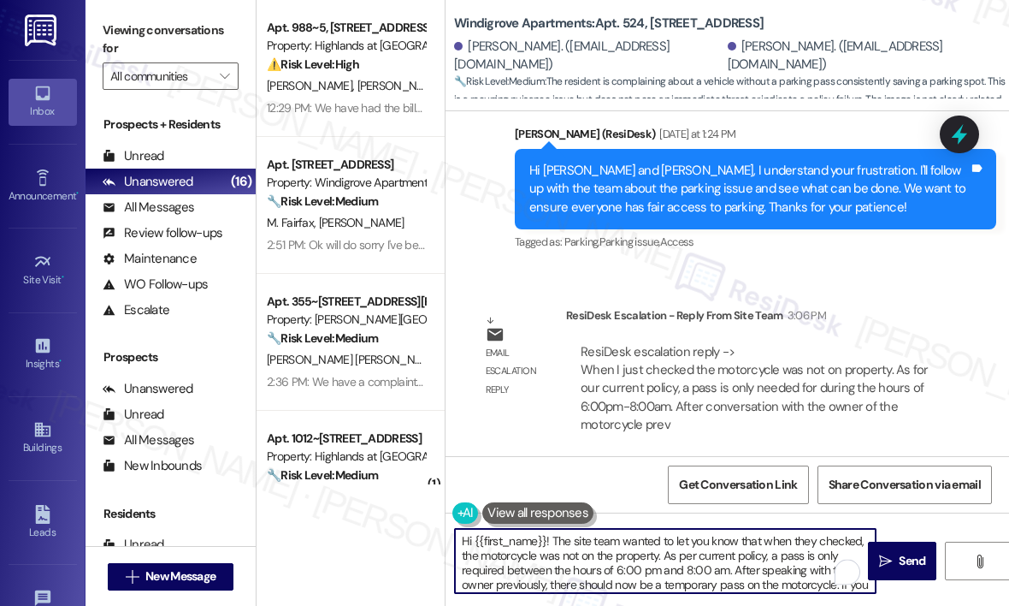
scroll to position [14, 0]
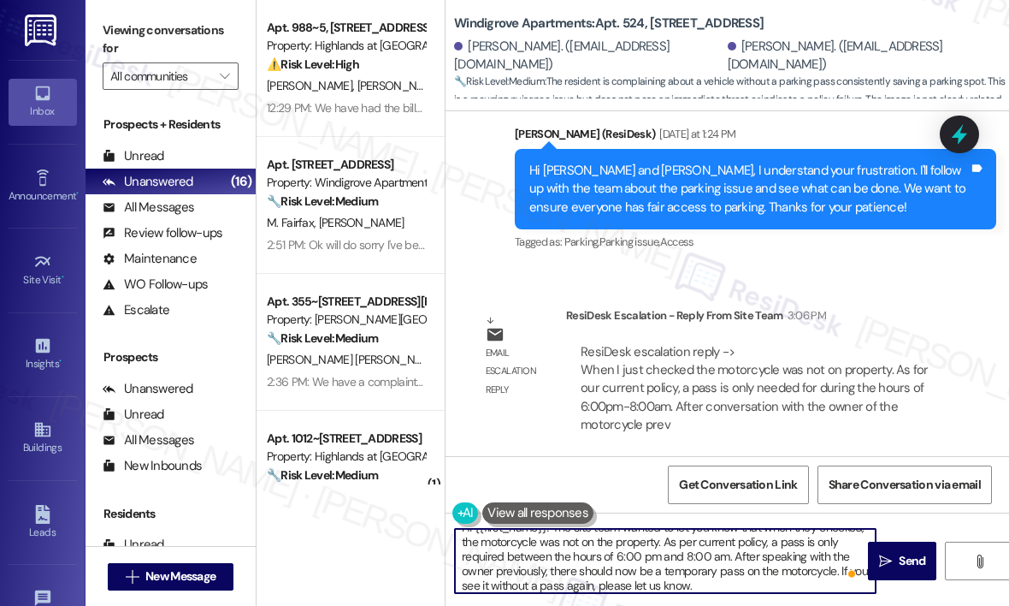
click at [745, 588] on textarea "Hi {{first_name}}! The site team wanted to let you know that when they checked,…" at bounding box center [665, 561] width 421 height 64
type textarea "Hi {{first_name}}! The site team wanted to let you know that when they checked,…"
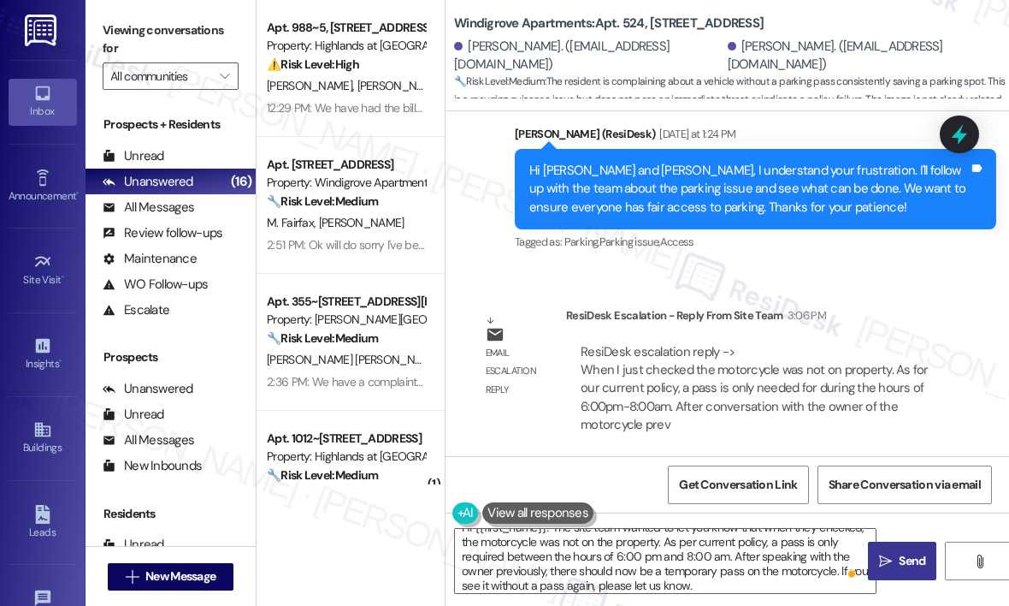
click at [889, 564] on icon "" at bounding box center [885, 561] width 13 height 14
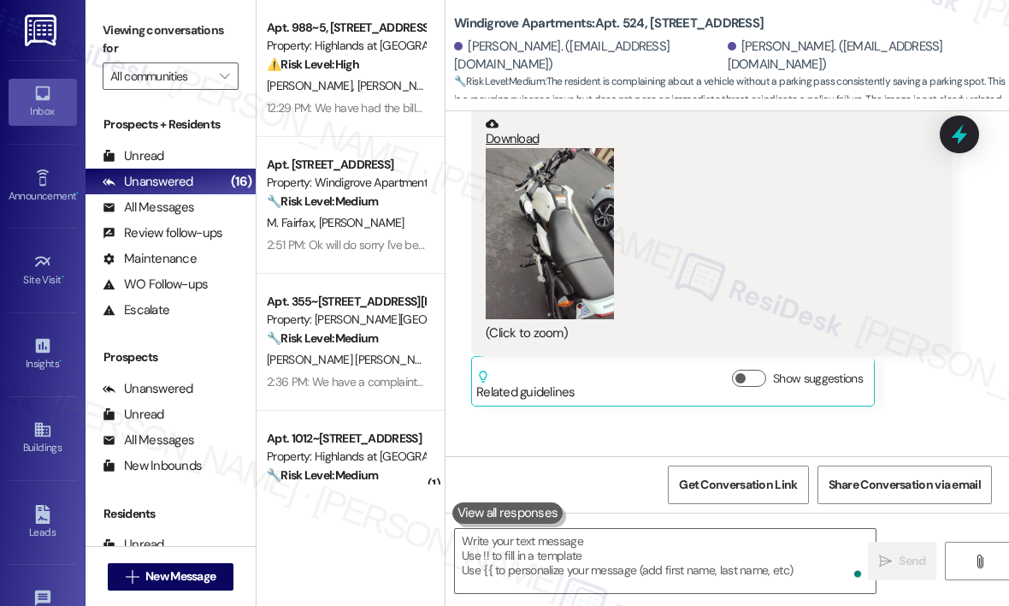
scroll to position [5457, 0]
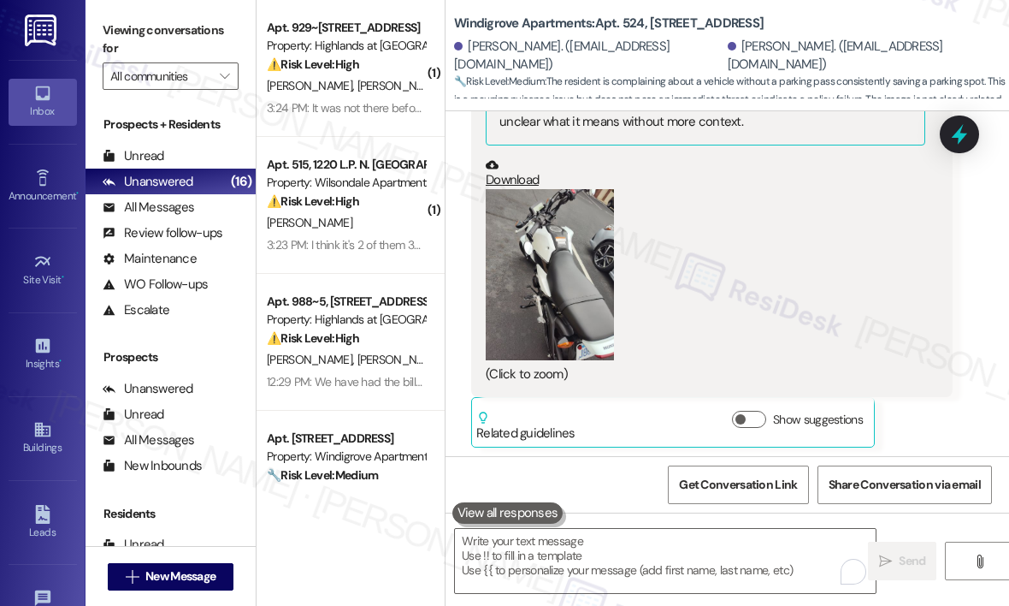
click at [856, 235] on div "(Click to zoom)" at bounding box center [706, 286] width 440 height 195
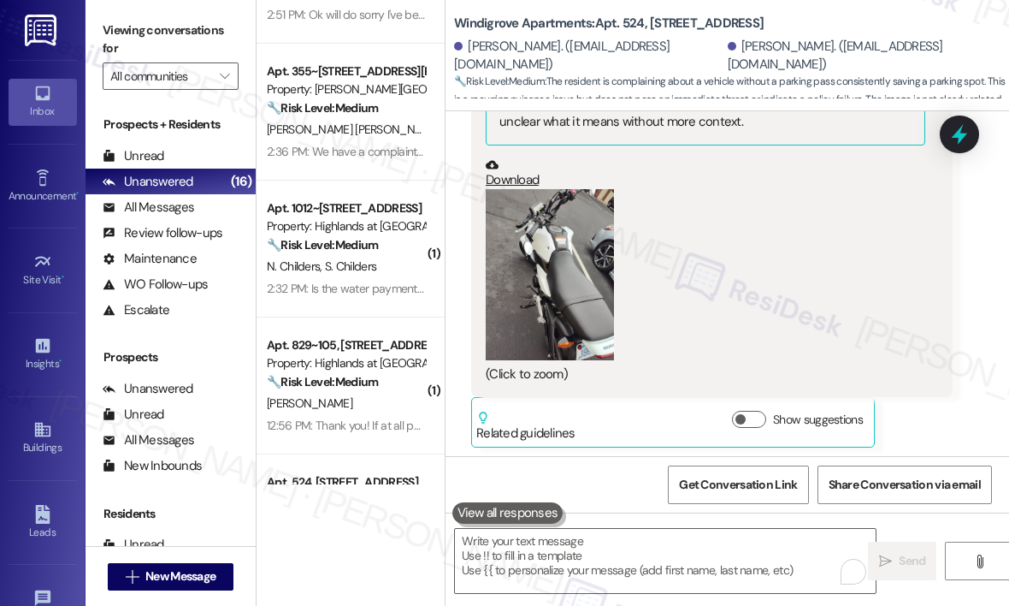
scroll to position [513, 0]
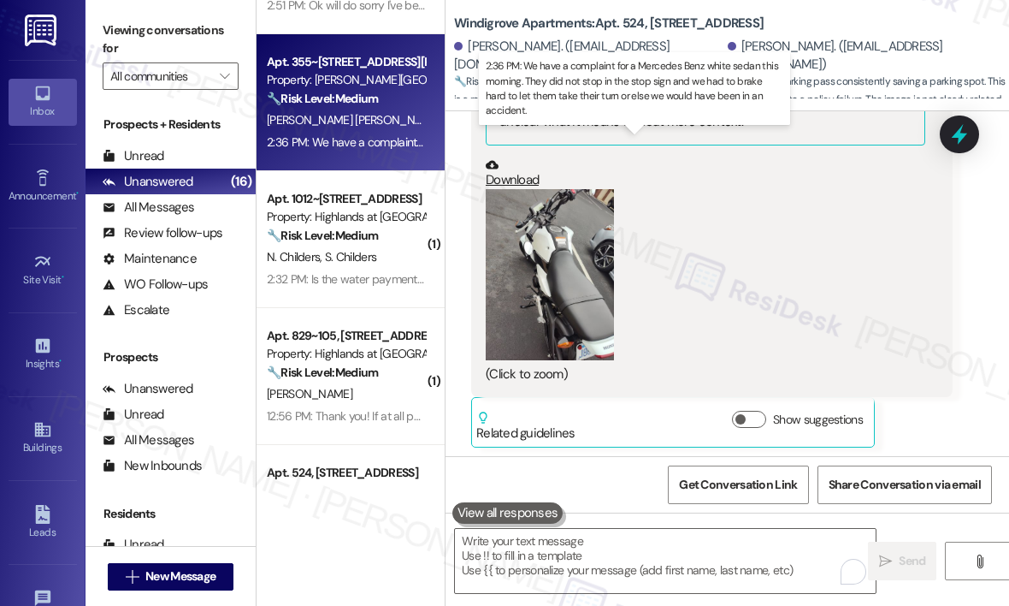
click at [362, 140] on div "2:36 PM: We have a complaint for a Mercedes Benz white sedan this morning. They…" at bounding box center [782, 141] width 1030 height 15
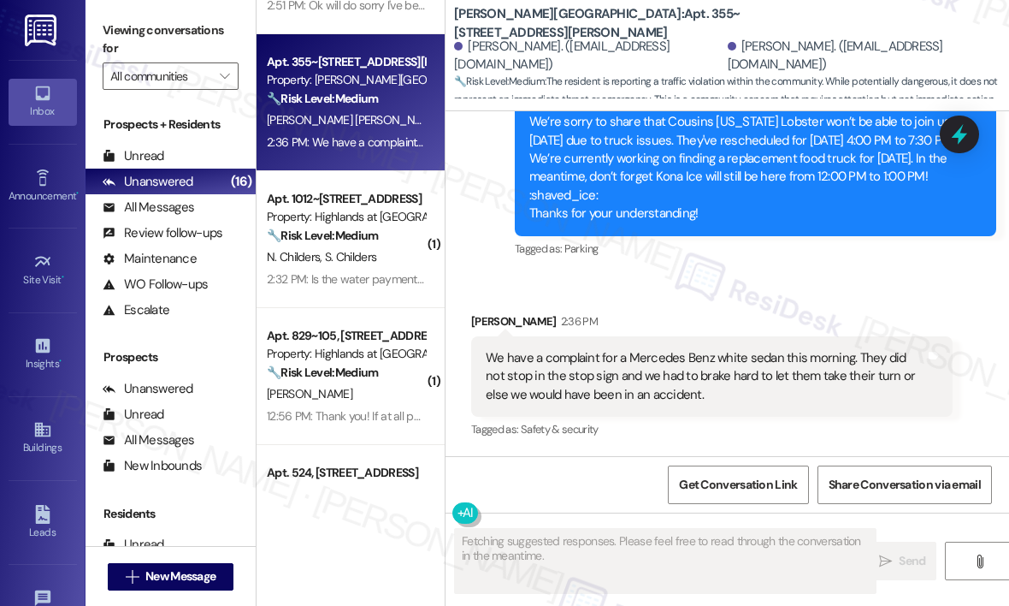
scroll to position [3493, 0]
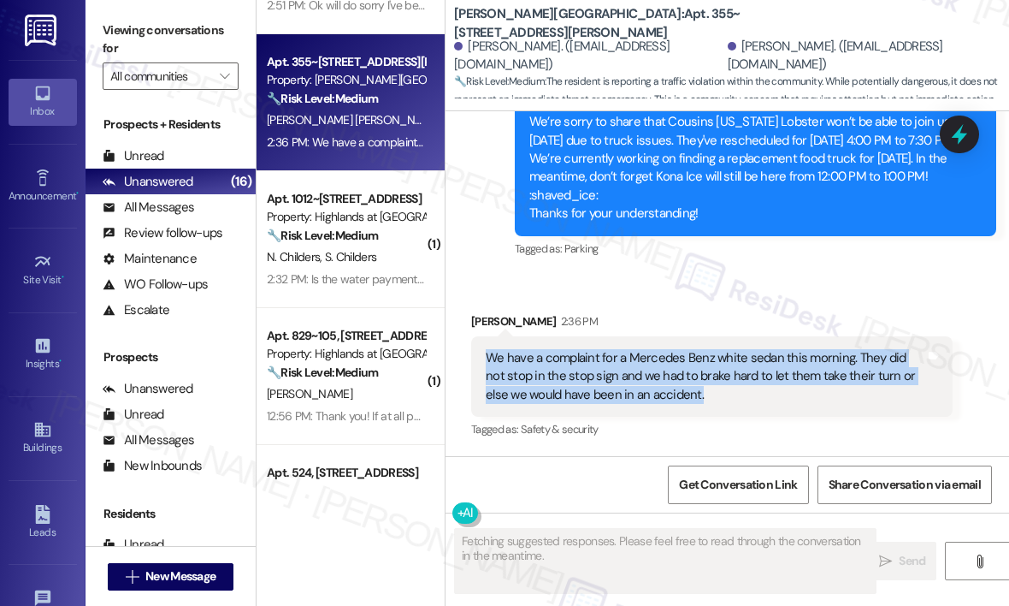
drag, startPoint x: 705, startPoint y: 393, endPoint x: 513, endPoint y: 358, distance: 194.8
click at [482, 357] on div "We have a complaint for a Mercedes Benz white sedan this morning. They did not …" at bounding box center [712, 376] width 482 height 80
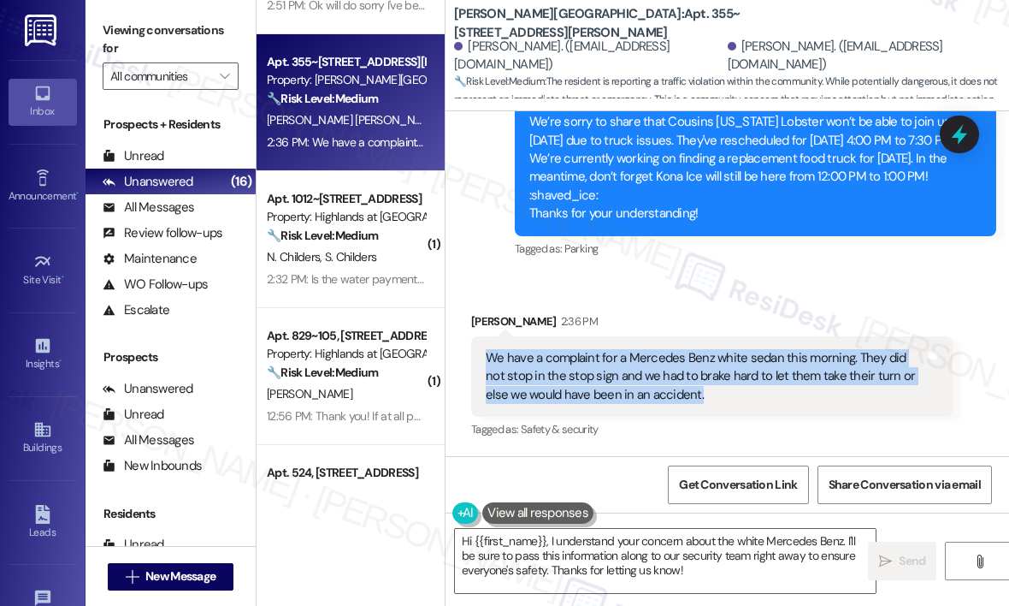
copy div "We have a complaint for a Mercedes Benz white sedan this morning. They did not …"
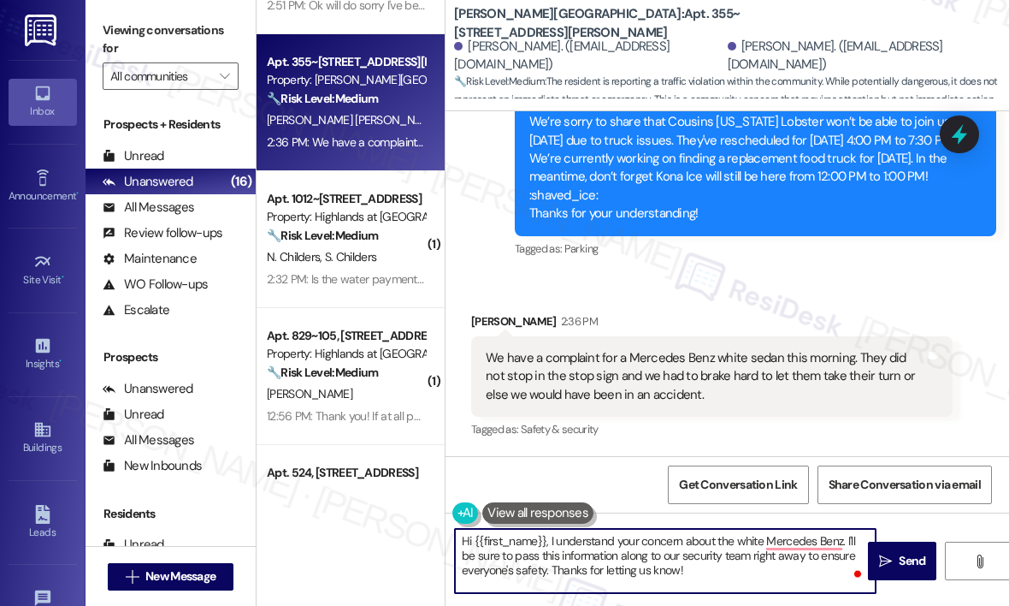
drag, startPoint x: 698, startPoint y: 574, endPoint x: 547, endPoint y: 545, distance: 153.3
click at [544, 539] on textarea "Hi {{first_name}}, I understand your concern about the white Mercedes Benz. I'l…" at bounding box center [665, 561] width 421 height 64
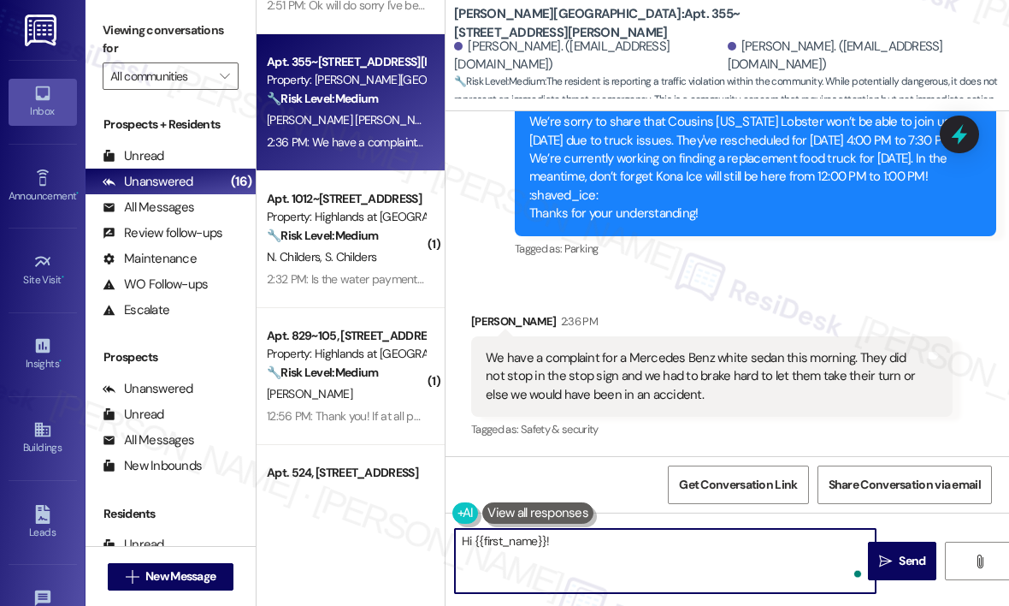
paste textarea "Thanks for letting us know — can you share if you happened to get the license p…"
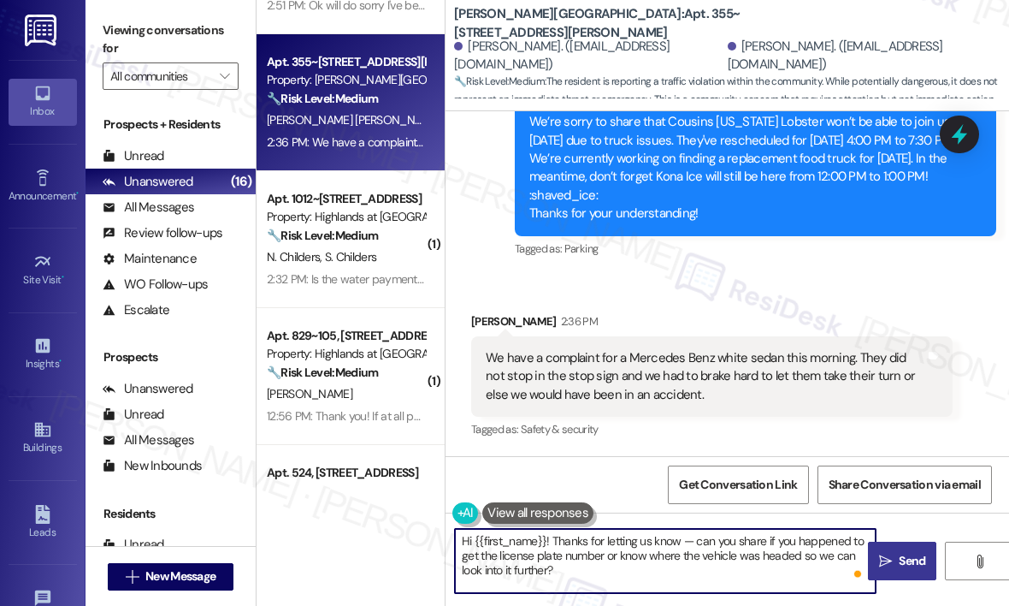
type textarea "Hi {{first_name}}! Thanks for letting us know — can you share if you happened t…"
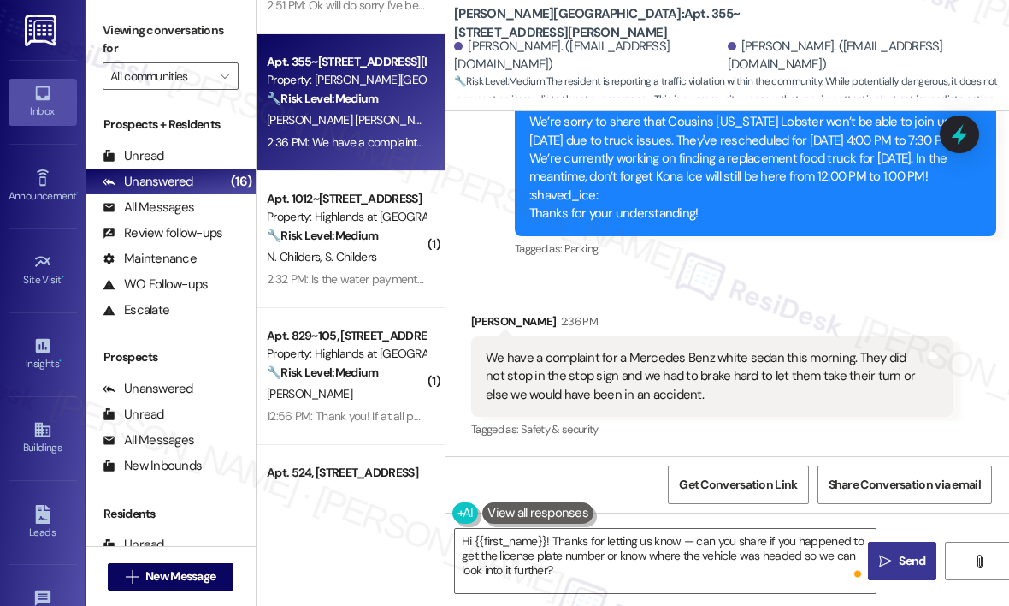
click at [907, 552] on span "Send" at bounding box center [912, 561] width 27 height 18
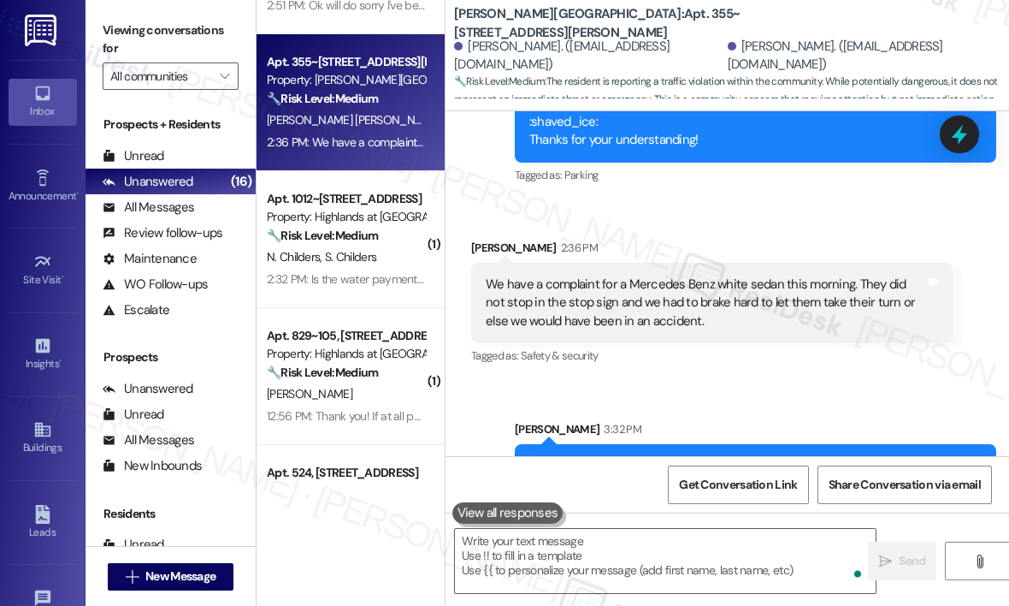
scroll to position [3492, 0]
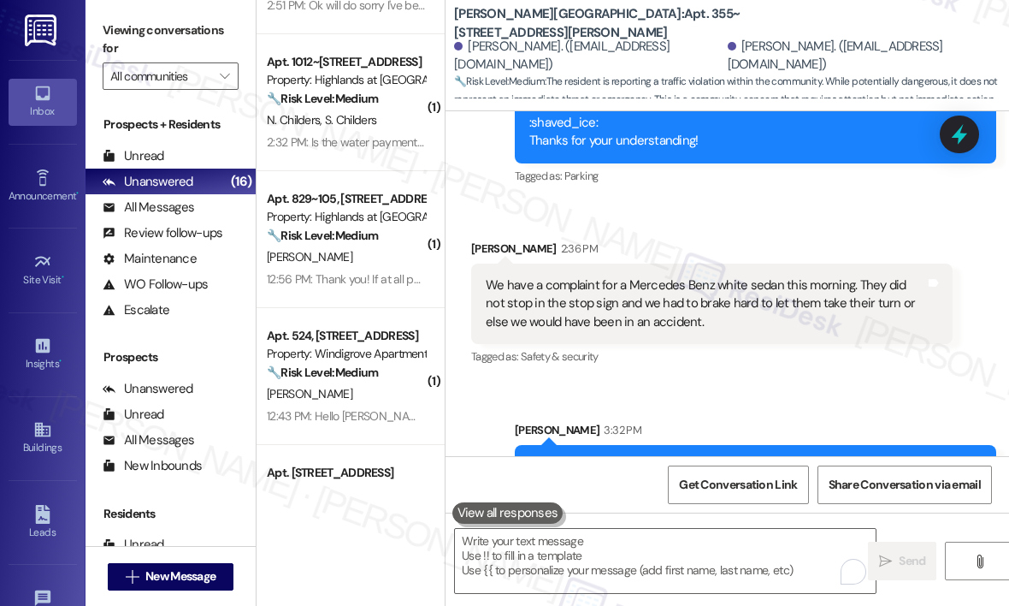
click at [810, 201] on div "Announcement, sent via SMS [PERSON_NAME] (ResiDesk) [DATE] at 4:20 PM Hi [PERSO…" at bounding box center [755, 87] width 507 height 228
click at [737, 288] on div "Received via SMS [PERSON_NAME] 2:36 PM We have a complaint for a Mercedes Benz …" at bounding box center [728, 291] width 564 height 181
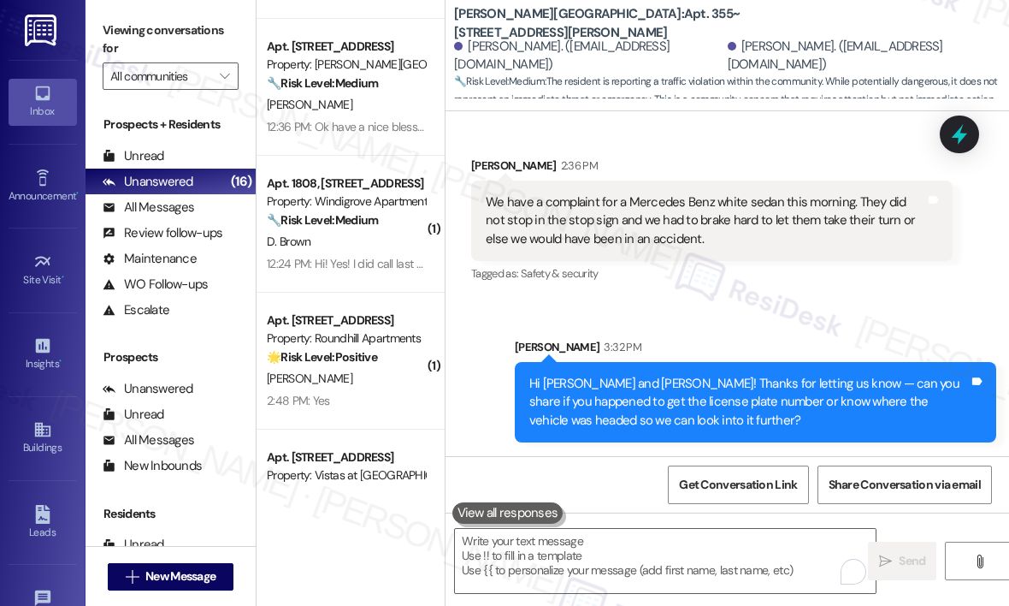
scroll to position [941, 0]
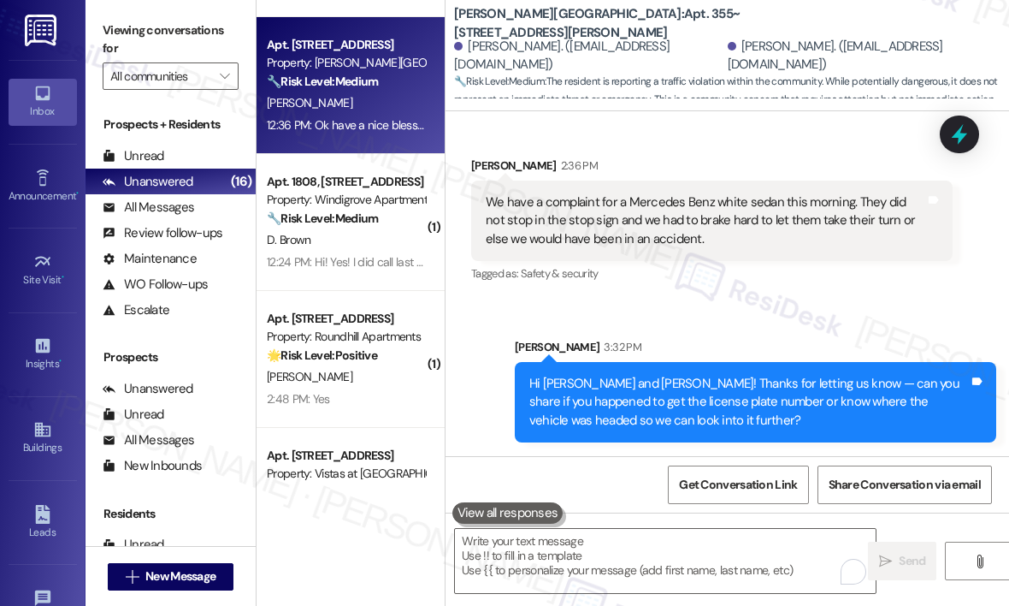
click at [367, 124] on div "12:36 PM: Ok have a nice blessed day 12:36 PM: Ok have a nice blessed day" at bounding box center [360, 124] width 186 height 15
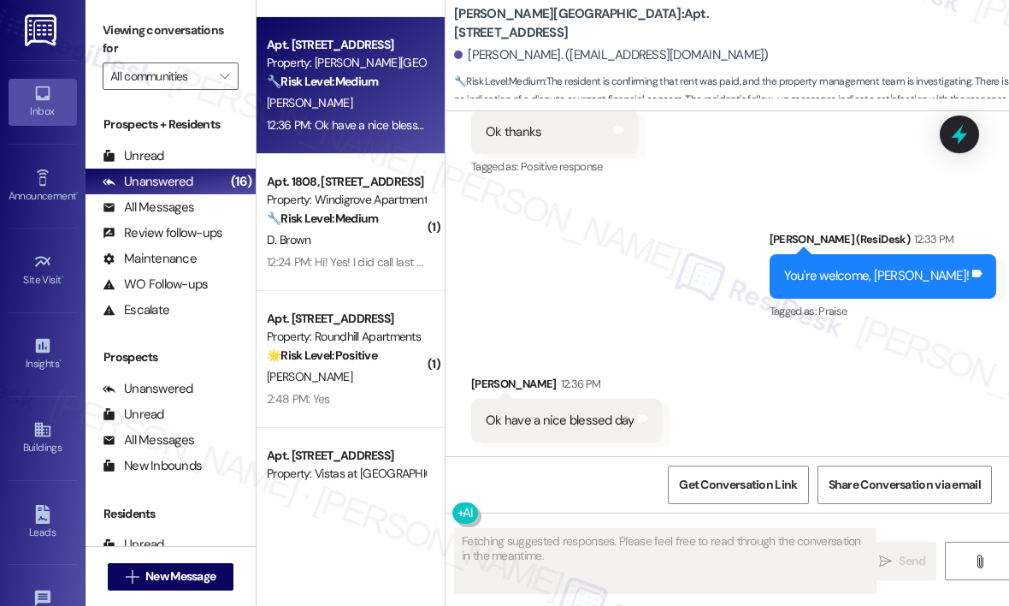
scroll to position [22156, 0]
click at [777, 343] on div "Received via SMS [PERSON_NAME] 12:36 PM Ok have a nice blessed day Tags and not…" at bounding box center [728, 395] width 564 height 119
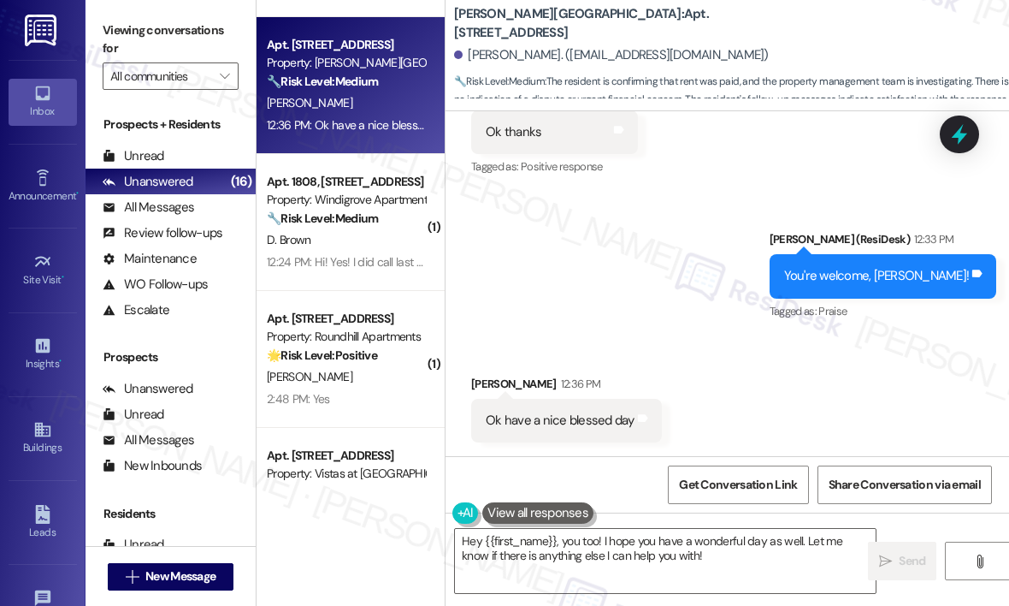
click at [664, 301] on div "Sent via SMS [PERSON_NAME] (ResiDesk) 12:33 PM You're welcome, [PERSON_NAME]! T…" at bounding box center [728, 264] width 564 height 145
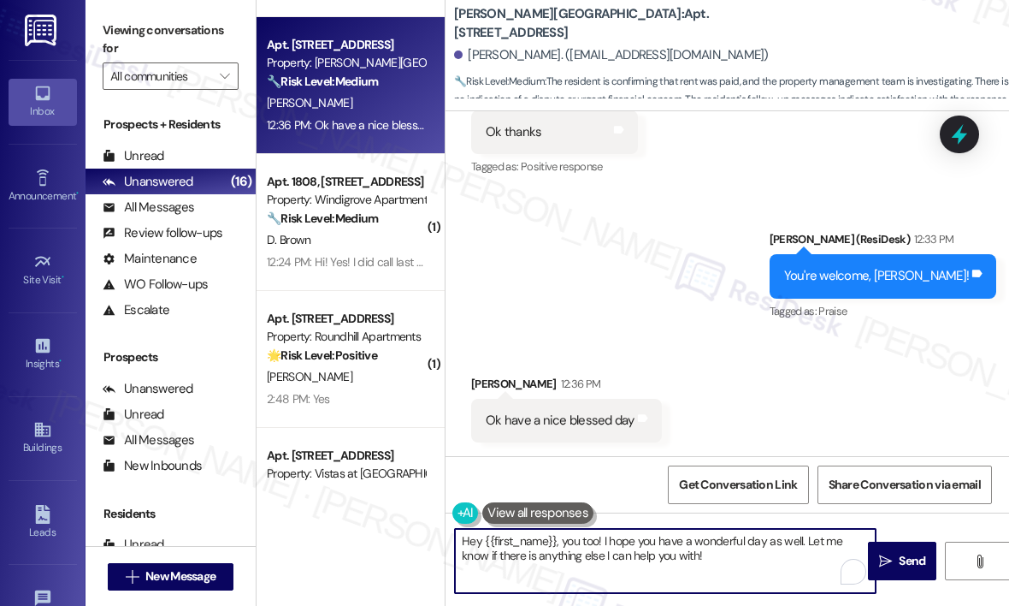
drag, startPoint x: 687, startPoint y: 553, endPoint x: 441, endPoint y: 557, distance: 245.5
click at [441, 557] on div "( 1 ) Apt. 1012~305, [STREET_ADDRESS] Property: Highlands at [GEOGRAPHIC_DATA] …" at bounding box center [633, 303] width 753 height 606
click at [568, 544] on textarea "Hey {{first_name}}, you too! I hope you have a wonderful day as well. Let me kn…" at bounding box center [665, 561] width 421 height 64
click at [643, 538] on textarea "You too! I hope you have a wonderful day as well. Let me know" at bounding box center [665, 561] width 421 height 64
click at [788, 552] on textarea "You too! I hope you have a blessed day as well. Let me know" at bounding box center [665, 561] width 421 height 64
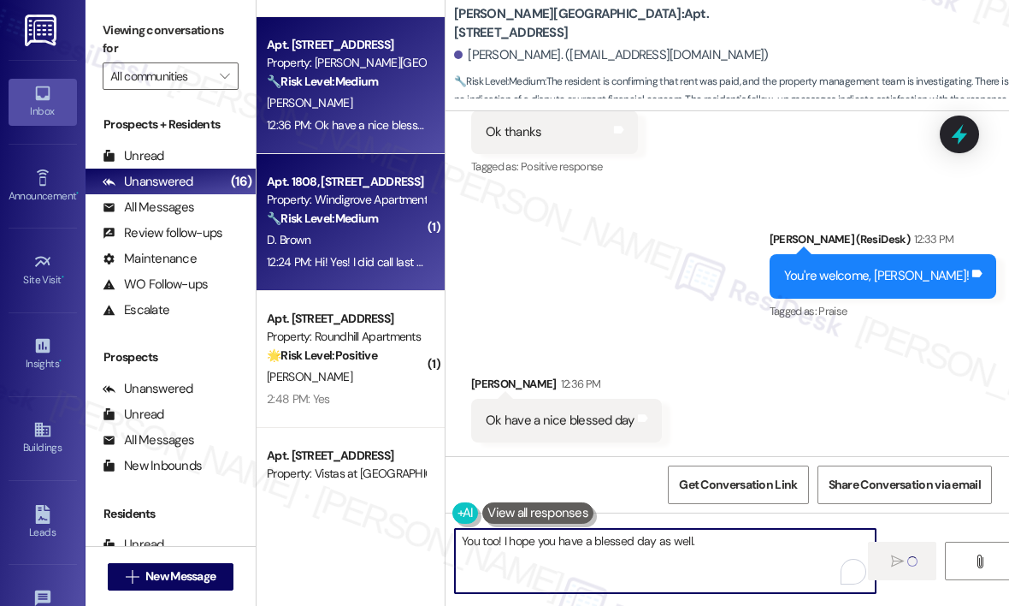
type textarea "You too! I hope you have a blessed day as well."
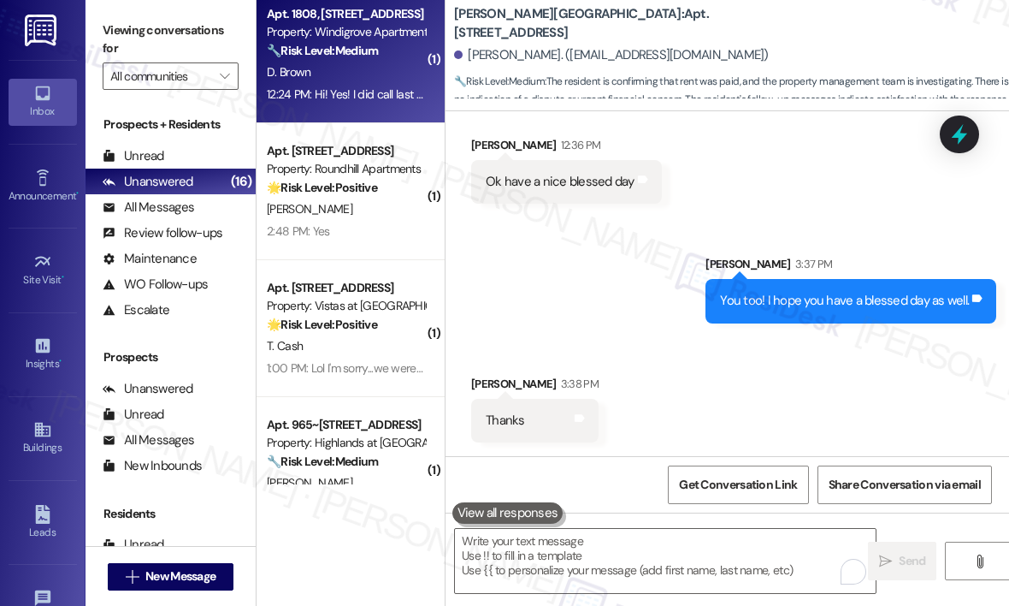
scroll to position [1112, 0]
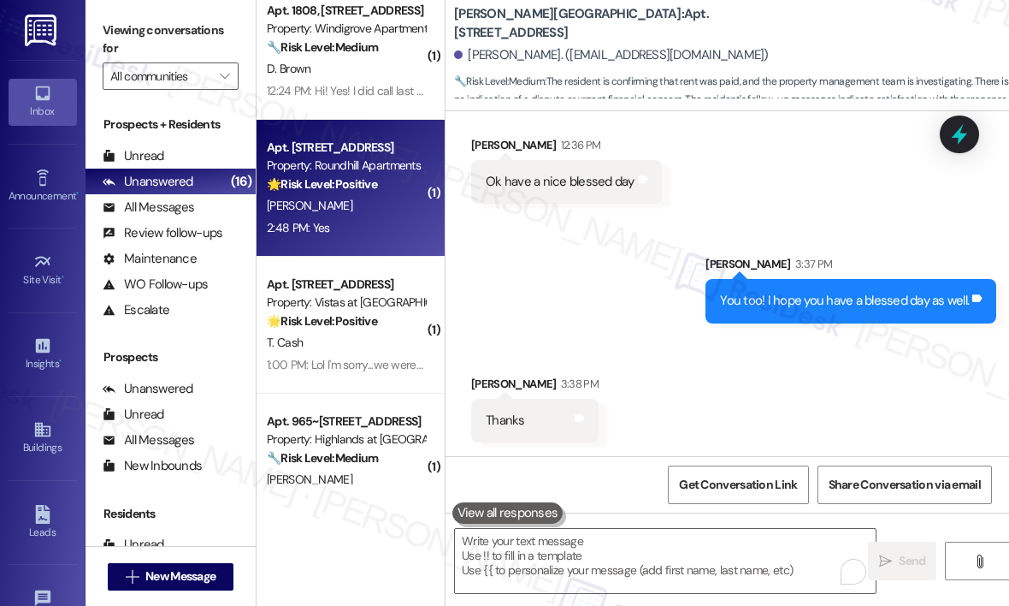
click at [347, 222] on div "2:48 PM: Yes 2:48 PM: Yes" at bounding box center [346, 227] width 162 height 21
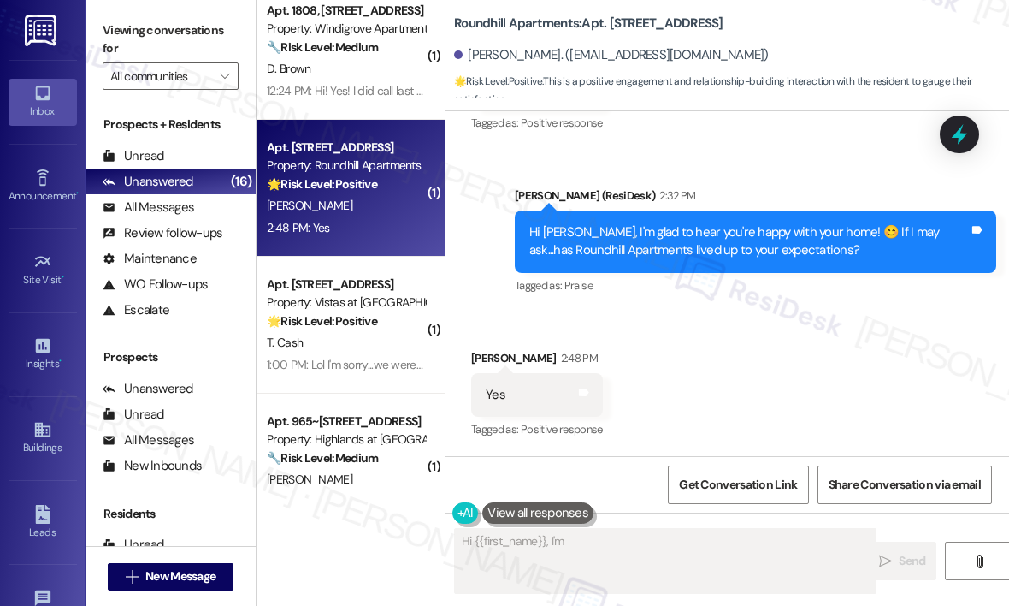
scroll to position [777, 0]
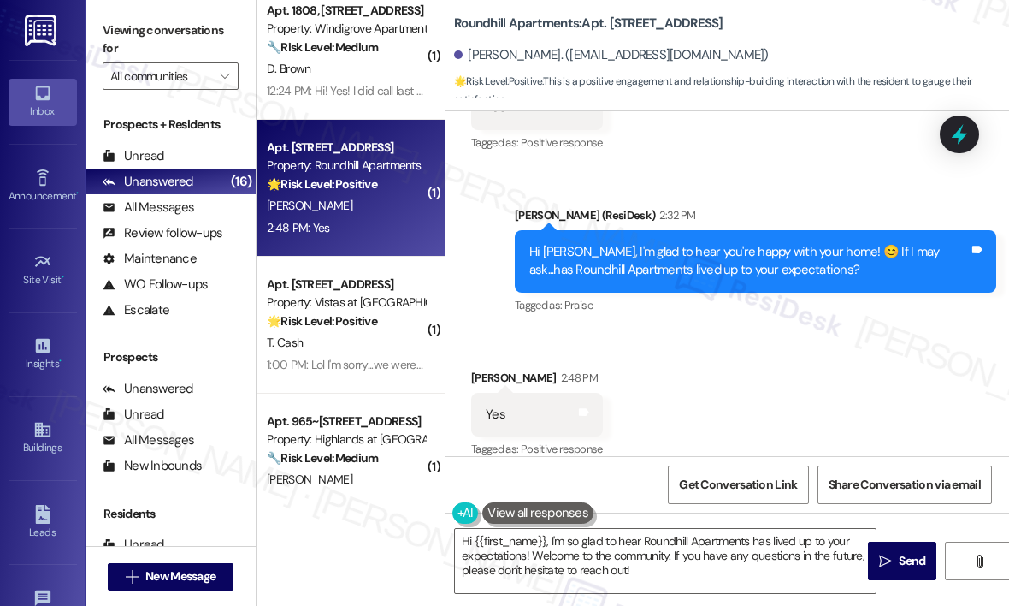
click at [673, 330] on div "Received via SMS [PERSON_NAME] 2:48 PM Yes Tags and notes Tagged as: Positive r…" at bounding box center [728, 402] width 564 height 145
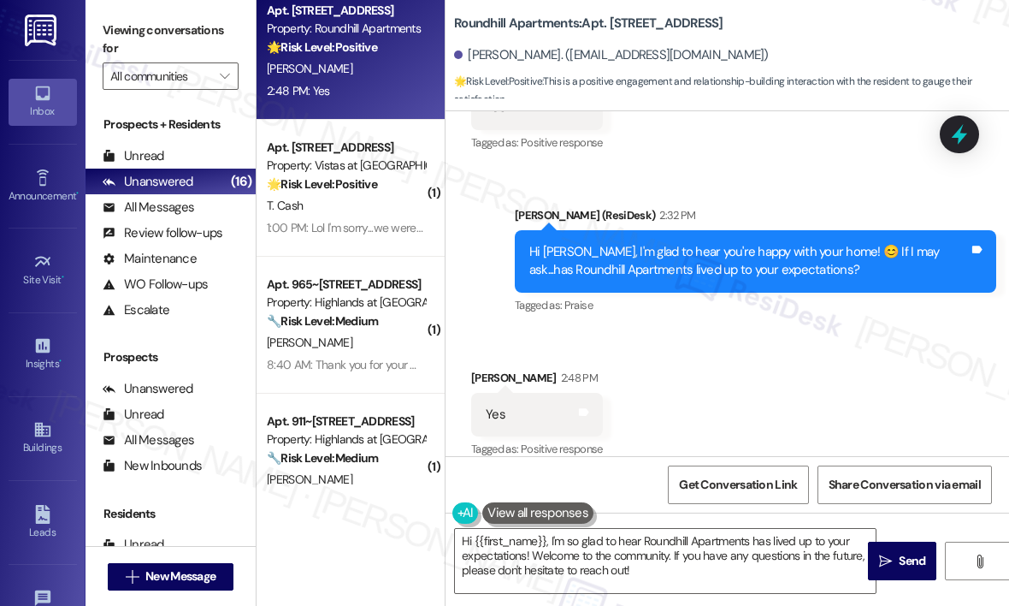
click at [507, 302] on div "Sent via SMS Sarah (ResiDesk) 2:32 PM Hi Paul, I'm glad to hear you're happy wi…" at bounding box center [755, 261] width 507 height 137
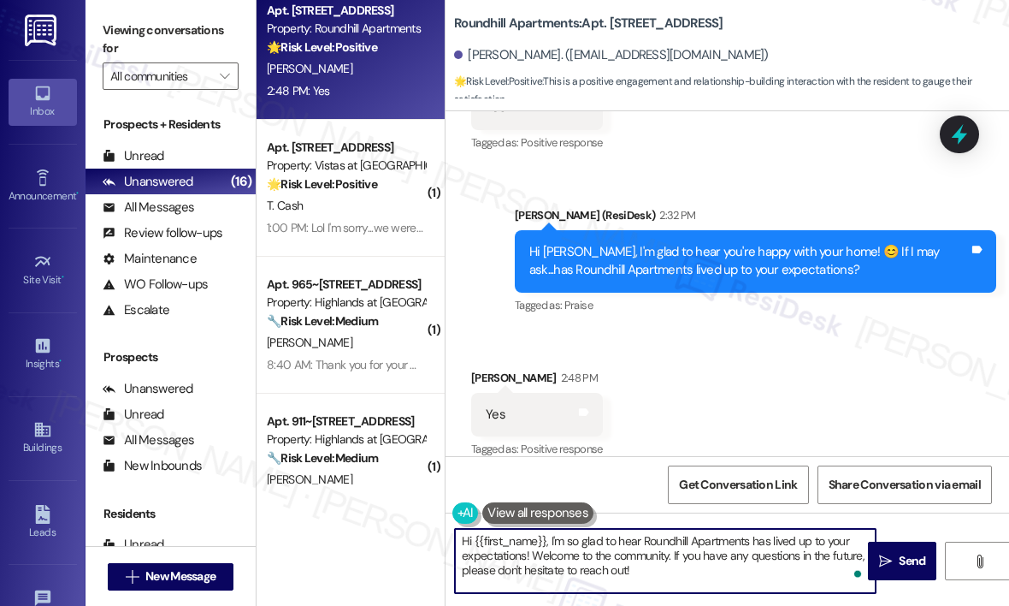
drag, startPoint x: 677, startPoint y: 574, endPoint x: 460, endPoint y: 535, distance: 219.8
click at [460, 535] on textarea "Hi {{first_name}}, I'm so glad to hear Roundhill Apartments has lived up to you…" at bounding box center [665, 561] width 421 height 64
paste textarea "Awesome! ❤️ Can I ask a quick favor...would you mind writing us a Google review…"
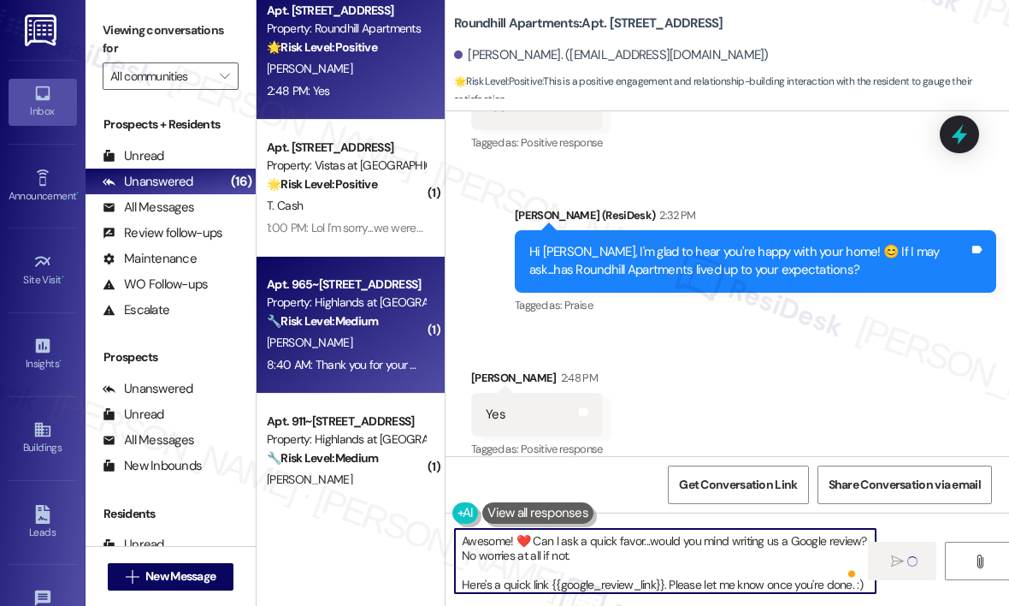
type textarea "Fetching suggested responses. Please feel free to read through the conversation…"
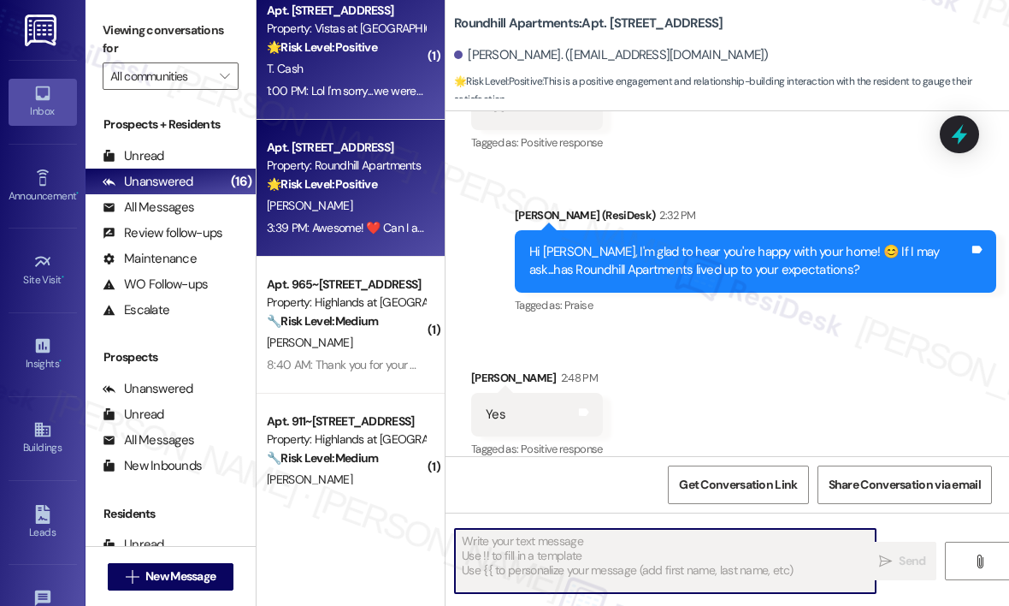
click at [375, 81] on div "1:00 PM: Lol I'm sorry...we were wrong and I. Sorry. I was in fog and just wasn…" at bounding box center [346, 90] width 162 height 21
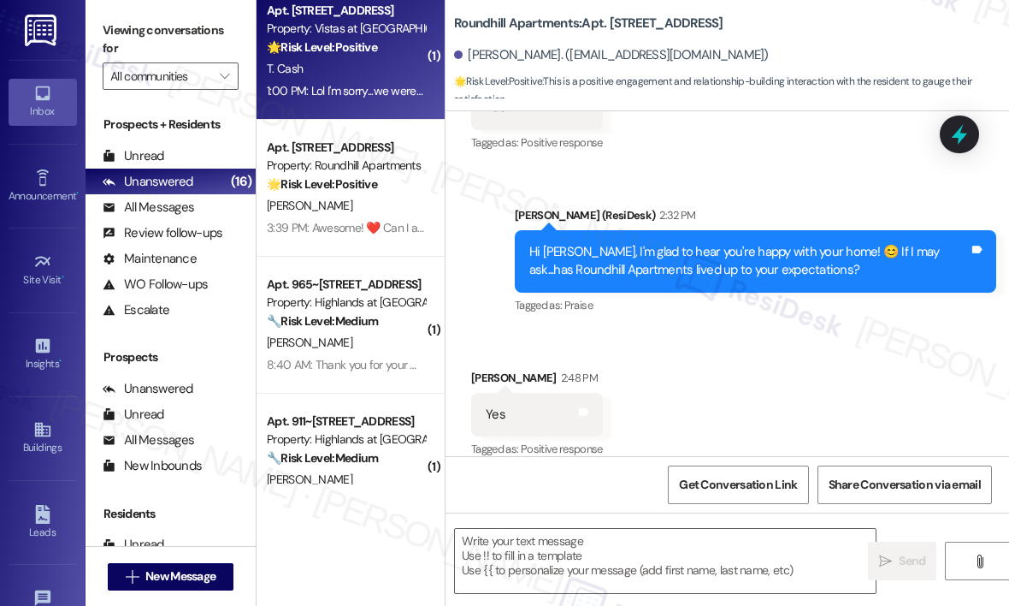
type textarea "Fetching suggested responses. Please feel free to read through the conversation…"
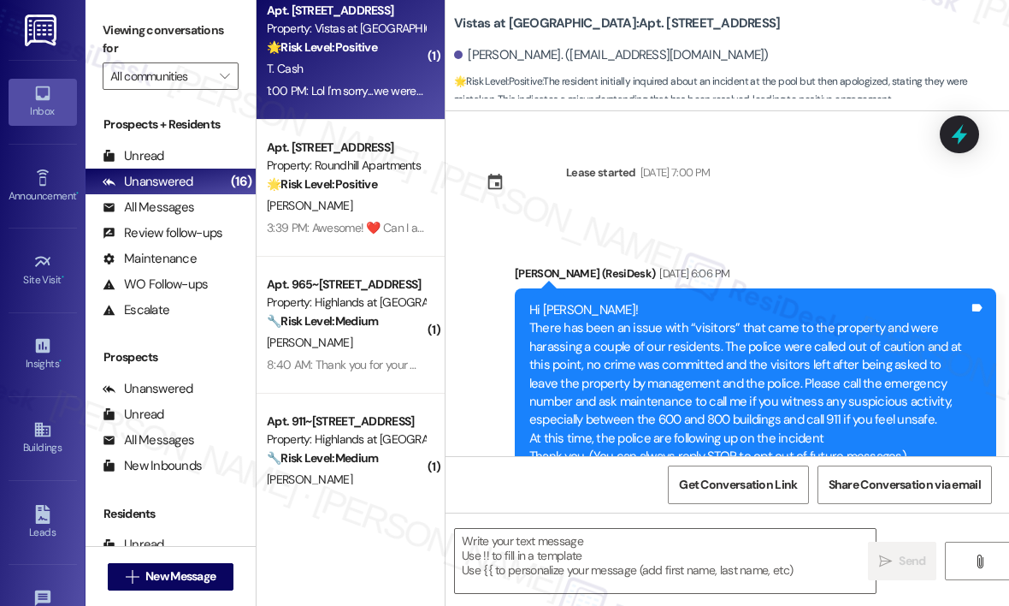
scroll to position [12572, 0]
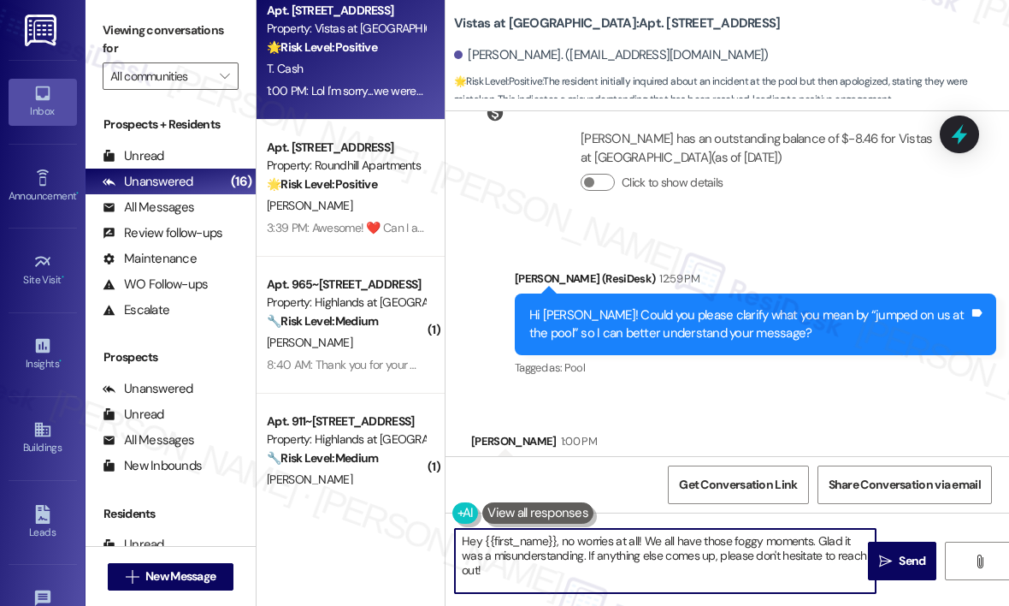
click at [560, 542] on textarea "Hey {{first_name}}, no worries at all! We all have those foggy moments. Glad it…" at bounding box center [665, 561] width 421 height 64
click at [695, 557] on textarea "No worries at all! We all have those foggy moments. Glad it was a misunderstand…" at bounding box center [665, 561] width 421 height 64
type textarea "No worries at all! We all have those foggy moments. Glad it was a misunderstand…"
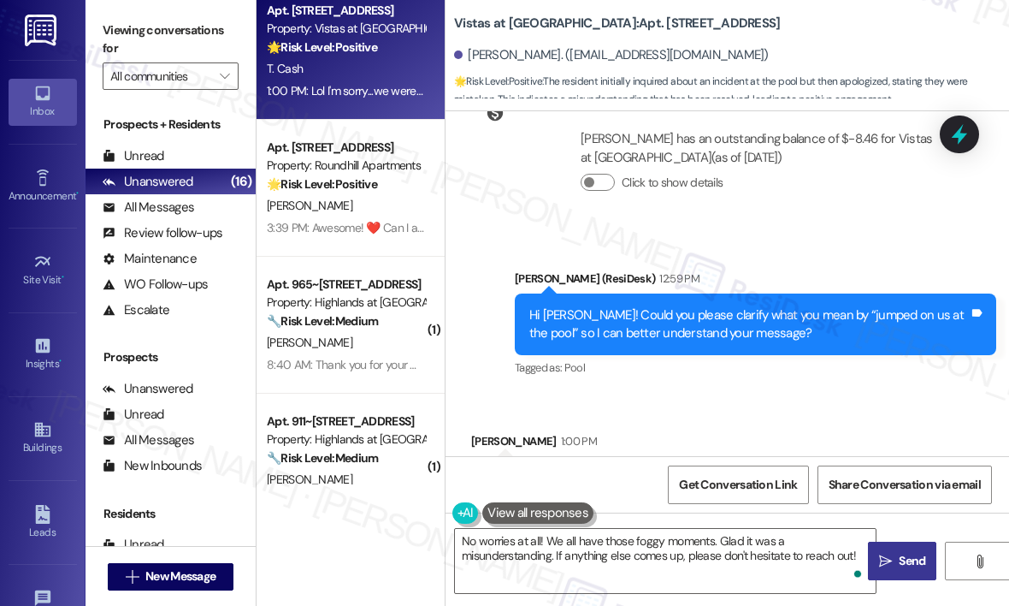
click at [890, 555] on icon "" at bounding box center [885, 561] width 13 height 14
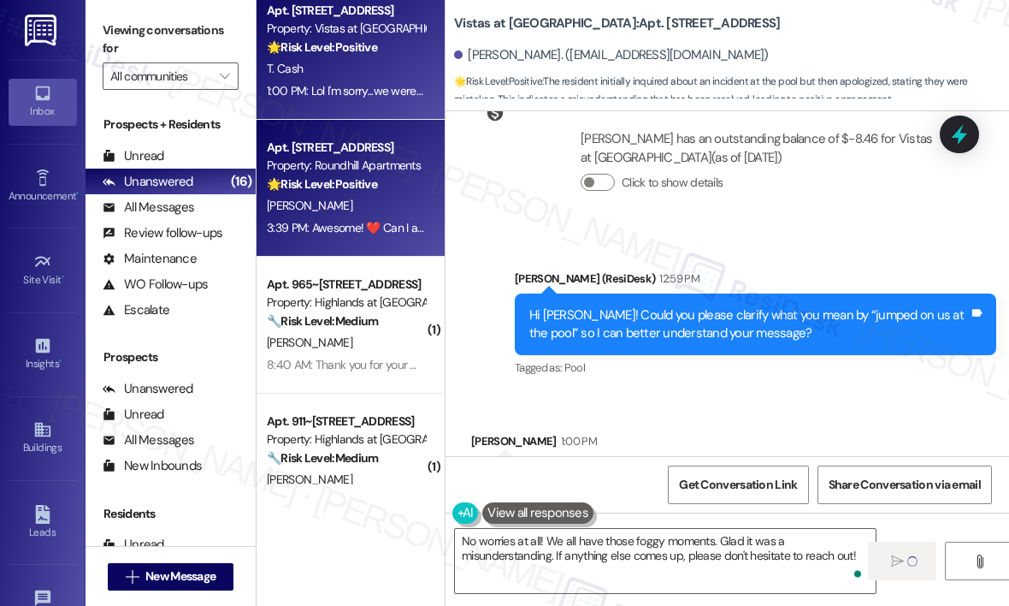
click at [321, 233] on div "3:39 PM: Awesome! ❤️ Can I ask a quick favor...would you mind writing us a Goog…" at bounding box center [749, 227] width 964 height 15
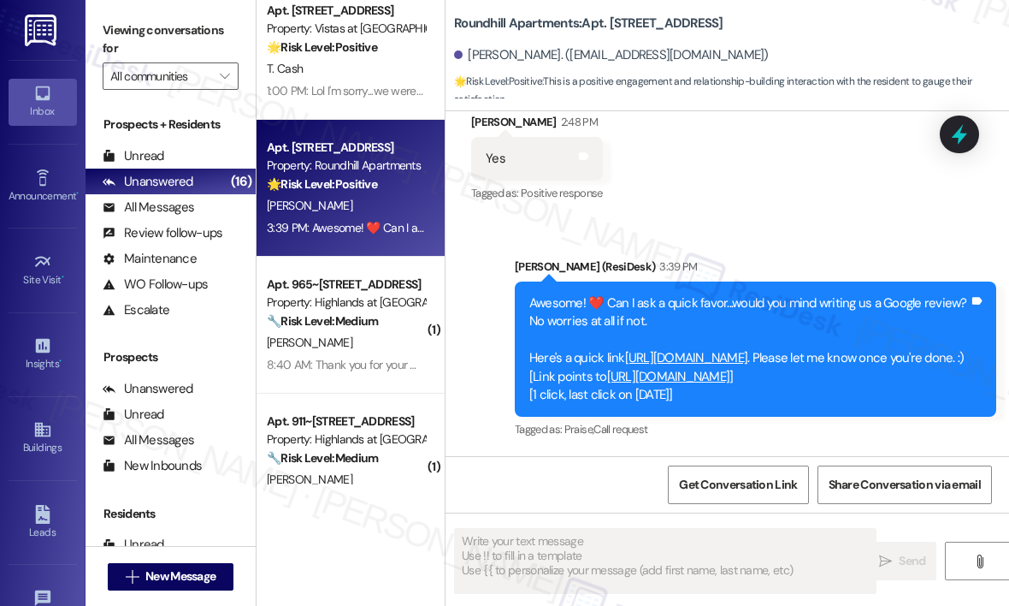
scroll to position [1050, 0]
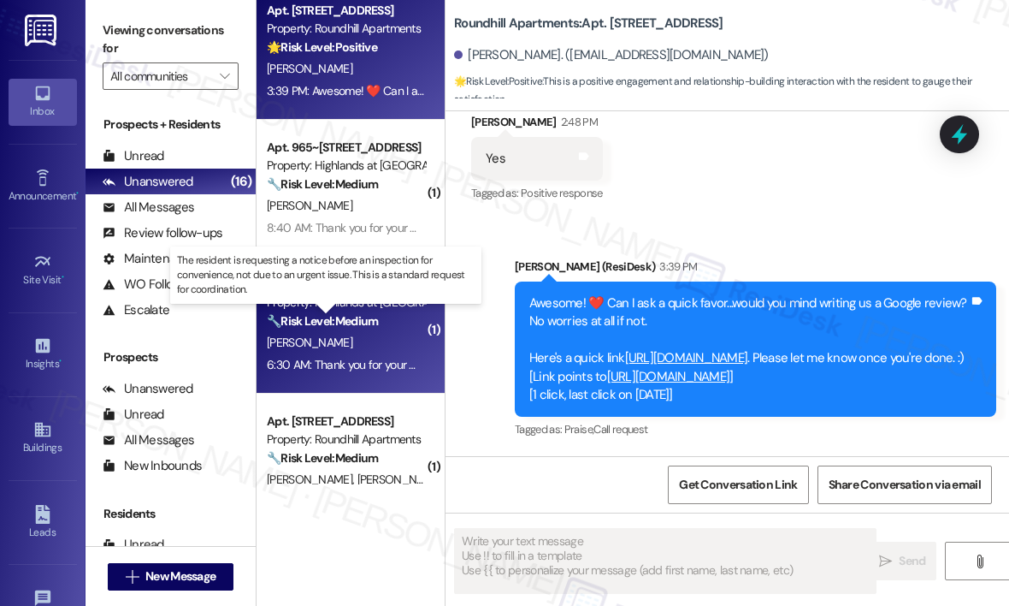
click at [328, 316] on strong "🔧 Risk Level: Medium" at bounding box center [322, 320] width 111 height 15
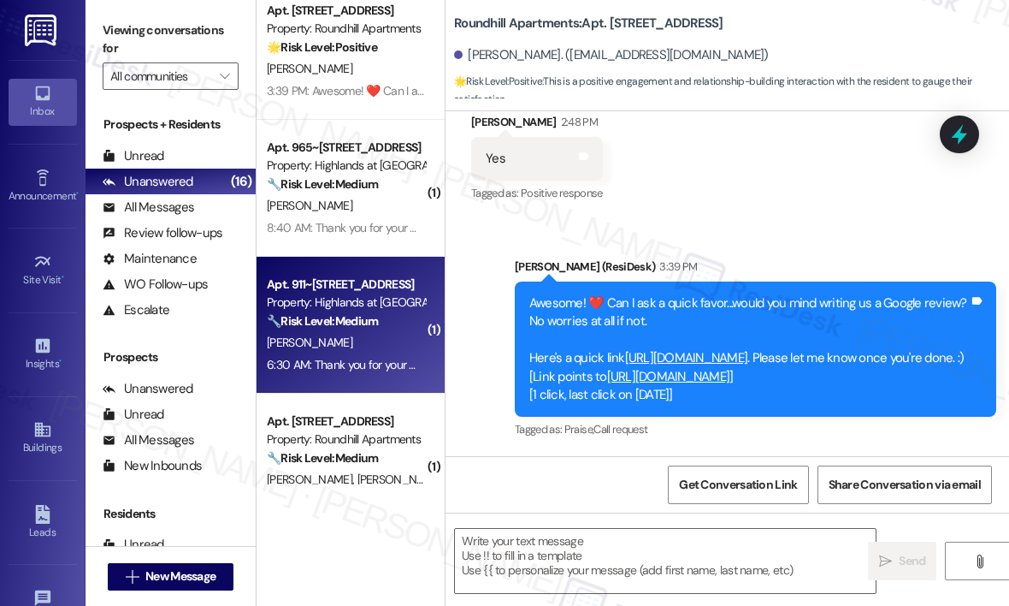
type textarea "Fetching suggested responses. Please feel free to read through the conversation…"
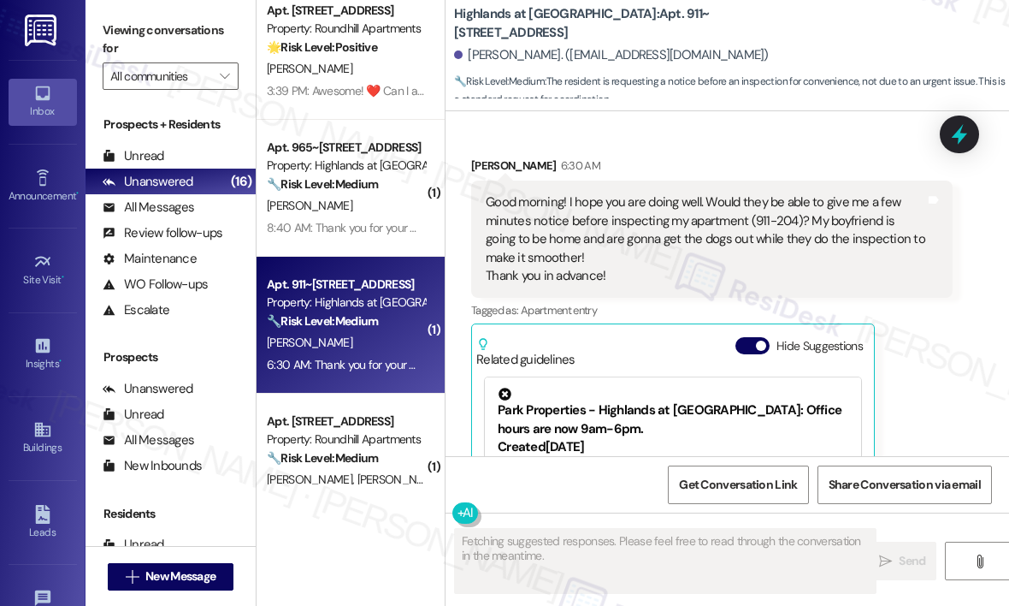
scroll to position [17958, 0]
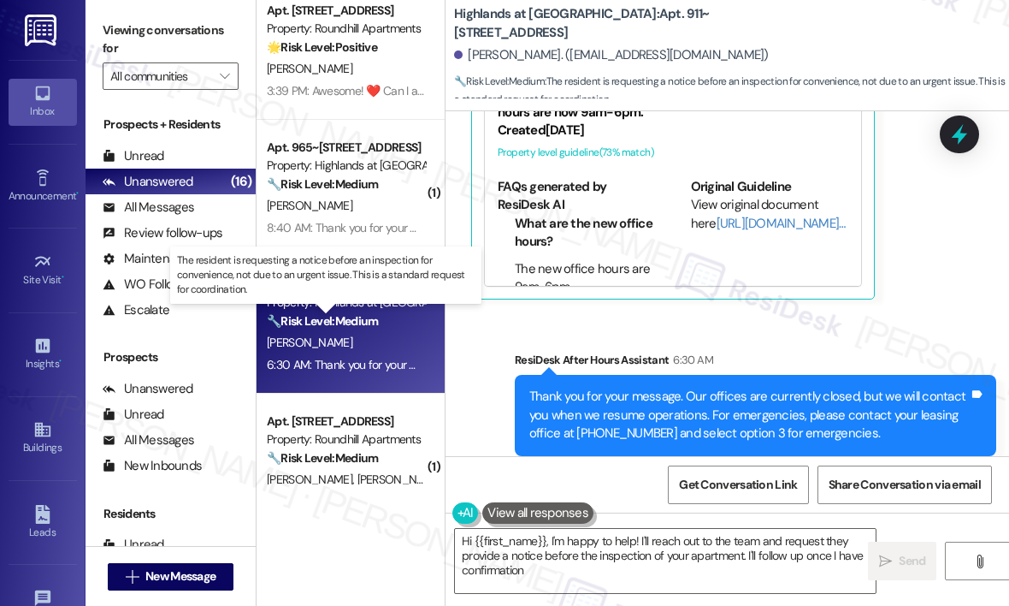
type textarea "Hi {{first_name}}, I'm happy to help! I'll reach out to the team and request th…"
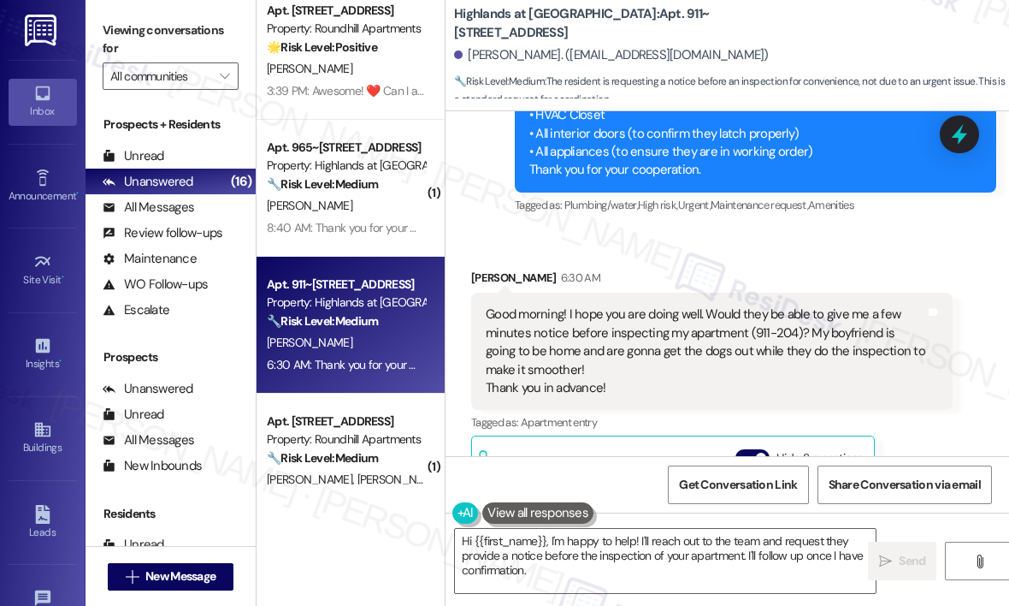
scroll to position [17530, 0]
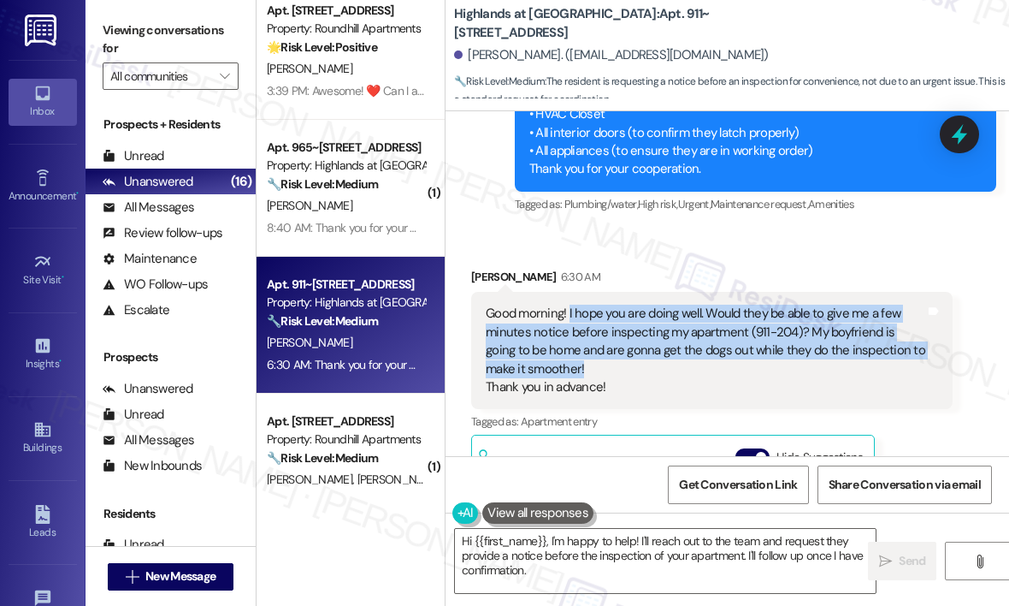
drag, startPoint x: 588, startPoint y: 328, endPoint x: 568, endPoint y: 273, distance: 59.3
click at [568, 304] on div "Good morning! I hope you are doing well. Would they be able to give me a few mi…" at bounding box center [706, 350] width 440 height 92
copy div "I hope you are doing well. Would they be able to give me a few minutes notice b…"
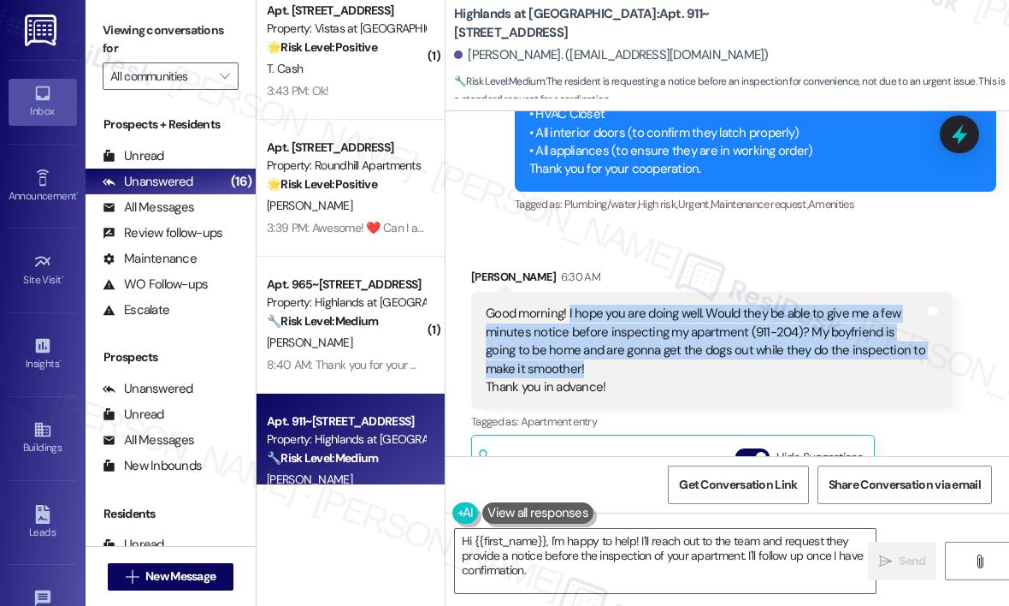
copy div "I hope you are doing well. Would they be able to give me a few minutes notice b…"
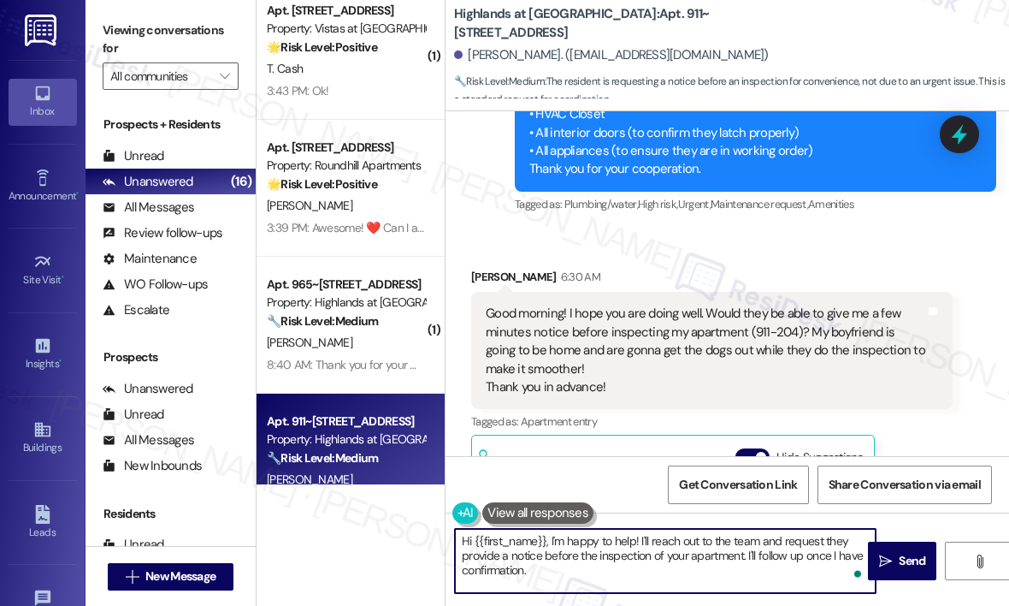
drag, startPoint x: 574, startPoint y: 570, endPoint x: 773, endPoint y: 324, distance: 316.8
click at [575, 564] on textarea "Hi {{first_name}}, I'm happy to help! I'll reach out to the team and request th…" at bounding box center [665, 561] width 421 height 64
click at [865, 229] on div "Received via SMS Alexis Vanwinkle 6:30 AM Good morning! I hope you are doing we…" at bounding box center [728, 484] width 564 height 511
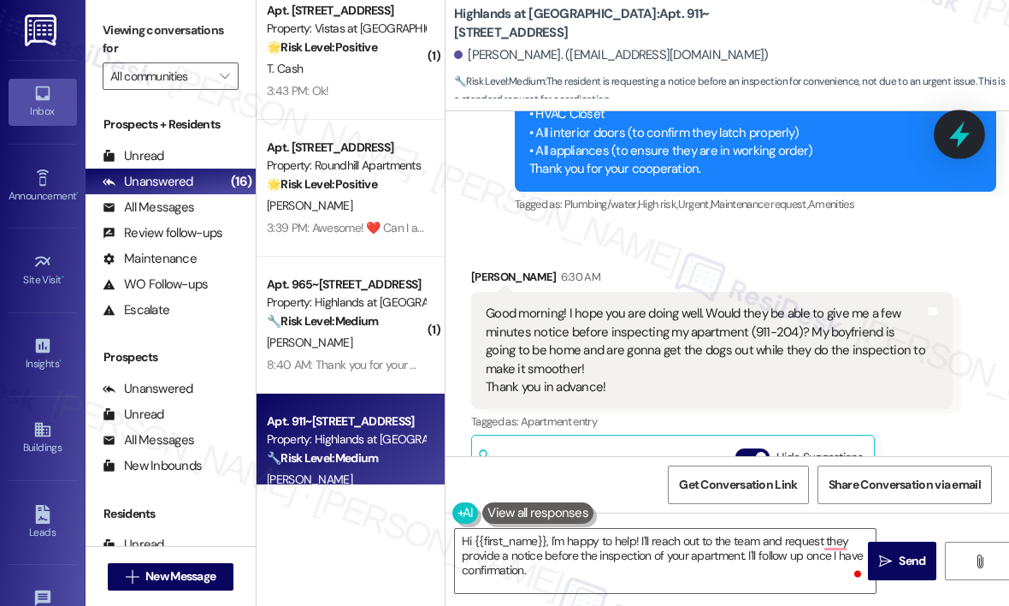
click at [961, 133] on icon at bounding box center [959, 134] width 21 height 27
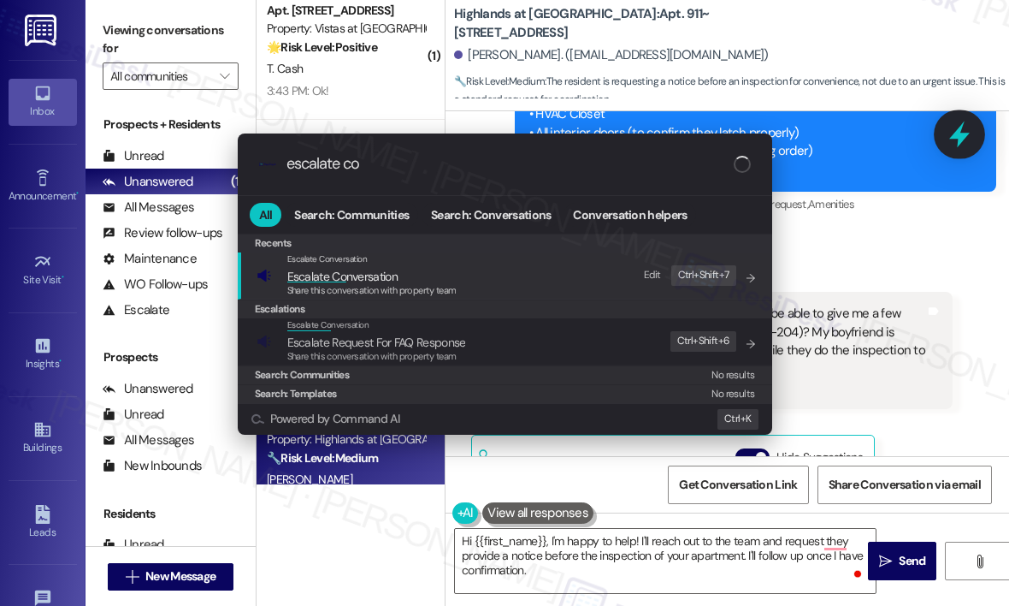
type input "escalate con"
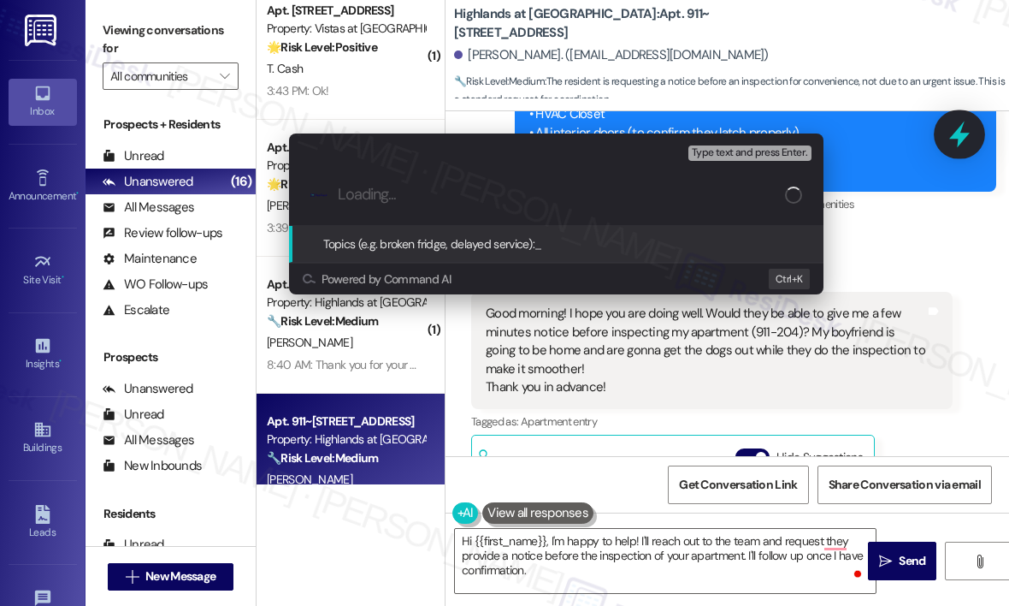
type input "Request for Advance Notice Before Apartment Inspection (911-204)"
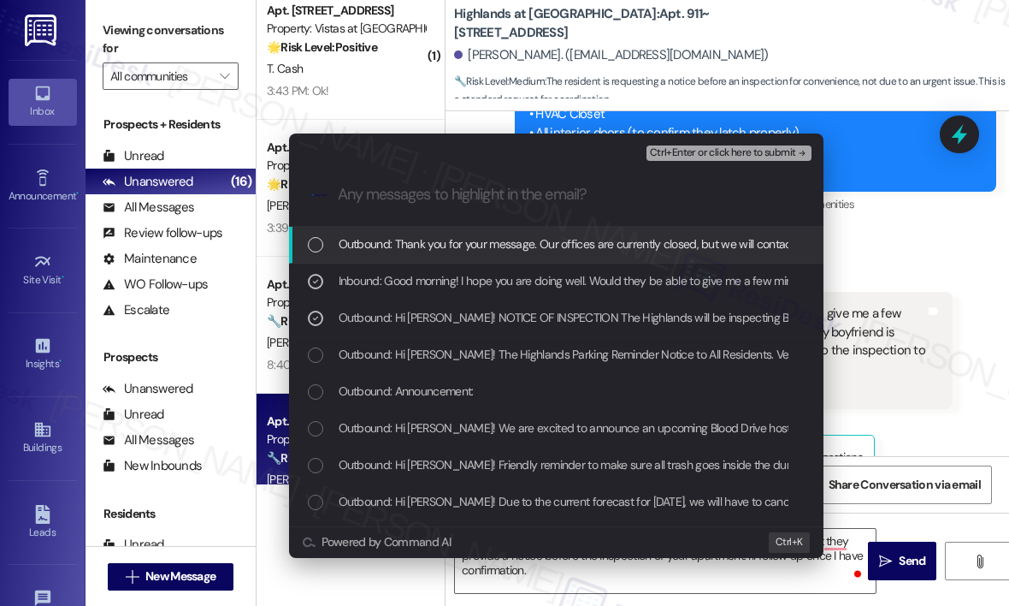
click at [701, 155] on span "Ctrl+Enter or click here to submit" at bounding box center [723, 153] width 146 height 12
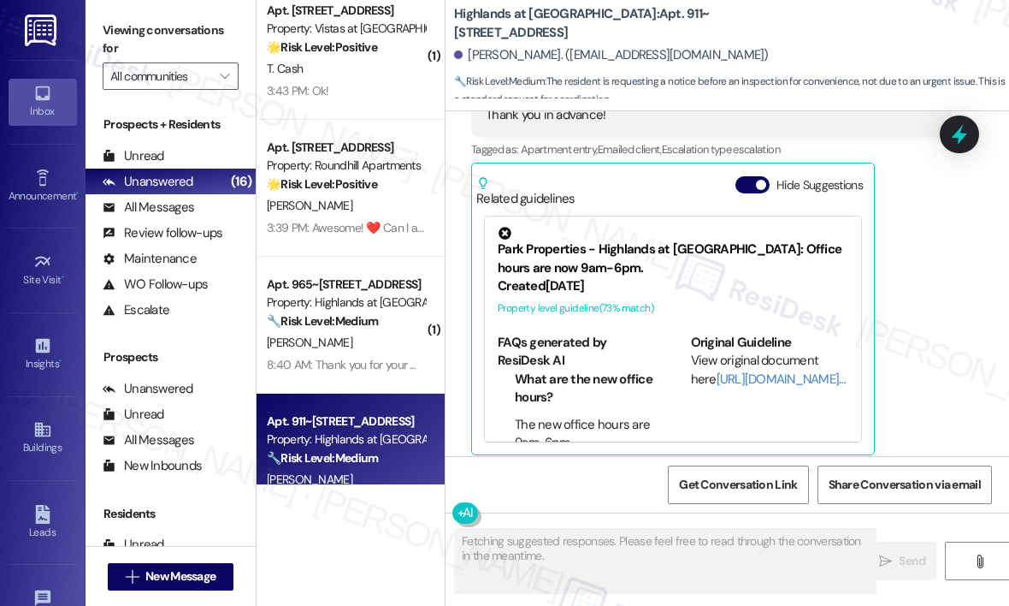
scroll to position [17776, 0]
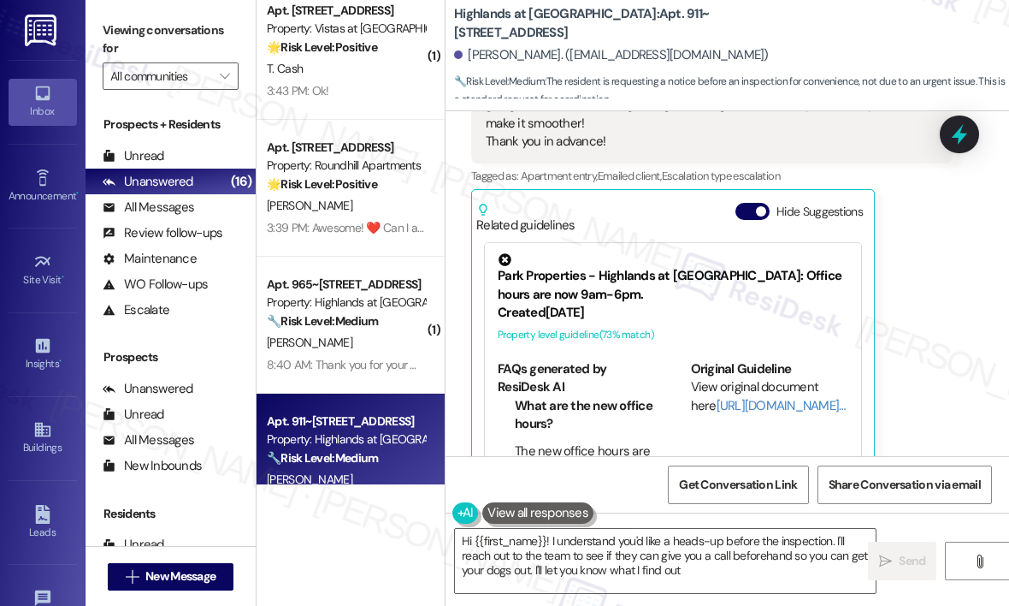
type textarea "Hi {{first_name}}! I understand you'd like a heads-up before the inspection. I'…"
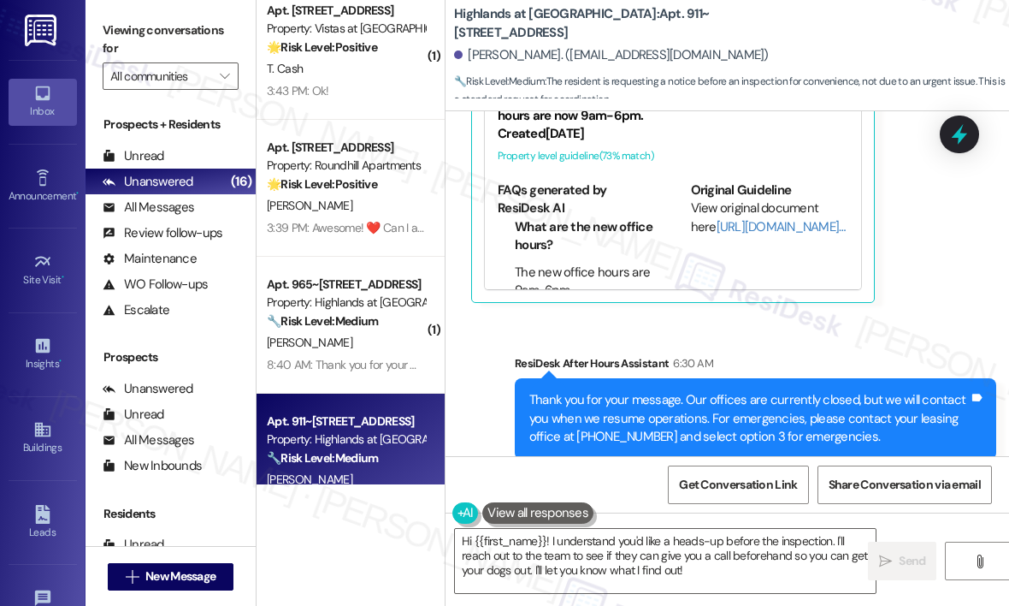
scroll to position [17958, 0]
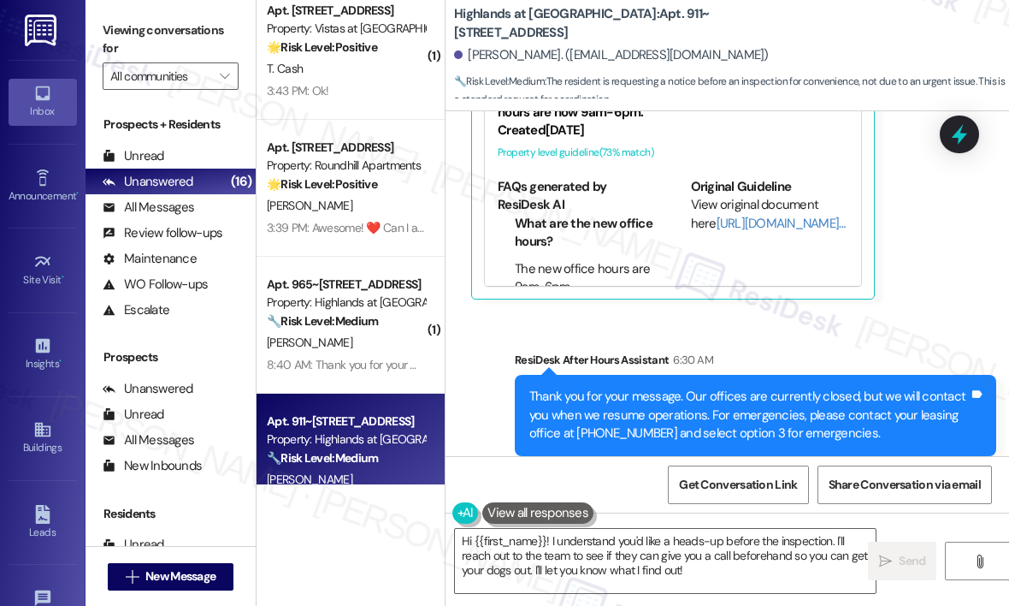
click at [929, 174] on div "Alexis Vanwinkle 6:30 AM Good morning! I hope you are doing well. Would they be…" at bounding box center [712, 69] width 482 height 459
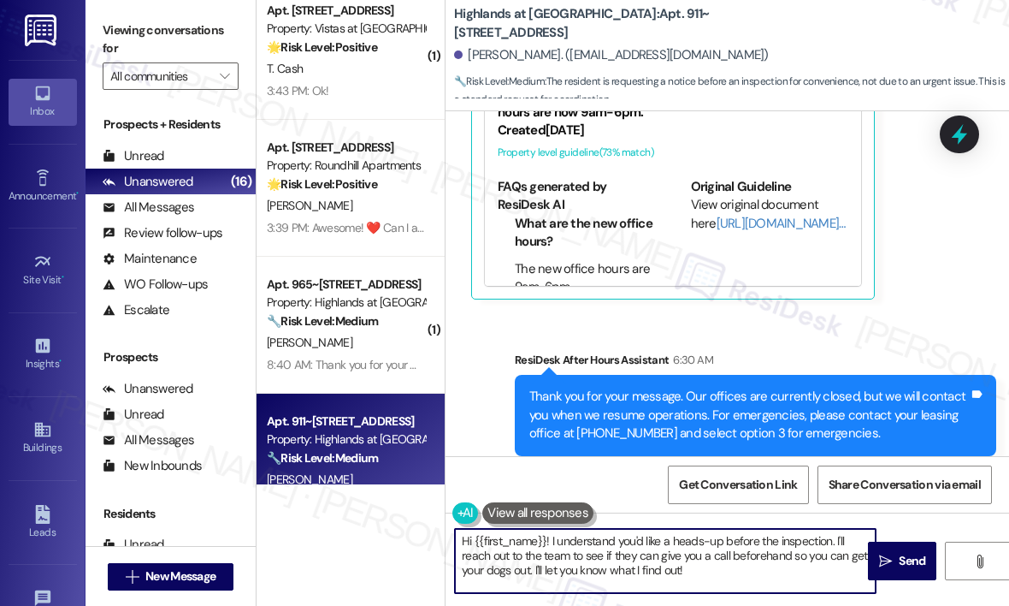
click at [739, 574] on textarea "Hi {{first_name}}! I understand you'd like a heads-up before the inspection. I'…" at bounding box center [665, 561] width 421 height 64
click at [746, 570] on textarea "Hi {{first_name}}! I understand you'd like a heads-up before the inspection. I'…" at bounding box center [665, 561] width 421 height 64
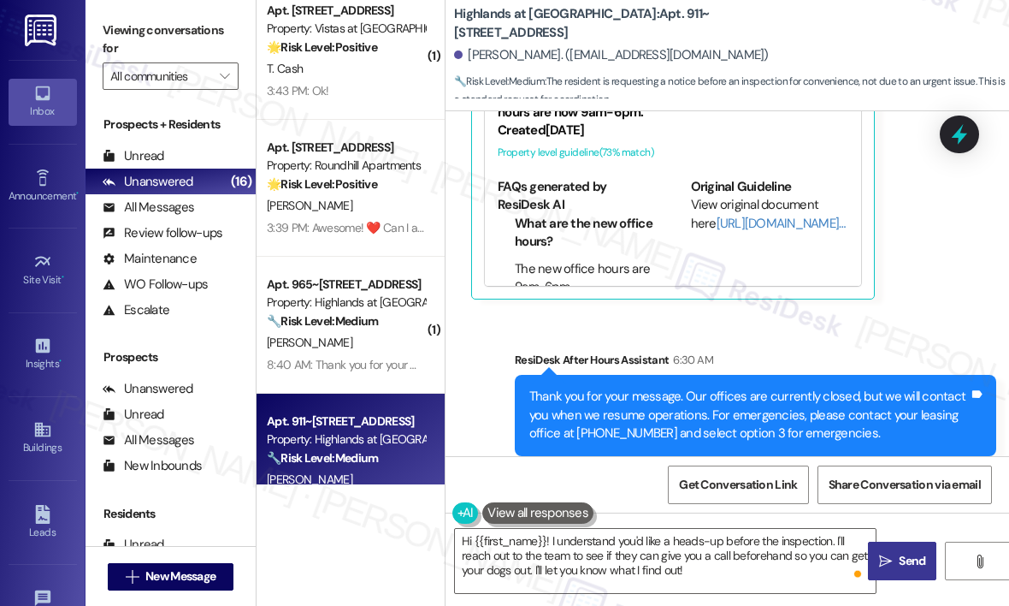
click at [905, 558] on span "Send" at bounding box center [912, 561] width 27 height 18
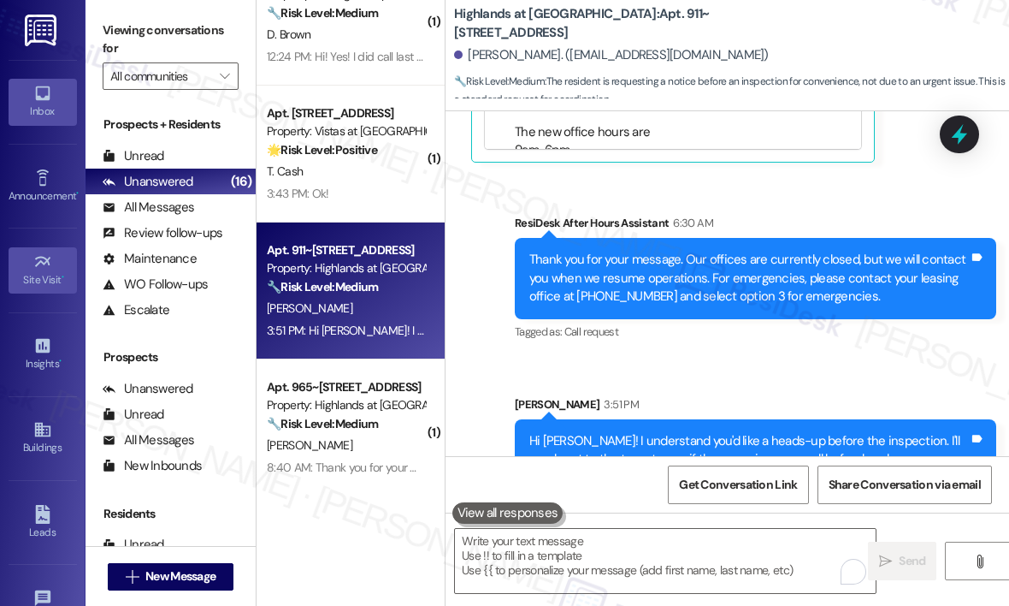
scroll to position [18232, 0]
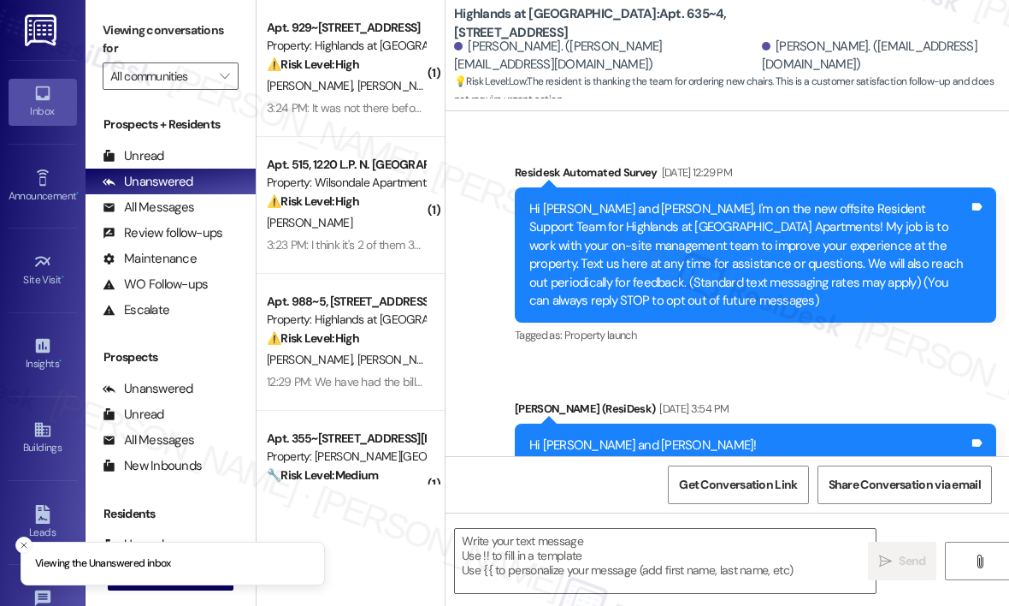
scroll to position [22143, 0]
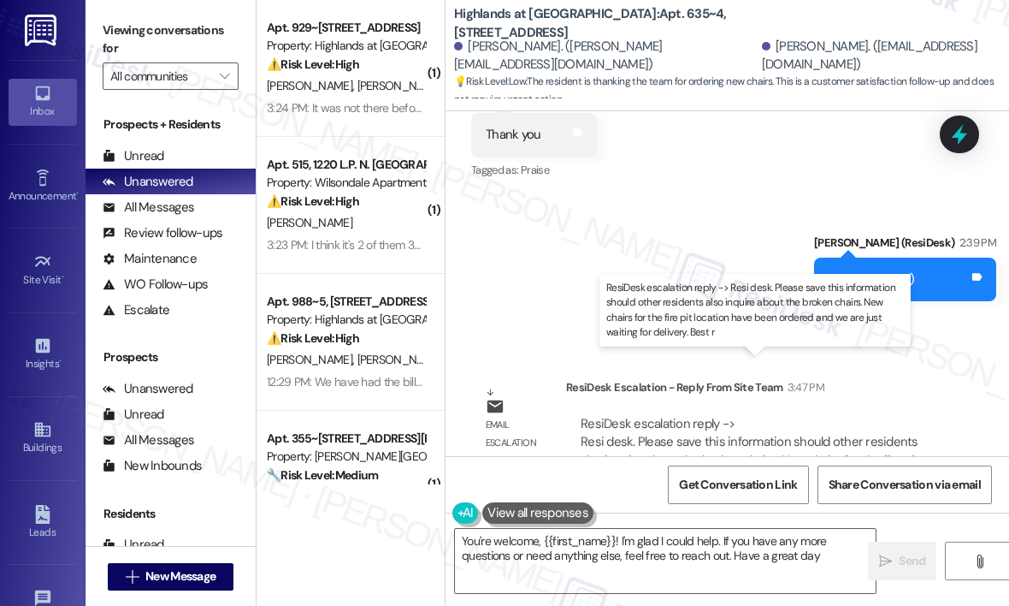
type textarea "You're welcome, {{first_name}}! I'm glad I could help. If you have any more que…"
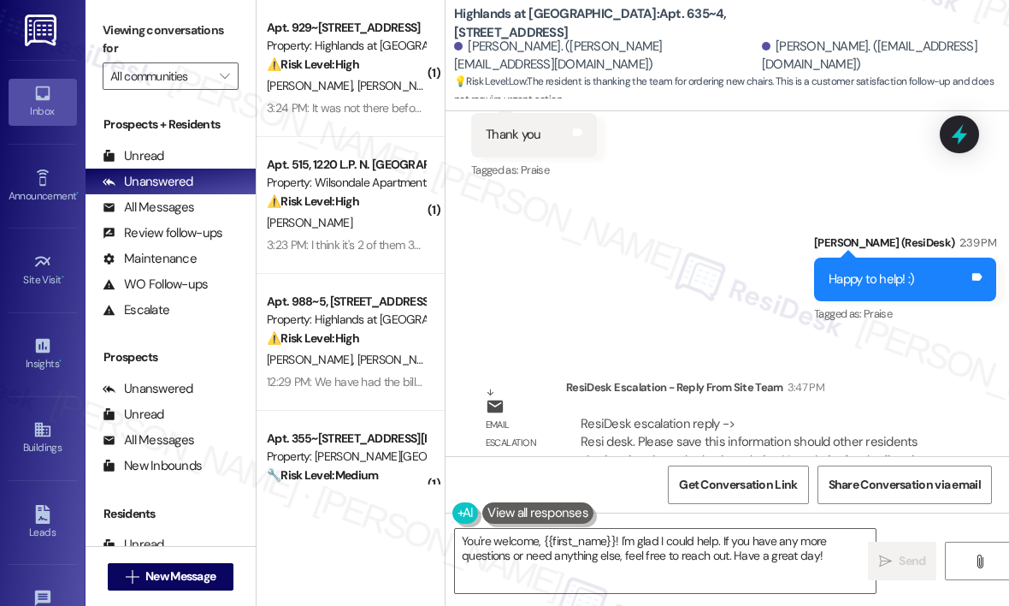
click at [697, 259] on div "Sent via SMS [PERSON_NAME] (ResiDesk) 2:39 PM Happy to help! :) Tags and notes …" at bounding box center [728, 267] width 564 height 145
click at [763, 195] on div "Sent via SMS [PERSON_NAME] (ResiDesk) 2:39 PM Happy to help! :) Tags and notes …" at bounding box center [728, 267] width 564 height 145
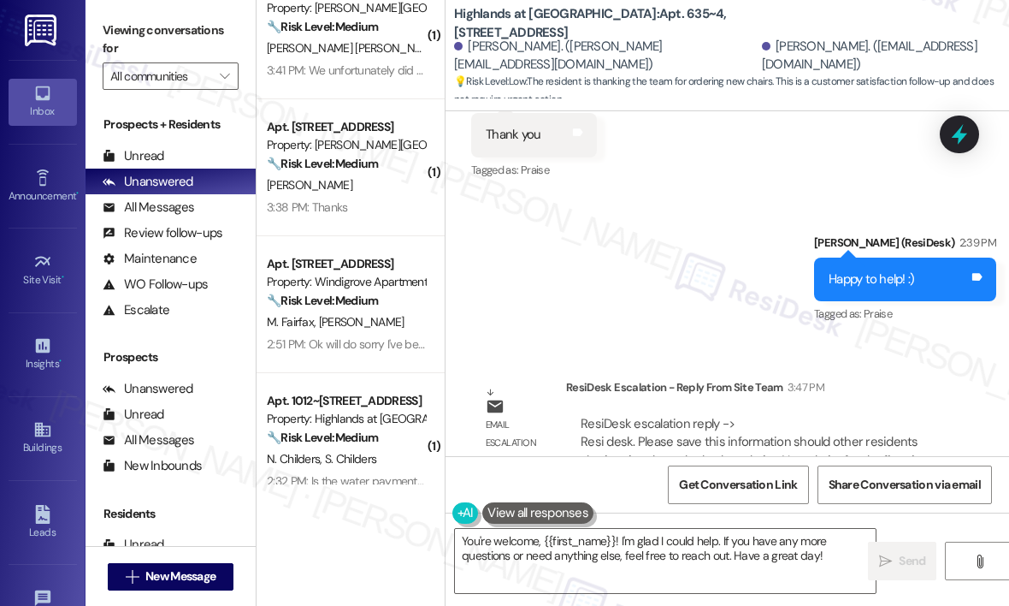
scroll to position [513, 0]
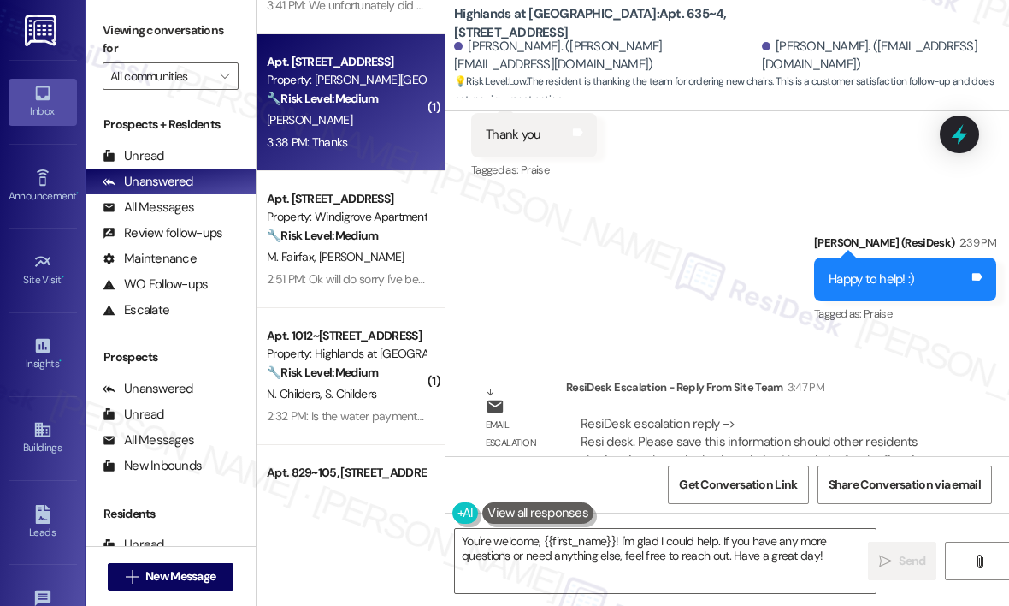
click at [353, 135] on div "3:38 PM: Thanks 3:38 PM: Thanks" at bounding box center [346, 142] width 162 height 21
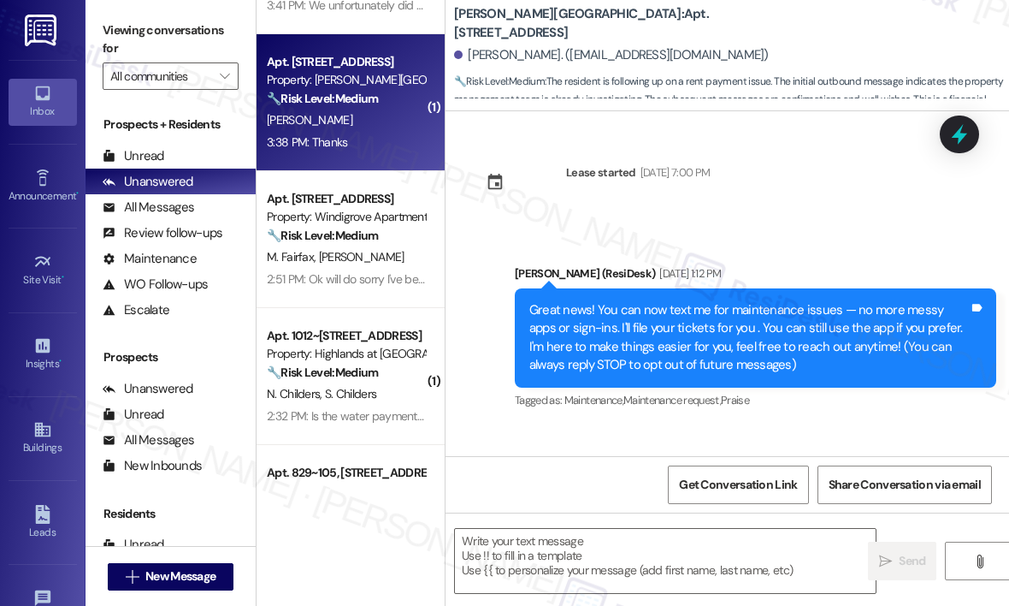
type textarea "Fetching suggested responses. Please feel free to read through the conversation…"
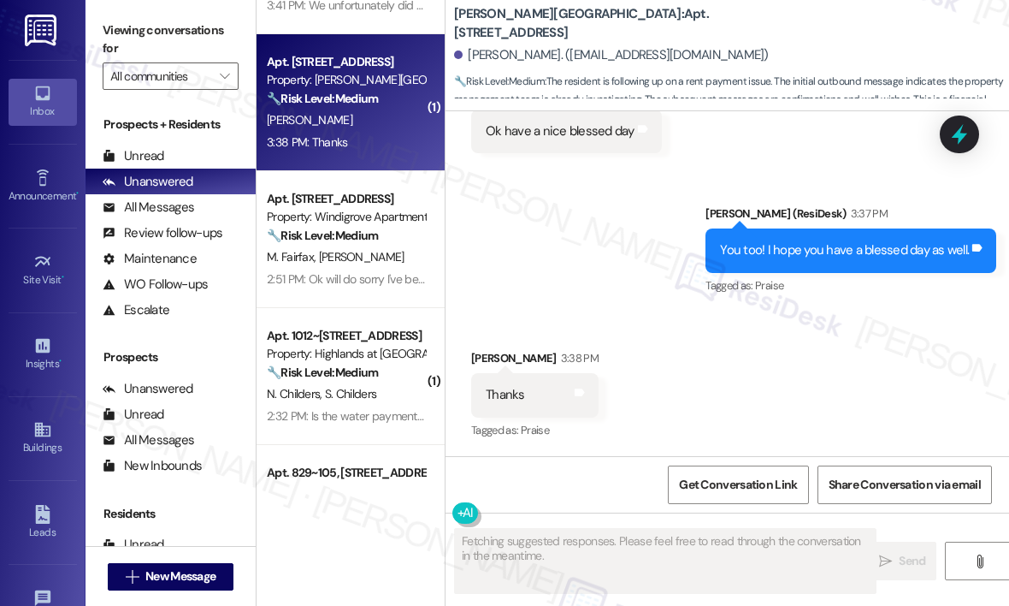
scroll to position [22444, 0]
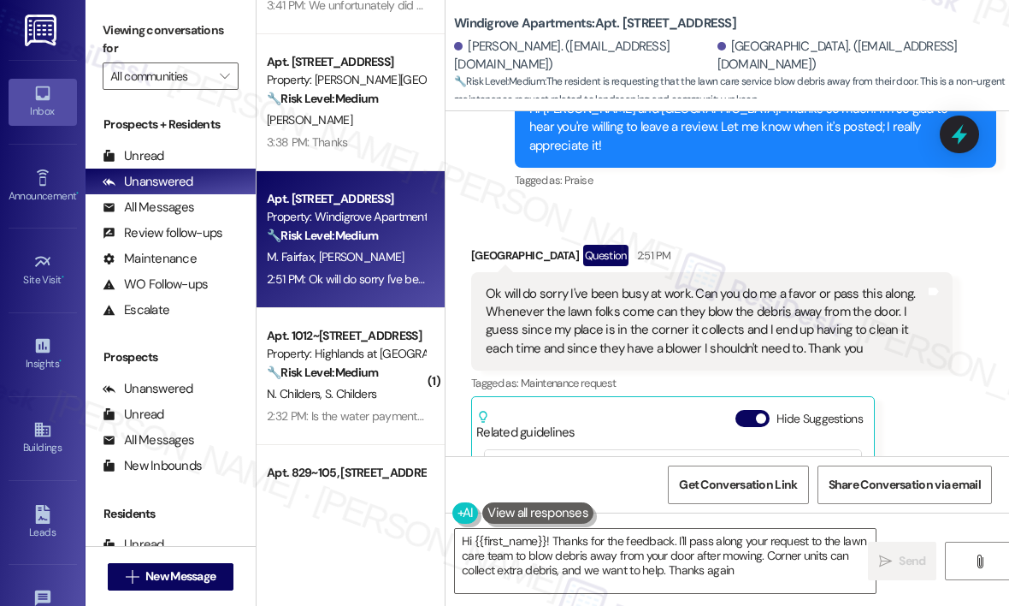
type textarea "Hi {{first_name}}! Thanks for the feedback. I'll pass along your request to the…"
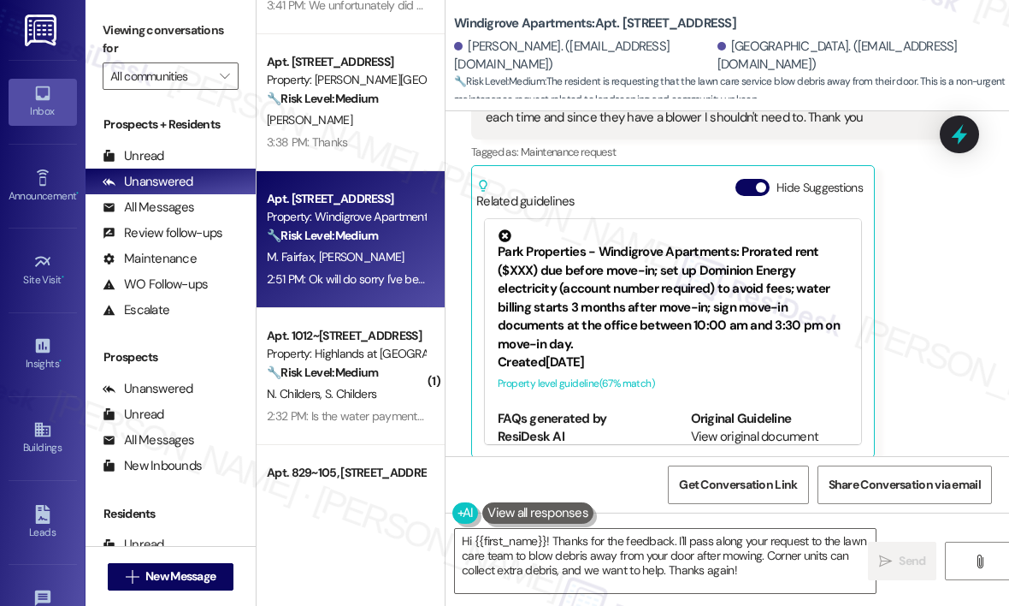
scroll to position [1852, 0]
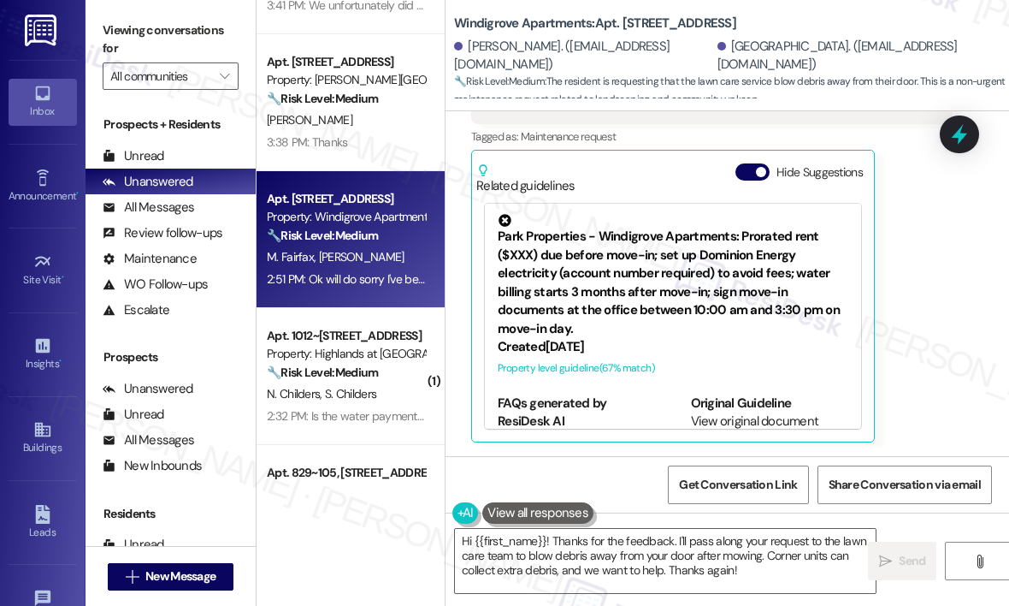
click at [923, 379] on div "India Hall Question 2:51 PM Ok will do sorry I've been busy at work. Can you do…" at bounding box center [712, 220] width 482 height 445
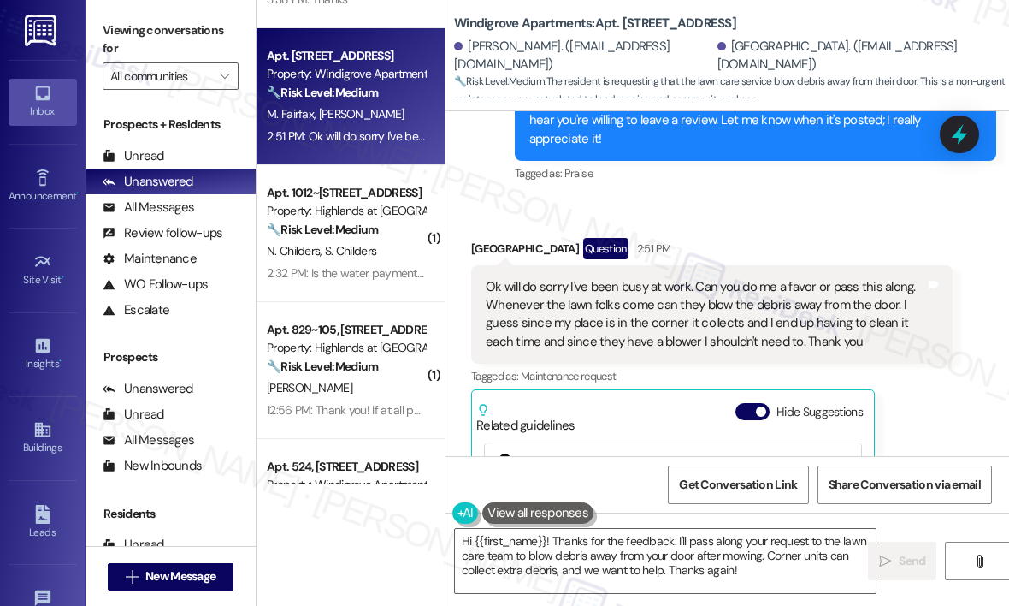
scroll to position [684, 0]
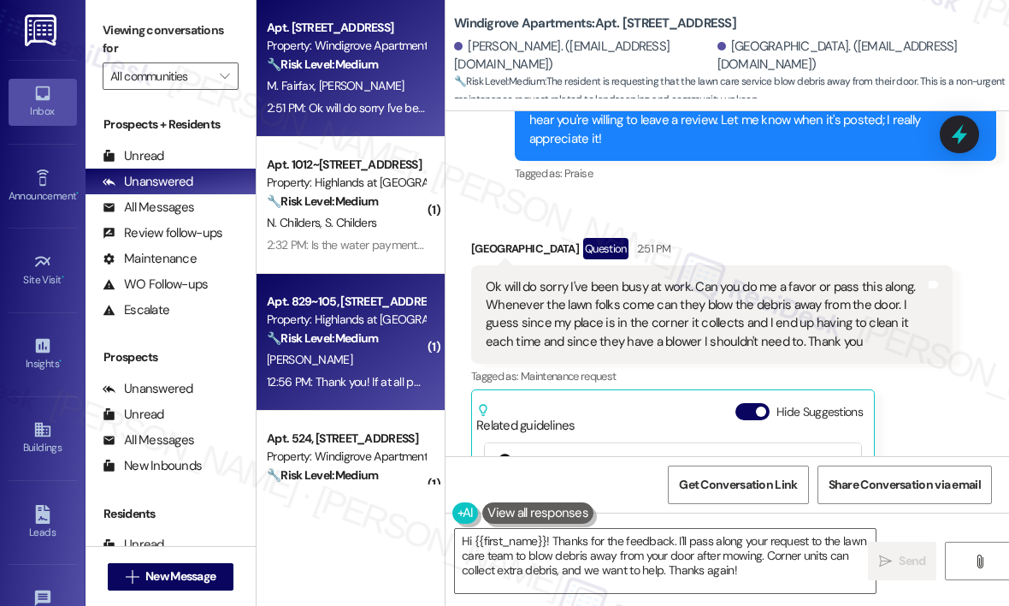
click at [386, 387] on div "12:56 PM: Thank you! If at all possible, I am open to staying put, and continui…" at bounding box center [631, 381] width 728 height 15
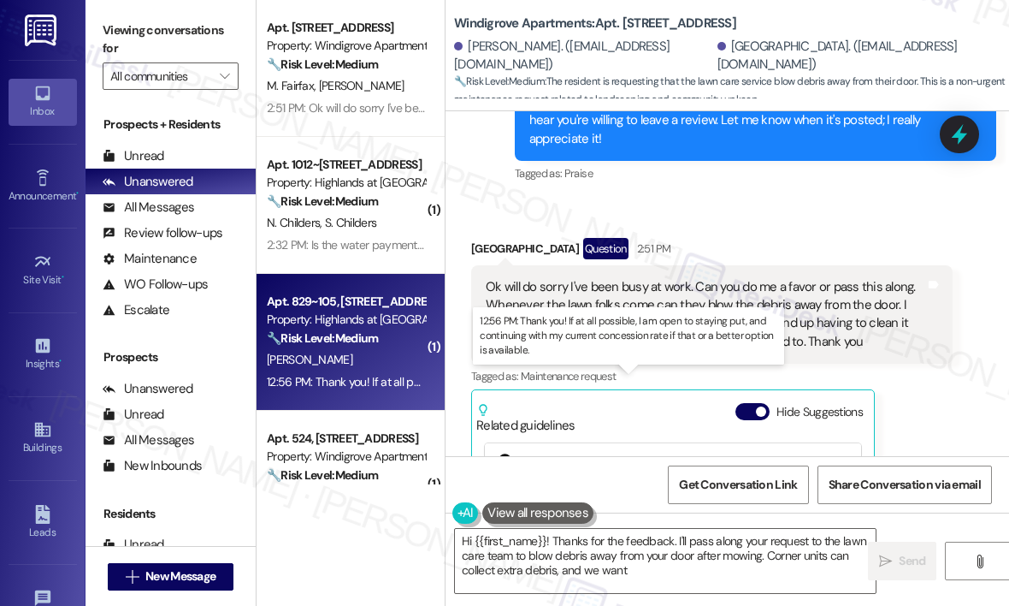
type textarea "Hi {{first_name}}! Thanks for the feedback. I'll pass along your request to the…"
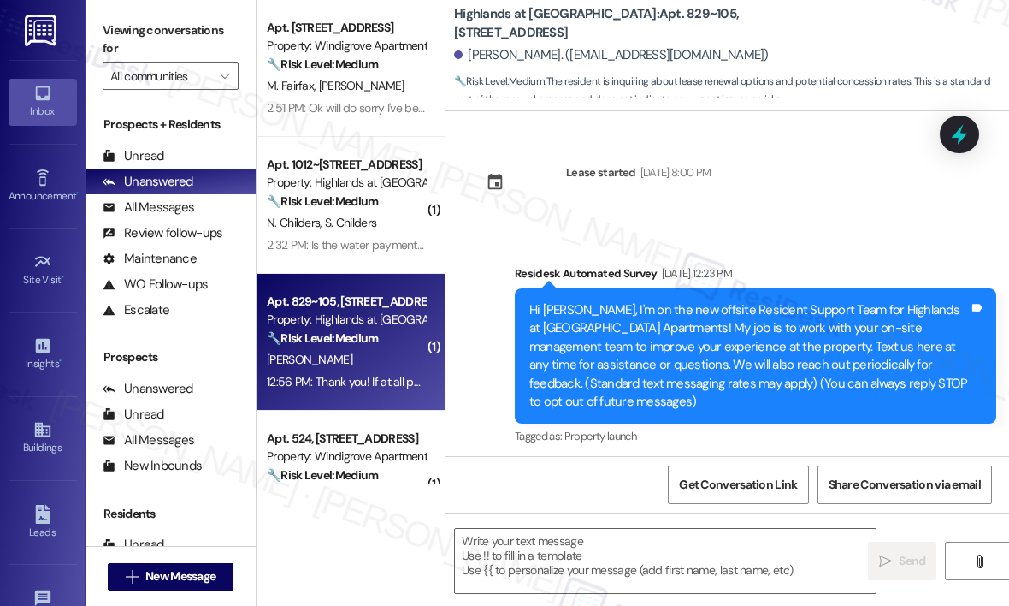
scroll to position [25158, 0]
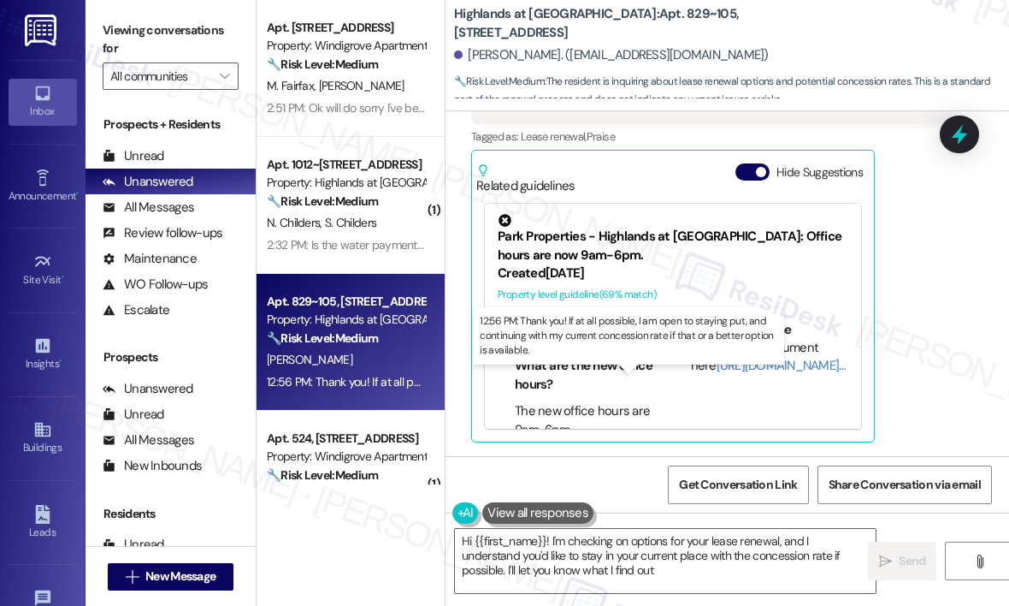
type textarea "Hi {{first_name}}! I'm checking on options for your lease renewal, and I unders…"
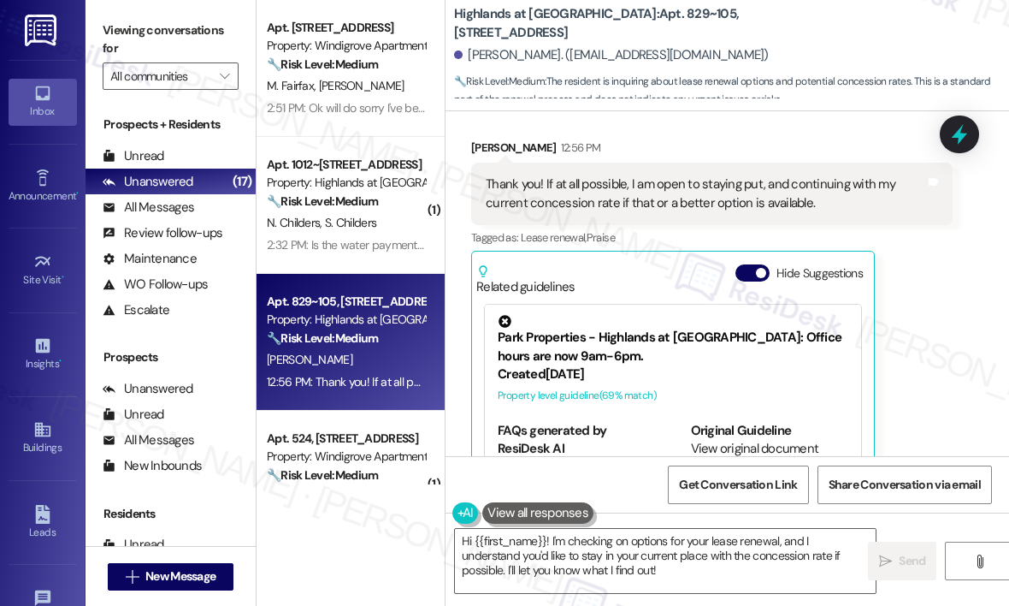
scroll to position [24901, 0]
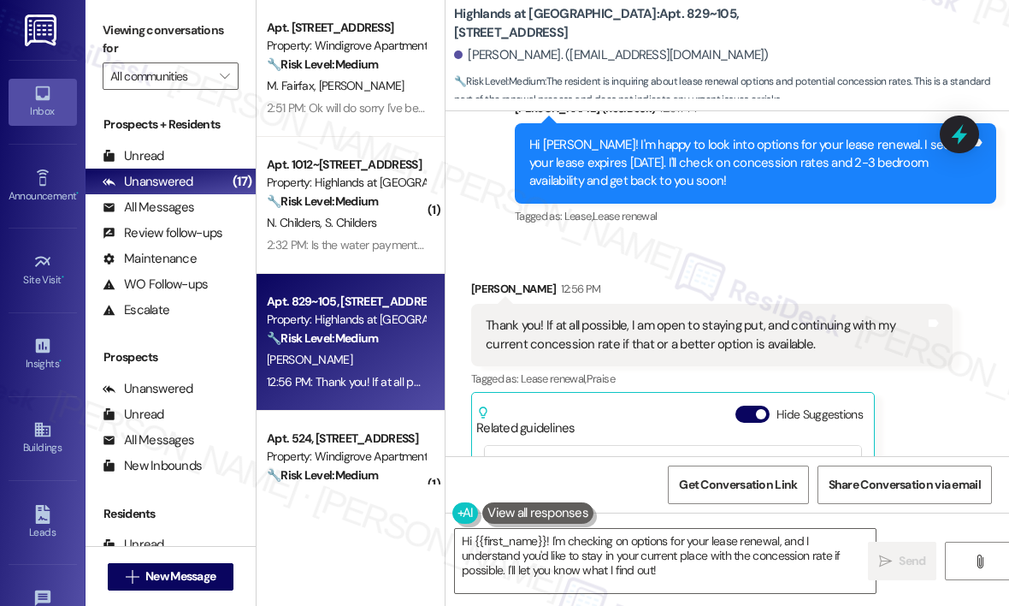
click at [831, 228] on div "Tagged as: [PERSON_NAME] , Click to highlight conversations about Lease Lease r…" at bounding box center [756, 216] width 482 height 25
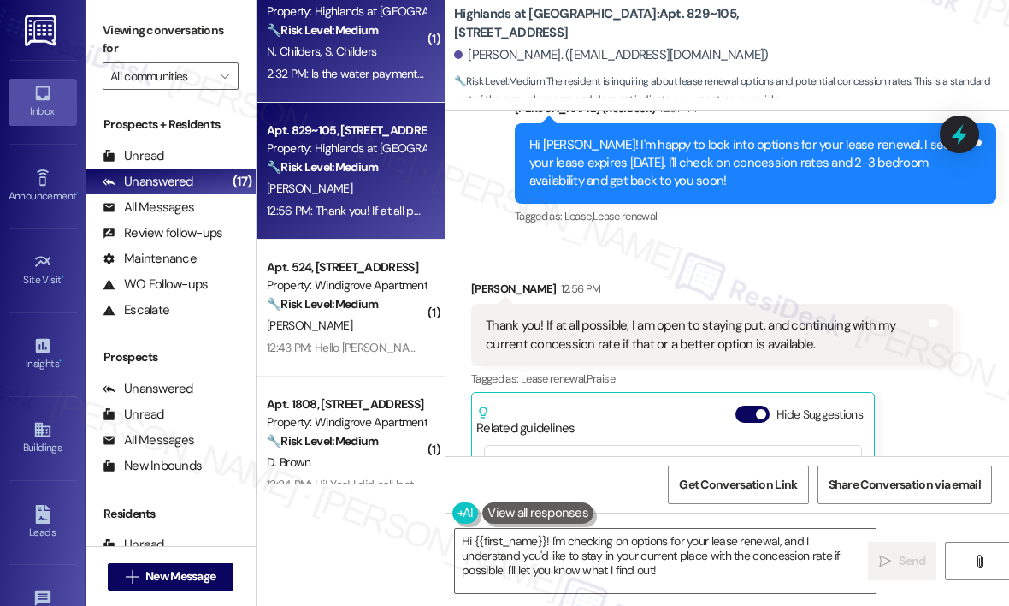
scroll to position [941, 0]
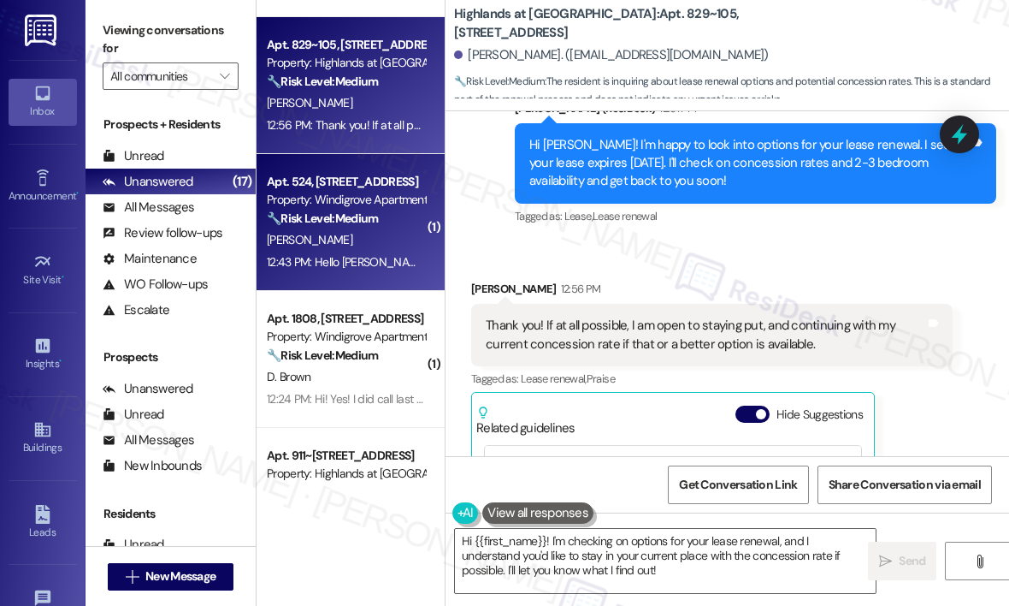
click at [357, 244] on div "[PERSON_NAME]" at bounding box center [346, 239] width 162 height 21
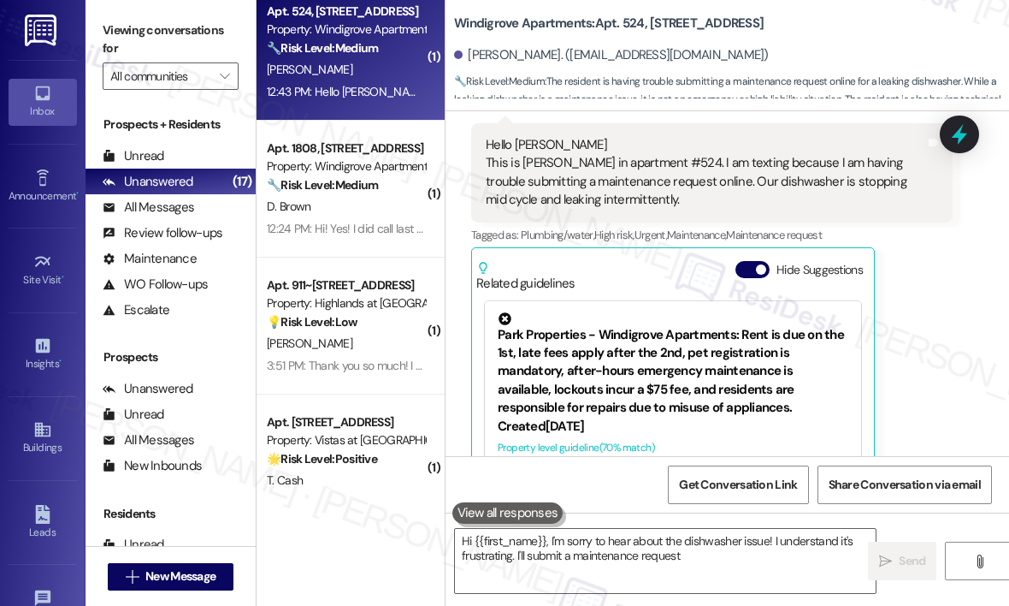
scroll to position [280, 0]
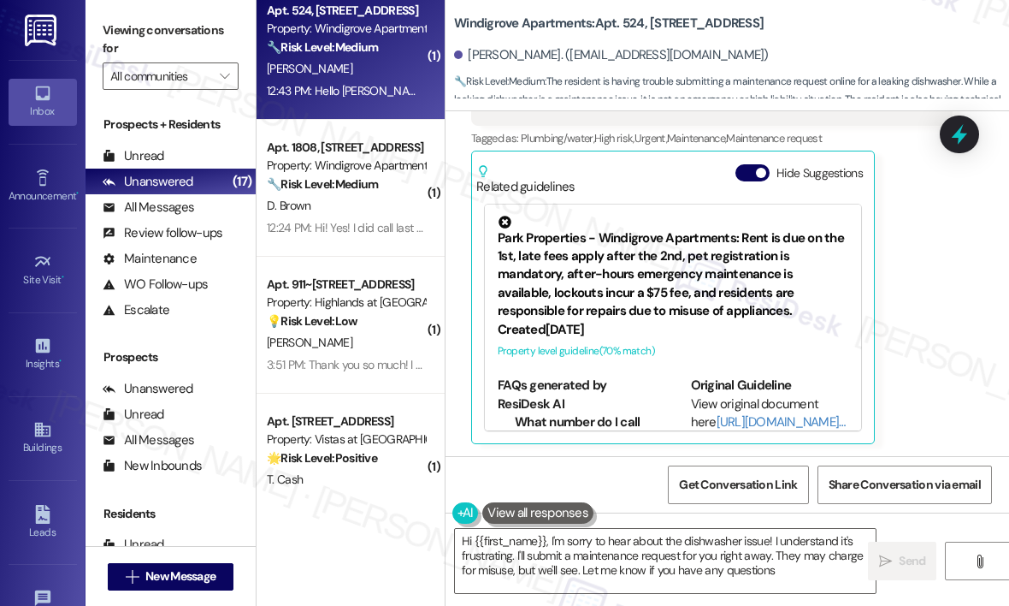
type textarea "Hi {{first_name}}, I'm sorry to hear about the dishwasher issue! I understand i…"
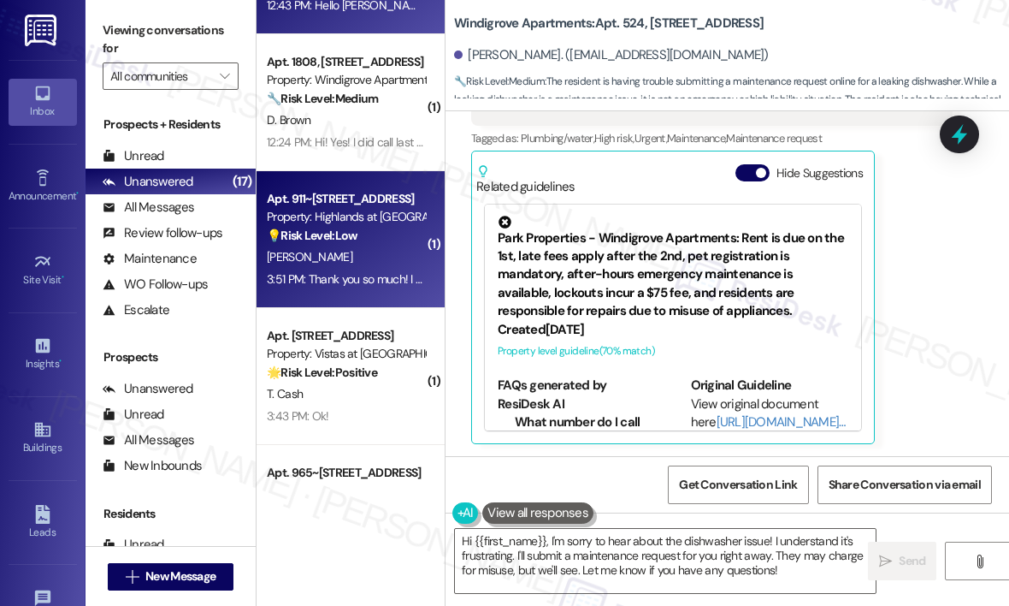
click at [380, 265] on div "[PERSON_NAME]" at bounding box center [346, 256] width 162 height 21
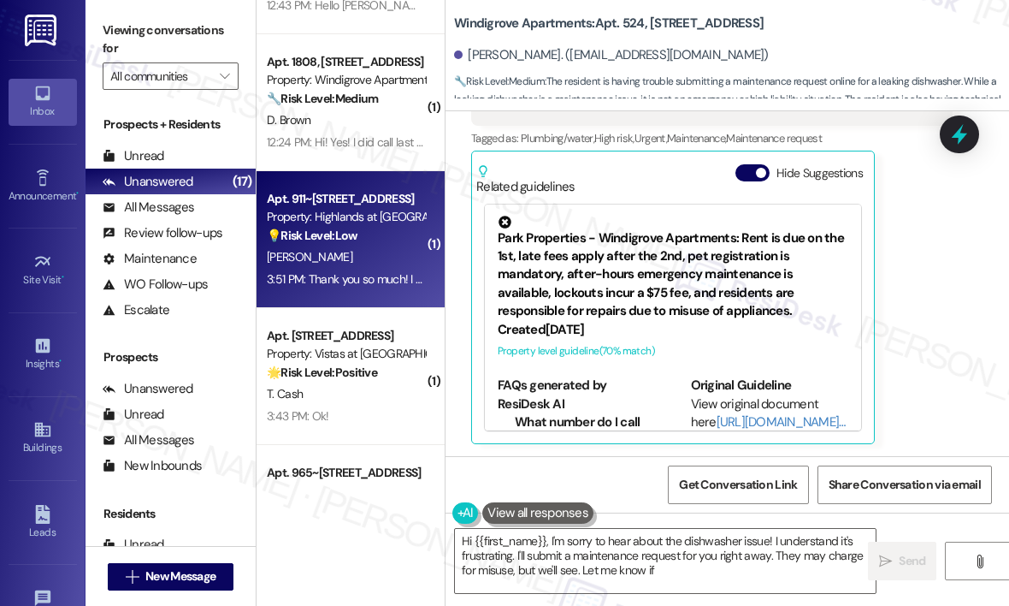
type textarea "Hi {{first_name}}, I'm sorry to hear about the dishwasher issue! I understand i…"
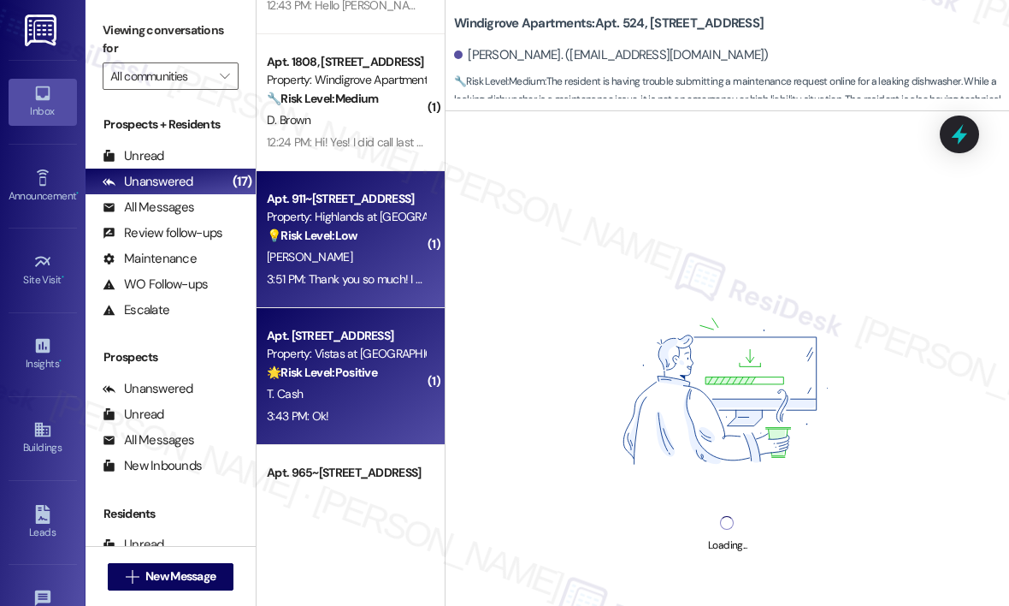
click at [373, 369] on strong "🌟 Risk Level: Positive" at bounding box center [322, 371] width 110 height 15
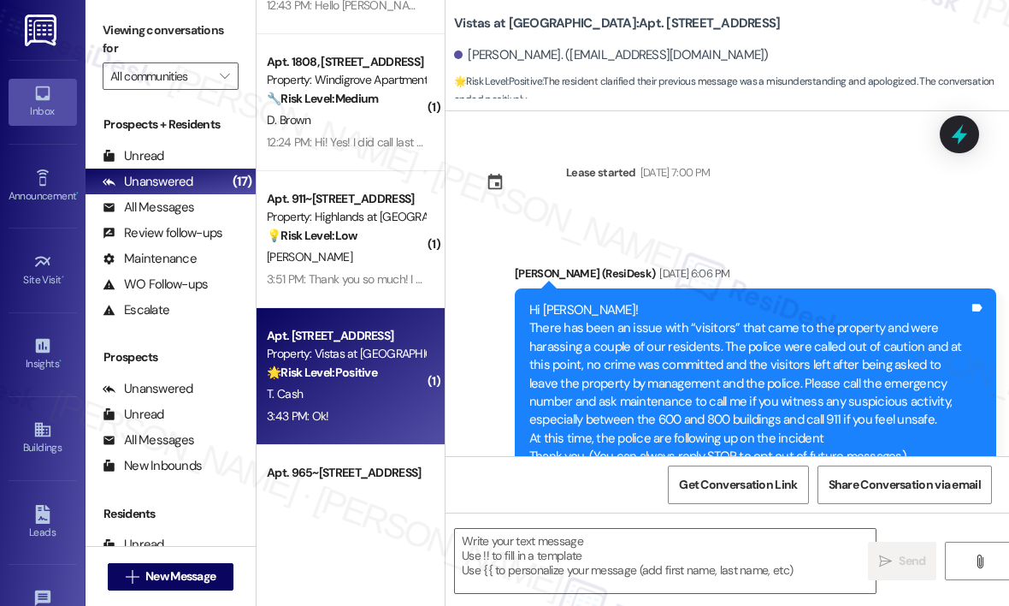
scroll to position [12878, 0]
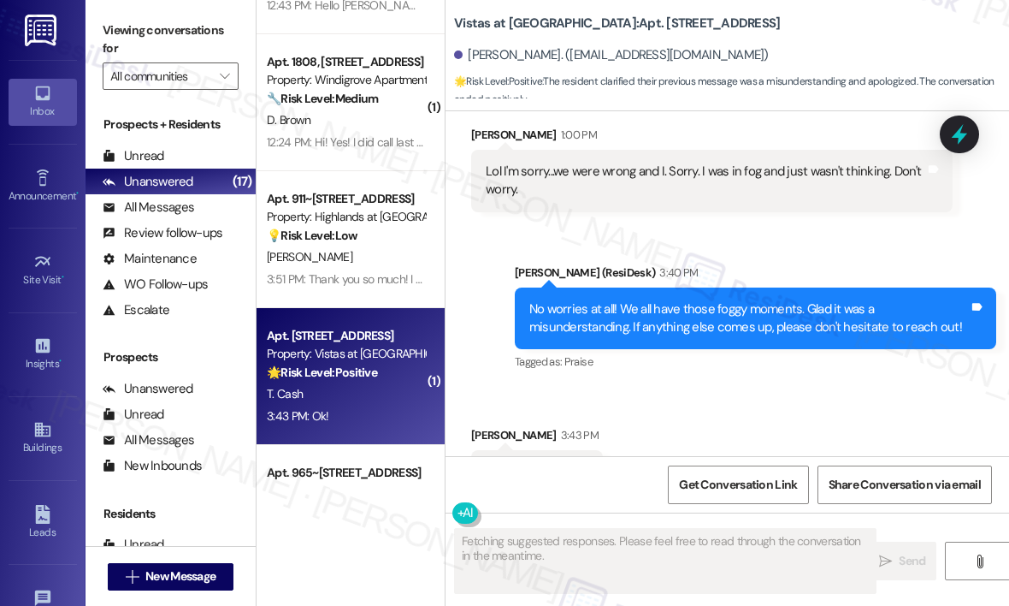
click at [758, 387] on div "Received via SMS [PERSON_NAME] 3:43 PM Ok! Tags and notes Tagged as: Positive r…" at bounding box center [728, 459] width 564 height 145
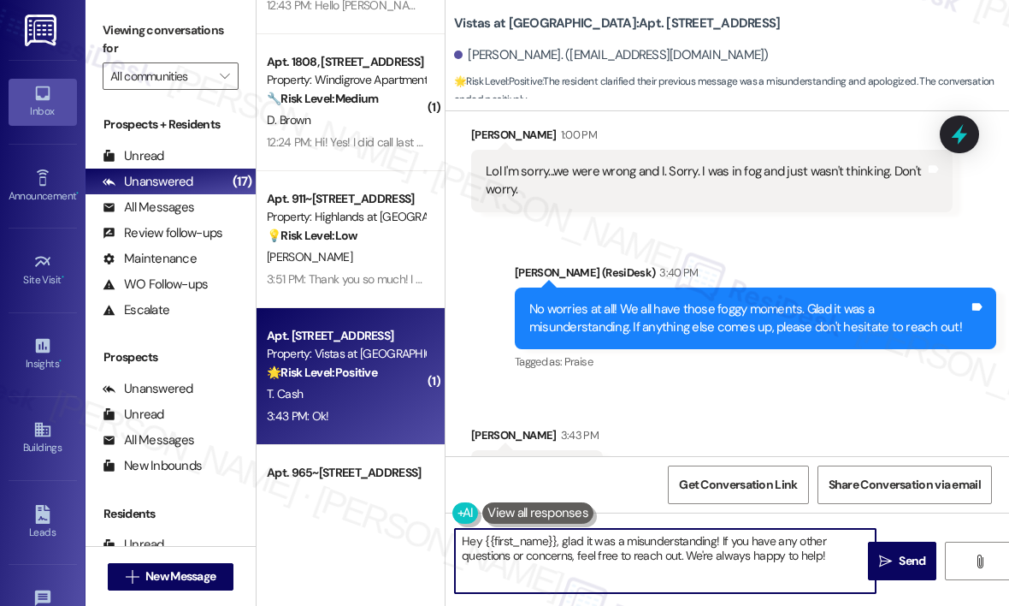
click at [570, 556] on textarea "Hey {{first_name}}, glad it was a misunderstanding! If you have any other quest…" at bounding box center [665, 561] width 421 height 64
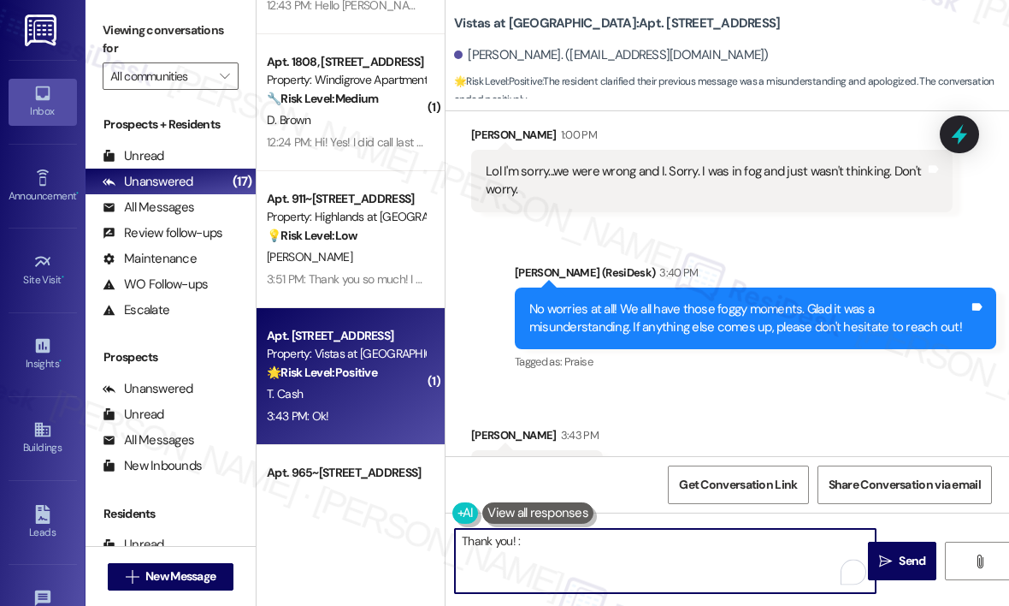
type textarea "Thank you! :)"
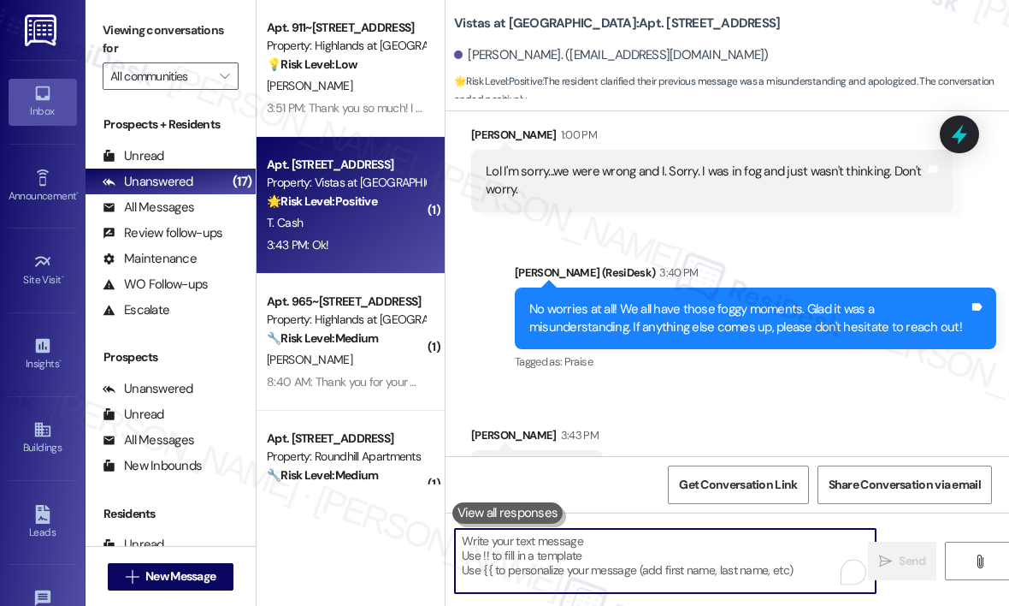
scroll to position [12878, 0]
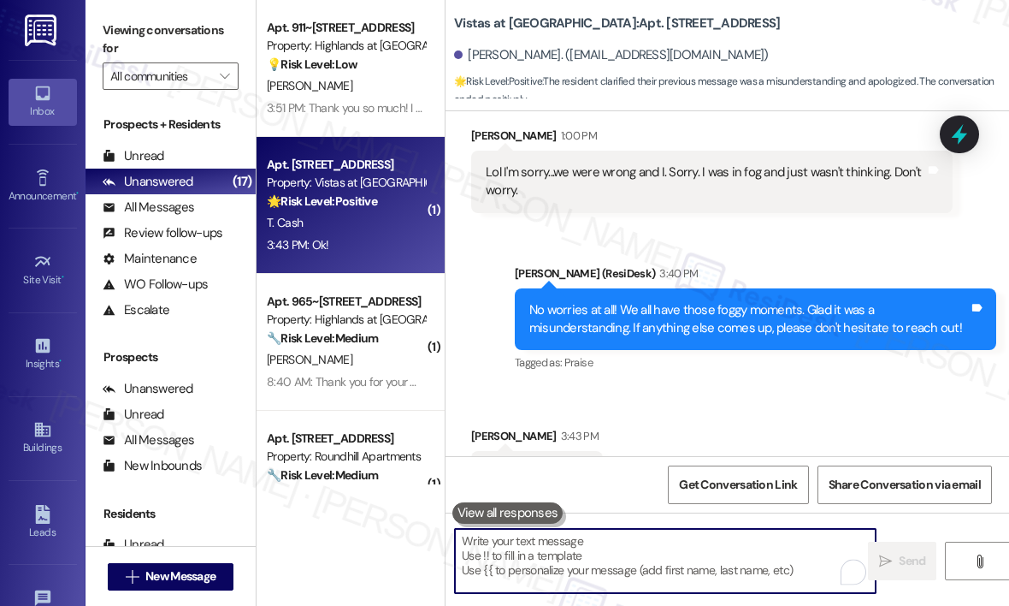
click at [324, 350] on div "[PERSON_NAME]" at bounding box center [346, 359] width 162 height 21
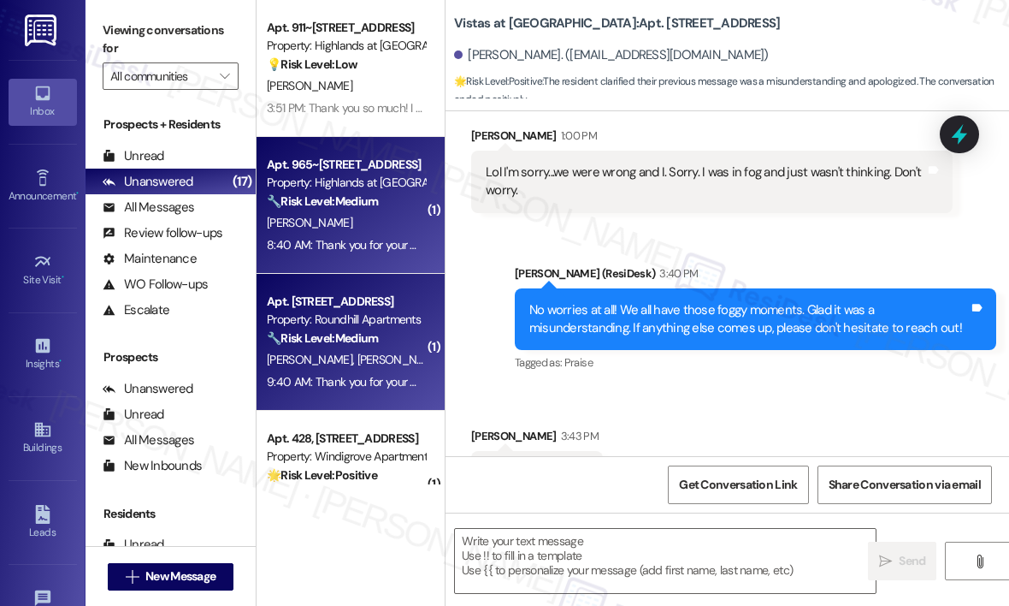
type textarea "Fetching suggested responses. Please feel free to read through the conversation…"
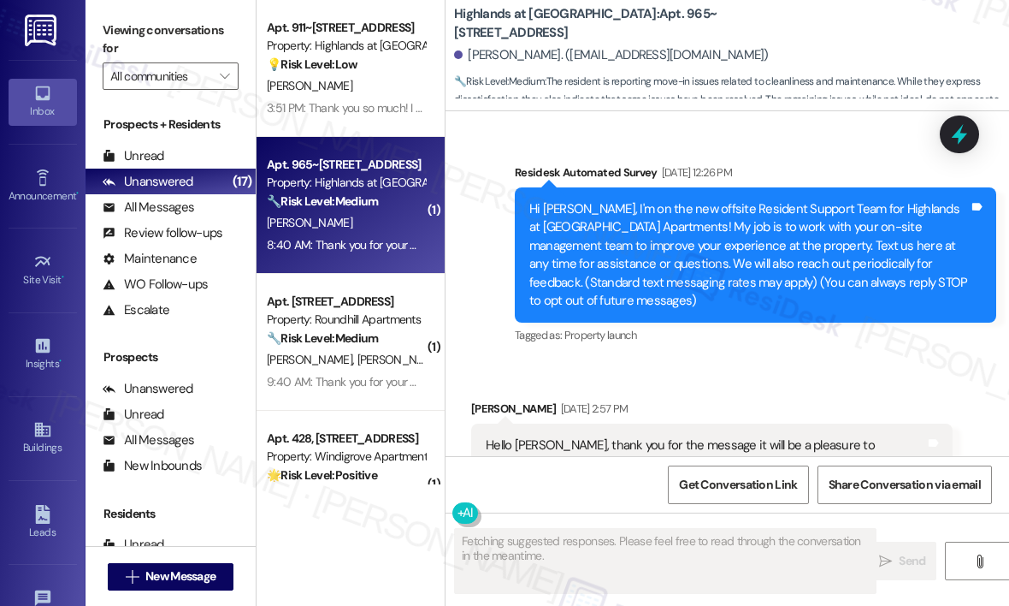
scroll to position [21636, 0]
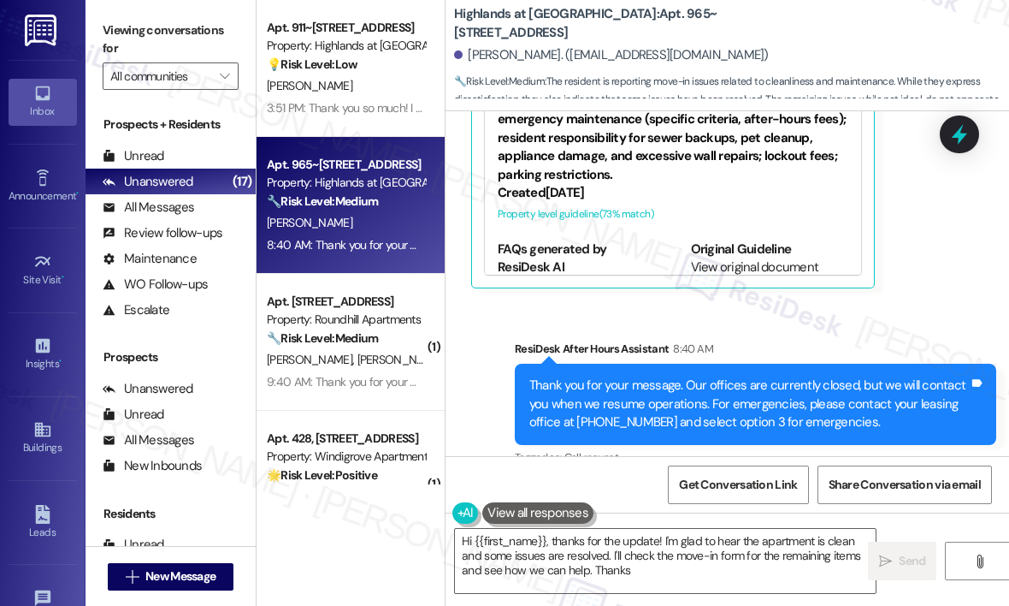
type textarea "Hi {{first_name}}, thanks for the update! I'm glad to hear the apartment is cle…"
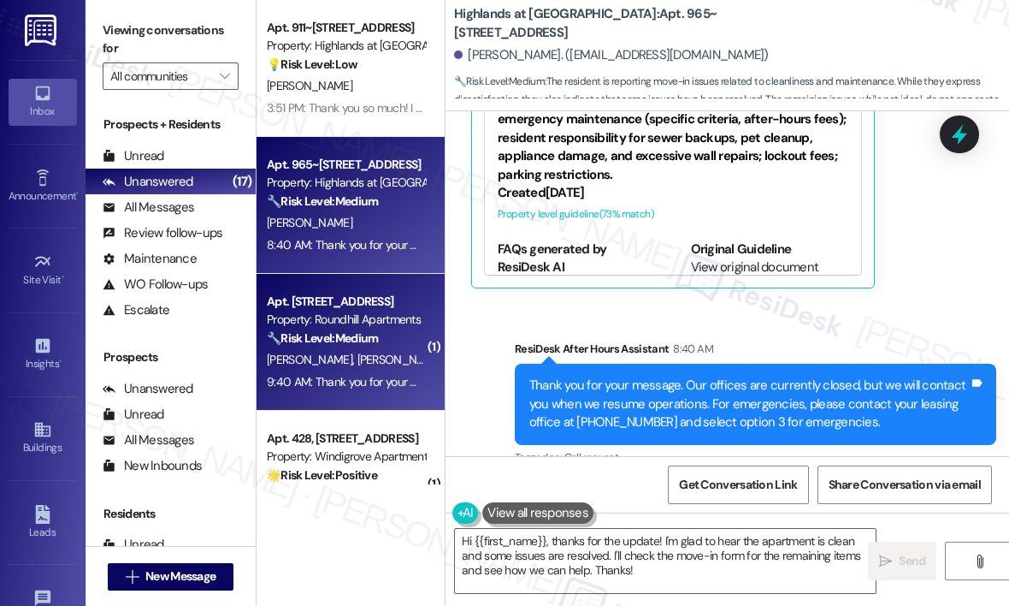
click at [371, 372] on div "9:40 AM: Thank you for your message. Our offices are currently closed, but we w…" at bounding box center [346, 381] width 162 height 21
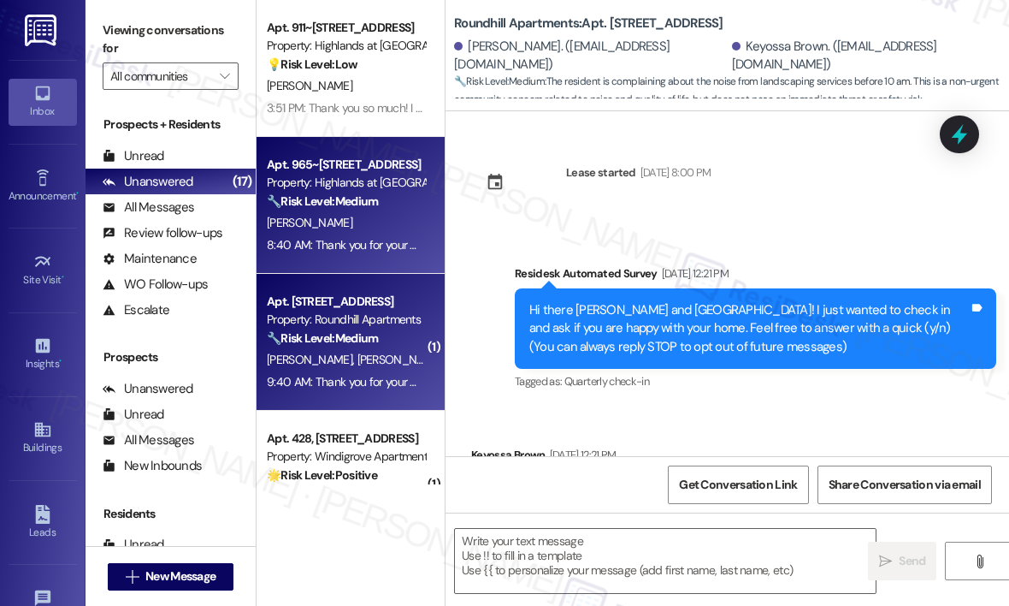
click at [359, 245] on div "8:40 AM: Thank you for your message. Our offices are currently closed, but we w…" at bounding box center [850, 244] width 1166 height 15
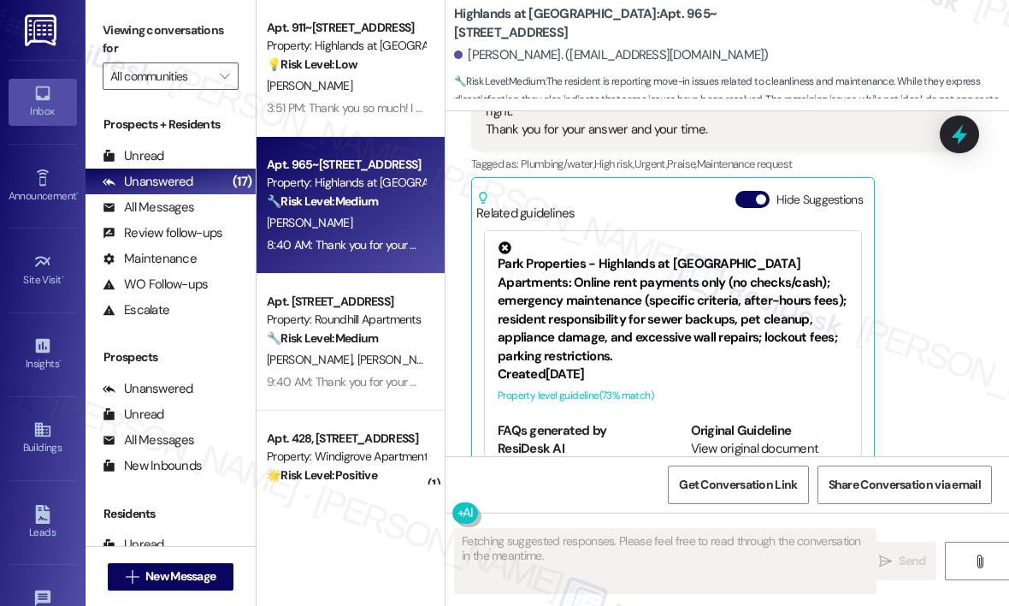
scroll to position [21284, 0]
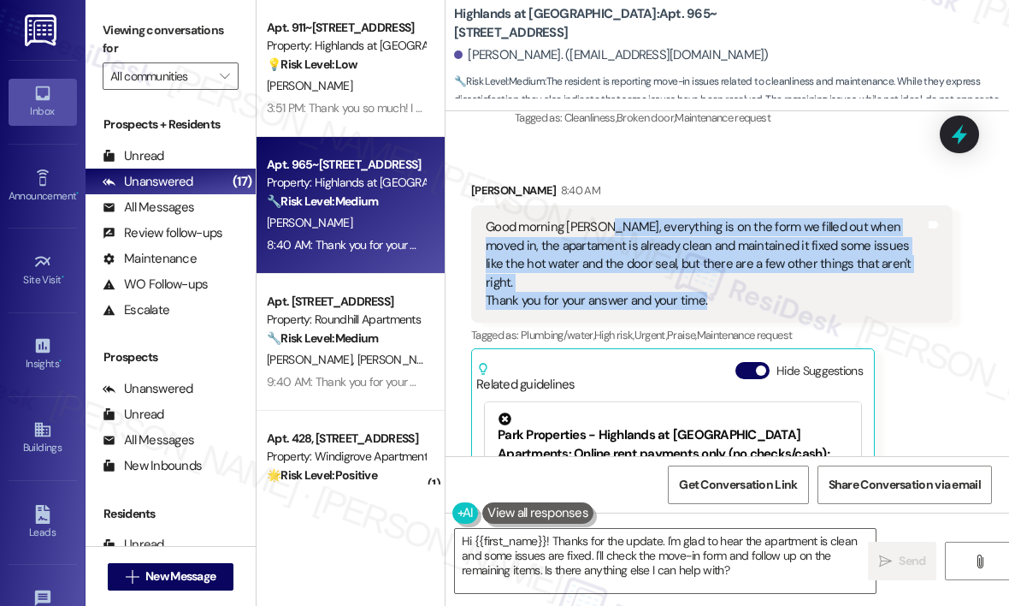
drag, startPoint x: 720, startPoint y: 271, endPoint x: 602, endPoint y: 228, distance: 125.8
click at [602, 228] on div "Good morning [PERSON_NAME], everything is on the form we filled out when moved …" at bounding box center [706, 264] width 440 height 92
copy div "everything is on the form we filled out when moved in, the apartament is alread…"
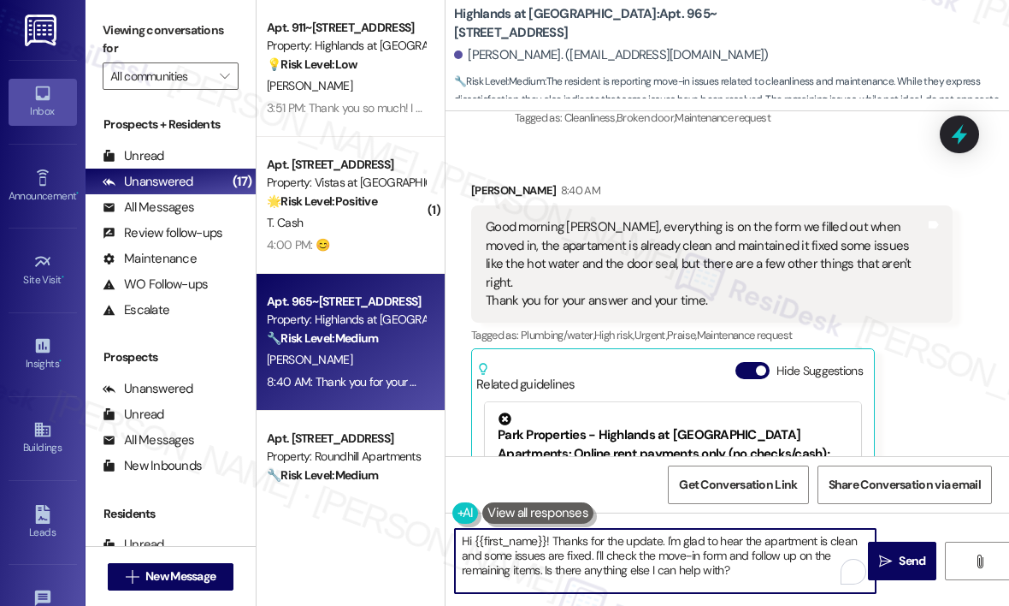
drag, startPoint x: 713, startPoint y: 553, endPoint x: 551, endPoint y: 532, distance: 163.9
click at [551, 532] on textarea "Hi {{first_name}}! Thanks for the update. I'm glad to hear the apartment is cle…" at bounding box center [665, 561] width 421 height 64
paste textarea "sharing that — can you tell me if the hot water and door seal are now working p…"
click at [722, 541] on textarea "Hi {{first_name}}! Thanks for sharing that — can you tell me if the hot water a…" at bounding box center [665, 561] width 421 height 64
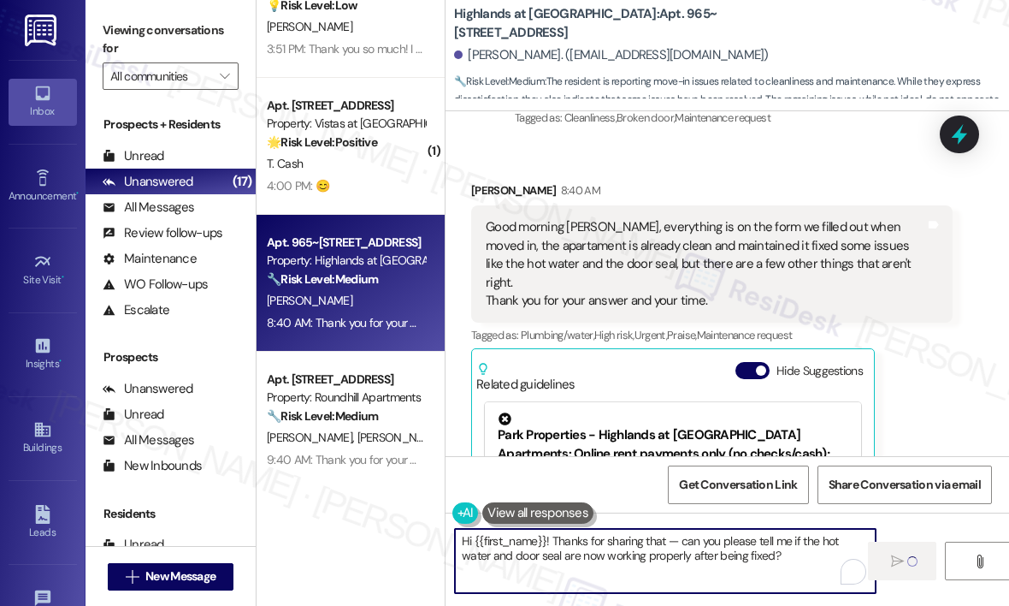
scroll to position [1540, 0]
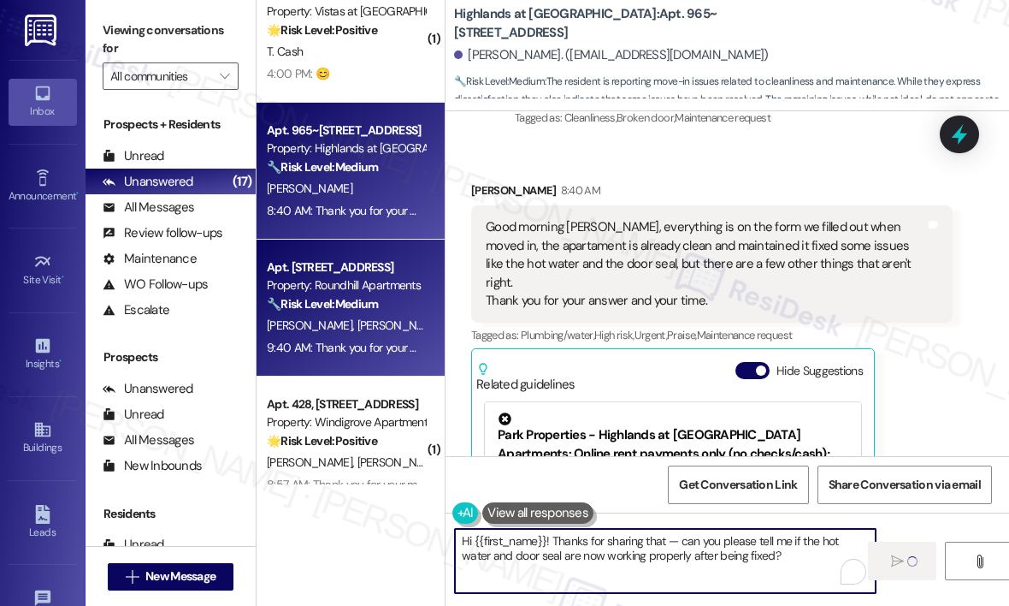
type textarea "Hi {{first_name}}! Thanks for sharing that — can you please tell me if the hot …"
click at [364, 275] on div "Apt. [STREET_ADDRESS]" at bounding box center [346, 267] width 158 height 18
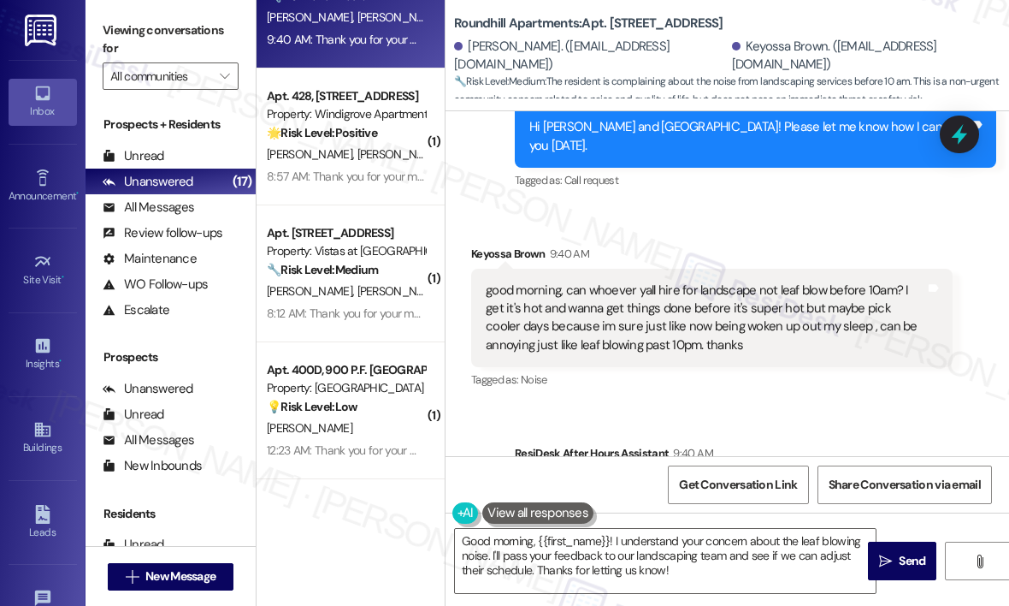
scroll to position [1284, 0]
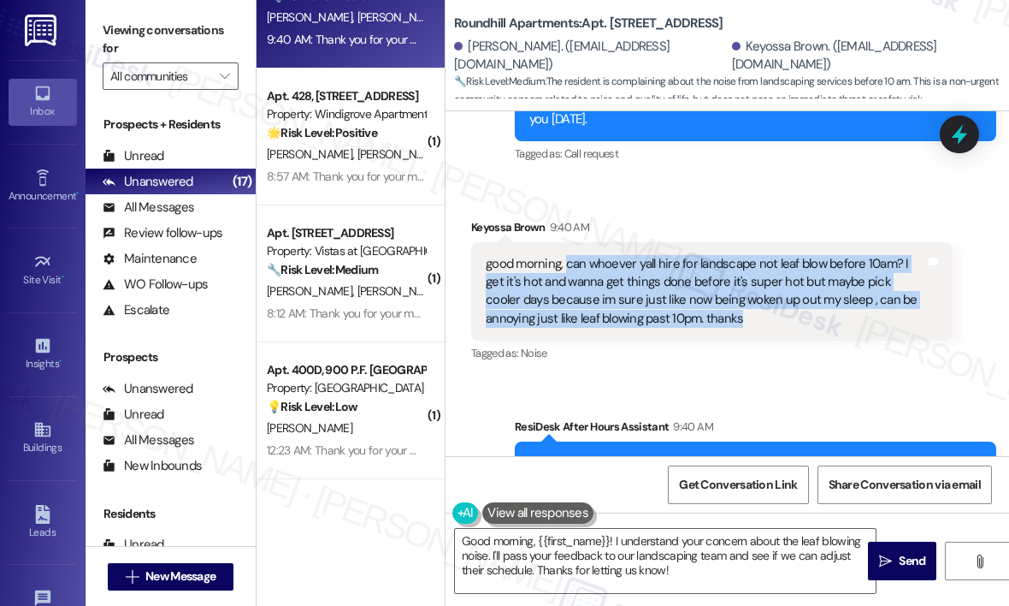
drag, startPoint x: 787, startPoint y: 297, endPoint x: 571, endPoint y: 254, distance: 219.7
click at [566, 255] on div "good morning, can whoever yall hire for landscape not leaf blow before 10am? I …" at bounding box center [706, 292] width 440 height 74
copy div "can whoever yall hire for landscape not leaf blow before 10am? I get it's hot a…"
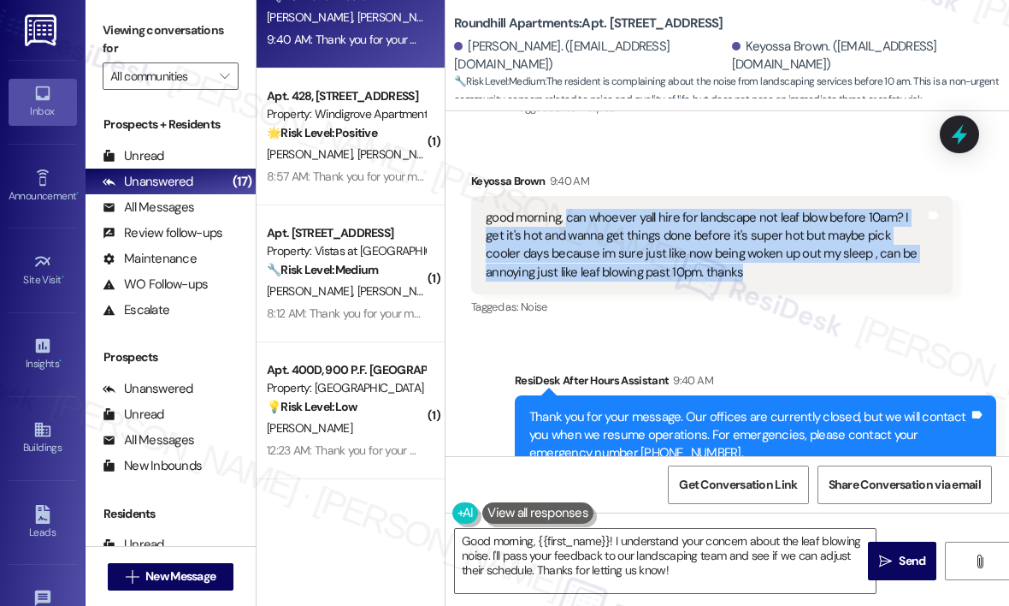
scroll to position [1369, 0]
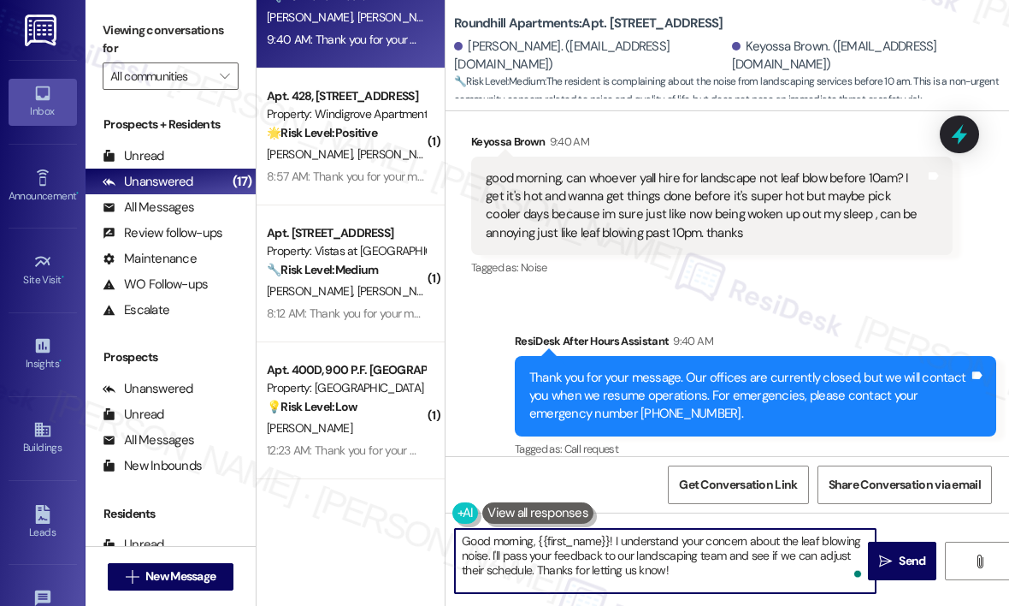
drag, startPoint x: 704, startPoint y: 577, endPoint x: 434, endPoint y: 519, distance: 275.6
click at [434, 519] on div "Apt. 911~204, [STREET_ADDRESS] Property: Highlands at [GEOGRAPHIC_DATA] Apartme…" at bounding box center [633, 303] width 753 height 606
paste textarea "Thanks for sharing your concern — can you tell me how often the early morning l…"
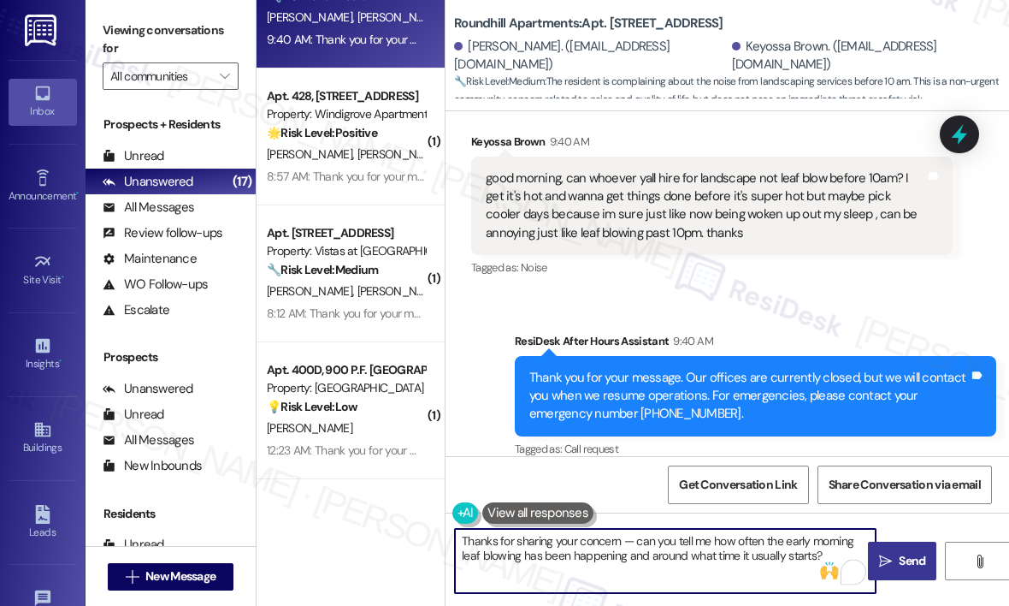
type textarea "Thanks for sharing your concern — can you tell me how often the early morning l…"
click at [907, 557] on span "Send" at bounding box center [912, 561] width 27 height 18
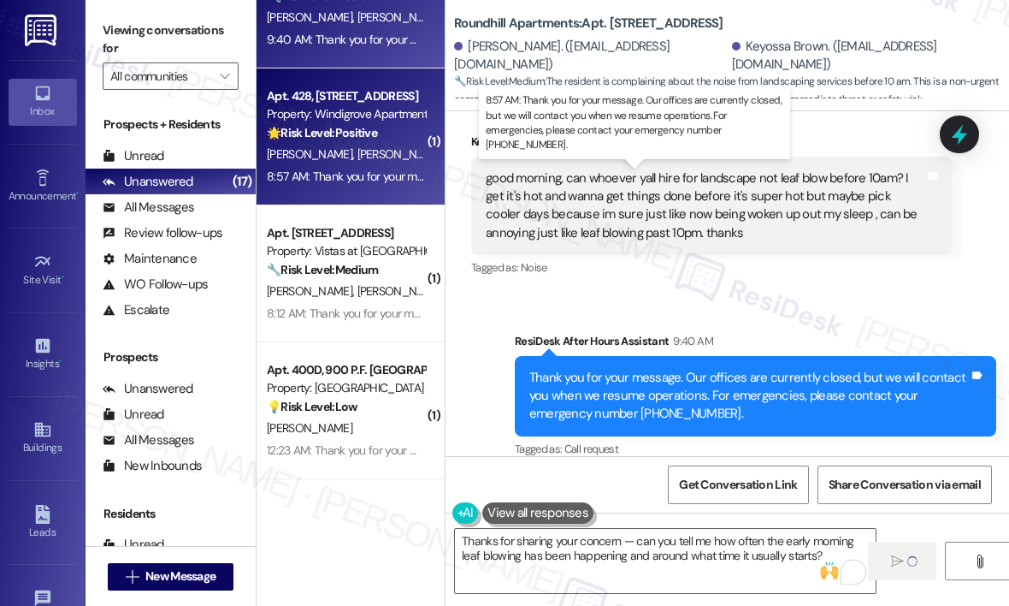
click at [360, 173] on div "8:57 AM: Thank you for your message. Our offices are currently closed, but we w…" at bounding box center [768, 175] width 1002 height 15
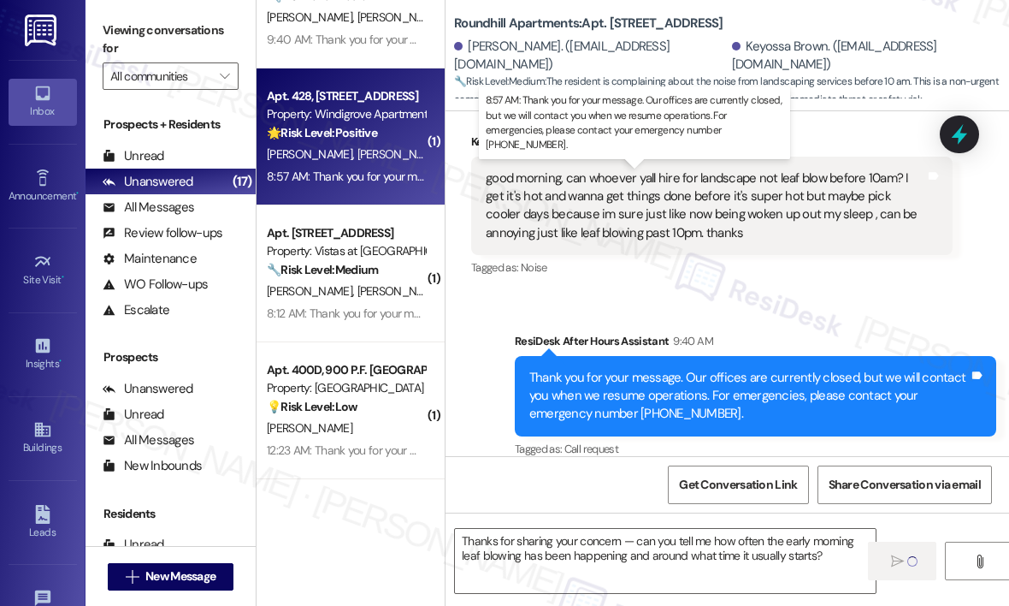
type textarea "Fetching suggested responses. Please feel free to read through the conversation…"
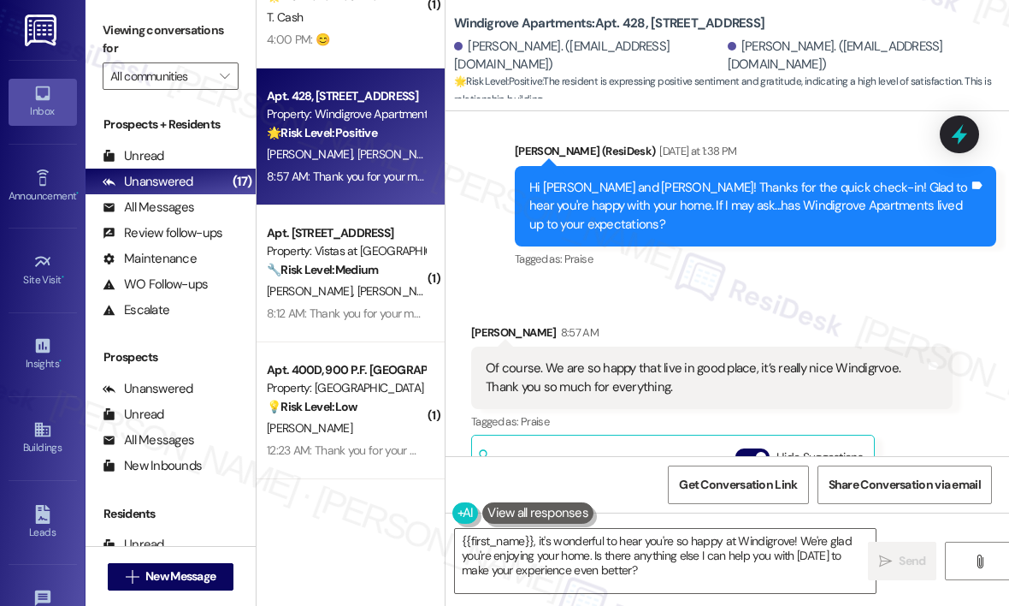
scroll to position [1039, 0]
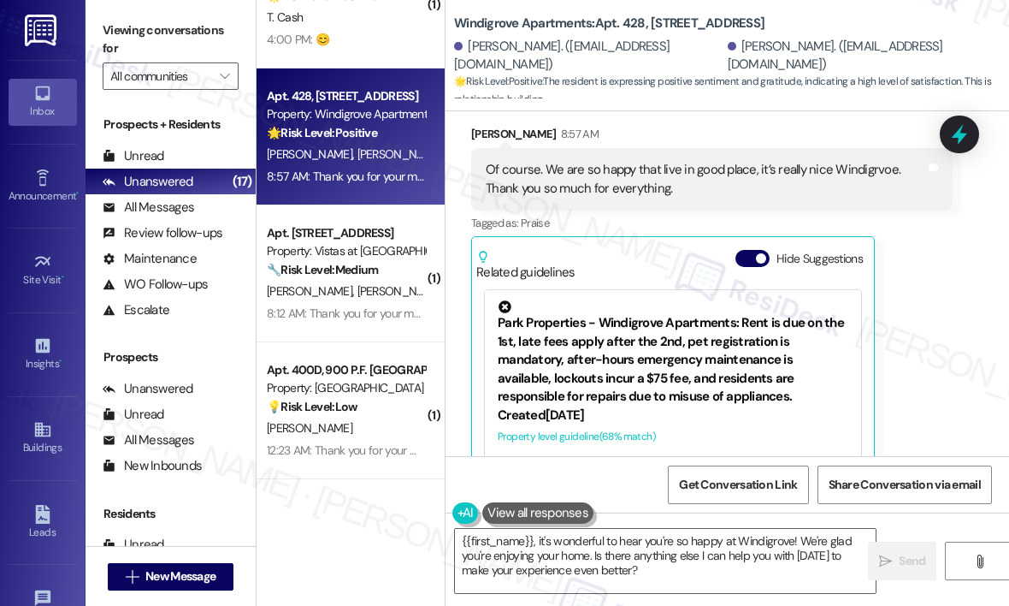
click at [455, 184] on div "Received via SMS [PERSON_NAME] 8:57 AM Of course. We are so happy that live in …" at bounding box center [728, 314] width 564 height 456
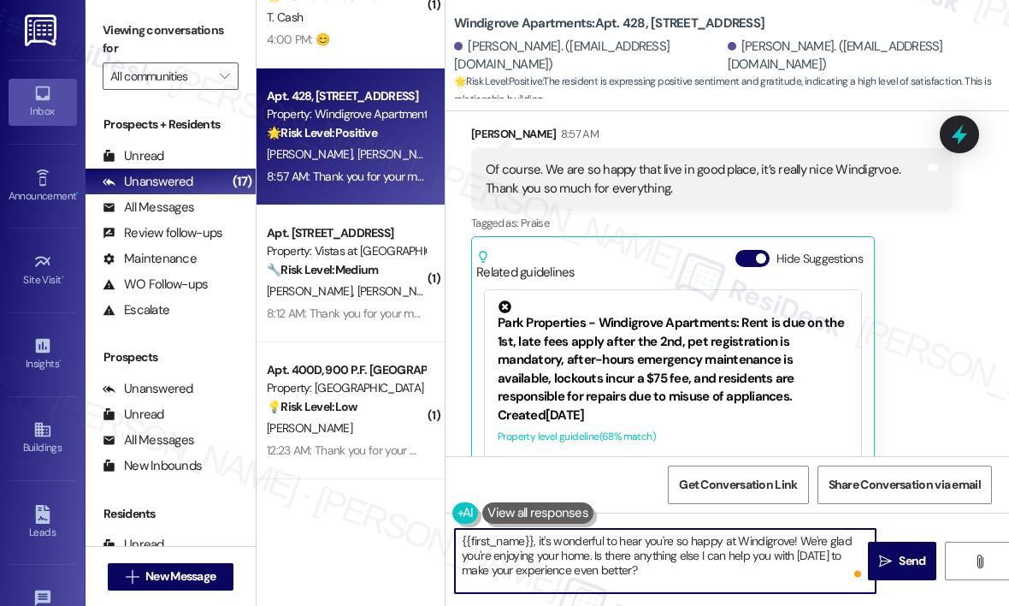
drag, startPoint x: 685, startPoint y: 574, endPoint x: 449, endPoint y: 540, distance: 238.5
click at [449, 540] on div "{{first_name}}, it's wonderful to hear you're so happy at Windigrove! We're gla…" at bounding box center [657, 561] width 423 height 66
paste textarea "Awesome! ❤️ Can I ask a quick favor...would you mind writing us a Google review…"
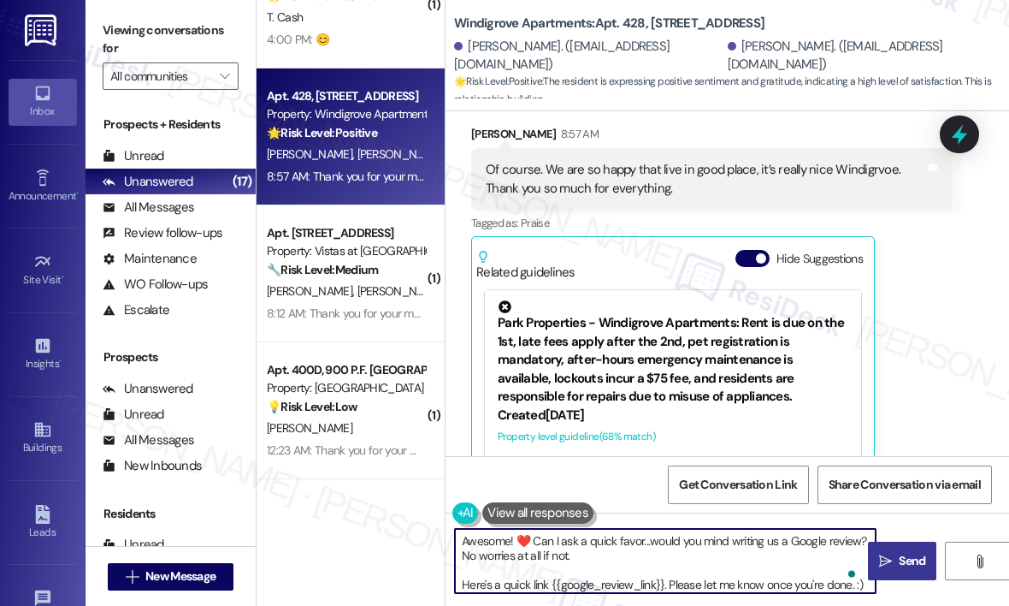
type textarea "Awesome! ❤️ Can I ask a quick favor...would you mind writing us a Google review…"
click at [917, 557] on span "Send" at bounding box center [912, 561] width 27 height 18
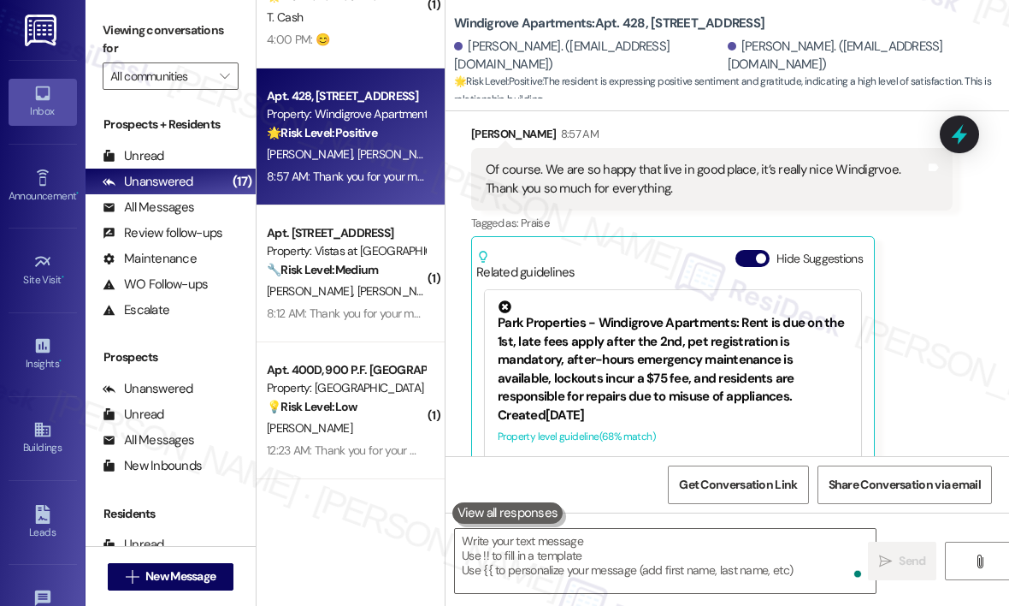
scroll to position [1125, 0]
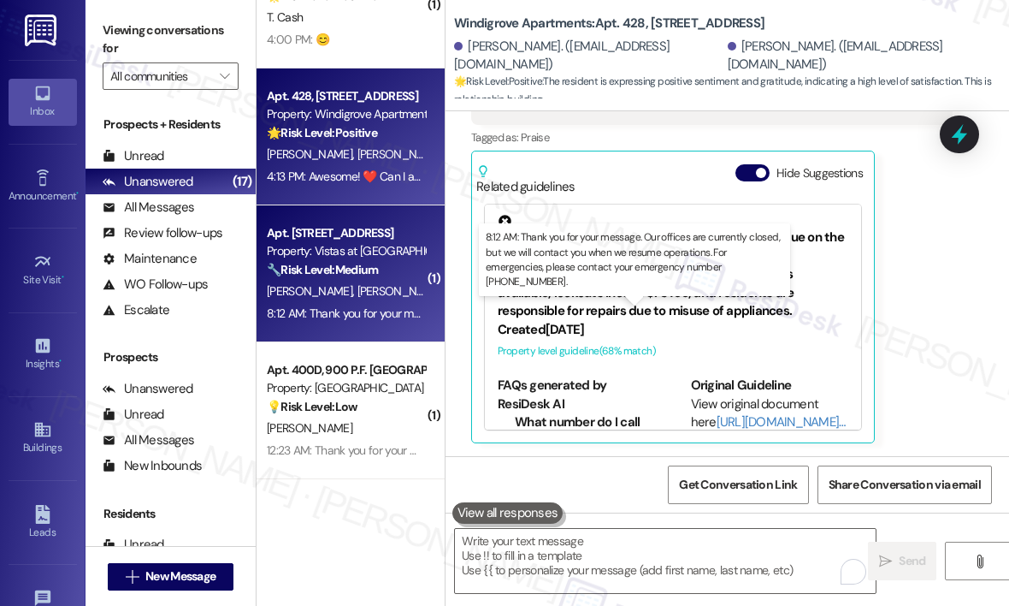
click at [352, 311] on div "8:12 AM: Thank you for your message. Our offices are currently closed, but we w…" at bounding box center [766, 312] width 999 height 15
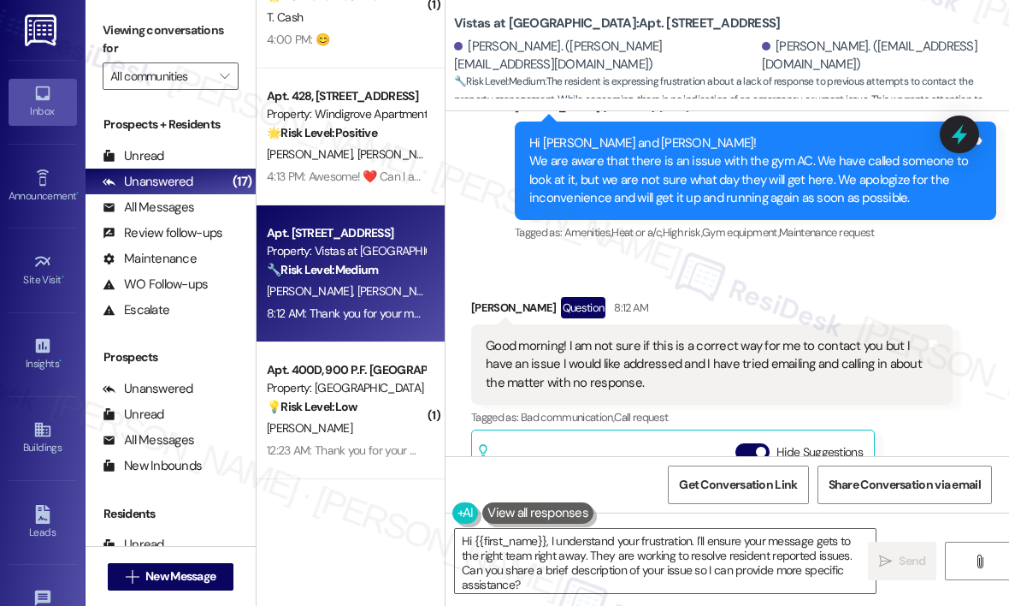
scroll to position [2804, 0]
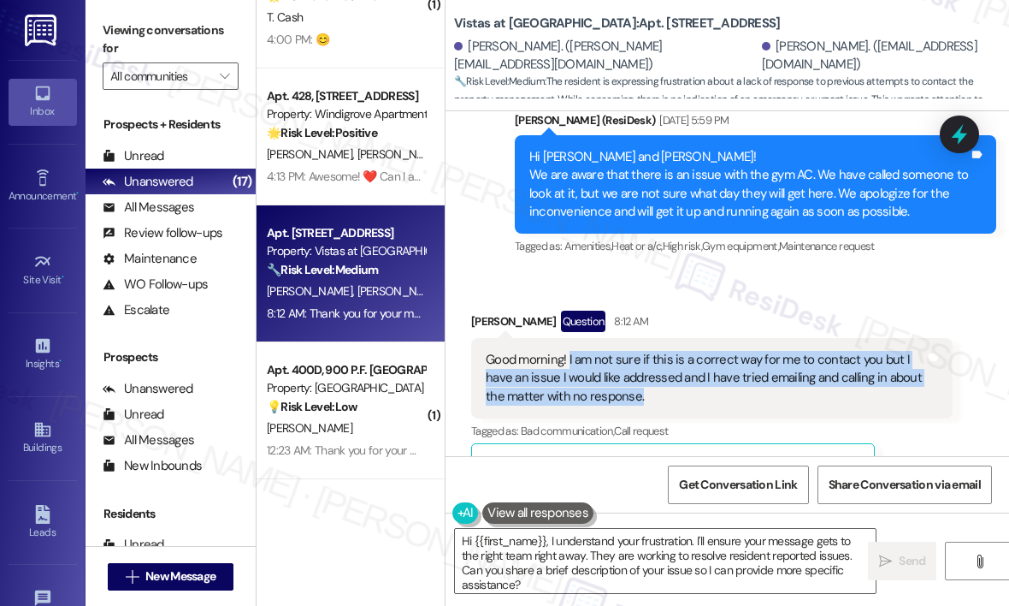
drag, startPoint x: 662, startPoint y: 353, endPoint x: 567, endPoint y: 325, distance: 99.0
click at [567, 351] on div "Good morning! I am not sure if this is a correct way for me to contact you but …" at bounding box center [706, 378] width 440 height 55
copy div "I am not sure if this is a correct way for me to contact you but I have an issu…"
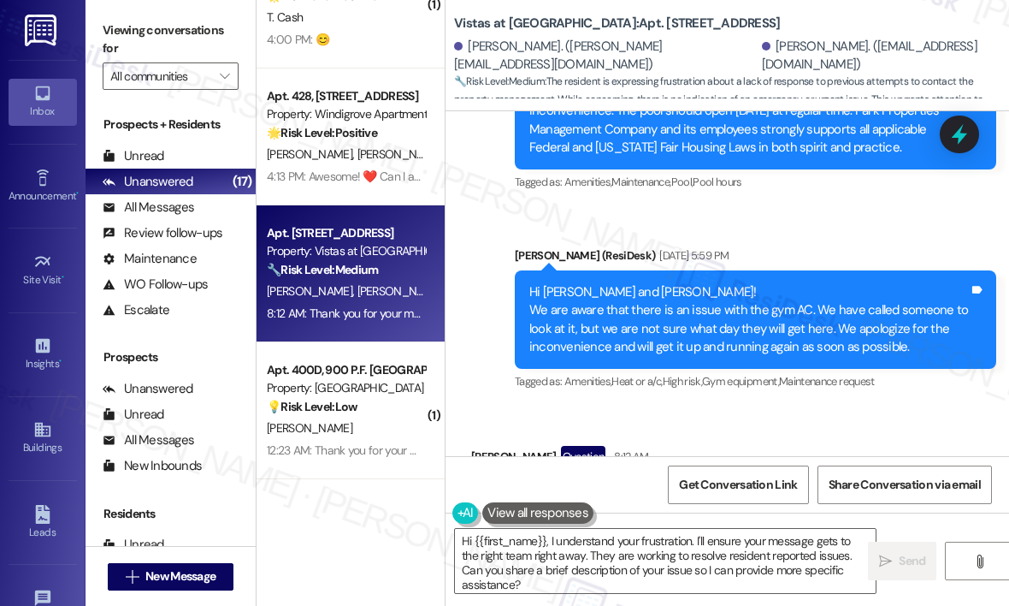
scroll to position [2633, 0]
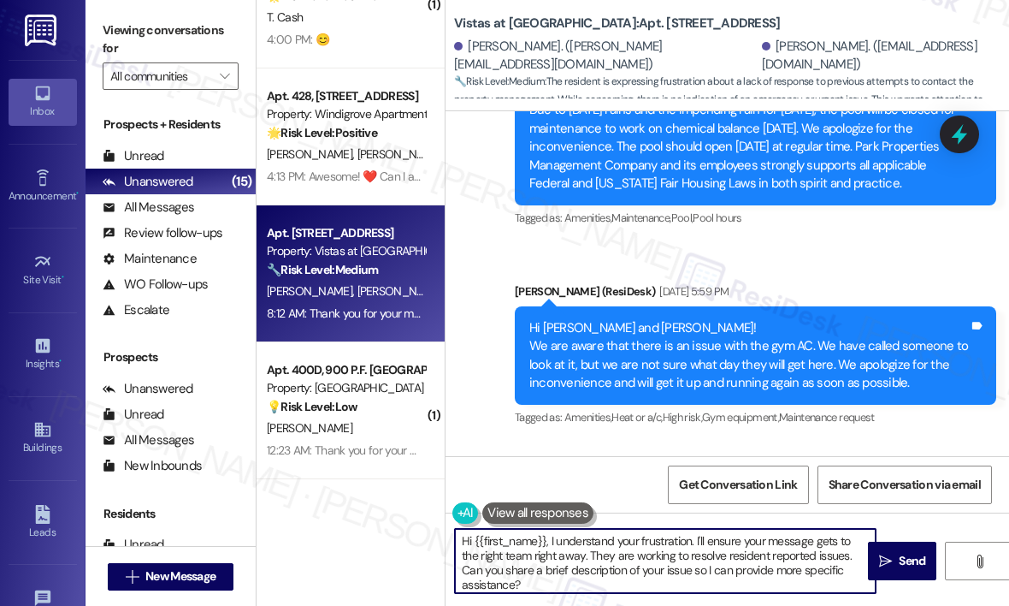
click at [591, 588] on textarea "Hi {{first_name}}, I understand your frustration. I'll ensure your message gets…" at bounding box center [665, 561] width 421 height 64
drag, startPoint x: 589, startPoint y: 581, endPoint x: 550, endPoint y: 536, distance: 59.4
click at [550, 536] on textarea "Hi {{first_name}}, I understand your frustration. I'll ensure your message gets…" at bounding box center [665, 561] width 421 height 64
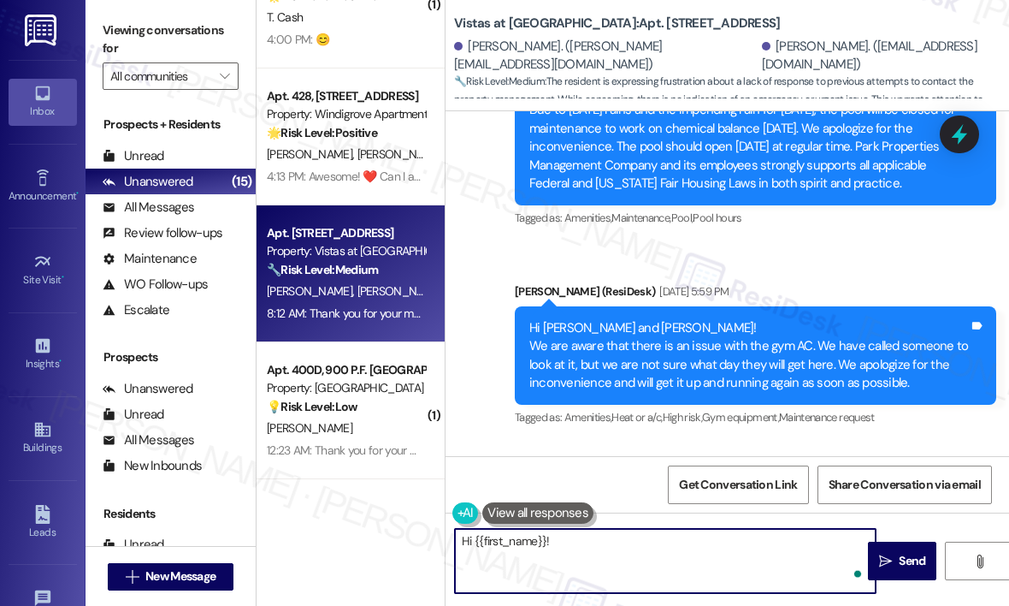
paste textarea "Thanks for letting me know — can you share more details about the issue you’ve …"
type textarea "Hi {{first_name}}! Thanks for letting me know — can you share more details abou…"
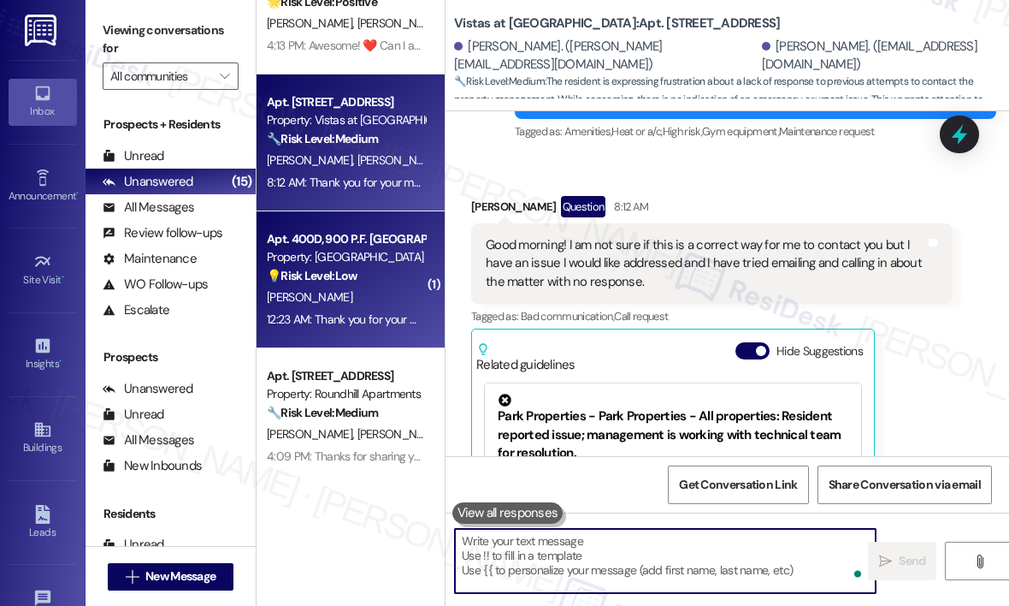
scroll to position [3060, 0]
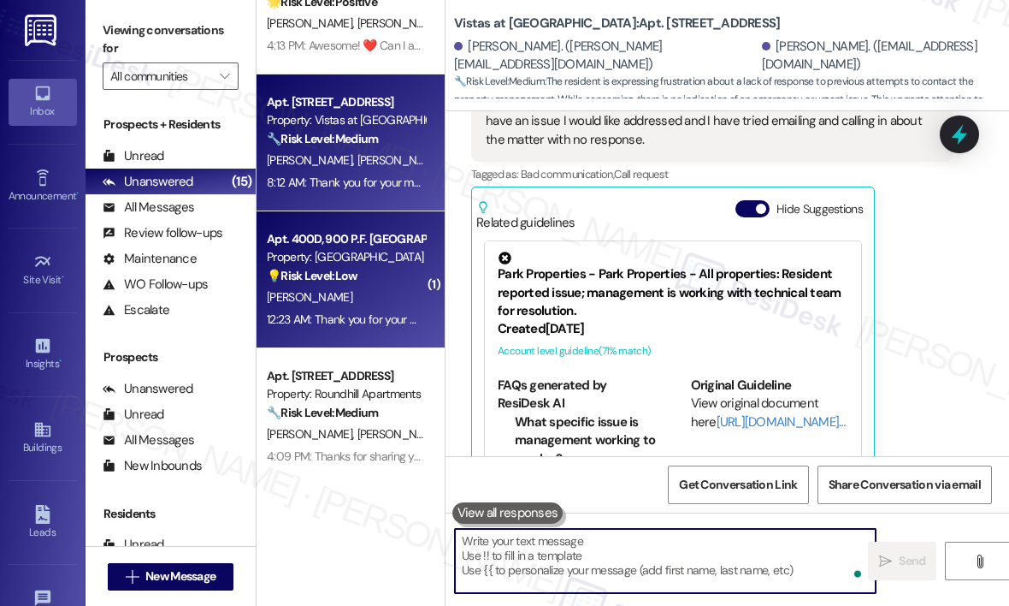
click at [369, 309] on div "12:23 AM: Thank you for your message. Our offices are currently closed, but we …" at bounding box center [346, 319] width 162 height 21
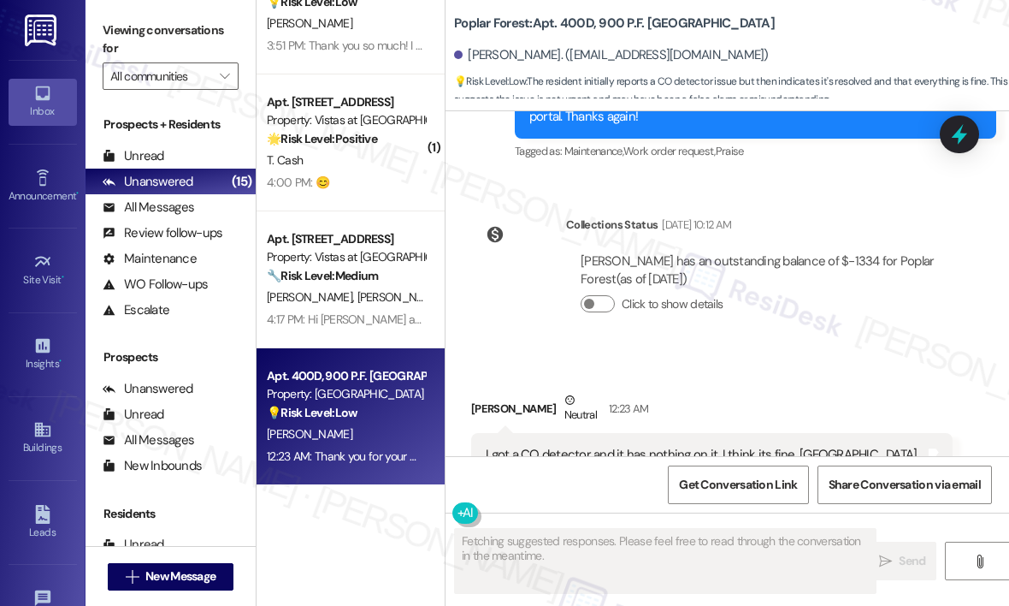
scroll to position [2317, 0]
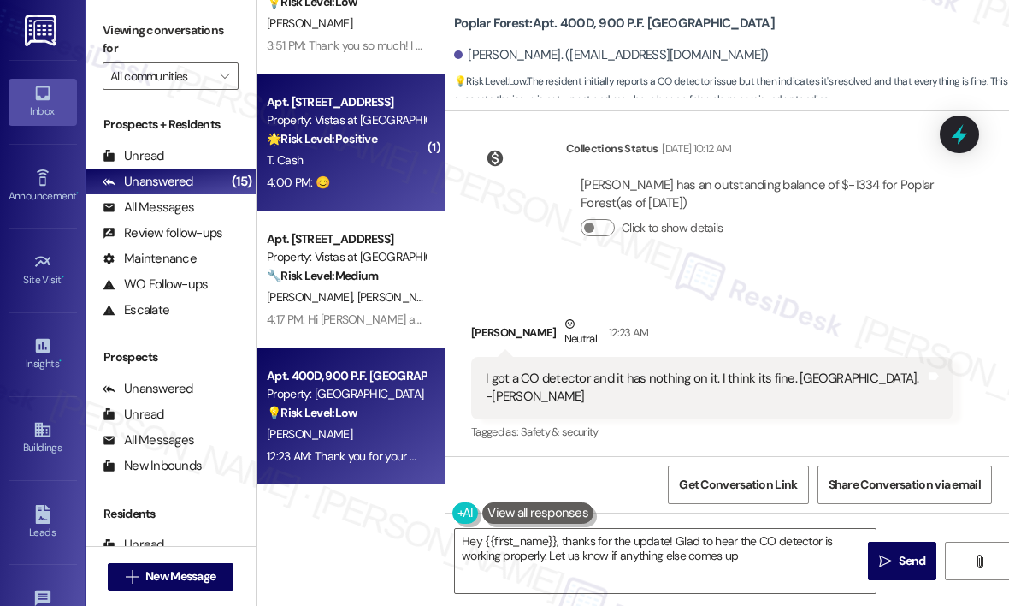
type textarea "Hey {{first_name}}, thanks for the update! Glad to hear the CO detector is work…"
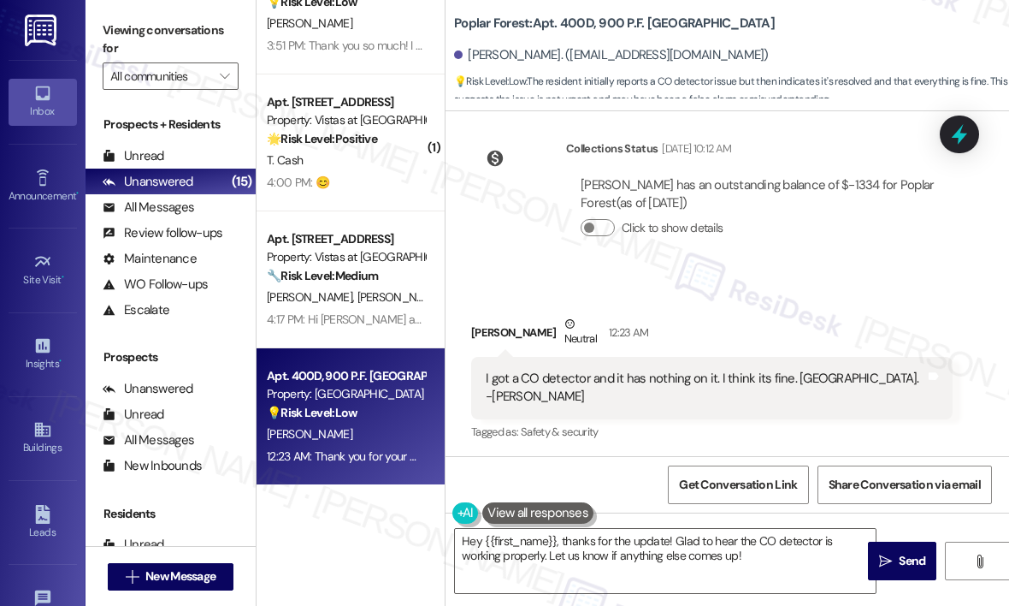
click at [355, 406] on strong "💡 Risk Level: Low" at bounding box center [312, 412] width 91 height 15
click at [726, 557] on textarea "Hey {{first_name}}, thanks for the update! Glad to hear the CO detector is work…" at bounding box center [665, 561] width 421 height 64
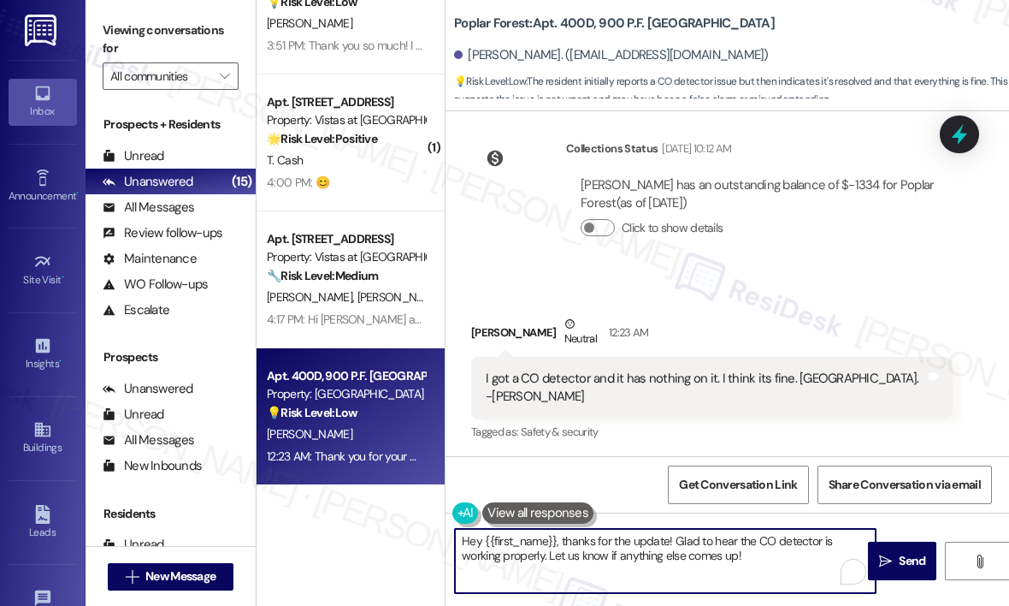
click at [726, 553] on textarea "Hey {{first_name}}, thanks for the update! Glad to hear the CO detector is work…" at bounding box center [665, 561] width 421 height 64
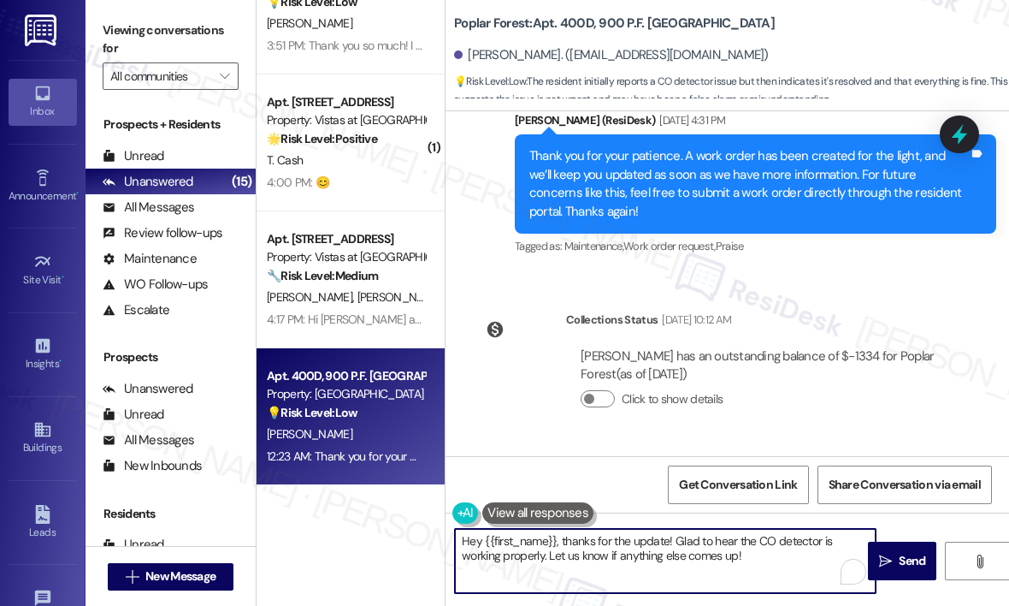
scroll to position [2403, 0]
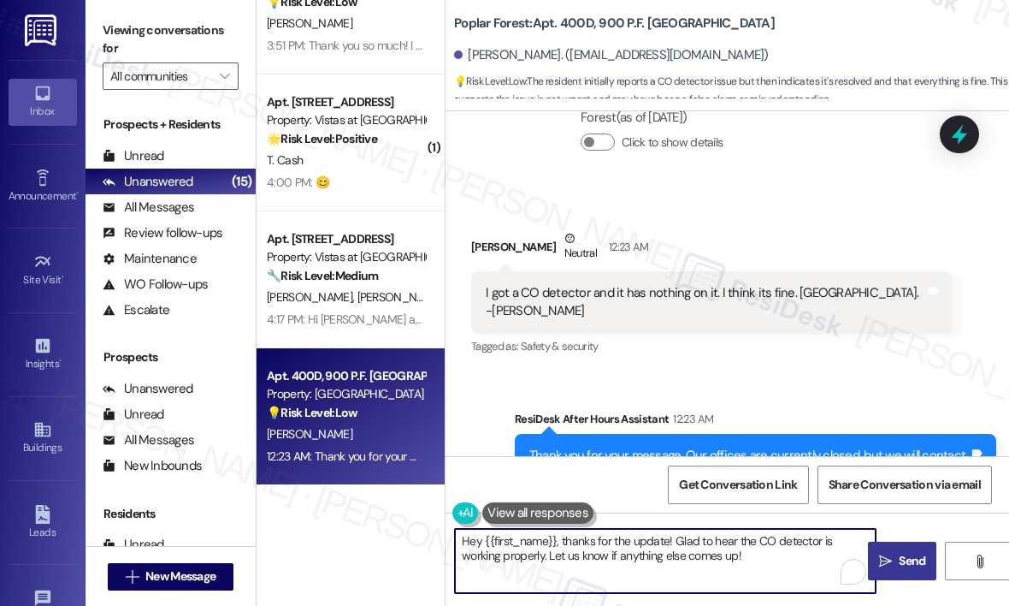
click at [894, 555] on span " Send" at bounding box center [903, 561] width 54 height 18
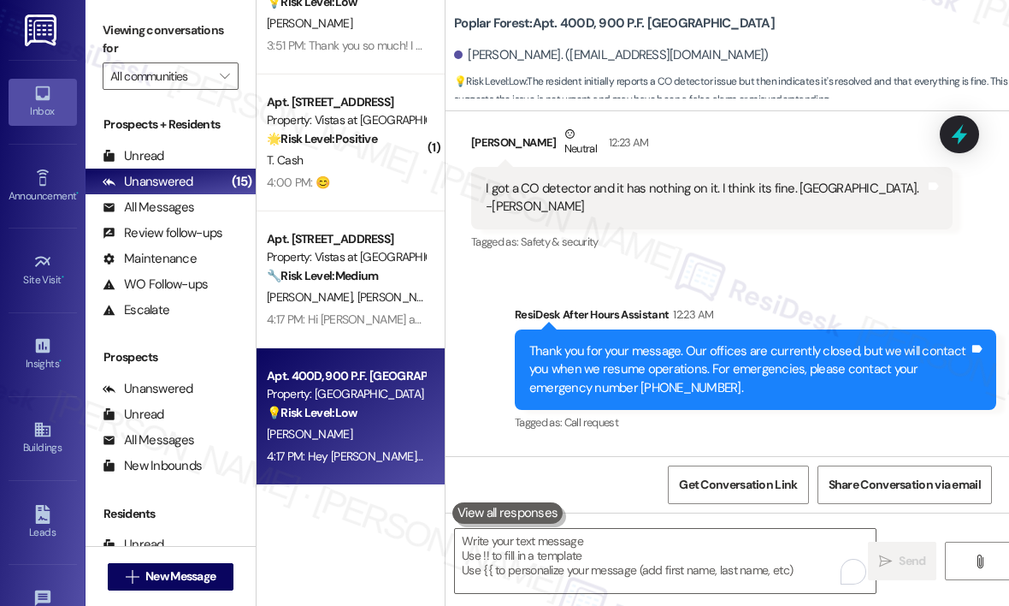
scroll to position [2636, 0]
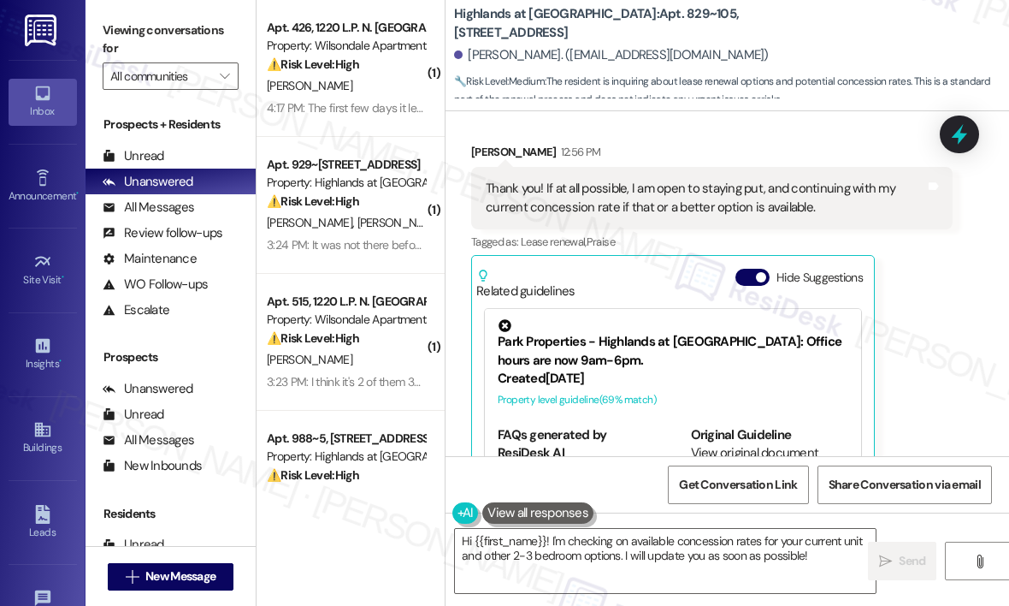
scroll to position [25009, 0]
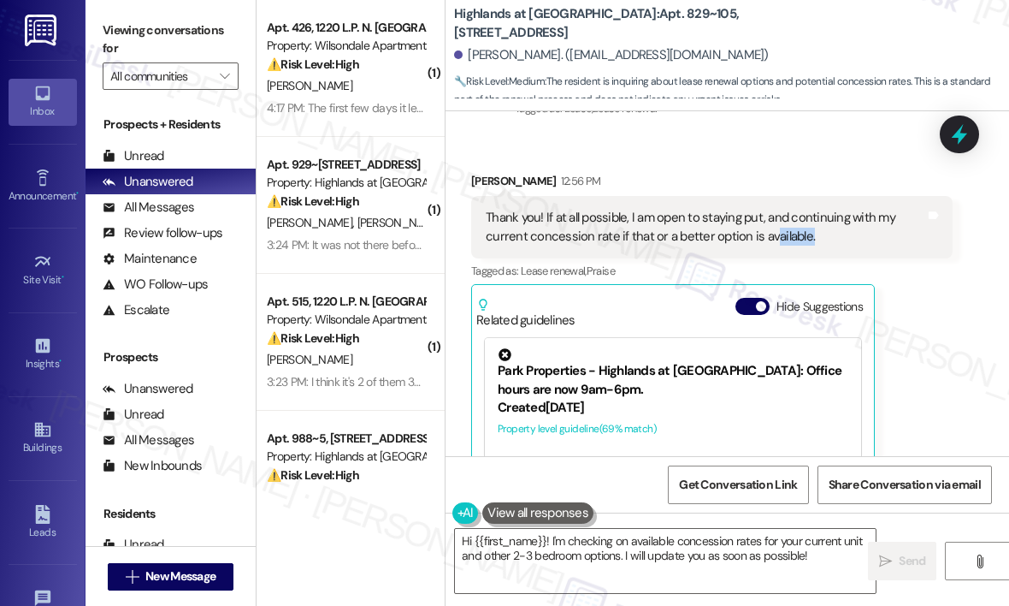
drag, startPoint x: 839, startPoint y: 246, endPoint x: 766, endPoint y: 242, distance: 72.8
click at [766, 242] on div "Thank you! If at all possible, I am open to staying put, and continuing with my…" at bounding box center [706, 227] width 440 height 37
click at [804, 157] on div "Received via SMS [PERSON_NAME] 12:56 PM Thank you! If at all possible, I am ope…" at bounding box center [728, 361] width 564 height 456
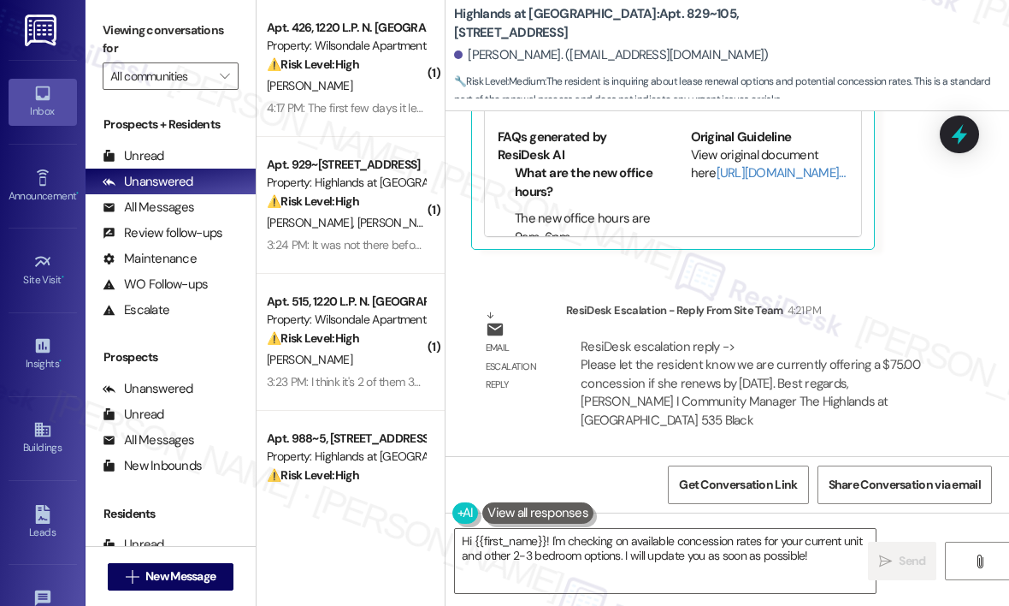
scroll to position [25351, 0]
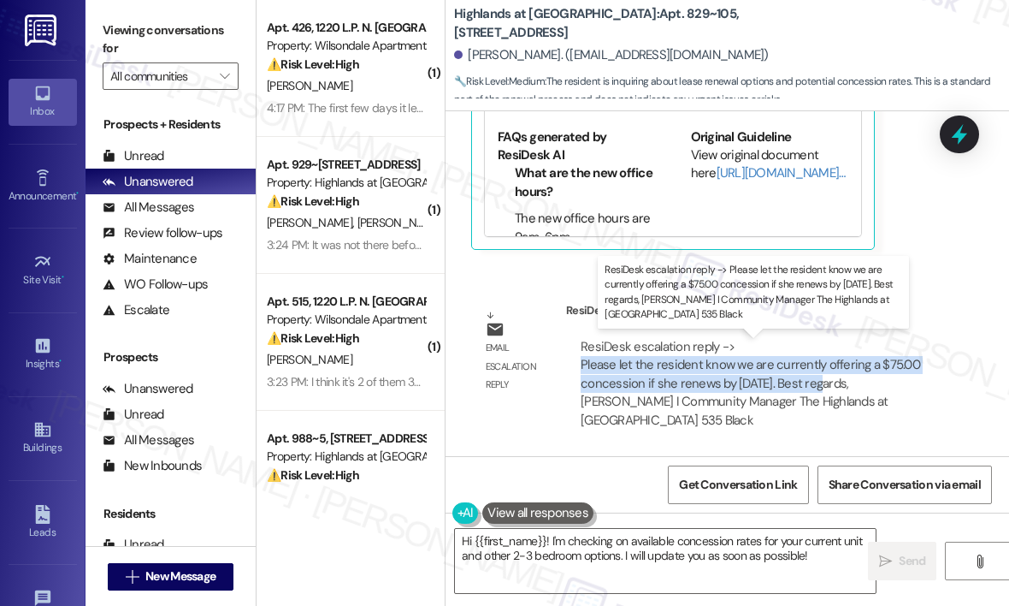
drag, startPoint x: 818, startPoint y: 382, endPoint x: 581, endPoint y: 369, distance: 237.3
click at [581, 369] on div "ResiDesk escalation reply -> Please let the resident know we are currently offe…" at bounding box center [751, 383] width 340 height 91
copy div "Please let the resident know we are currently offering a $75.00 concession if s…"
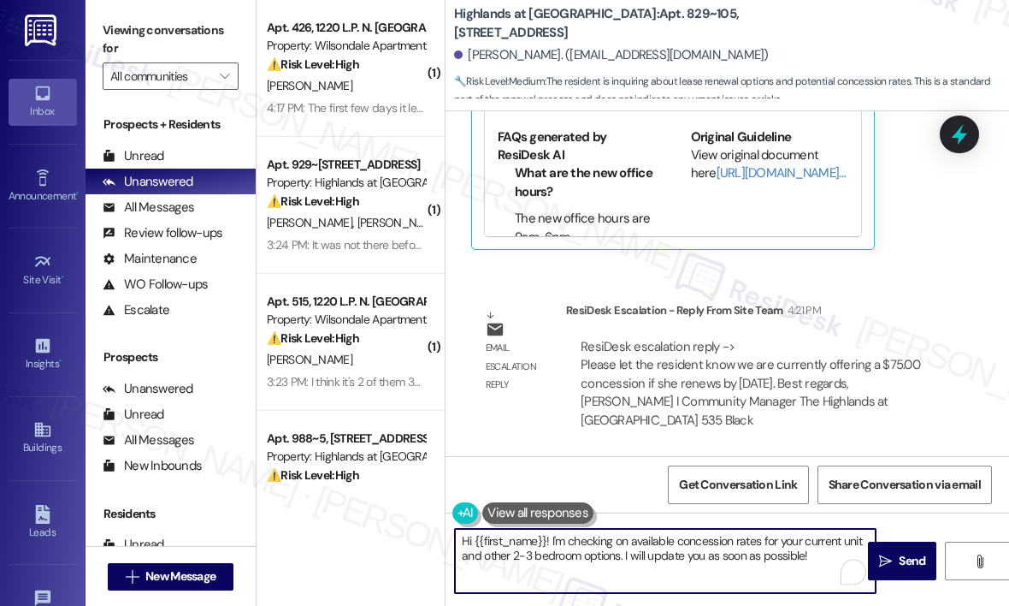
drag, startPoint x: 825, startPoint y: 557, endPoint x: 551, endPoint y: 543, distance: 274.0
click at [550, 543] on textarea "Hi {{first_name}}! I'm checking on available concession rates for your current …" at bounding box center [665, 561] width 421 height 64
click at [551, 543] on textarea "Hi {{first_name}}! I'm checking on available concession rates for your current …" at bounding box center [665, 561] width 421 height 64
click at [818, 553] on textarea "Hi {{first_name}}! I'm checking on available concession rates for your current …" at bounding box center [665, 561] width 421 height 64
paste textarea "The site team wanted to let you know that we are currently offering a $75.00 co…"
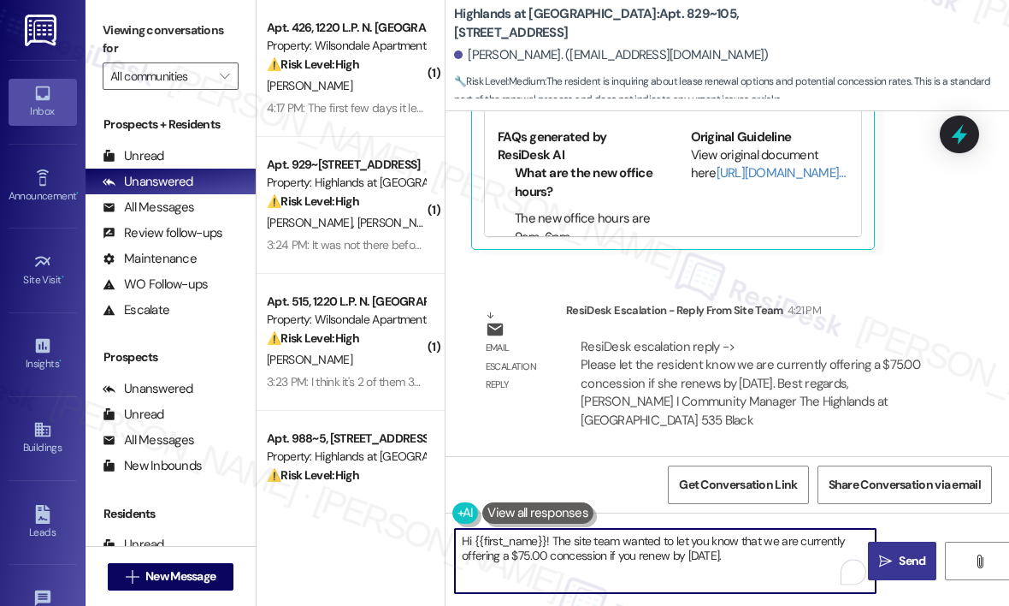
type textarea "Hi {{first_name}}! The site team wanted to let you know that we are currently o…"
click at [901, 563] on span "Send" at bounding box center [912, 561] width 27 height 18
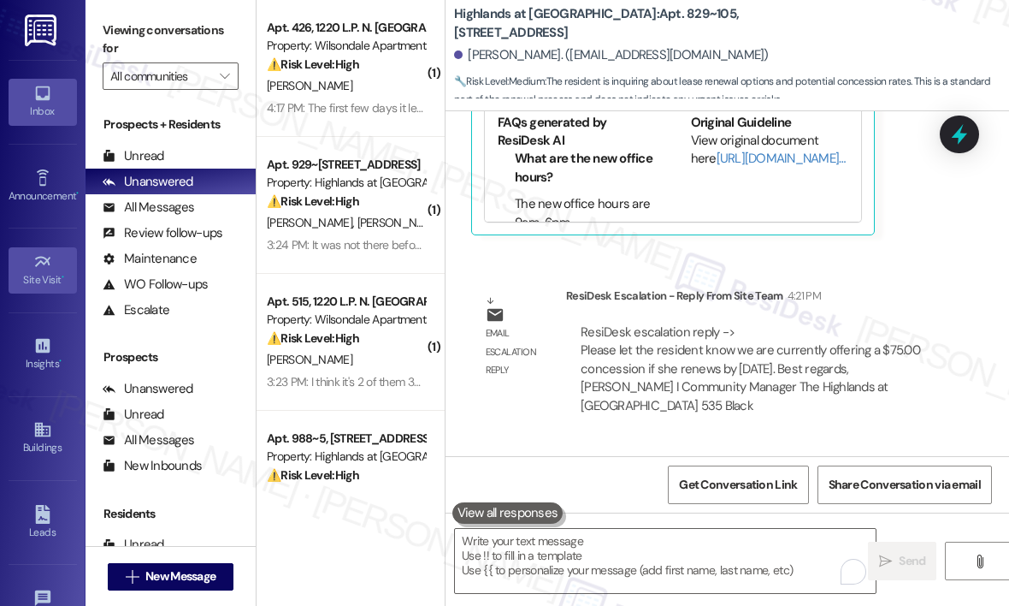
scroll to position [25157, 0]
